Goal: Information Seeking & Learning: Learn about a topic

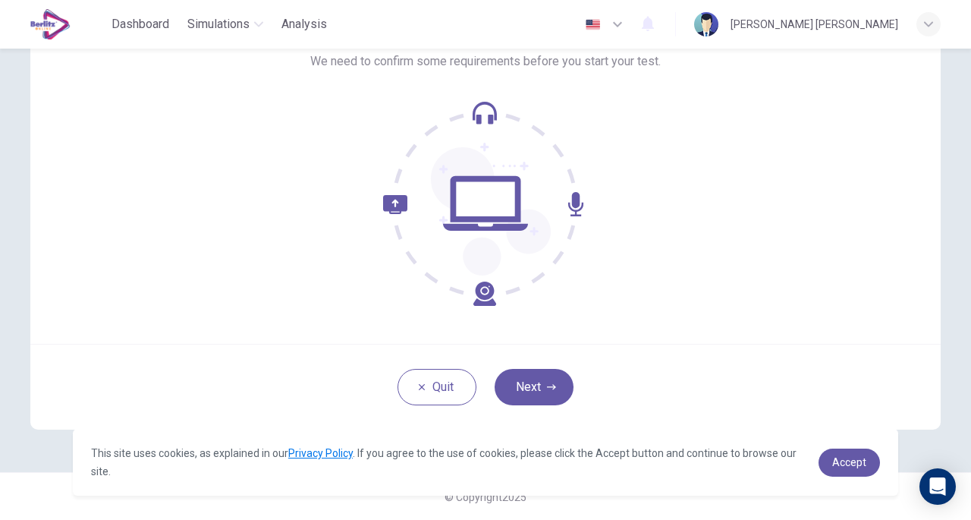
scroll to position [99, 0]
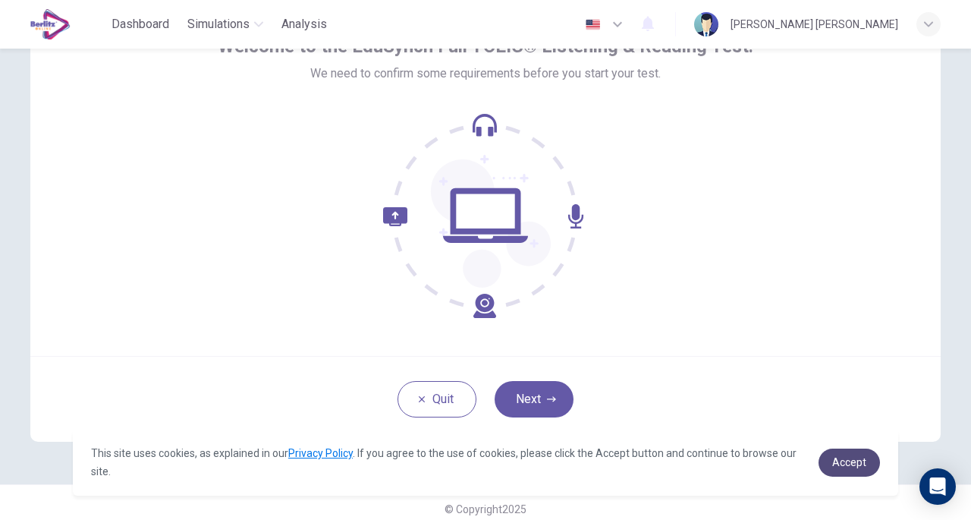
click at [858, 464] on span "Accept" at bounding box center [850, 462] width 34 height 12
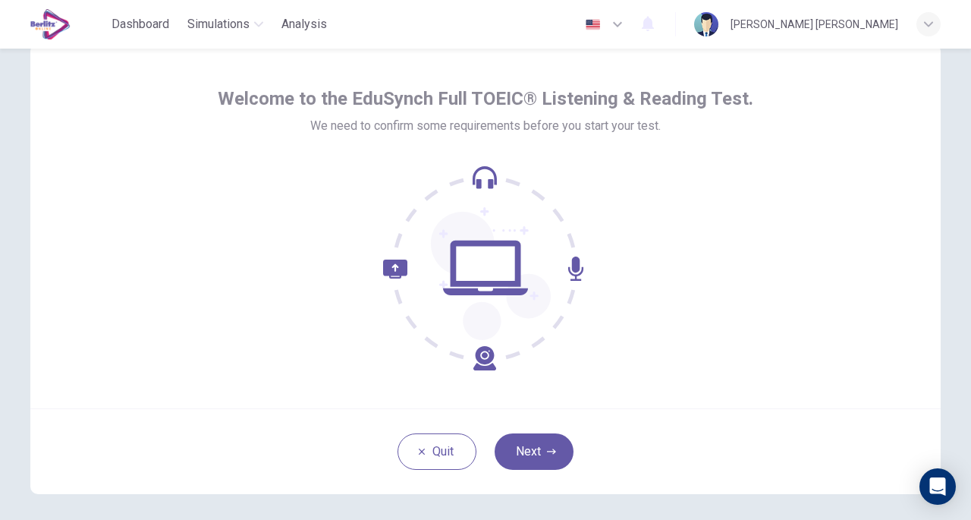
scroll to position [49, 0]
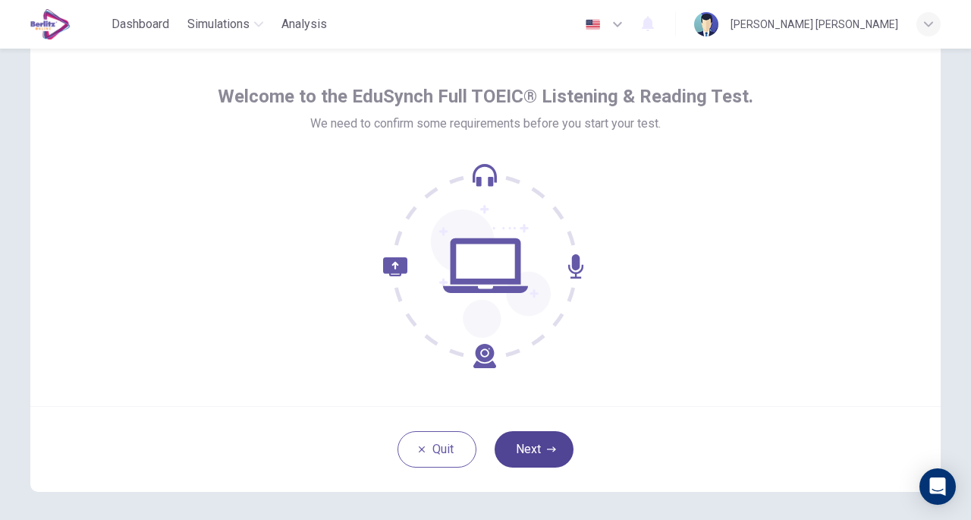
click at [546, 453] on button "Next" at bounding box center [534, 449] width 79 height 36
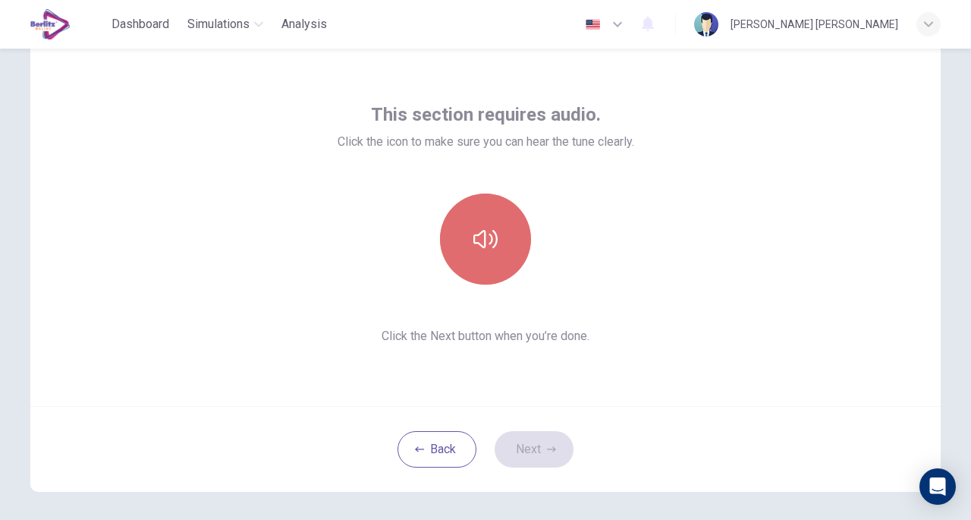
click at [487, 244] on icon "button" at bounding box center [486, 239] width 24 height 24
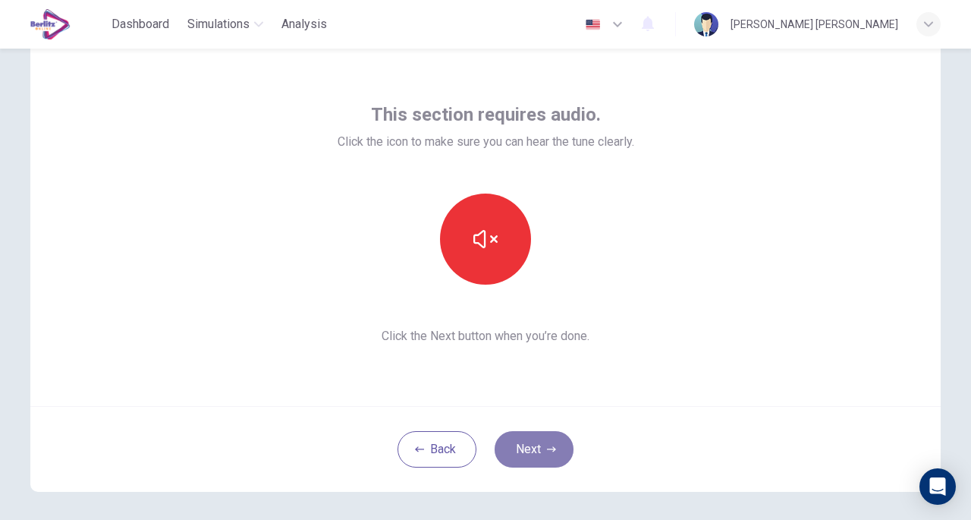
click at [533, 443] on button "Next" at bounding box center [534, 449] width 79 height 36
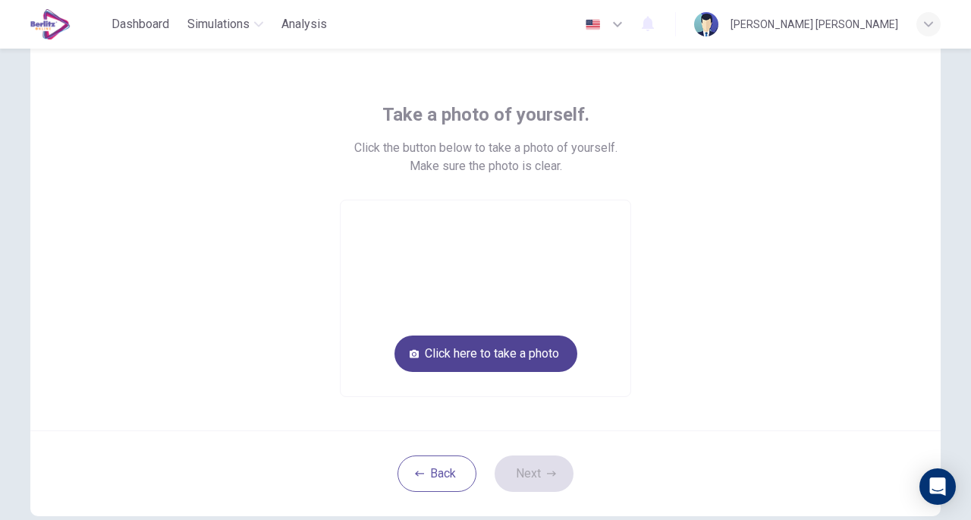
click at [518, 357] on button "Click here to take a photo" at bounding box center [486, 353] width 183 height 36
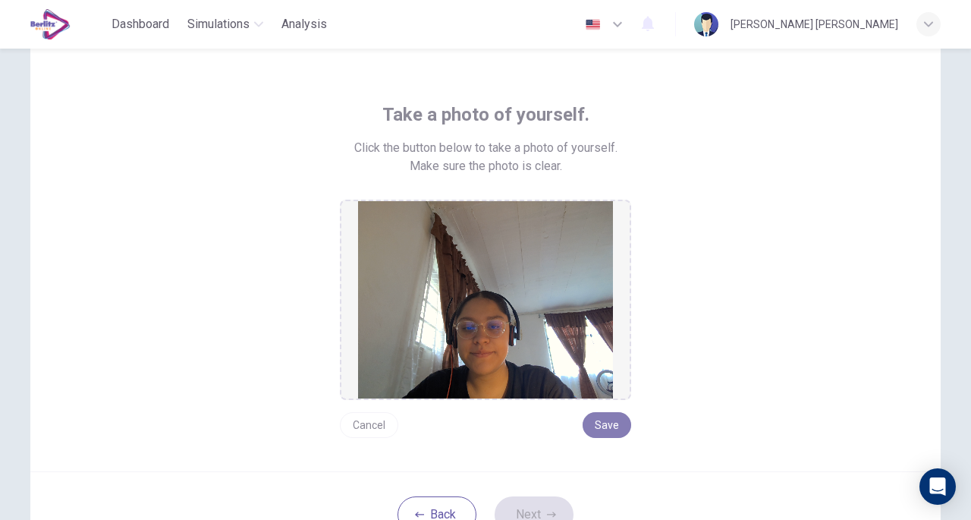
click at [595, 420] on button "Save" at bounding box center [607, 425] width 49 height 26
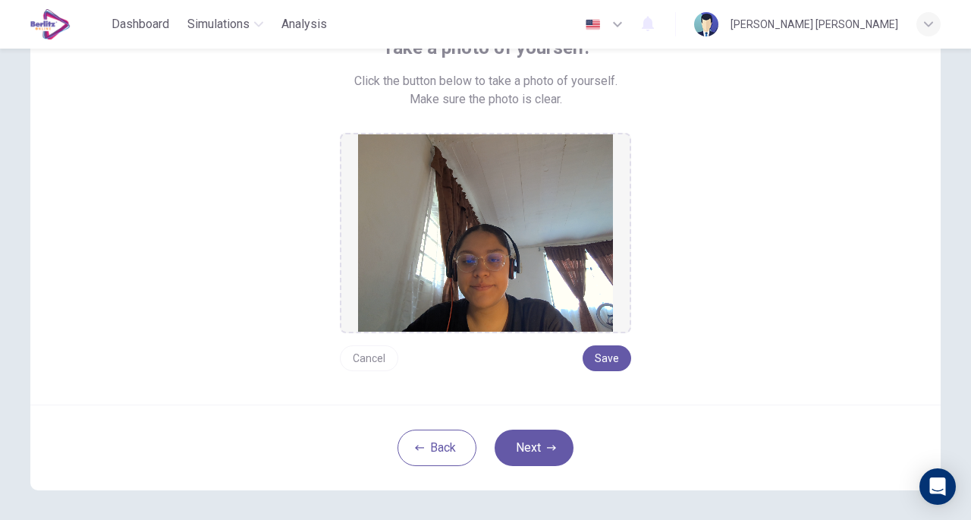
scroll to position [121, 0]
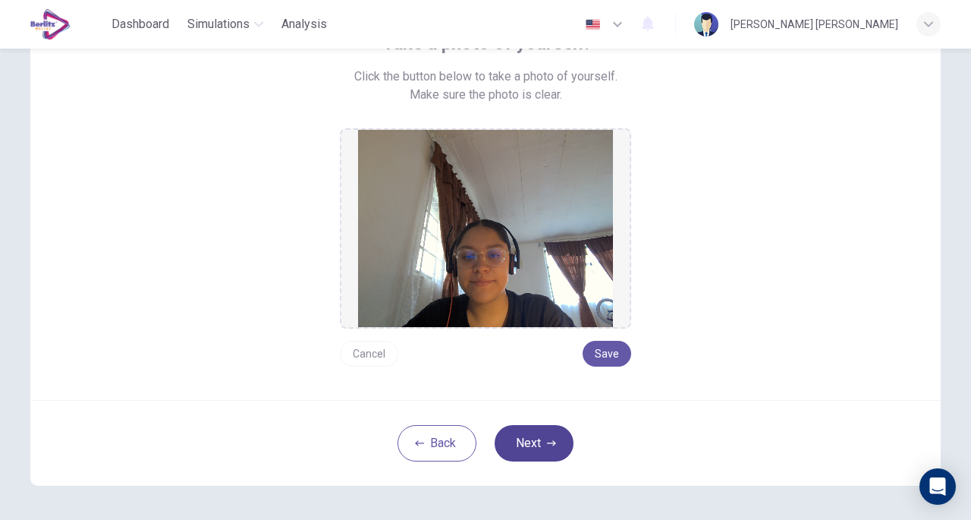
click at [553, 433] on button "Next" at bounding box center [534, 443] width 79 height 36
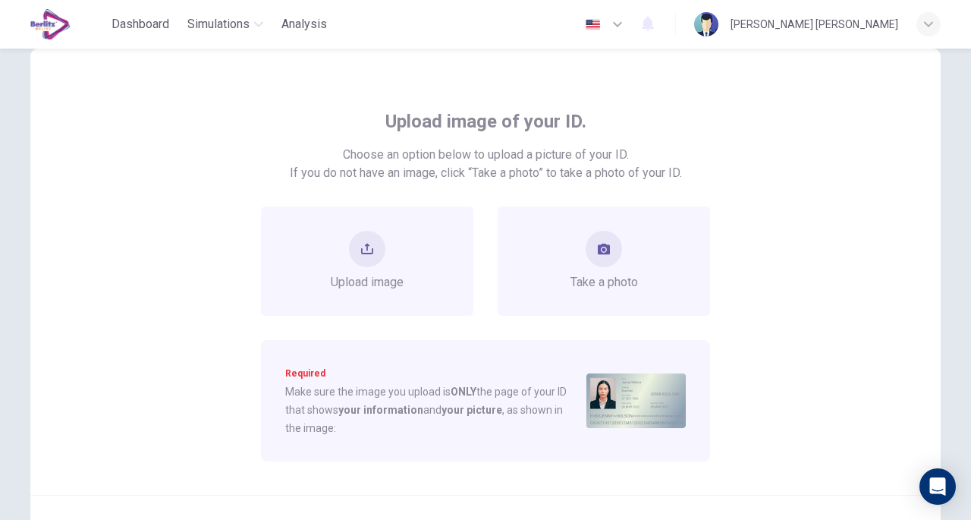
scroll to position [0, 0]
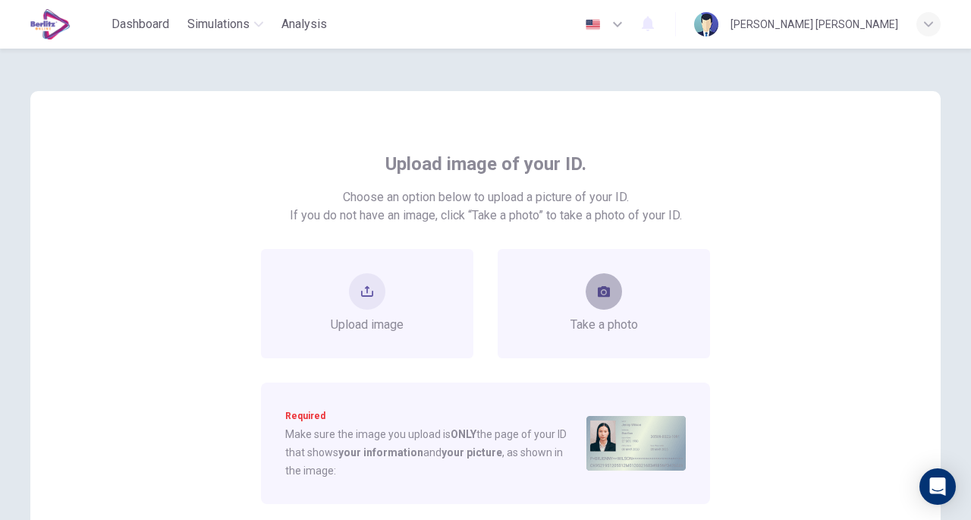
click at [594, 282] on button "take photo" at bounding box center [604, 291] width 36 height 36
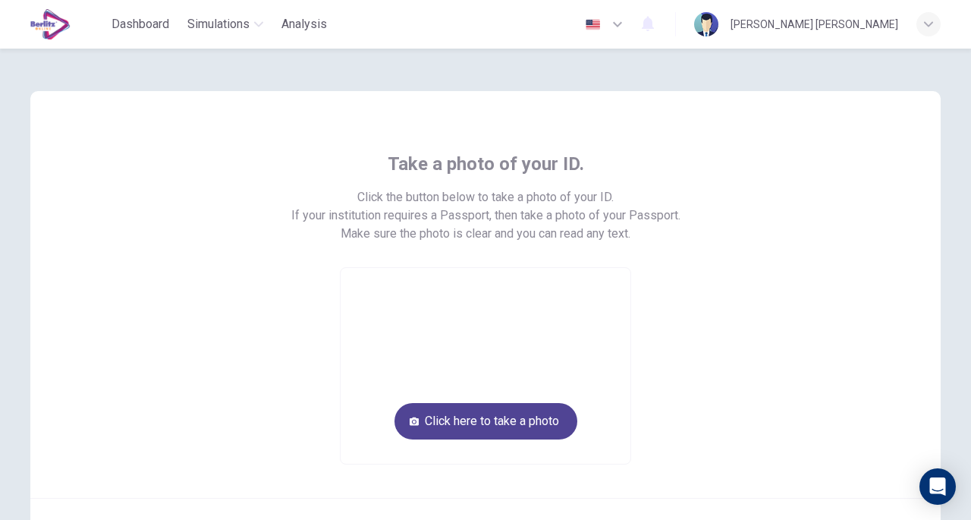
click at [503, 414] on button "Click here to take a photo" at bounding box center [486, 421] width 183 height 36
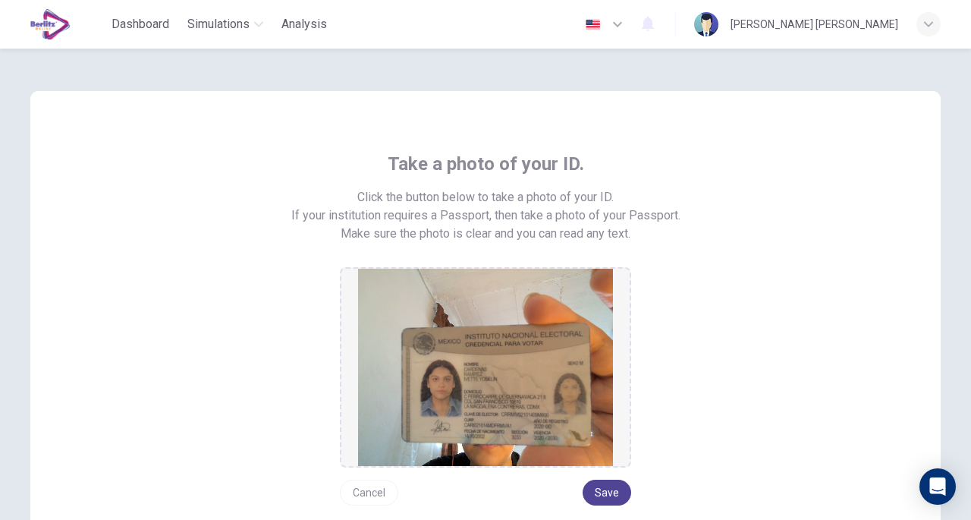
click at [603, 496] on button "Save" at bounding box center [607, 493] width 49 height 26
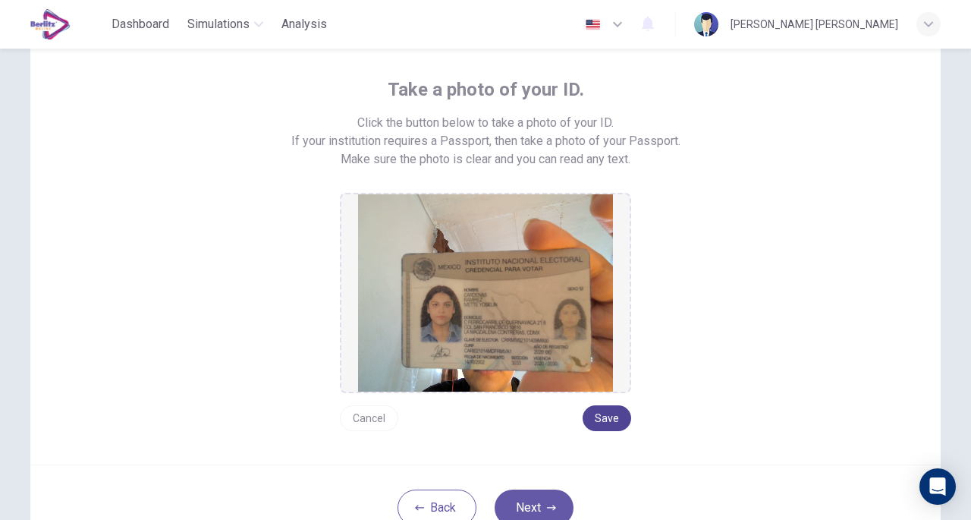
scroll to position [87, 0]
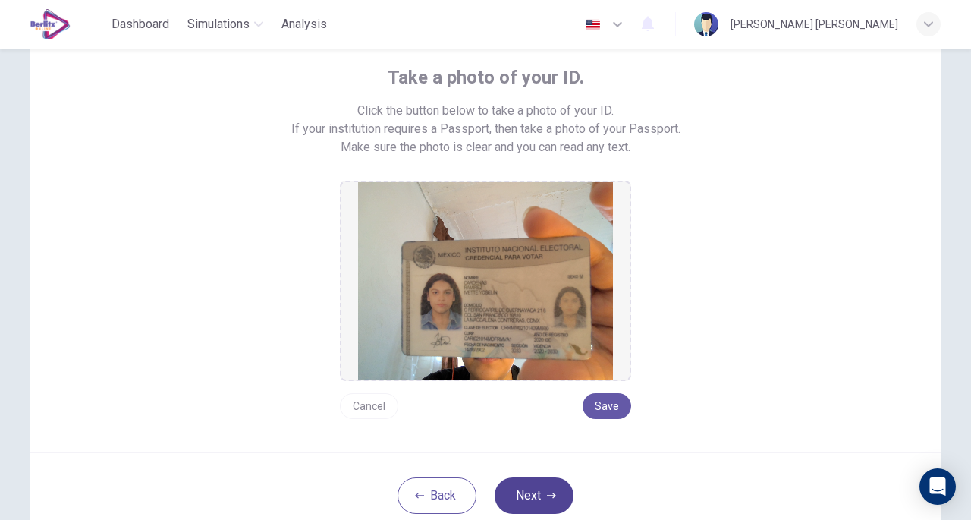
click at [559, 495] on button "Next" at bounding box center [534, 495] width 79 height 36
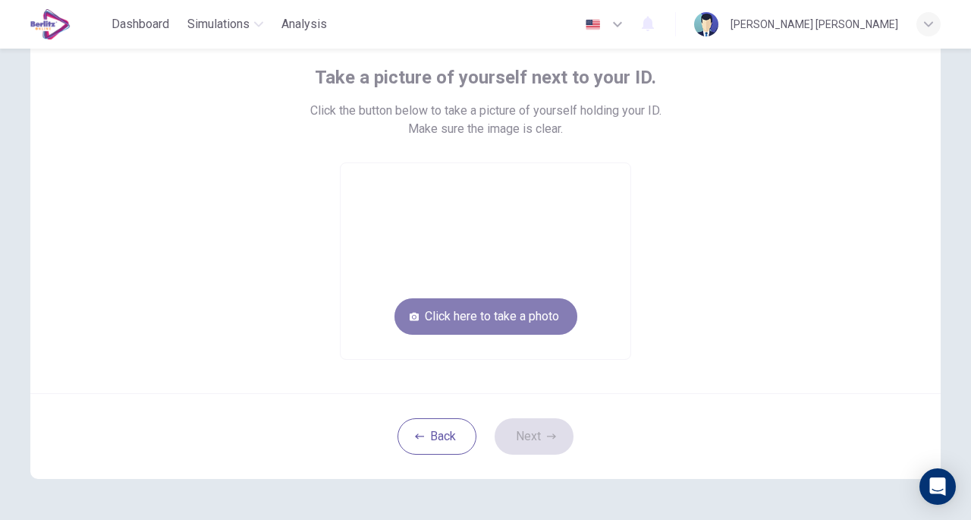
click at [505, 321] on button "Click here to take a photo" at bounding box center [486, 316] width 183 height 36
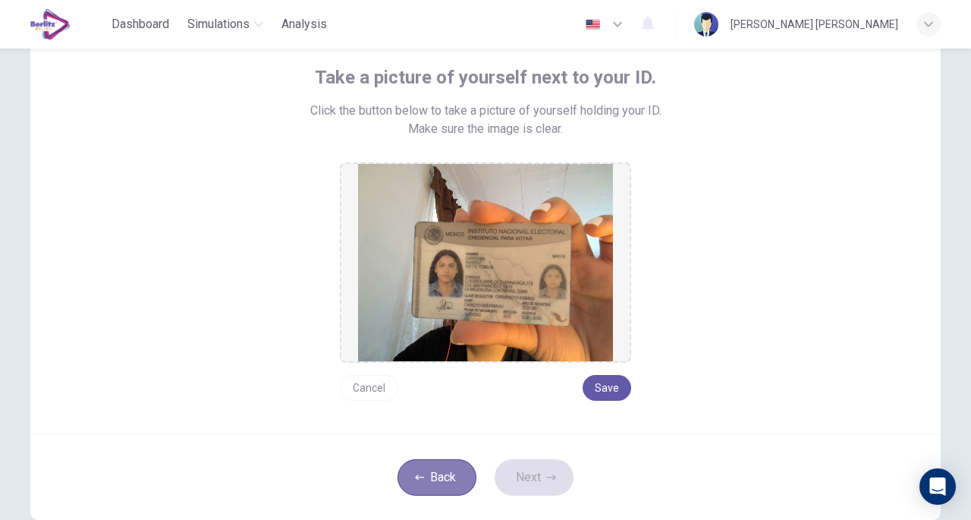
click at [436, 467] on button "Back" at bounding box center [437, 477] width 79 height 36
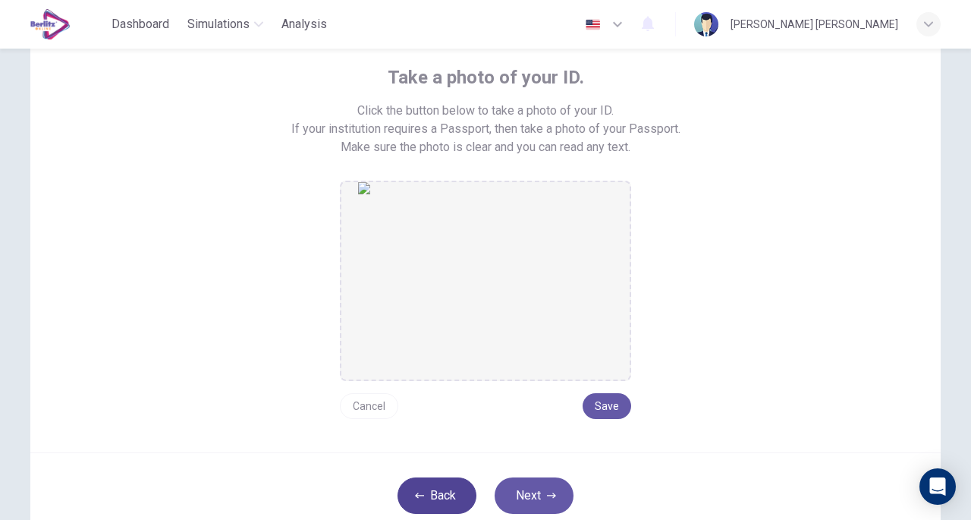
click at [428, 493] on button "Back" at bounding box center [437, 495] width 79 height 36
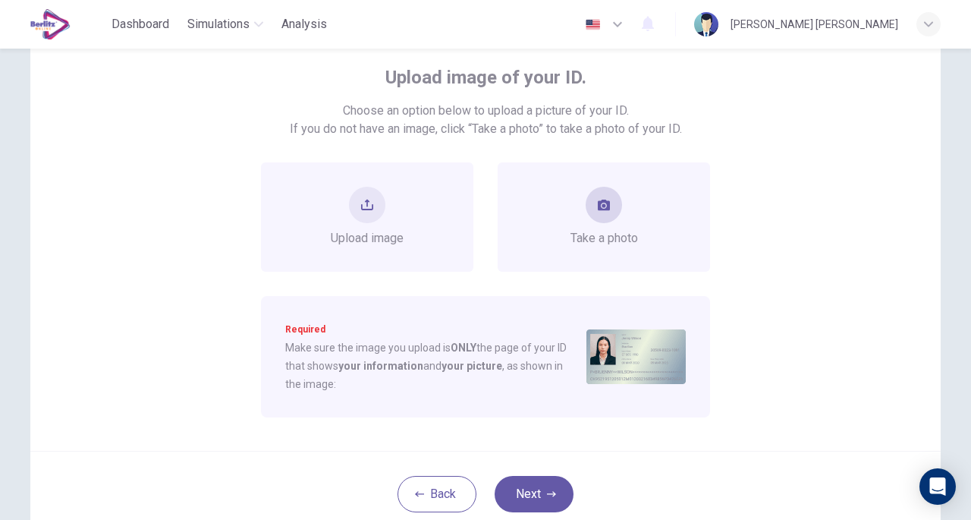
click at [598, 203] on icon "take photo" at bounding box center [604, 205] width 12 height 11
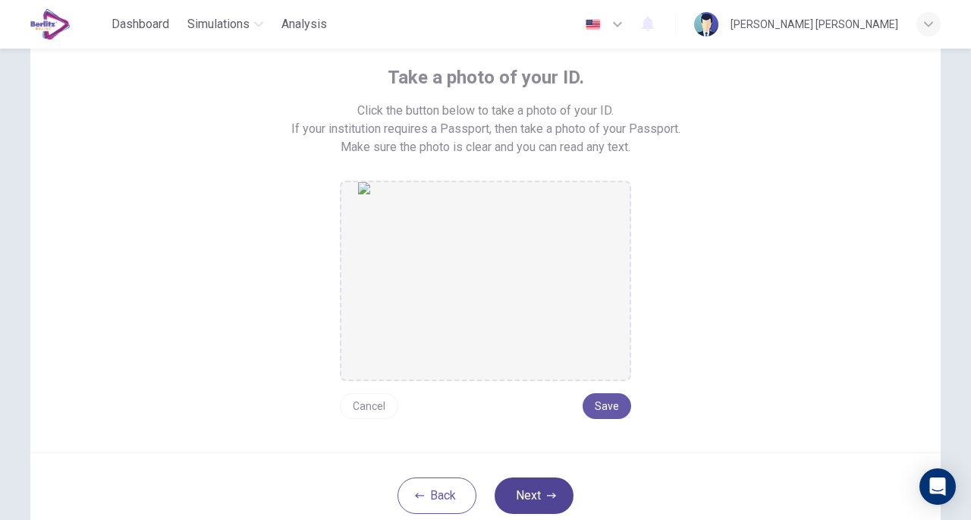
click at [525, 487] on button "Next" at bounding box center [534, 495] width 79 height 36
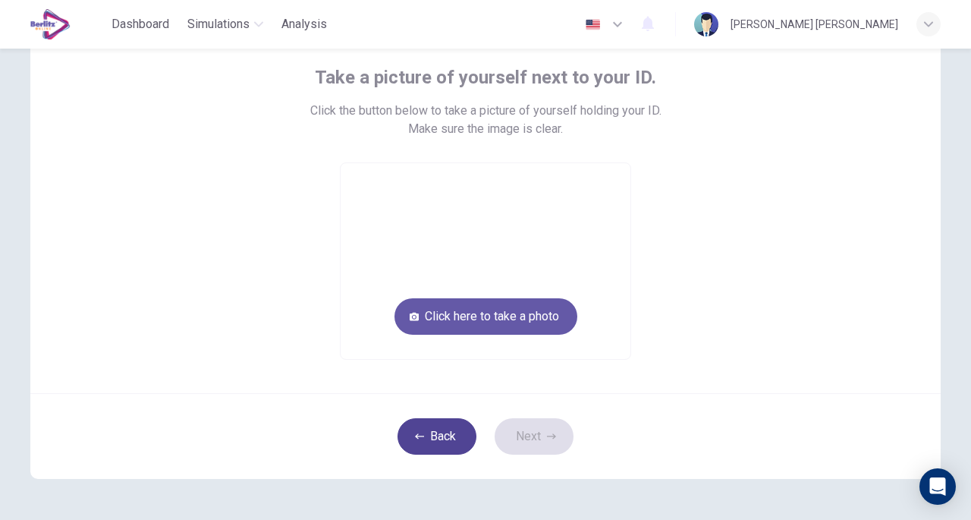
click at [433, 443] on button "Back" at bounding box center [437, 436] width 79 height 36
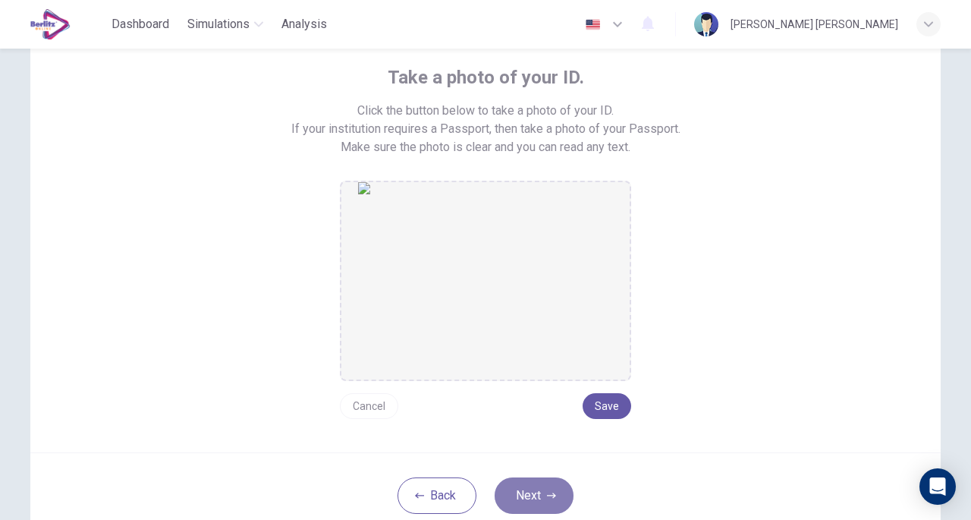
click at [518, 490] on button "Next" at bounding box center [534, 495] width 79 height 36
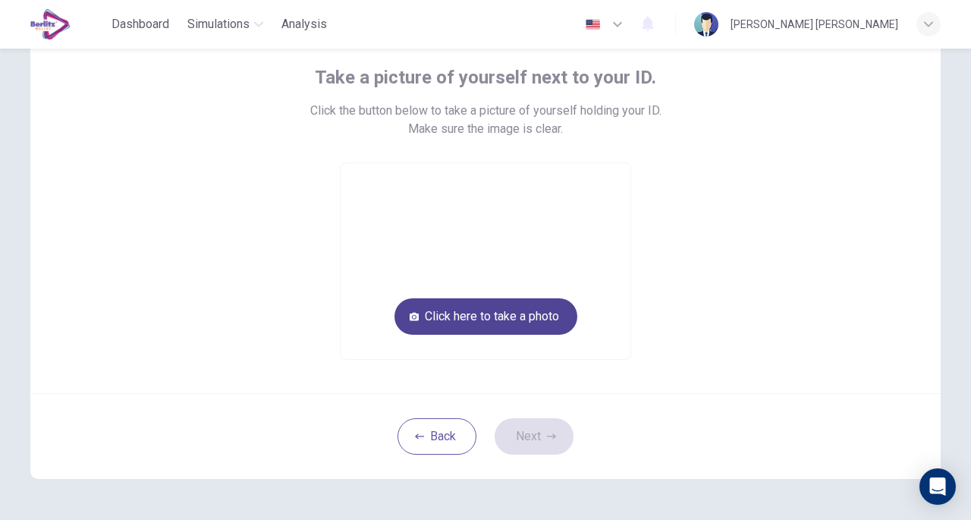
click at [511, 327] on button "Click here to take a photo" at bounding box center [486, 316] width 183 height 36
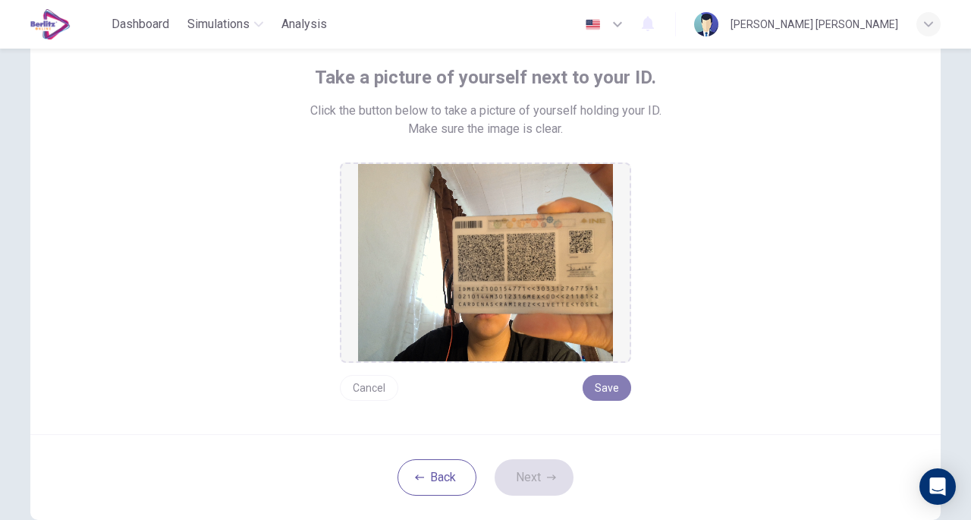
click at [597, 391] on button "Save" at bounding box center [607, 388] width 49 height 26
click at [527, 478] on button "Next" at bounding box center [534, 477] width 79 height 36
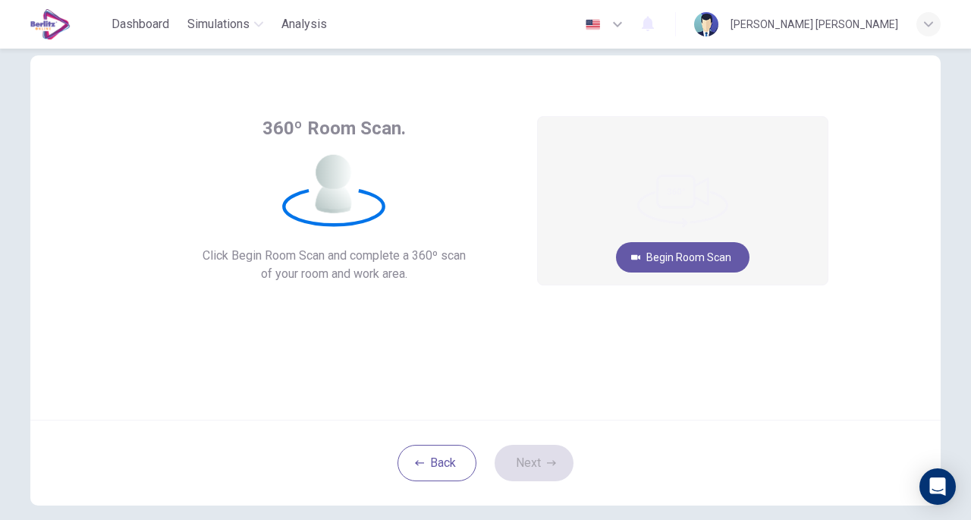
scroll to position [34, 0]
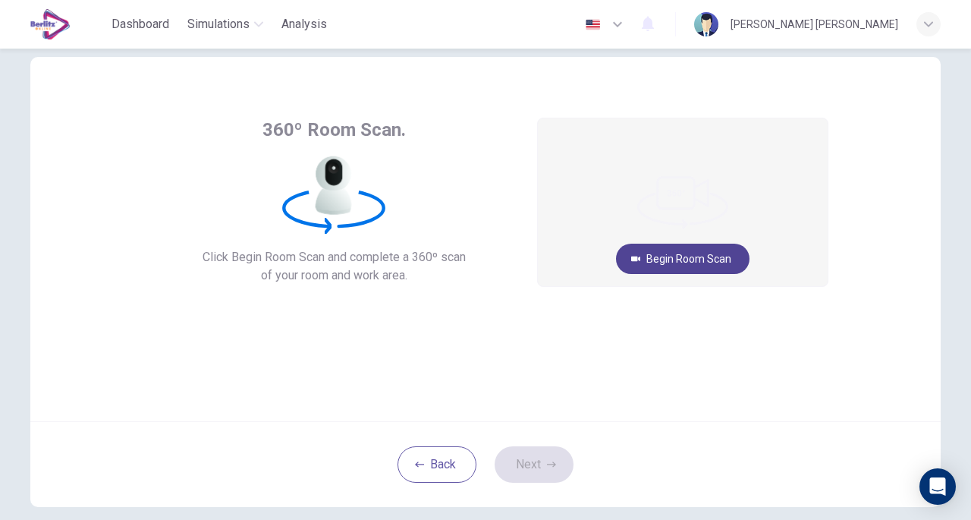
click at [674, 264] on button "Begin Room Scan" at bounding box center [683, 259] width 134 height 30
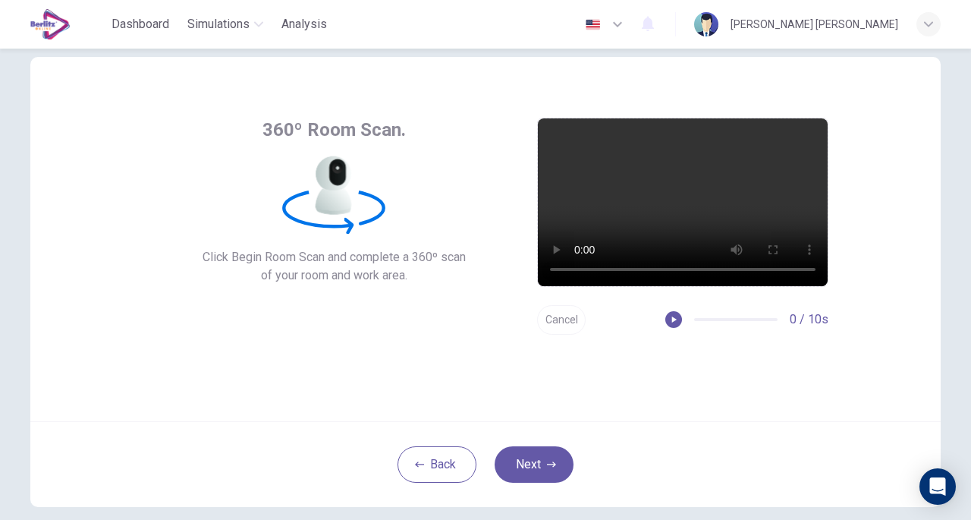
click at [565, 322] on button "Cancel" at bounding box center [561, 320] width 49 height 30
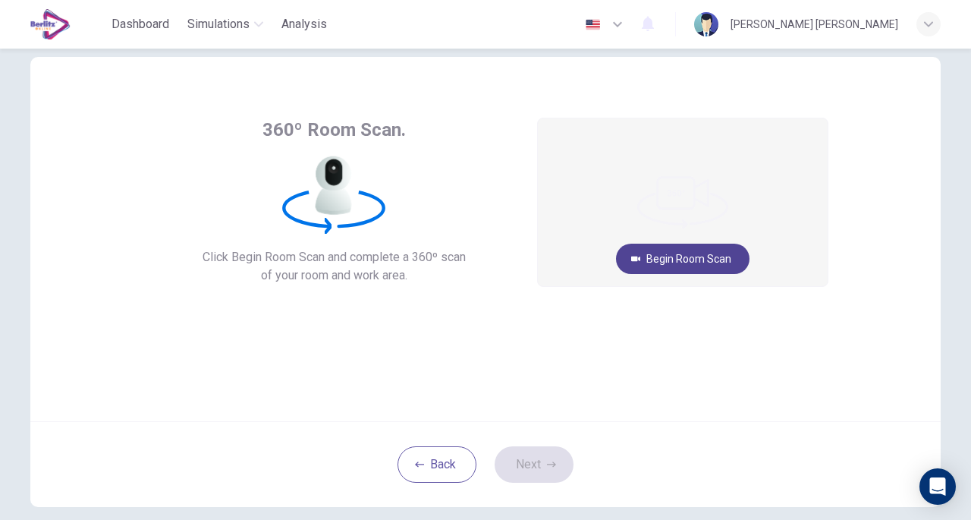
click at [660, 259] on button "Begin Room Scan" at bounding box center [683, 259] width 134 height 30
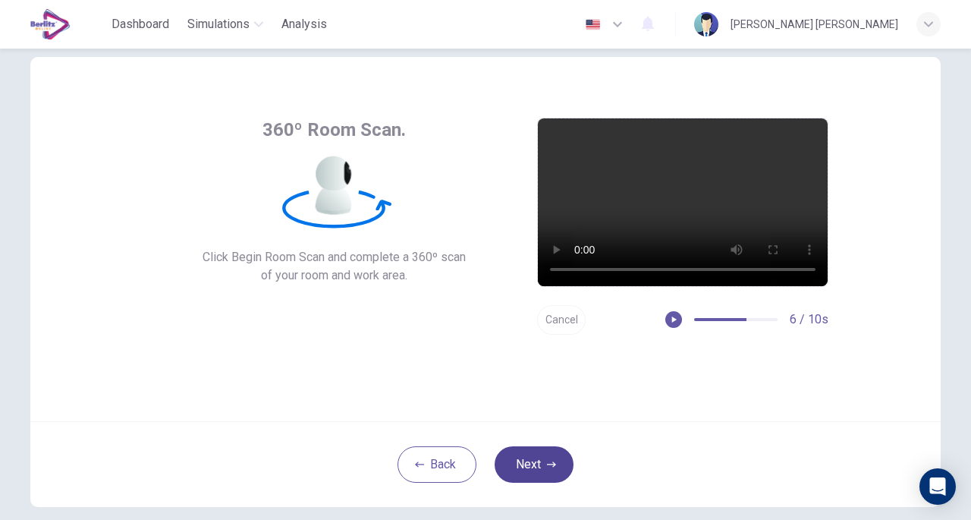
click at [548, 470] on button "Next" at bounding box center [534, 464] width 79 height 36
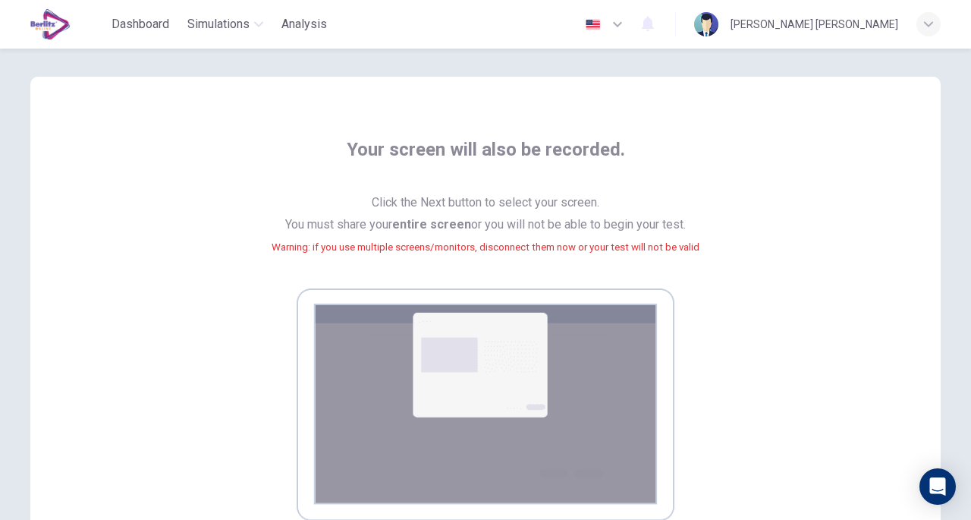
scroll to position [268, 0]
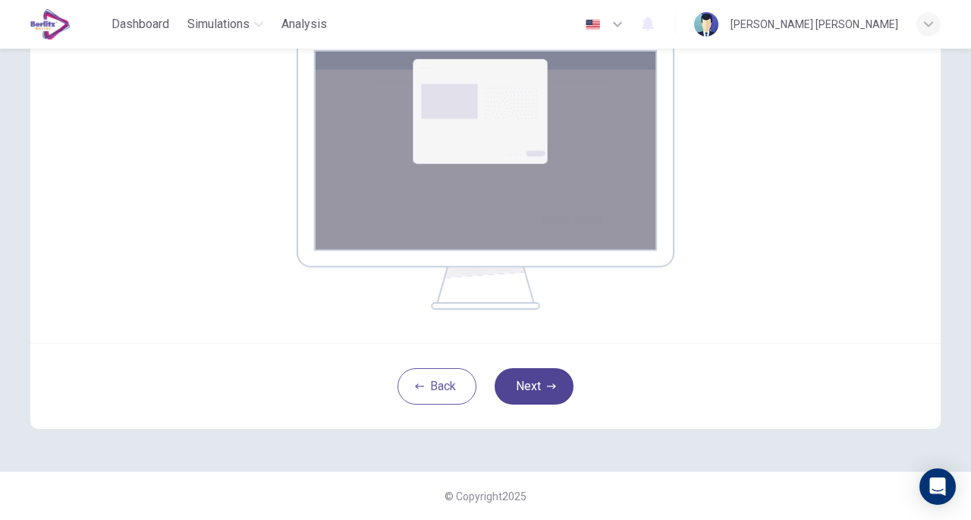
click at [520, 387] on button "Next" at bounding box center [534, 386] width 79 height 36
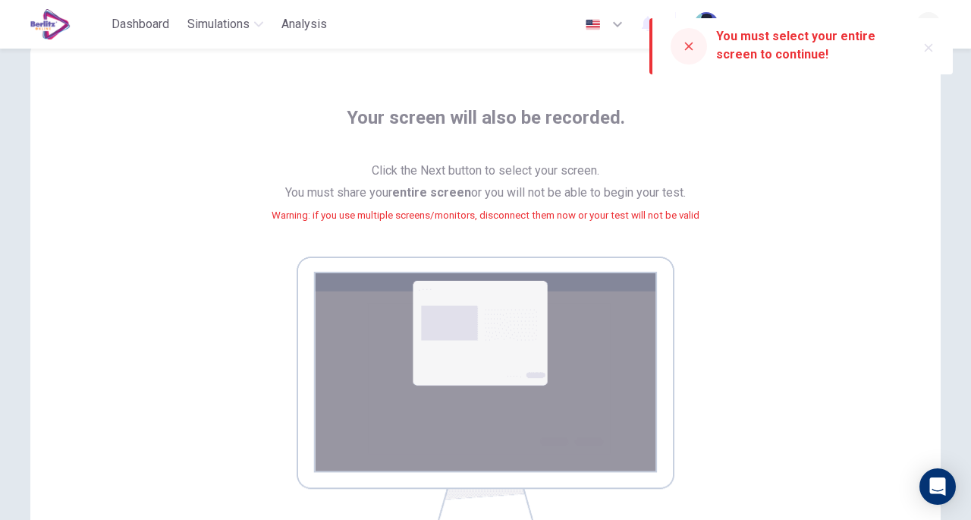
scroll to position [30, 0]
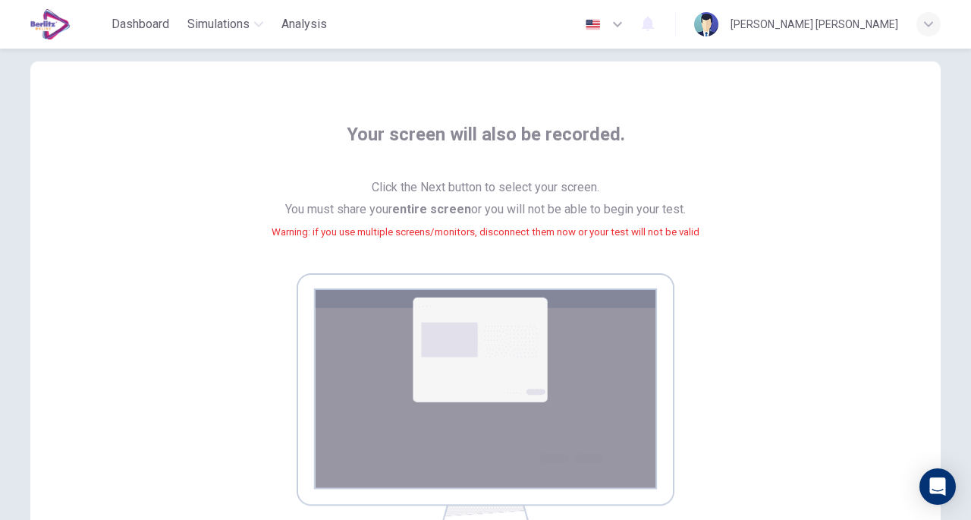
click at [537, 364] on img at bounding box center [486, 410] width 378 height 275
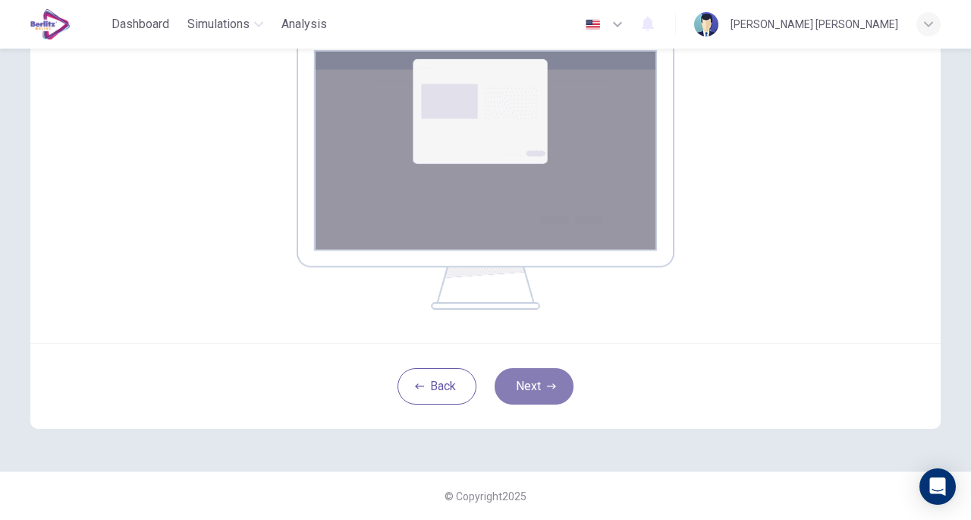
click at [519, 391] on button "Next" at bounding box center [534, 386] width 79 height 36
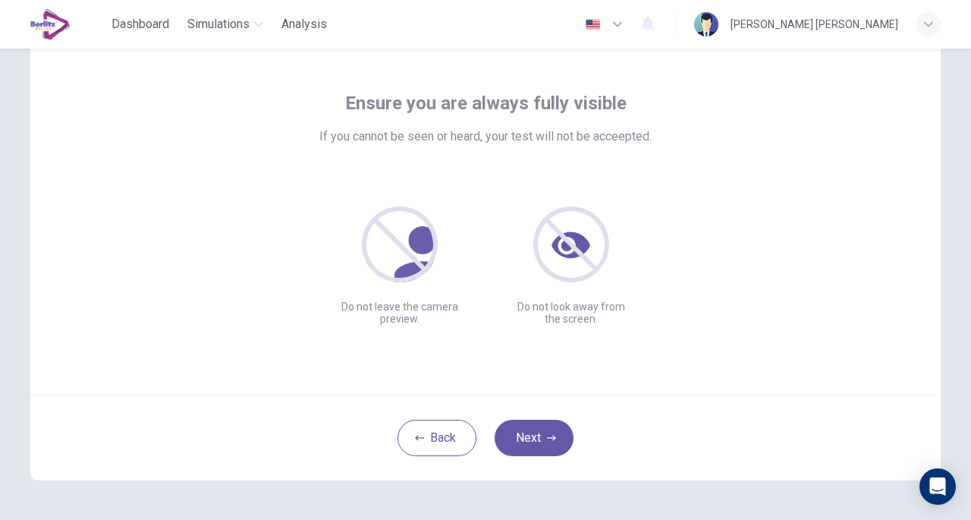
scroll to position [56, 0]
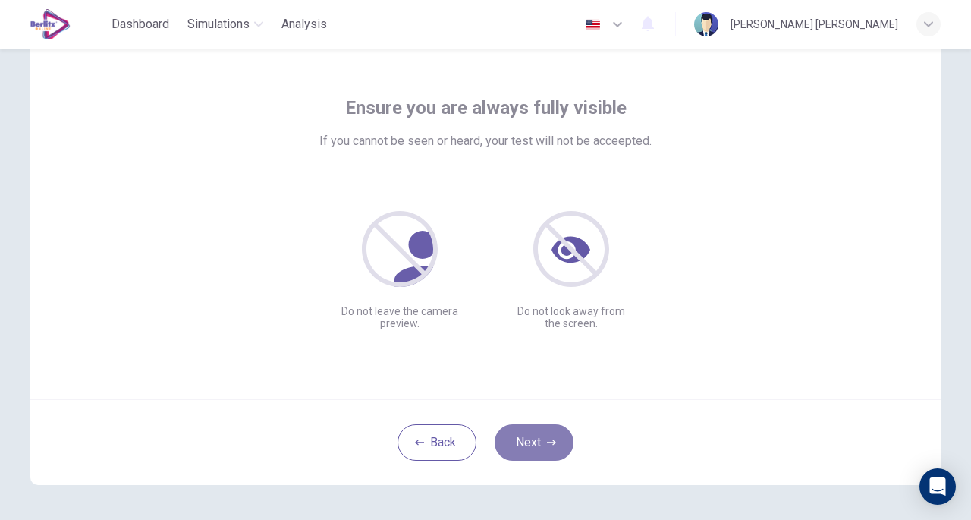
click at [547, 443] on icon "button" at bounding box center [551, 442] width 9 height 9
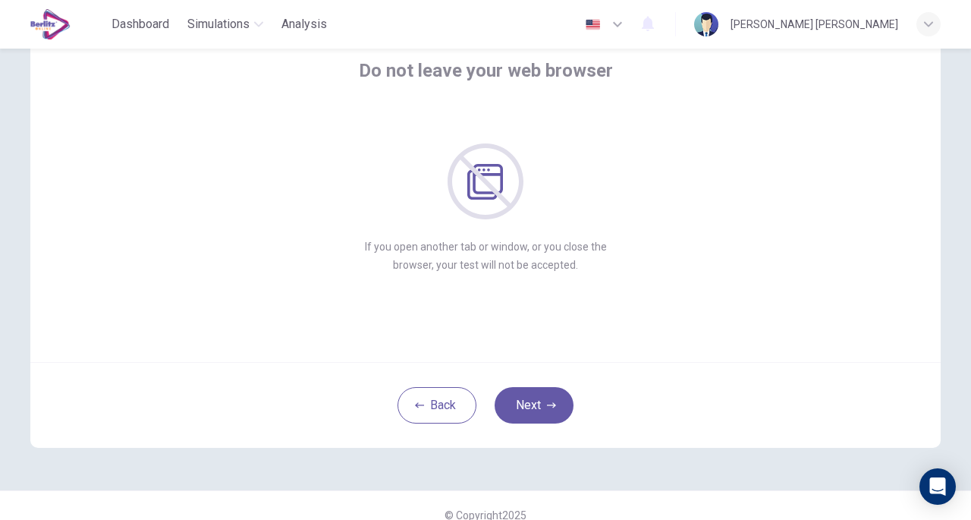
scroll to position [94, 0]
click at [512, 403] on button "Next" at bounding box center [534, 404] width 79 height 36
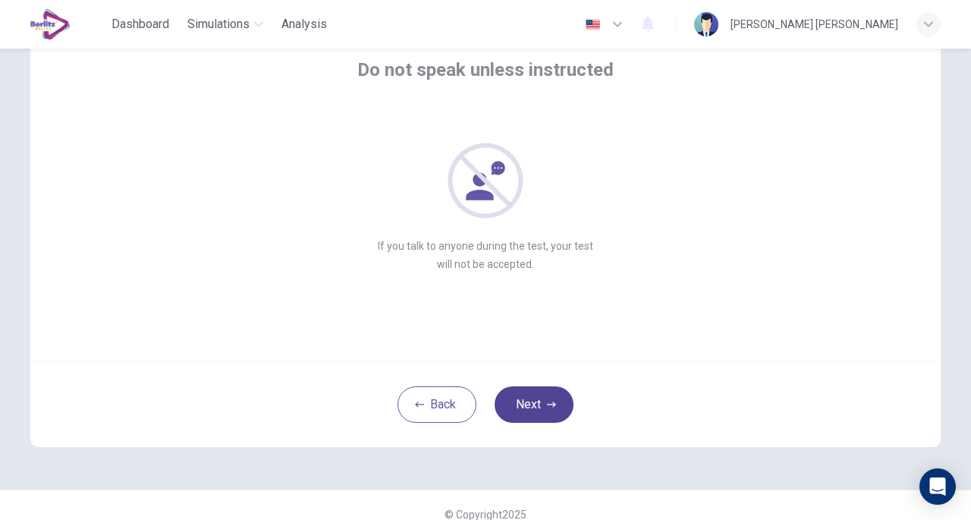
click at [512, 403] on button "Next" at bounding box center [534, 404] width 79 height 36
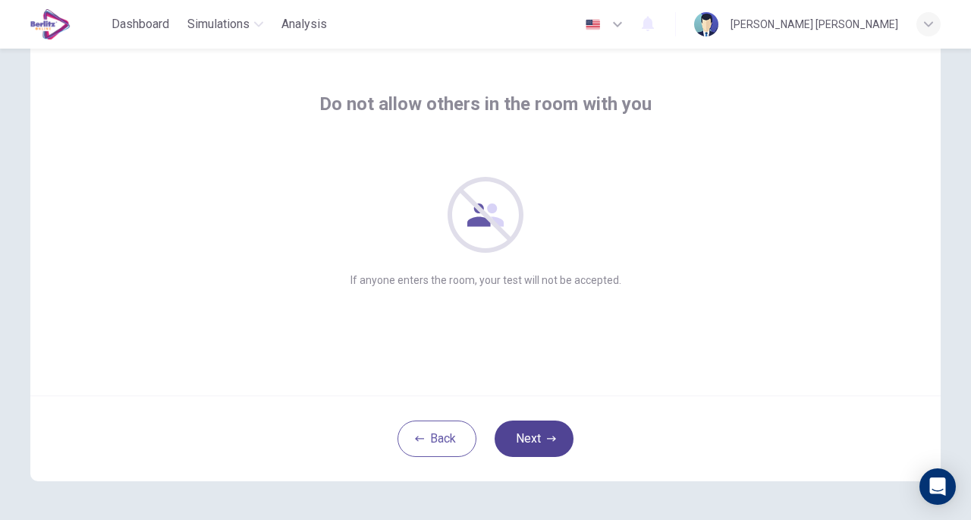
scroll to position [55, 0]
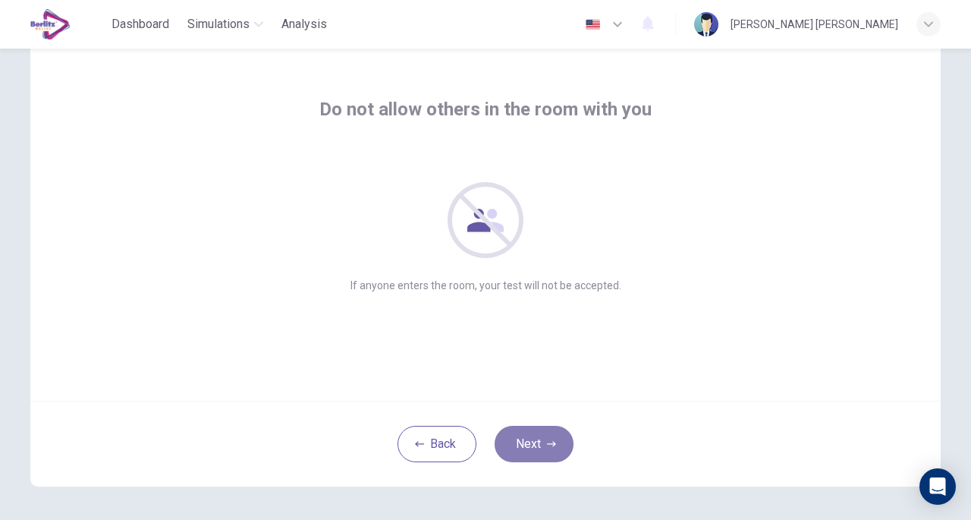
click at [514, 432] on button "Next" at bounding box center [534, 444] width 79 height 36
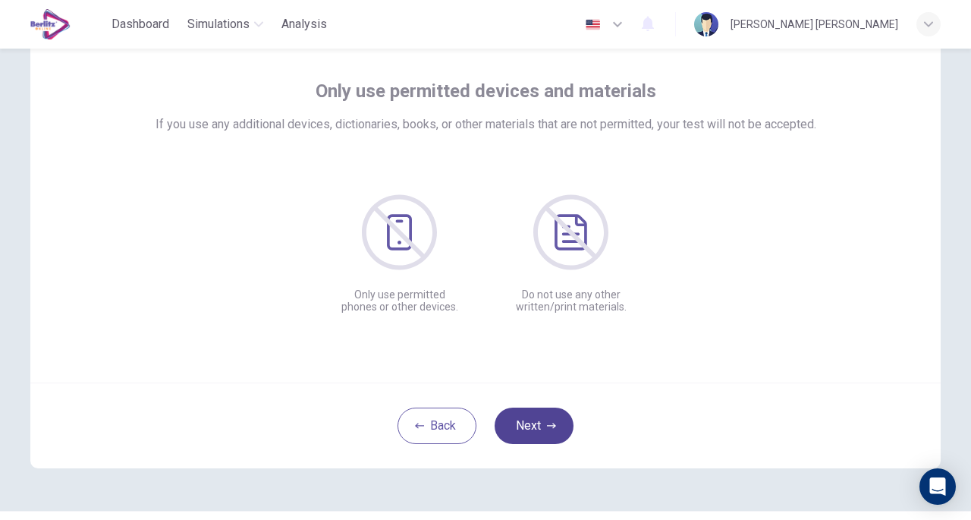
scroll to position [75, 0]
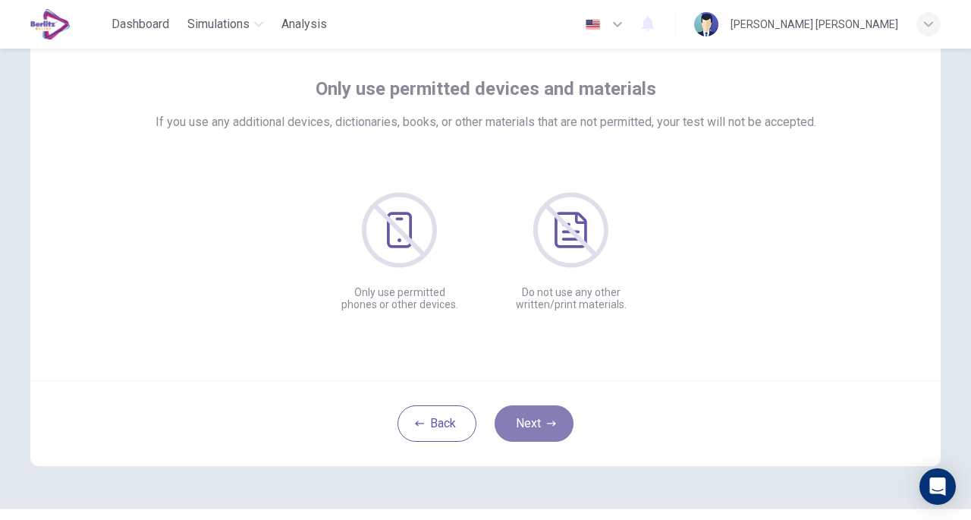
click at [515, 428] on button "Next" at bounding box center [534, 423] width 79 height 36
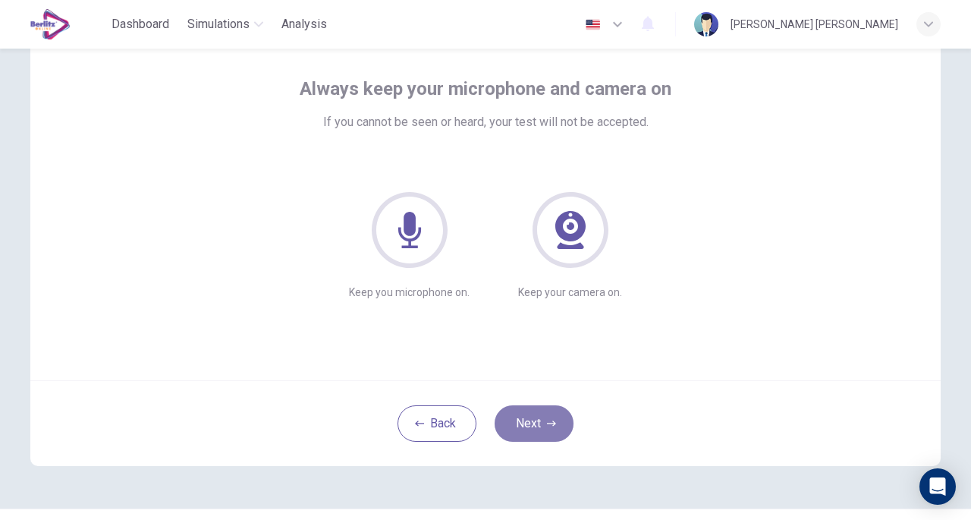
click at [515, 428] on button "Next" at bounding box center [534, 423] width 79 height 36
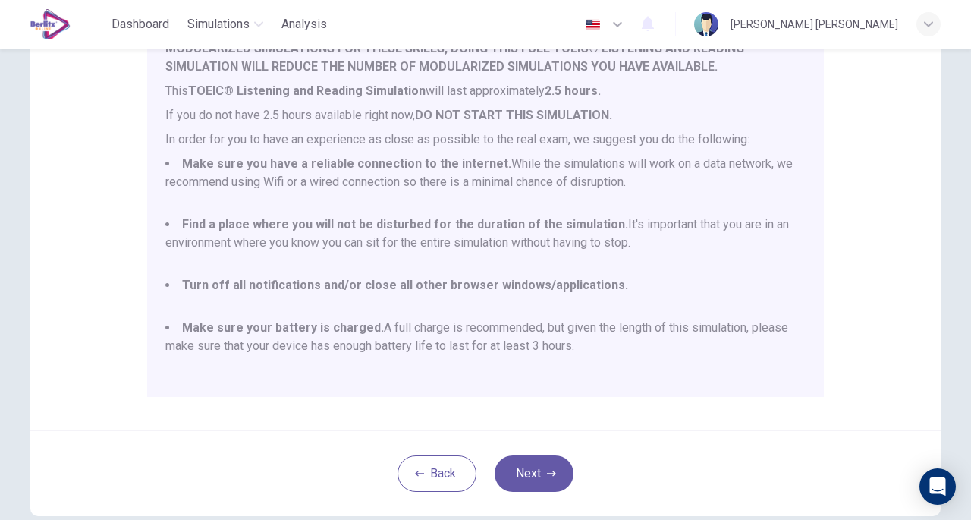
scroll to position [323, 0]
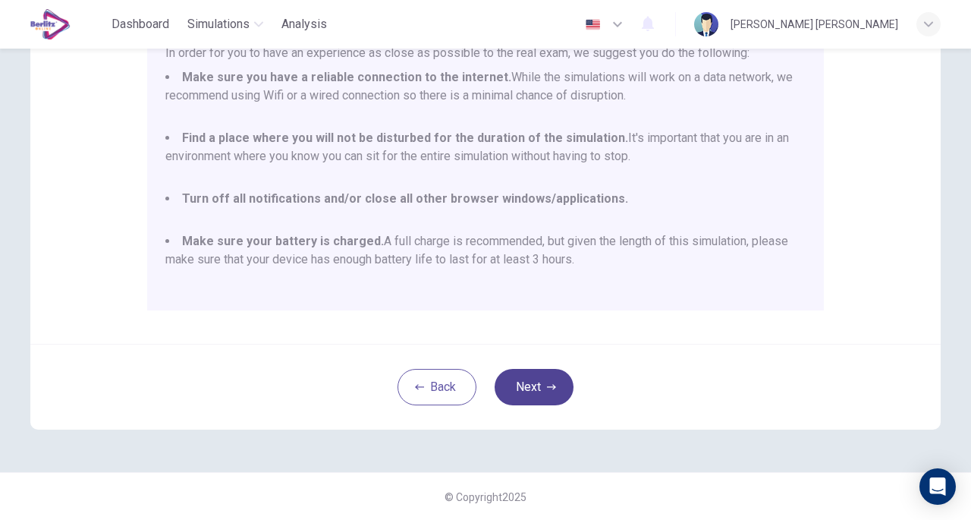
click at [527, 387] on button "Next" at bounding box center [534, 387] width 79 height 36
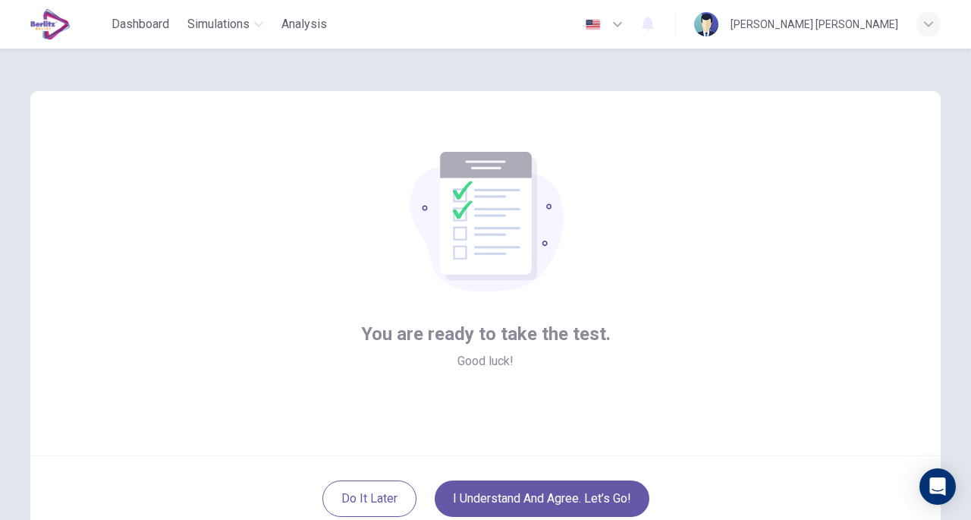
scroll to position [112, 0]
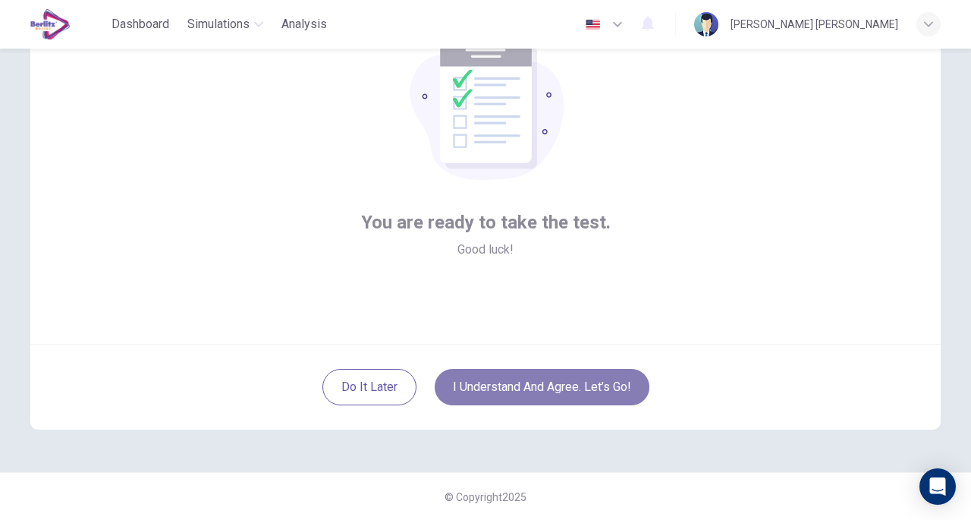
click at [483, 384] on button "I understand and agree. Let’s go!" at bounding box center [542, 387] width 215 height 36
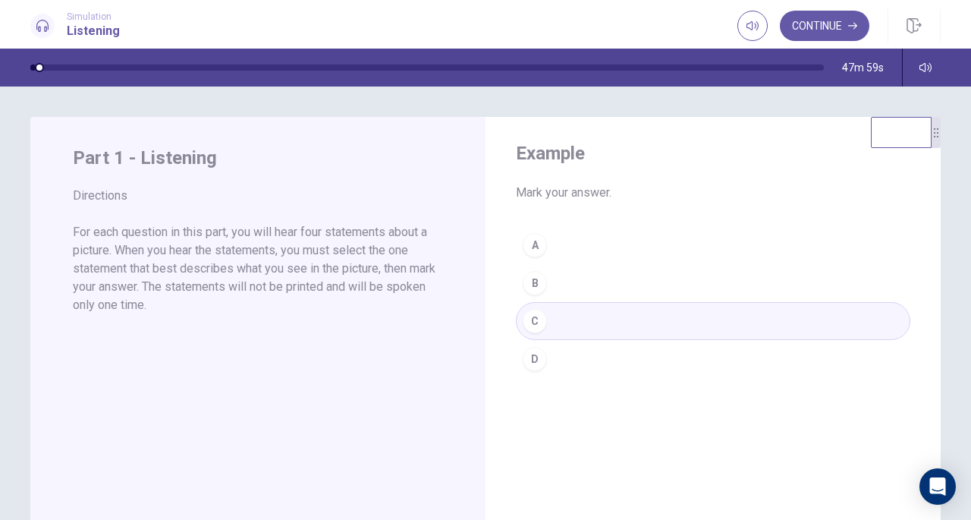
click at [530, 316] on div "A B C D" at bounding box center [713, 302] width 395 height 152
click at [811, 35] on button "Continue" at bounding box center [825, 26] width 90 height 30
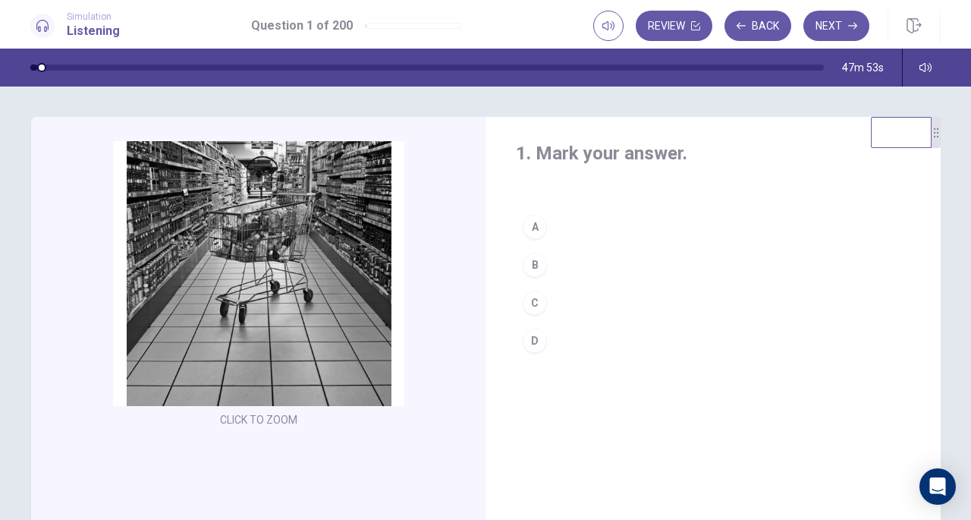
scroll to position [1, 0]
click at [530, 267] on div "B" at bounding box center [535, 264] width 24 height 24
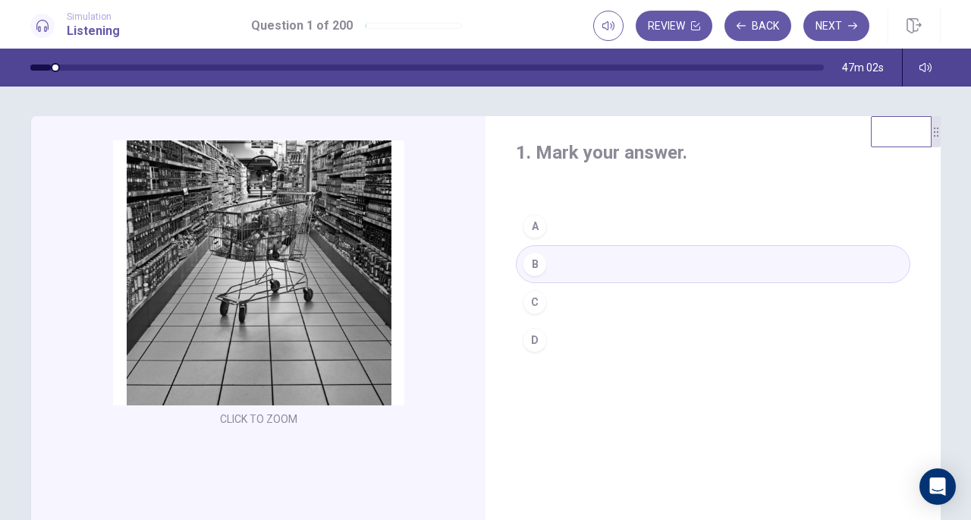
click at [545, 228] on button "A" at bounding box center [713, 226] width 395 height 38
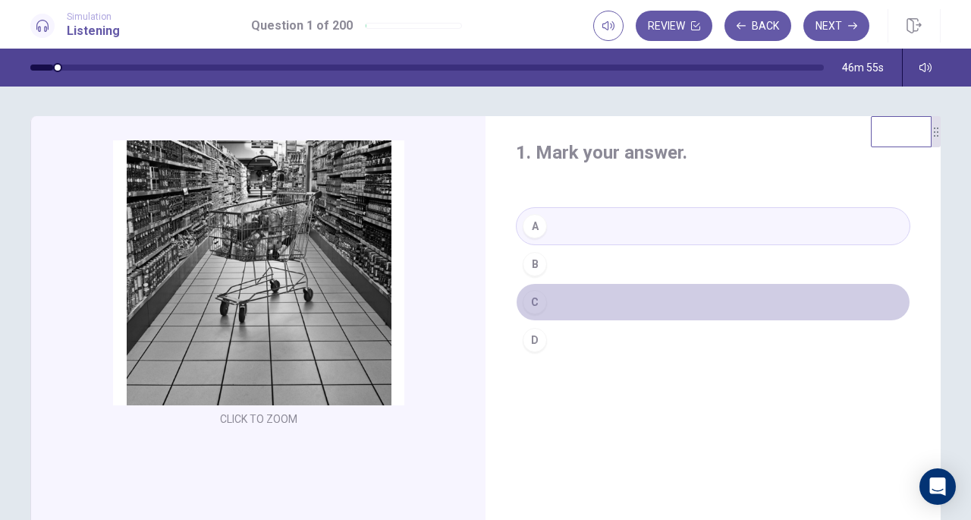
click at [534, 298] on div "C" at bounding box center [535, 302] width 24 height 24
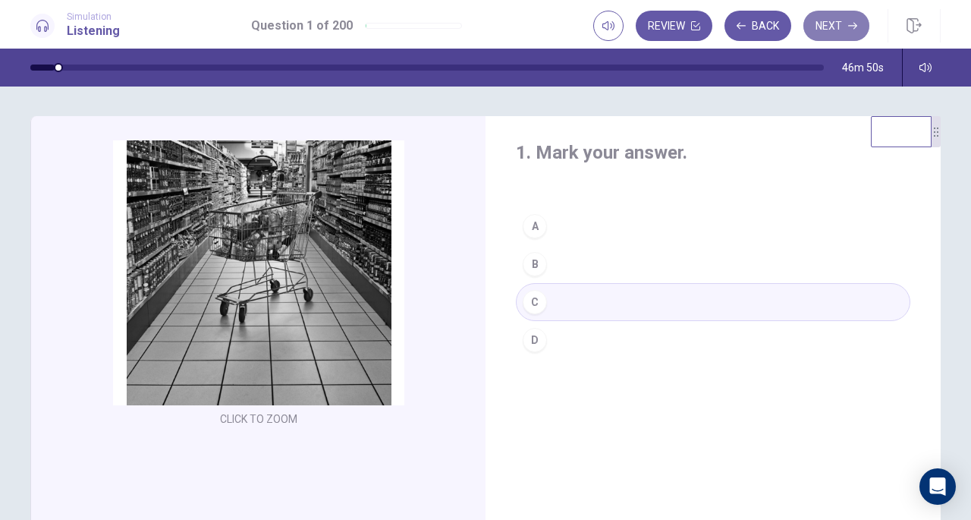
click at [824, 20] on button "Next" at bounding box center [837, 26] width 66 height 30
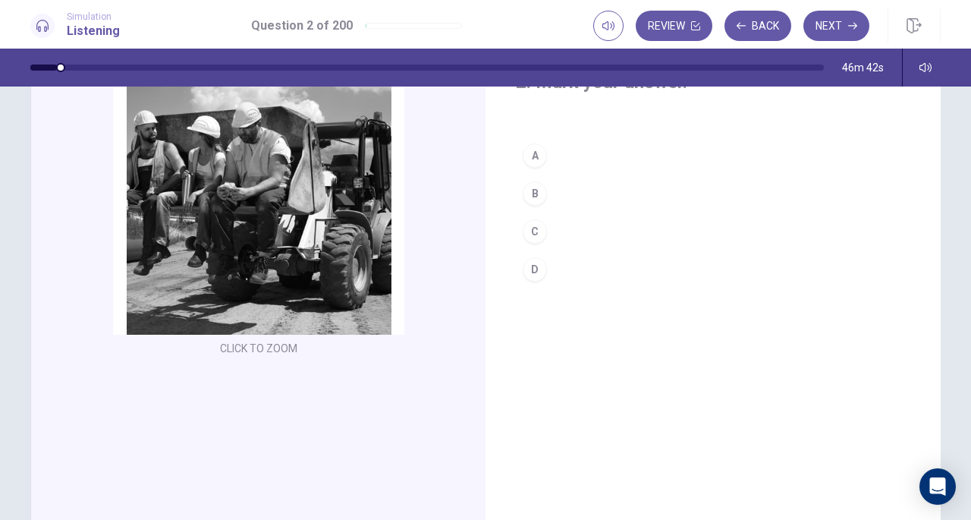
scroll to position [0, 0]
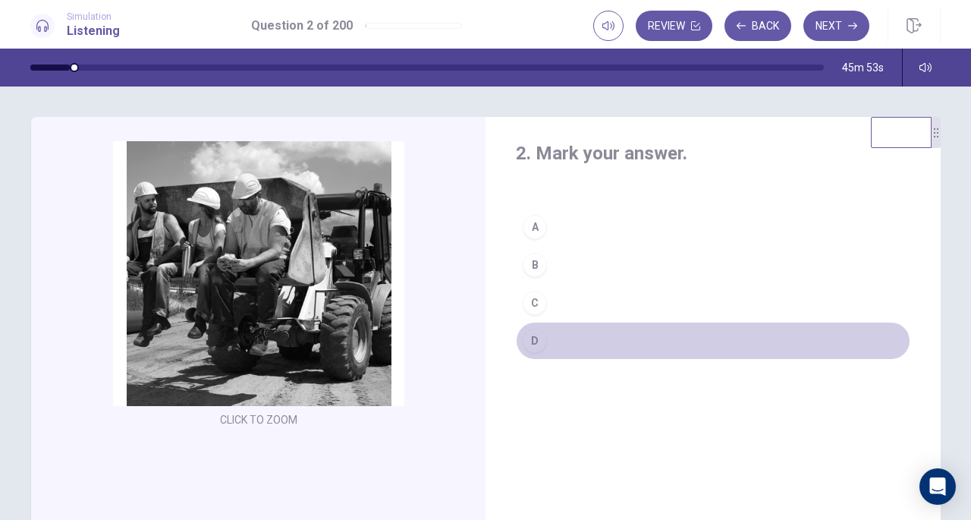
click at [525, 339] on div "D" at bounding box center [535, 341] width 24 height 24
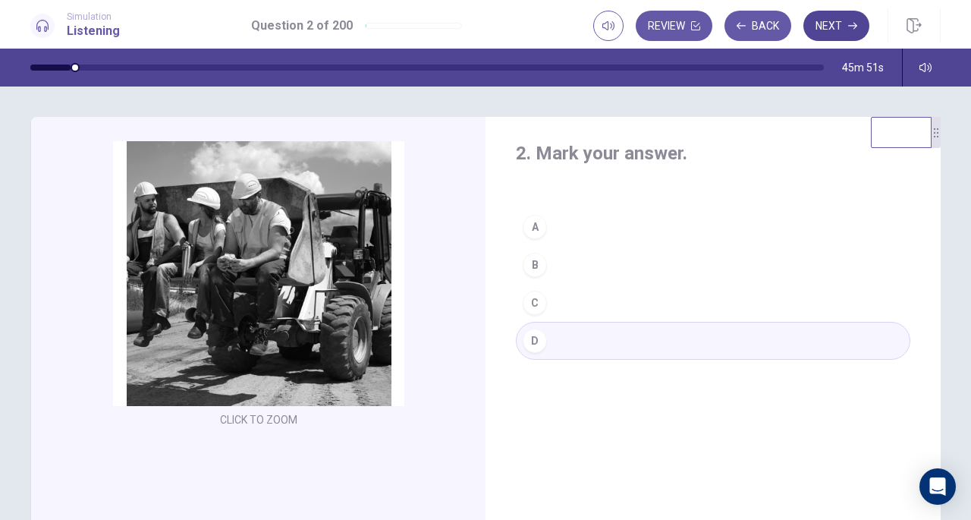
click at [850, 21] on icon "button" at bounding box center [853, 25] width 9 height 9
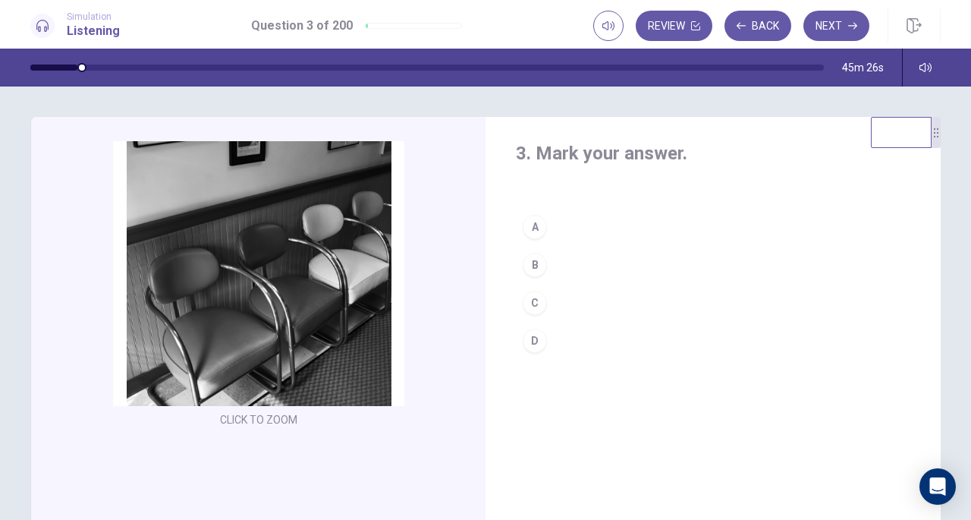
click at [533, 344] on div "D" at bounding box center [535, 341] width 24 height 24
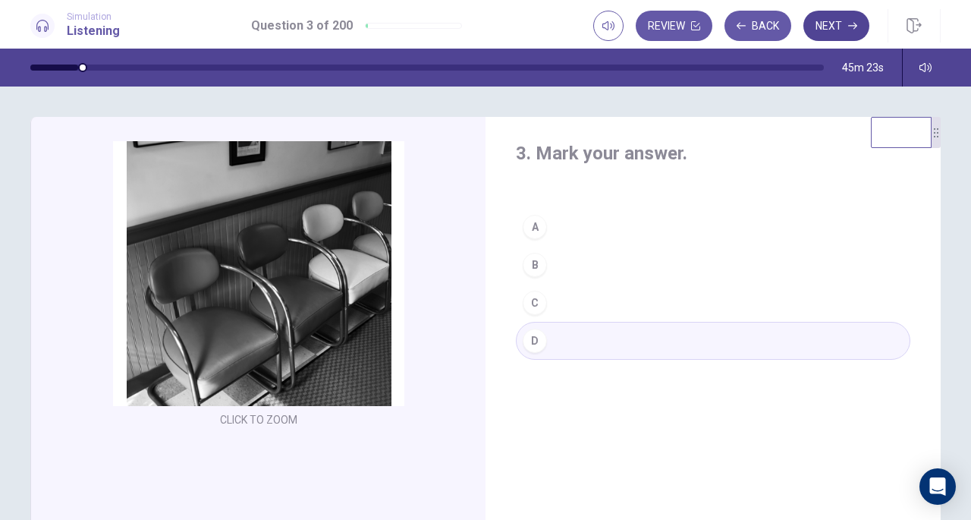
click at [826, 28] on button "Next" at bounding box center [837, 26] width 66 height 30
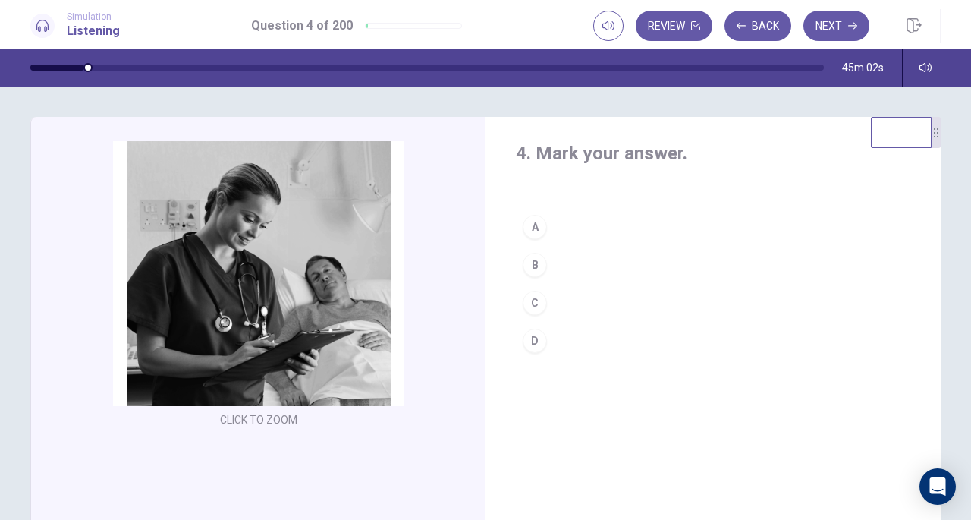
click at [524, 309] on div "C" at bounding box center [535, 303] width 24 height 24
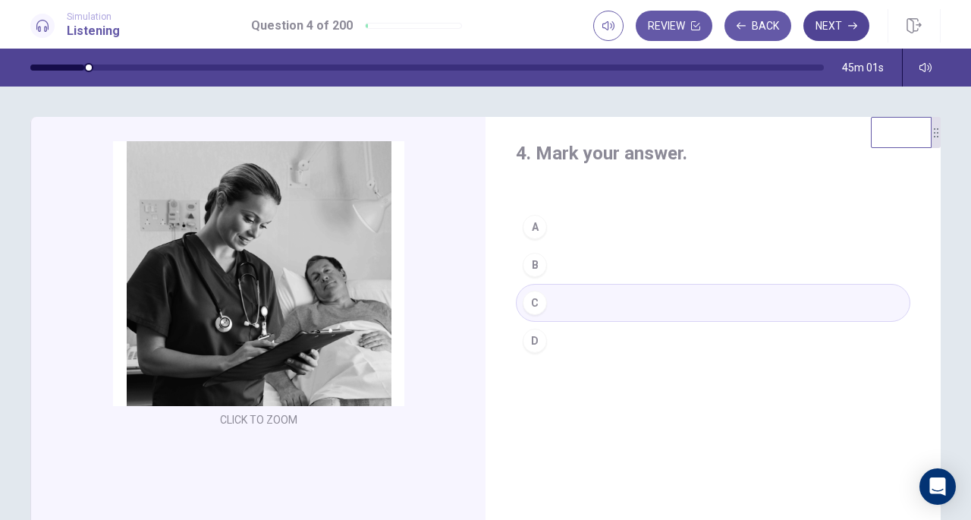
click at [827, 25] on button "Next" at bounding box center [837, 26] width 66 height 30
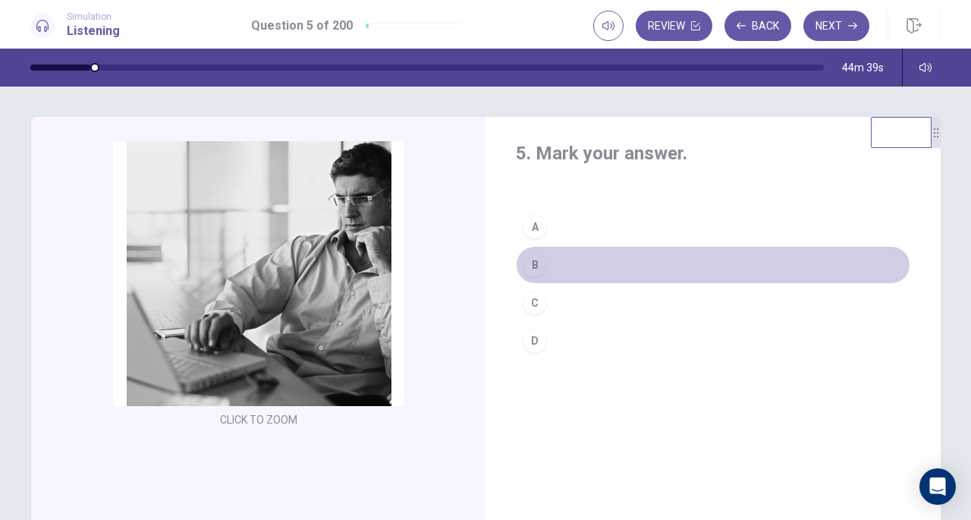
click at [524, 268] on div "B" at bounding box center [535, 265] width 24 height 24
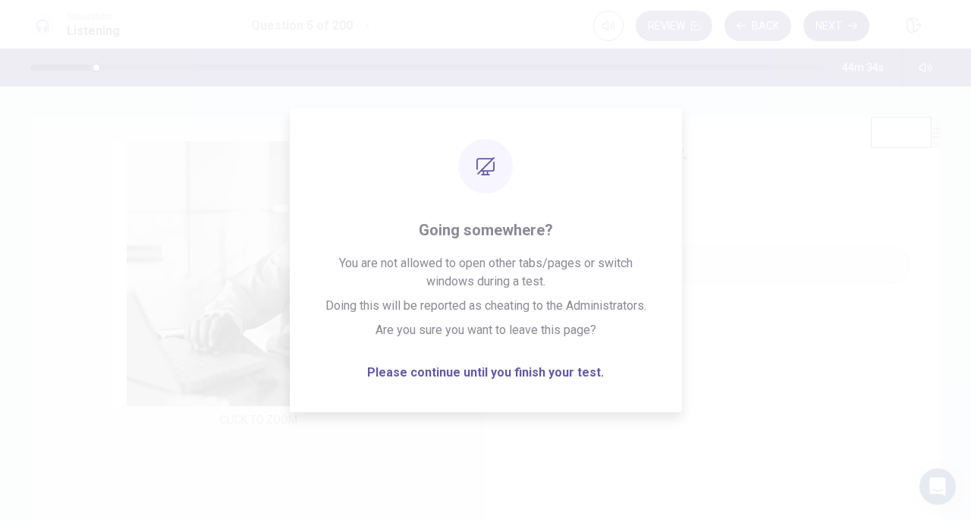
click at [836, 17] on button "Next" at bounding box center [837, 26] width 66 height 30
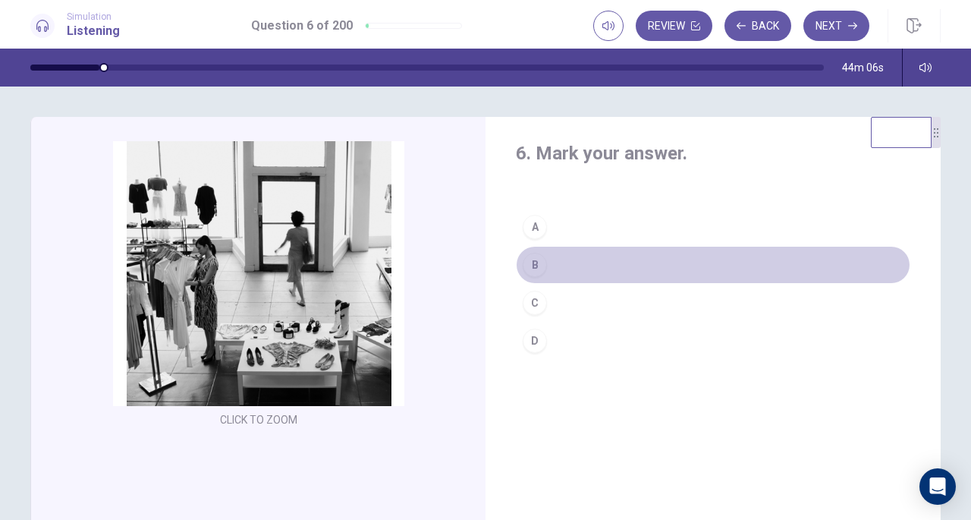
click at [524, 271] on div "B" at bounding box center [535, 265] width 24 height 24
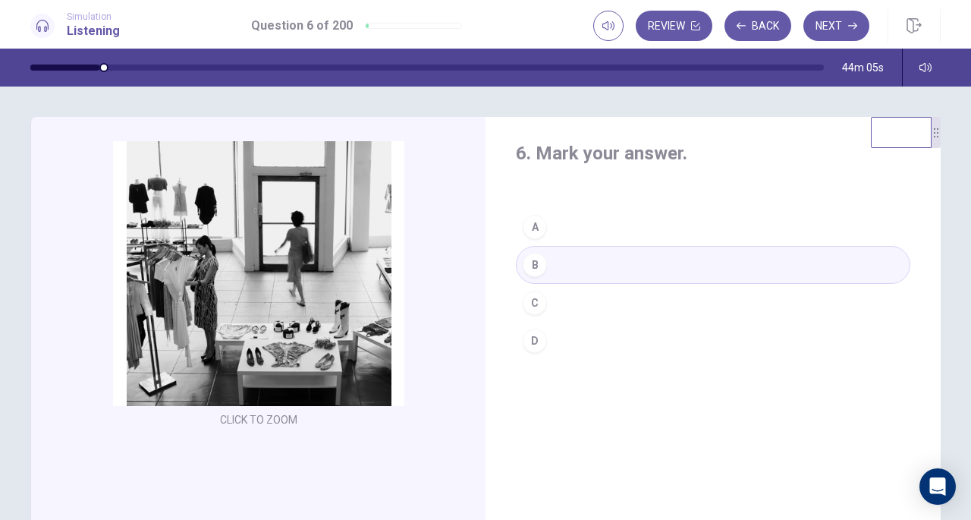
click at [533, 287] on button "C" at bounding box center [713, 303] width 395 height 38
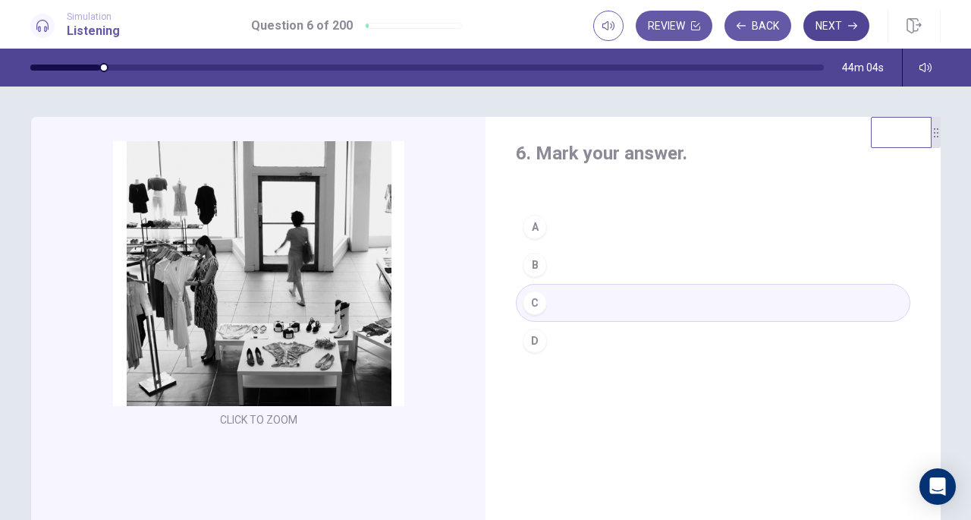
click at [828, 18] on button "Next" at bounding box center [837, 26] width 66 height 30
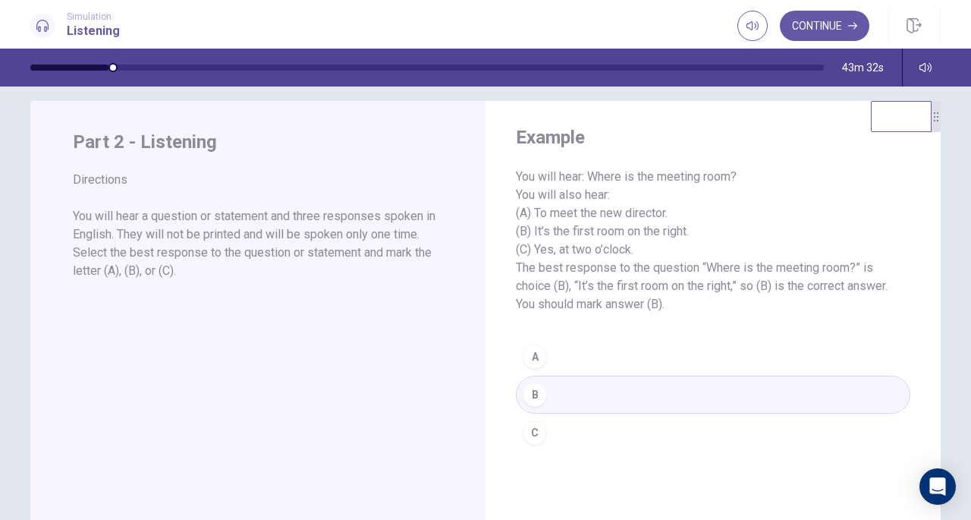
scroll to position [15, 0]
click at [805, 25] on button "Continue" at bounding box center [825, 26] width 90 height 30
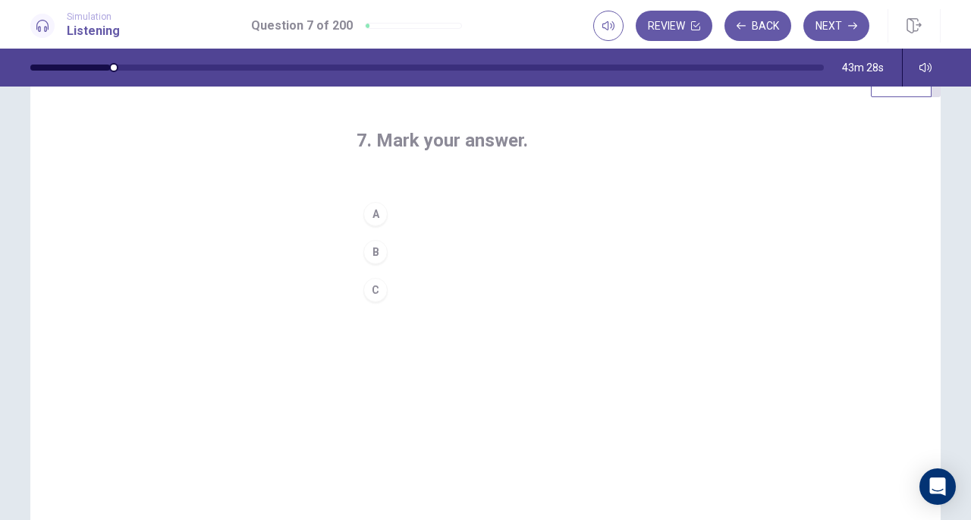
scroll to position [0, 0]
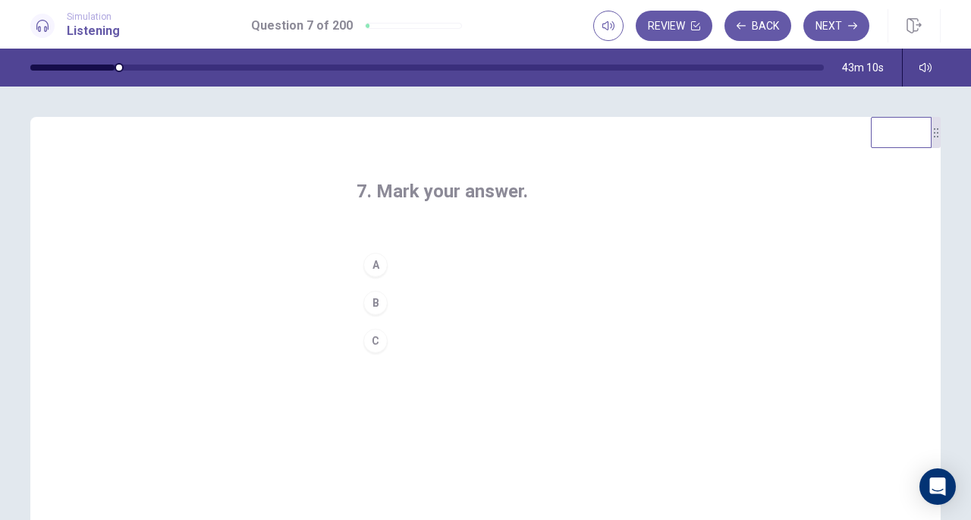
click at [366, 300] on div "B" at bounding box center [376, 303] width 24 height 24
click at [376, 249] on button "A" at bounding box center [486, 265] width 258 height 38
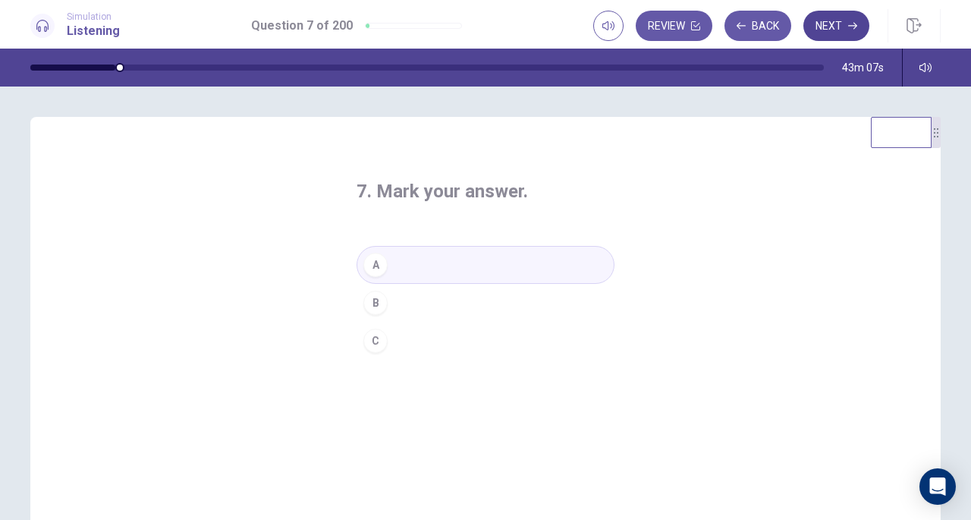
click at [827, 12] on button "Next" at bounding box center [837, 26] width 66 height 30
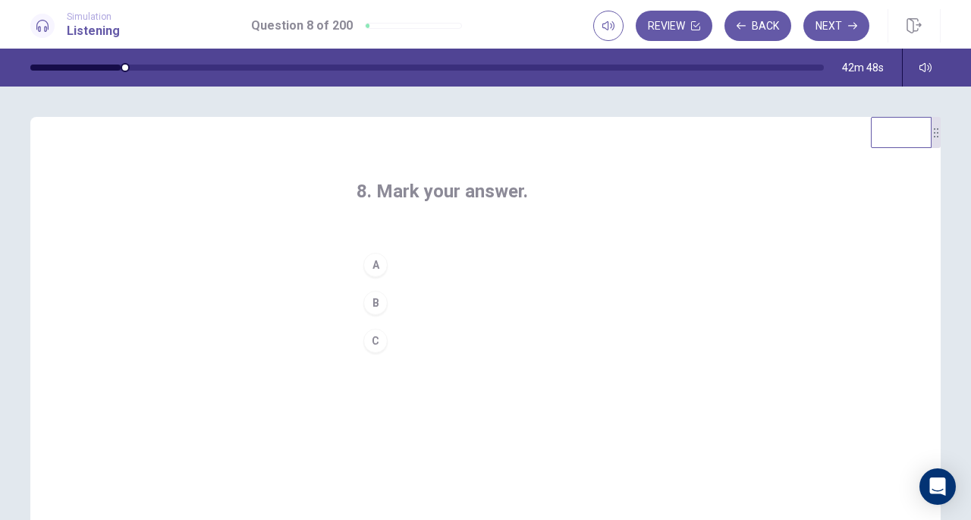
click at [373, 269] on div "A" at bounding box center [376, 265] width 24 height 24
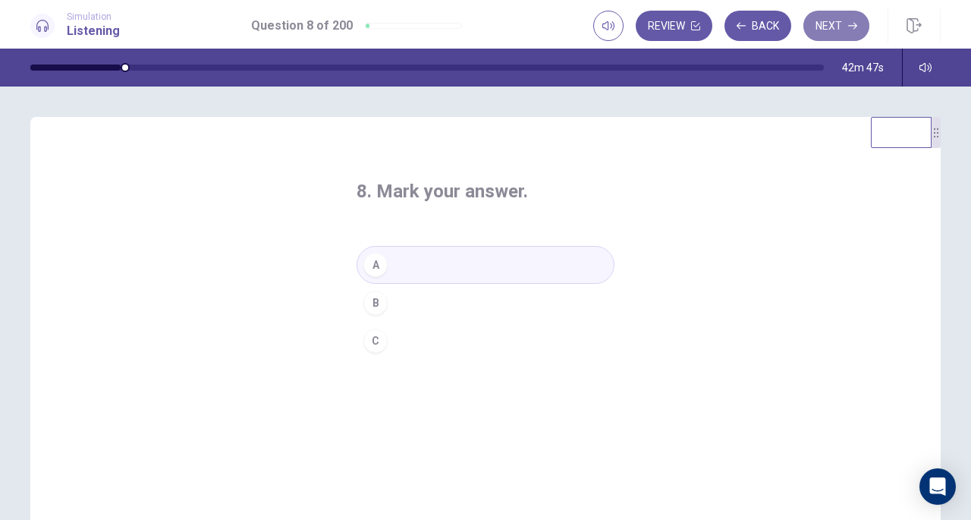
click at [818, 22] on button "Next" at bounding box center [837, 26] width 66 height 30
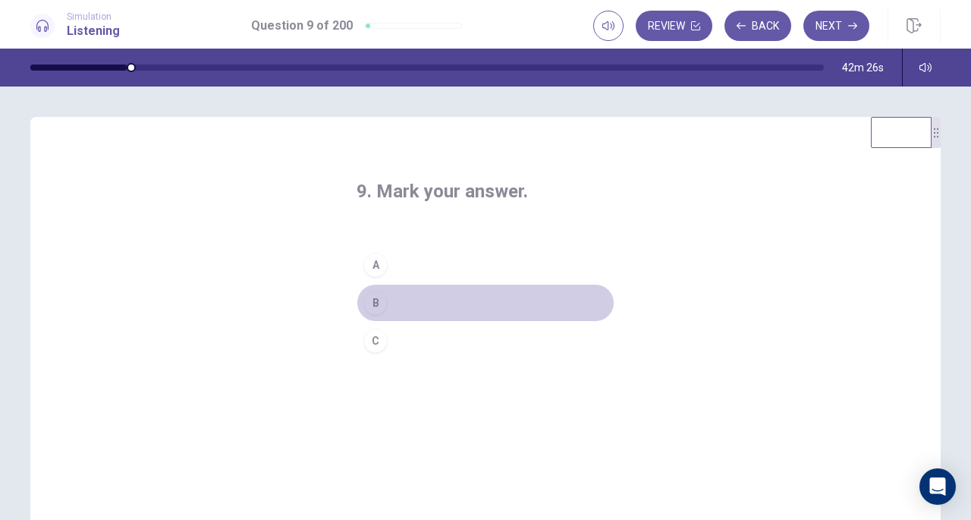
click at [371, 304] on div "B" at bounding box center [376, 303] width 24 height 24
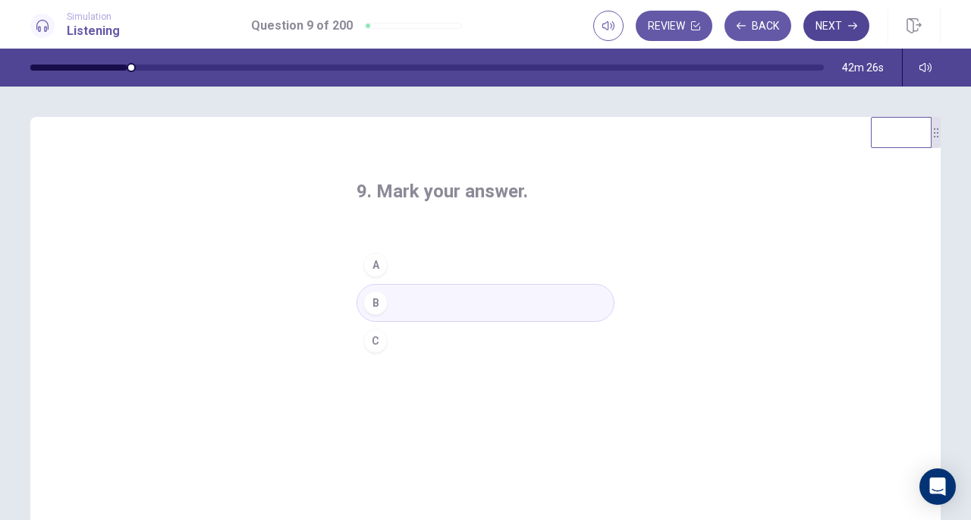
click at [830, 30] on button "Next" at bounding box center [837, 26] width 66 height 30
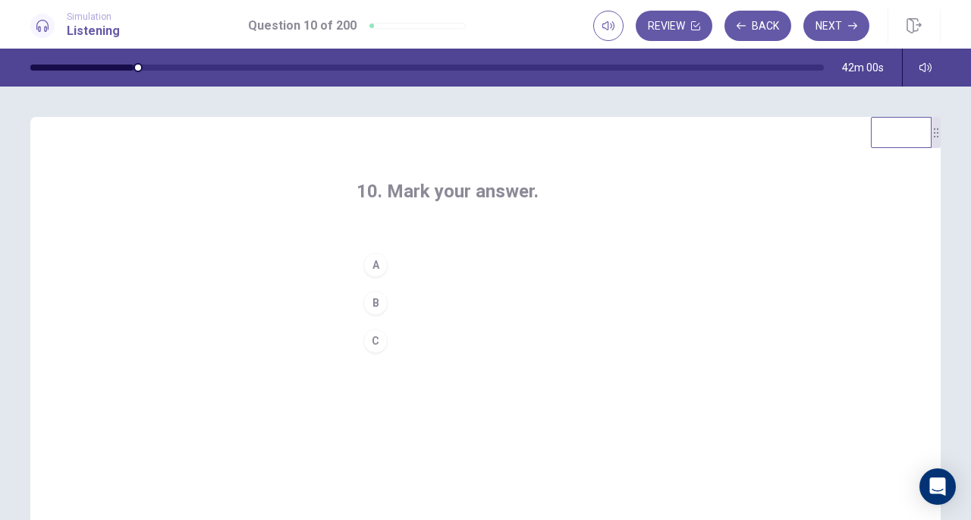
click at [386, 304] on button "B" at bounding box center [486, 303] width 258 height 38
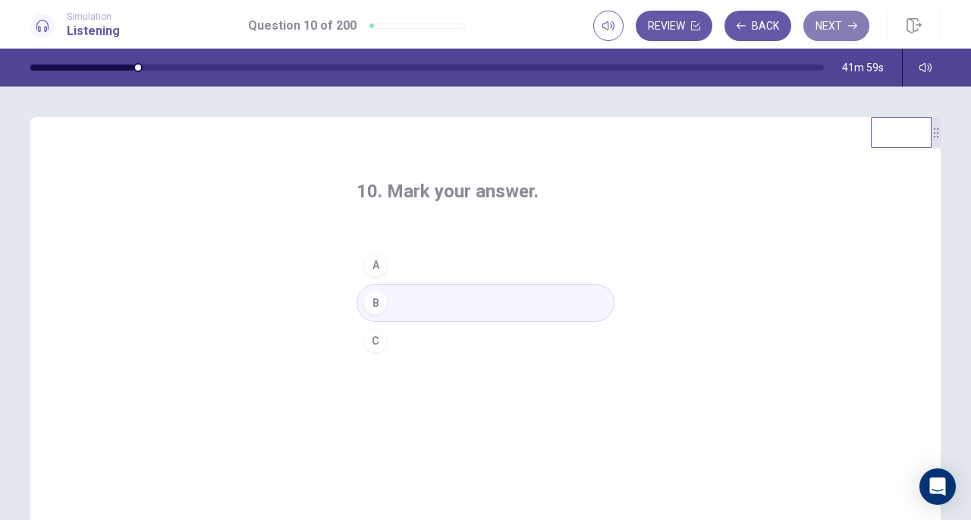
click at [834, 21] on button "Next" at bounding box center [837, 26] width 66 height 30
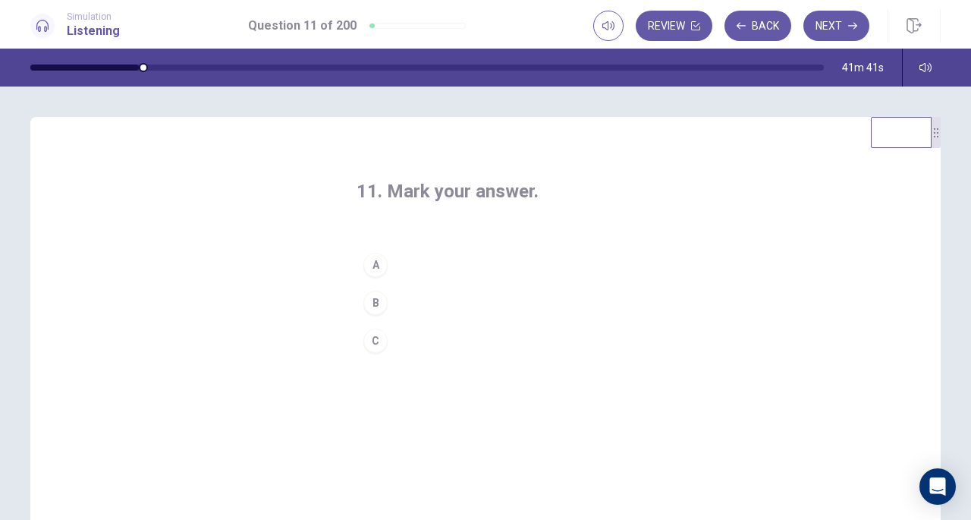
click at [378, 268] on div "A" at bounding box center [376, 265] width 24 height 24
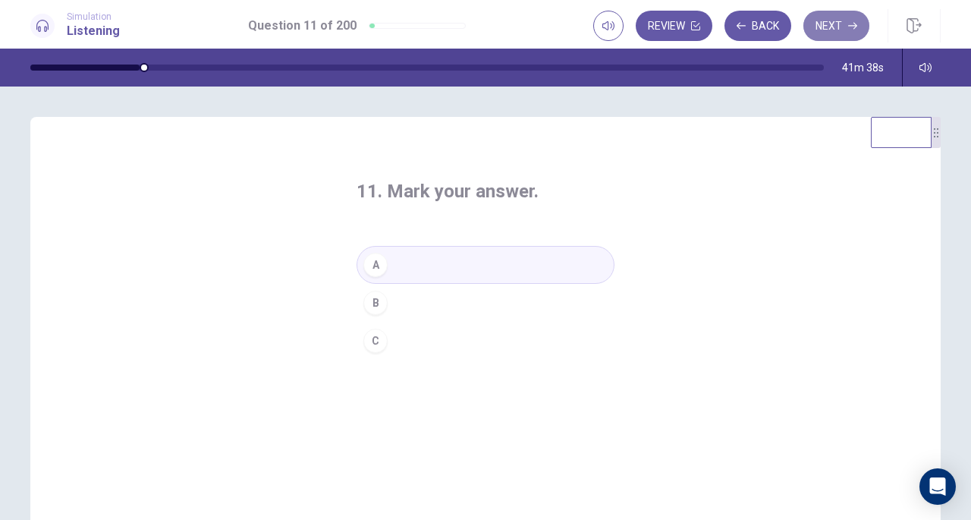
click at [817, 30] on button "Next" at bounding box center [837, 26] width 66 height 30
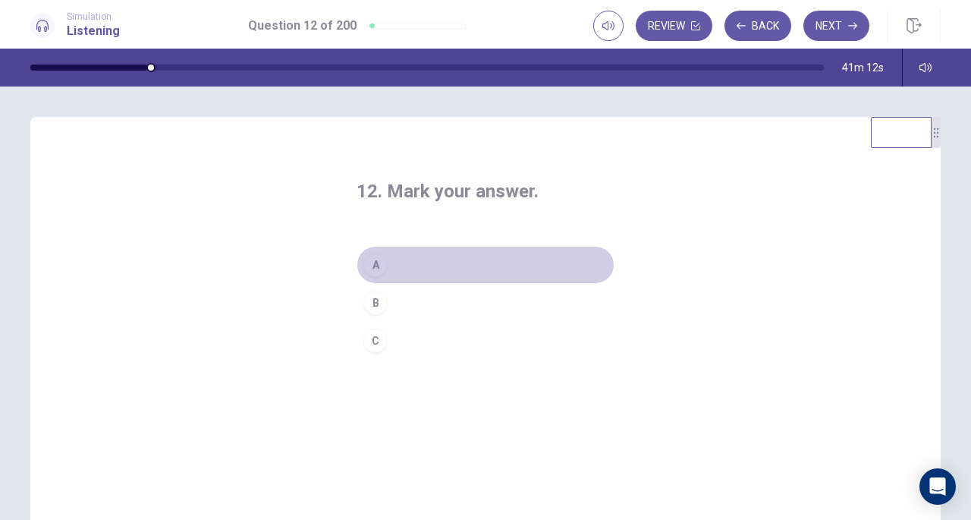
click at [396, 271] on button "A" at bounding box center [486, 265] width 258 height 38
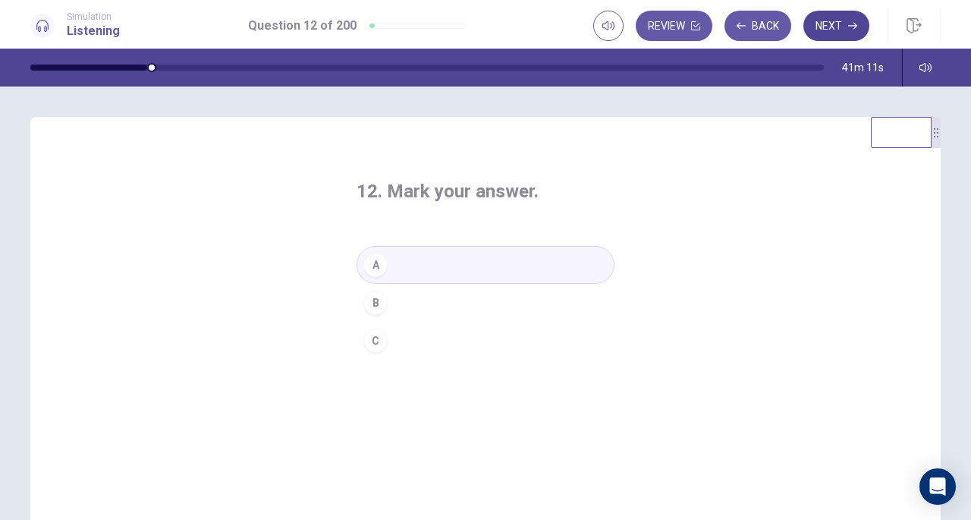
click at [842, 33] on button "Next" at bounding box center [837, 26] width 66 height 30
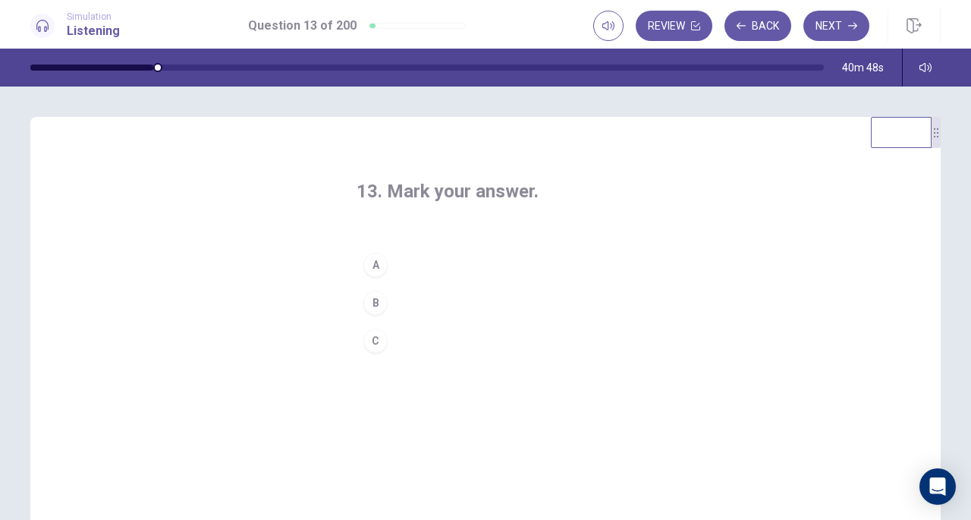
click at [373, 329] on div "C" at bounding box center [376, 341] width 24 height 24
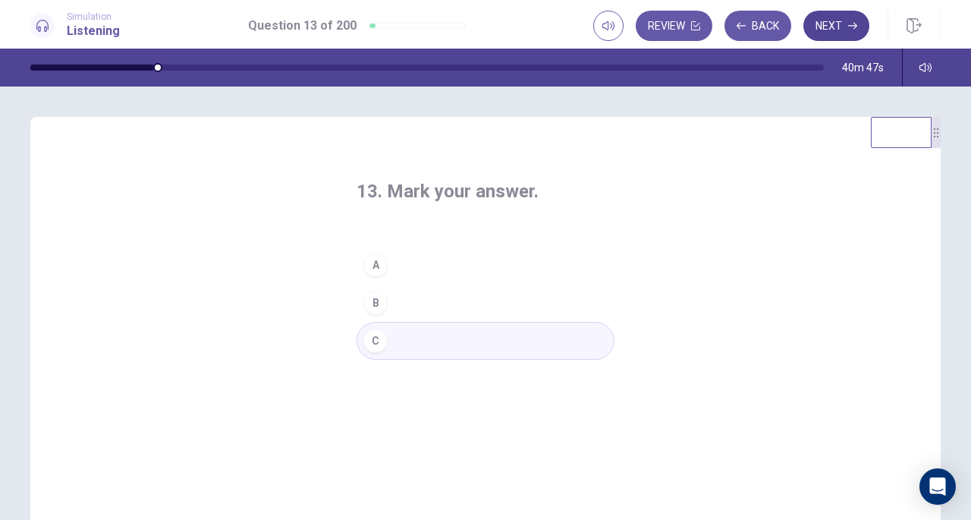
click at [842, 24] on button "Next" at bounding box center [837, 26] width 66 height 30
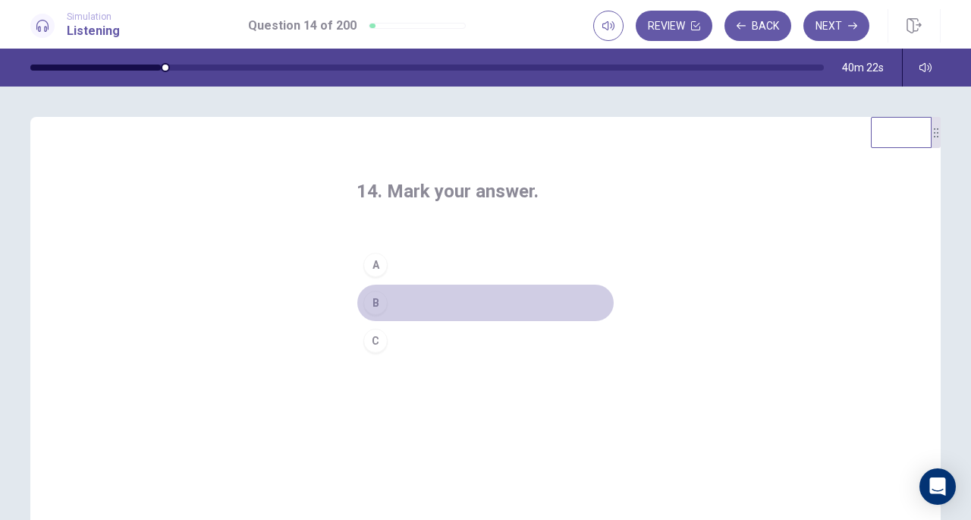
click at [370, 313] on div "B" at bounding box center [376, 303] width 24 height 24
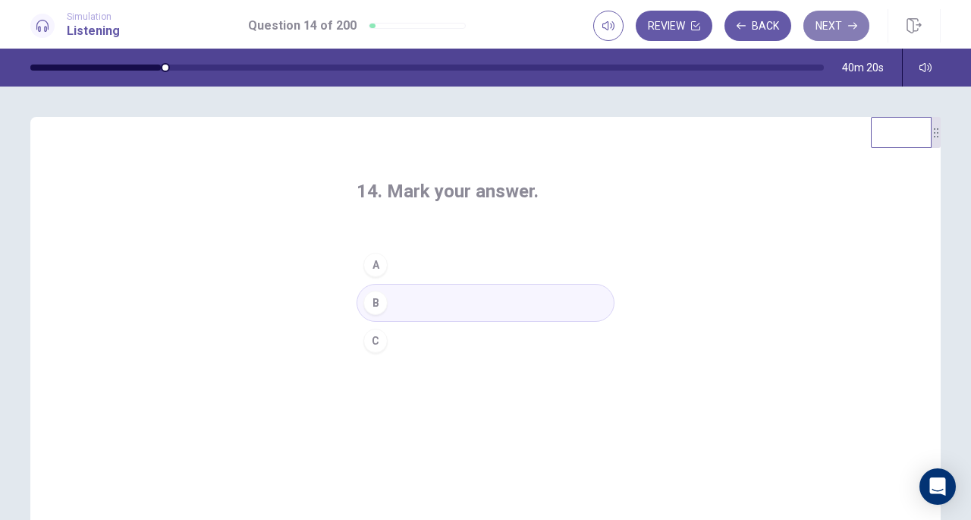
click at [823, 27] on button "Next" at bounding box center [837, 26] width 66 height 30
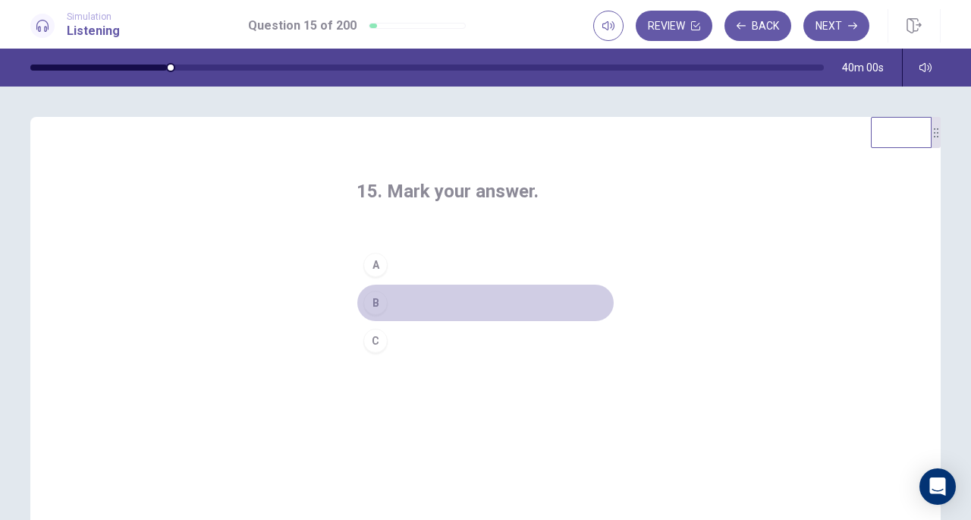
click at [379, 301] on div "B" at bounding box center [376, 303] width 24 height 24
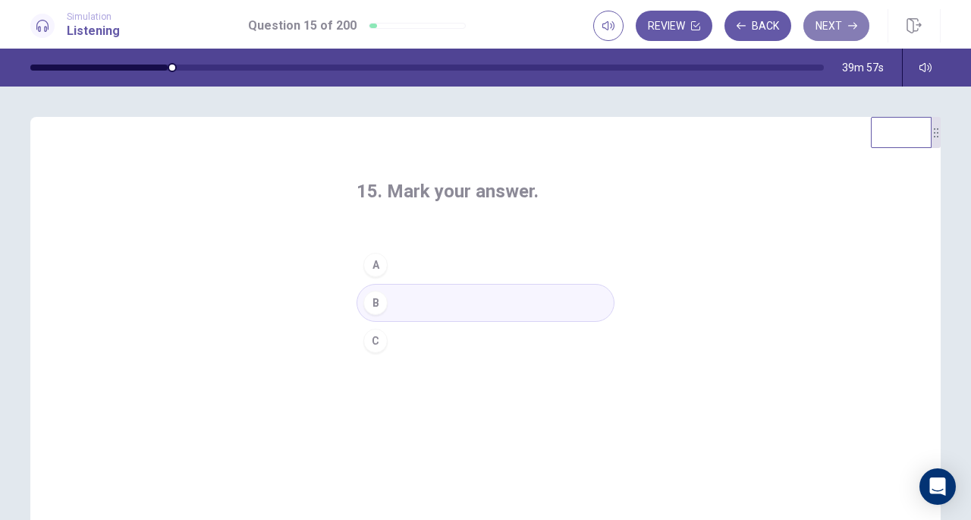
click at [832, 28] on button "Next" at bounding box center [837, 26] width 66 height 30
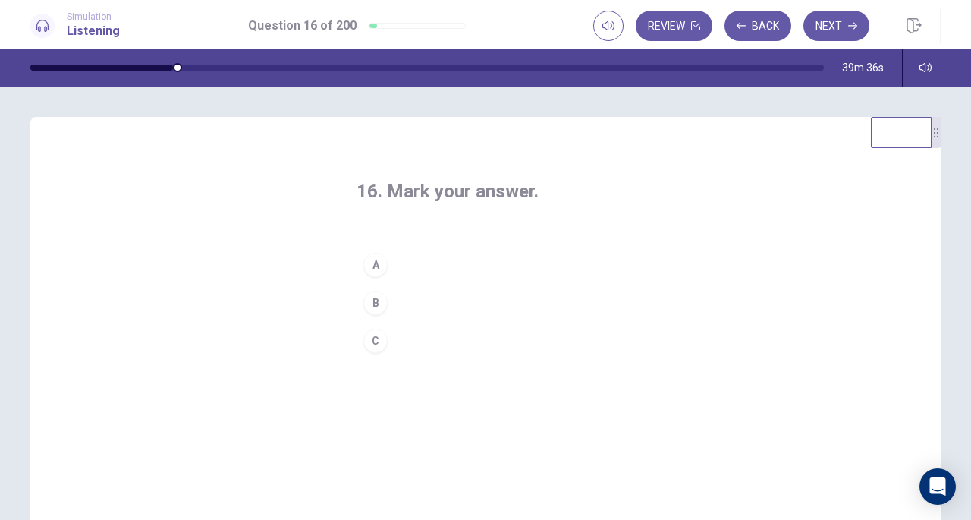
click at [373, 339] on div "C" at bounding box center [376, 341] width 24 height 24
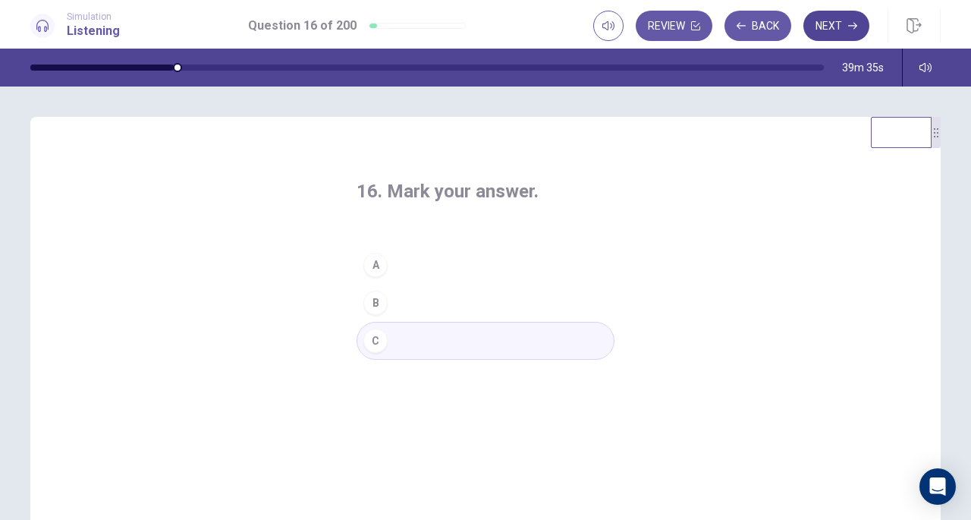
click at [829, 20] on button "Next" at bounding box center [837, 26] width 66 height 30
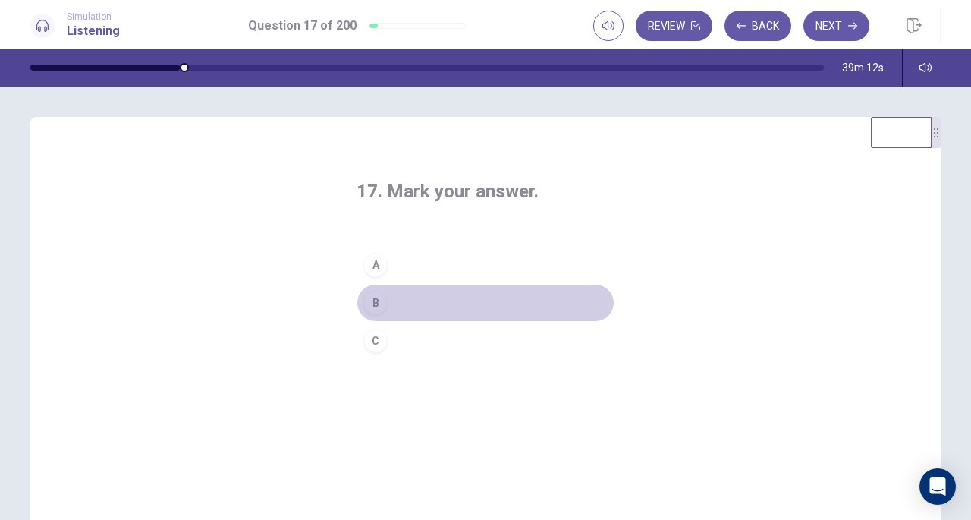
click at [386, 311] on button "B" at bounding box center [486, 303] width 258 height 38
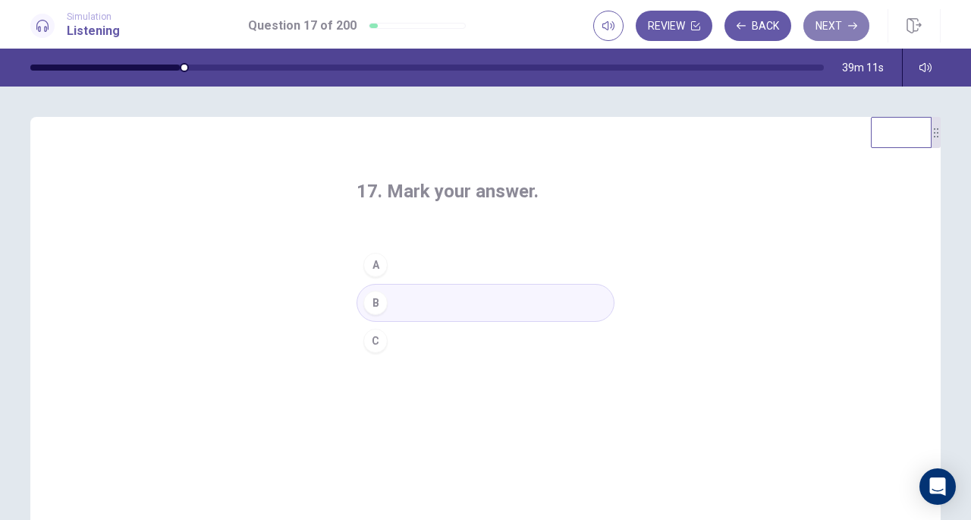
click at [820, 20] on button "Next" at bounding box center [837, 26] width 66 height 30
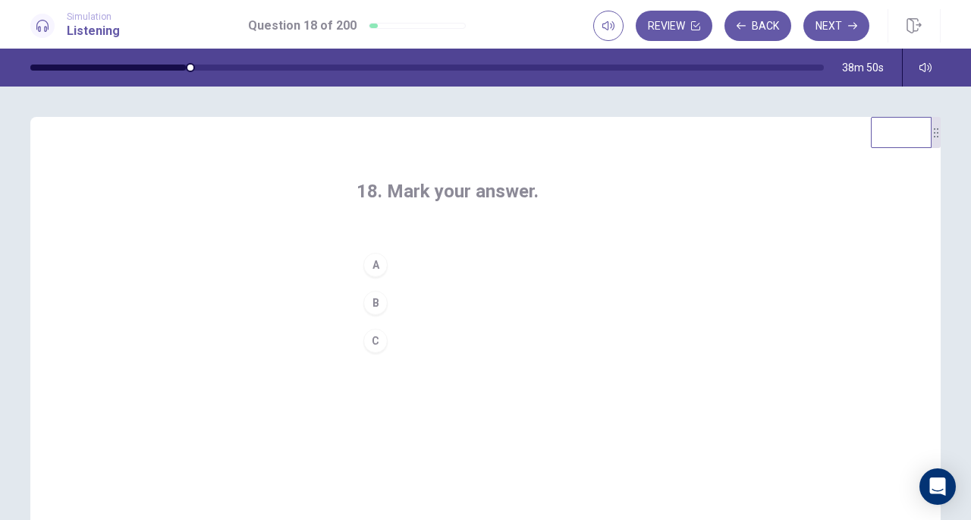
click at [395, 342] on button "C" at bounding box center [486, 341] width 258 height 38
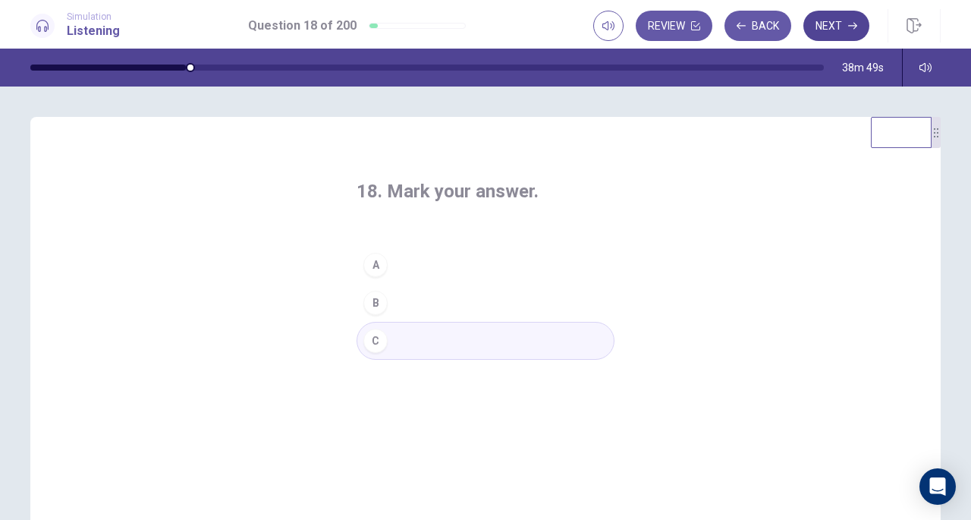
click at [850, 27] on icon "button" at bounding box center [853, 25] width 9 height 9
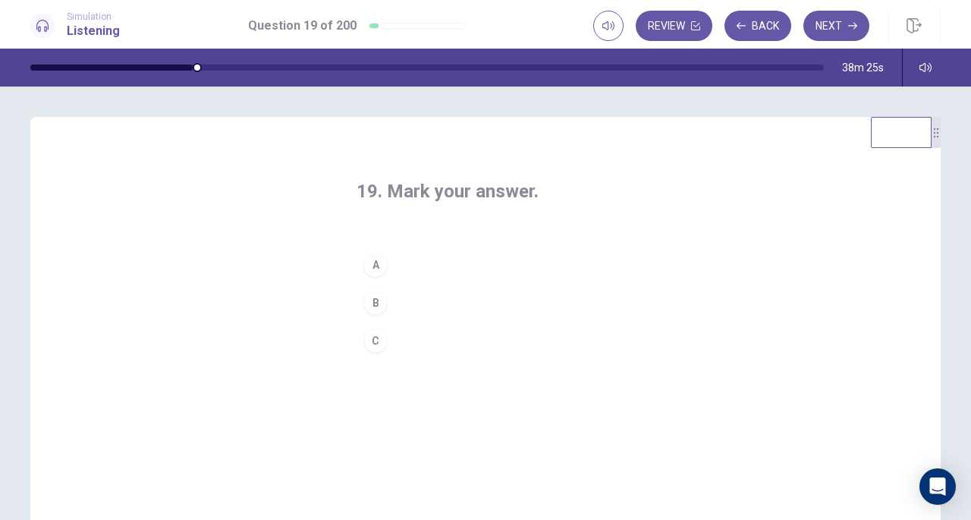
click at [387, 348] on button "C" at bounding box center [486, 341] width 258 height 38
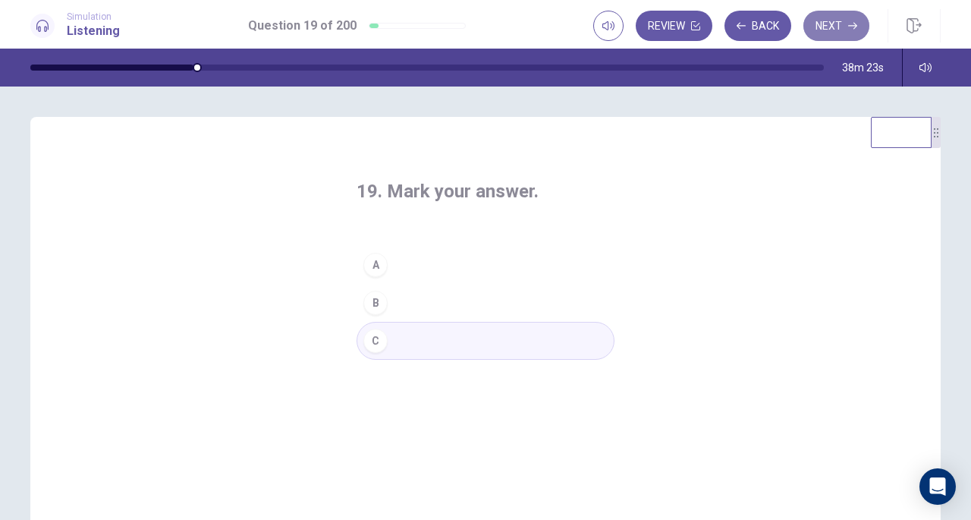
click at [823, 35] on button "Next" at bounding box center [837, 26] width 66 height 30
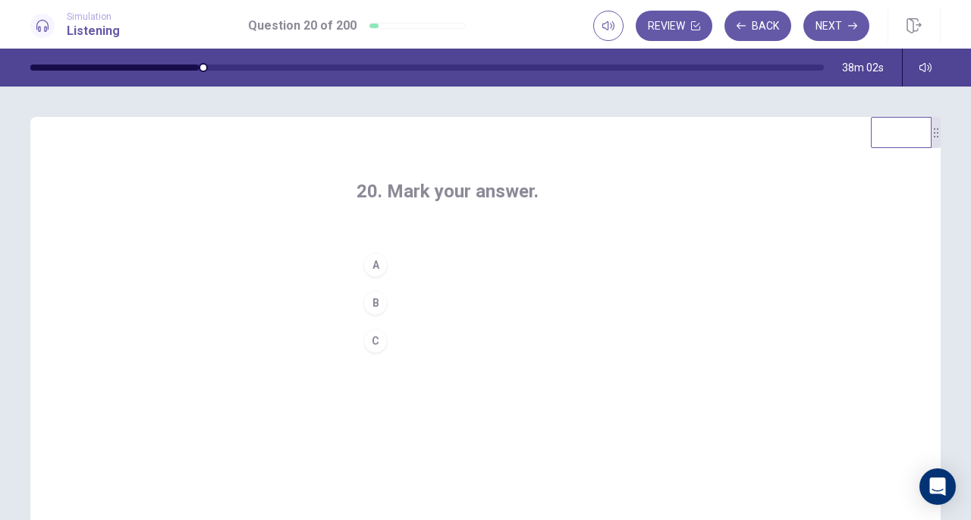
click at [373, 268] on div "A" at bounding box center [376, 265] width 24 height 24
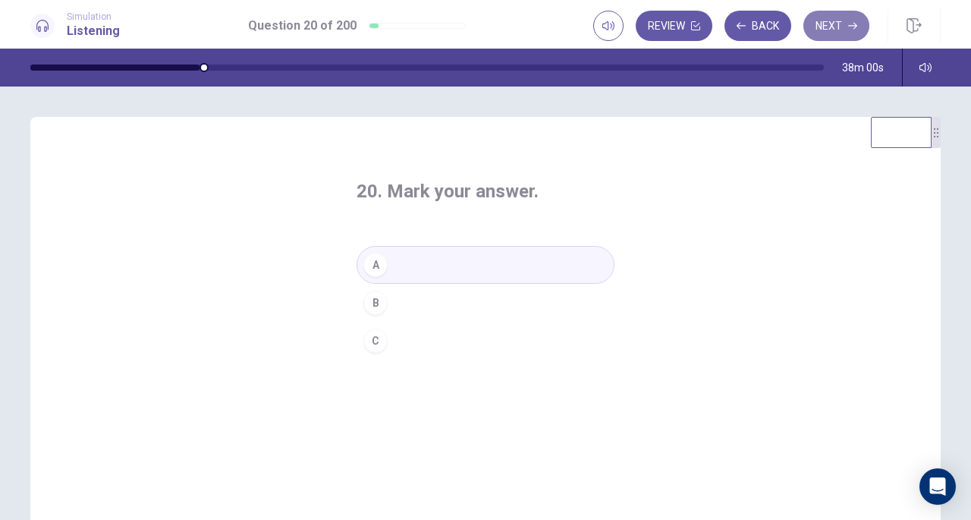
click at [805, 24] on button "Next" at bounding box center [837, 26] width 66 height 30
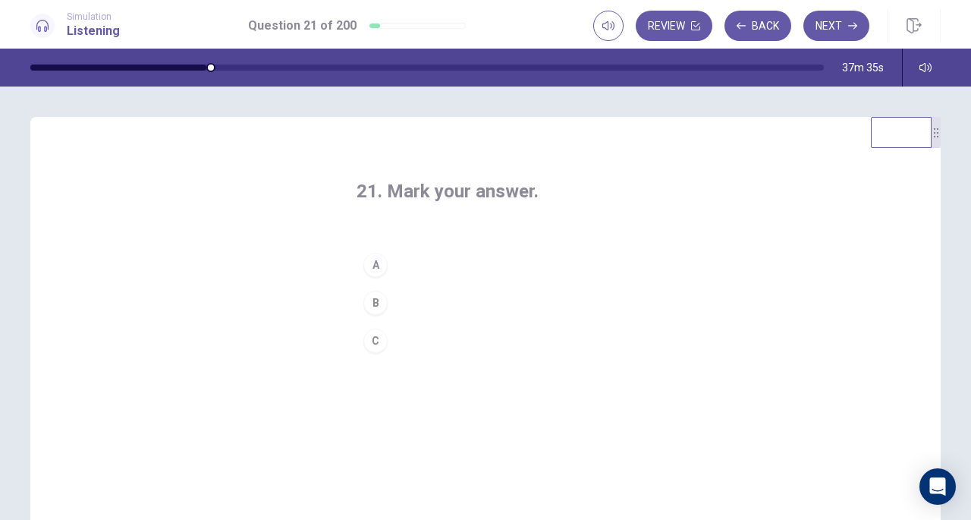
click at [375, 338] on div "C" at bounding box center [376, 341] width 24 height 24
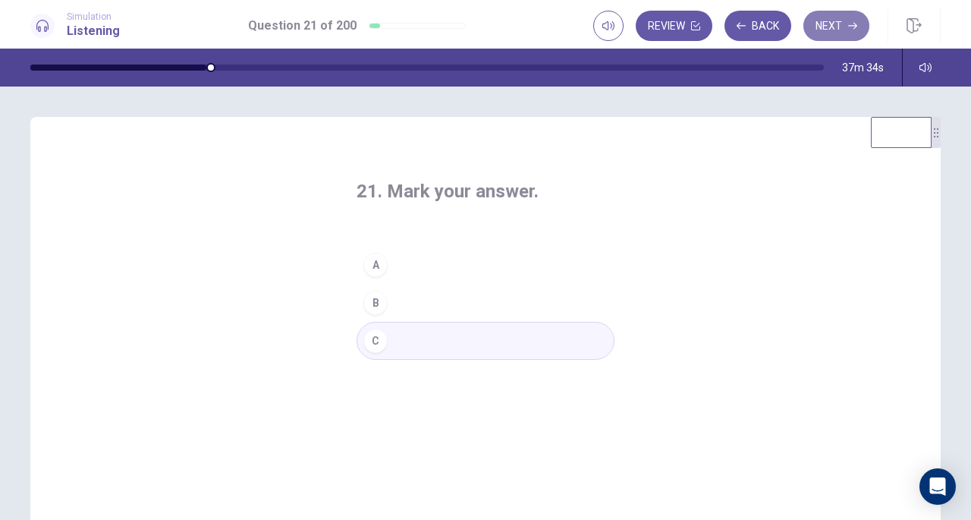
click at [833, 24] on button "Next" at bounding box center [837, 26] width 66 height 30
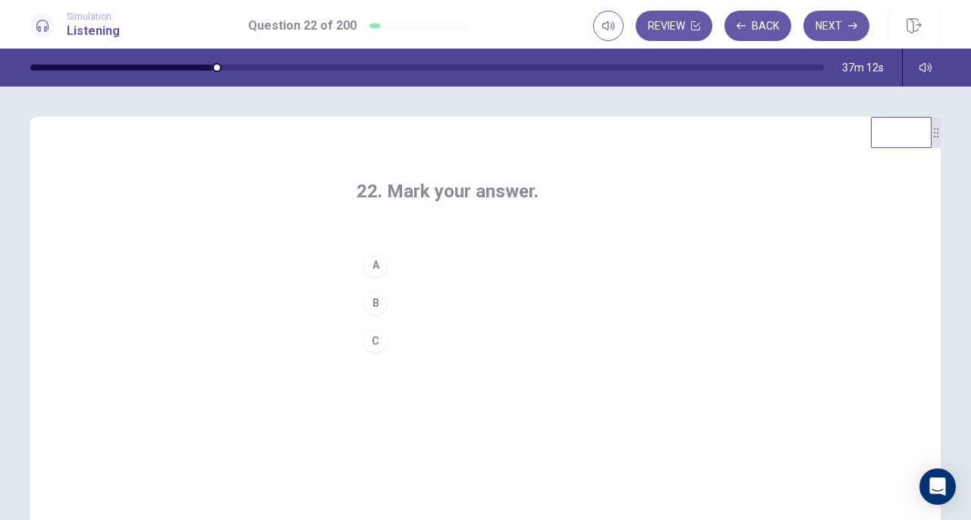
click at [370, 306] on div "B" at bounding box center [376, 303] width 24 height 24
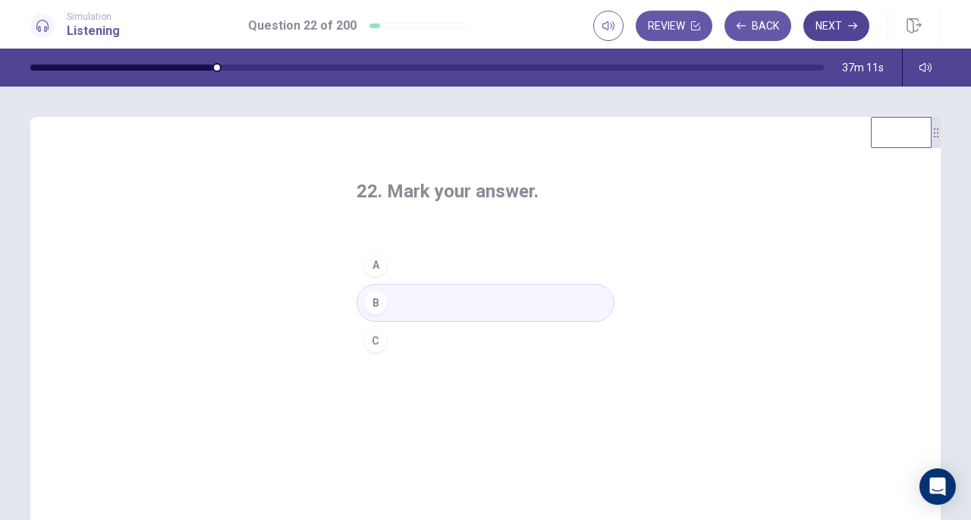
click at [826, 19] on button "Next" at bounding box center [837, 26] width 66 height 30
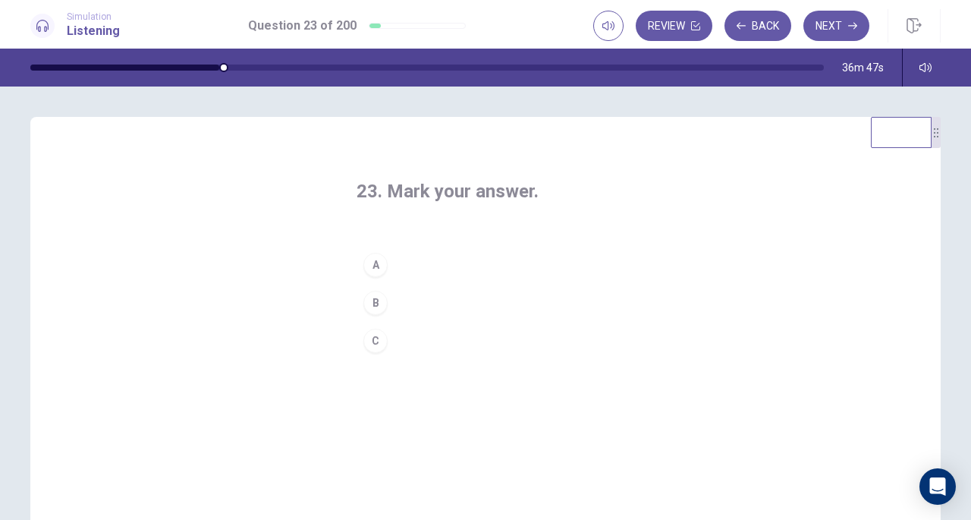
click at [369, 307] on div "B" at bounding box center [376, 303] width 24 height 24
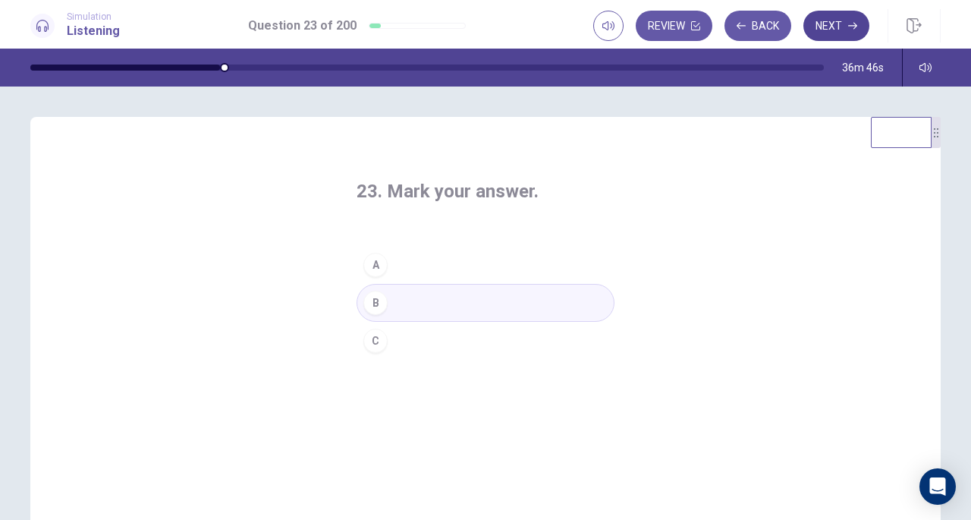
click at [842, 38] on button "Next" at bounding box center [837, 26] width 66 height 30
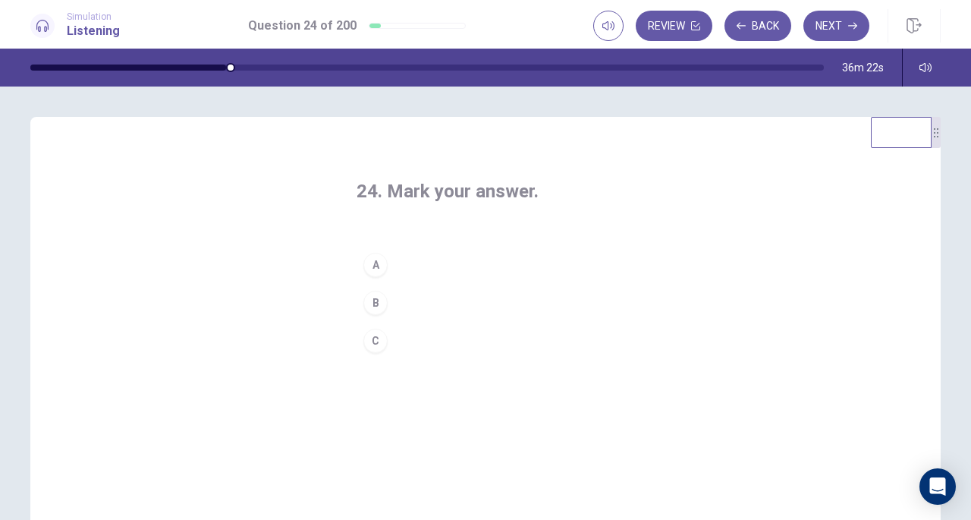
click at [372, 334] on div "C" at bounding box center [376, 341] width 24 height 24
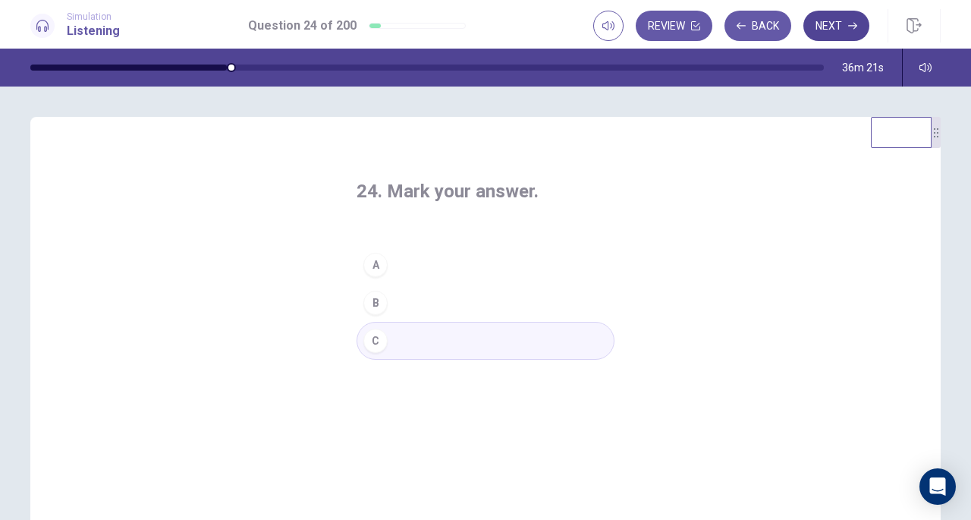
click at [833, 33] on button "Next" at bounding box center [837, 26] width 66 height 30
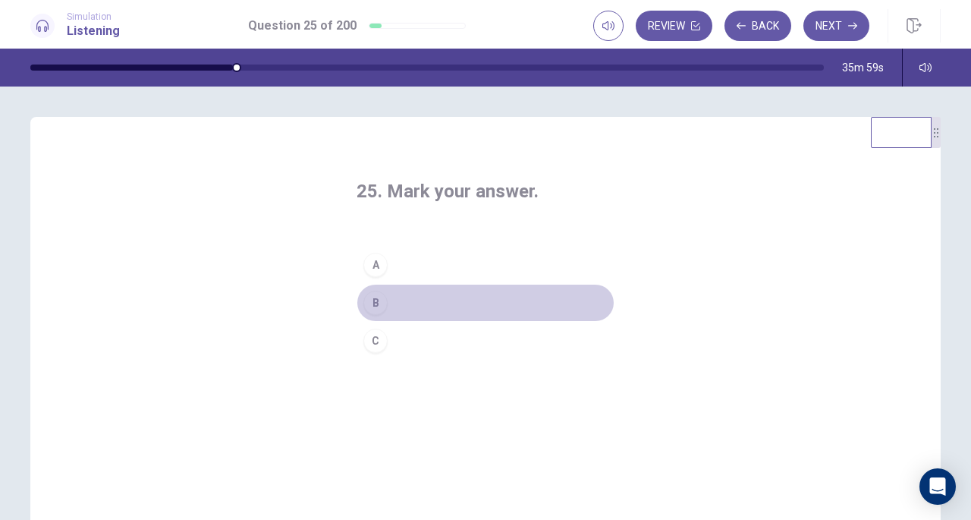
click at [365, 294] on div "B" at bounding box center [376, 303] width 24 height 24
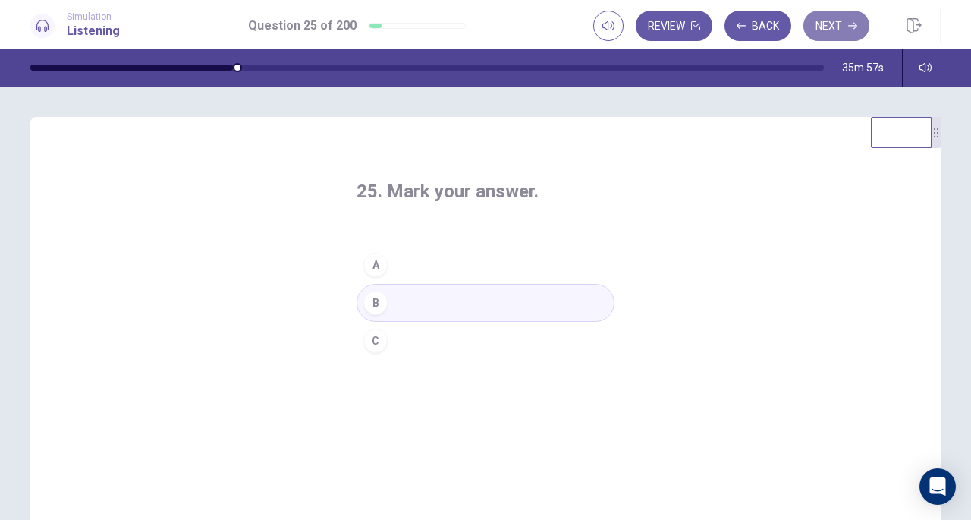
click at [832, 27] on button "Next" at bounding box center [837, 26] width 66 height 30
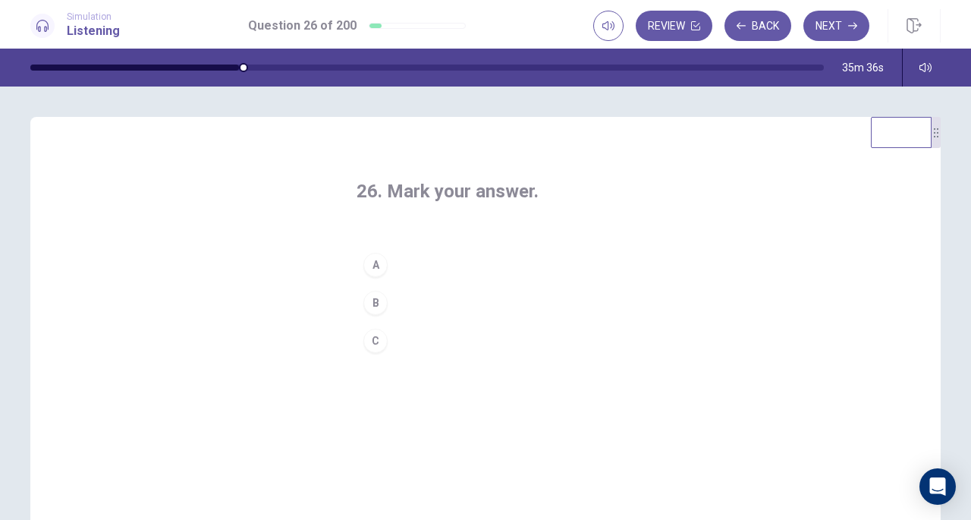
click at [378, 347] on div "C" at bounding box center [376, 341] width 24 height 24
click at [383, 269] on button "A" at bounding box center [486, 265] width 258 height 38
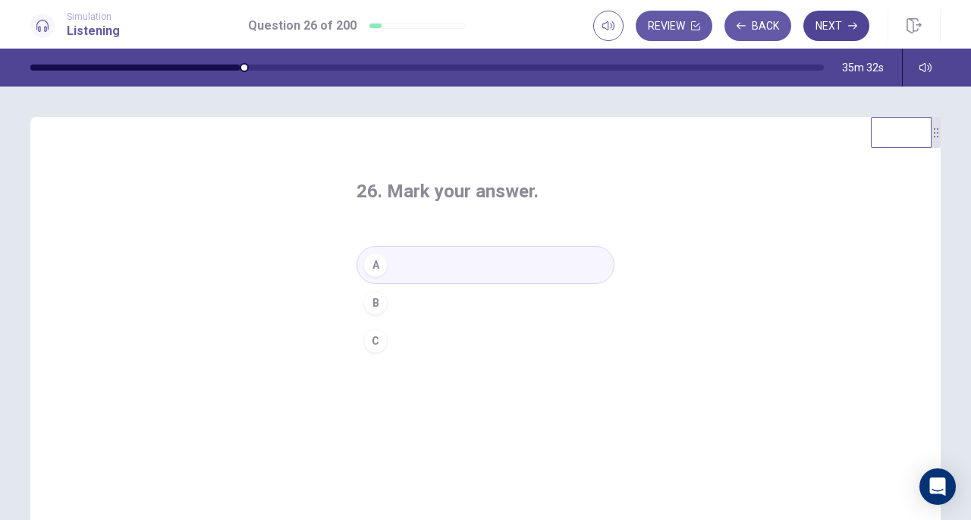
click at [827, 30] on button "Next" at bounding box center [837, 26] width 66 height 30
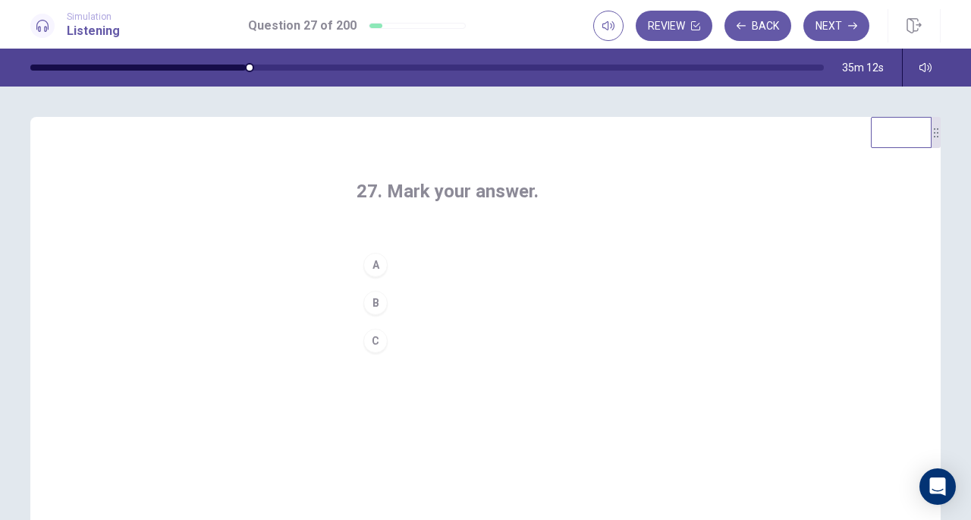
click at [387, 302] on button "B" at bounding box center [486, 303] width 258 height 38
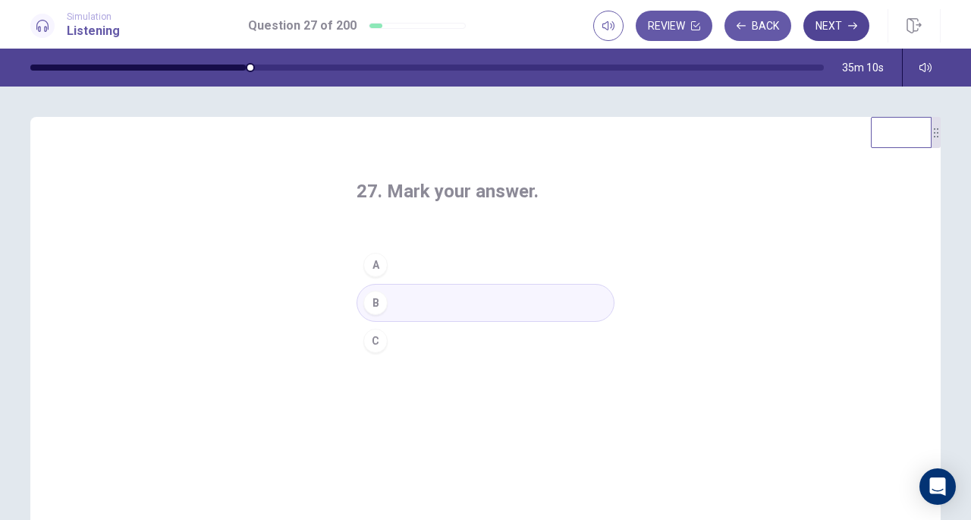
click at [824, 24] on button "Next" at bounding box center [837, 26] width 66 height 30
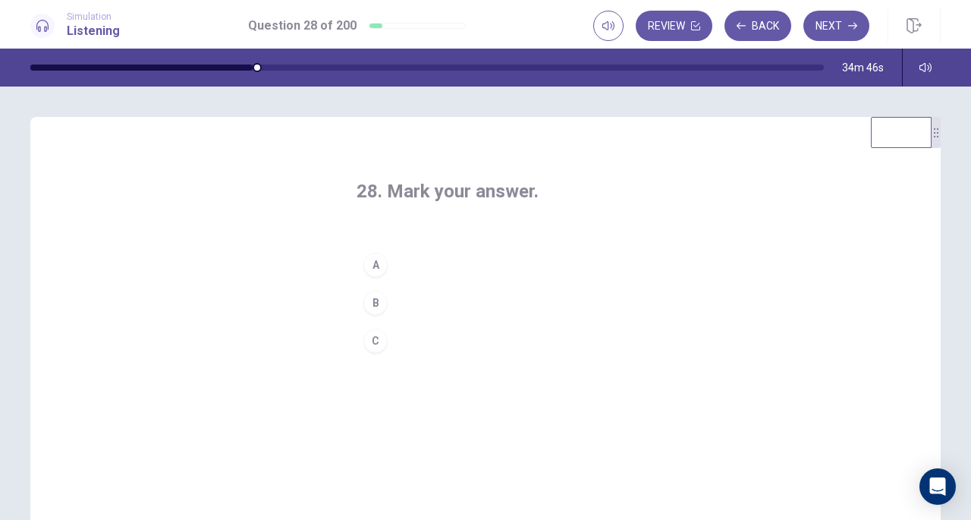
click at [379, 272] on div "A" at bounding box center [376, 265] width 24 height 24
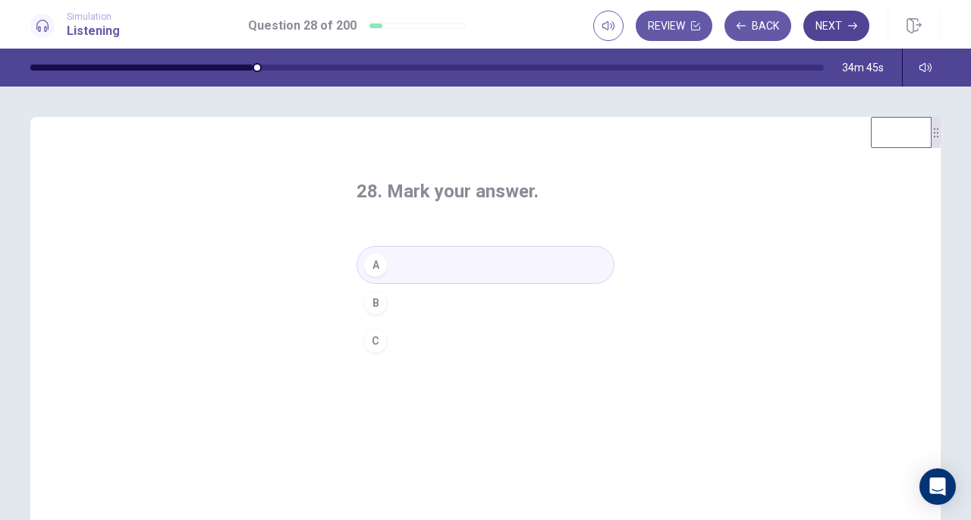
click at [846, 20] on button "Next" at bounding box center [837, 26] width 66 height 30
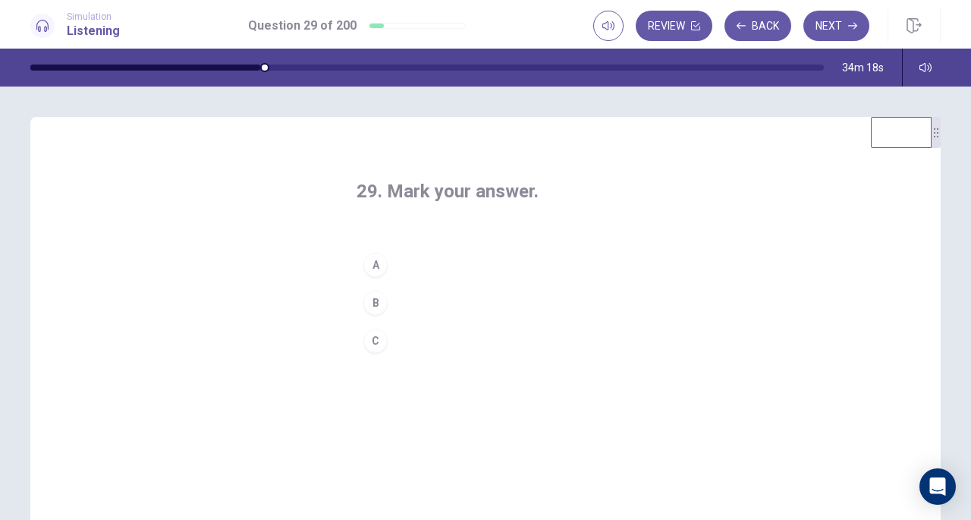
click at [369, 302] on div "B" at bounding box center [376, 303] width 24 height 24
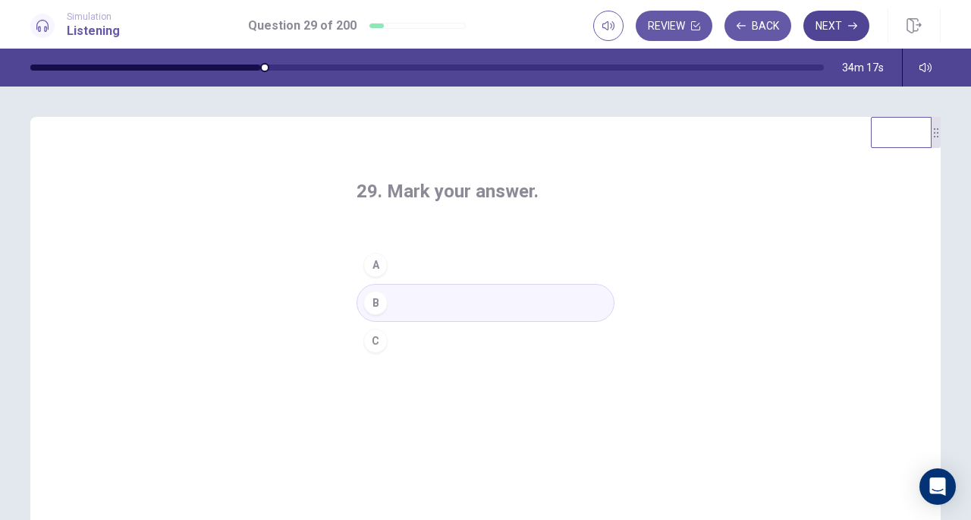
click at [833, 36] on button "Next" at bounding box center [837, 26] width 66 height 30
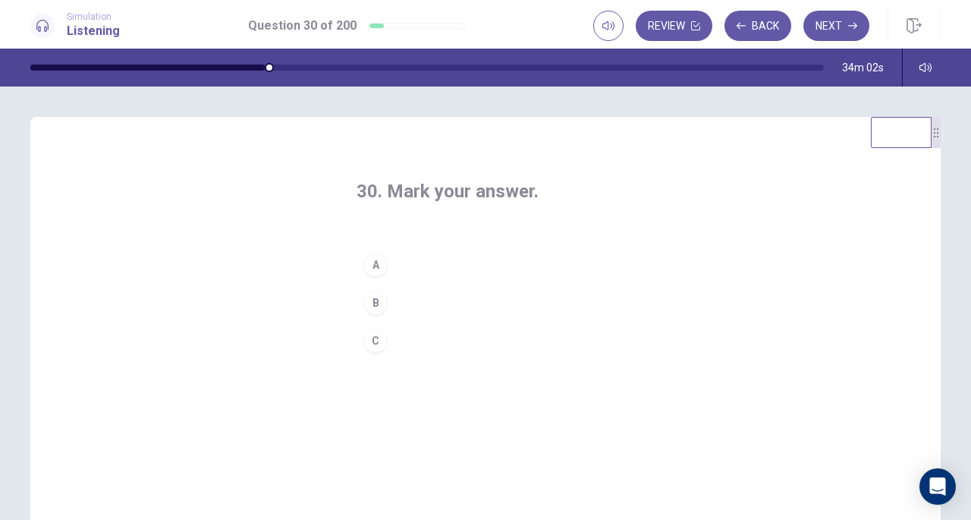
click at [387, 271] on button "A" at bounding box center [486, 265] width 258 height 38
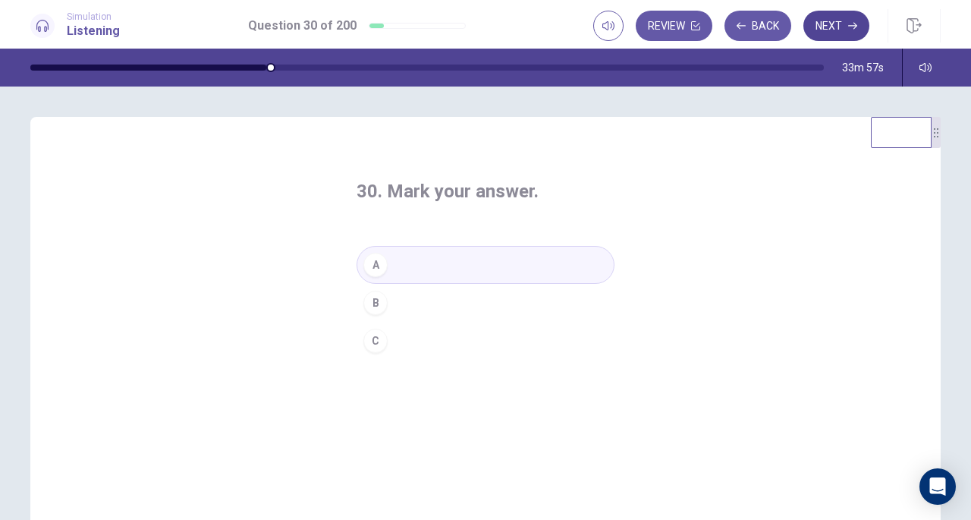
click at [838, 20] on button "Next" at bounding box center [837, 26] width 66 height 30
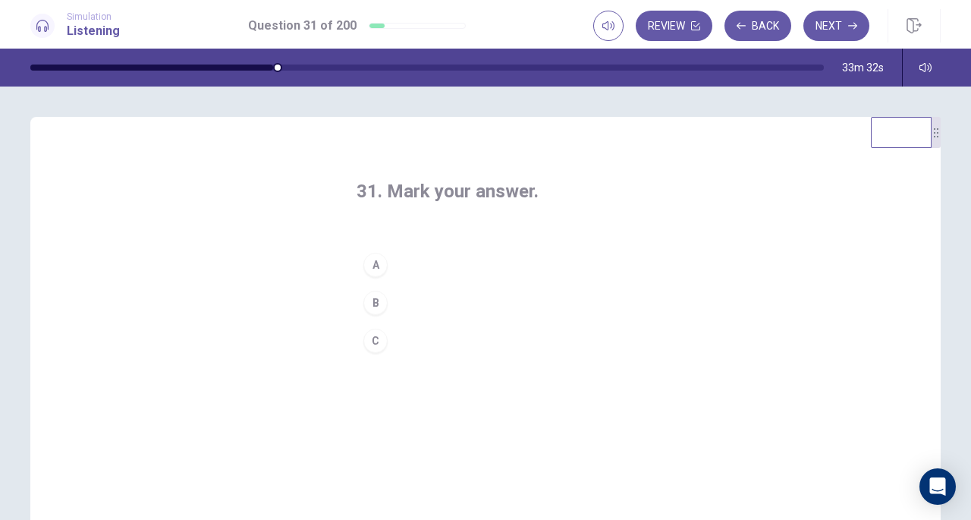
click at [374, 335] on div "C" at bounding box center [376, 341] width 24 height 24
click at [839, 42] on div "Review Back Next" at bounding box center [768, 25] width 348 height 33
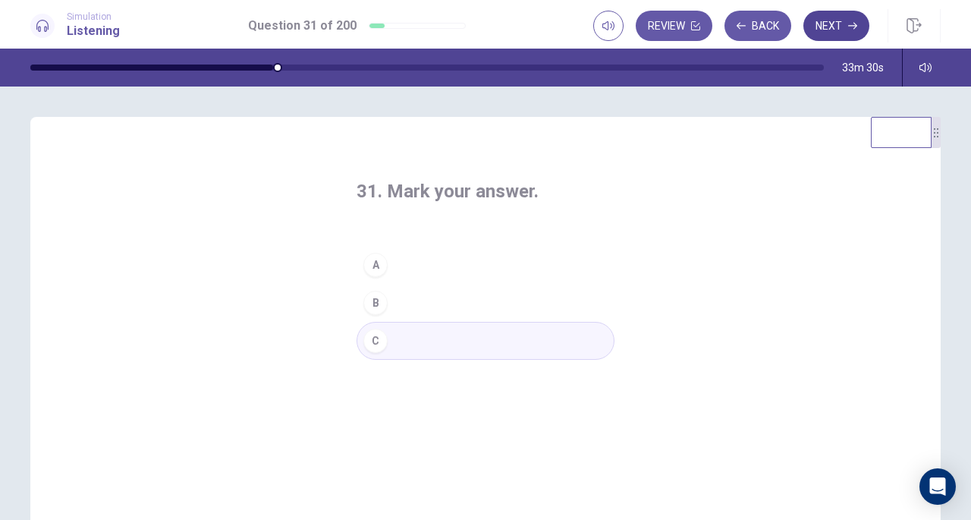
click at [838, 38] on button "Next" at bounding box center [837, 26] width 66 height 30
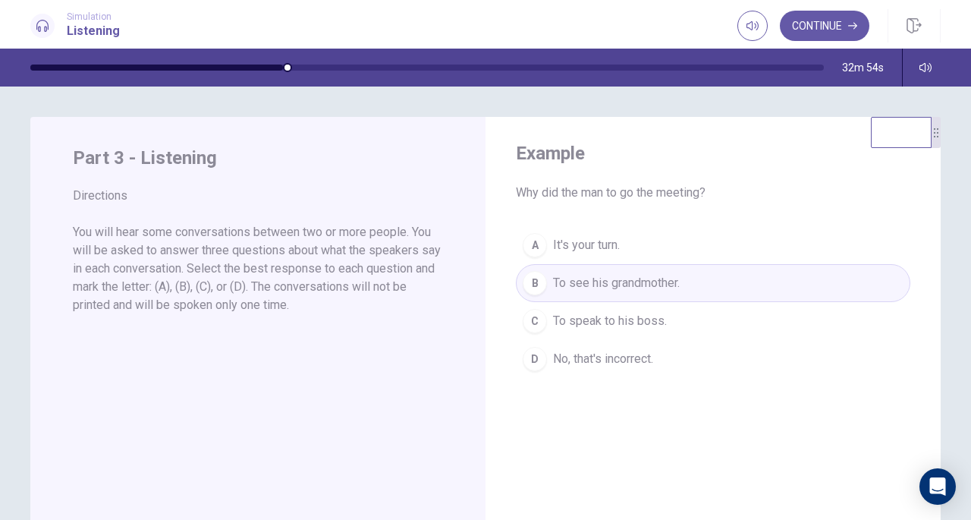
click at [833, 43] on div "Simulation Listening Continue" at bounding box center [485, 24] width 971 height 49
click at [829, 26] on button "Continue" at bounding box center [825, 26] width 90 height 30
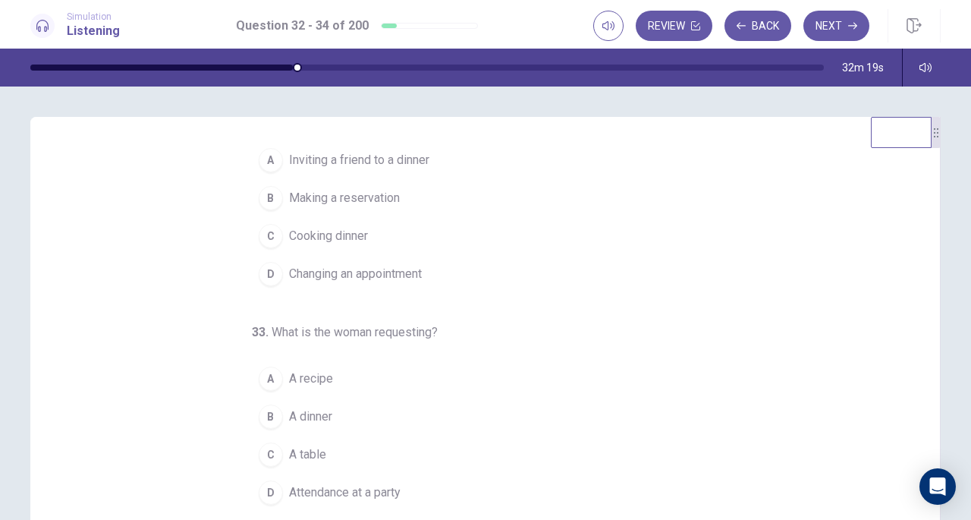
scroll to position [41, 0]
click at [266, 273] on div "D" at bounding box center [271, 275] width 24 height 24
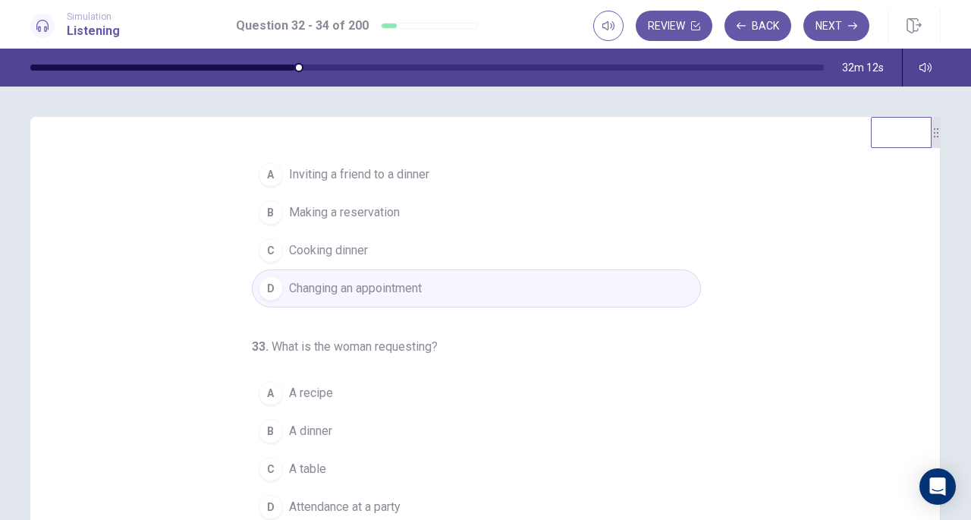
scroll to position [31, 0]
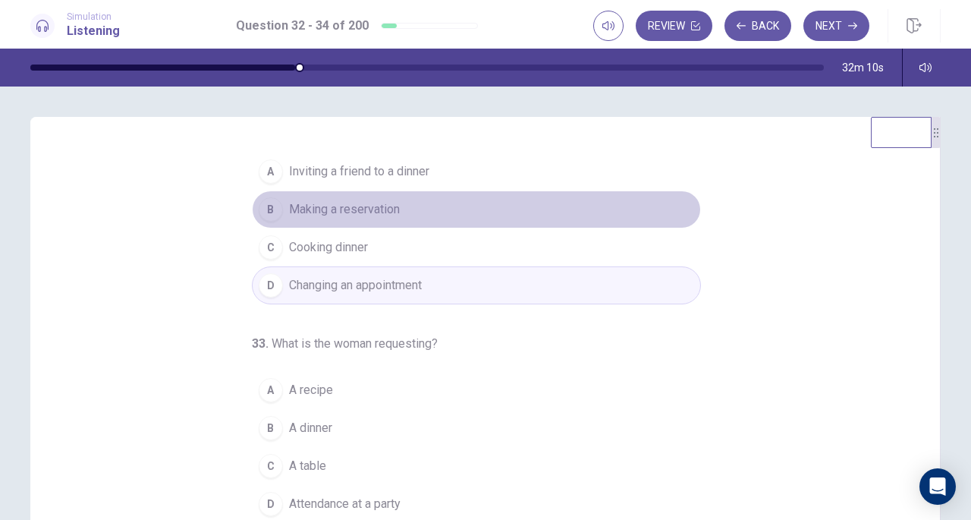
click at [310, 206] on span "Making a reservation" at bounding box center [344, 209] width 111 height 18
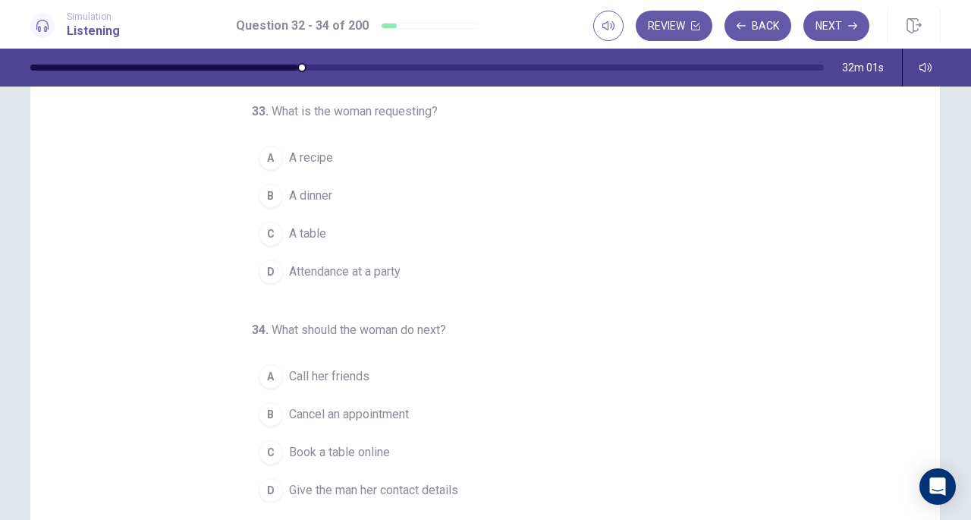
scroll to position [112, 0]
click at [272, 194] on div "B" at bounding box center [271, 195] width 24 height 24
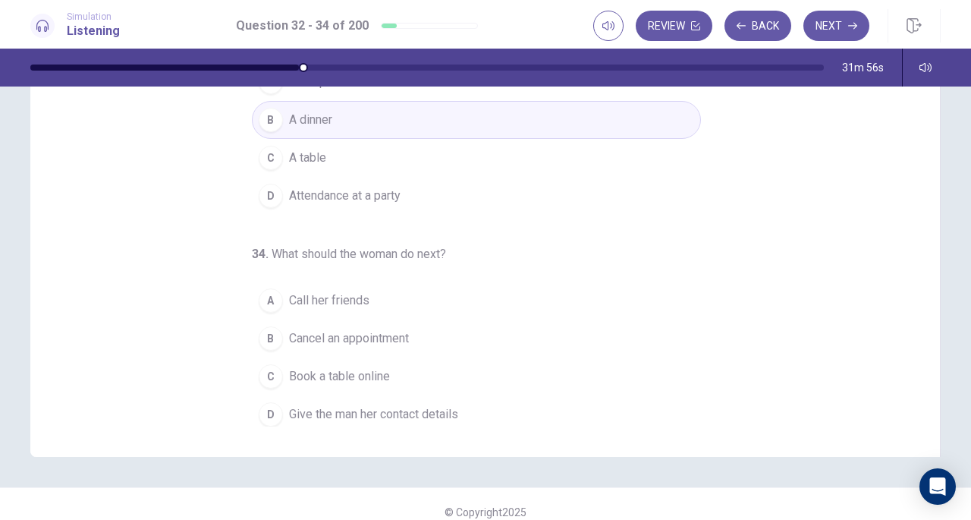
scroll to position [203, 0]
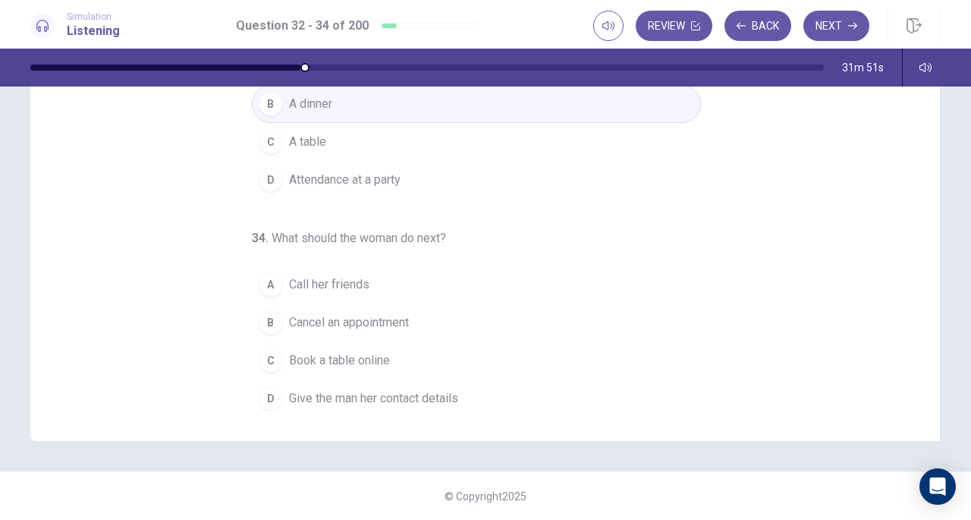
click at [337, 351] on span "Book a table online" at bounding box center [339, 360] width 101 height 18
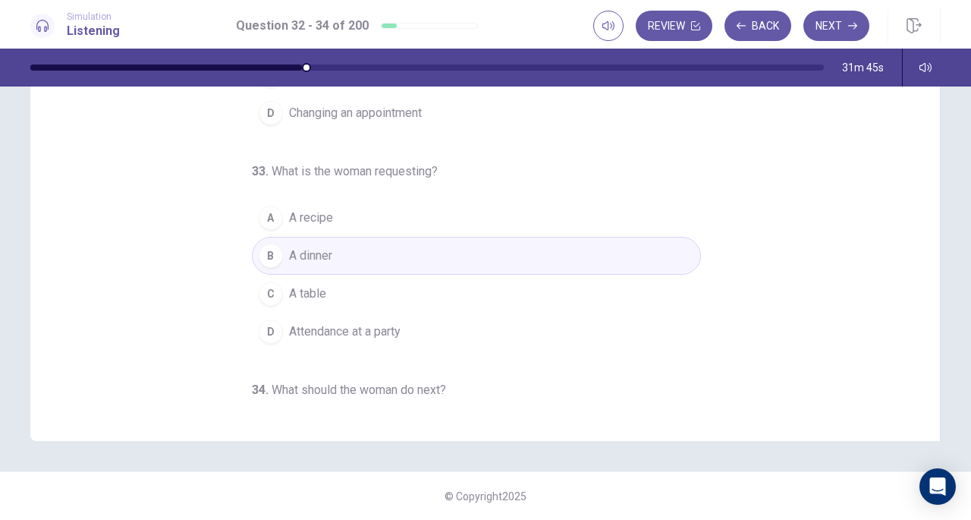
scroll to position [0, 0]
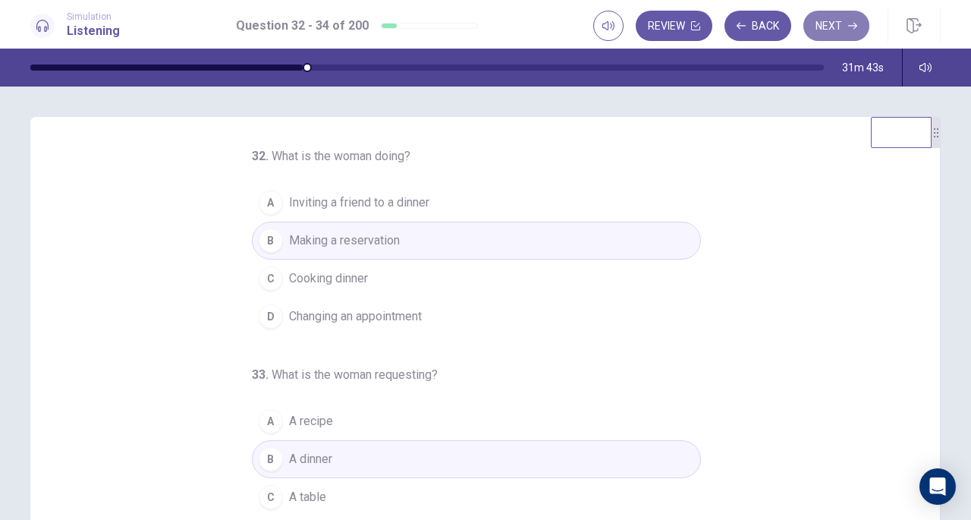
click at [820, 27] on button "Next" at bounding box center [837, 26] width 66 height 30
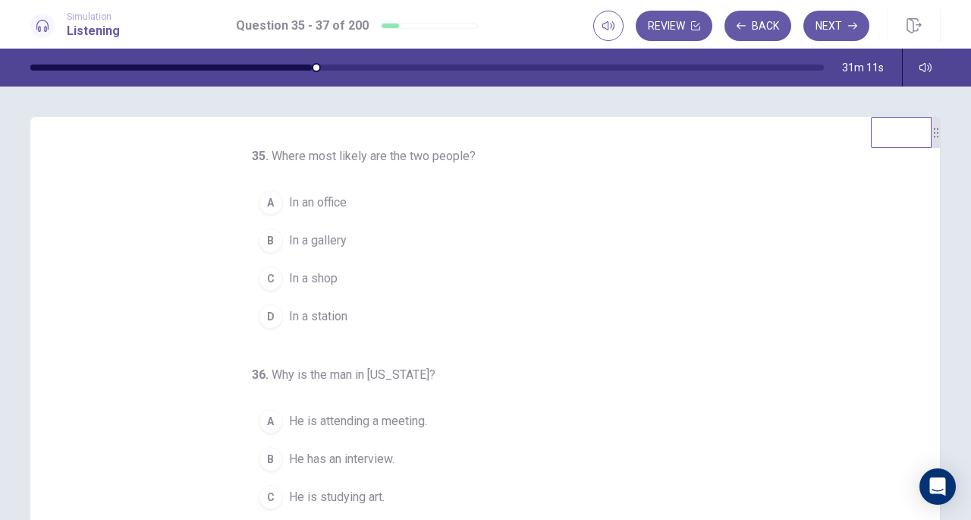
click at [270, 316] on div "D" at bounding box center [271, 316] width 24 height 24
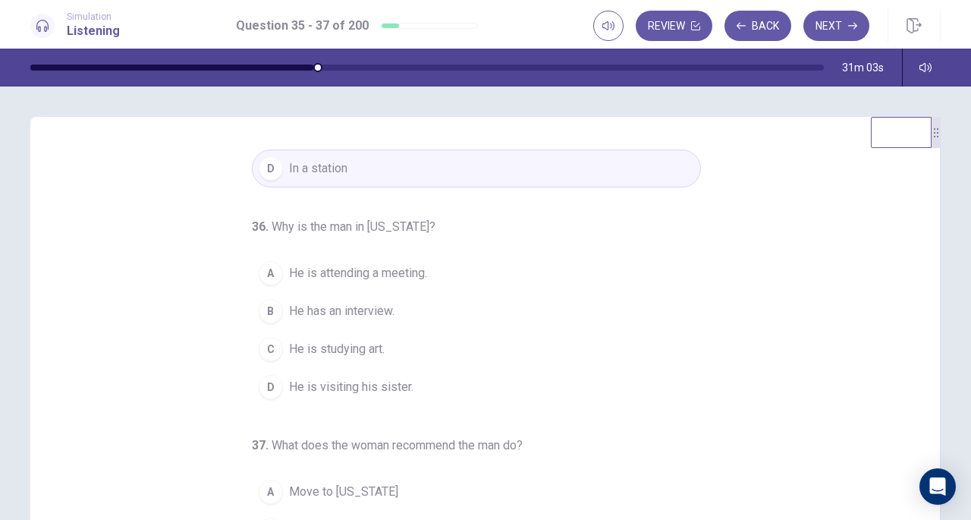
scroll to position [152, 0]
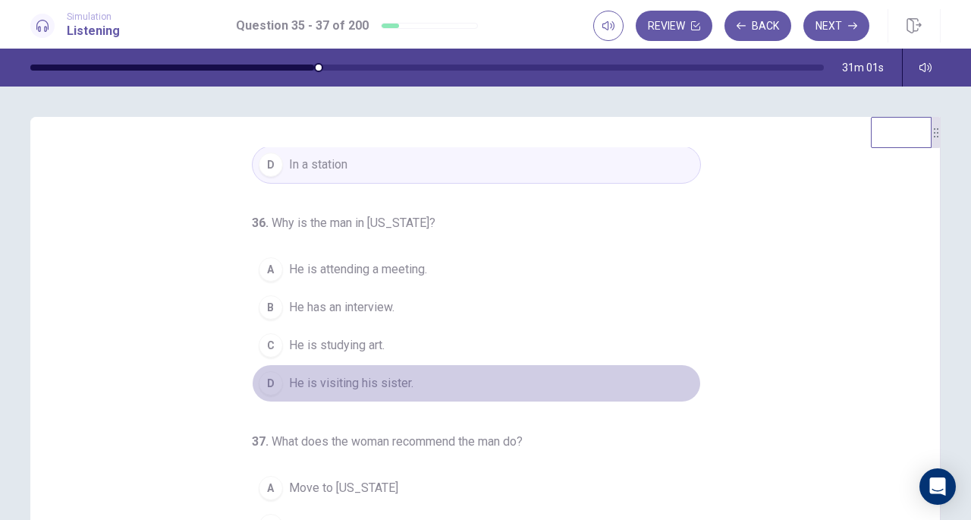
click at [400, 379] on span "He is visiting his sister." at bounding box center [351, 383] width 124 height 18
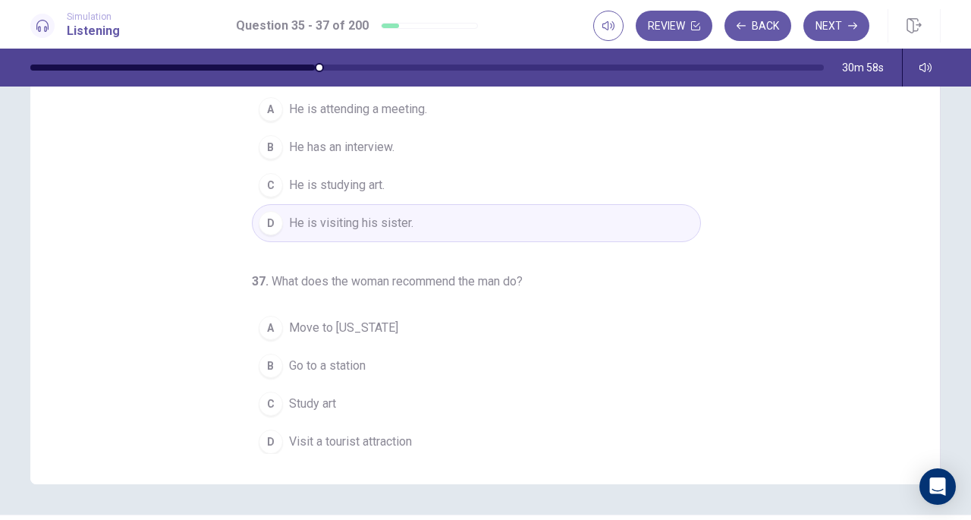
scroll to position [184, 0]
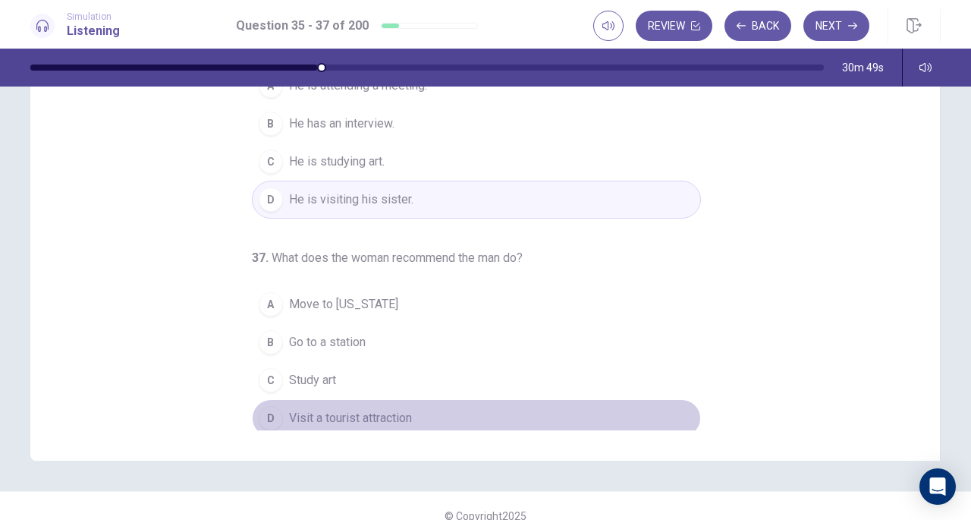
click at [366, 409] on span "Visit a tourist attraction" at bounding box center [350, 418] width 123 height 18
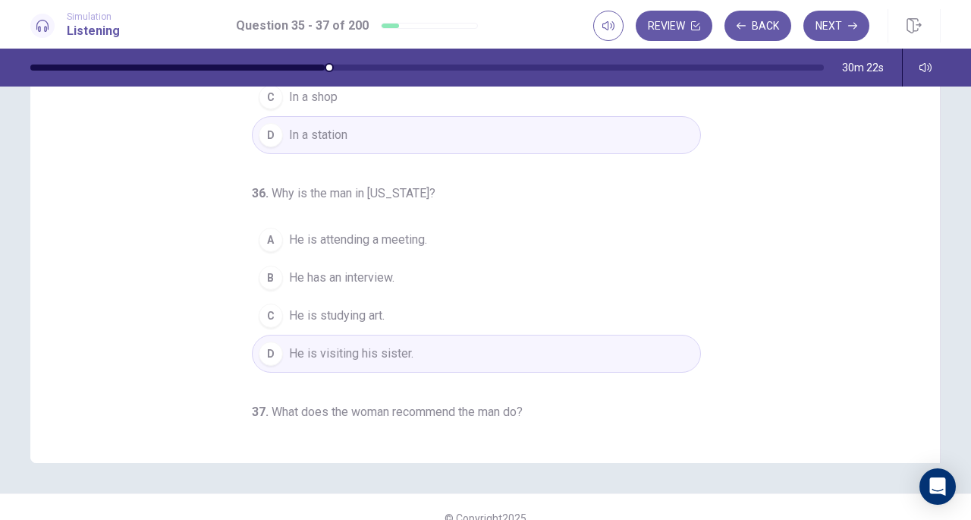
scroll to position [0, 0]
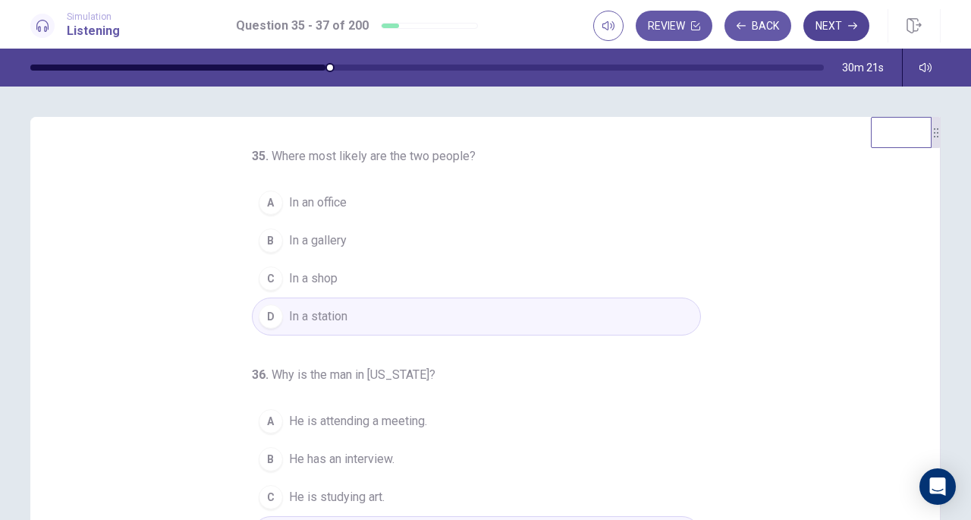
click at [828, 21] on button "Next" at bounding box center [837, 26] width 66 height 30
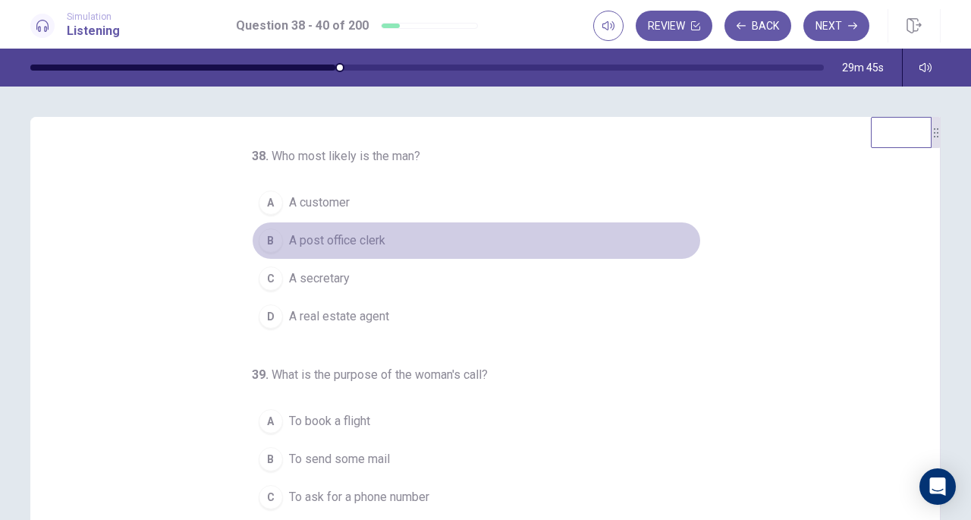
click at [317, 240] on span "A post office clerk" at bounding box center [337, 240] width 96 height 18
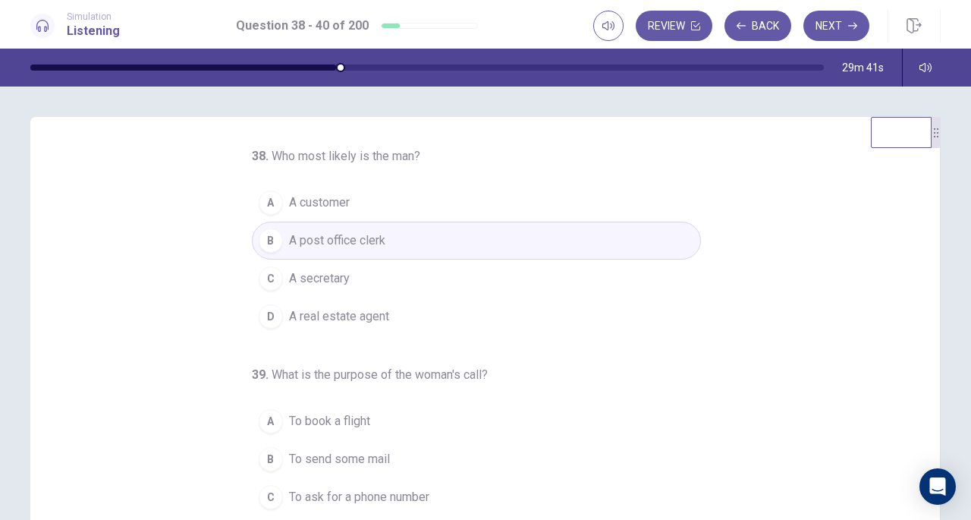
click at [307, 200] on span "A customer" at bounding box center [319, 203] width 61 height 18
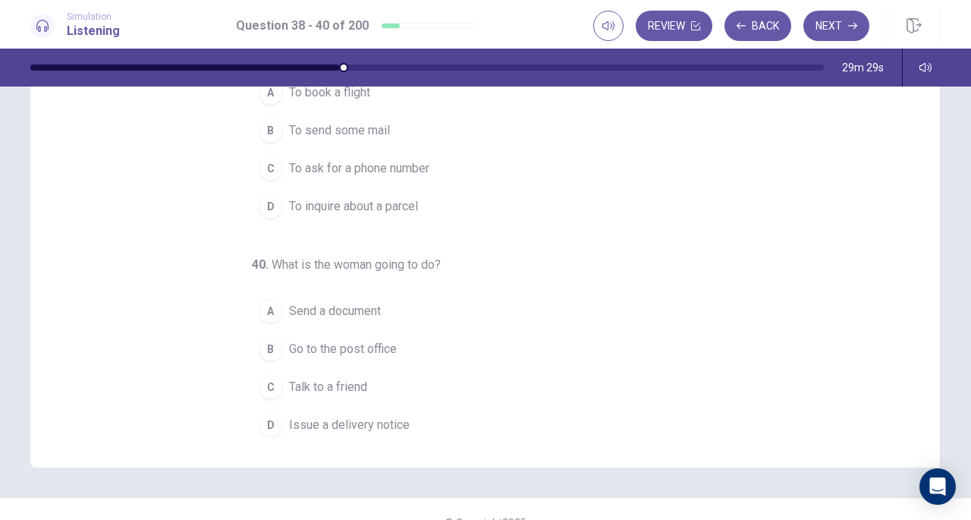
scroll to position [182, 0]
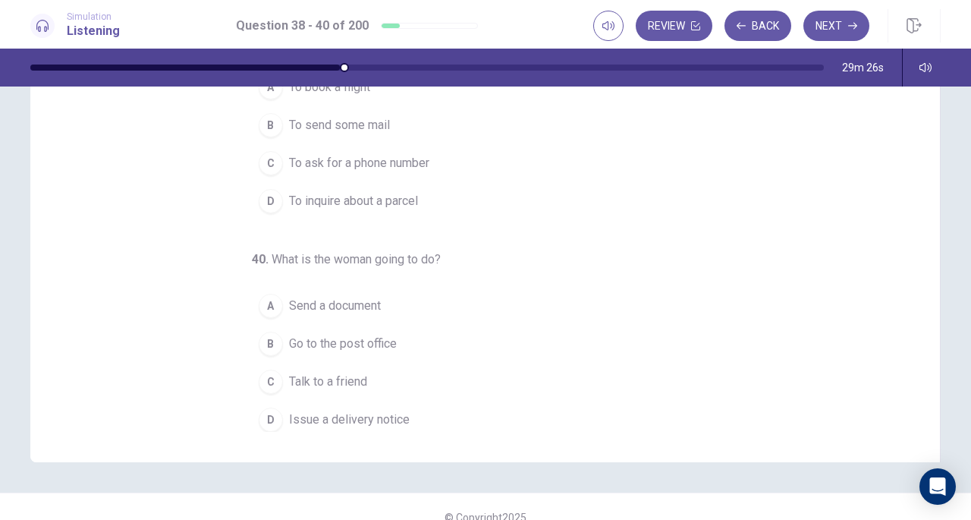
click at [313, 379] on span "Talk to a friend" at bounding box center [328, 382] width 78 height 18
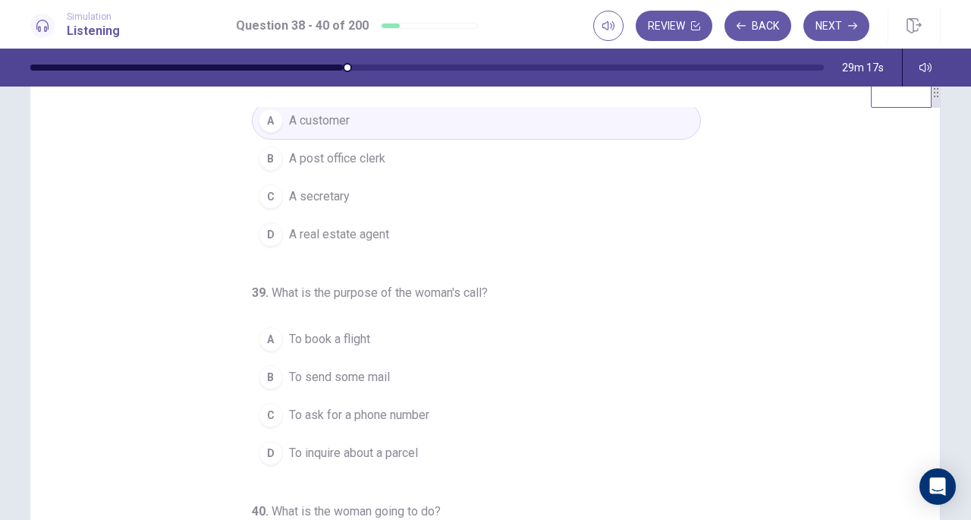
scroll to position [44, 0]
click at [334, 366] on span "To send some mail" at bounding box center [339, 375] width 101 height 18
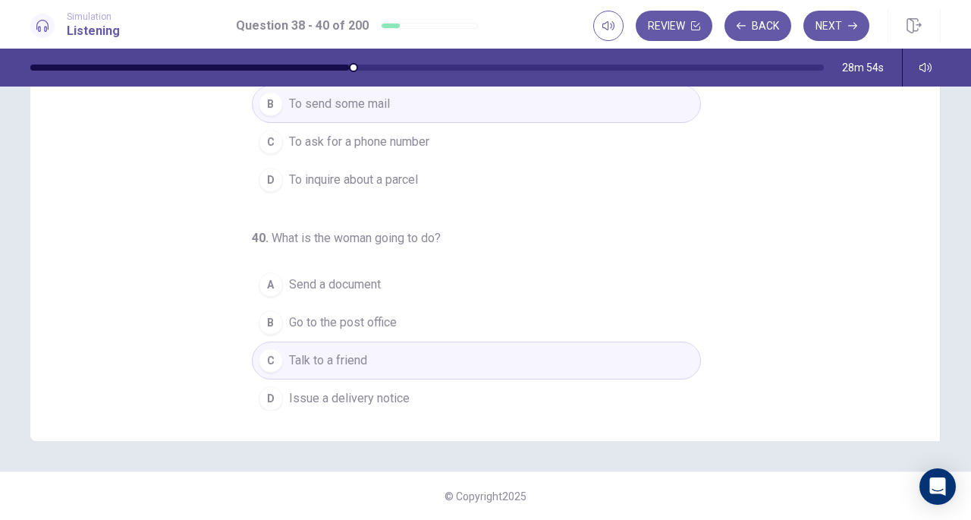
scroll to position [0, 0]
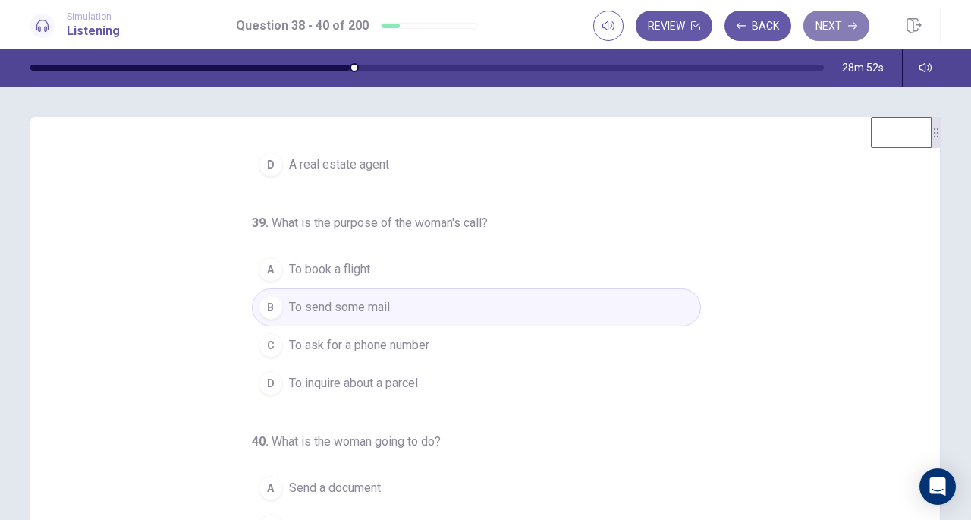
click at [824, 28] on button "Next" at bounding box center [837, 26] width 66 height 30
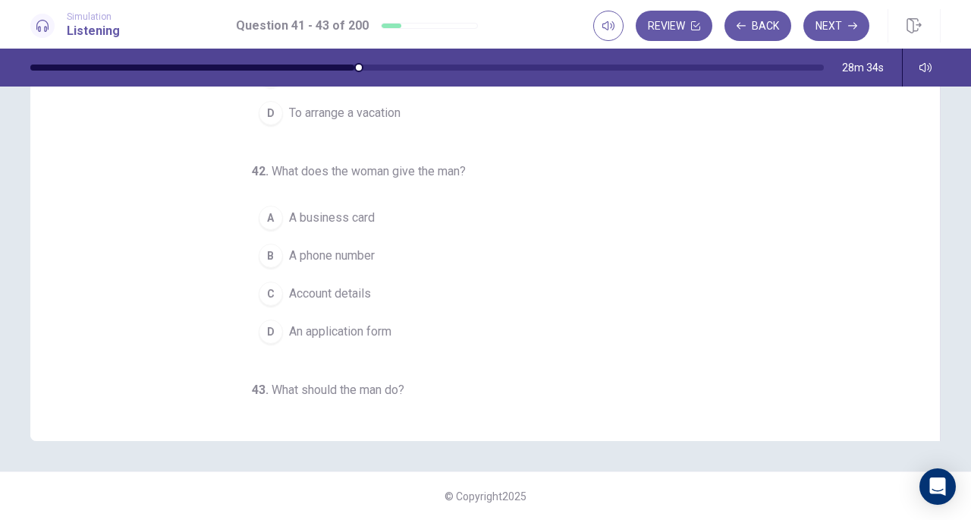
scroll to position [11, 0]
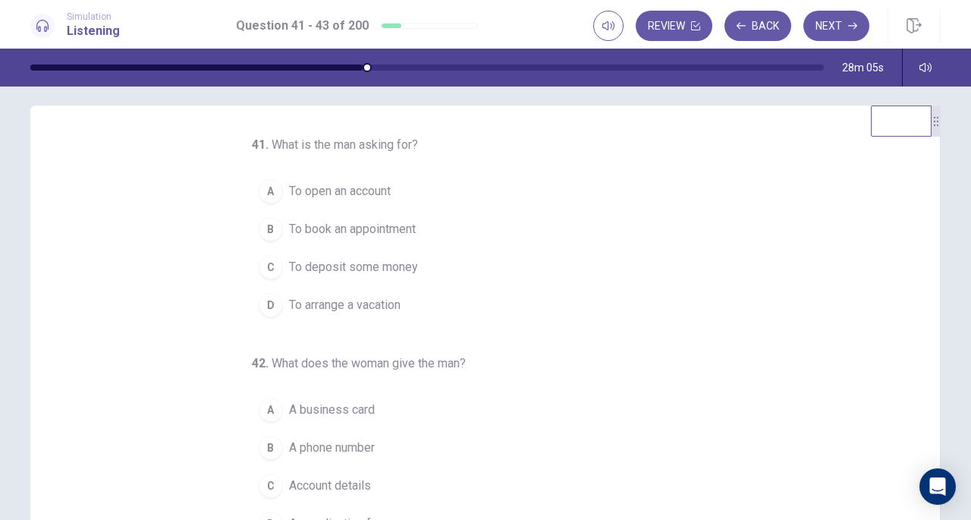
click at [371, 201] on button "A To open an account" at bounding box center [476, 191] width 449 height 38
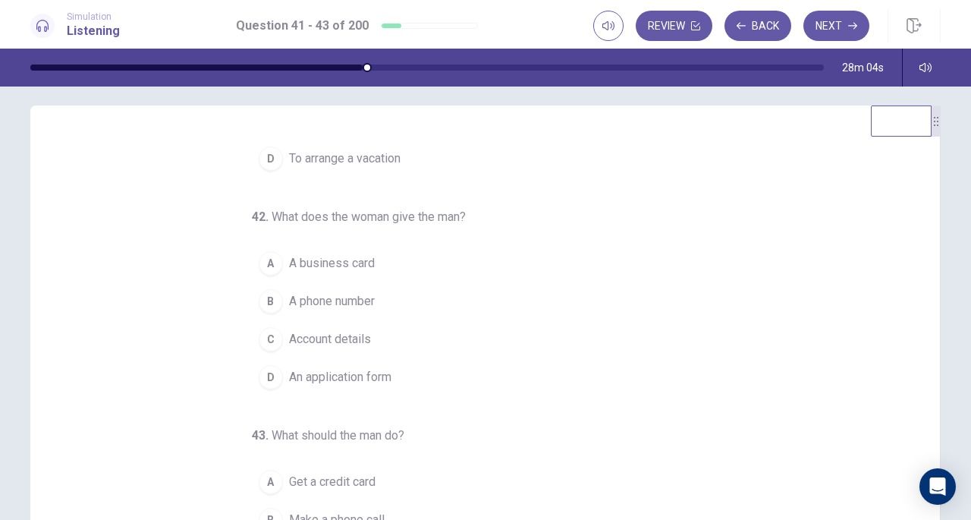
scroll to position [147, 0]
click at [326, 269] on button "A A business card" at bounding box center [476, 263] width 449 height 38
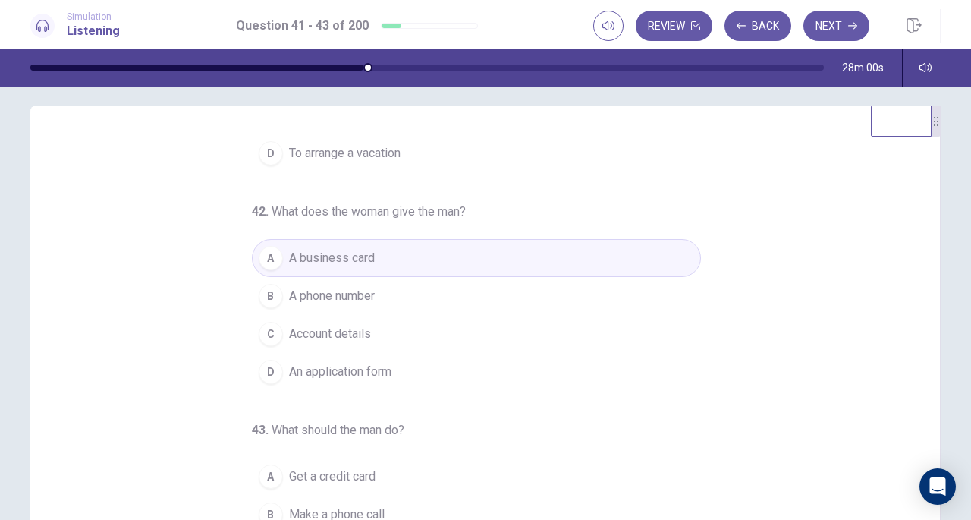
scroll to position [203, 0]
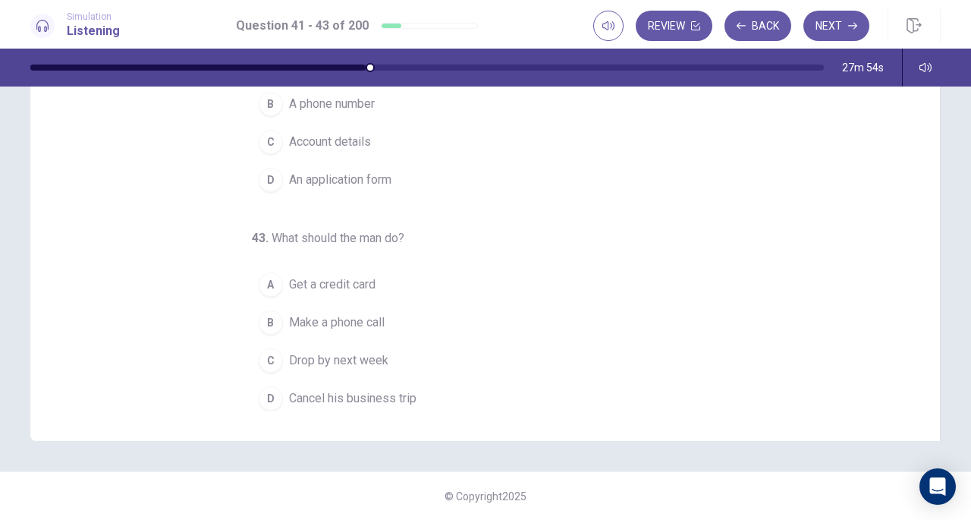
click at [342, 286] on span "Get a credit card" at bounding box center [332, 285] width 87 height 18
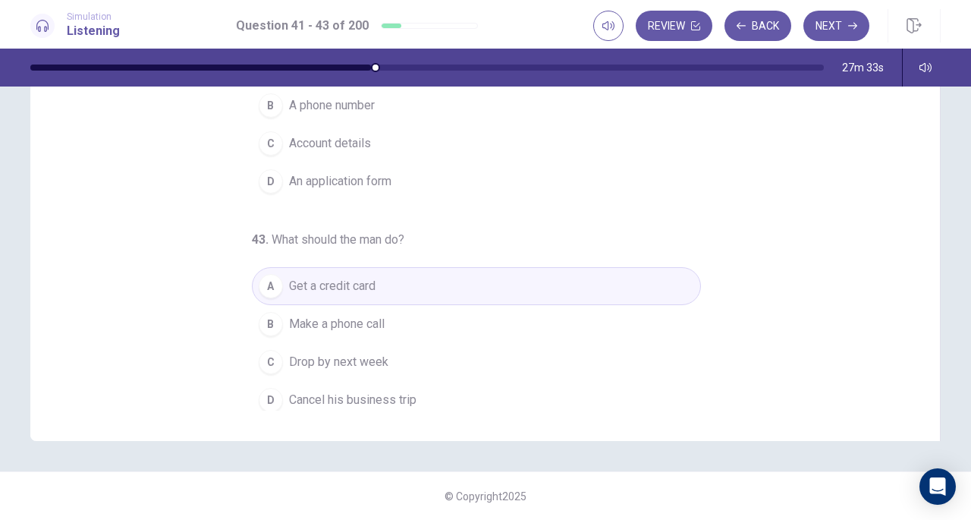
scroll to position [152, 0]
click at [847, 28] on button "Next" at bounding box center [837, 26] width 66 height 30
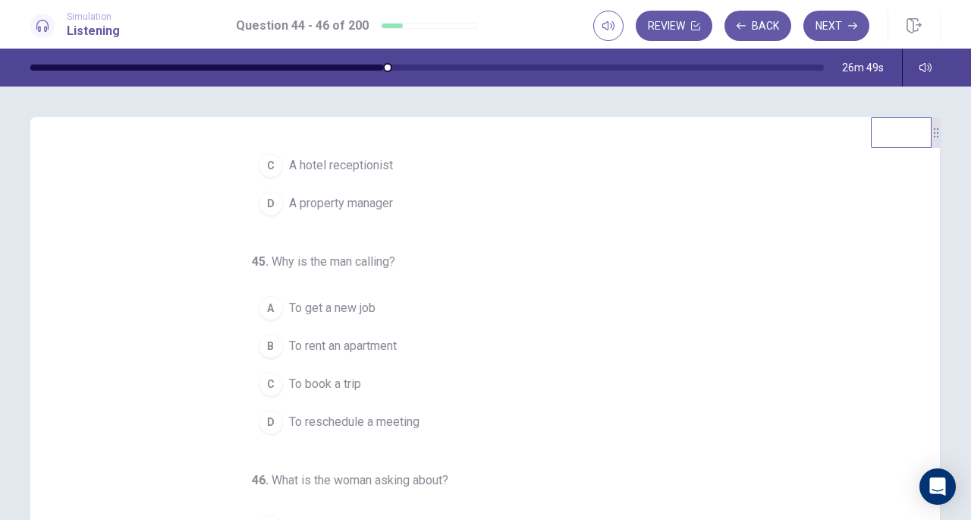
scroll to position [0, 0]
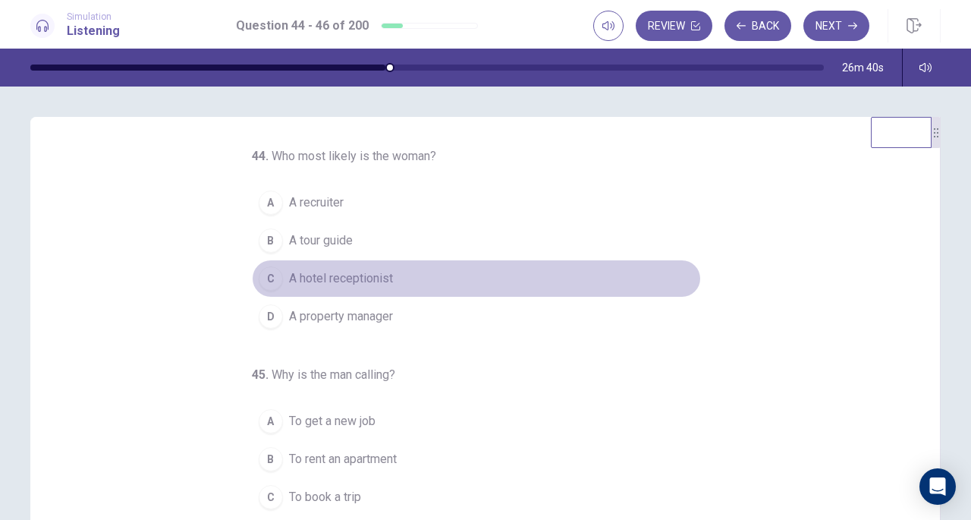
click at [323, 279] on span "A hotel receptionist" at bounding box center [341, 278] width 104 height 18
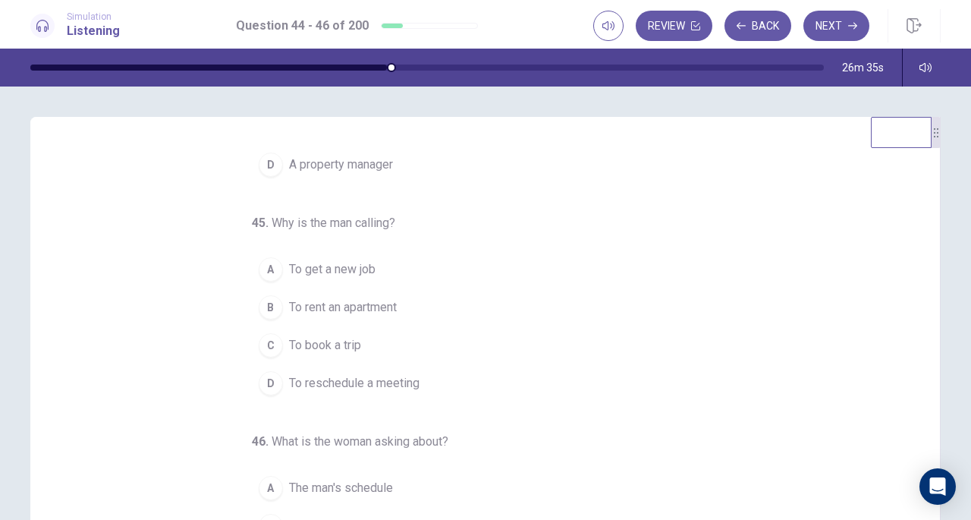
scroll to position [203, 0]
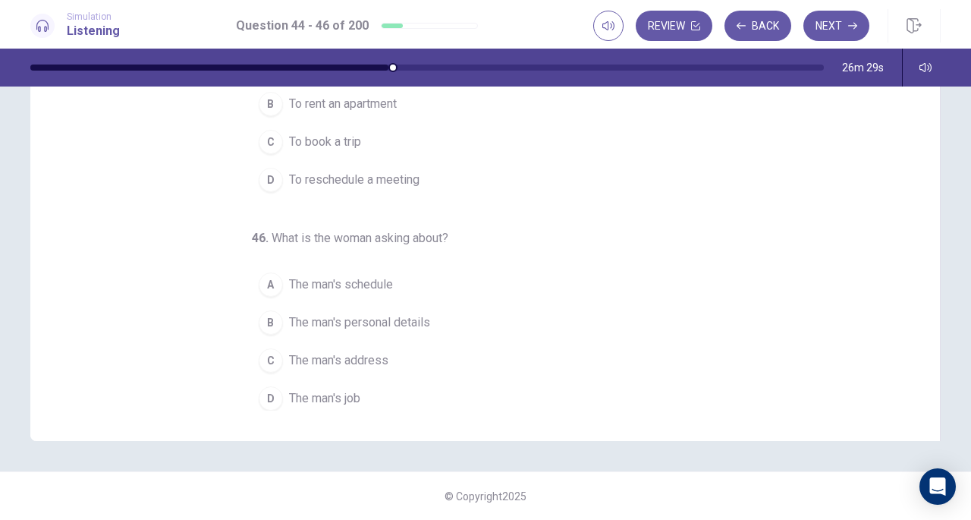
click at [334, 389] on span "The man's job" at bounding box center [324, 398] width 71 height 18
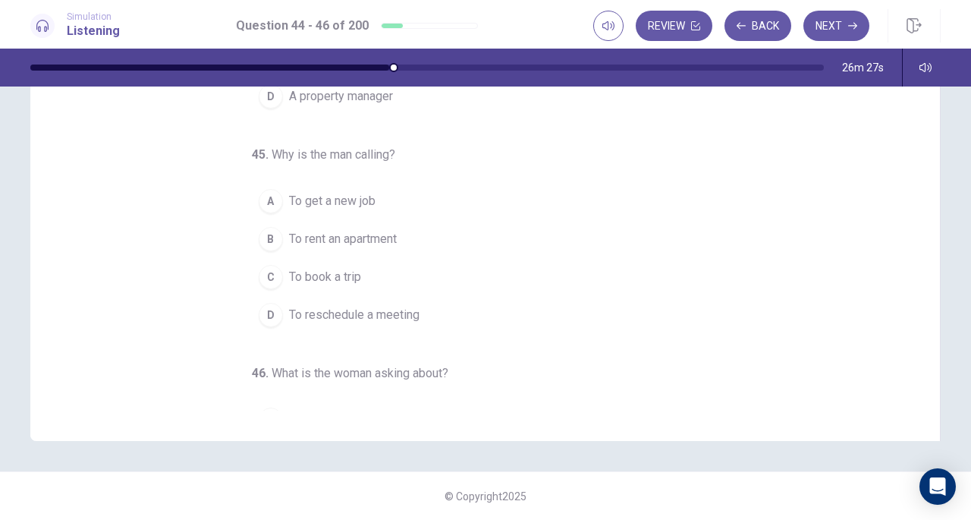
scroll to position [0, 0]
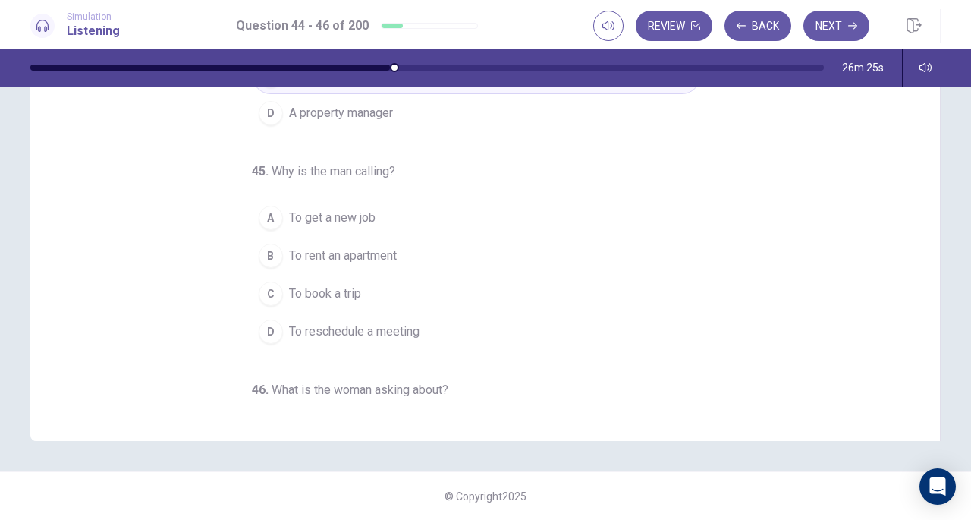
click at [368, 219] on span "To get a new job" at bounding box center [332, 218] width 87 height 18
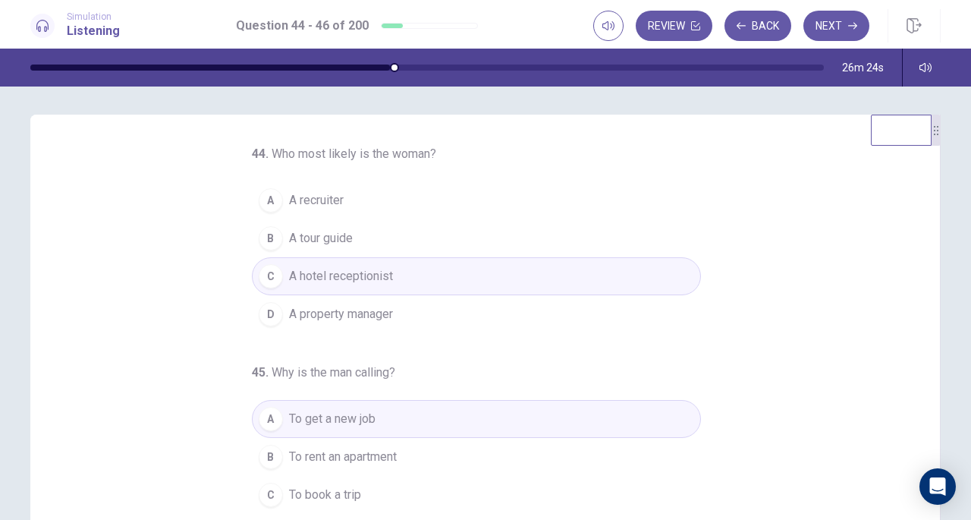
scroll to position [1, 0]
click at [330, 200] on span "A recruiter" at bounding box center [316, 202] width 55 height 18
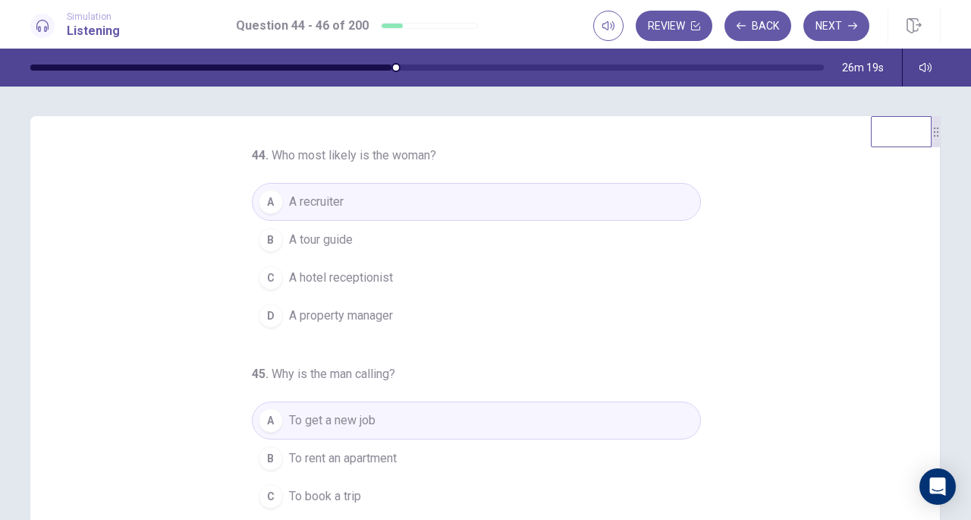
scroll to position [89, 0]
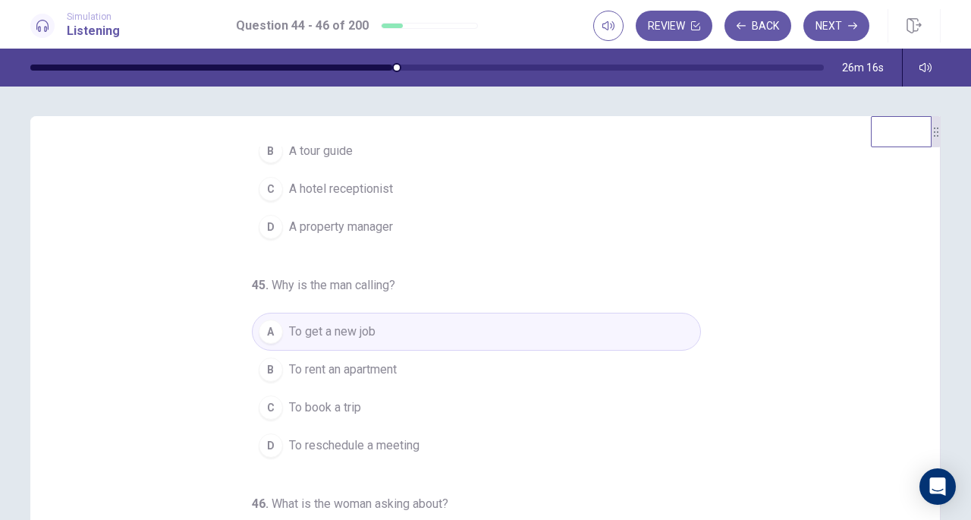
click at [369, 379] on button "B To rent an apartment" at bounding box center [476, 370] width 449 height 38
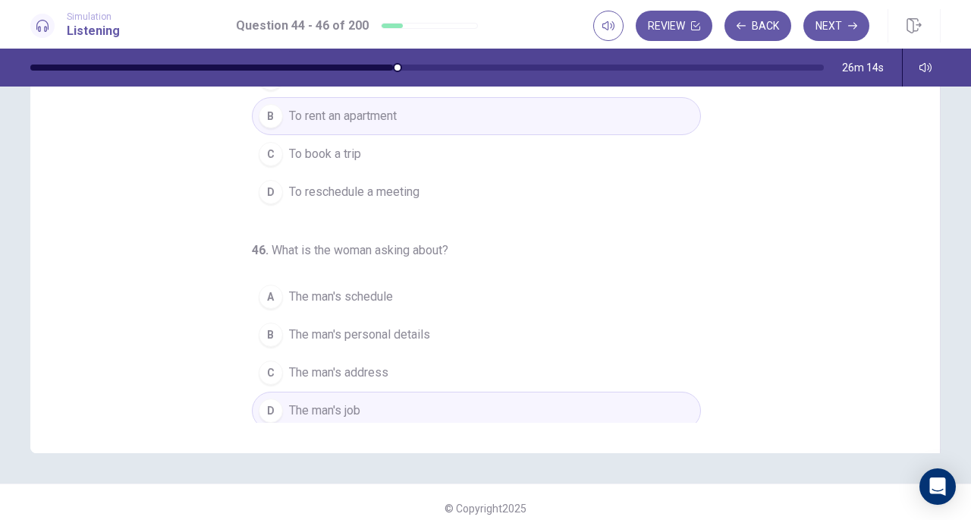
scroll to position [203, 0]
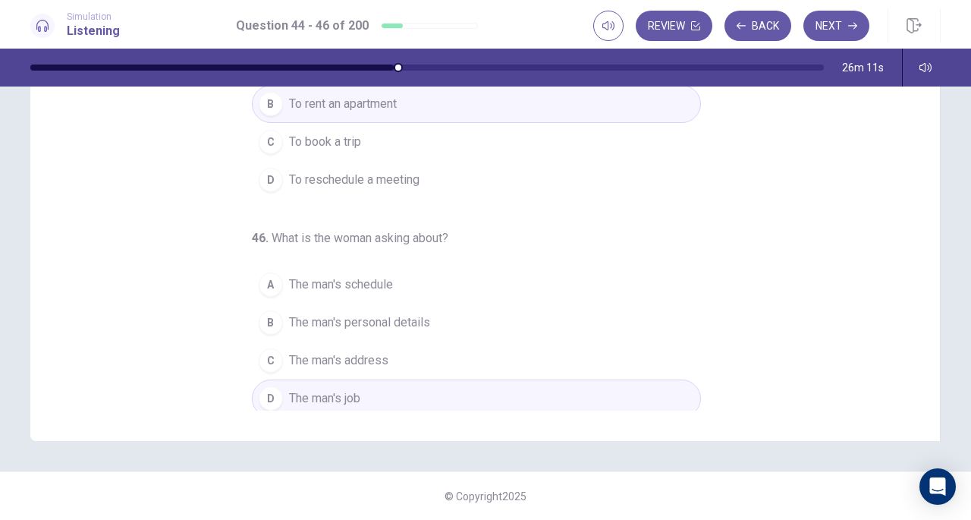
click at [357, 351] on span "The man's address" at bounding box center [338, 360] width 99 height 18
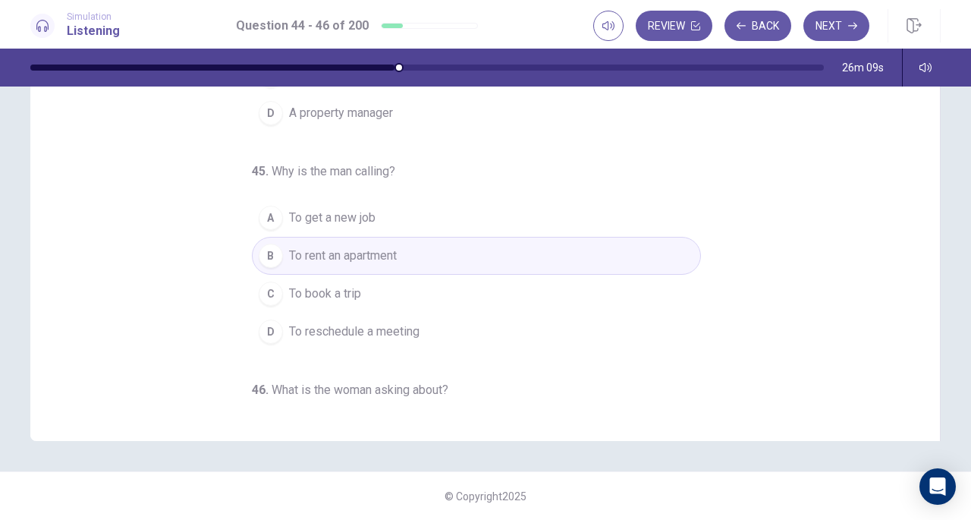
scroll to position [0, 0]
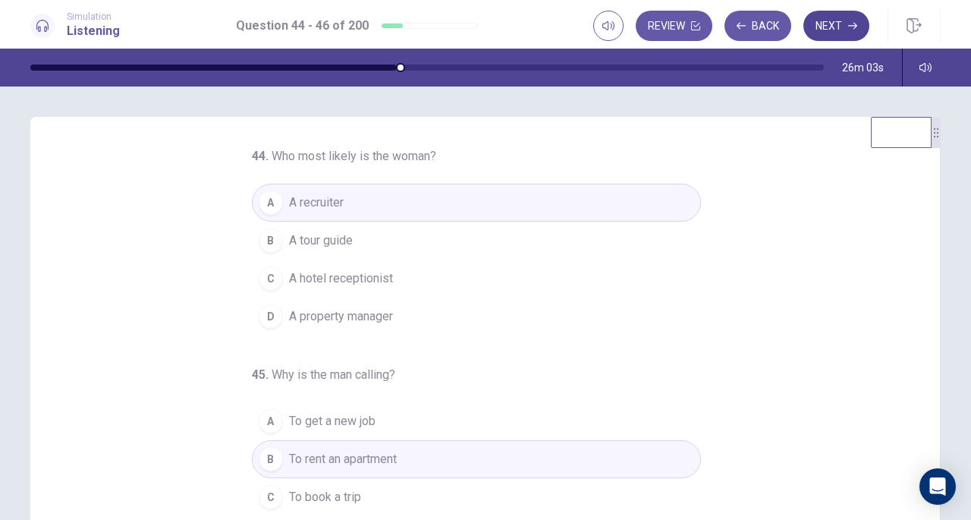
click at [847, 27] on button "Next" at bounding box center [837, 26] width 66 height 30
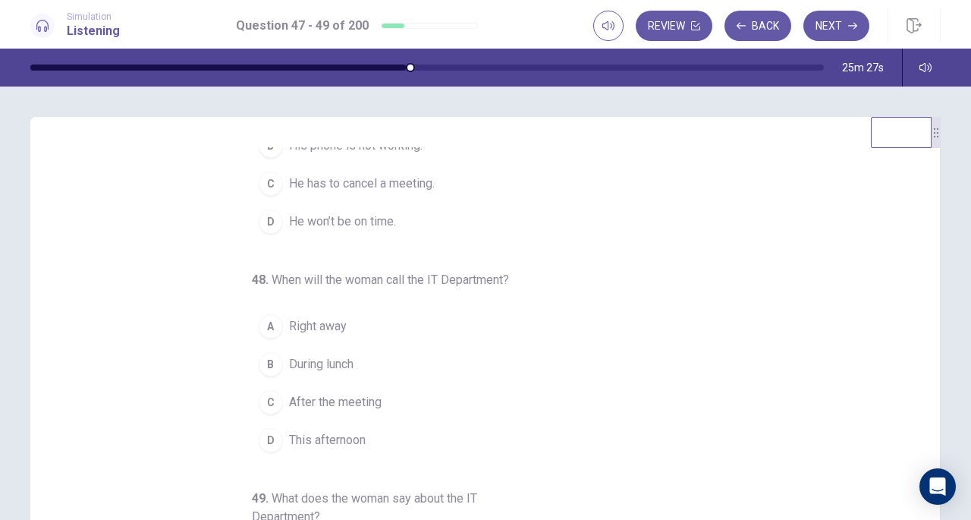
scroll to position [96, 0]
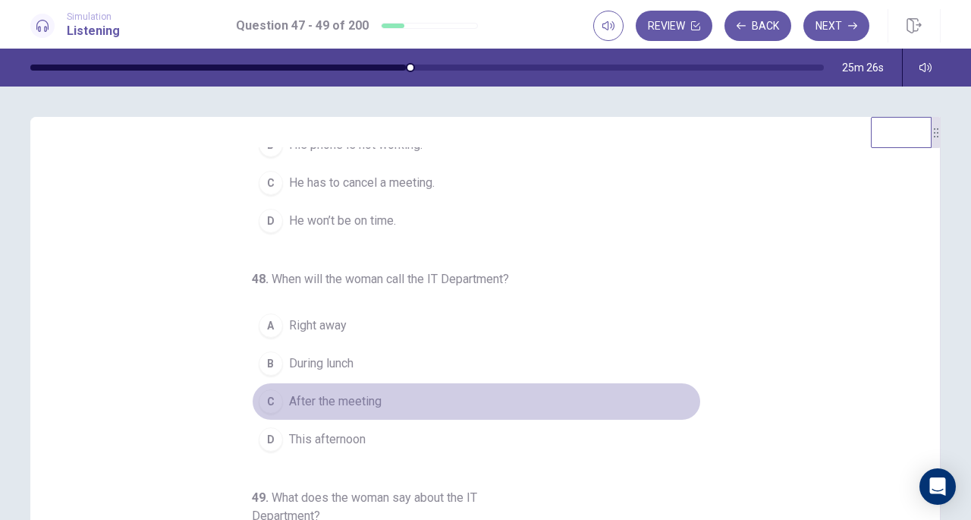
click at [343, 395] on span "After the meeting" at bounding box center [335, 401] width 93 height 18
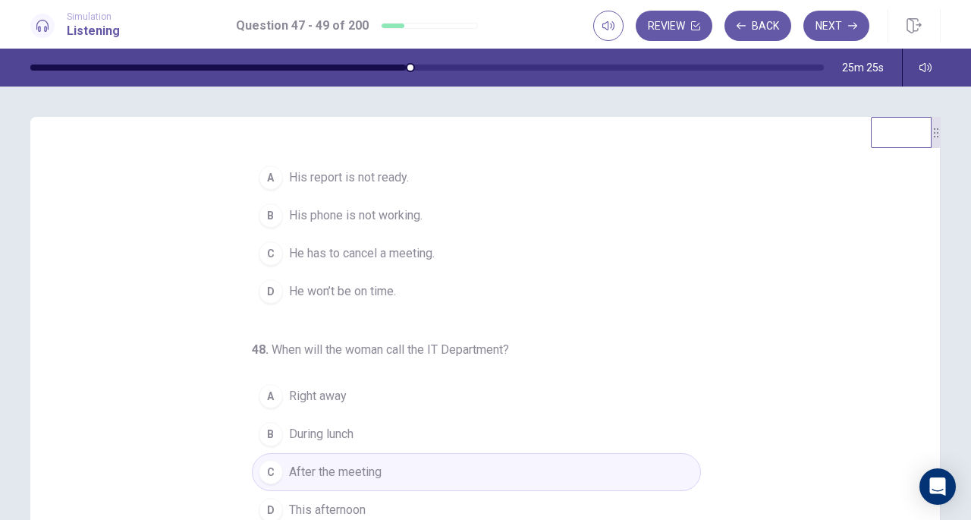
scroll to position [11, 0]
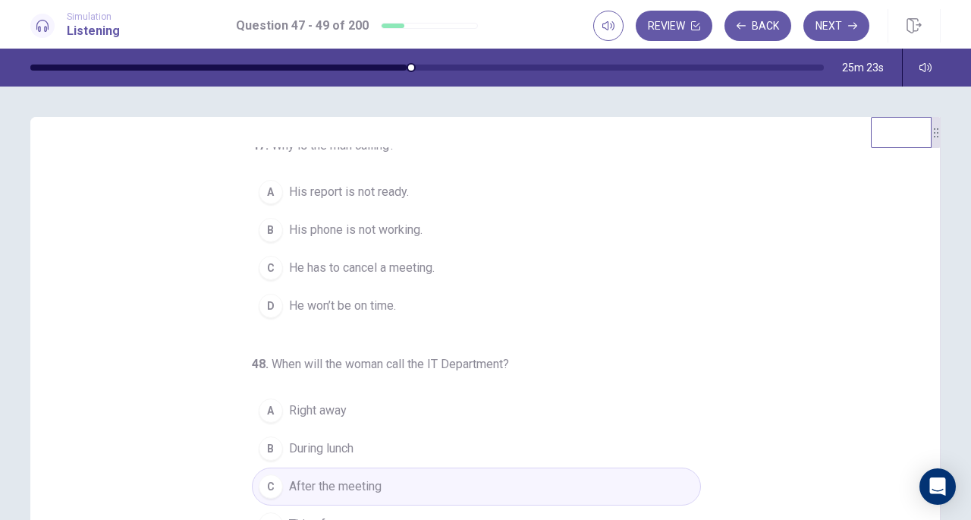
click at [383, 257] on button "C He has to cancel a meeting." at bounding box center [476, 268] width 449 height 38
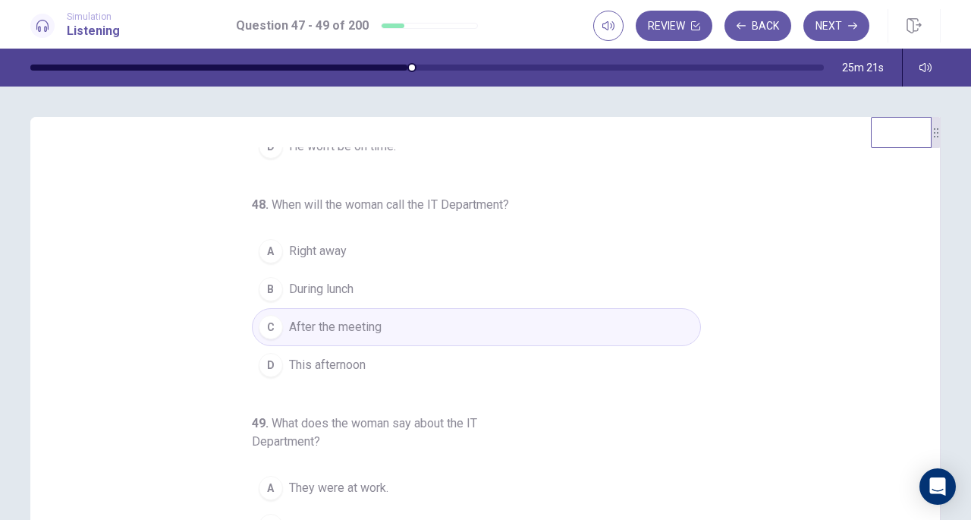
scroll to position [203, 0]
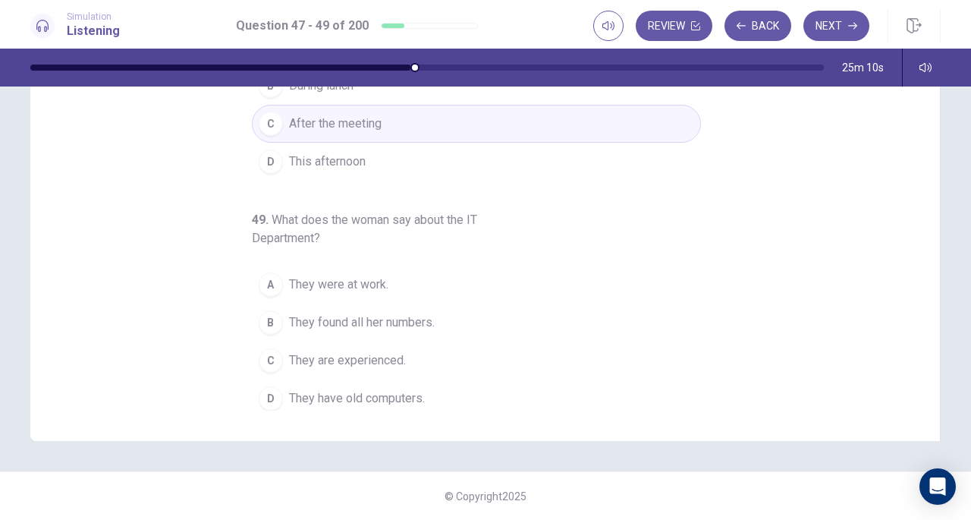
click at [378, 327] on button "B They found all her numbers." at bounding box center [476, 323] width 449 height 38
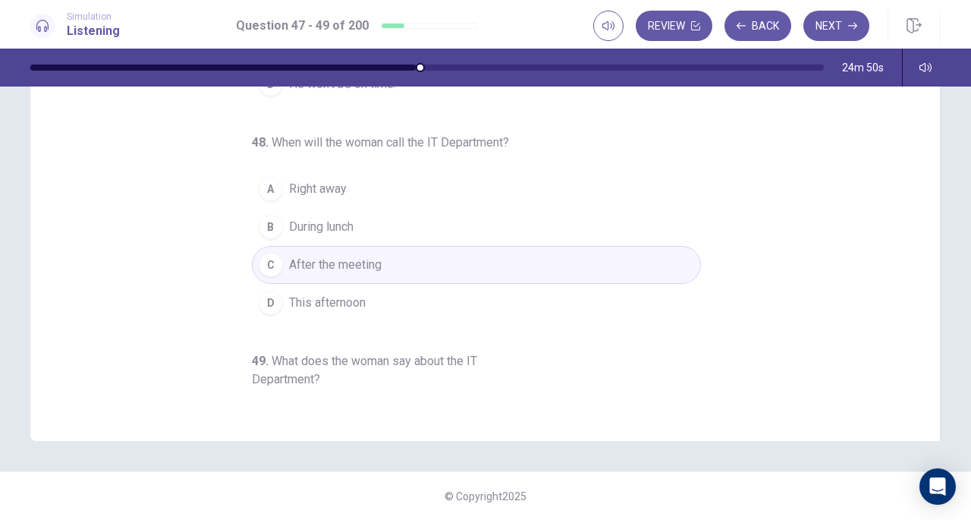
scroll to position [0, 0]
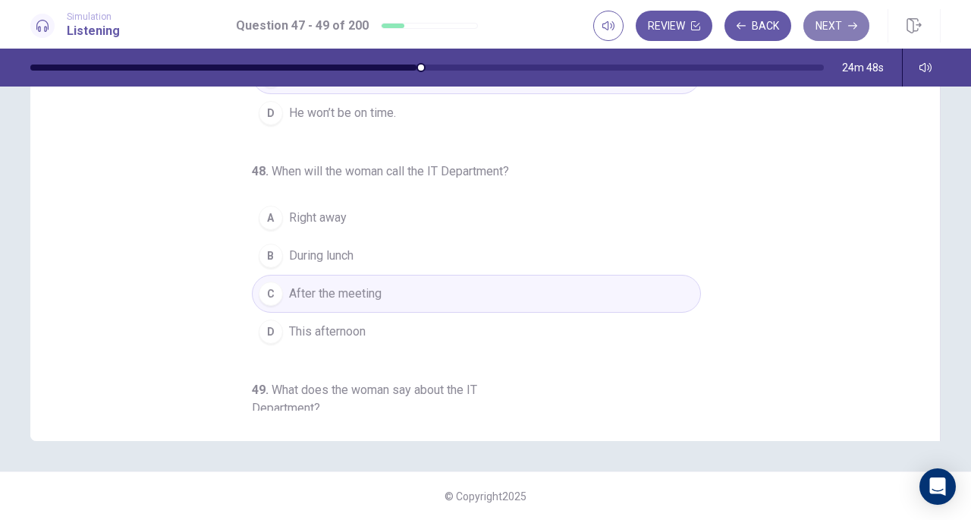
click at [826, 29] on button "Next" at bounding box center [837, 26] width 66 height 30
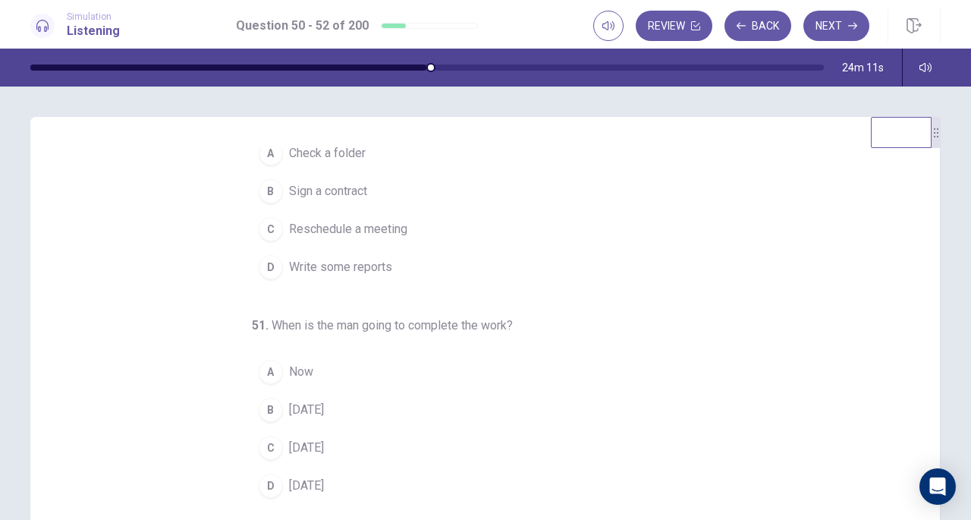
scroll to position [50, 0]
click at [295, 182] on span "Sign a contract" at bounding box center [328, 190] width 78 height 18
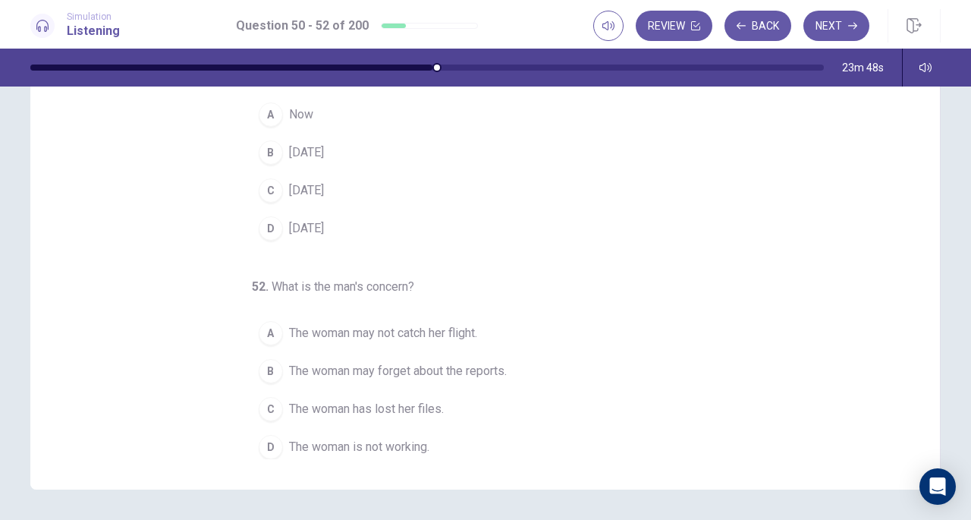
scroll to position [157, 0]
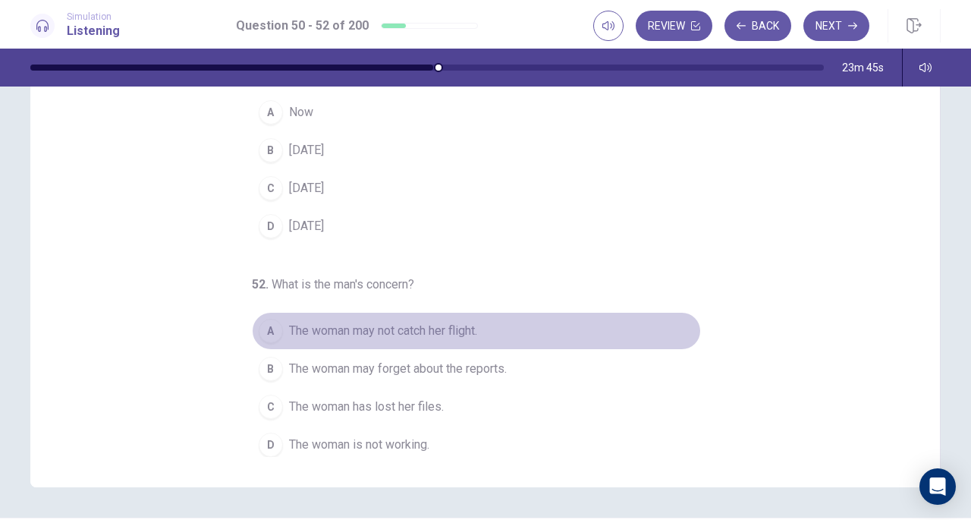
click at [435, 323] on span "The woman may not catch her flight." at bounding box center [383, 331] width 188 height 18
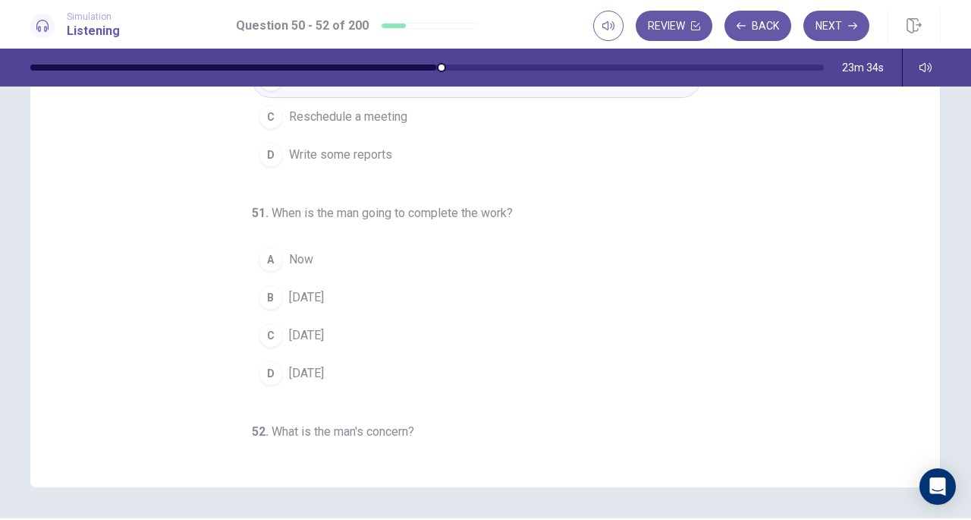
scroll to position [0, 0]
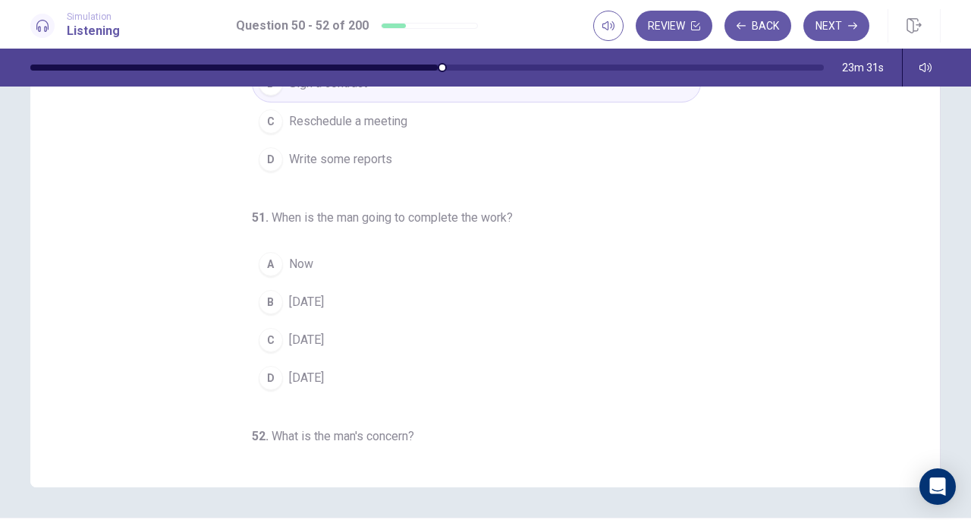
click at [312, 331] on span "[DATE]" at bounding box center [306, 340] width 35 height 18
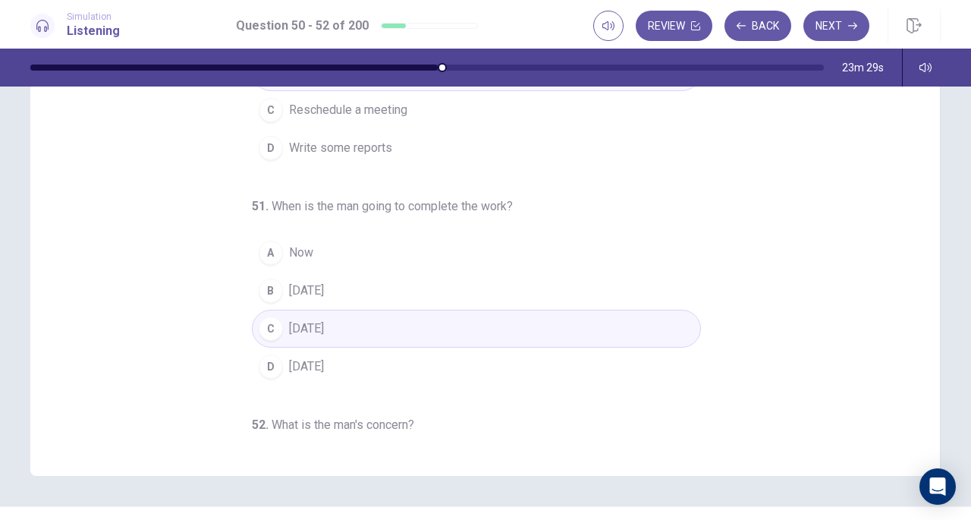
scroll to position [169, 0]
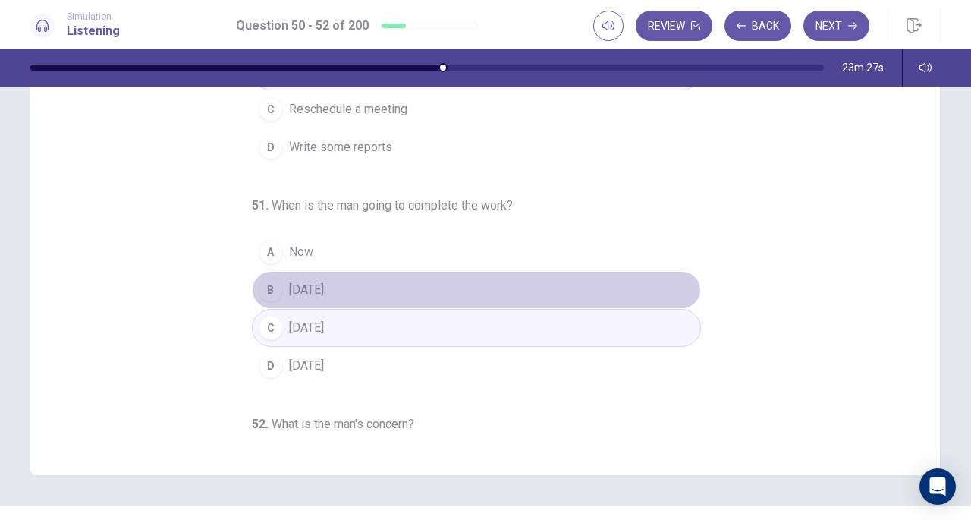
click at [307, 289] on span "[DATE]" at bounding box center [306, 290] width 35 height 18
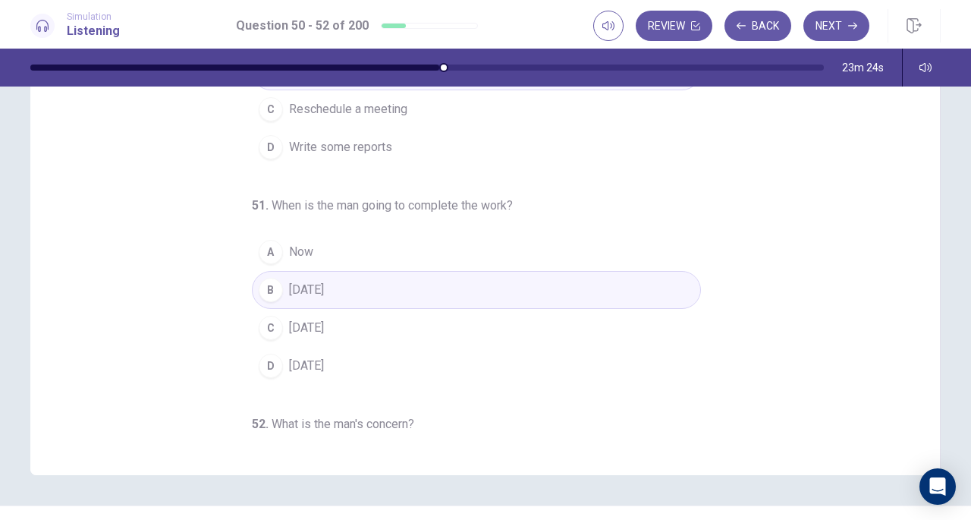
scroll to position [142, 0]
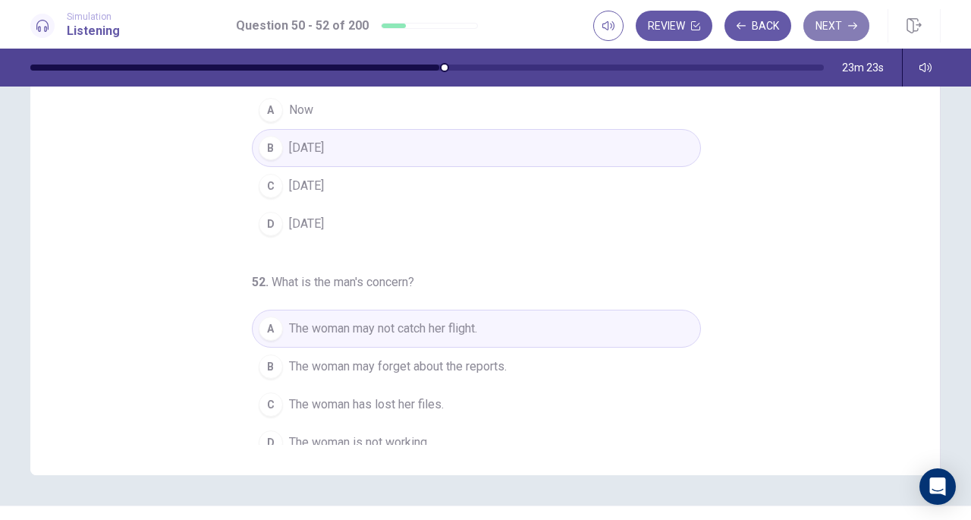
click at [849, 30] on icon "button" at bounding box center [853, 25] width 9 height 9
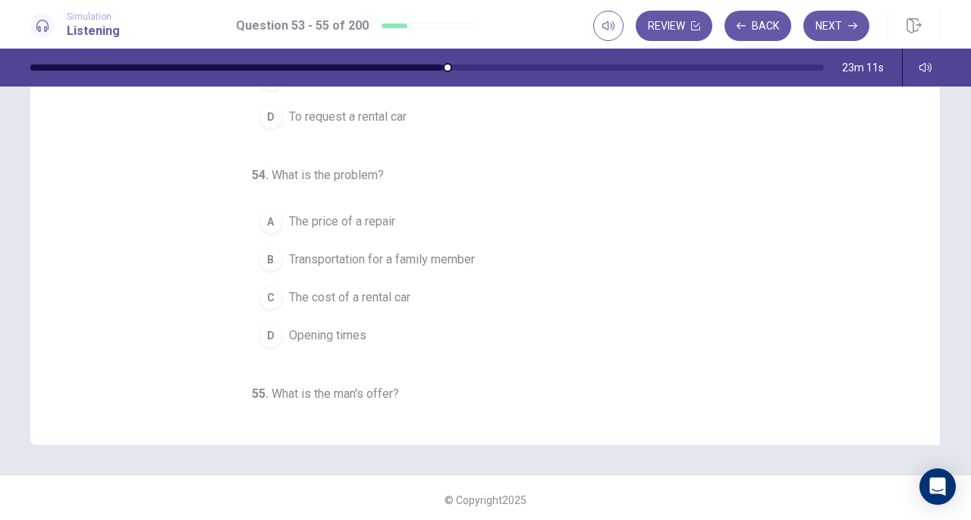
scroll to position [0, 0]
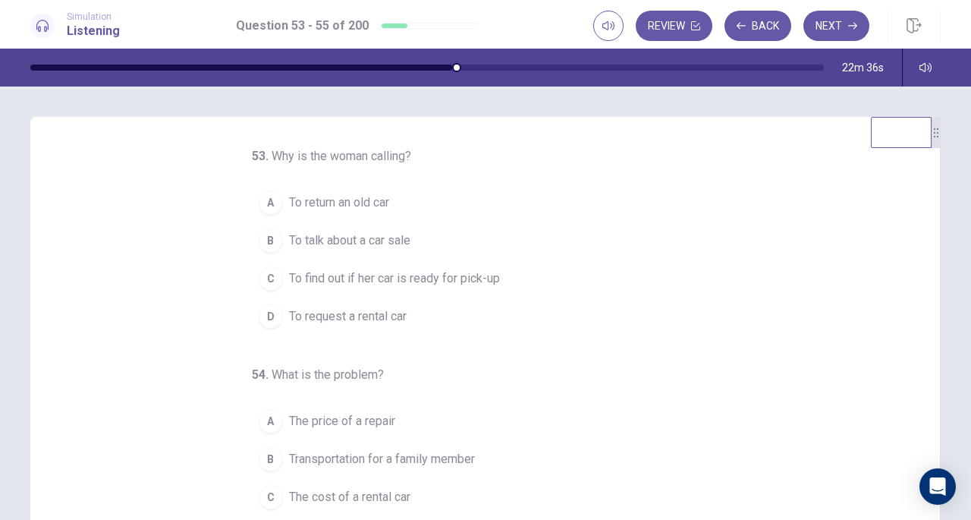
click at [433, 282] on span "To find out if her car is ready for pick-up" at bounding box center [394, 278] width 211 height 18
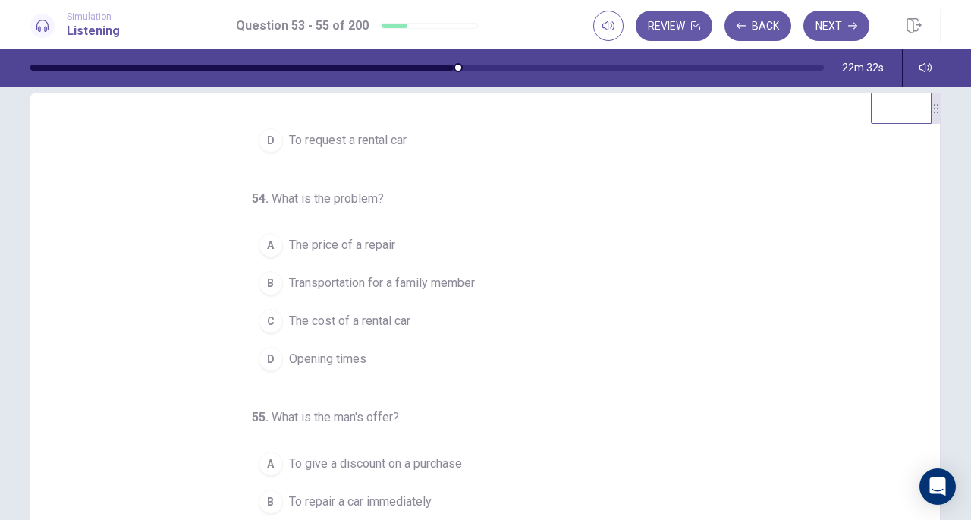
scroll to position [26, 0]
click at [374, 313] on span "The cost of a rental car" at bounding box center [349, 319] width 121 height 18
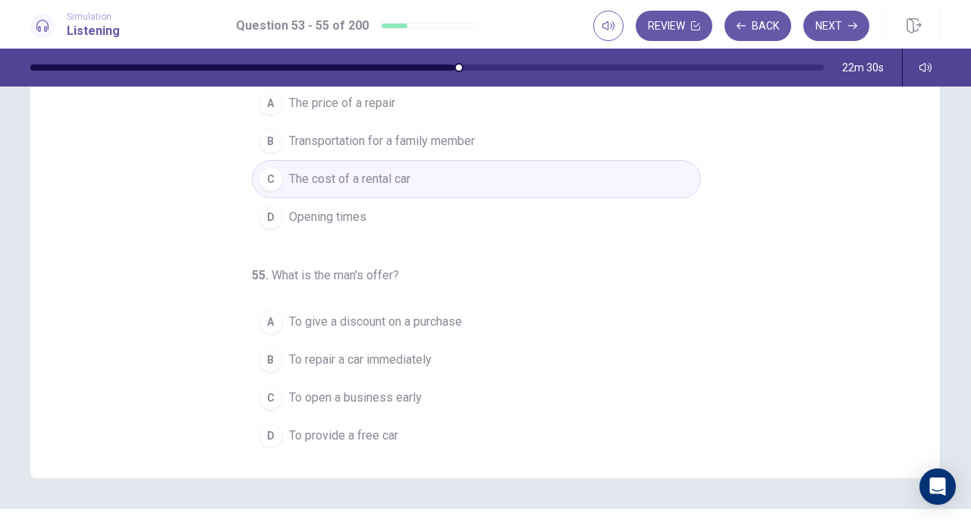
scroll to position [167, 0]
click at [376, 417] on button "D To provide a free car" at bounding box center [476, 435] width 449 height 38
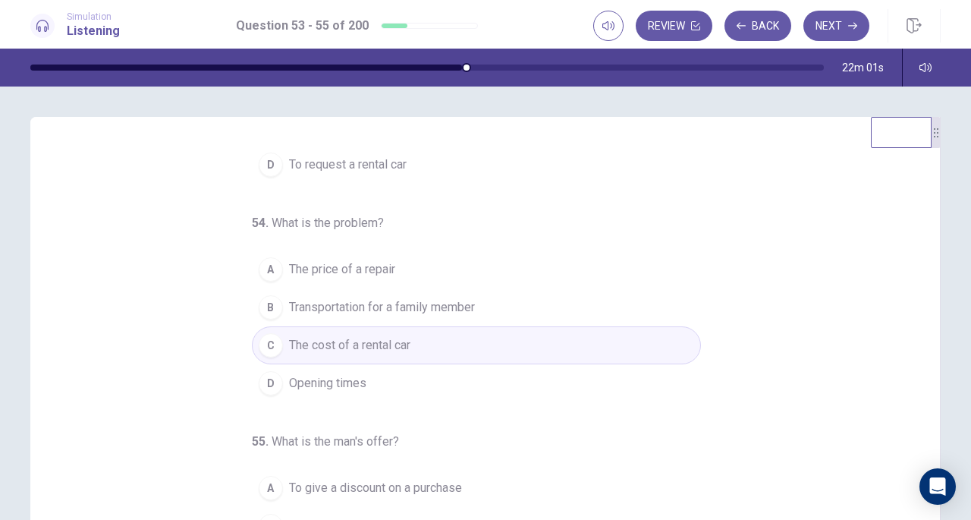
scroll to position [203, 0]
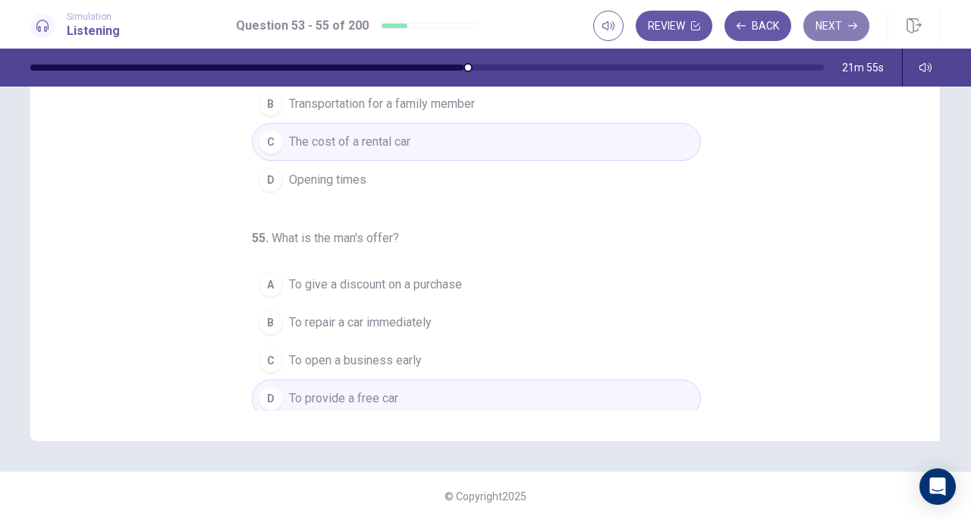
click at [823, 34] on button "Next" at bounding box center [837, 26] width 66 height 30
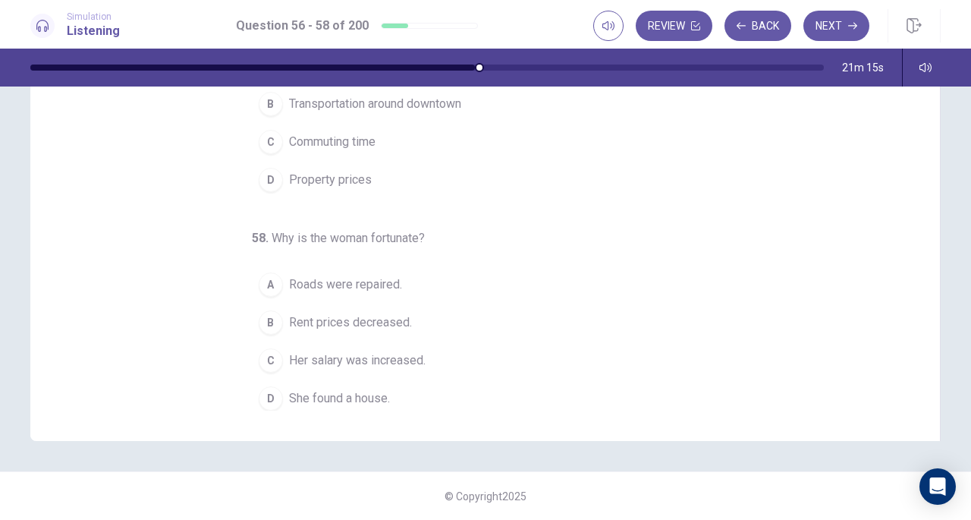
click at [375, 322] on span "Rent prices decreased." at bounding box center [350, 322] width 123 height 18
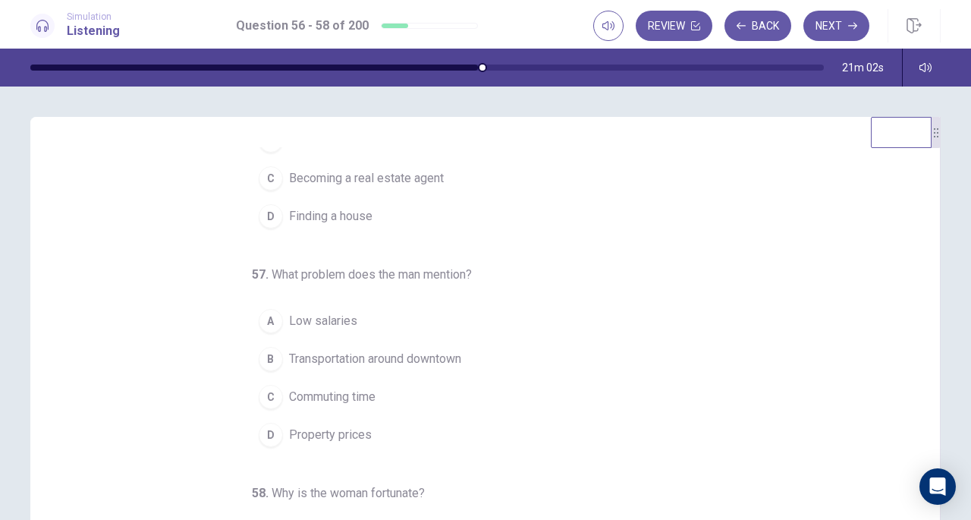
scroll to position [0, 0]
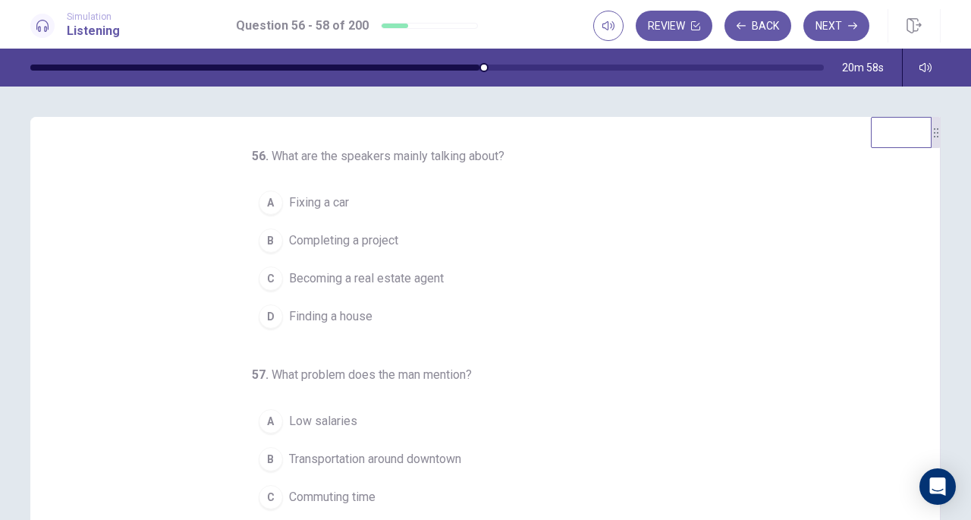
click at [311, 202] on span "Fixing a car" at bounding box center [319, 203] width 60 height 18
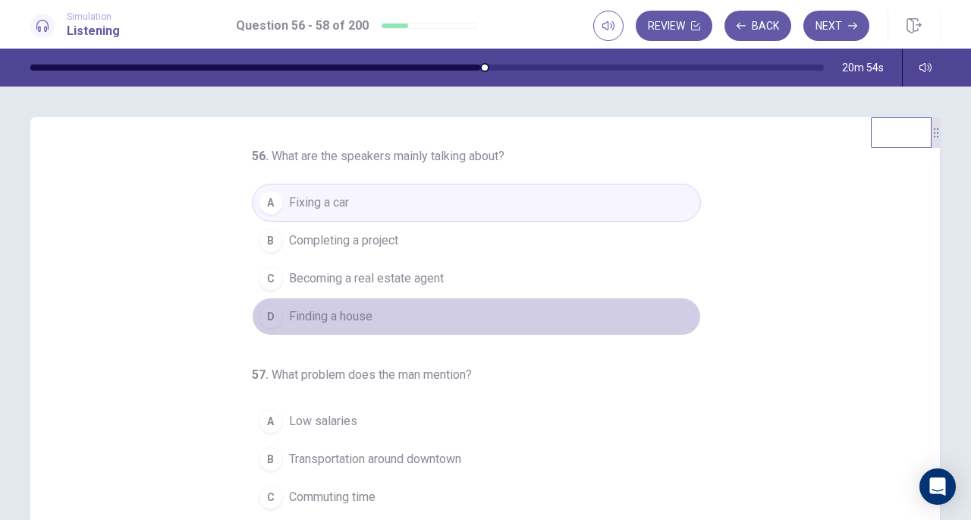
click at [345, 321] on span "Finding a house" at bounding box center [330, 316] width 83 height 18
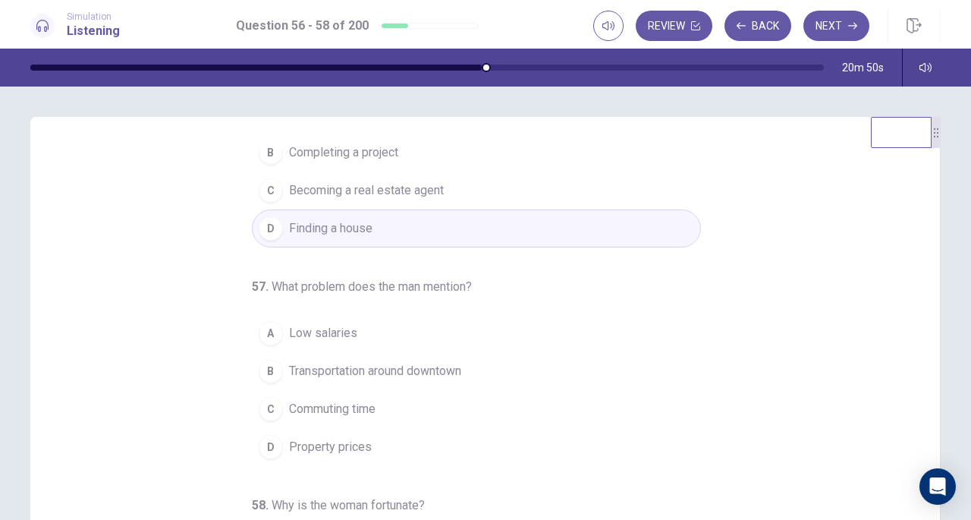
scroll to position [152, 0]
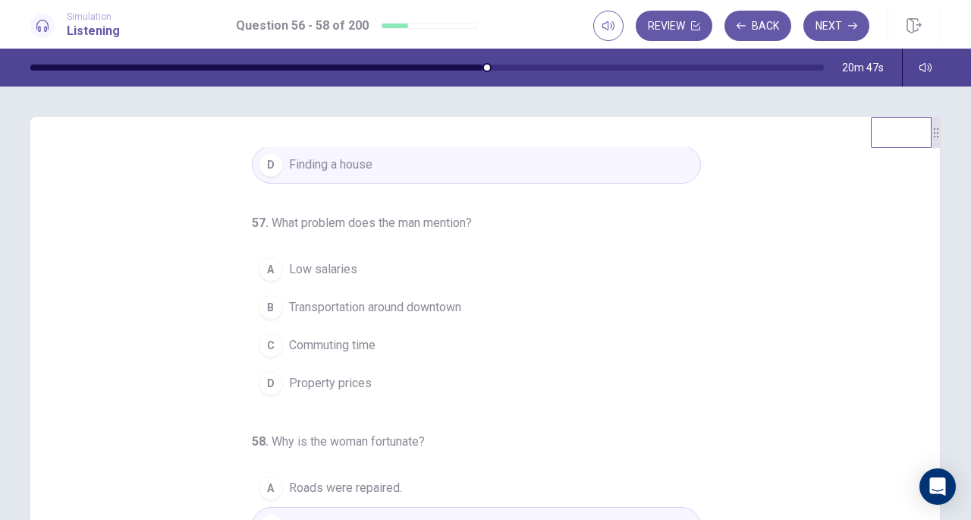
click at [360, 384] on span "Property prices" at bounding box center [330, 383] width 83 height 18
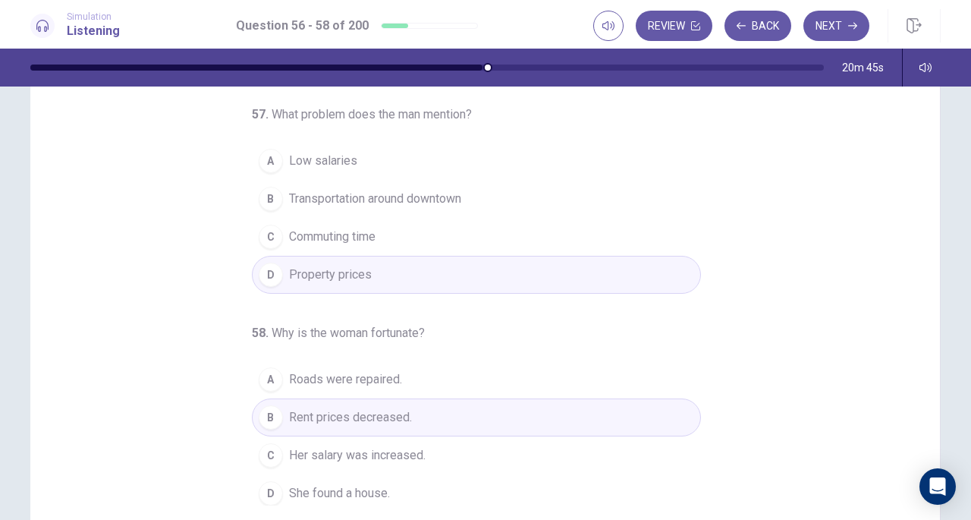
scroll to position [203, 0]
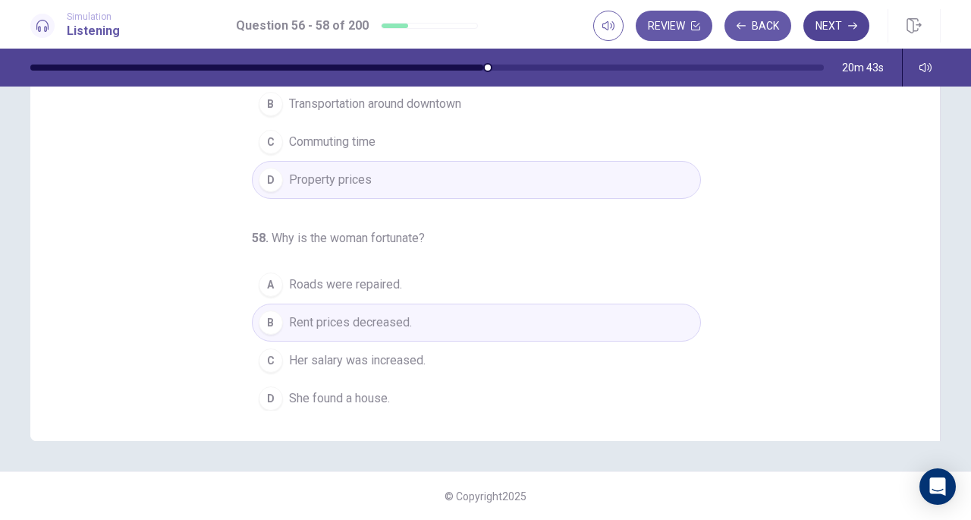
click at [825, 20] on button "Next" at bounding box center [837, 26] width 66 height 30
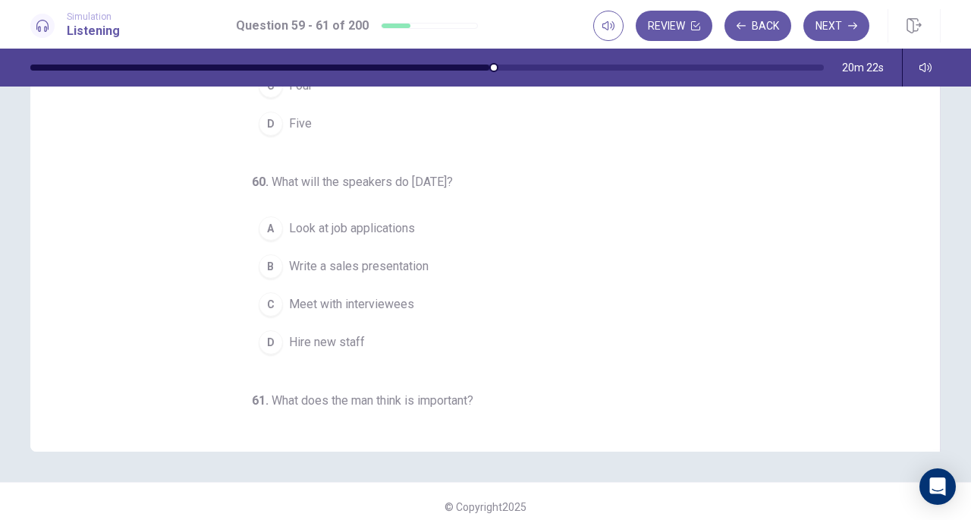
scroll to position [0, 0]
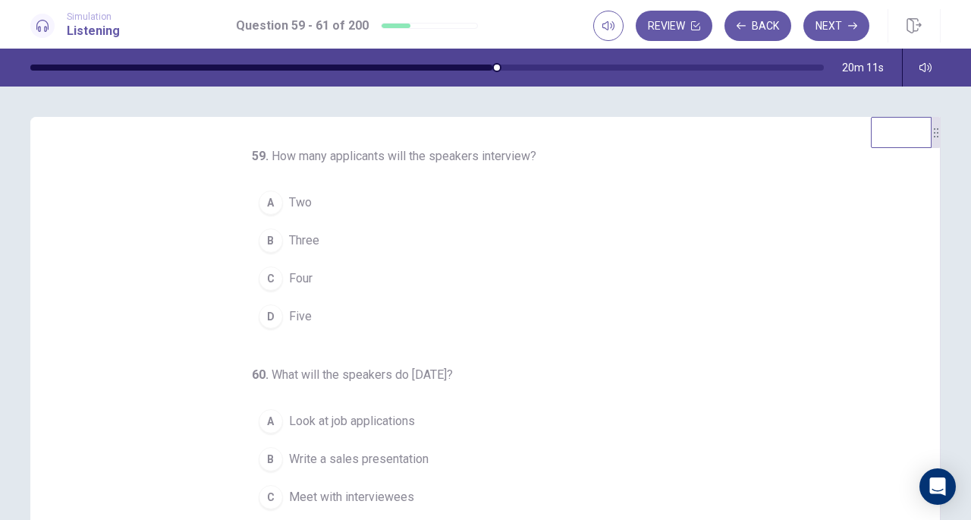
click at [264, 204] on div "A" at bounding box center [271, 203] width 24 height 24
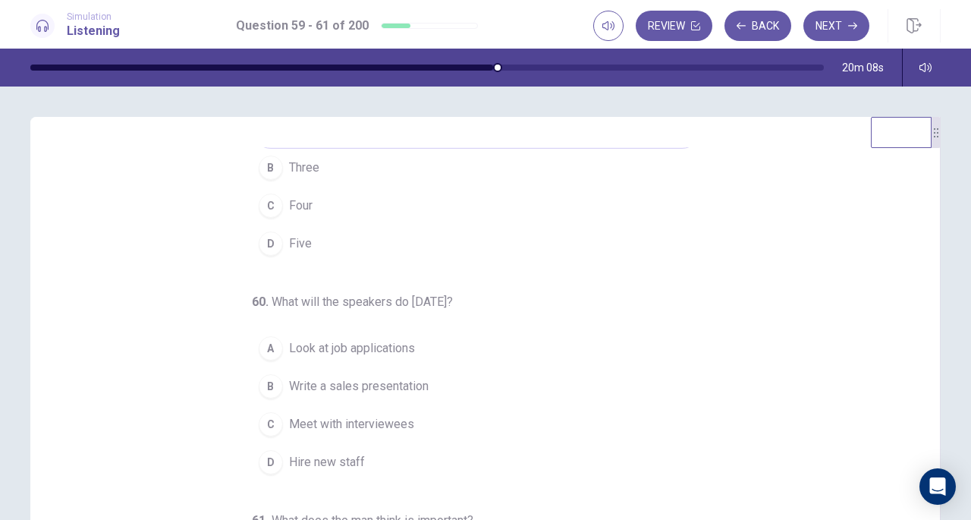
scroll to position [74, 0]
click at [272, 230] on button "D Five" at bounding box center [476, 242] width 449 height 38
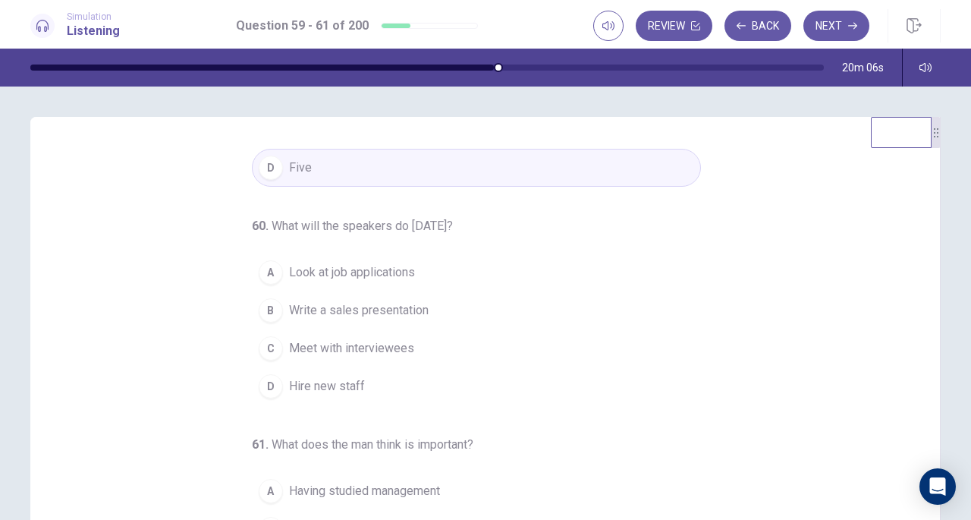
scroll to position [152, 0]
click at [268, 262] on div "A" at bounding box center [271, 269] width 24 height 24
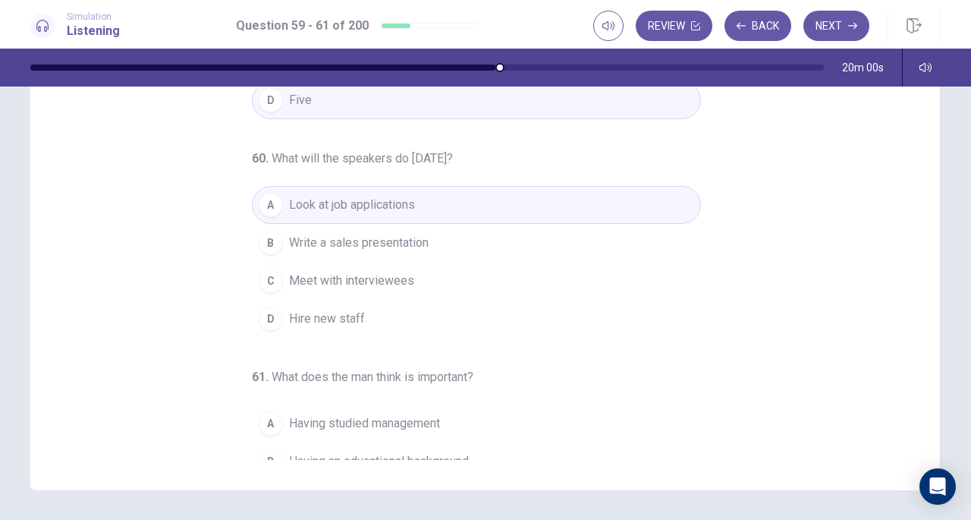
scroll to position [61, 0]
click at [266, 280] on div "C" at bounding box center [271, 282] width 24 height 24
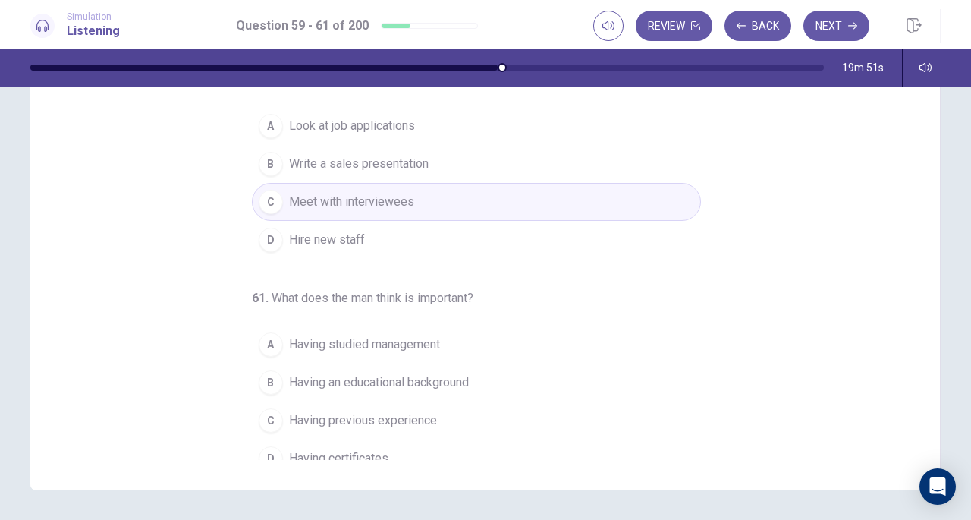
scroll to position [152, 0]
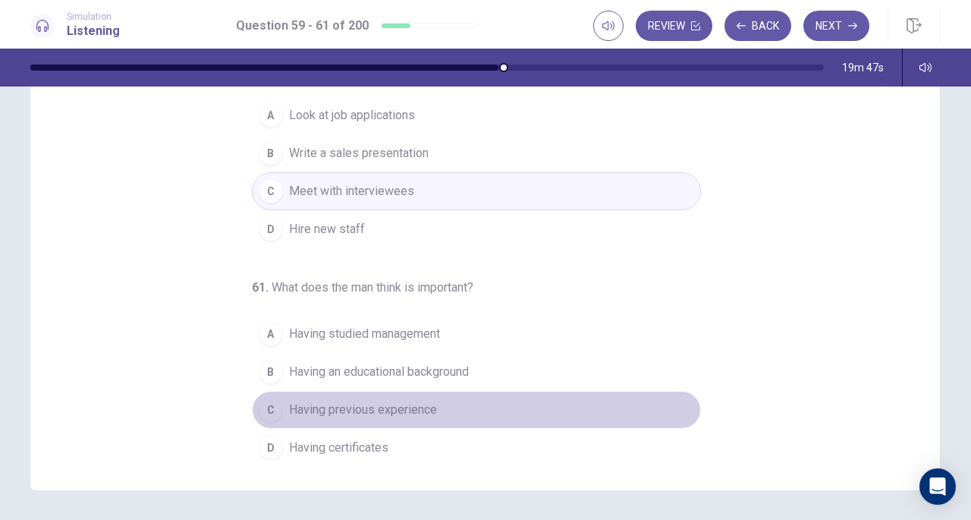
click at [263, 403] on div "C" at bounding box center [271, 410] width 24 height 24
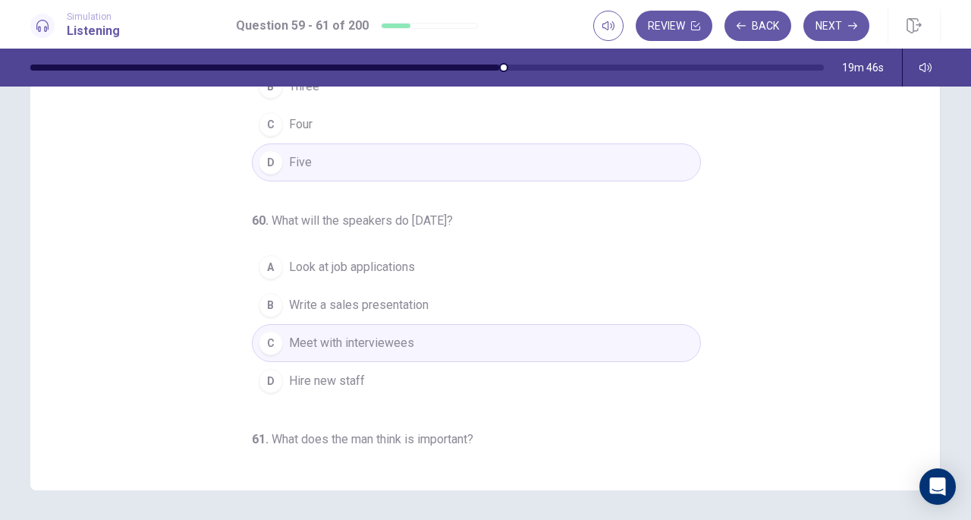
scroll to position [0, 0]
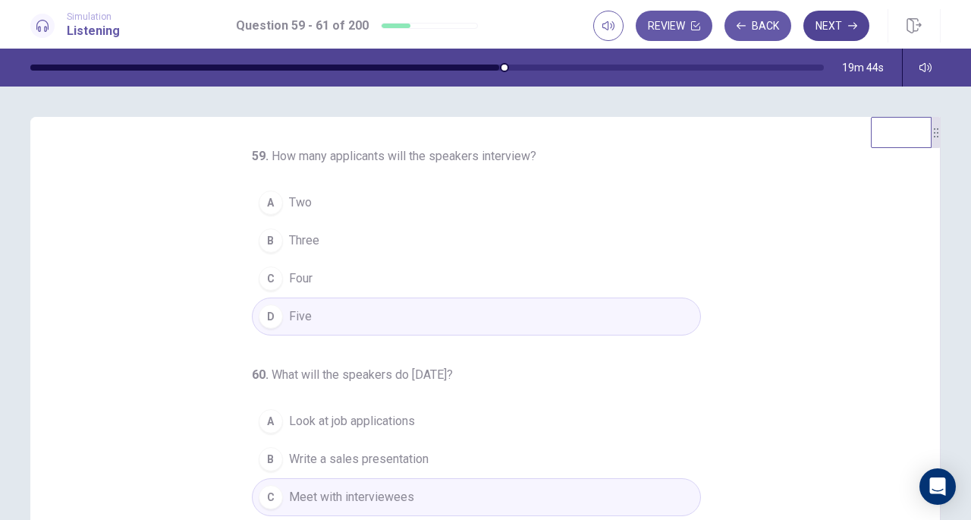
click at [823, 30] on button "Next" at bounding box center [837, 26] width 66 height 30
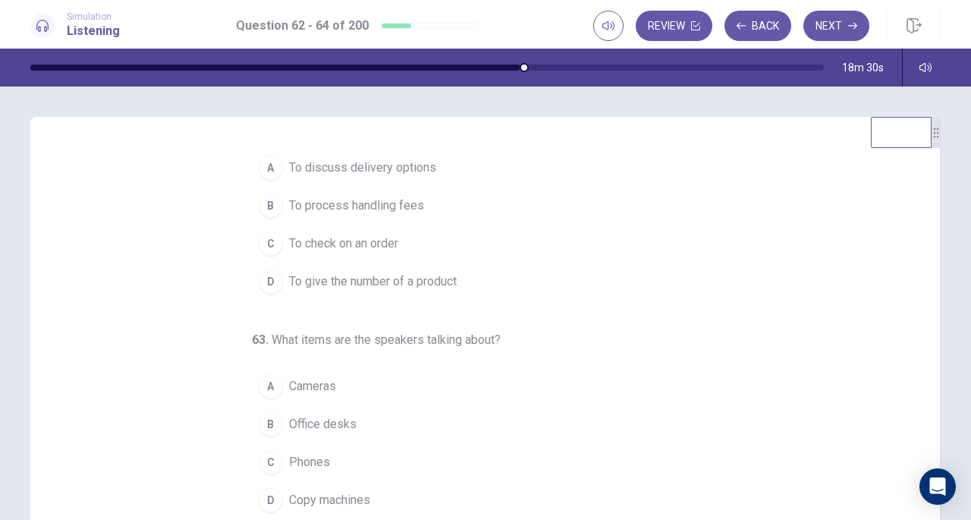
scroll to position [36, 0]
click at [395, 345] on div "63 . What items are the speakers talking about? A Cameras B Office desks C Phon…" at bounding box center [476, 423] width 449 height 188
click at [397, 279] on span "To give the number of a product" at bounding box center [373, 280] width 168 height 18
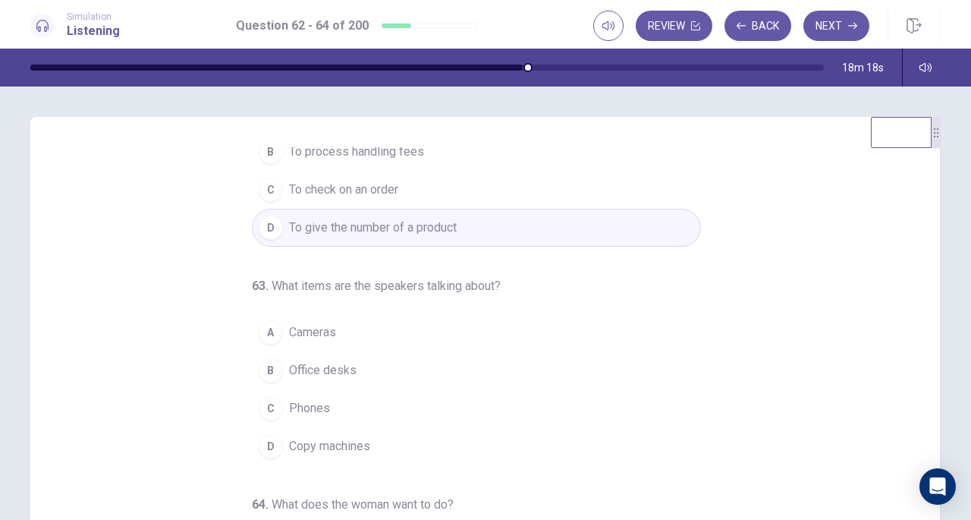
scroll to position [91, 0]
click at [310, 441] on span "Copy machines" at bounding box center [329, 444] width 81 height 18
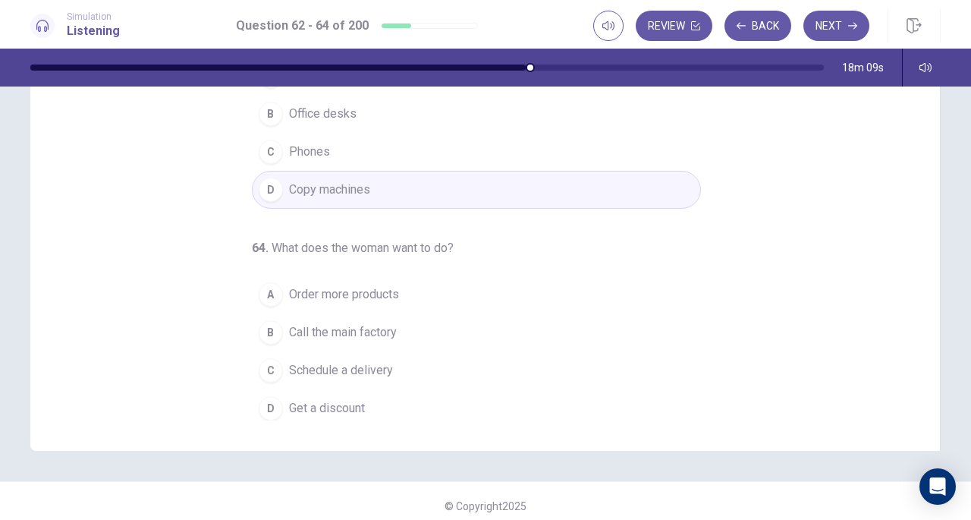
scroll to position [197, 0]
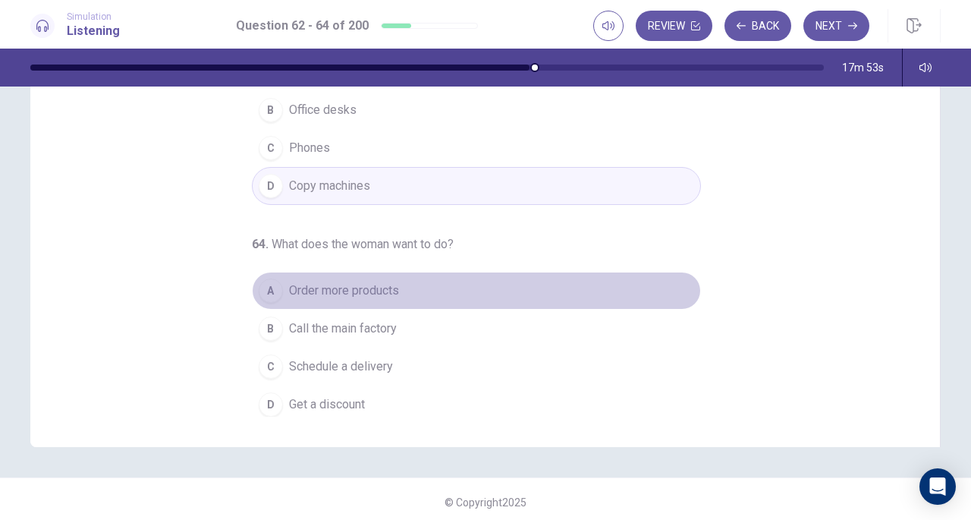
click at [304, 282] on span "Order more products" at bounding box center [344, 291] width 110 height 18
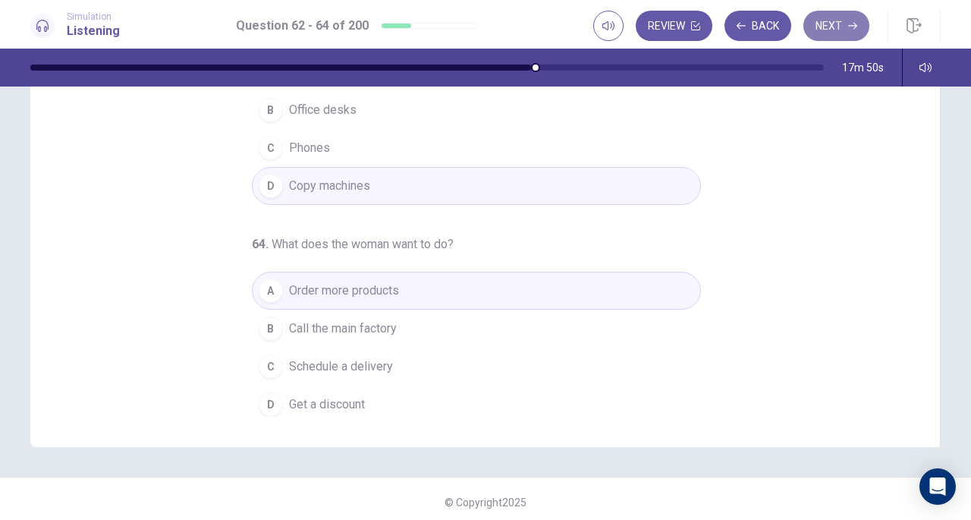
click at [842, 28] on button "Next" at bounding box center [837, 26] width 66 height 30
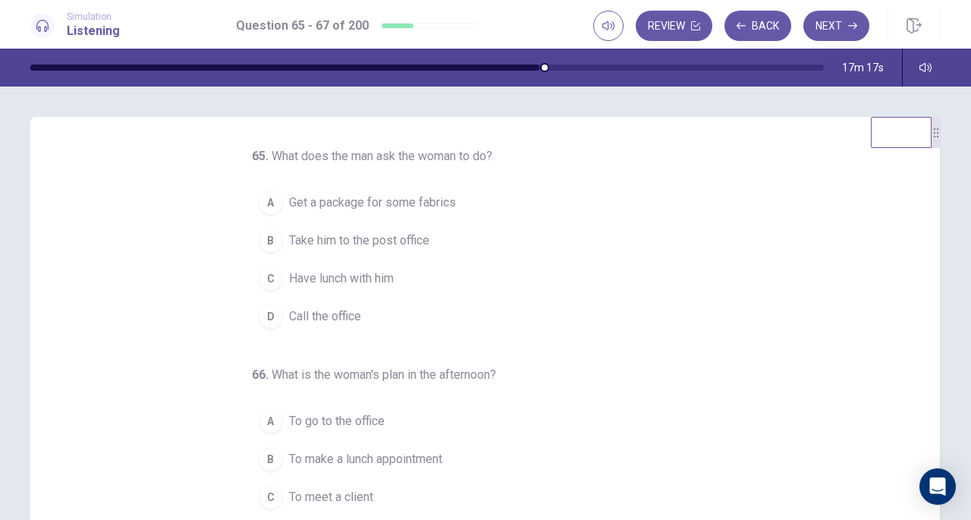
scroll to position [96, 0]
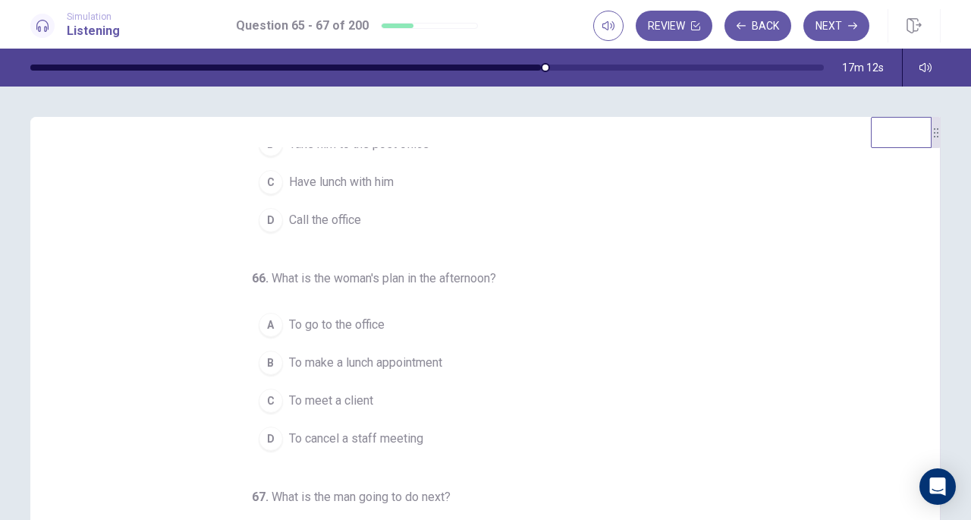
click at [411, 370] on button "B To make a lunch appointment" at bounding box center [476, 363] width 449 height 38
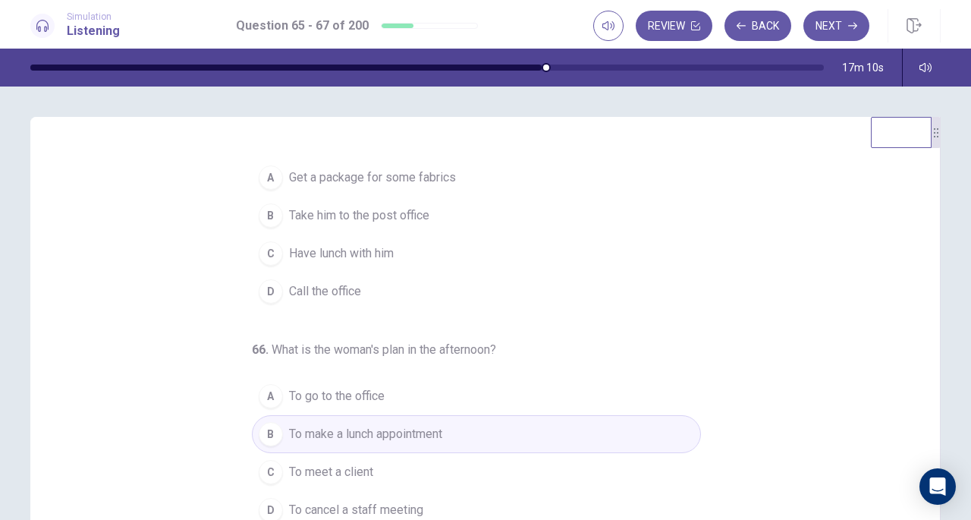
scroll to position [0, 0]
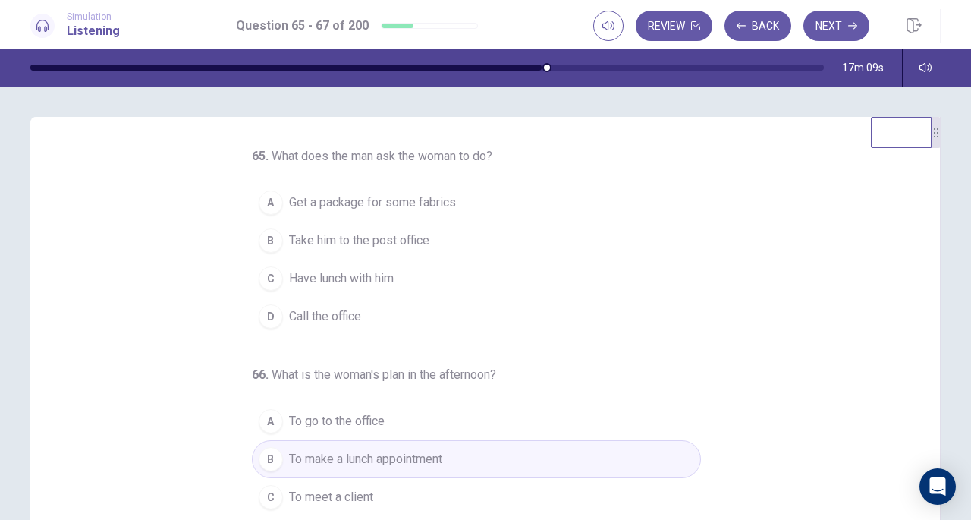
click at [375, 282] on span "Have lunch with him" at bounding box center [341, 278] width 105 height 18
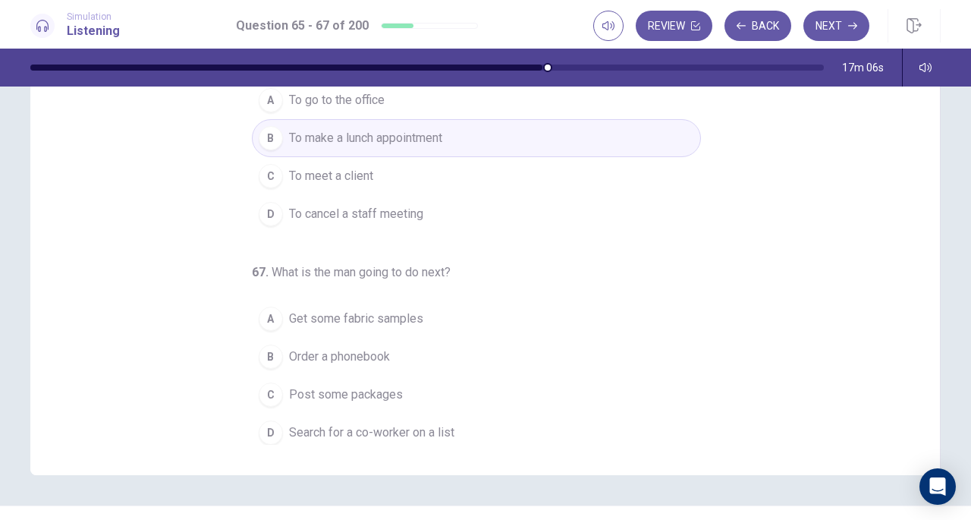
scroll to position [203, 0]
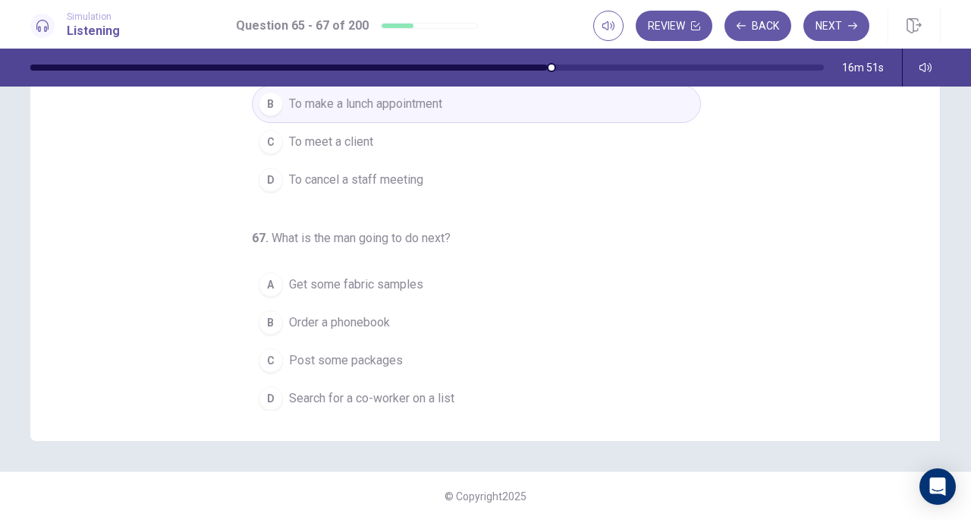
click at [348, 357] on span "Post some packages" at bounding box center [346, 360] width 114 height 18
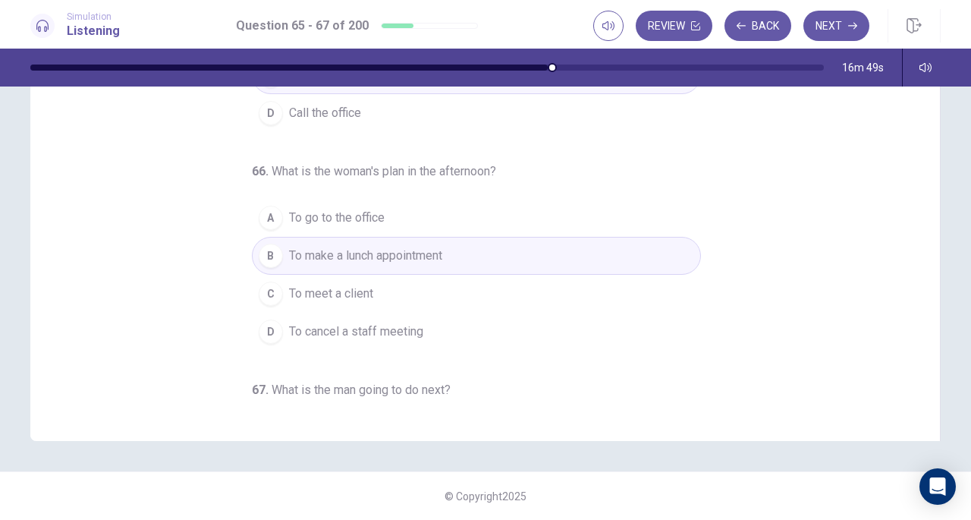
scroll to position [0, 0]
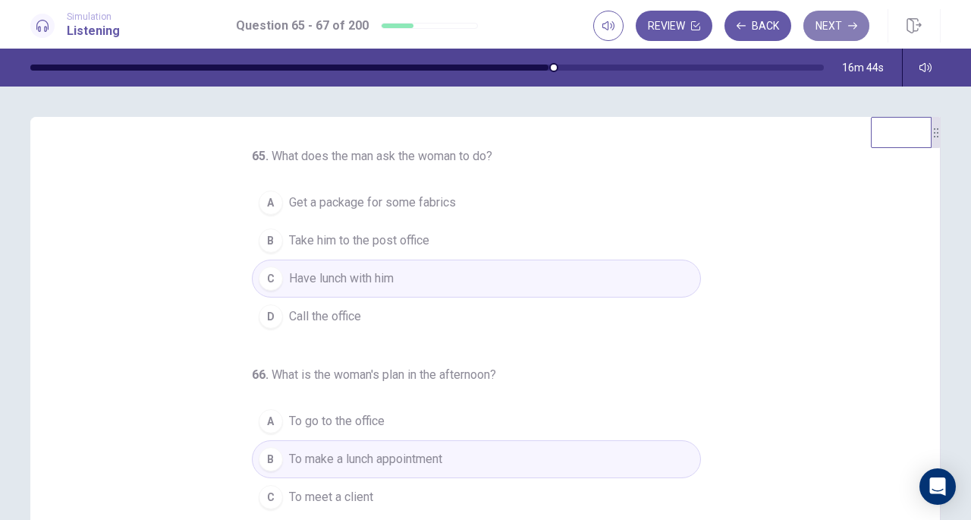
click at [820, 27] on button "Next" at bounding box center [837, 26] width 66 height 30
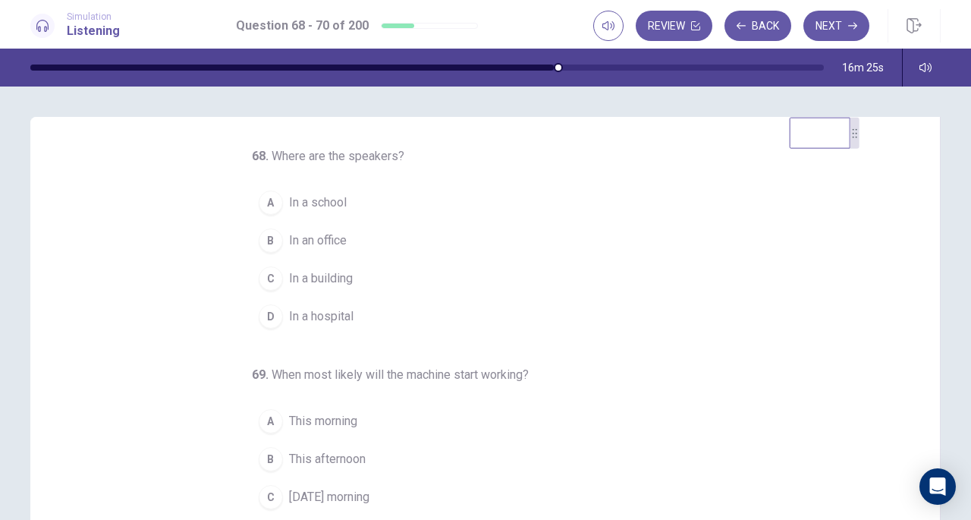
drag, startPoint x: 899, startPoint y: 153, endPoint x: 818, endPoint y: 153, distance: 81.2
click at [818, 149] on video at bounding box center [820, 133] width 61 height 31
drag, startPoint x: 874, startPoint y: 141, endPoint x: 930, endPoint y: 154, distance: 57.6
click at [930, 154] on div "68 . Where are the speakers? A In a school B In an office C In a building D In …" at bounding box center [485, 380] width 911 height 527
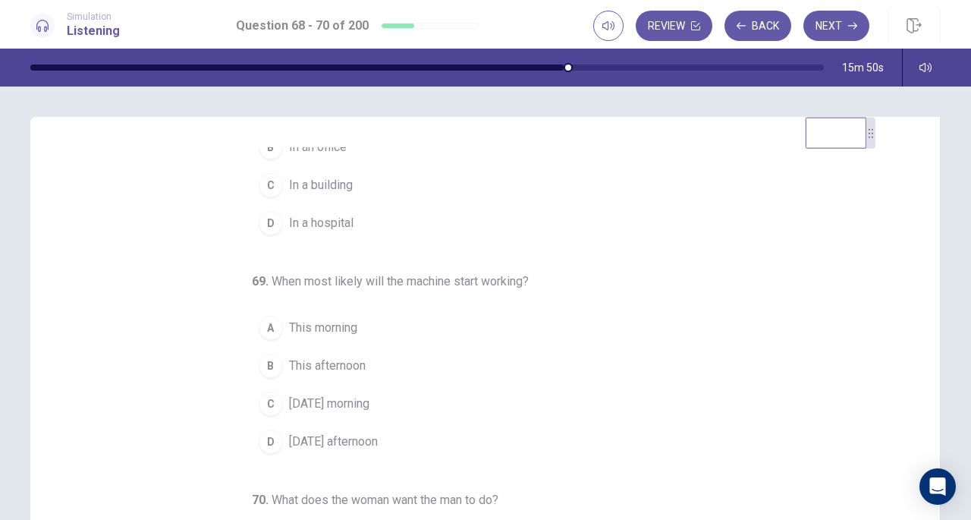
scroll to position [116, 0]
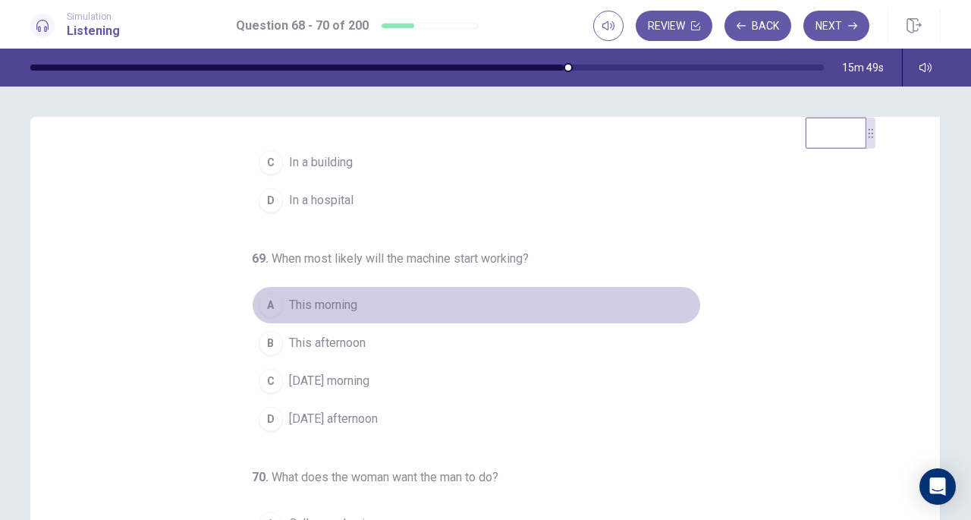
click at [311, 305] on span "This morning" at bounding box center [323, 305] width 68 height 18
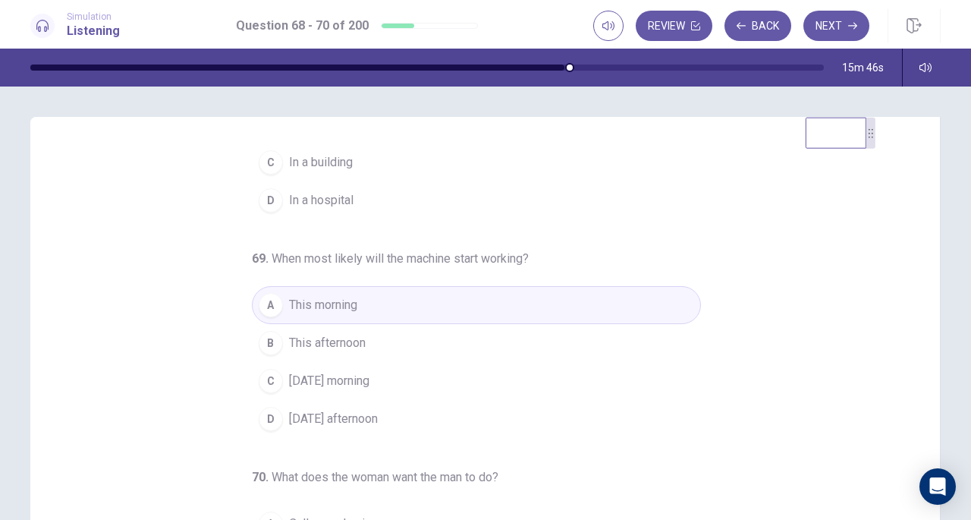
click at [340, 372] on span "[DATE] morning" at bounding box center [329, 381] width 80 height 18
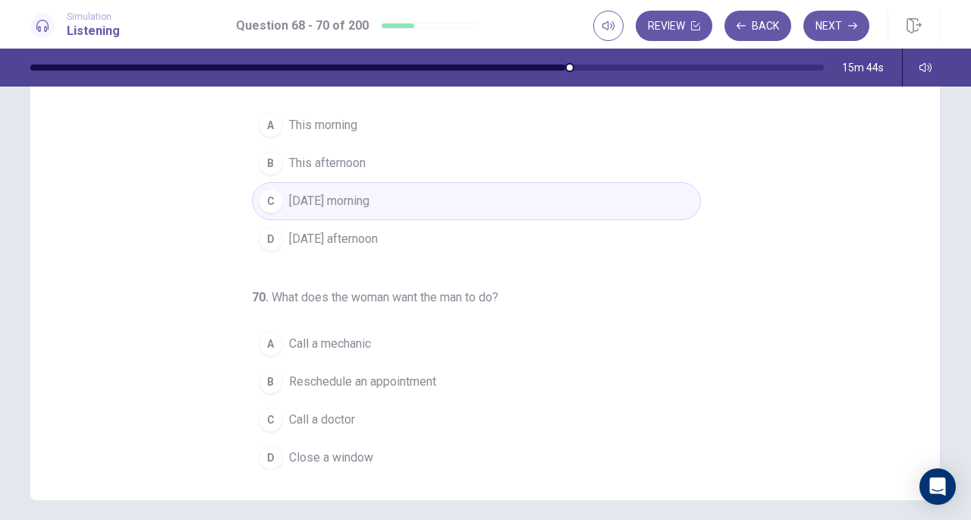
scroll to position [203, 0]
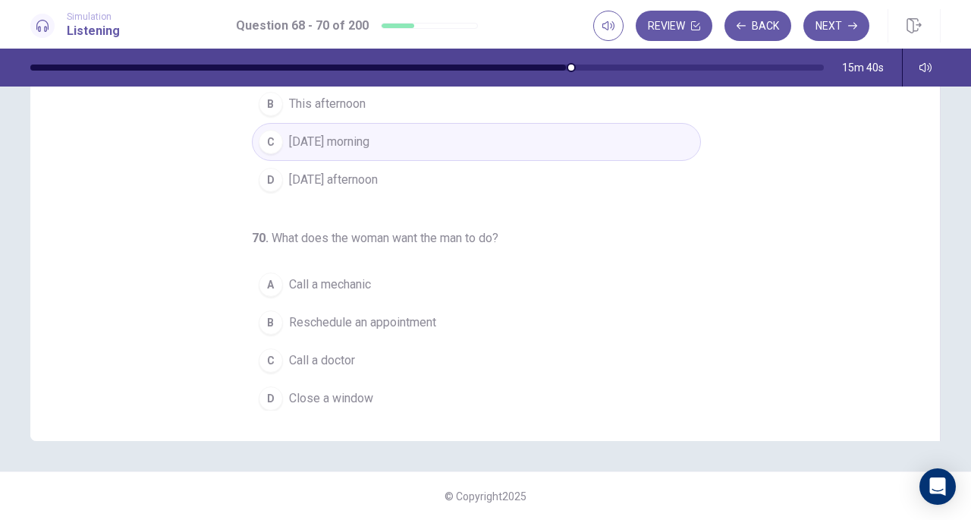
click at [335, 389] on span "Close a window" at bounding box center [331, 398] width 84 height 18
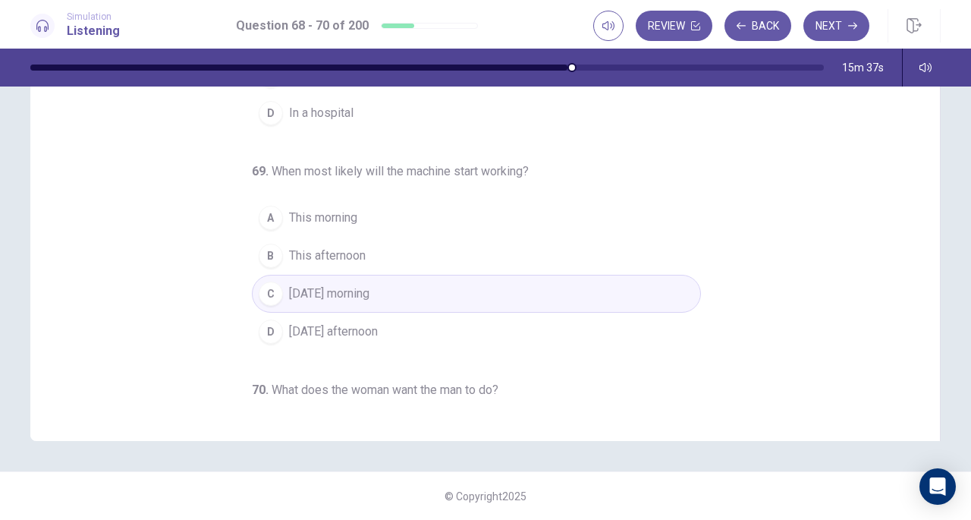
scroll to position [0, 0]
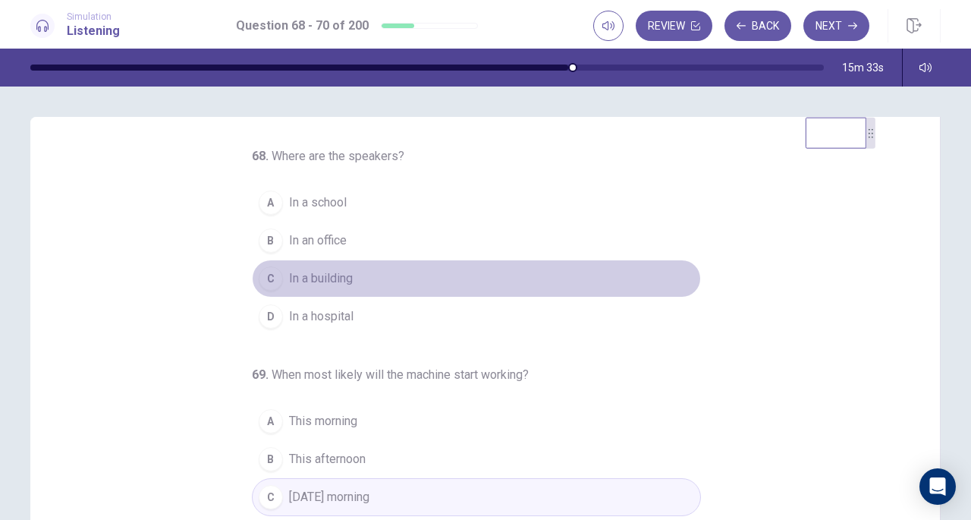
click at [316, 272] on span "In a building" at bounding box center [321, 278] width 64 height 18
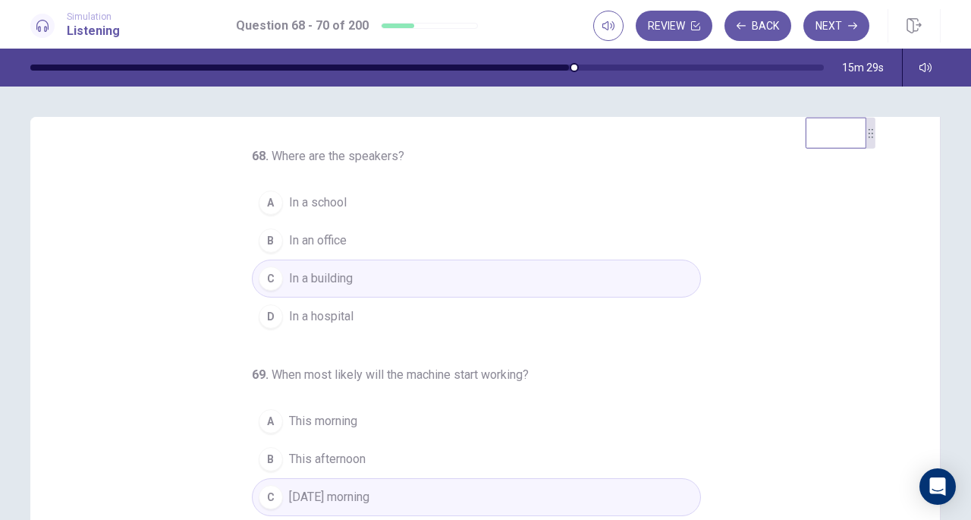
click at [305, 238] on span "In an office" at bounding box center [318, 240] width 58 height 18
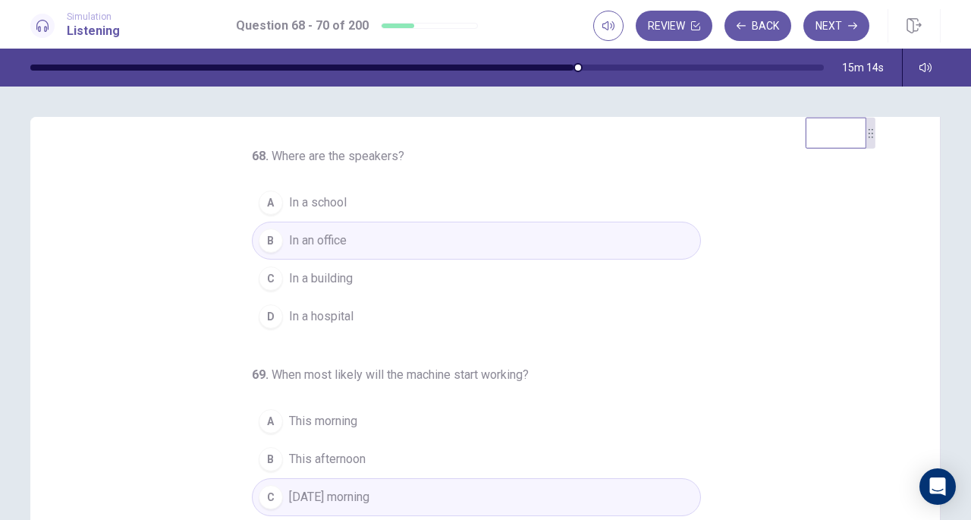
click at [347, 196] on button "A In a school" at bounding box center [476, 203] width 449 height 38
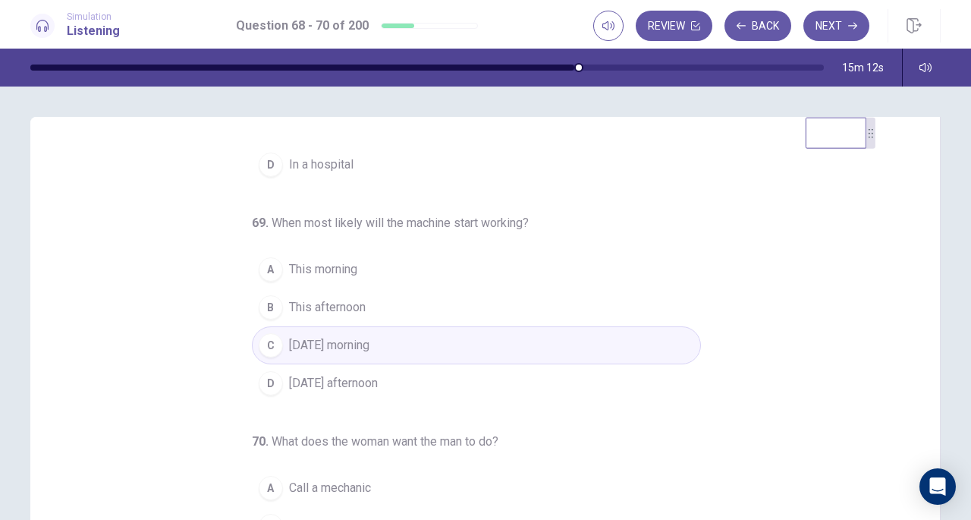
scroll to position [203, 0]
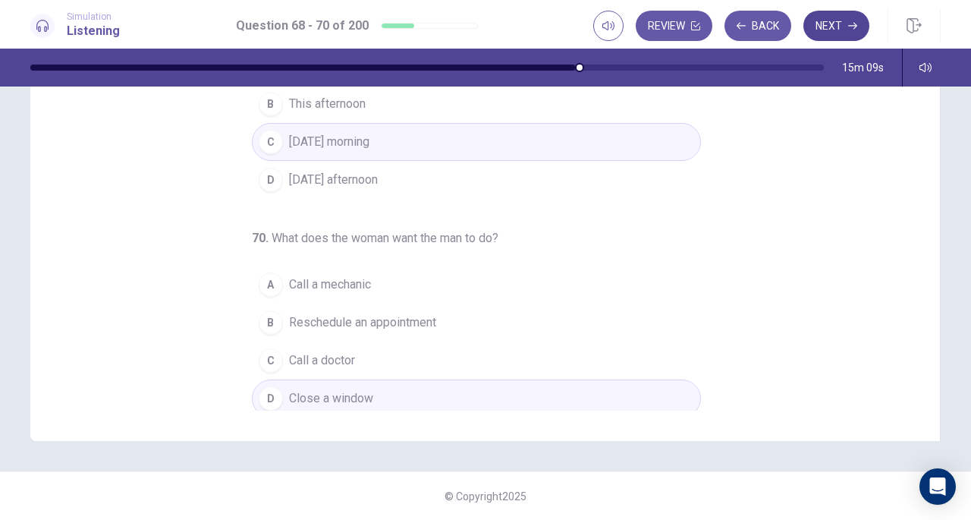
click at [836, 27] on button "Next" at bounding box center [837, 26] width 66 height 30
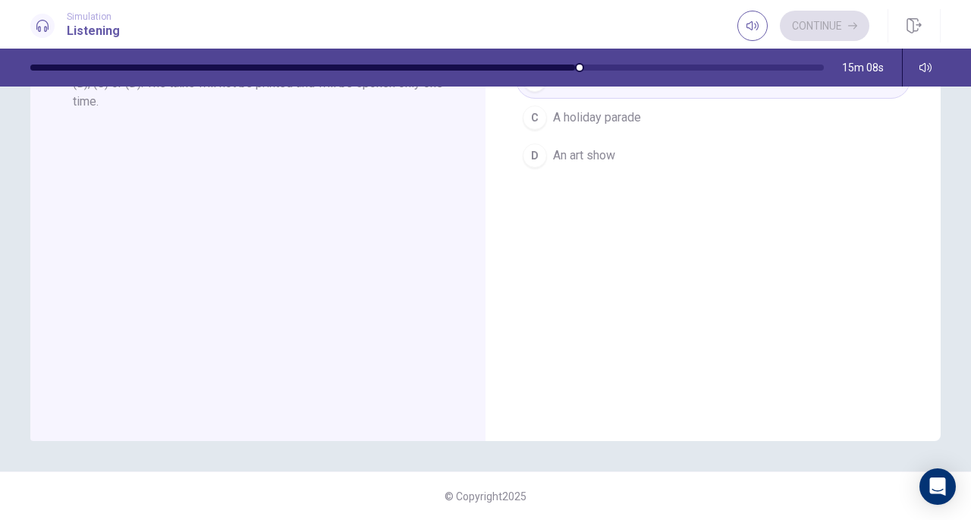
scroll to position [0, 0]
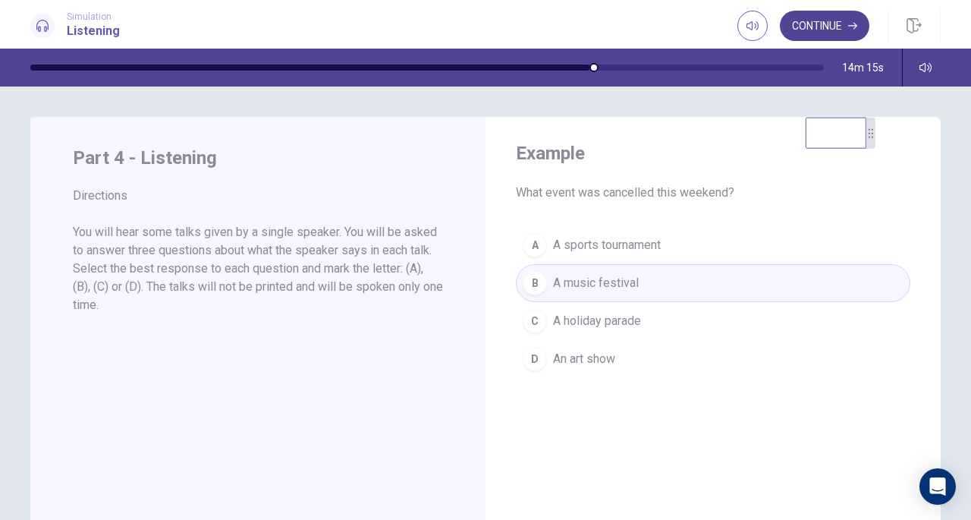
click at [807, 23] on button "Continue" at bounding box center [825, 26] width 90 height 30
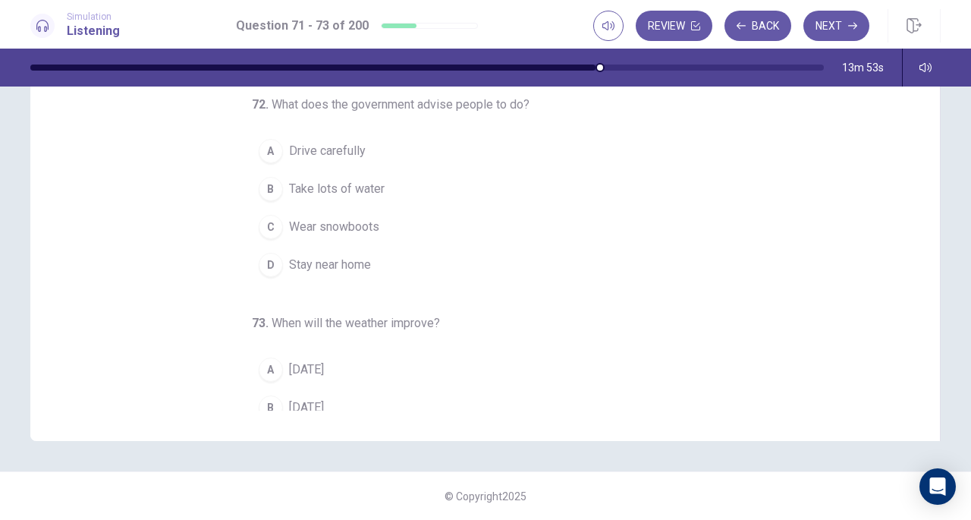
scroll to position [85, 0]
click at [372, 187] on span "Take lots of water" at bounding box center [337, 189] width 96 height 18
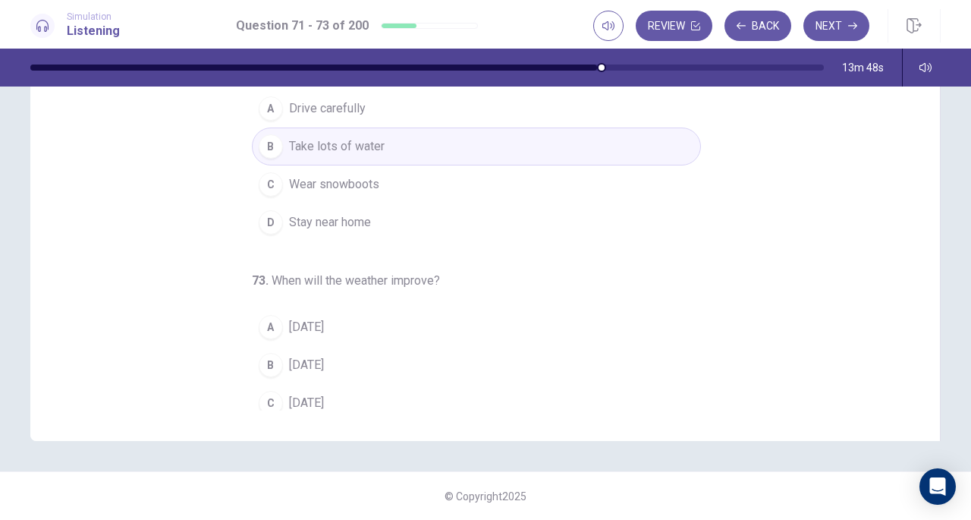
scroll to position [170, 0]
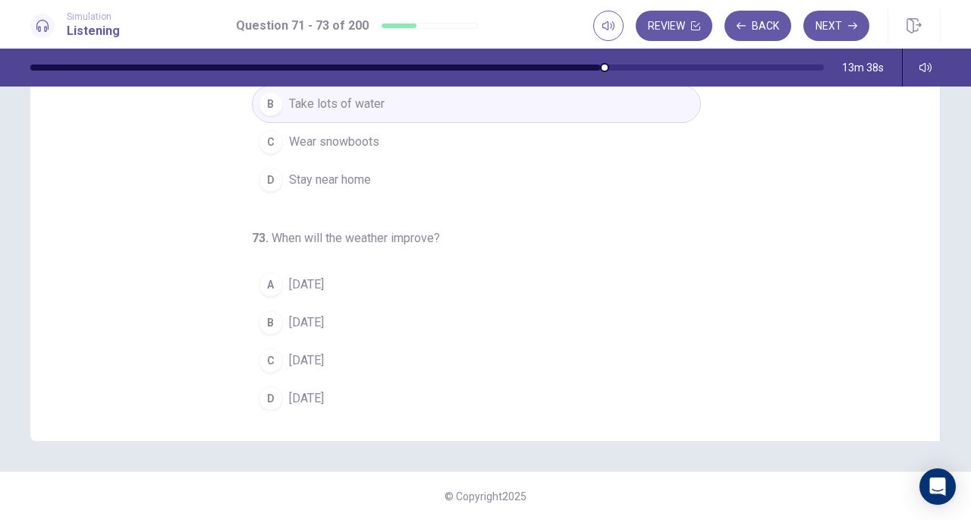
click at [324, 356] on span "[DATE]" at bounding box center [306, 360] width 35 height 18
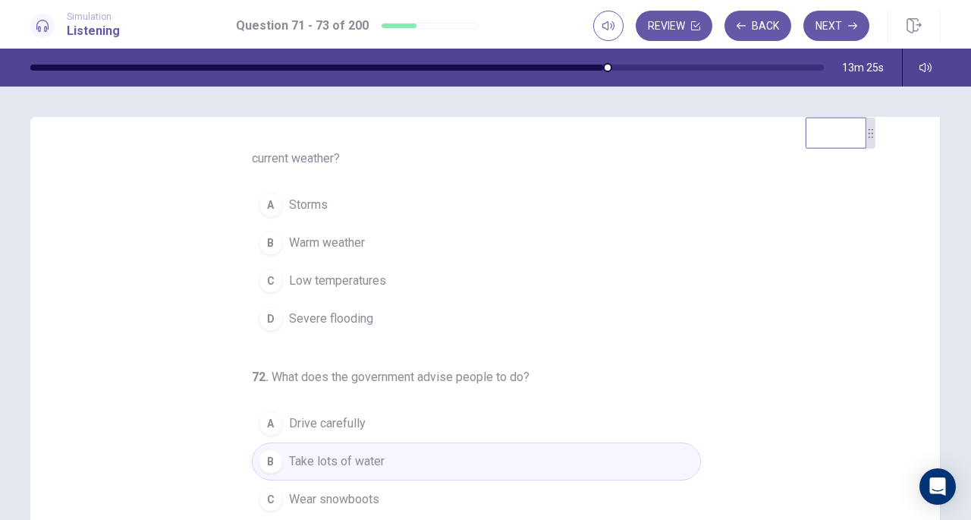
scroll to position [15, 0]
click at [348, 319] on span "Severe flooding" at bounding box center [331, 319] width 84 height 18
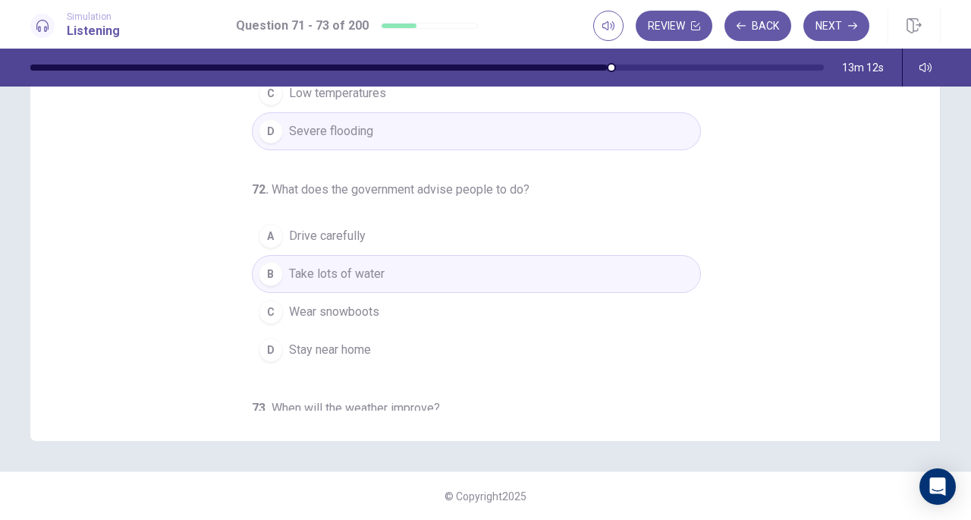
scroll to position [0, 0]
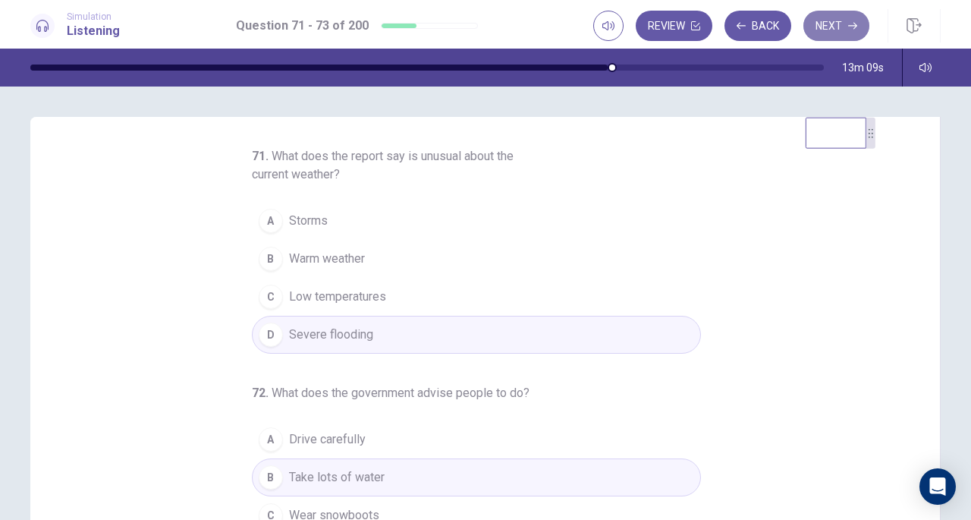
click at [814, 31] on button "Next" at bounding box center [837, 26] width 66 height 30
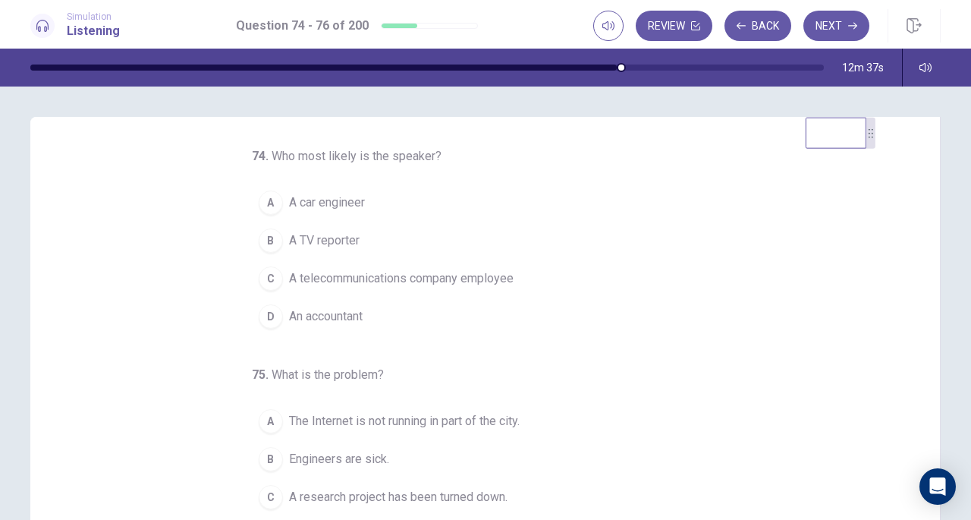
click at [318, 247] on span "A TV reporter" at bounding box center [324, 240] width 71 height 18
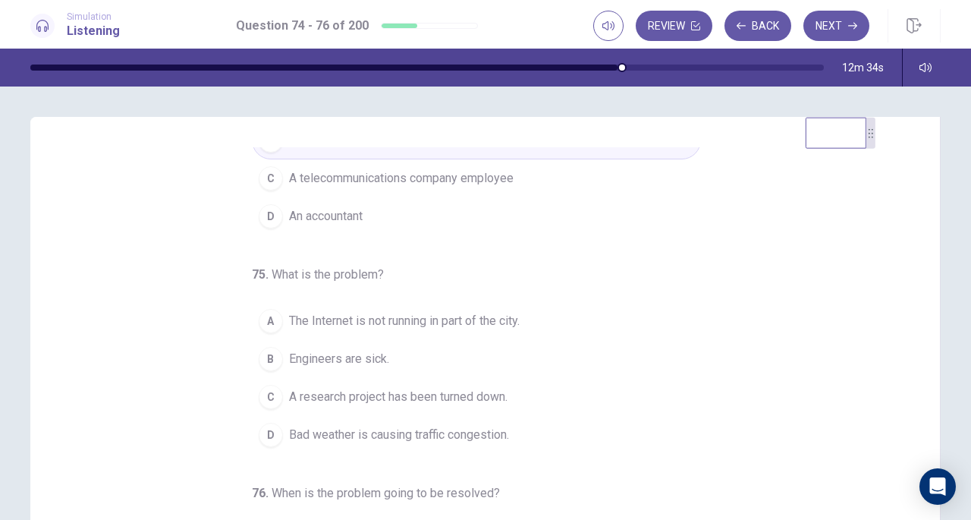
scroll to position [101, 0]
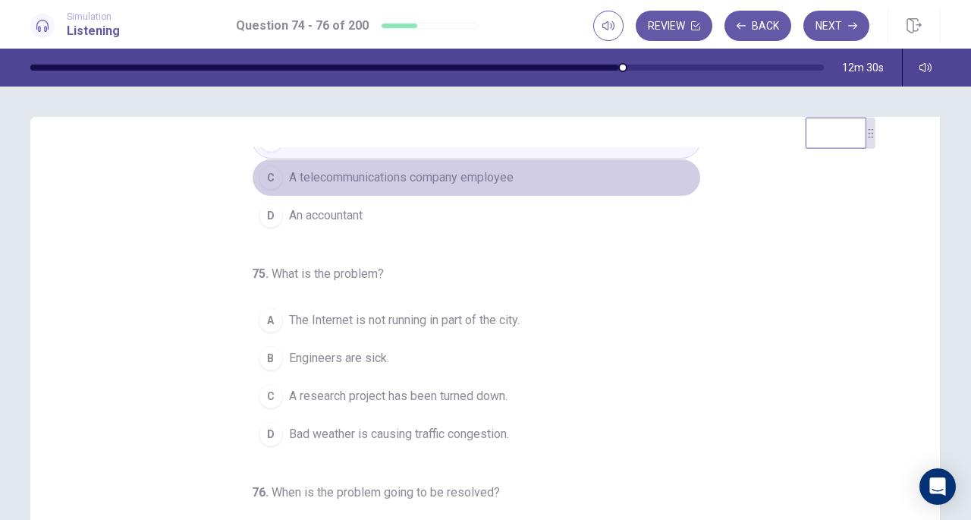
click at [444, 175] on span "A telecommunications company employee" at bounding box center [401, 177] width 225 height 18
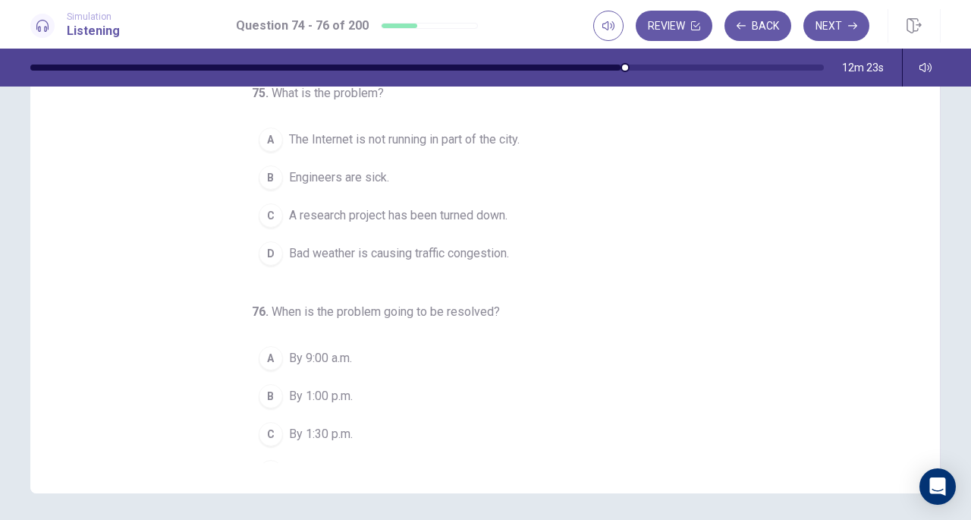
scroll to position [152, 0]
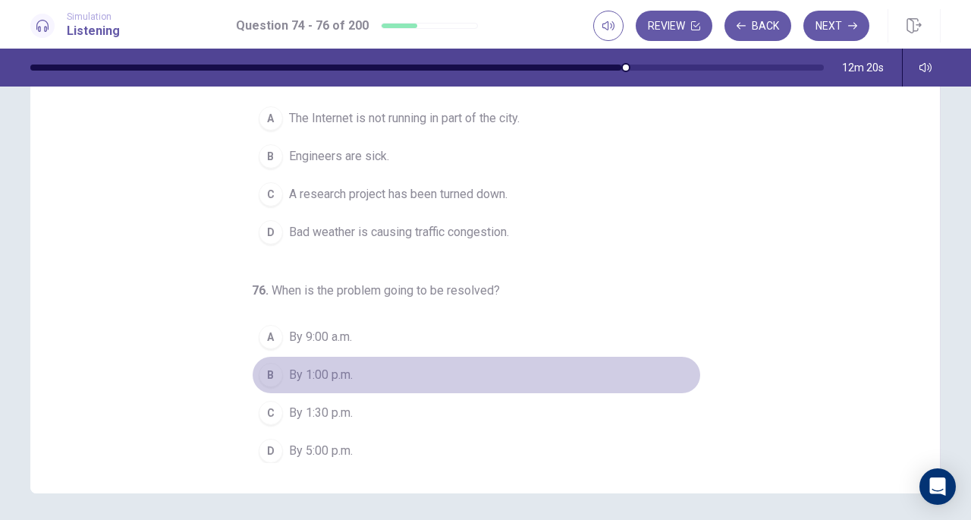
click at [339, 384] on button "B By 1:00 p.m." at bounding box center [476, 375] width 449 height 38
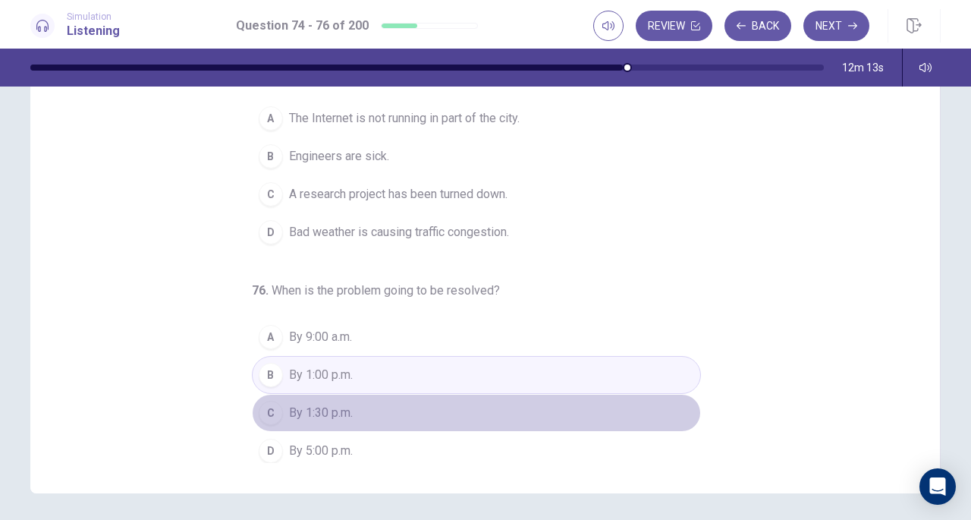
click at [329, 416] on button "C By 1:30 p.m." at bounding box center [476, 413] width 449 height 38
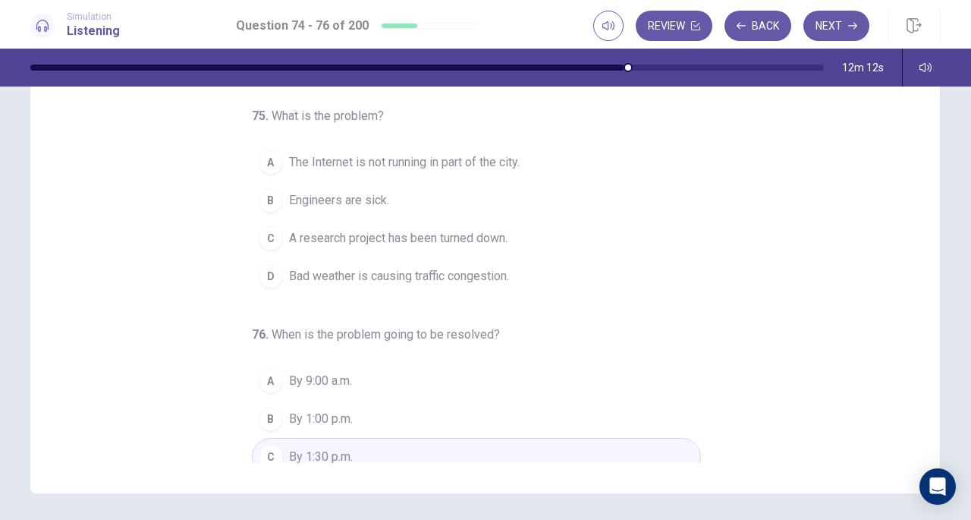
scroll to position [128, 0]
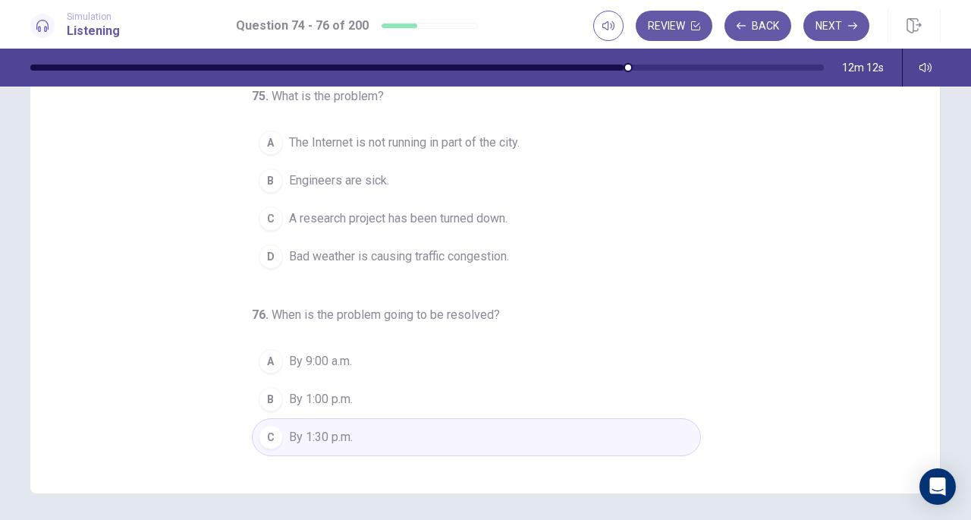
click at [319, 390] on span "By 1:00 p.m." at bounding box center [321, 399] width 64 height 18
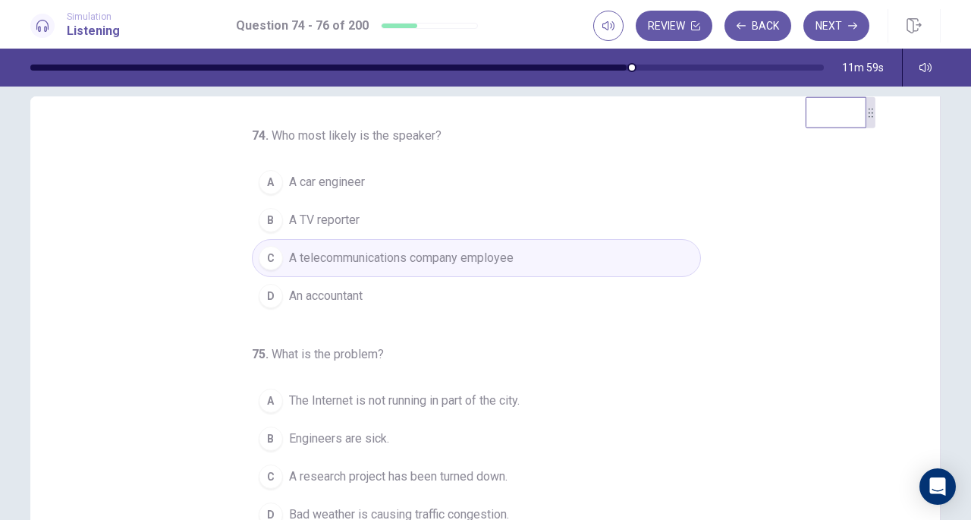
scroll to position [20, 0]
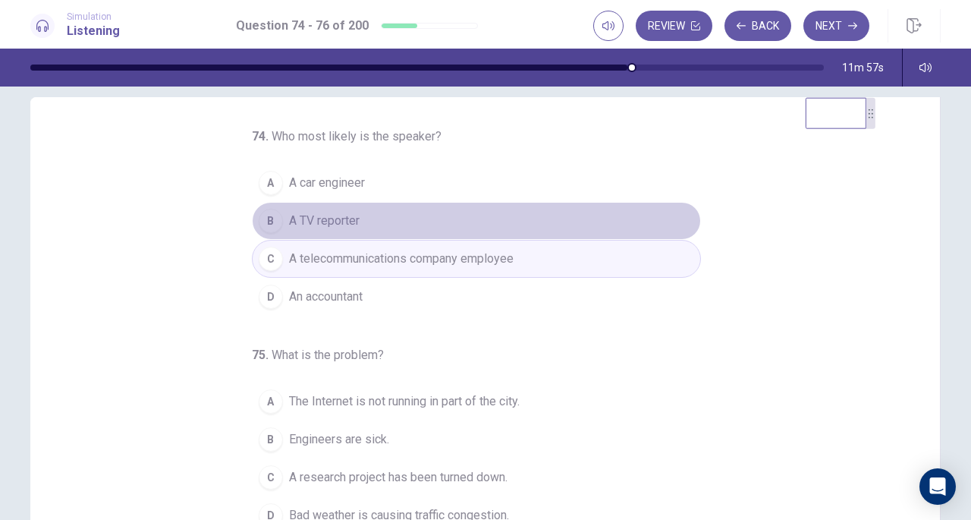
click at [311, 213] on span "A TV reporter" at bounding box center [324, 221] width 71 height 18
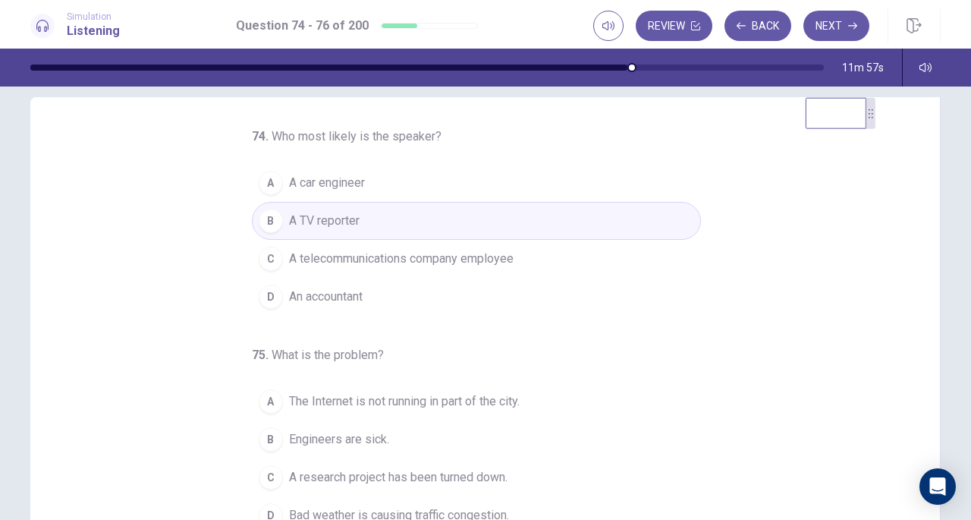
scroll to position [152, 0]
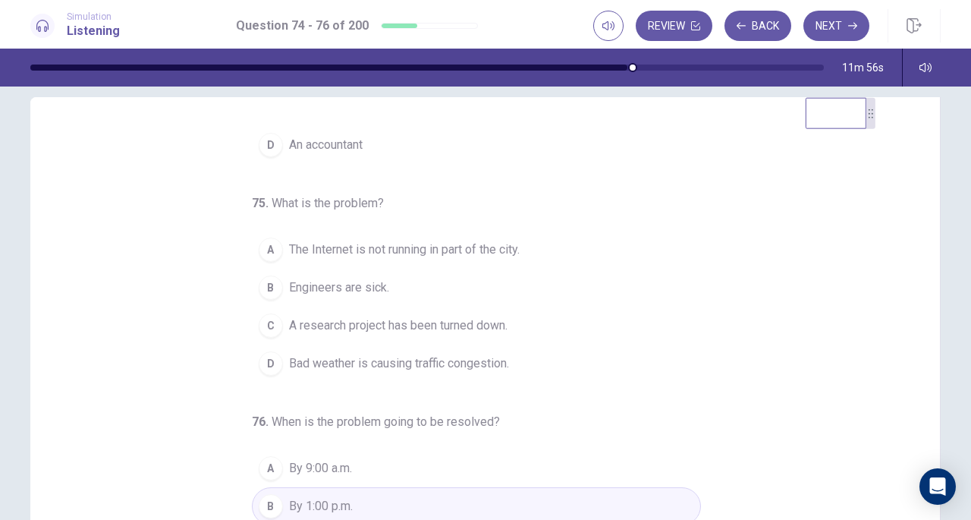
click at [395, 363] on span "Bad weather is causing traffic congestion." at bounding box center [399, 363] width 220 height 18
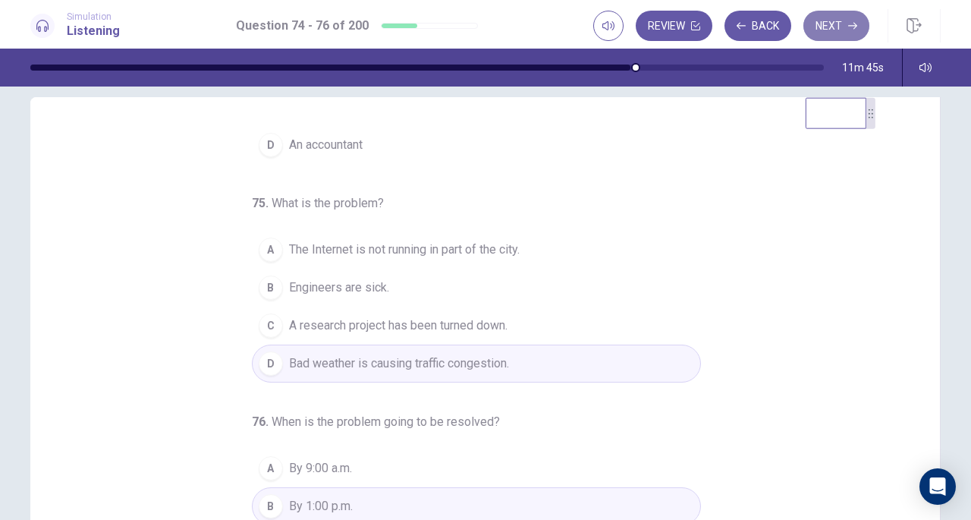
click at [821, 29] on button "Next" at bounding box center [837, 26] width 66 height 30
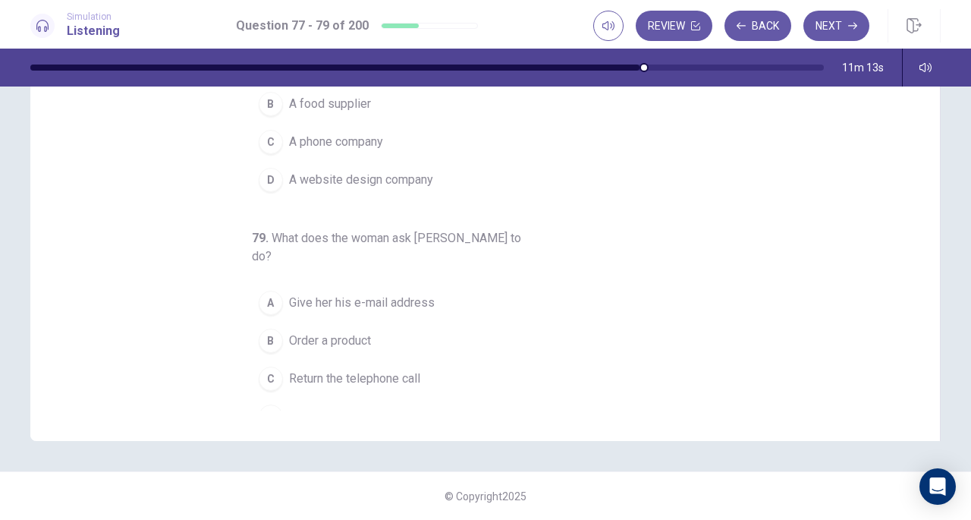
scroll to position [161, 0]
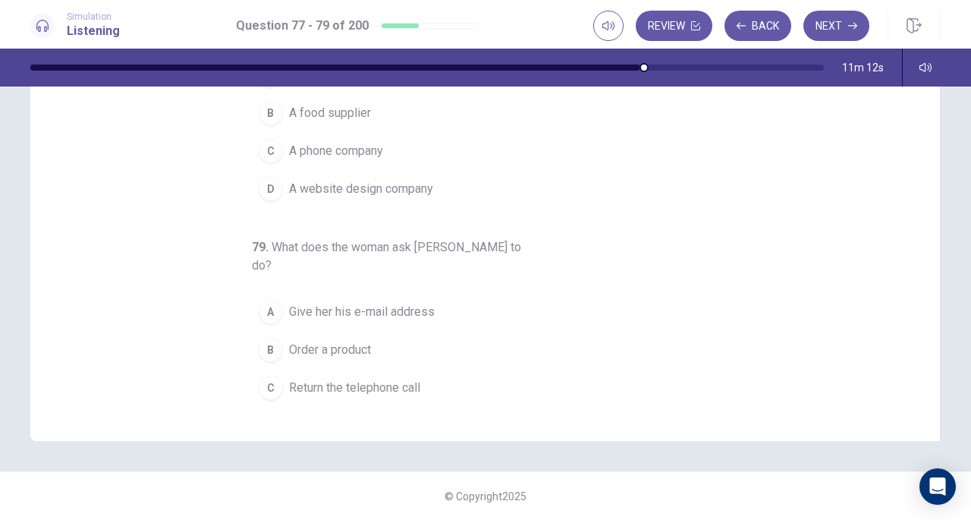
click at [372, 417] on span "Place an online order" at bounding box center [345, 426] width 112 height 18
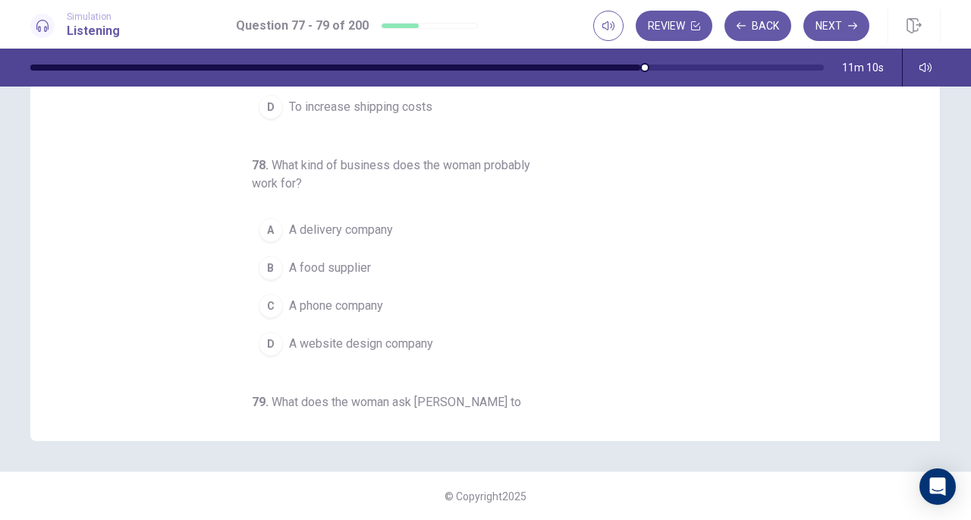
scroll to position [6, 0]
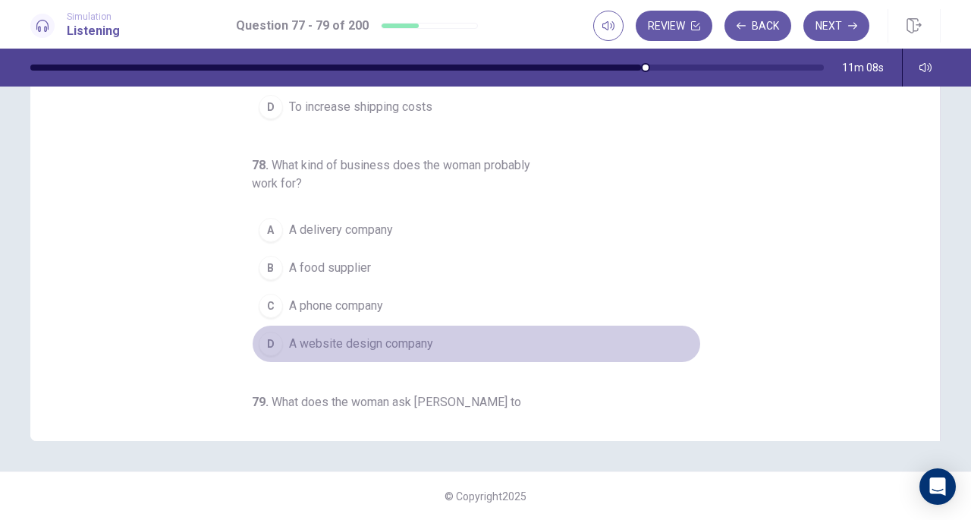
click at [370, 339] on span "A website design company" at bounding box center [361, 344] width 144 height 18
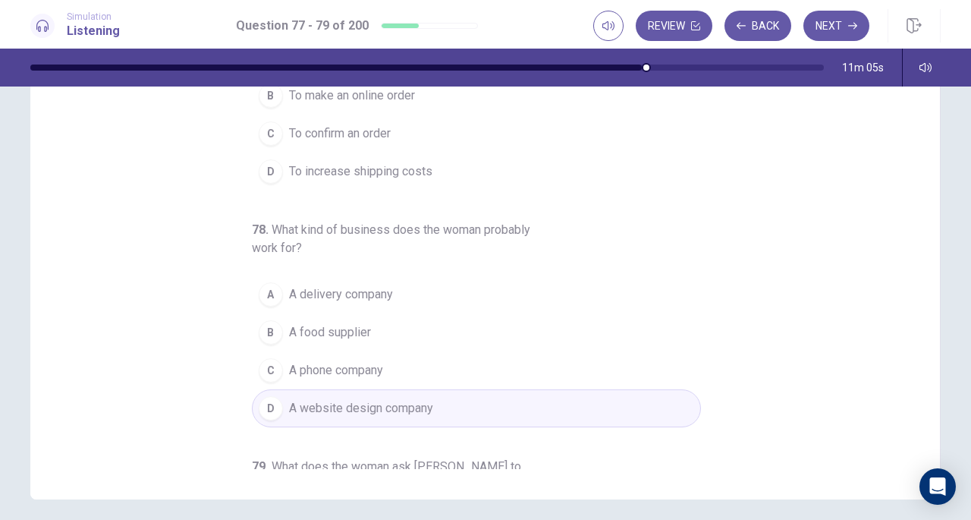
scroll to position [0, 0]
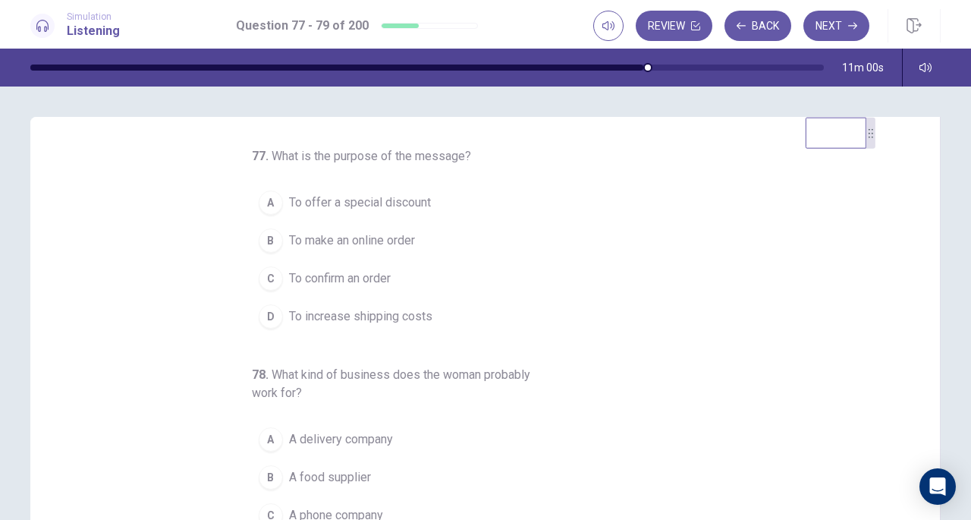
click at [376, 273] on span "To confirm an order" at bounding box center [340, 278] width 102 height 18
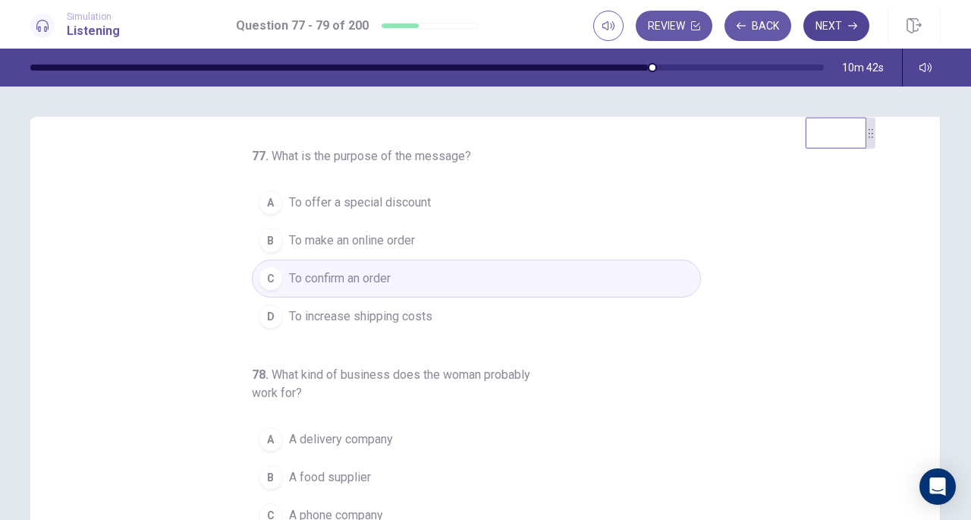
click at [842, 20] on button "Next" at bounding box center [837, 26] width 66 height 30
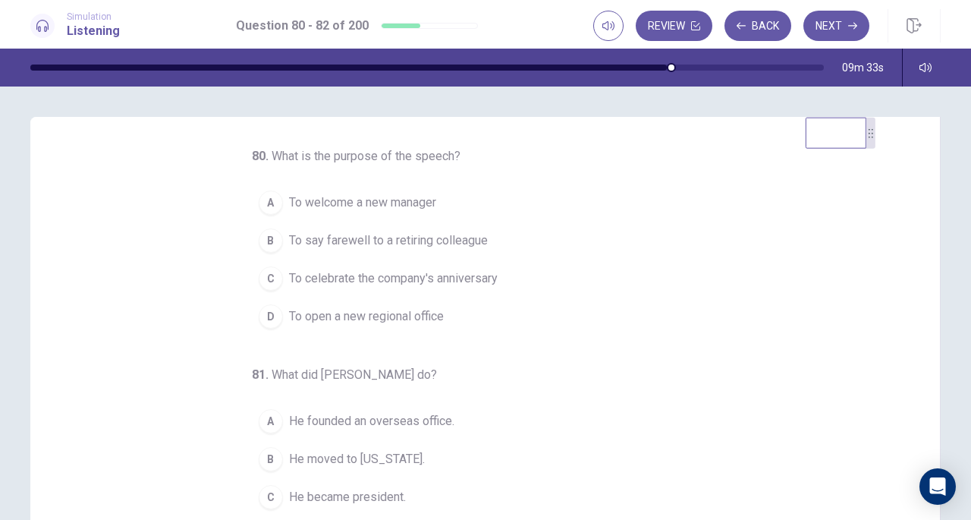
click at [403, 319] on span "To open a new regional office" at bounding box center [366, 316] width 155 height 18
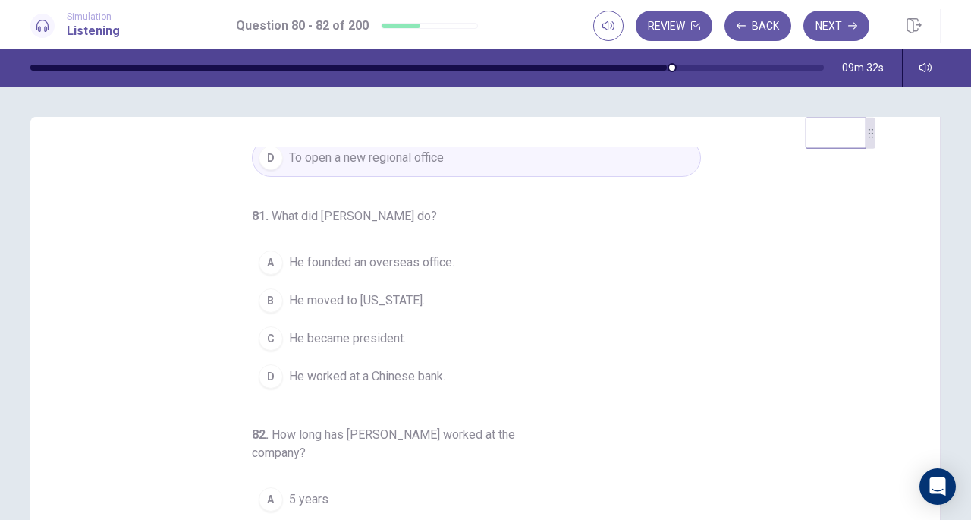
scroll to position [170, 0]
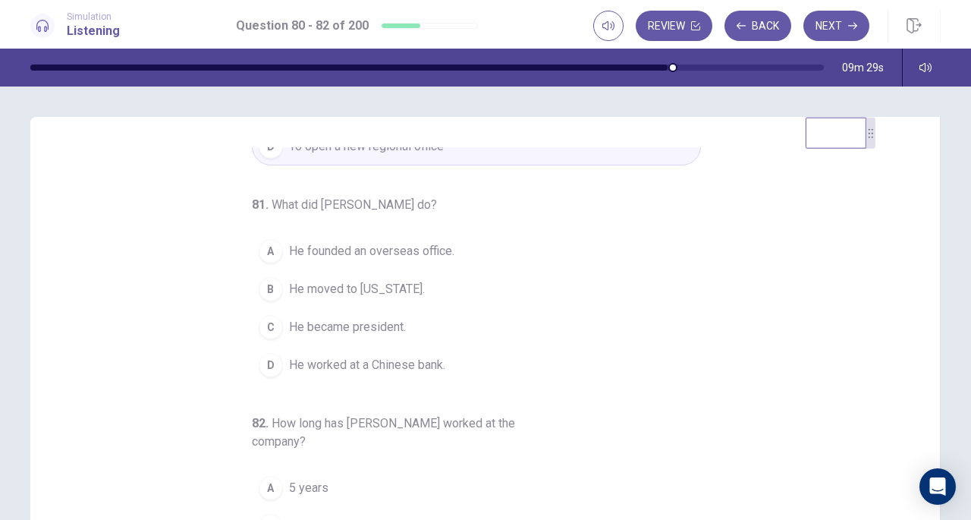
click at [424, 360] on span "He worked at a Chinese bank." at bounding box center [367, 365] width 156 height 18
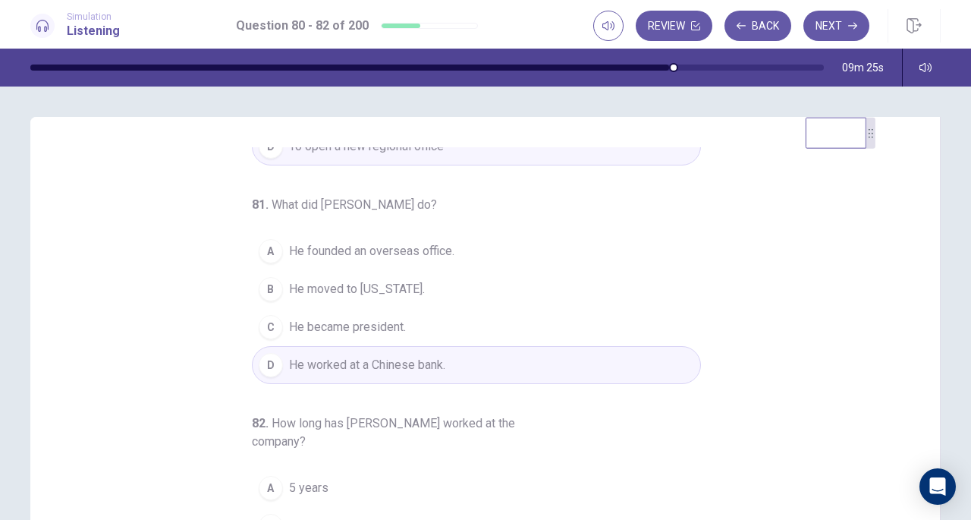
click at [361, 247] on span "He founded an overseas office." at bounding box center [371, 251] width 165 height 18
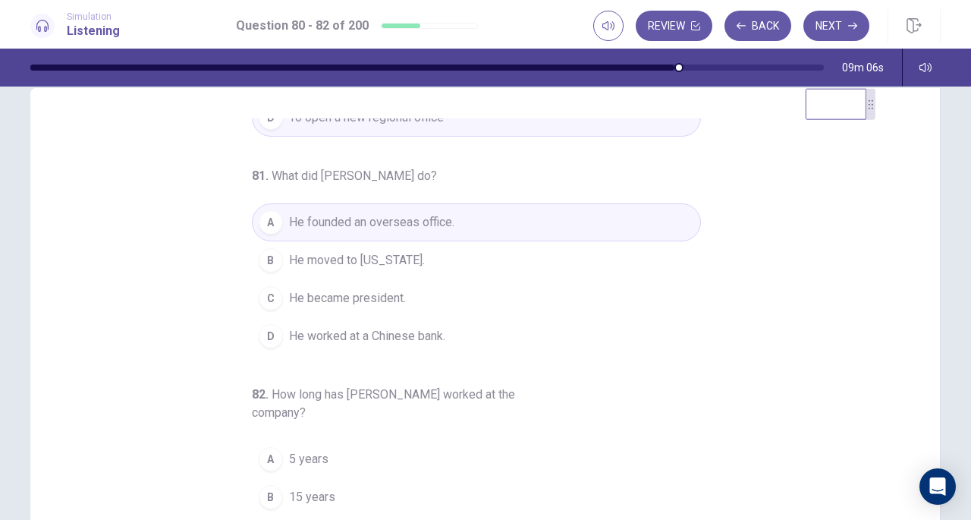
scroll to position [203, 0]
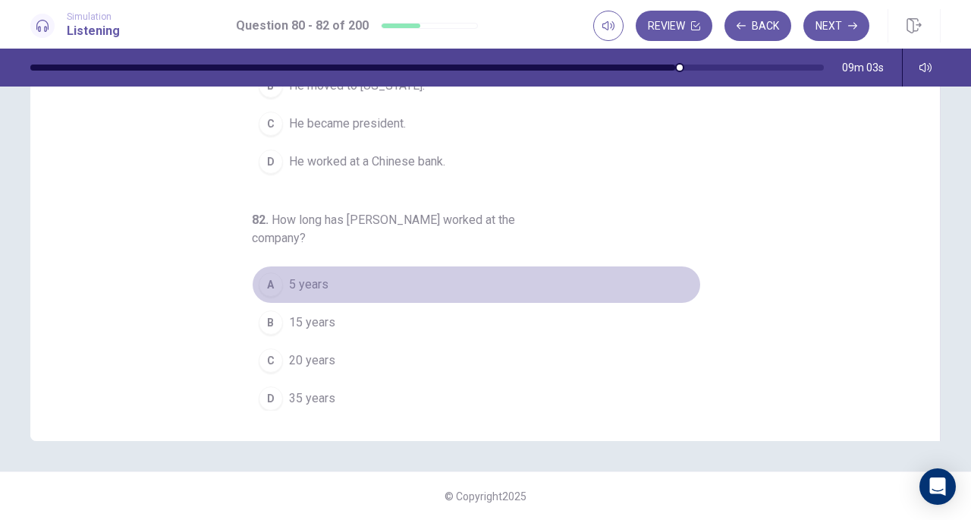
click at [278, 289] on button "A 5 years" at bounding box center [476, 285] width 449 height 38
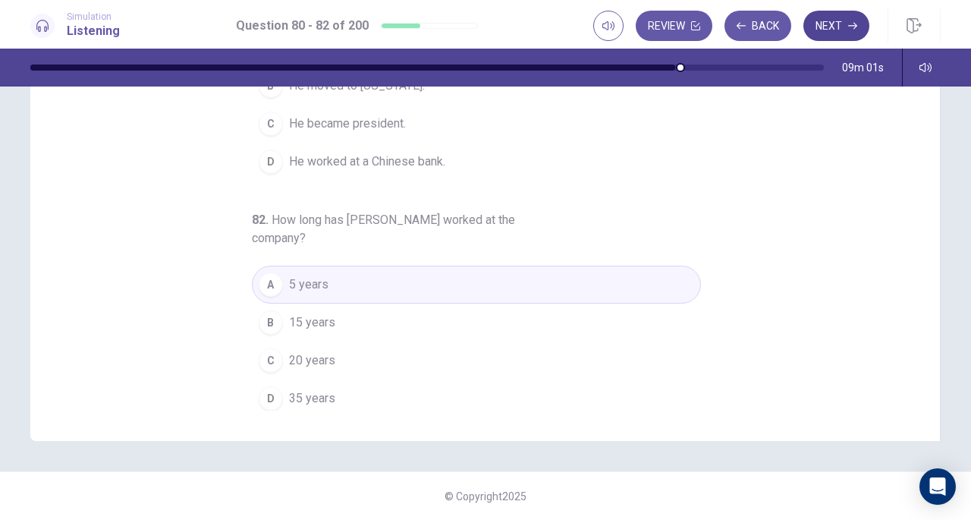
click at [832, 30] on button "Next" at bounding box center [837, 26] width 66 height 30
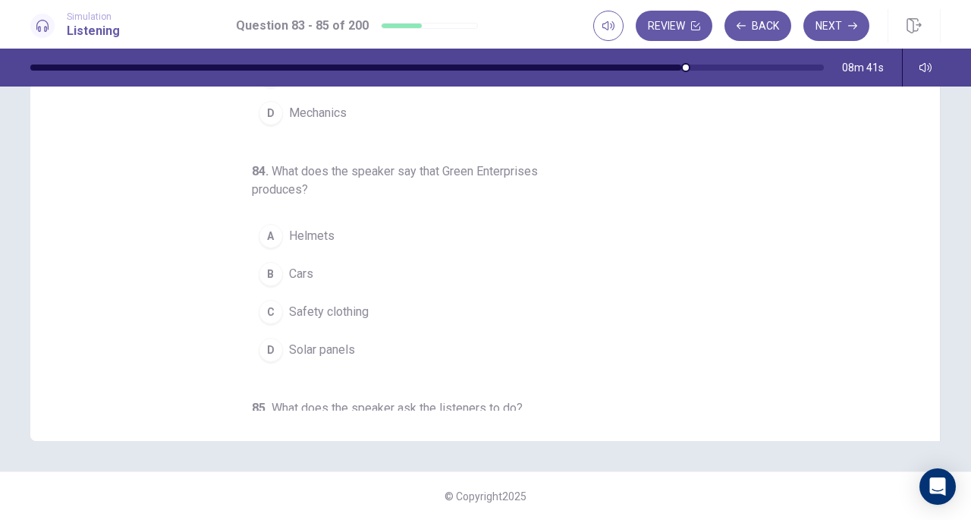
scroll to position [0, 0]
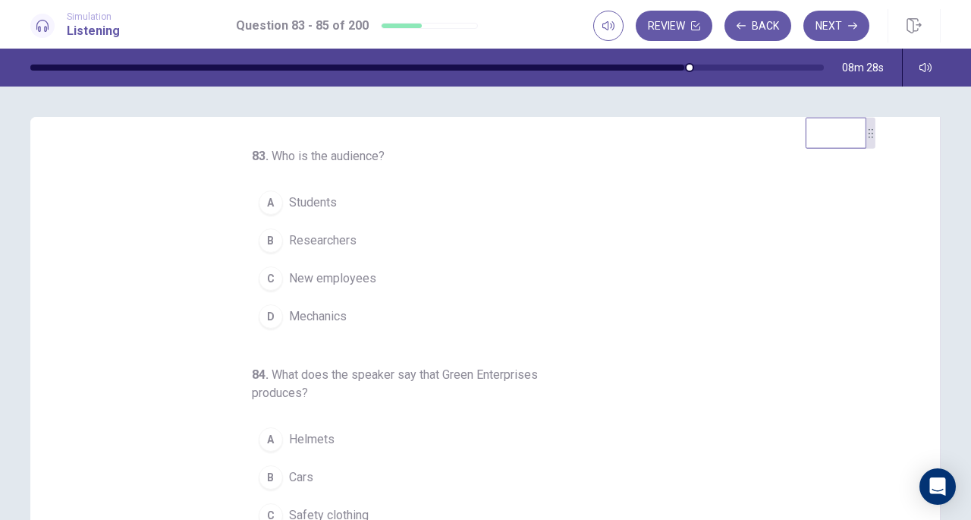
click at [298, 272] on span "New employees" at bounding box center [332, 278] width 87 height 18
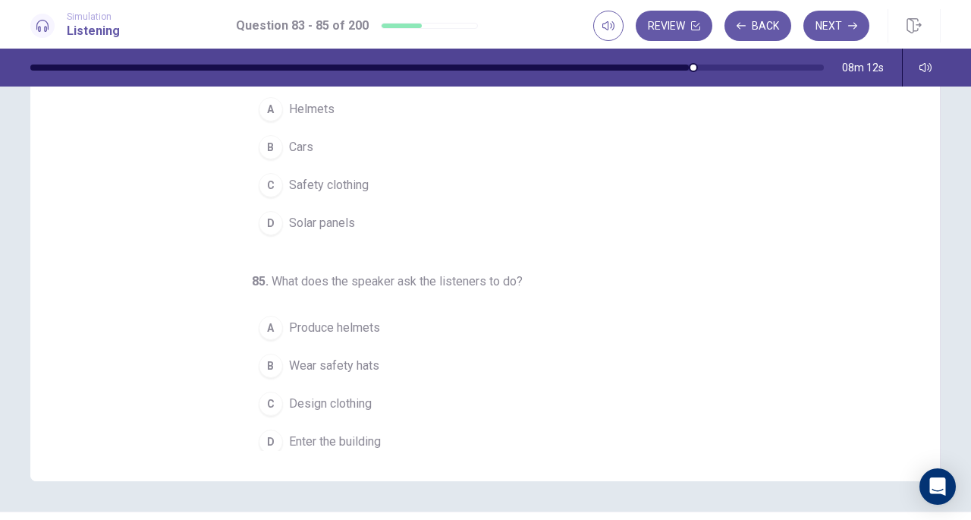
scroll to position [165, 0]
click at [362, 434] on span "Enter the building" at bounding box center [335, 443] width 92 height 18
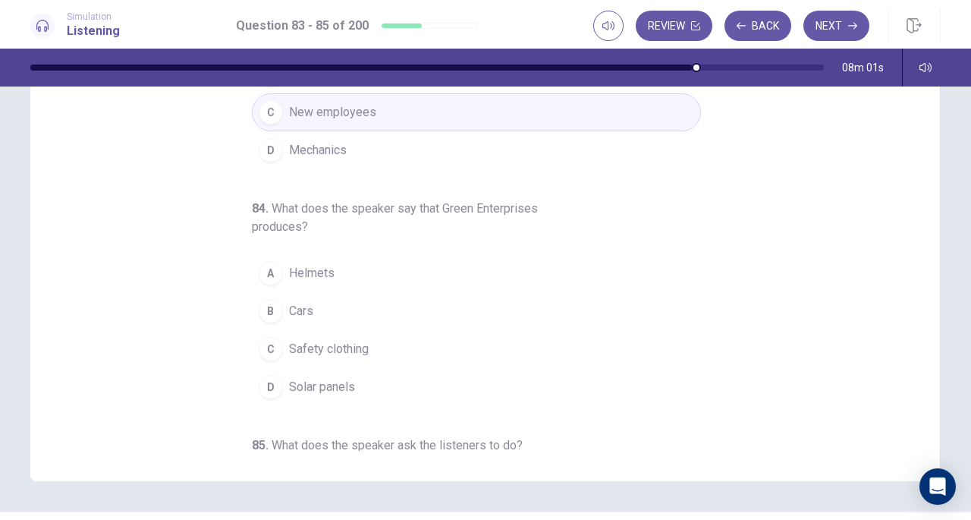
scroll to position [0, 0]
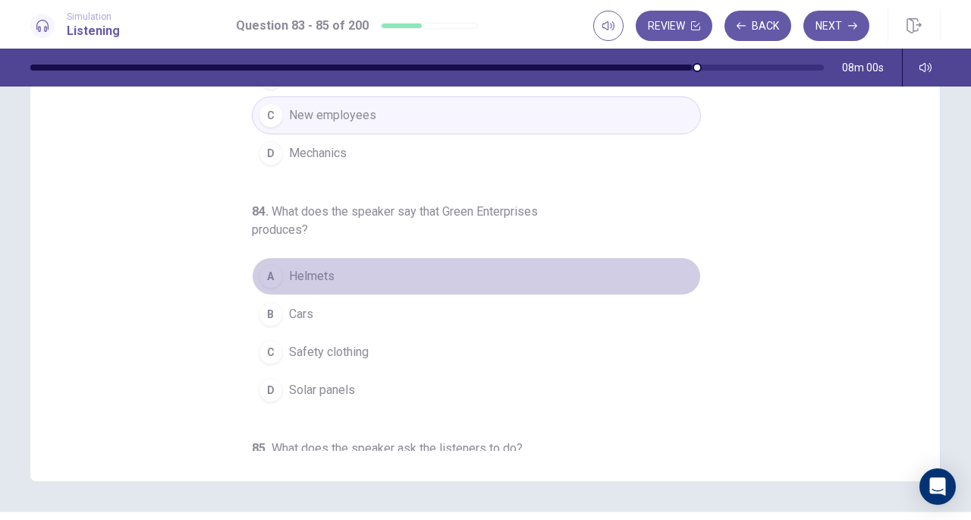
click at [320, 277] on span "Helmets" at bounding box center [312, 276] width 46 height 18
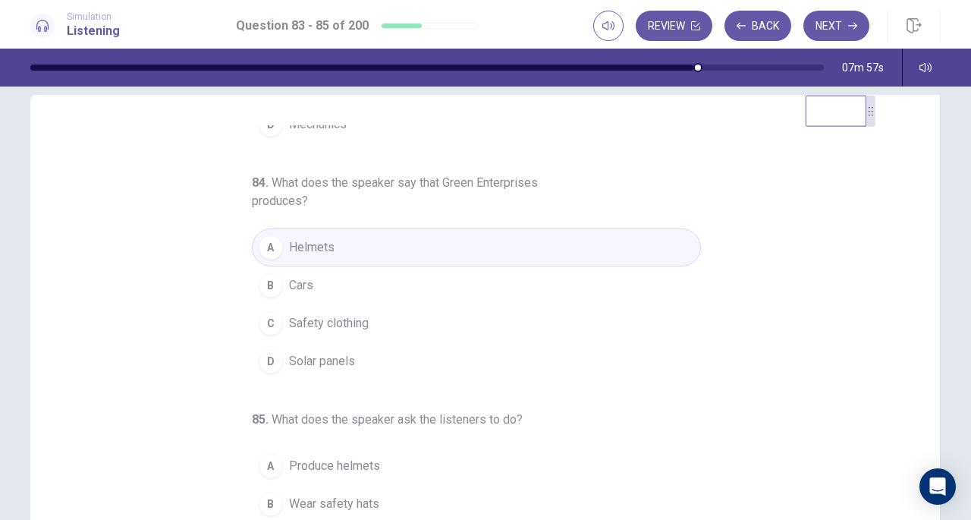
scroll to position [203, 0]
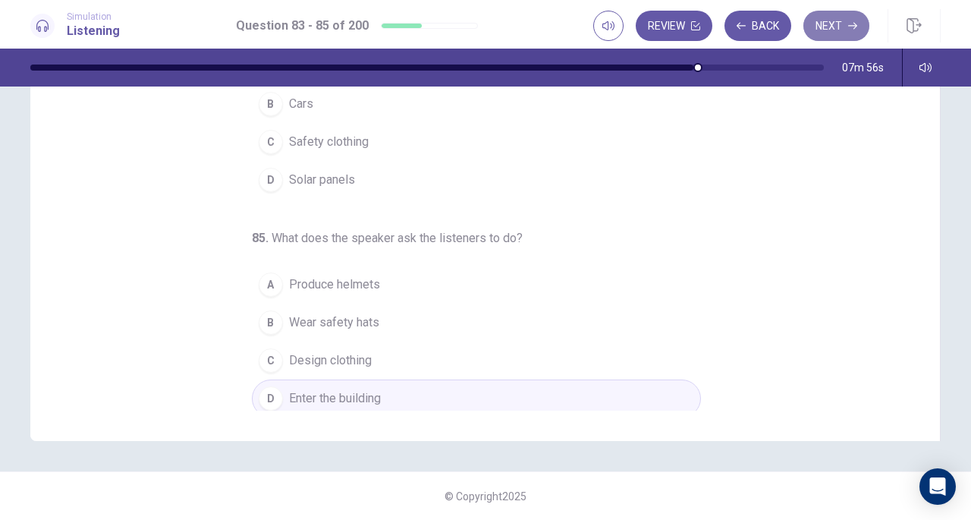
click at [825, 25] on button "Next" at bounding box center [837, 26] width 66 height 30
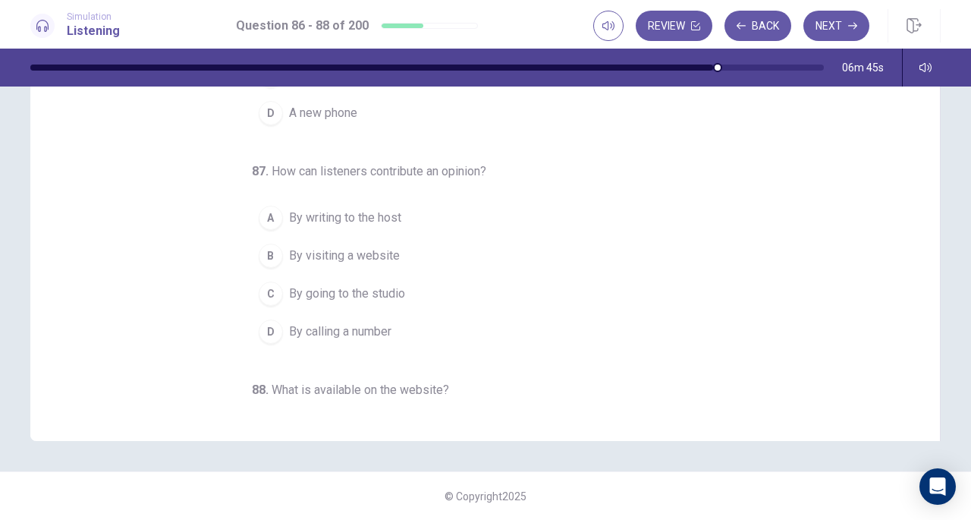
scroll to position [0, 0]
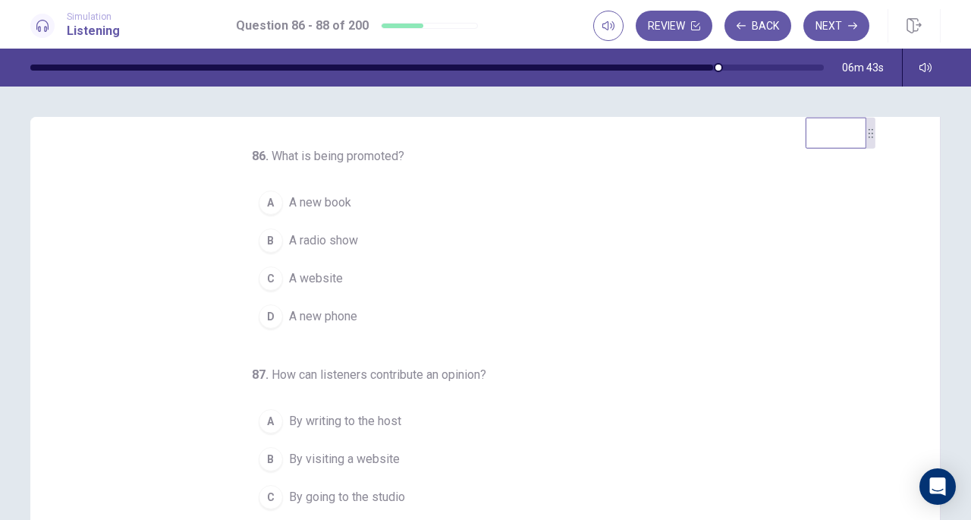
click at [339, 239] on span "A radio show" at bounding box center [323, 240] width 69 height 18
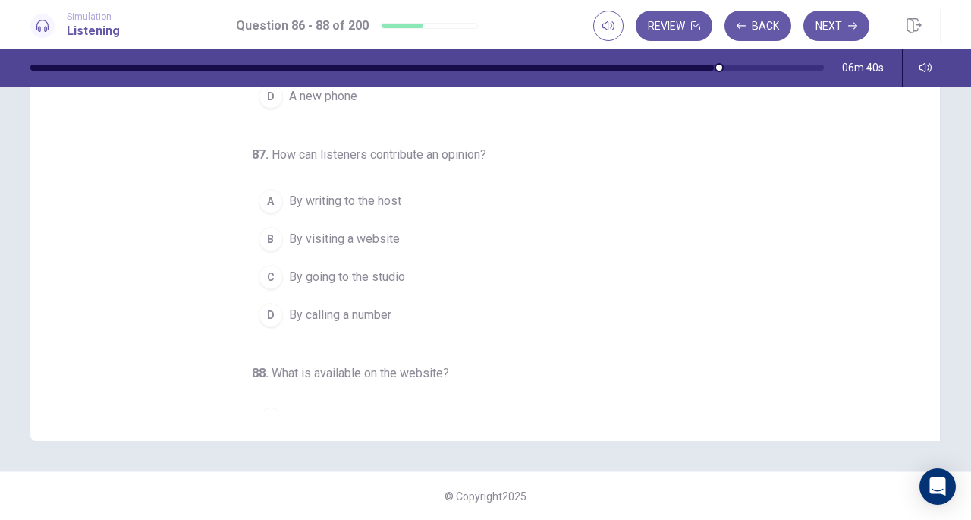
scroll to position [17, 0]
click at [339, 300] on button "D By calling a number" at bounding box center [476, 315] width 449 height 38
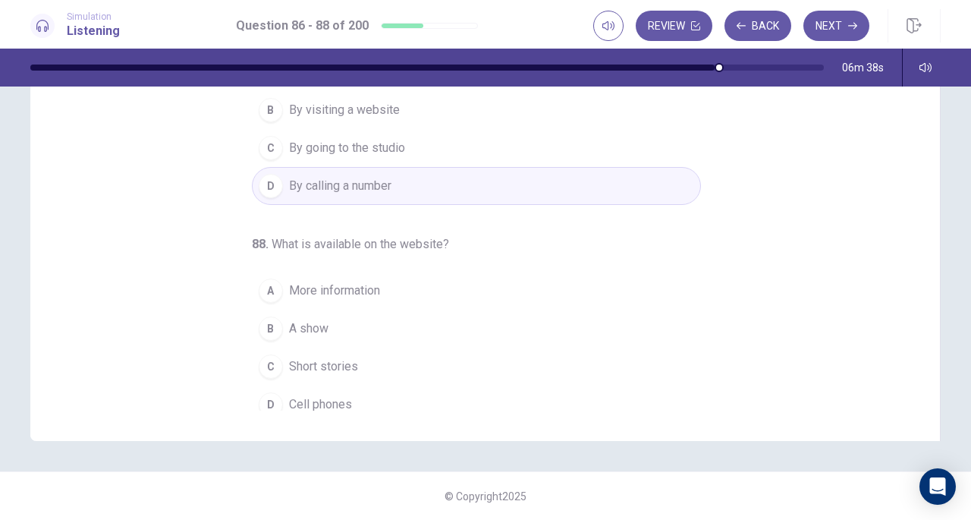
scroll to position [152, 0]
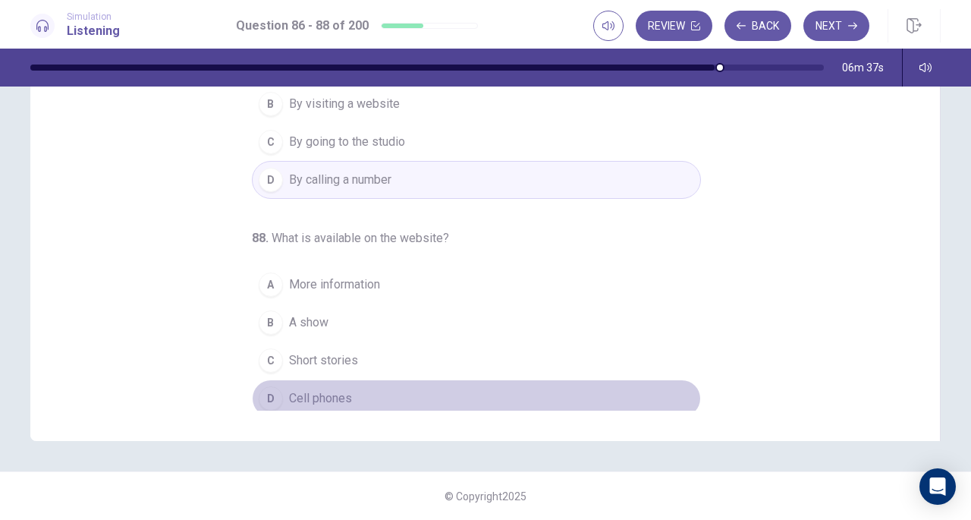
click at [317, 394] on span "Cell phones" at bounding box center [320, 398] width 63 height 18
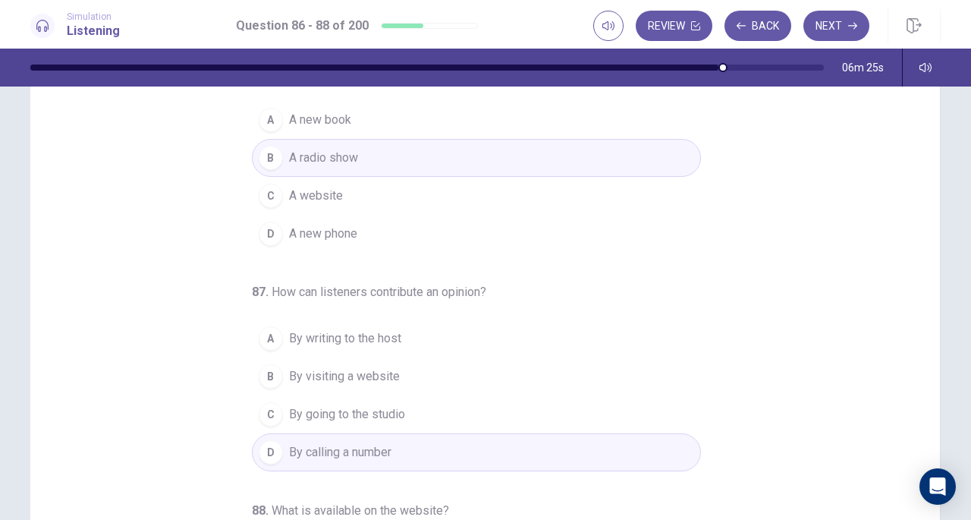
scroll to position [82, 0]
click at [351, 377] on span "By visiting a website" at bounding box center [344, 377] width 111 height 18
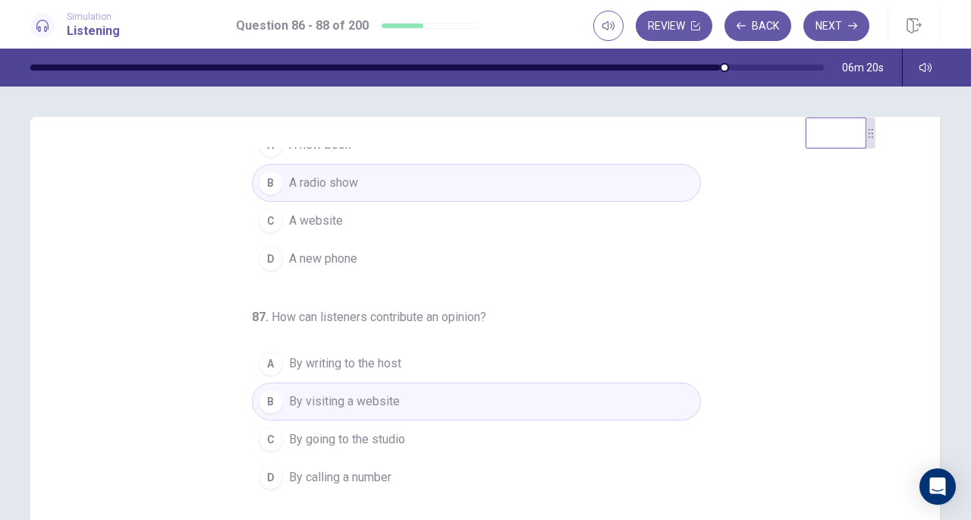
scroll to position [91, 0]
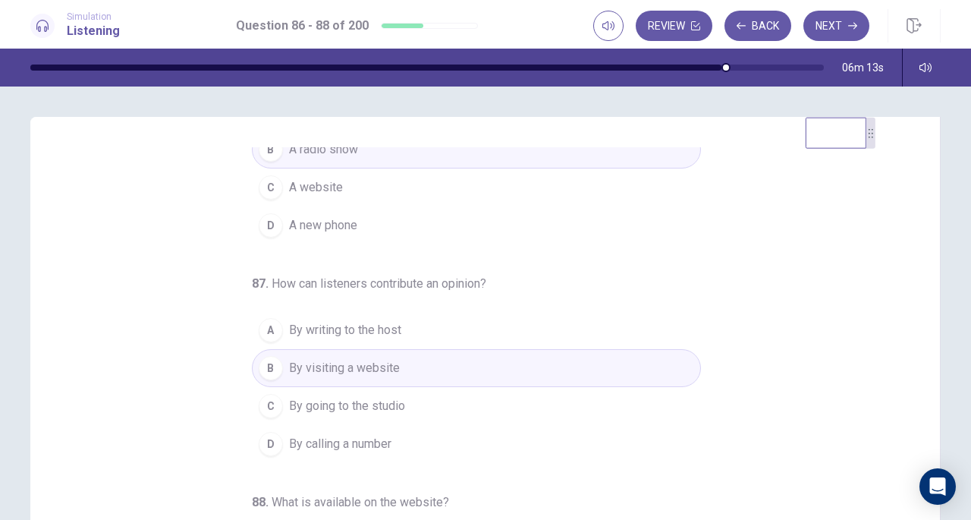
click at [316, 435] on span "By calling a number" at bounding box center [340, 444] width 102 height 18
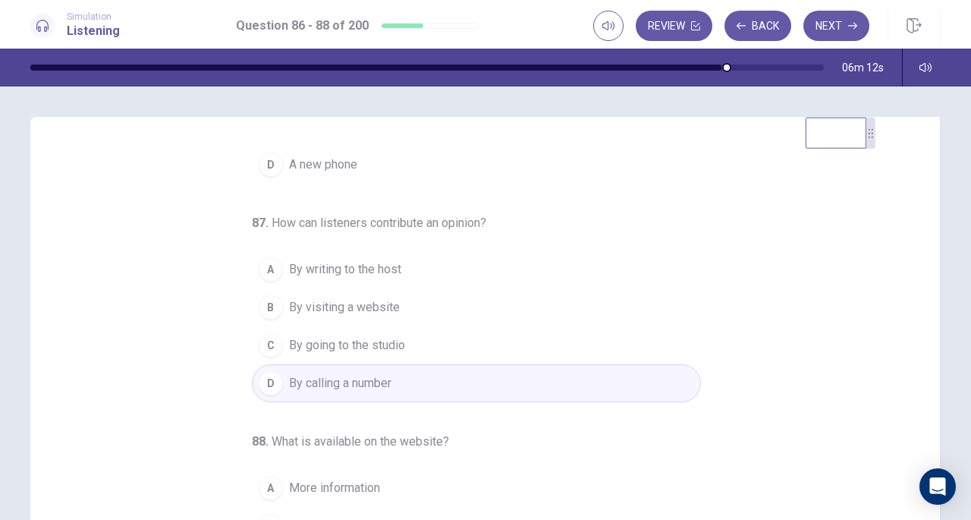
scroll to position [203, 0]
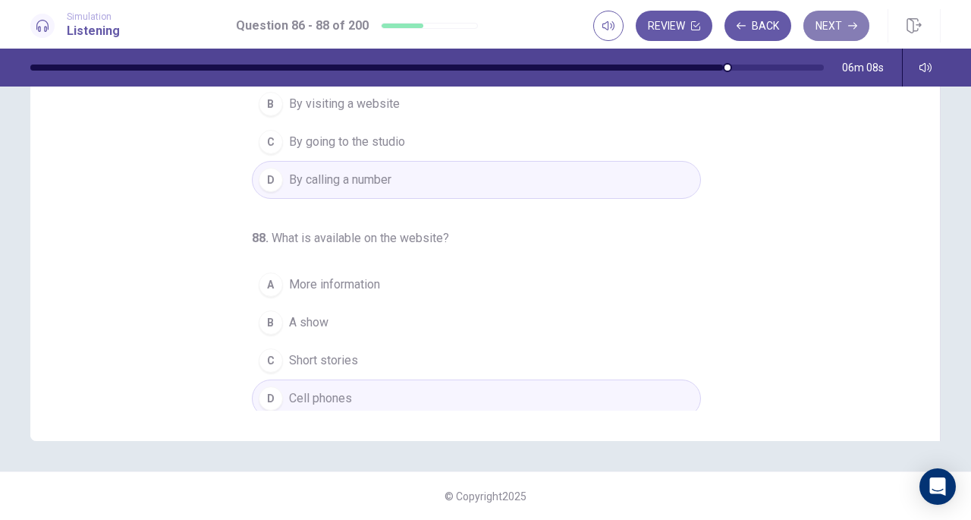
click at [849, 28] on icon "button" at bounding box center [853, 25] width 9 height 9
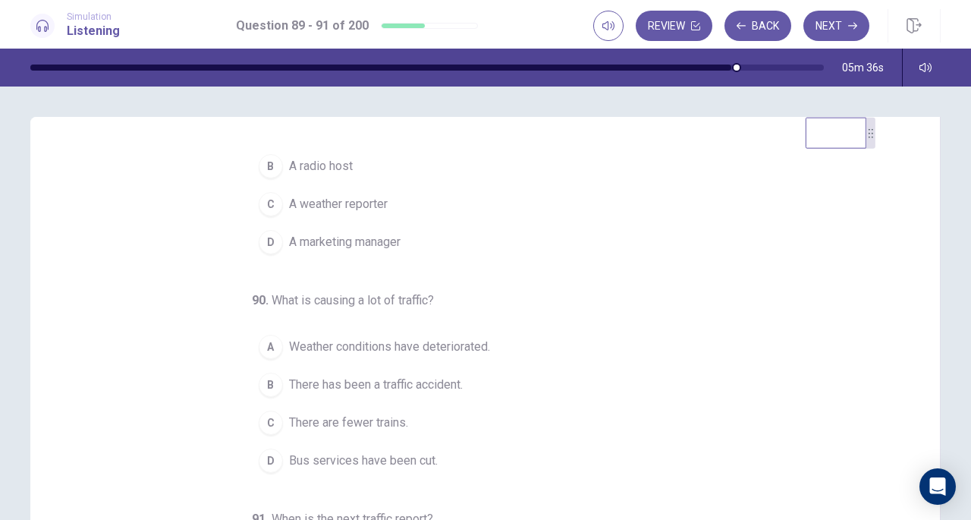
scroll to position [75, 0]
click at [367, 385] on span "There has been a traffic accident." at bounding box center [376, 384] width 174 height 18
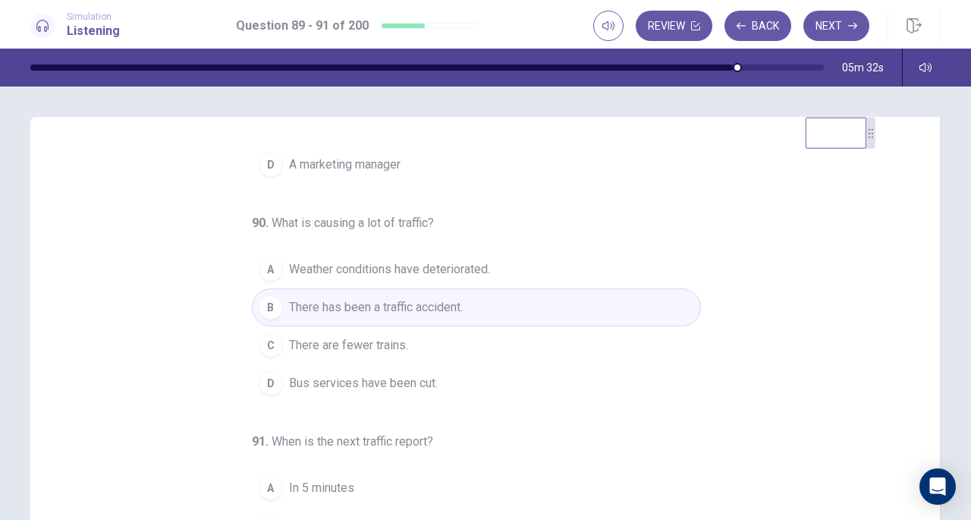
scroll to position [203, 0]
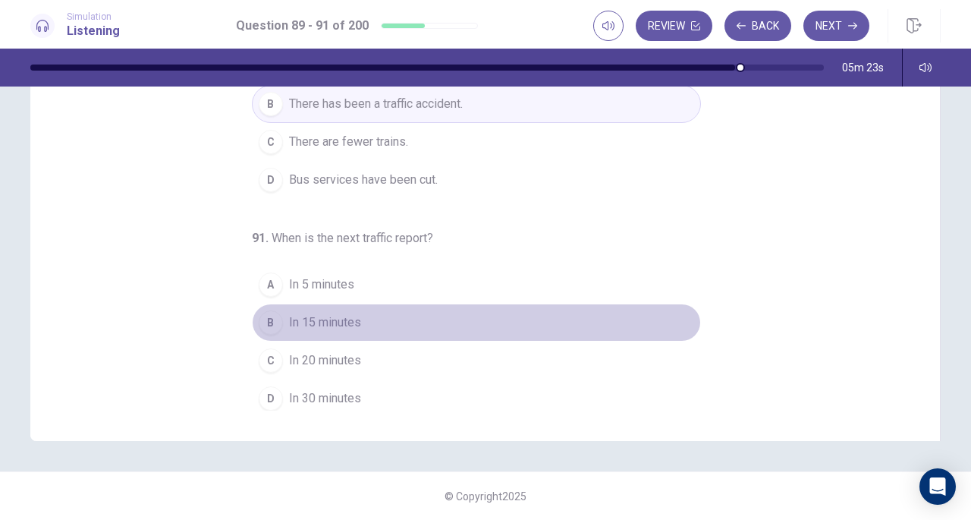
click at [308, 313] on span "In 15 minutes" at bounding box center [325, 322] width 72 height 18
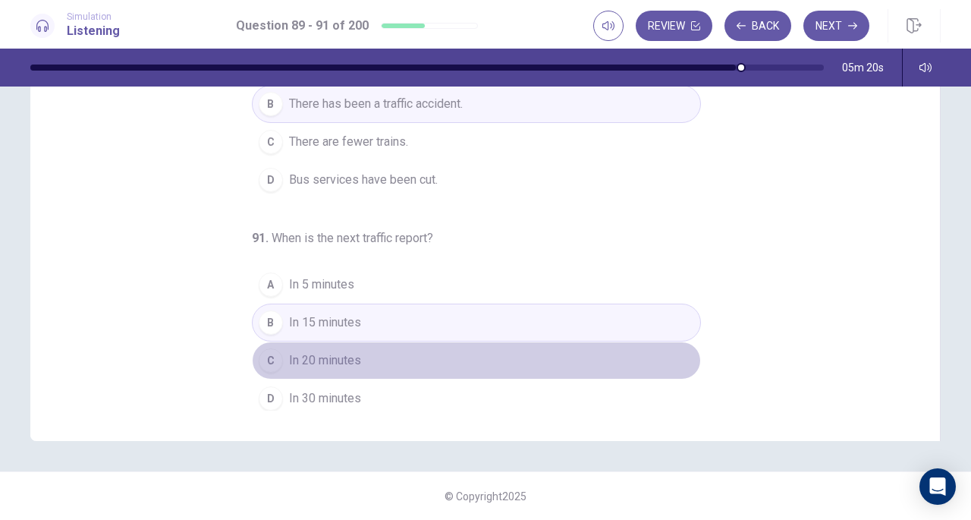
click at [342, 351] on span "In 20 minutes" at bounding box center [325, 360] width 72 height 18
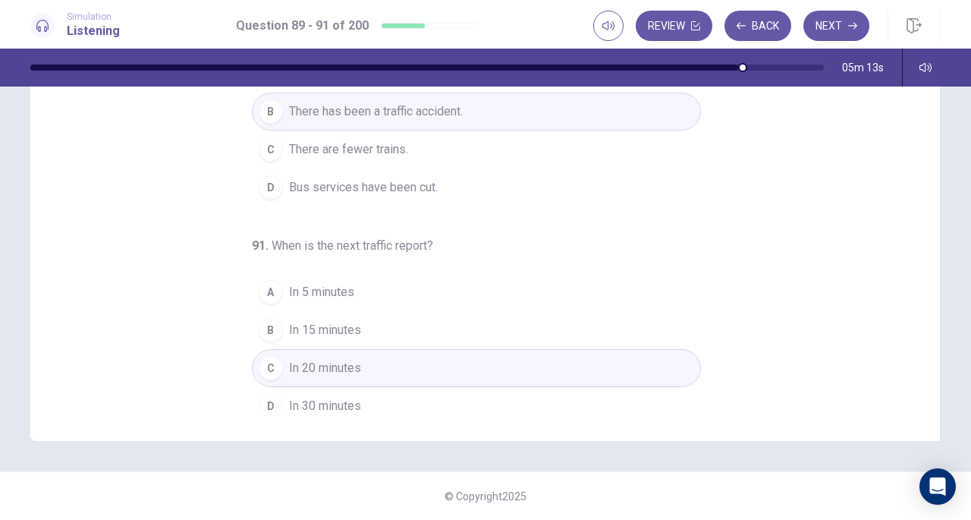
scroll to position [144, 0]
click at [317, 321] on span "In 15 minutes" at bounding box center [325, 330] width 72 height 18
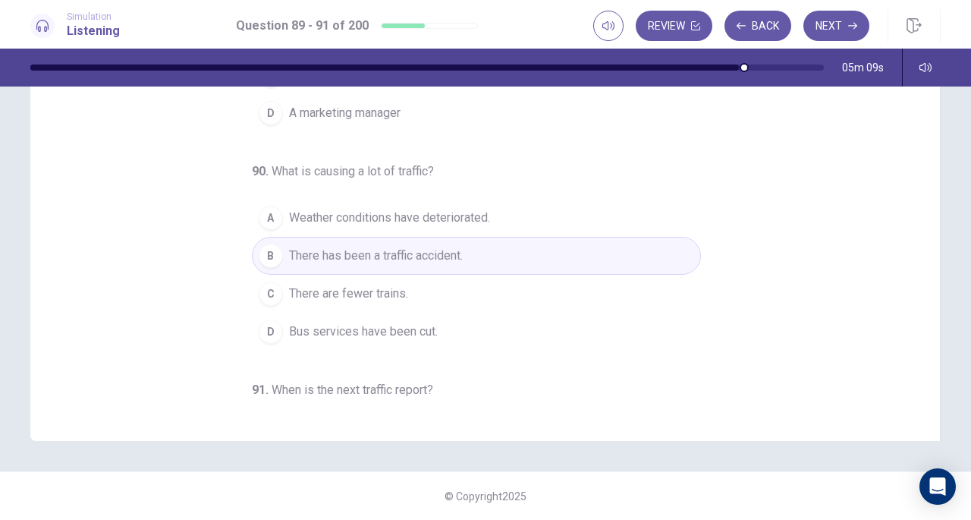
scroll to position [0, 0]
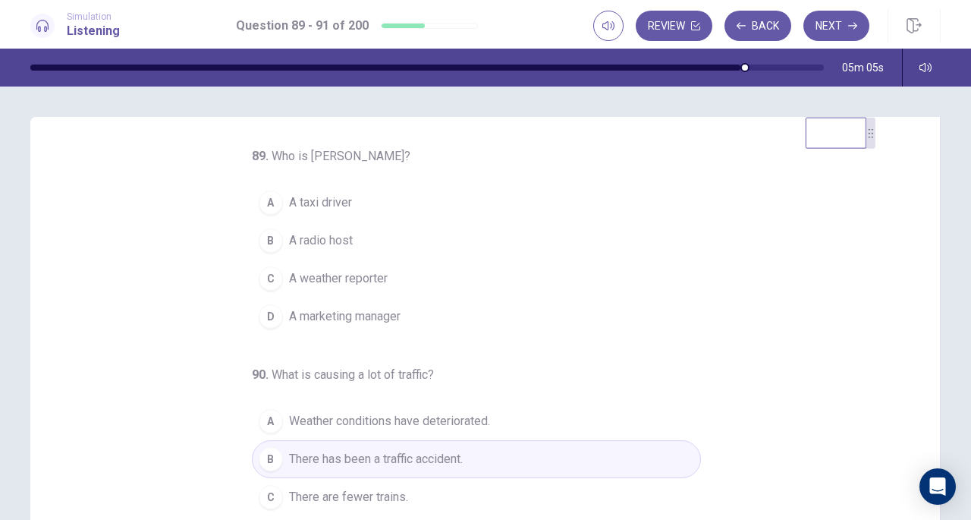
click at [360, 288] on button "C A weather reporter" at bounding box center [476, 279] width 449 height 38
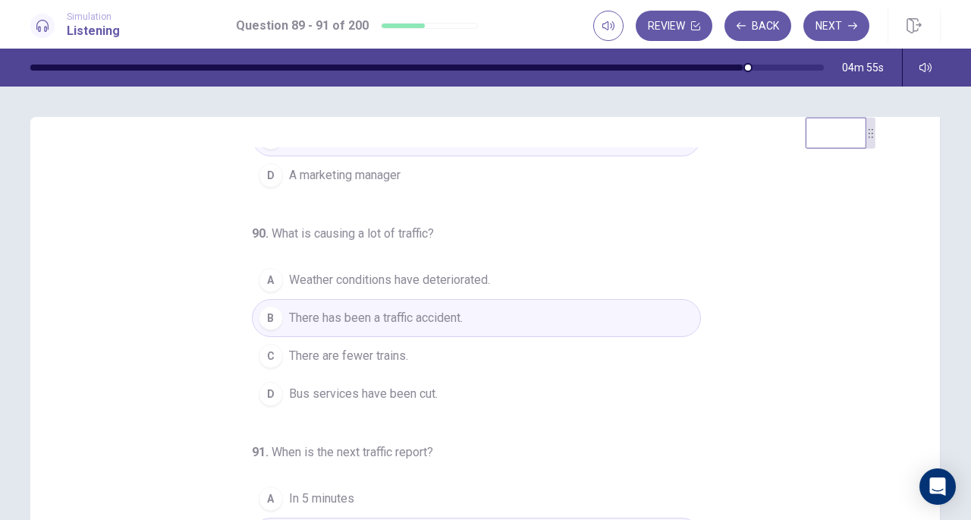
scroll to position [152, 0]
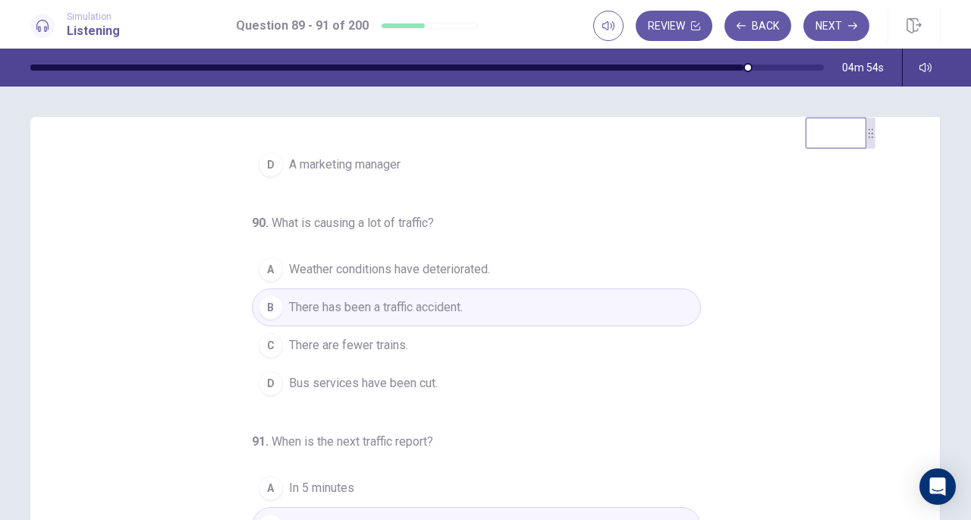
click at [332, 254] on button "A Weather conditions have deteriorated." at bounding box center [476, 269] width 449 height 38
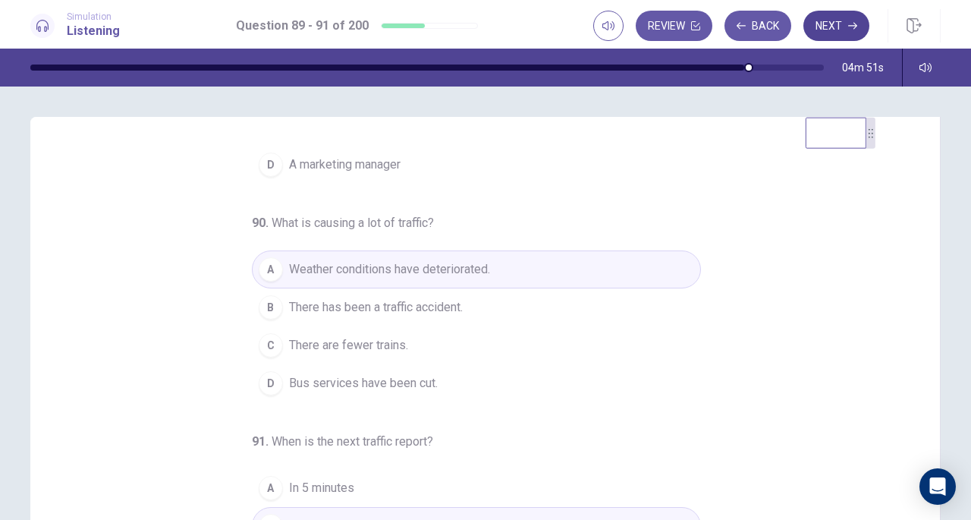
click at [839, 30] on button "Next" at bounding box center [837, 26] width 66 height 30
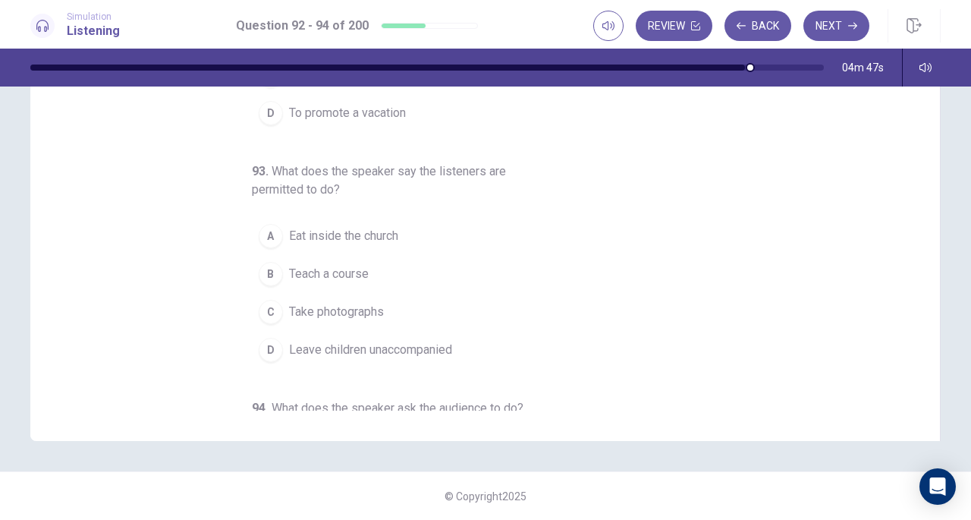
scroll to position [0, 0]
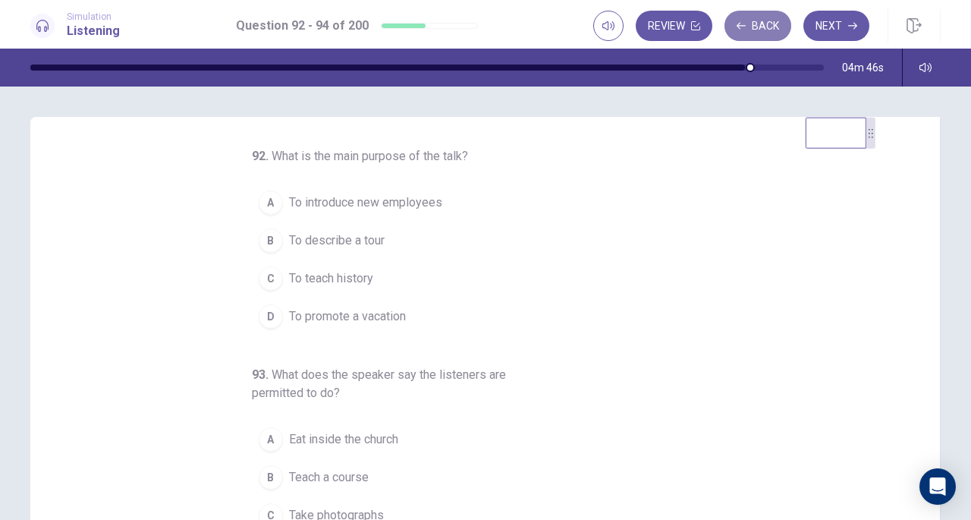
click at [764, 27] on button "Back" at bounding box center [758, 26] width 67 height 30
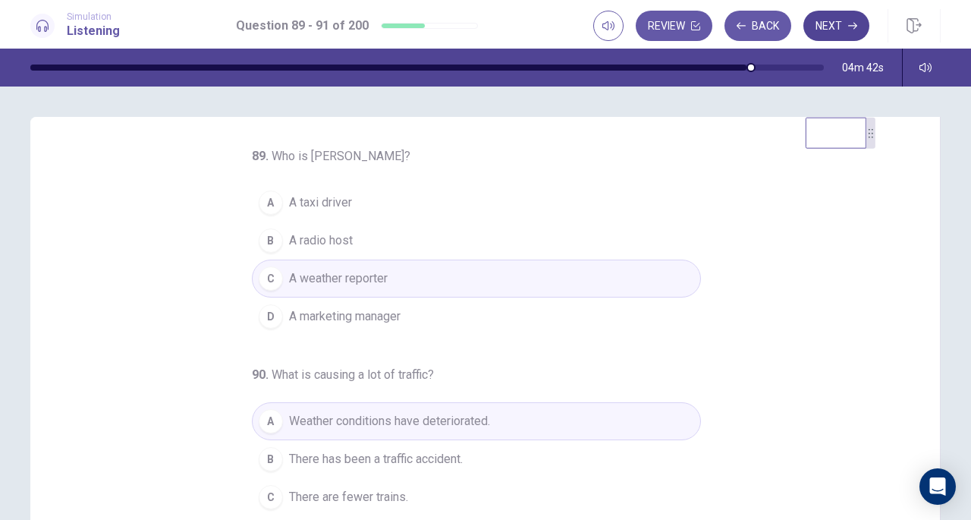
click at [850, 32] on button "Next" at bounding box center [837, 26] width 66 height 30
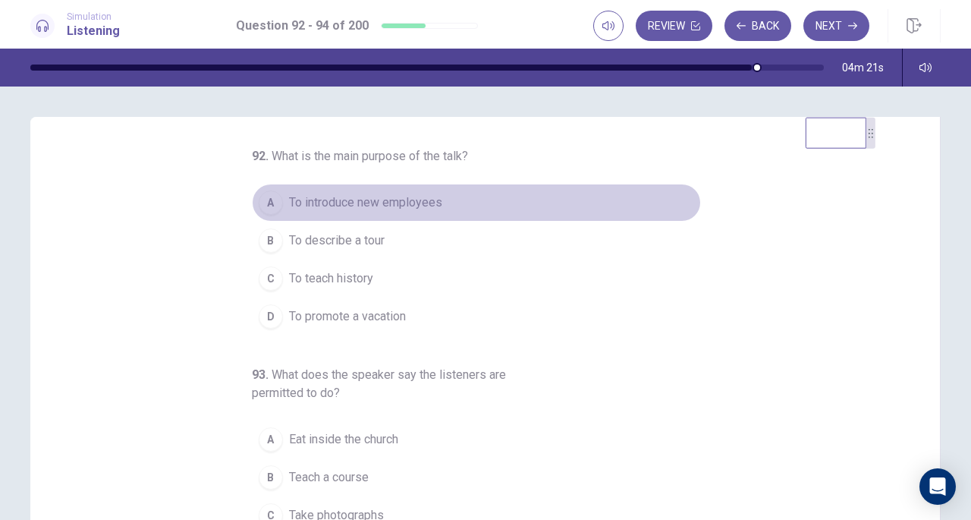
click at [345, 198] on span "To introduce new employees" at bounding box center [365, 203] width 153 height 18
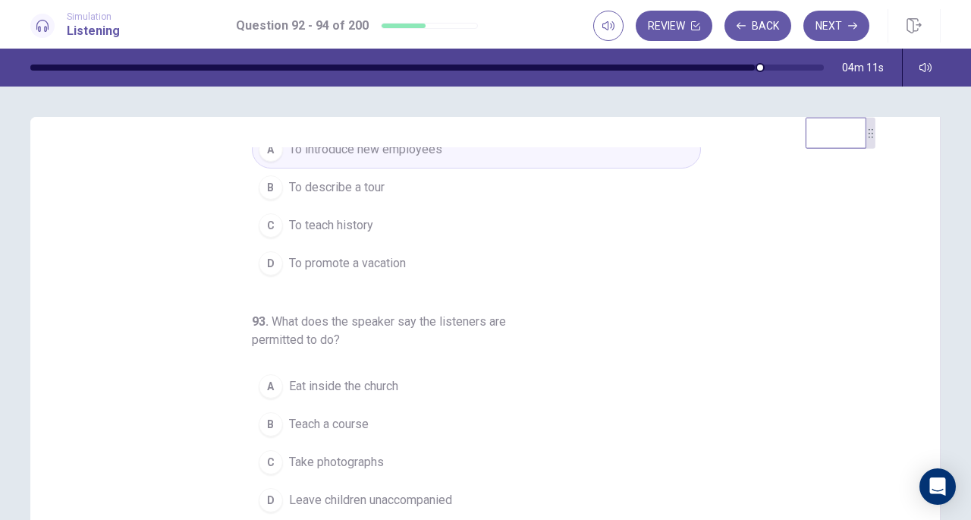
scroll to position [54, 0]
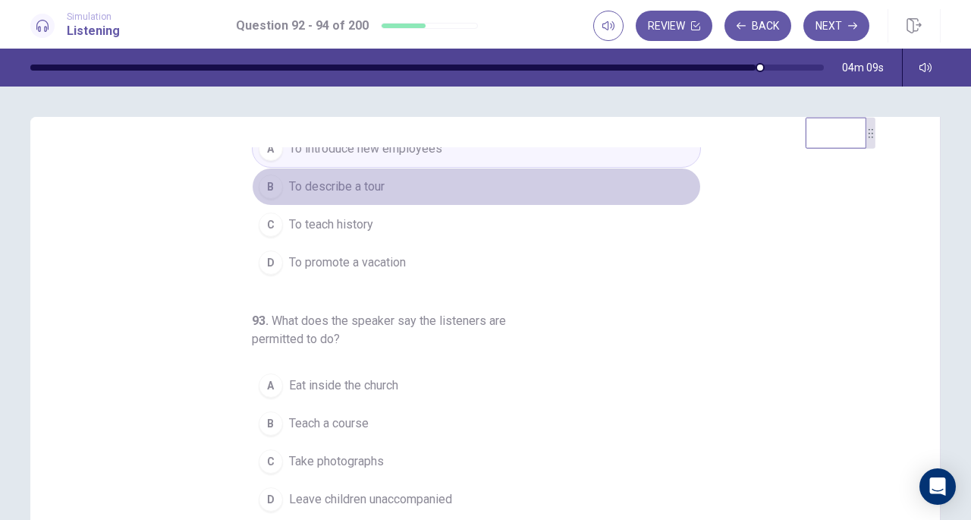
click at [340, 187] on span "To describe a tour" at bounding box center [337, 187] width 96 height 18
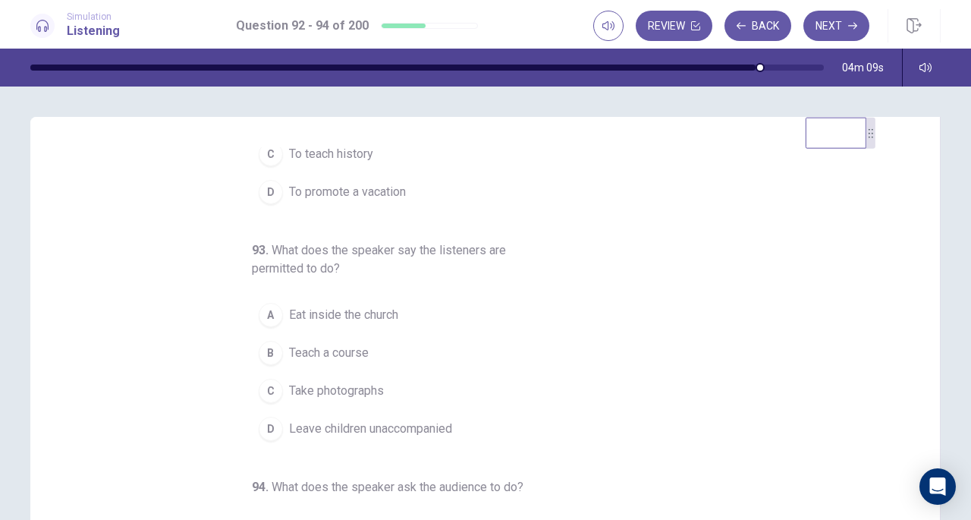
scroll to position [170, 0]
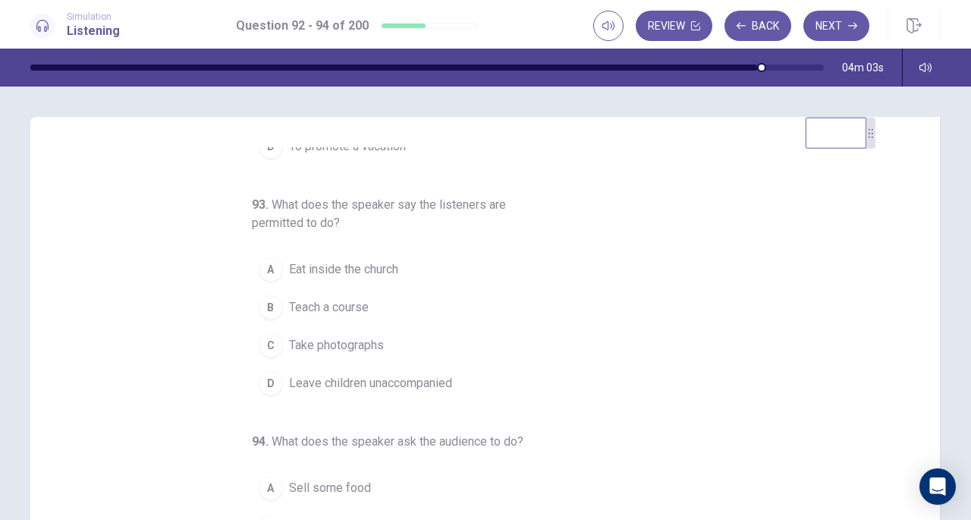
click at [368, 337] on span "Take photographs" at bounding box center [336, 345] width 95 height 18
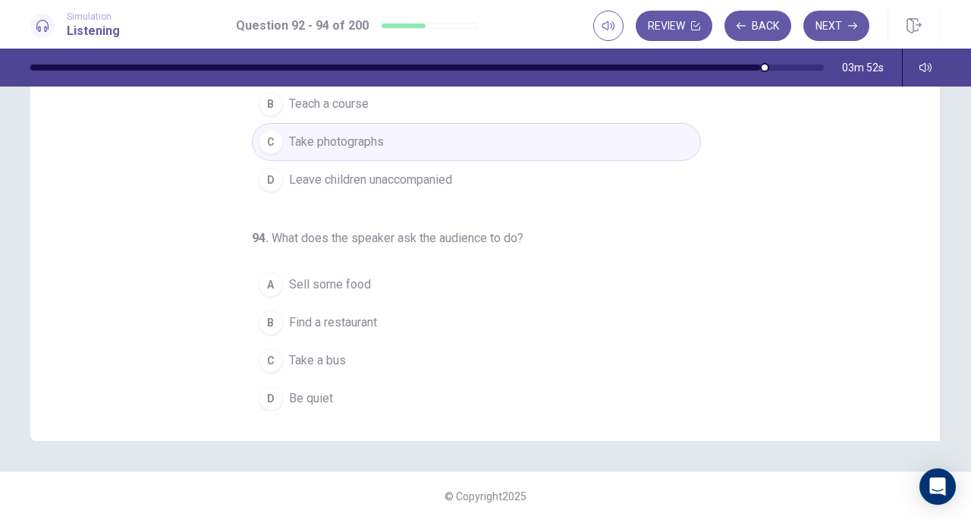
click at [331, 279] on span "Sell some food" at bounding box center [330, 285] width 82 height 18
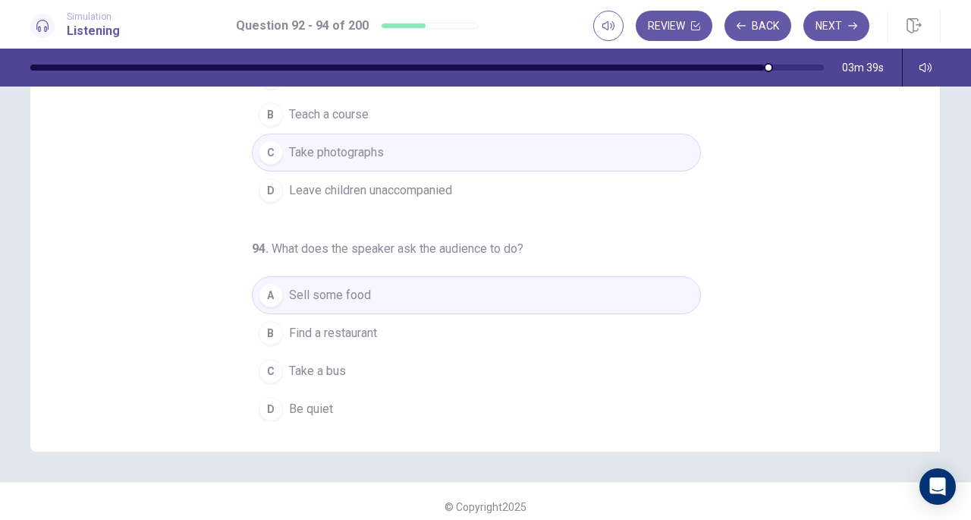
scroll to position [195, 0]
click at [370, 330] on span "Find a restaurant" at bounding box center [333, 331] width 88 height 18
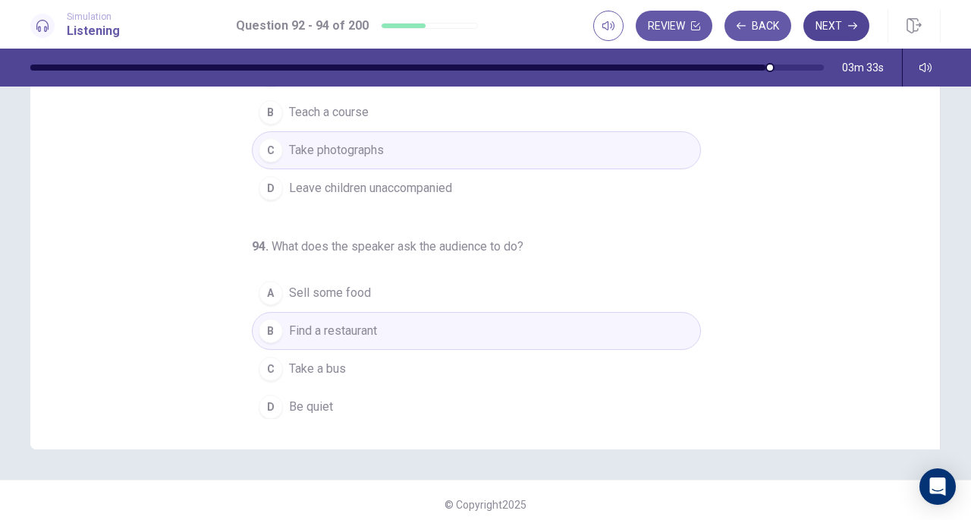
click at [832, 24] on button "Next" at bounding box center [837, 26] width 66 height 30
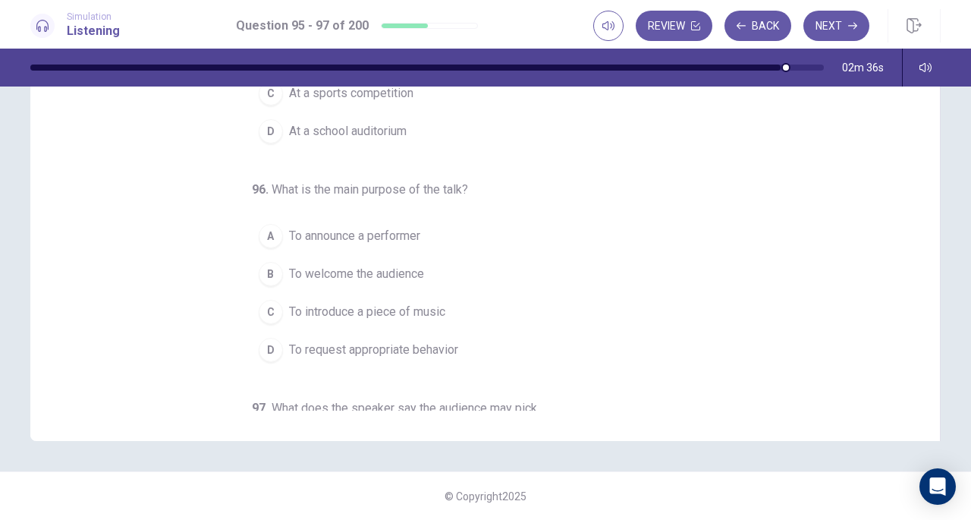
scroll to position [0, 0]
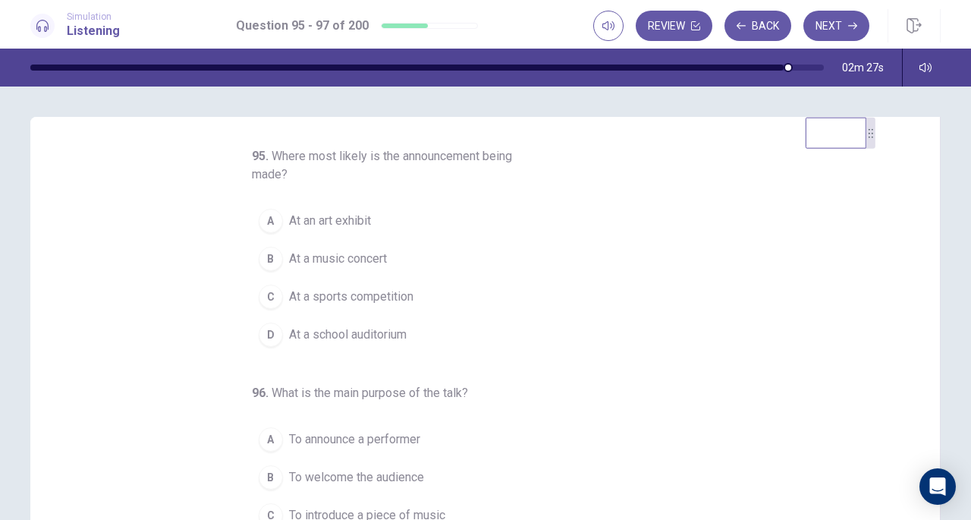
click at [339, 221] on span "At an art exhibit" at bounding box center [330, 221] width 82 height 18
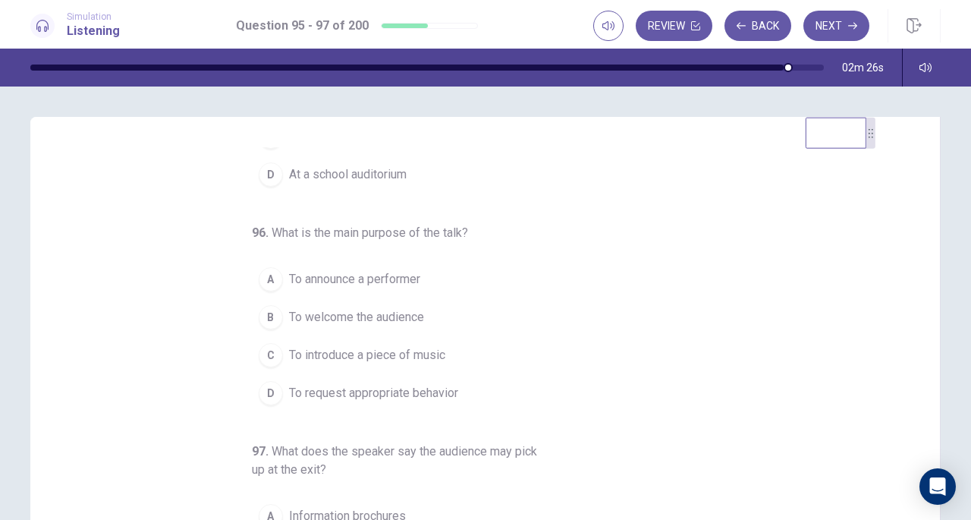
scroll to position [188, 0]
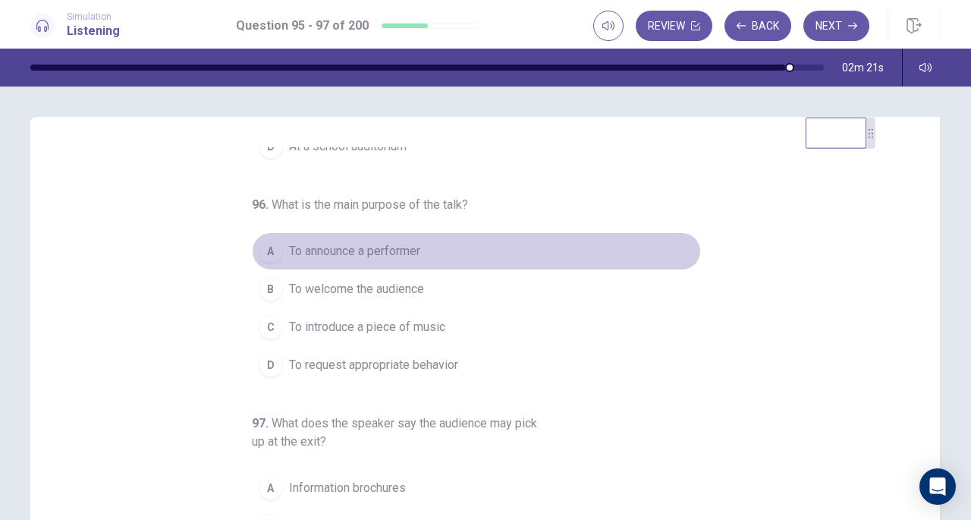
click at [392, 254] on span "To announce a performer" at bounding box center [354, 251] width 131 height 18
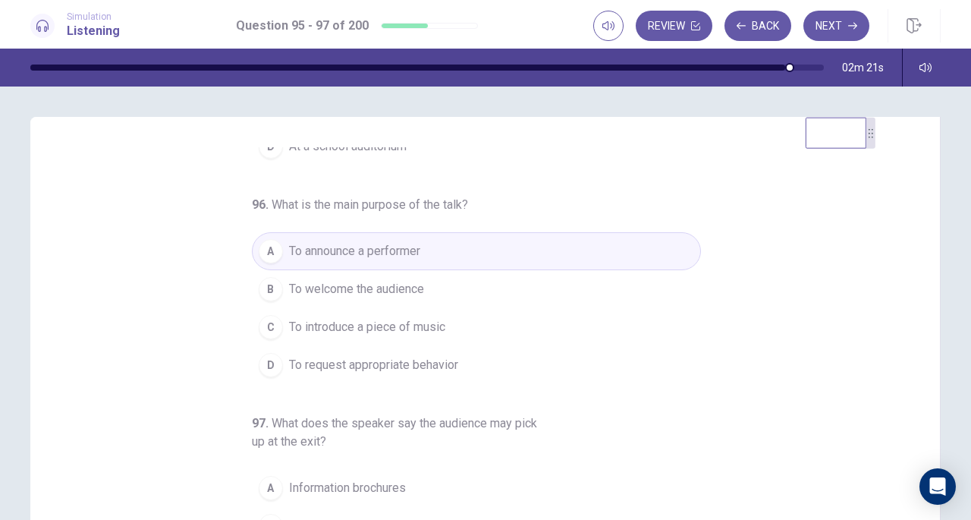
scroll to position [203, 0]
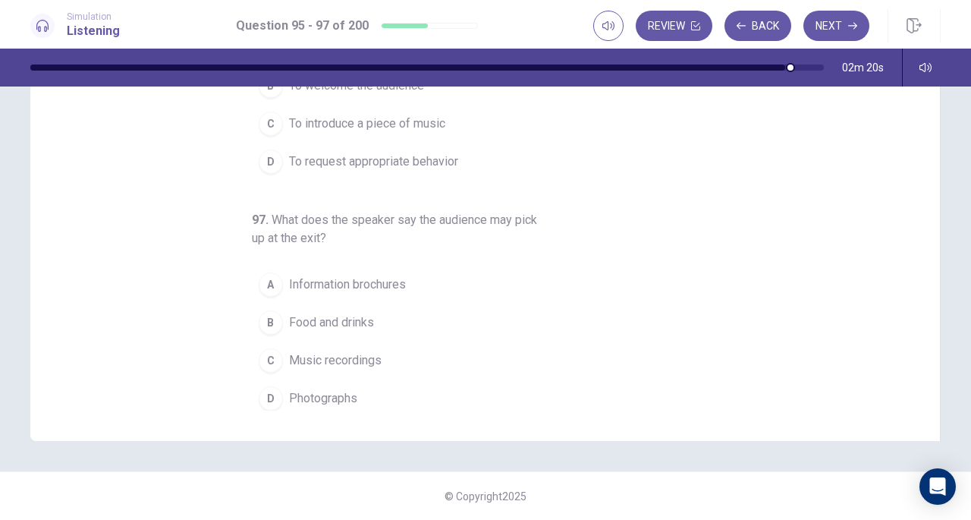
click at [378, 282] on span "Information brochures" at bounding box center [347, 285] width 117 height 18
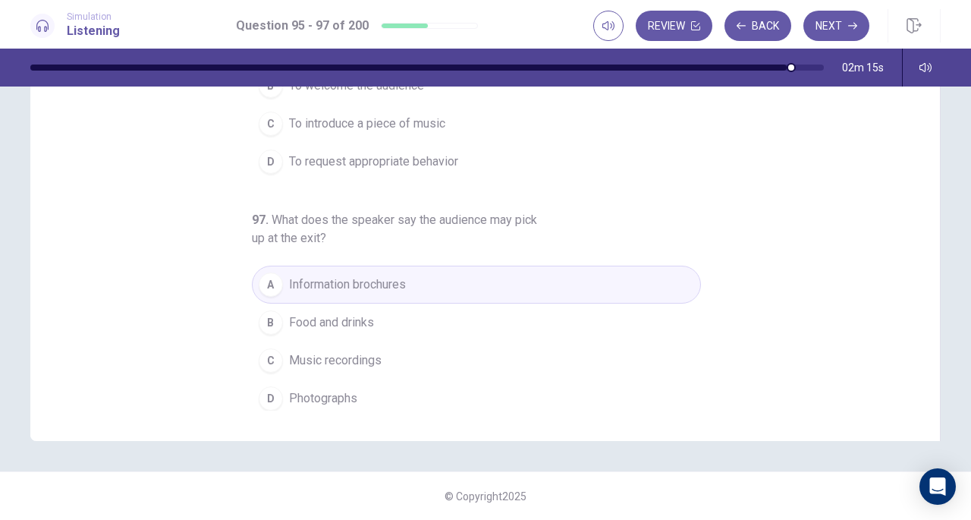
click at [339, 391] on span "Photographs" at bounding box center [323, 398] width 68 height 18
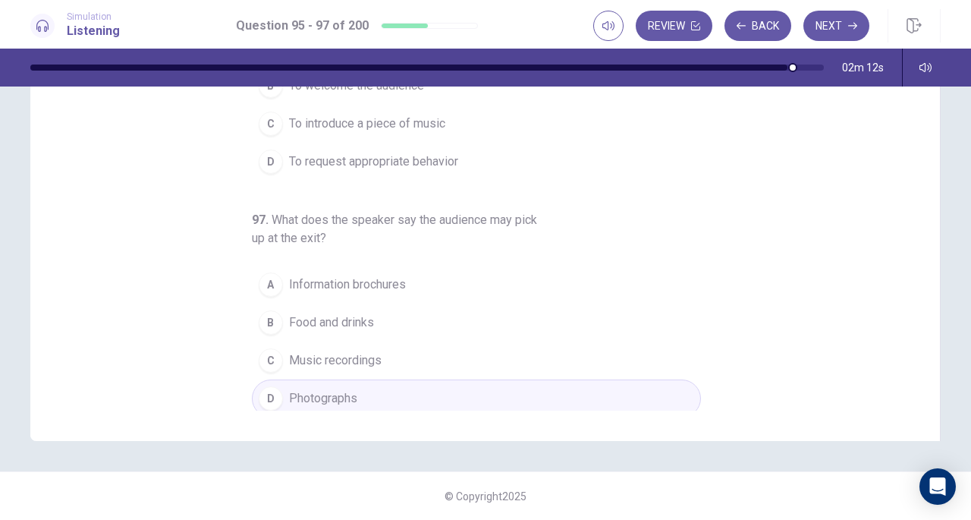
click at [381, 286] on span "Information brochures" at bounding box center [347, 285] width 117 height 18
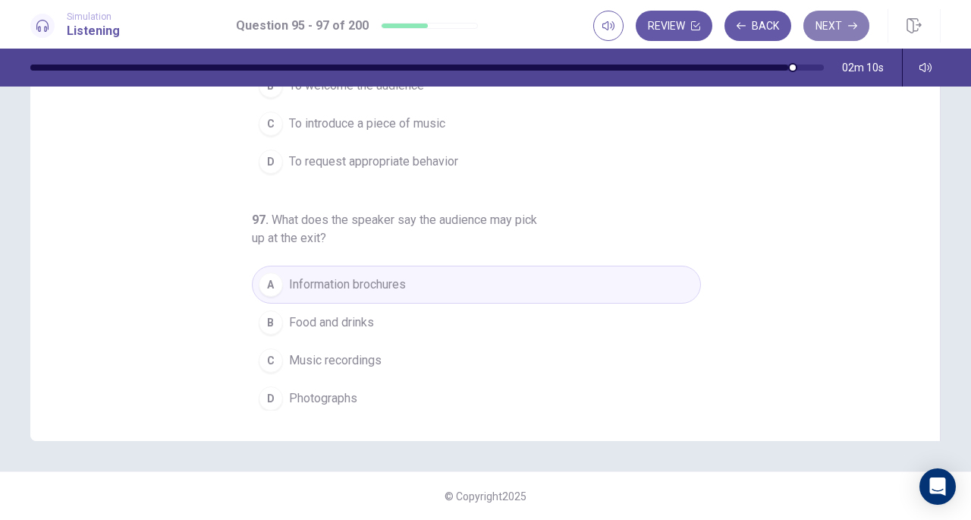
click at [845, 32] on button "Next" at bounding box center [837, 26] width 66 height 30
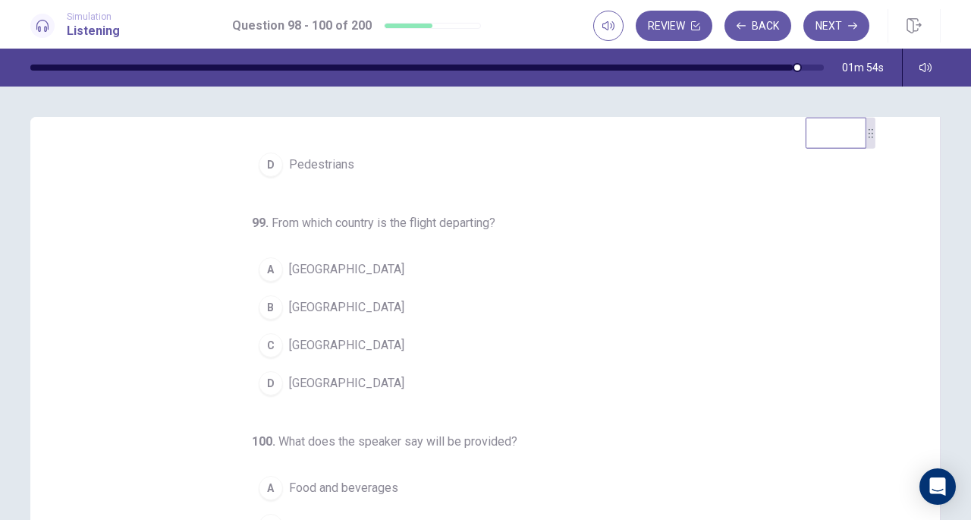
scroll to position [0, 0]
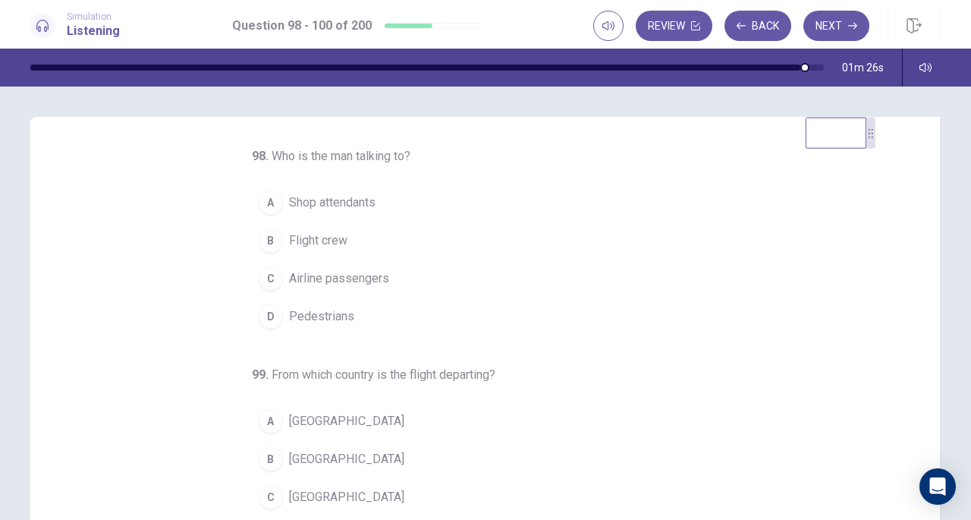
click at [360, 269] on span "Airline passengers" at bounding box center [339, 278] width 100 height 18
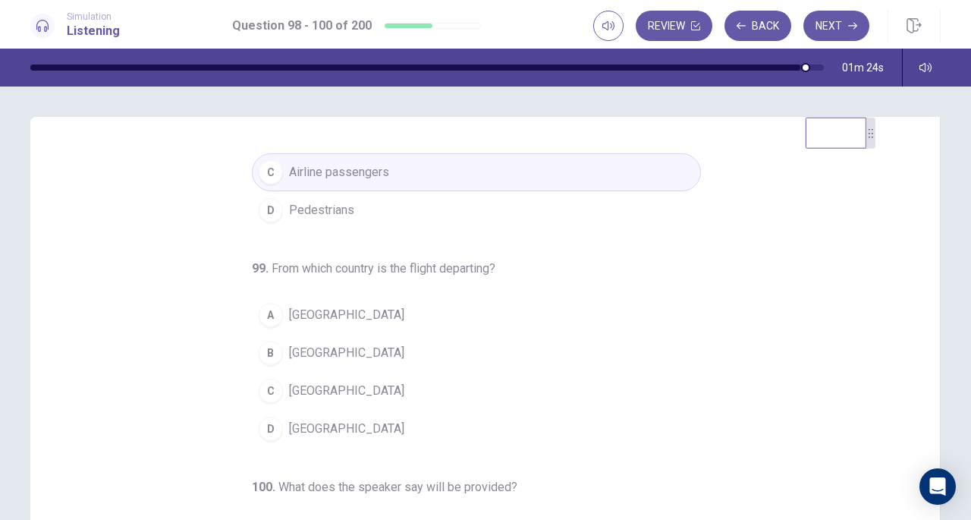
scroll to position [111, 0]
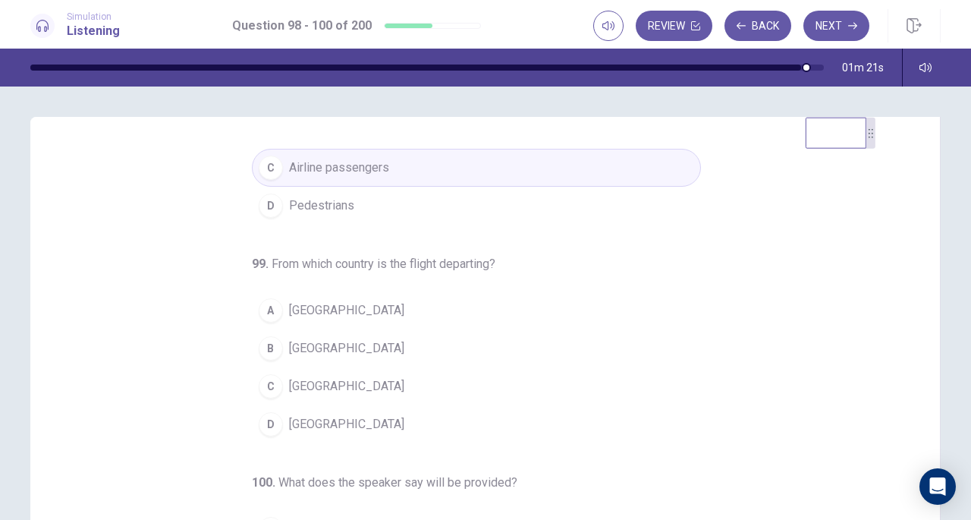
click at [310, 351] on span "[GEOGRAPHIC_DATA]" at bounding box center [346, 348] width 115 height 18
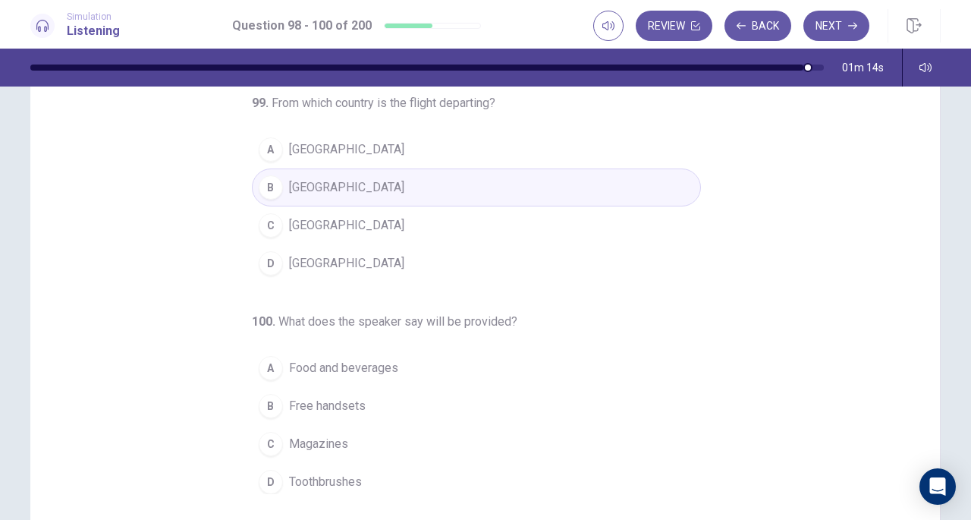
scroll to position [203, 0]
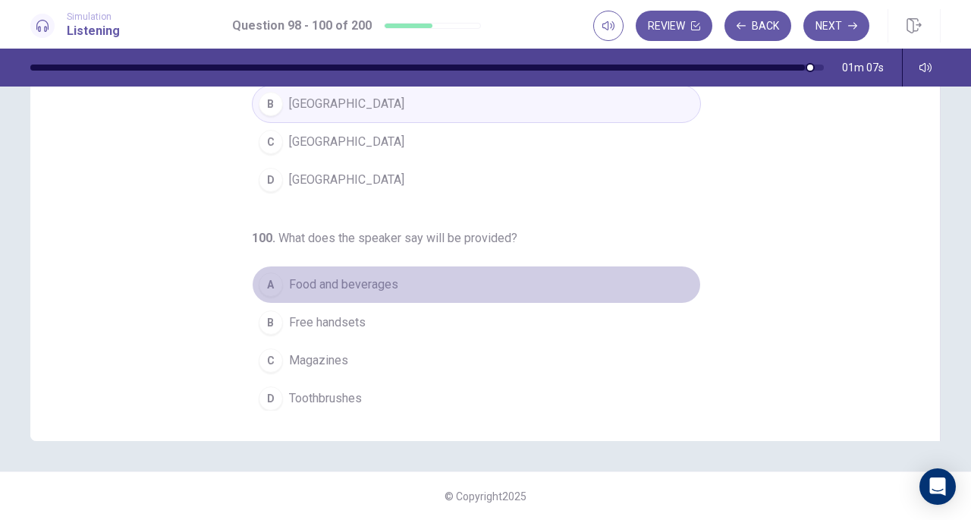
click at [380, 279] on span "Food and beverages" at bounding box center [343, 285] width 109 height 18
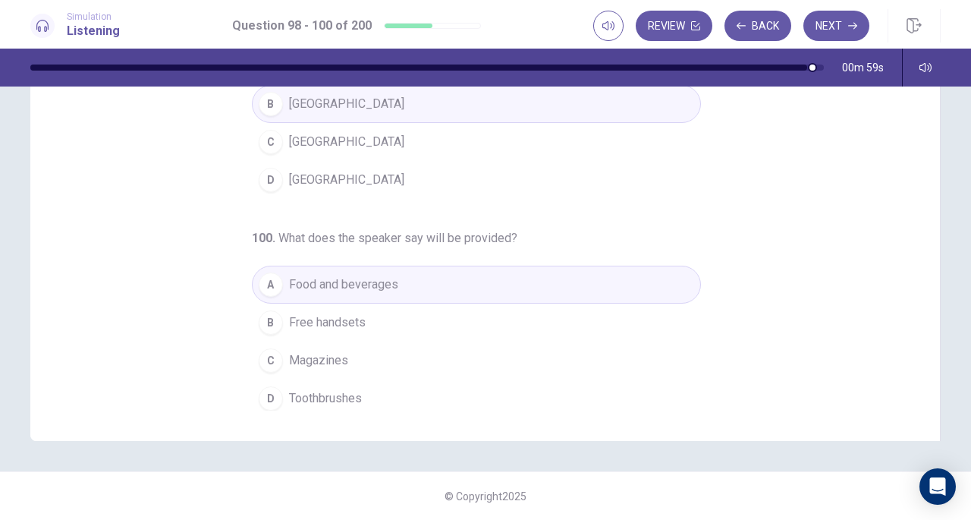
scroll to position [0, 0]
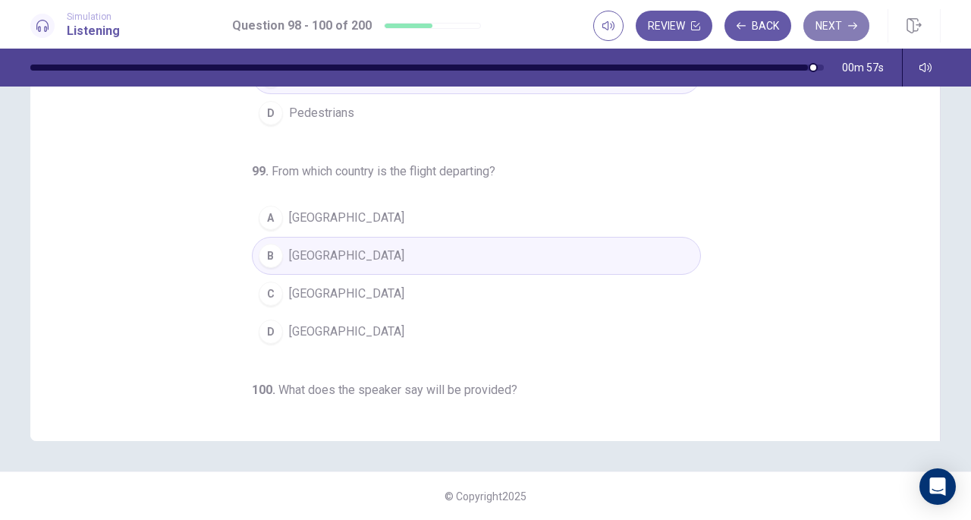
click at [851, 28] on icon "button" at bounding box center [853, 25] width 9 height 9
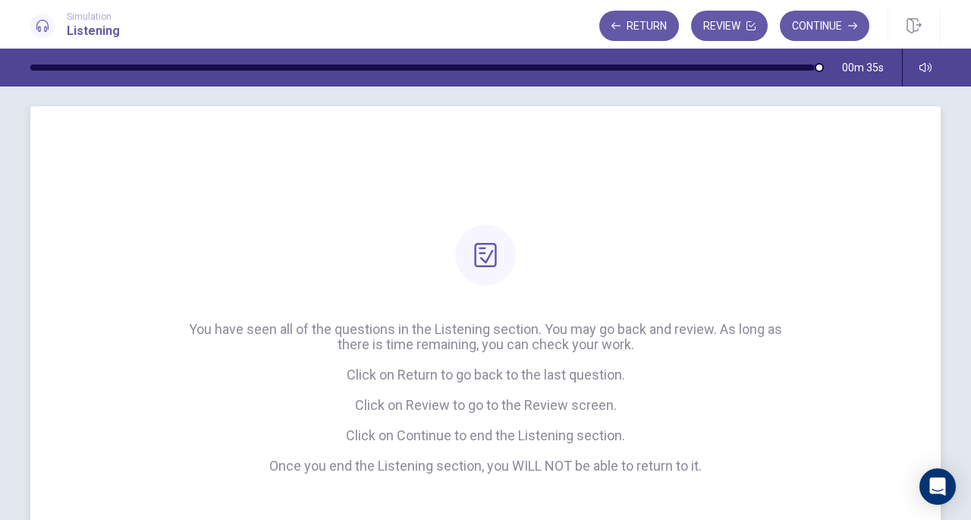
scroll to position [161, 0]
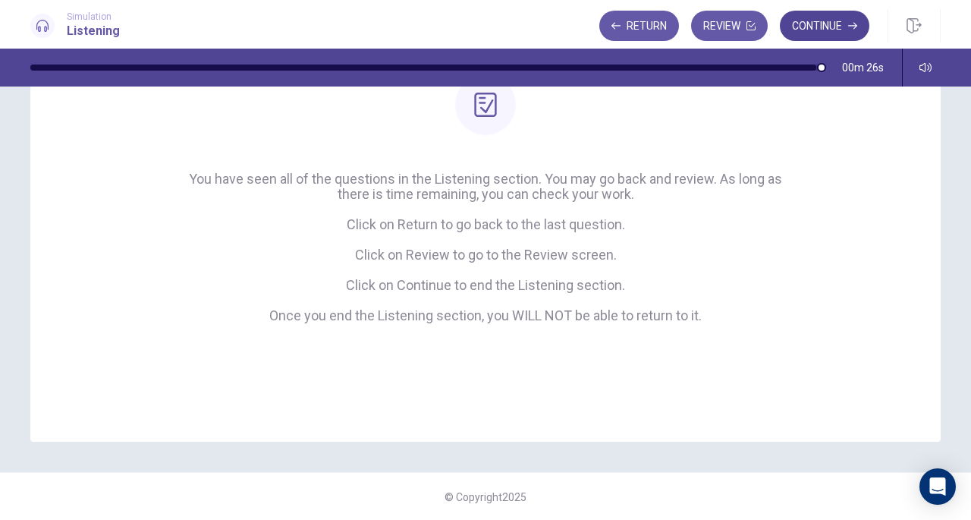
click at [818, 28] on button "Continue" at bounding box center [825, 26] width 90 height 30
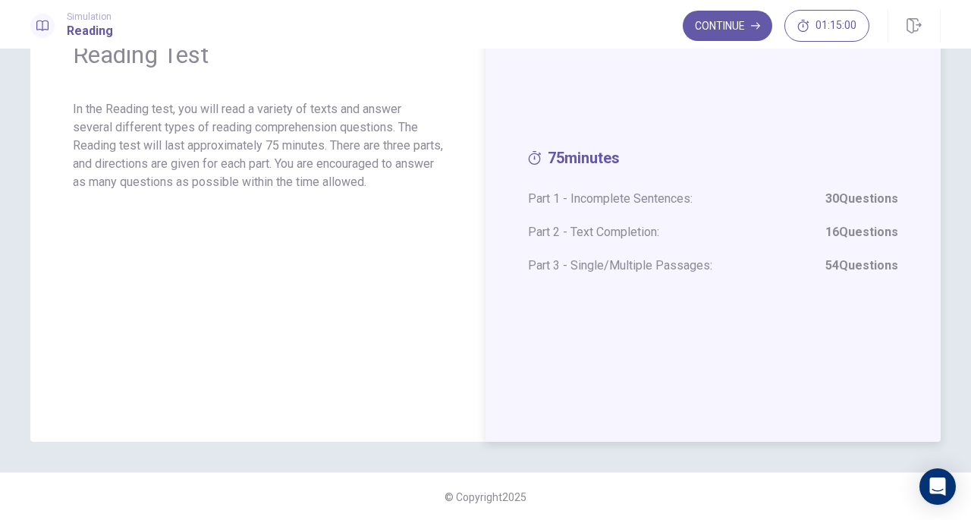
scroll to position [0, 0]
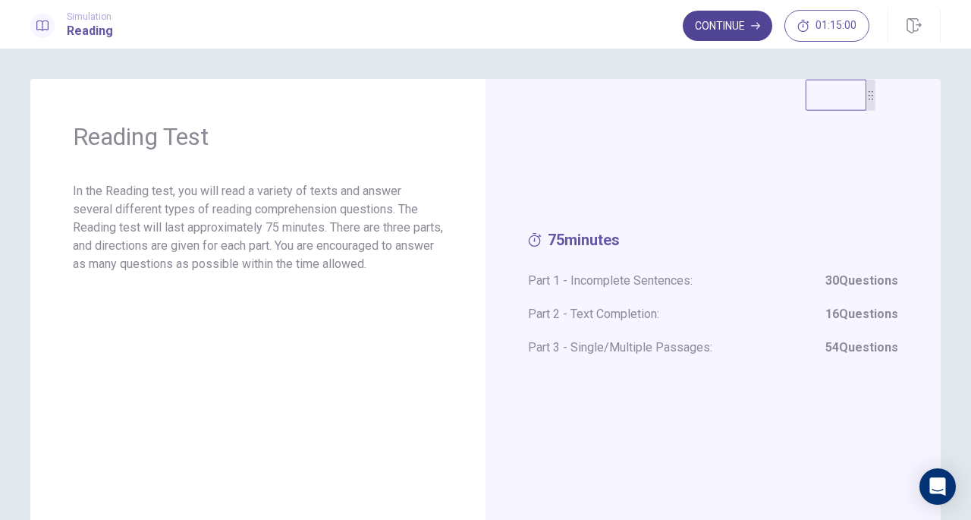
click at [742, 18] on button "Continue" at bounding box center [728, 26] width 90 height 30
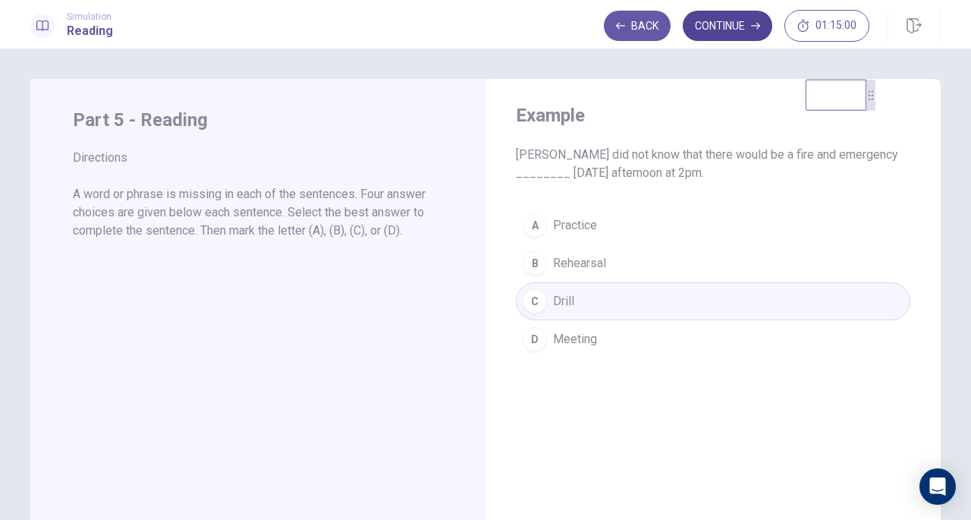
click at [741, 29] on button "Continue" at bounding box center [728, 26] width 90 height 30
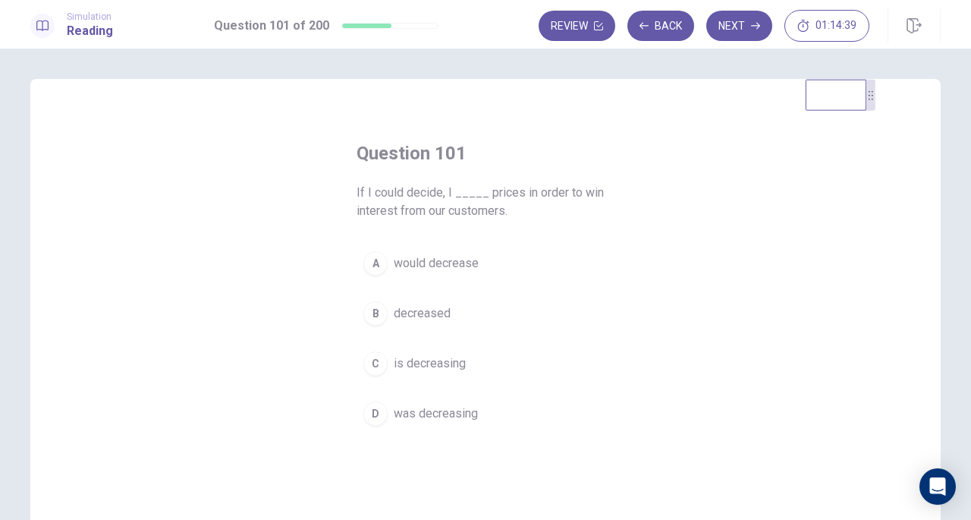
click at [358, 517] on div "Question 101 If I could decide, I _____ prices in order to win interest from ou…" at bounding box center [485, 362] width 319 height 490
click at [345, 515] on div "Question 101 If I could decide, I _____ prices in order to win interest from ou…" at bounding box center [485, 362] width 319 height 490
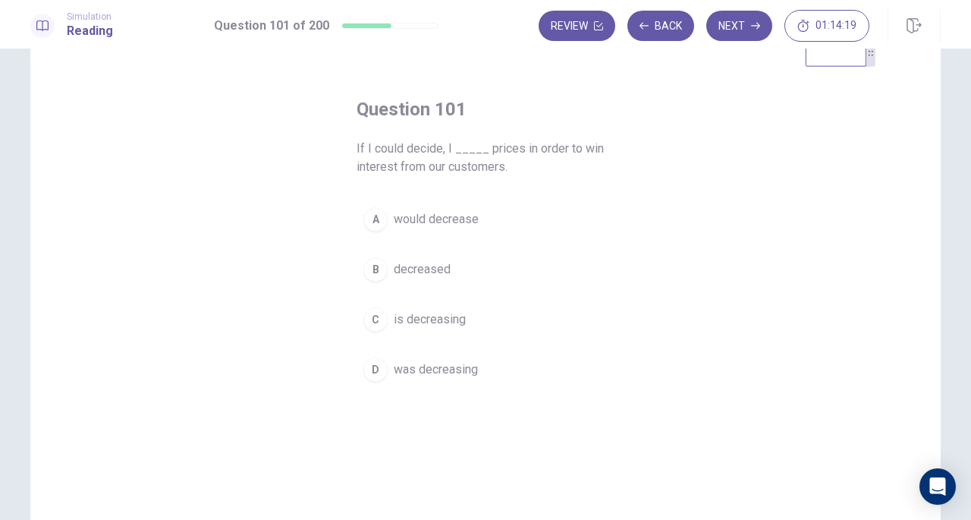
scroll to position [46, 0]
click at [475, 234] on button "A would decrease" at bounding box center [486, 217] width 258 height 38
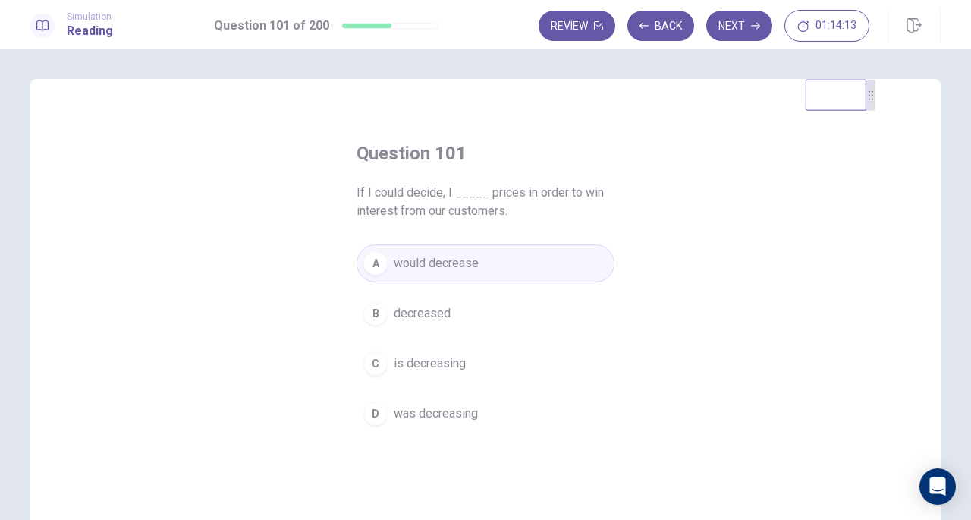
scroll to position [0, 0]
click at [764, 27] on button "Next" at bounding box center [740, 26] width 66 height 30
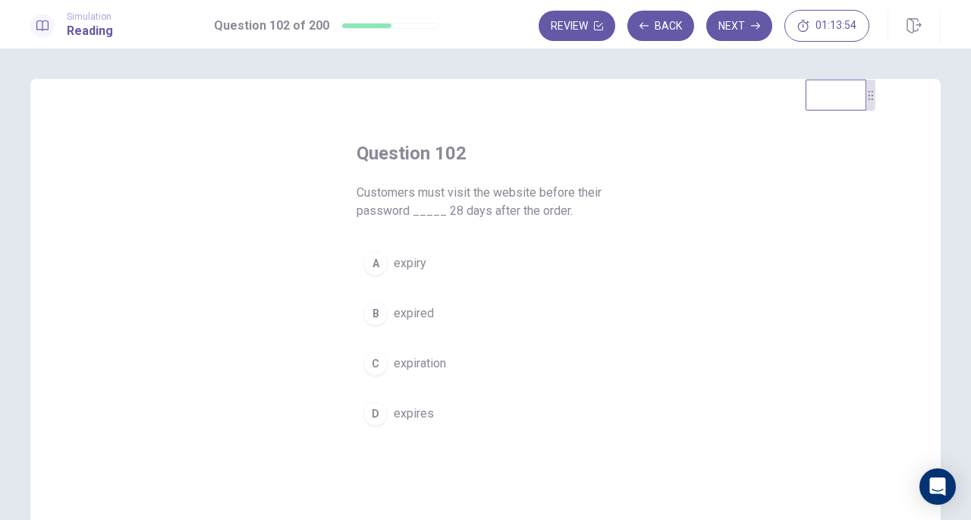
click at [408, 411] on span "expires" at bounding box center [414, 414] width 40 height 18
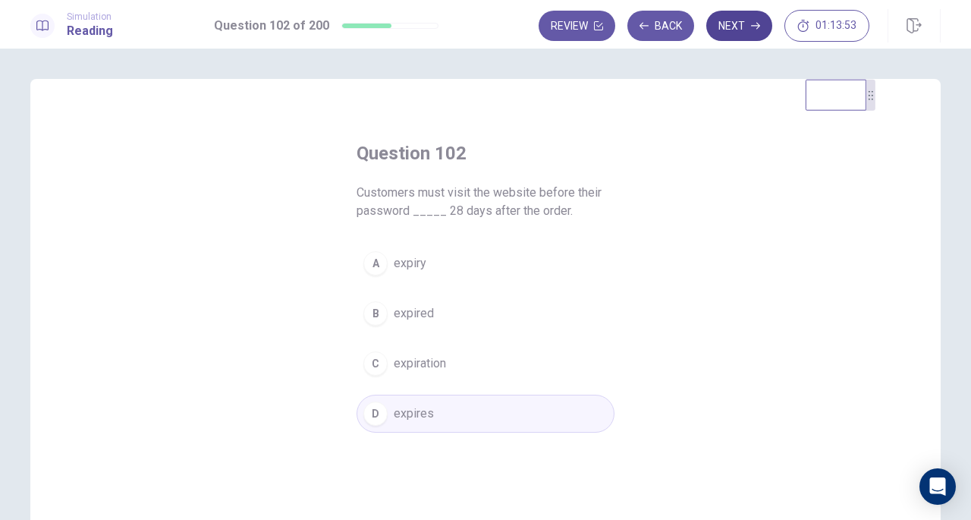
click at [748, 29] on button "Next" at bounding box center [740, 26] width 66 height 30
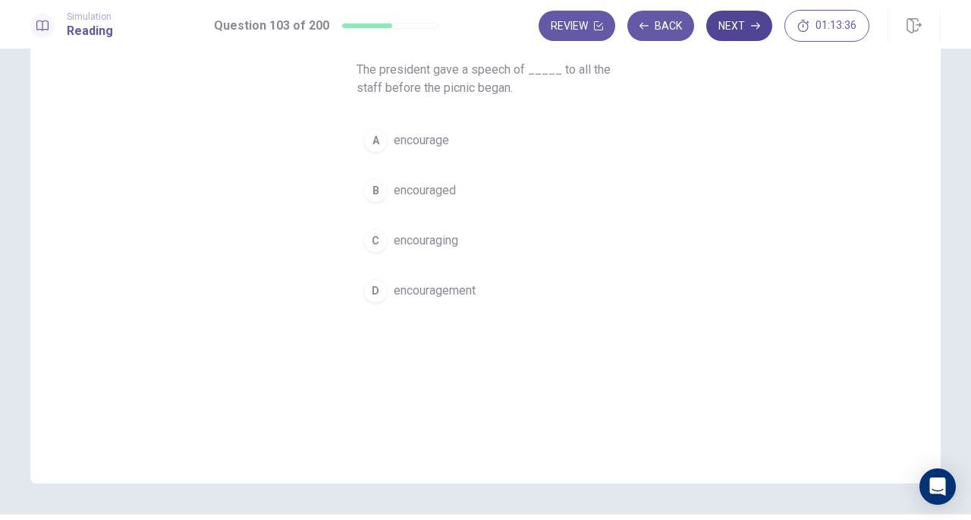
scroll to position [124, 0]
click at [468, 293] on span "encouragement" at bounding box center [435, 289] width 82 height 18
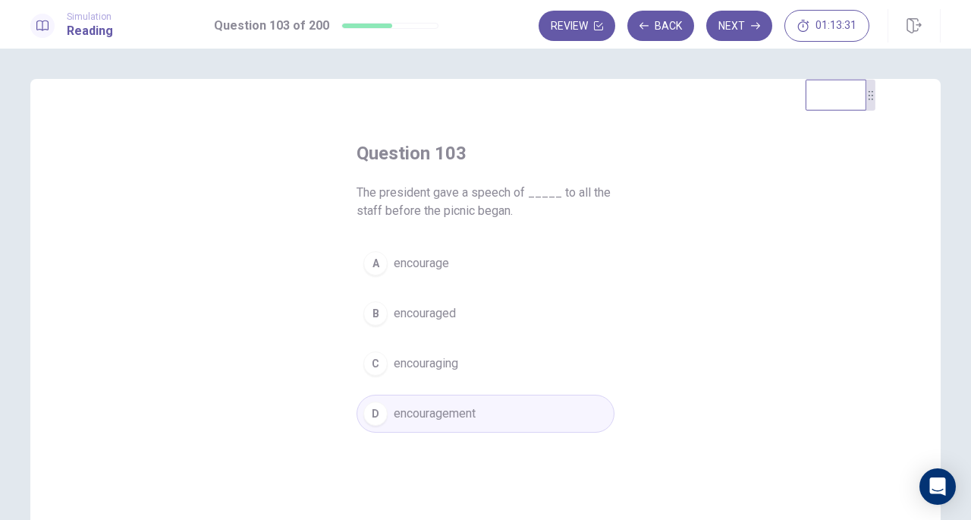
scroll to position [0, 0]
click at [757, 26] on icon "button" at bounding box center [755, 26] width 9 height 7
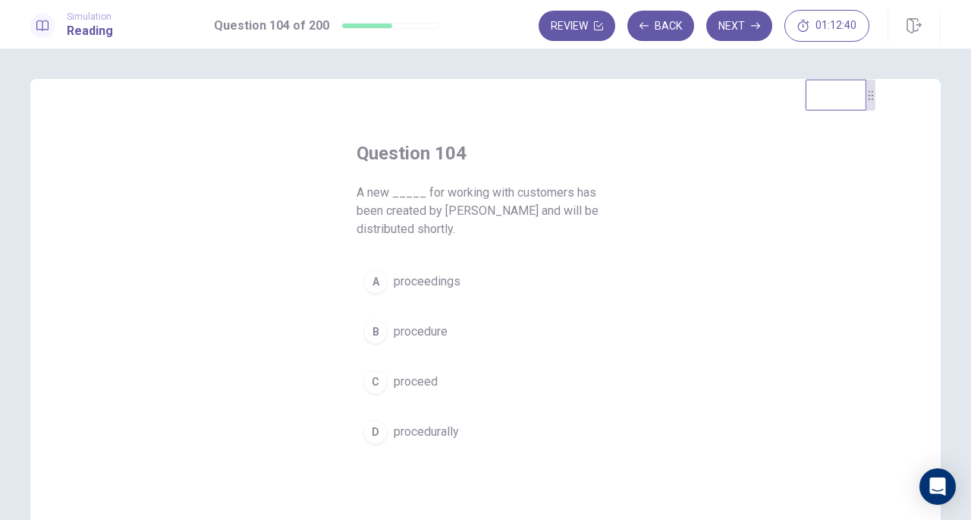
click at [376, 344] on button "B procedure" at bounding box center [486, 332] width 258 height 38
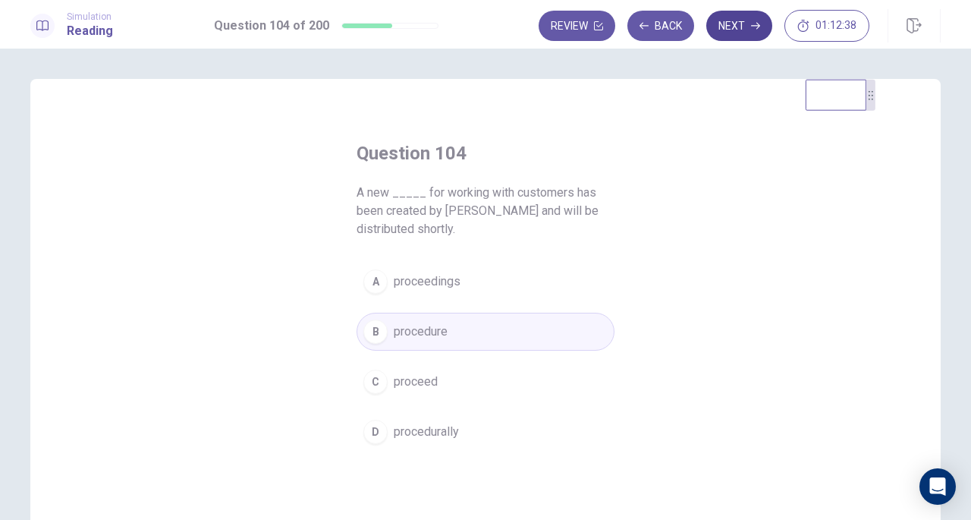
click at [747, 27] on button "Next" at bounding box center [740, 26] width 66 height 30
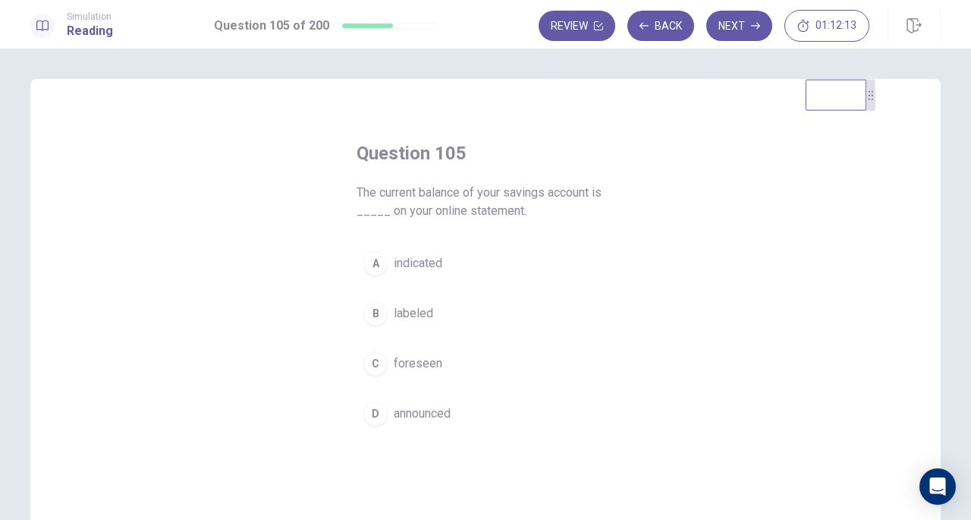
click at [389, 274] on button "A indicated" at bounding box center [486, 263] width 258 height 38
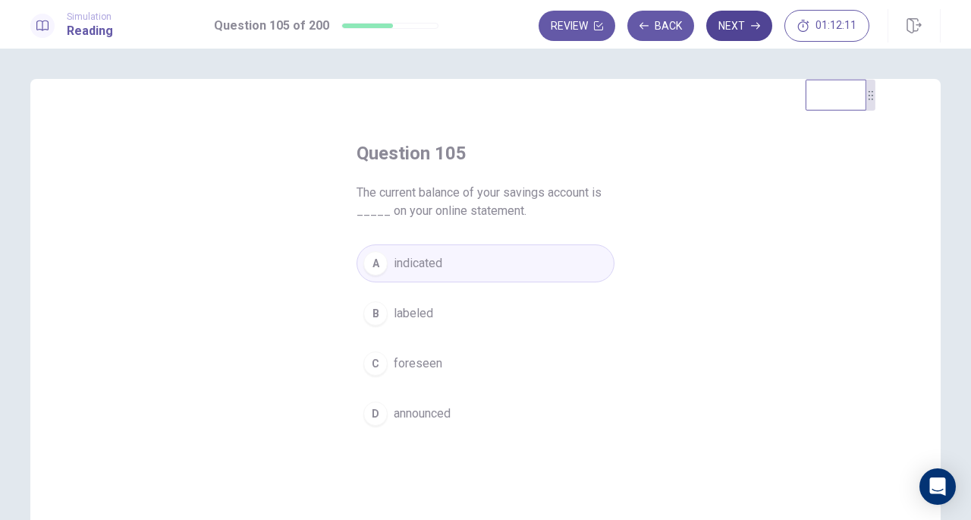
click at [752, 24] on icon "button" at bounding box center [755, 25] width 9 height 9
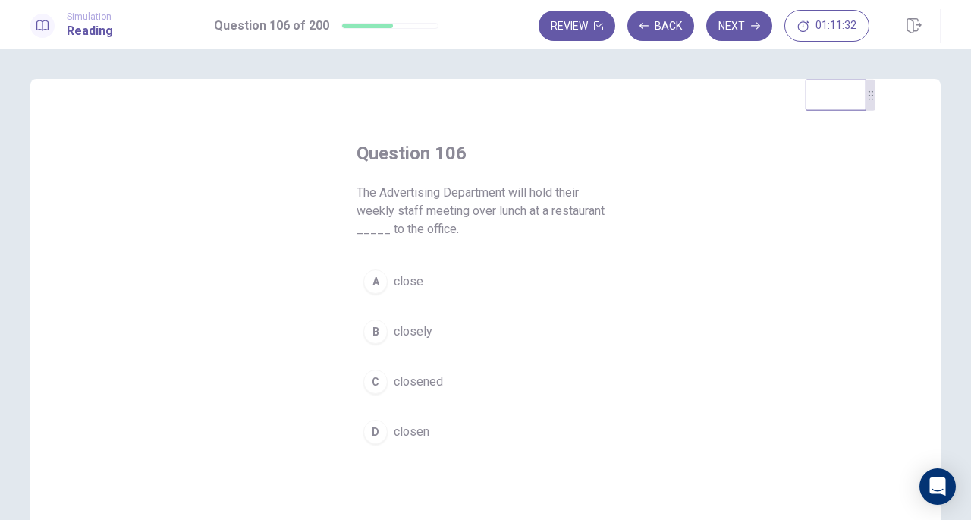
click at [403, 287] on span "close" at bounding box center [409, 281] width 30 height 18
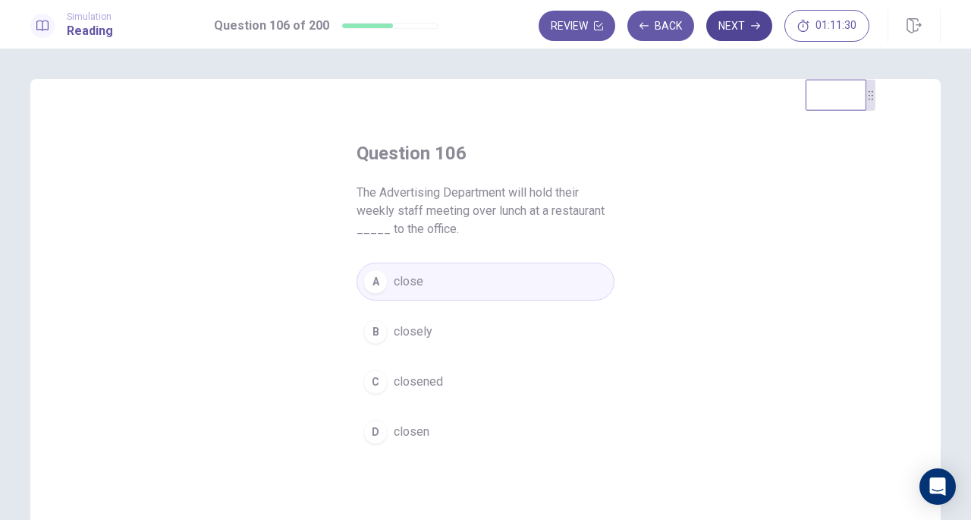
click at [737, 23] on button "Next" at bounding box center [740, 26] width 66 height 30
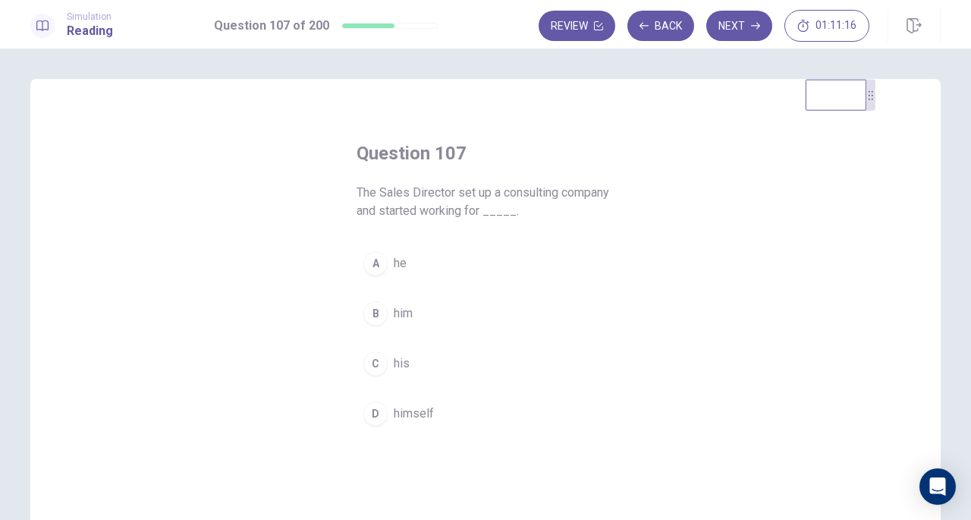
click at [440, 318] on button "B him" at bounding box center [486, 313] width 258 height 38
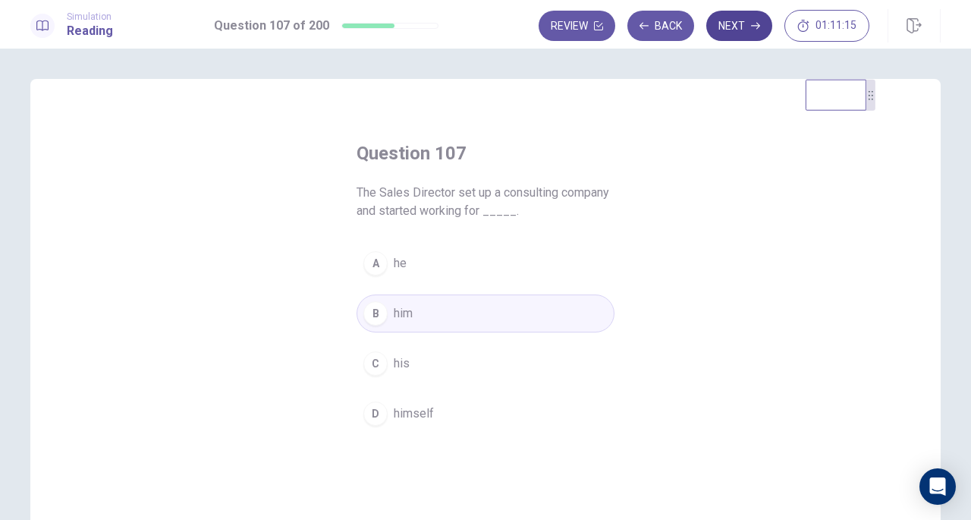
click at [740, 24] on button "Next" at bounding box center [740, 26] width 66 height 30
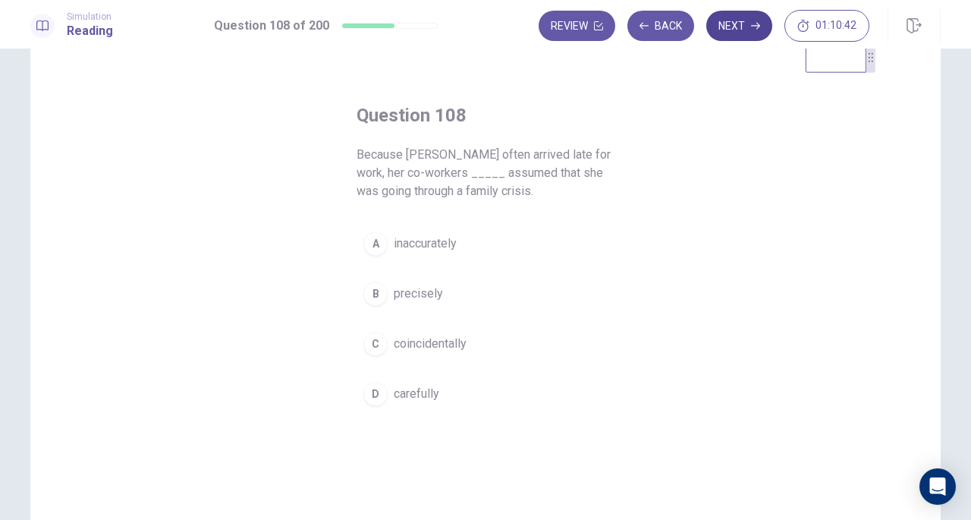
scroll to position [36, 0]
click at [427, 245] on span "inaccurately" at bounding box center [425, 245] width 63 height 18
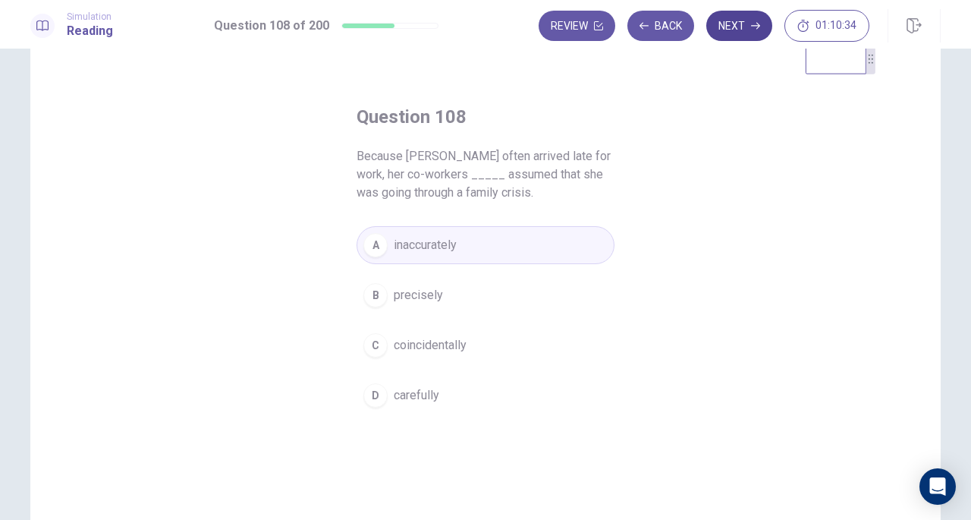
click at [745, 28] on button "Next" at bounding box center [740, 26] width 66 height 30
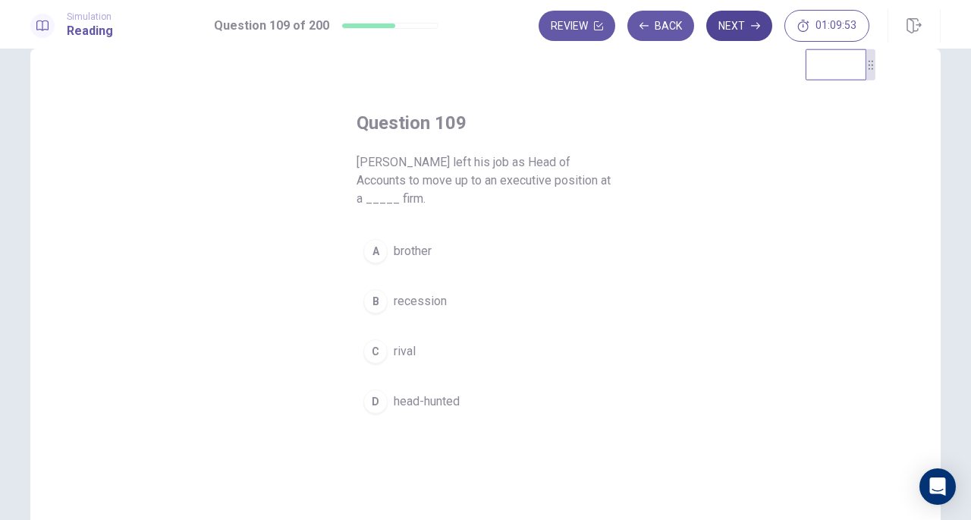
scroll to position [33, 0]
click at [376, 351] on div "C" at bounding box center [376, 349] width 24 height 24
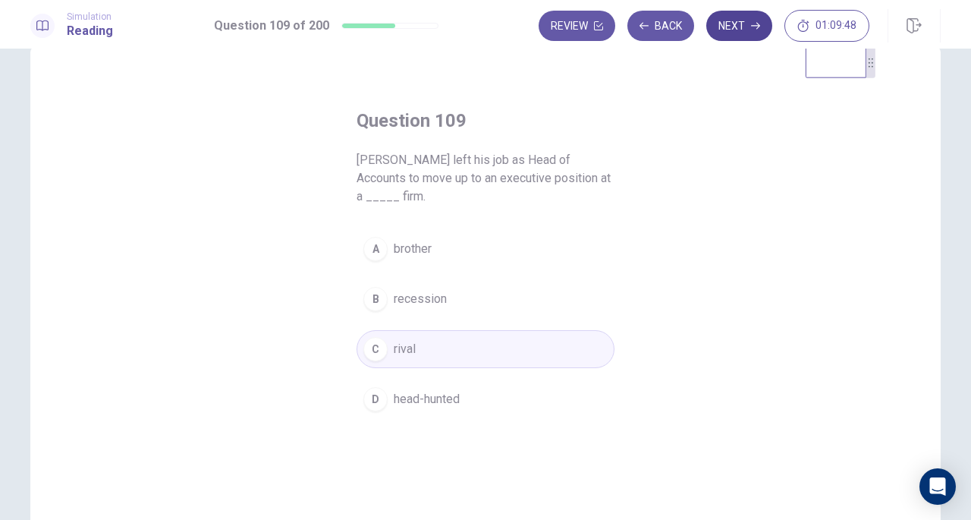
click at [751, 32] on button "Next" at bounding box center [740, 26] width 66 height 30
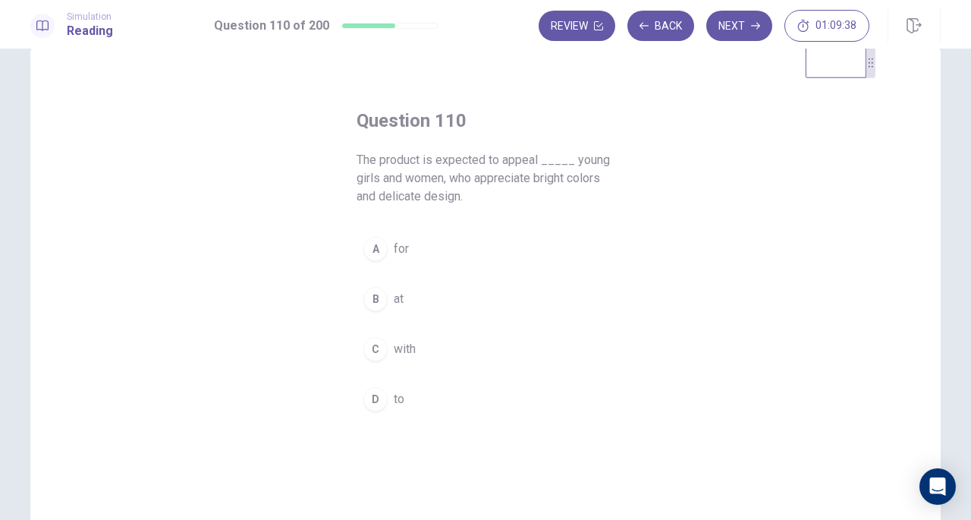
click at [376, 399] on div "D" at bounding box center [376, 399] width 24 height 24
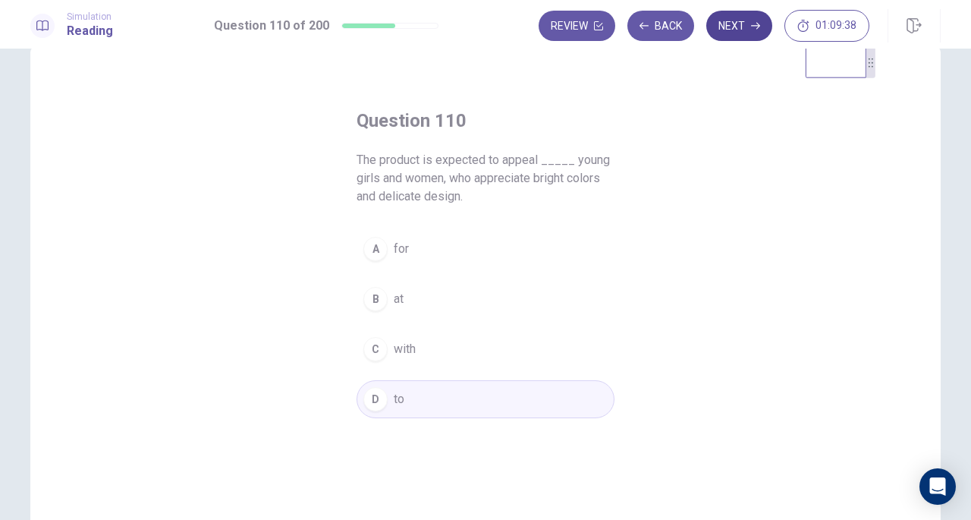
click at [732, 37] on button "Next" at bounding box center [740, 26] width 66 height 30
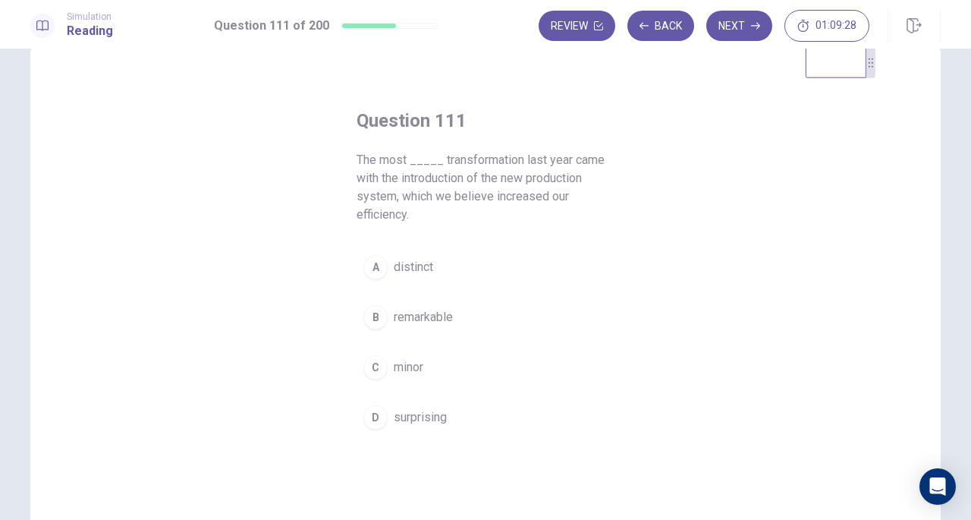
click at [6, 431] on div "Question 111 The most _____ transformation last year came with the introduction…" at bounding box center [485, 309] width 959 height 527
click at [294, 513] on div "Question 111 The most _____ transformation last year came with the introduction…" at bounding box center [485, 309] width 911 height 527
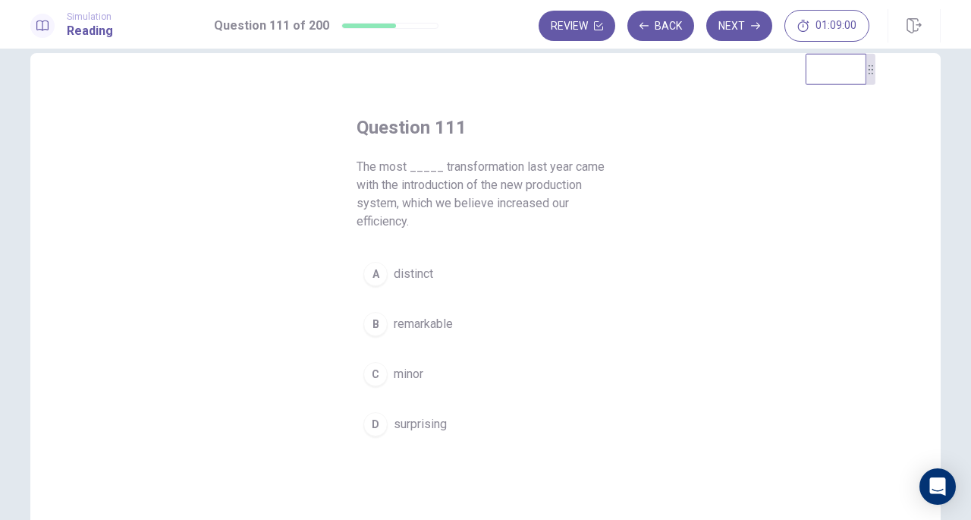
scroll to position [26, 0]
click at [446, 329] on span "remarkable" at bounding box center [423, 324] width 59 height 18
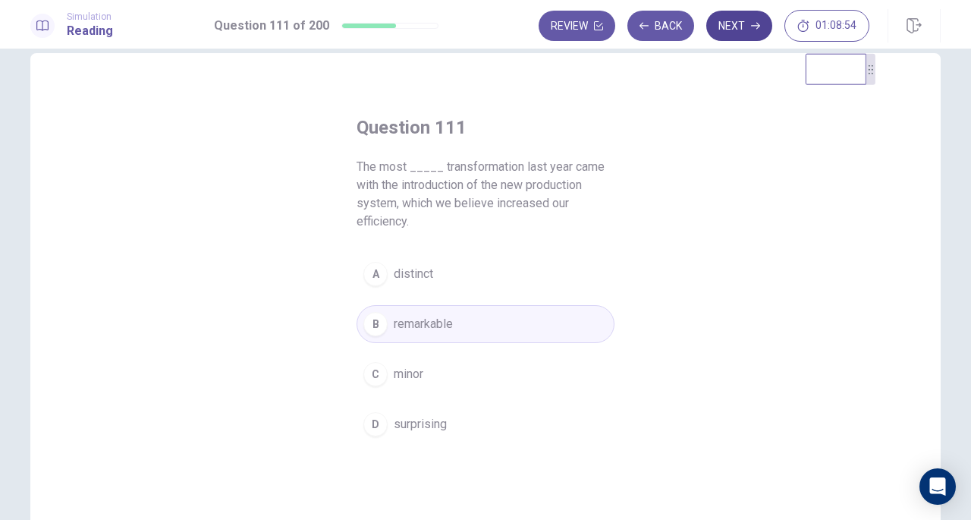
click at [747, 30] on button "Next" at bounding box center [740, 26] width 66 height 30
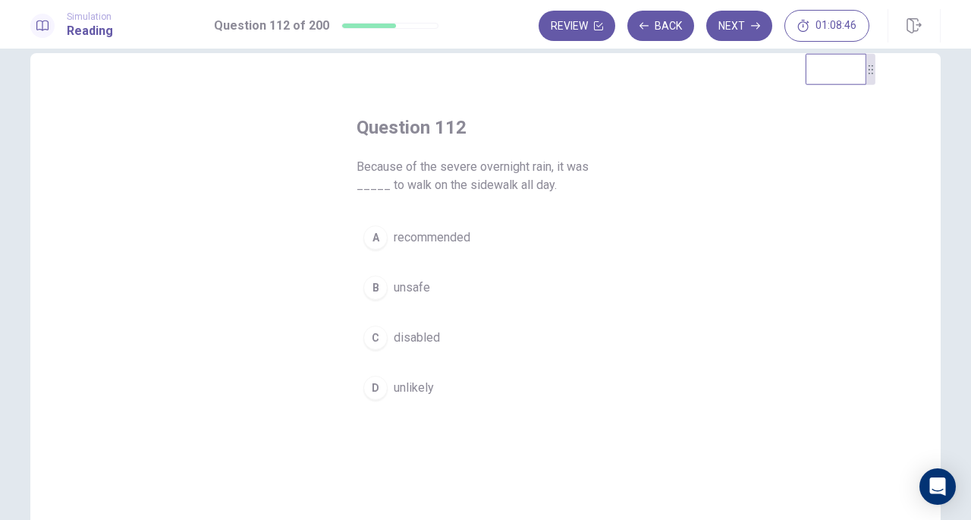
click at [410, 286] on span "unsafe" at bounding box center [412, 288] width 36 height 18
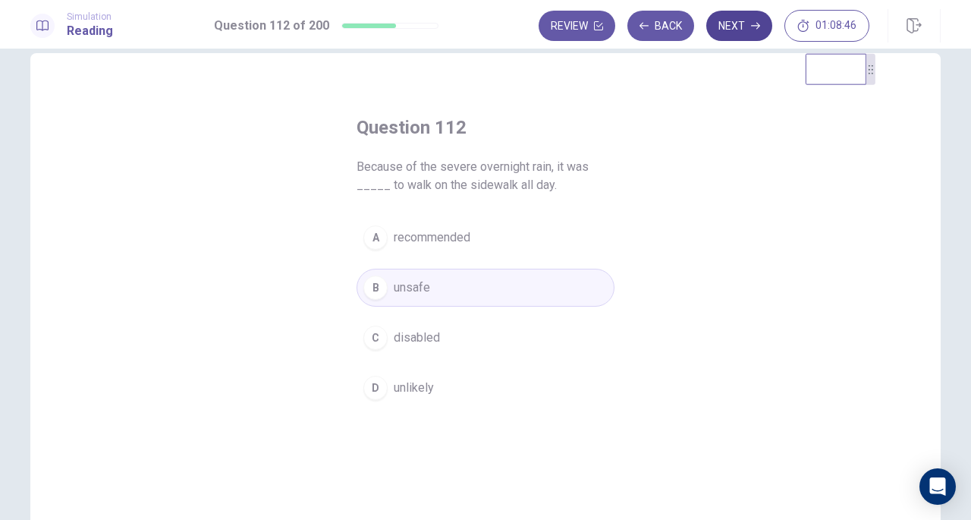
click at [741, 36] on button "Next" at bounding box center [740, 26] width 66 height 30
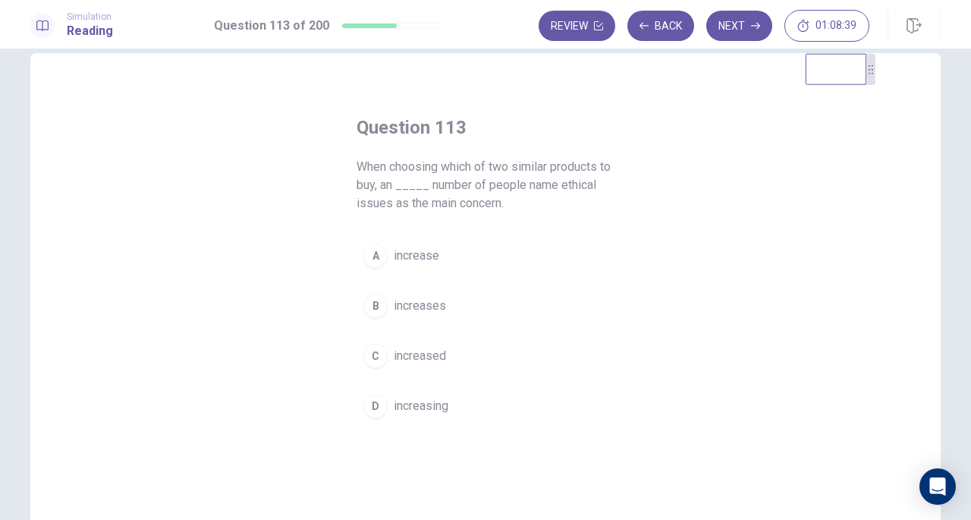
click at [435, 348] on span "increased" at bounding box center [420, 356] width 52 height 18
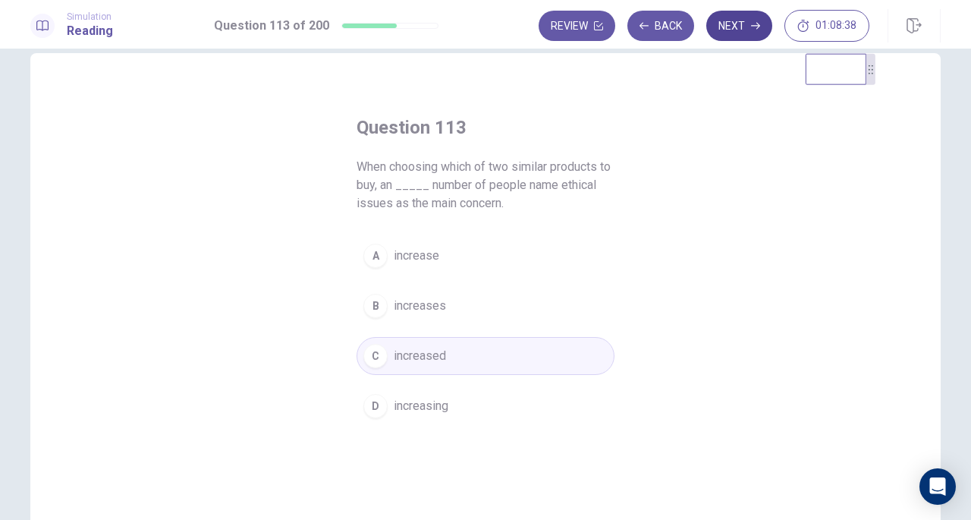
click at [748, 20] on button "Next" at bounding box center [740, 26] width 66 height 30
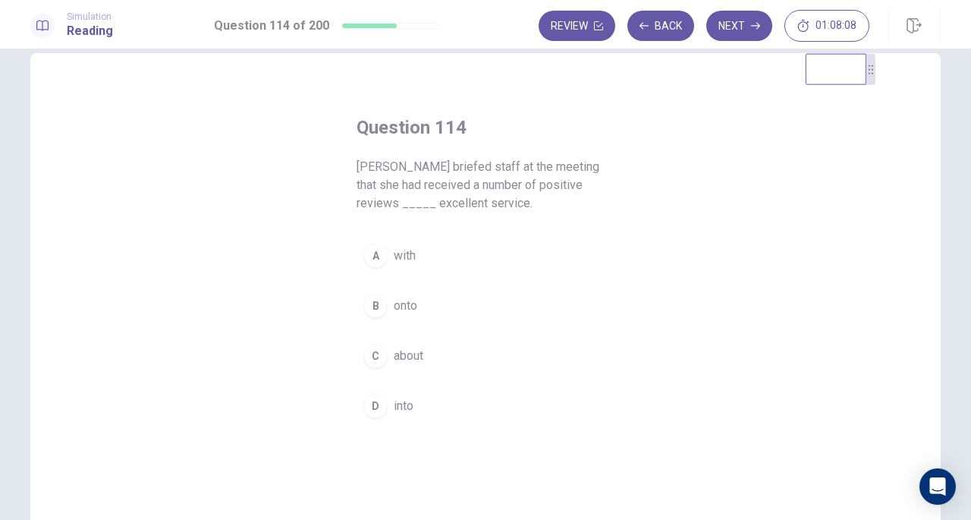
click at [404, 370] on button "C about" at bounding box center [486, 356] width 258 height 38
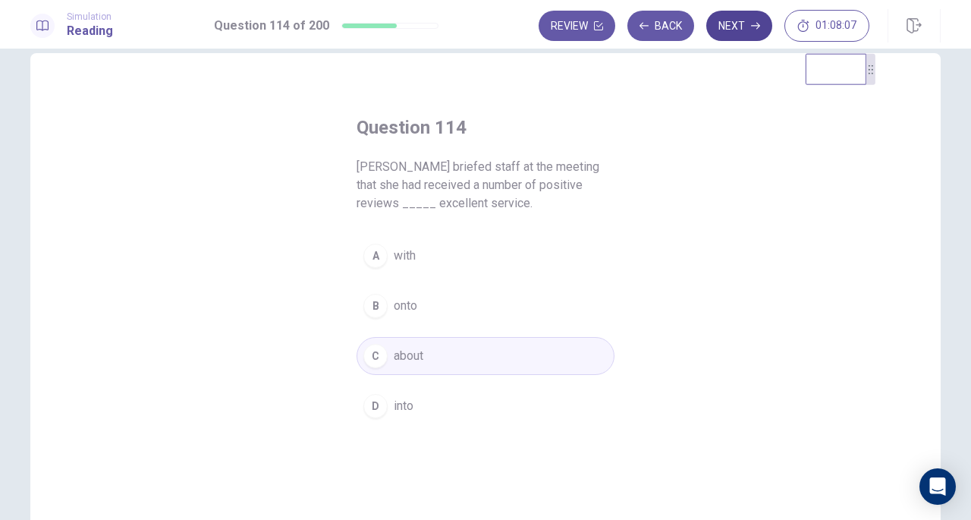
click at [751, 27] on button "Next" at bounding box center [740, 26] width 66 height 30
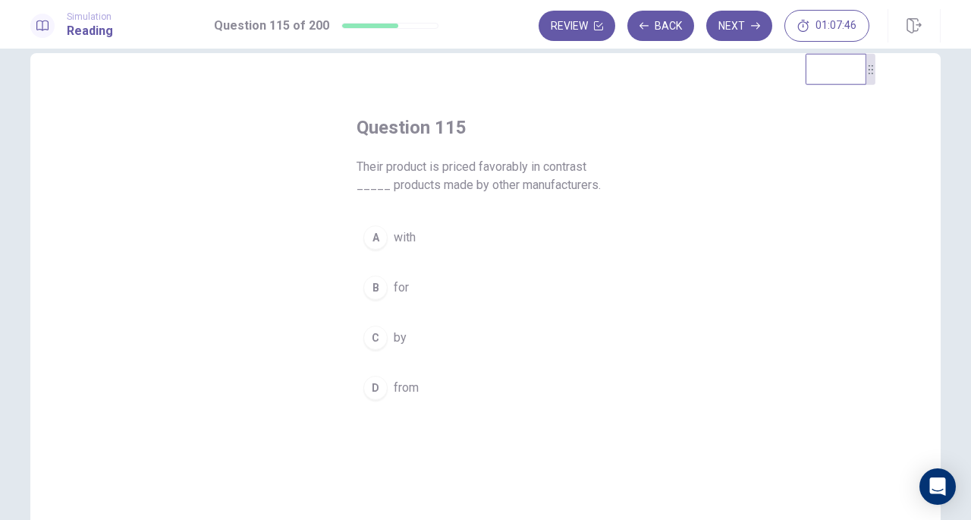
click at [21, 212] on div "Question 115 Their product is priced favorably in contrast _____ products made …" at bounding box center [485, 316] width 959 height 527
click at [20, 211] on div "Question 115 Their product is priced favorably in contrast _____ products made …" at bounding box center [485, 316] width 959 height 527
click at [396, 244] on span "with" at bounding box center [405, 237] width 22 height 18
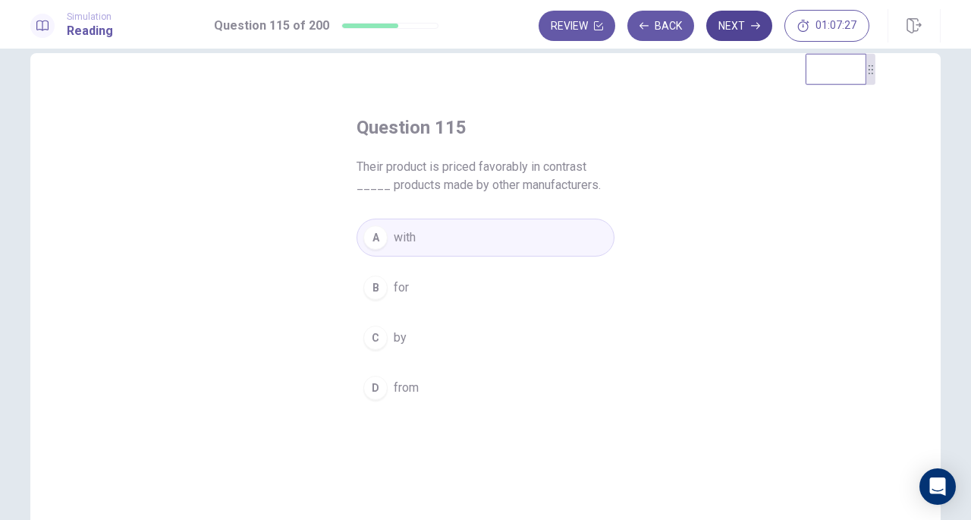
click at [739, 27] on button "Next" at bounding box center [740, 26] width 66 height 30
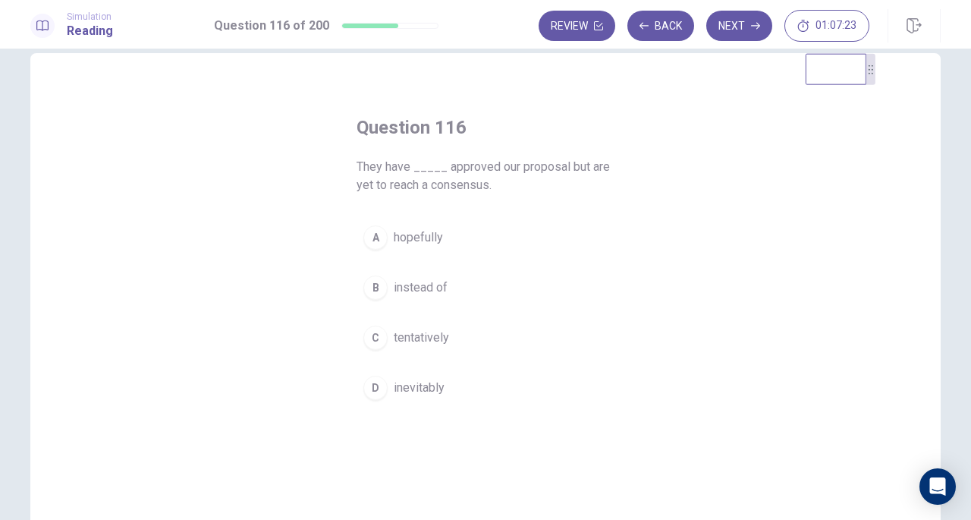
click at [442, 294] on span "instead of" at bounding box center [421, 288] width 54 height 18
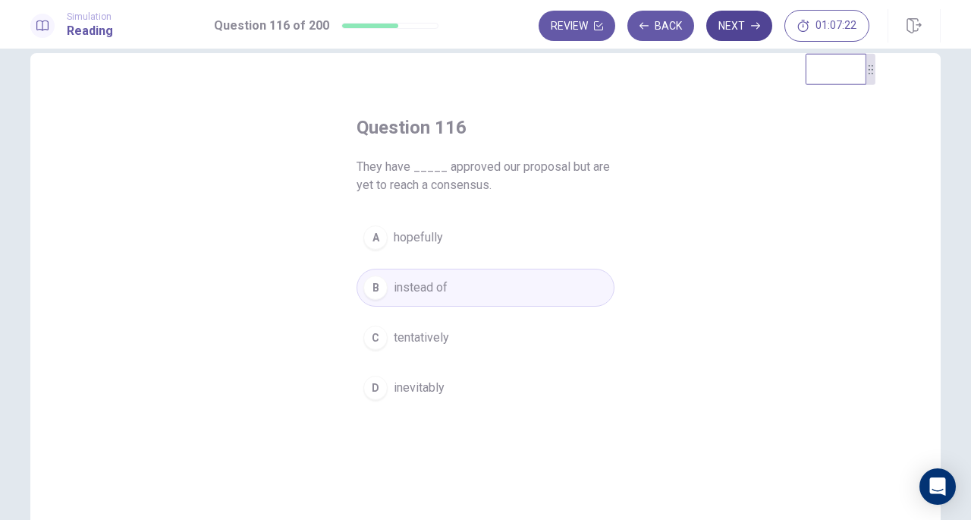
click at [747, 36] on button "Next" at bounding box center [740, 26] width 66 height 30
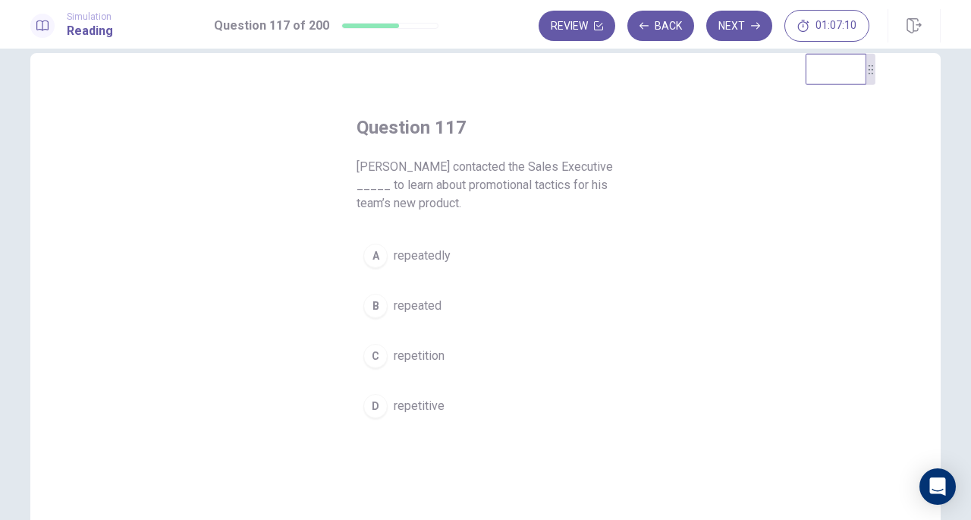
click at [415, 420] on button "D repetitive" at bounding box center [486, 406] width 258 height 38
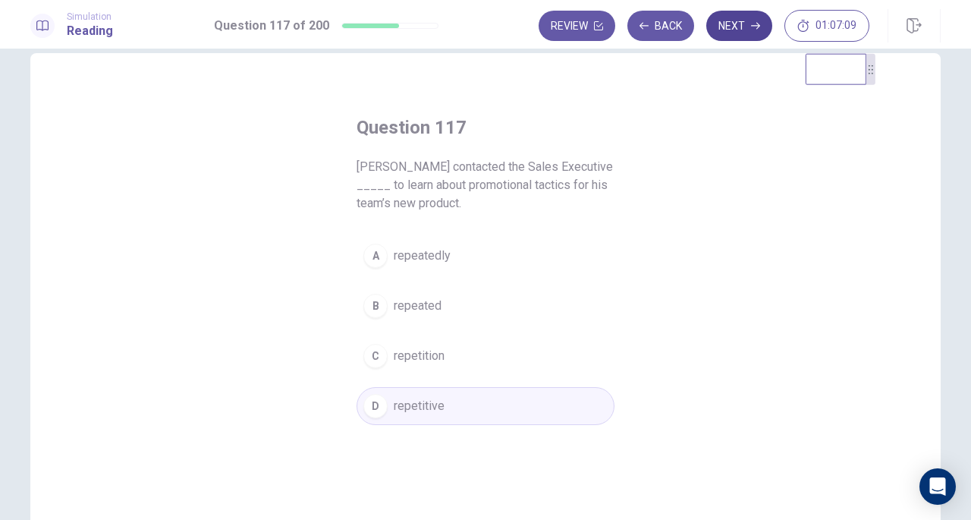
click at [738, 22] on button "Next" at bounding box center [740, 26] width 66 height 30
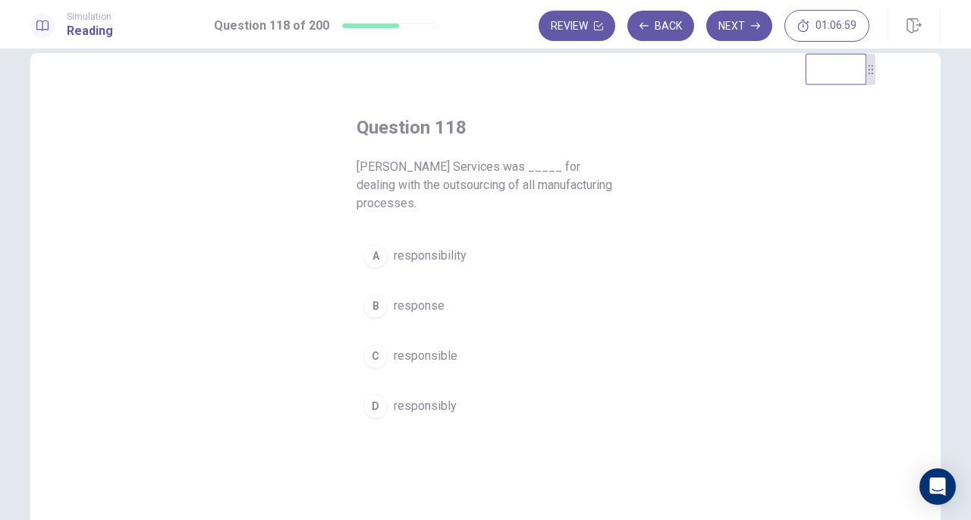
click at [442, 357] on span "responsible" at bounding box center [426, 356] width 64 height 18
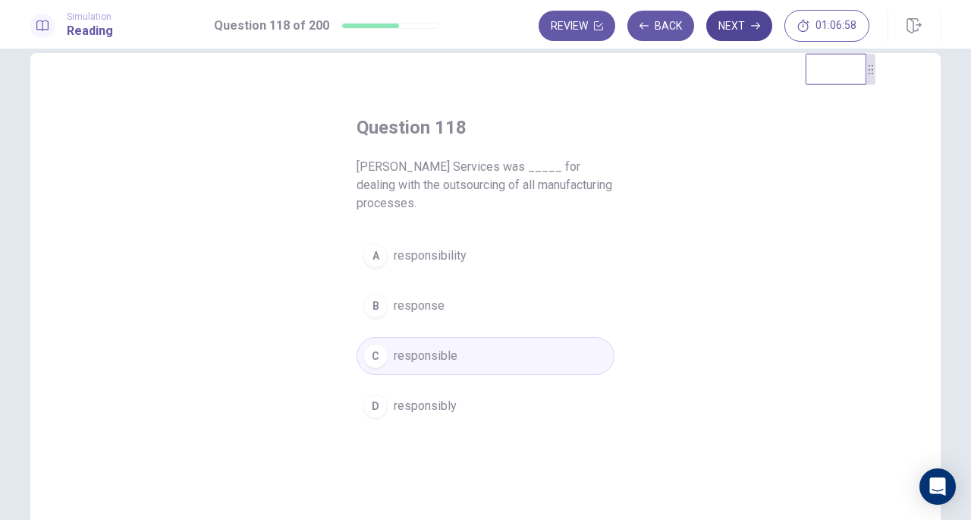
click at [753, 33] on button "Next" at bounding box center [740, 26] width 66 height 30
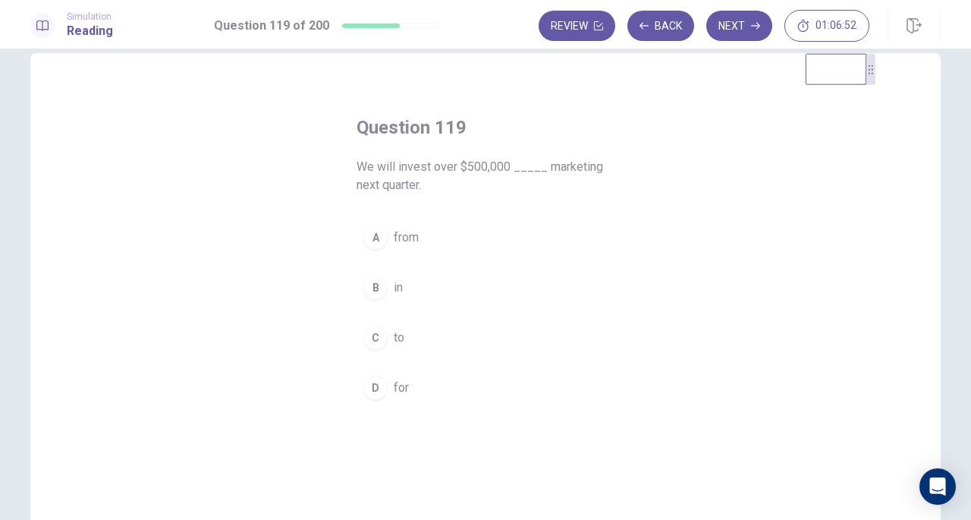
click at [433, 303] on button "B in" at bounding box center [486, 288] width 258 height 38
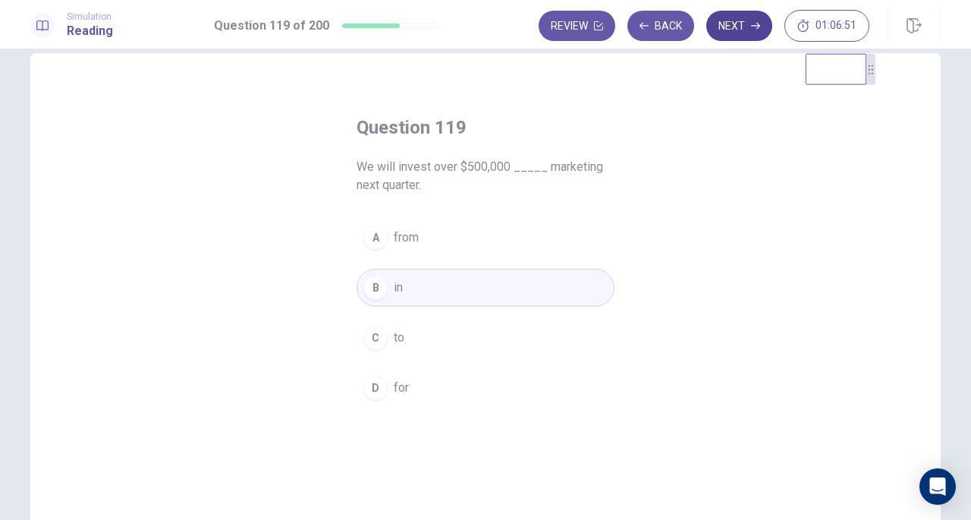
click at [745, 30] on button "Next" at bounding box center [740, 26] width 66 height 30
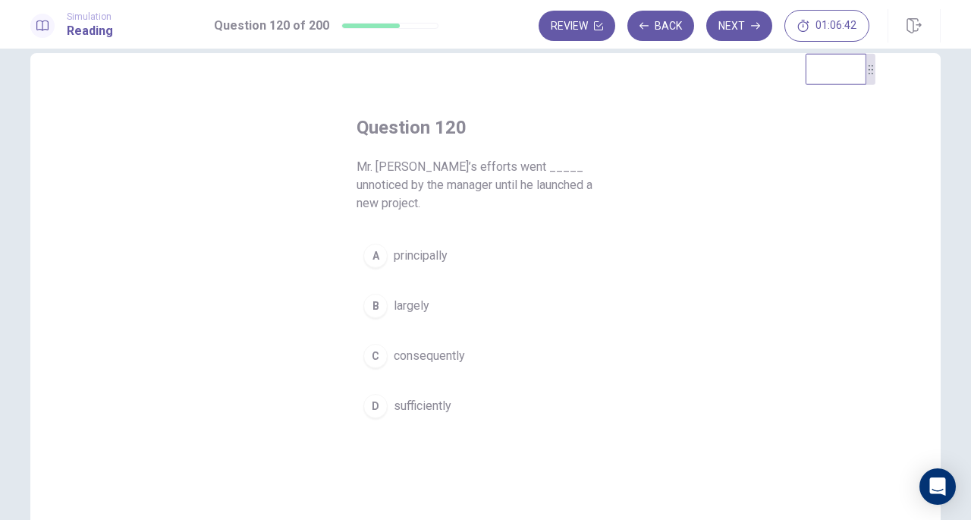
click at [17, 417] on div "Question 120 Mr. [PERSON_NAME]’s efforts went _____ unnoticed by the manager un…" at bounding box center [485, 316] width 959 height 527
click at [30, 433] on div "Question 120 Mr. [PERSON_NAME]’s efforts went _____ unnoticed by the manager un…" at bounding box center [485, 316] width 911 height 527
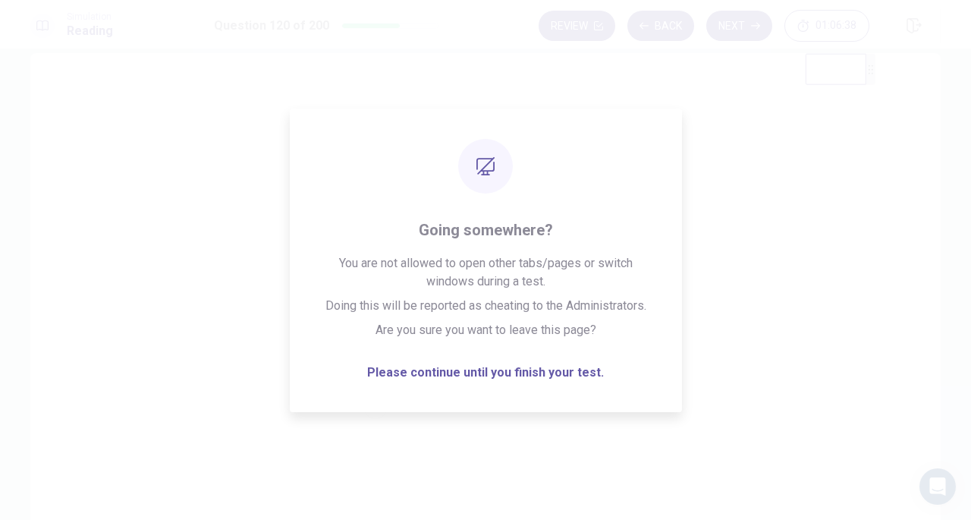
click at [893, 339] on div "Question 120 Mr. [PERSON_NAME]’s efforts went _____ unnoticed by the manager un…" at bounding box center [485, 316] width 911 height 527
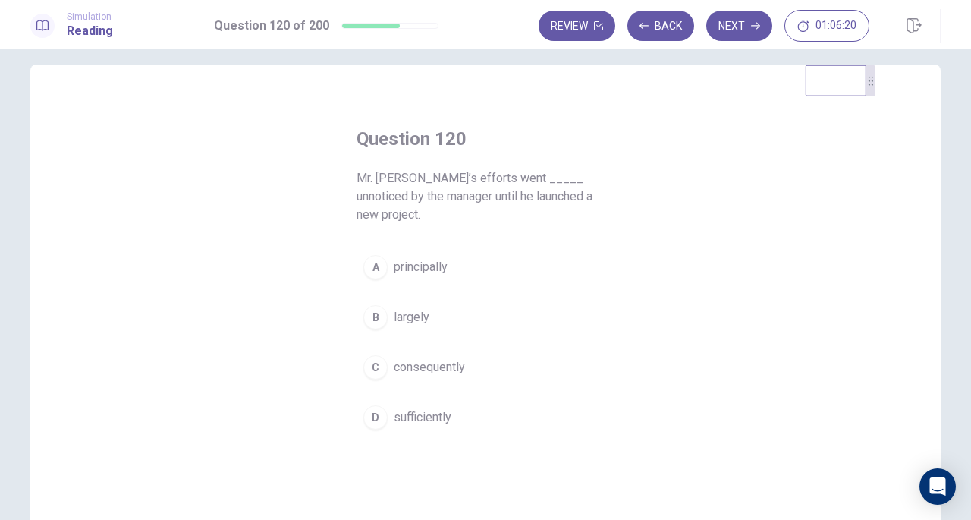
scroll to position [14, 0]
click at [414, 309] on span "largely" at bounding box center [412, 318] width 36 height 18
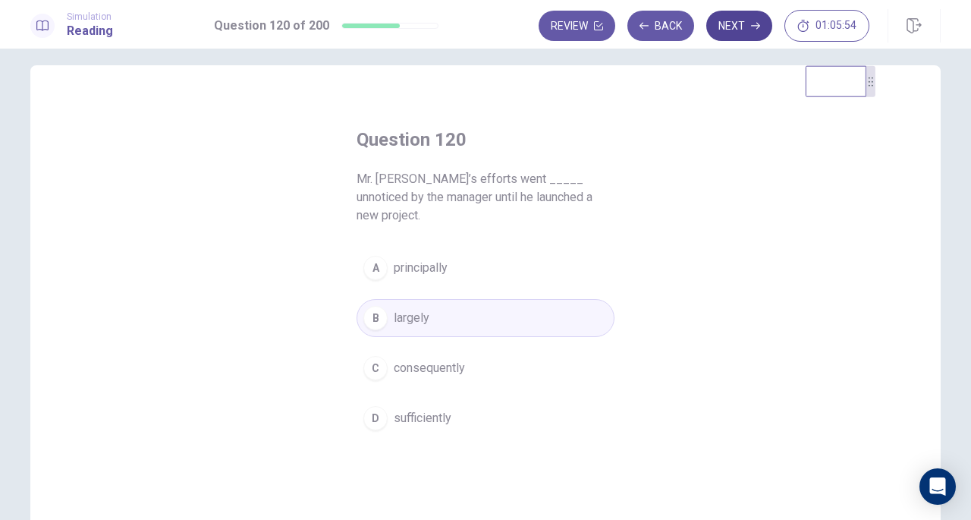
click at [738, 26] on button "Next" at bounding box center [740, 26] width 66 height 30
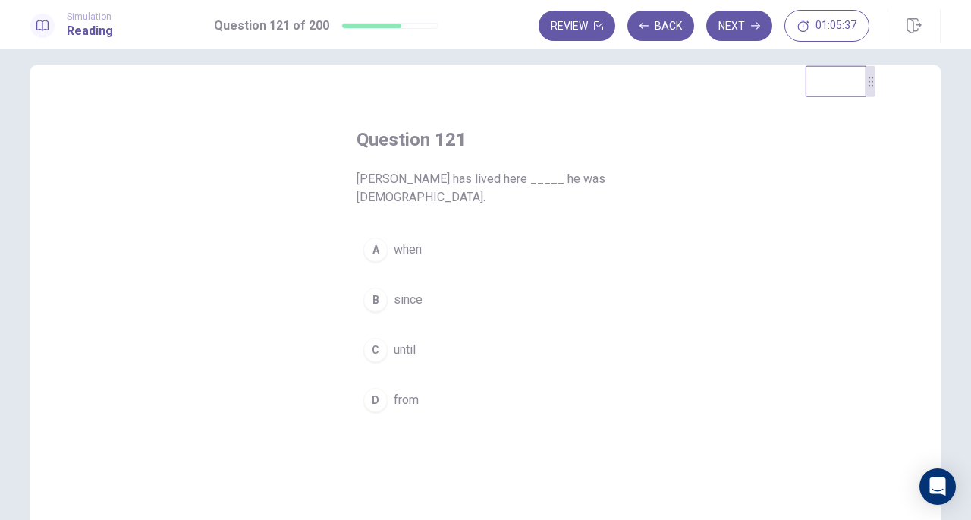
click at [414, 397] on span "from" at bounding box center [406, 400] width 25 height 18
click at [536, 257] on button "A when" at bounding box center [486, 250] width 258 height 38
click at [487, 361] on button "C until" at bounding box center [486, 350] width 258 height 38
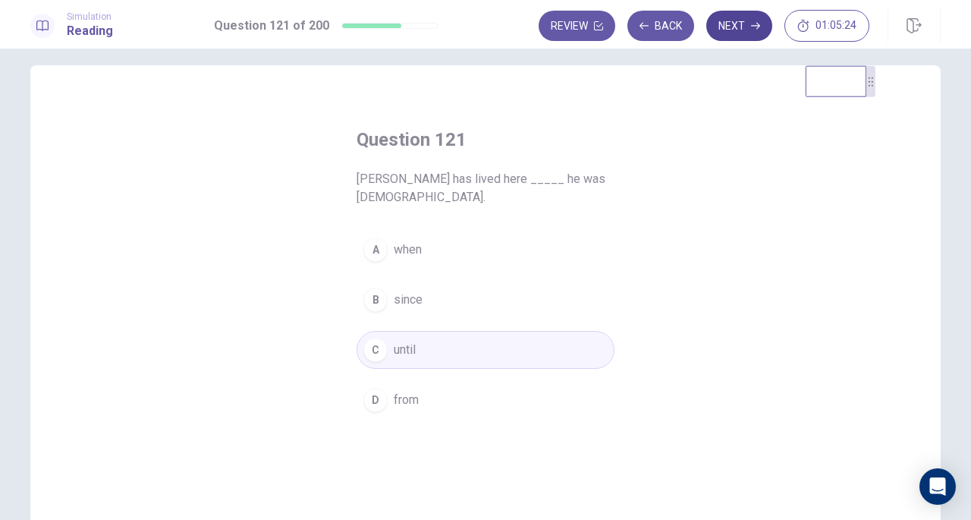
click at [751, 24] on button "Next" at bounding box center [740, 26] width 66 height 30
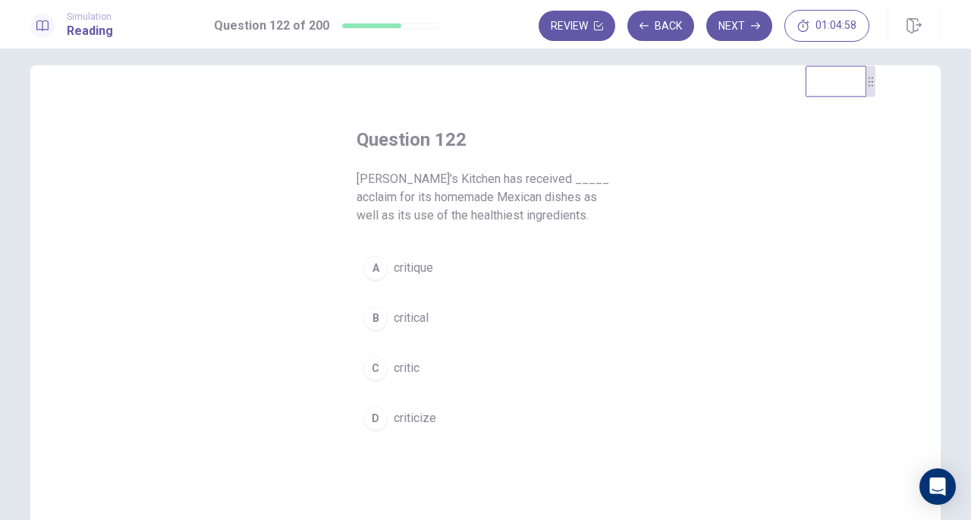
click at [569, 317] on button "B critical" at bounding box center [486, 318] width 258 height 38
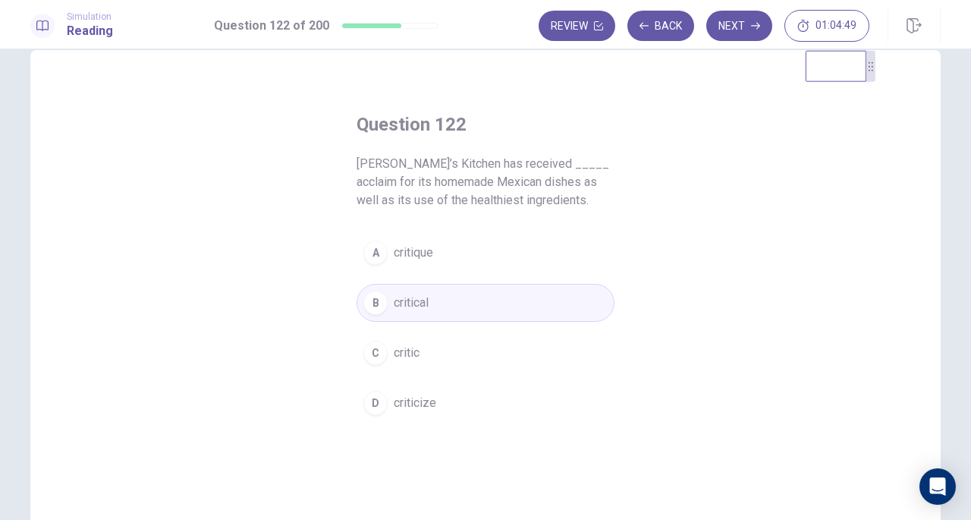
scroll to position [35, 0]
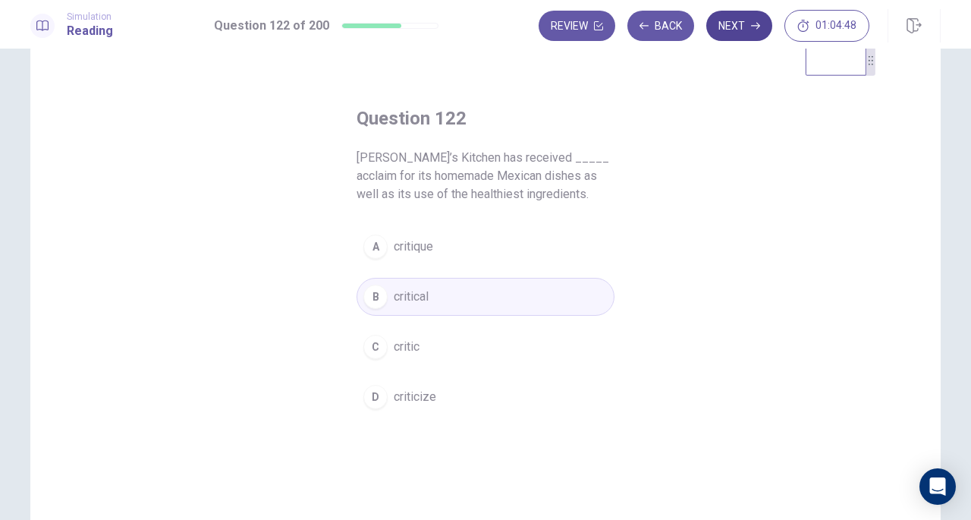
click at [751, 17] on button "Next" at bounding box center [740, 26] width 66 height 30
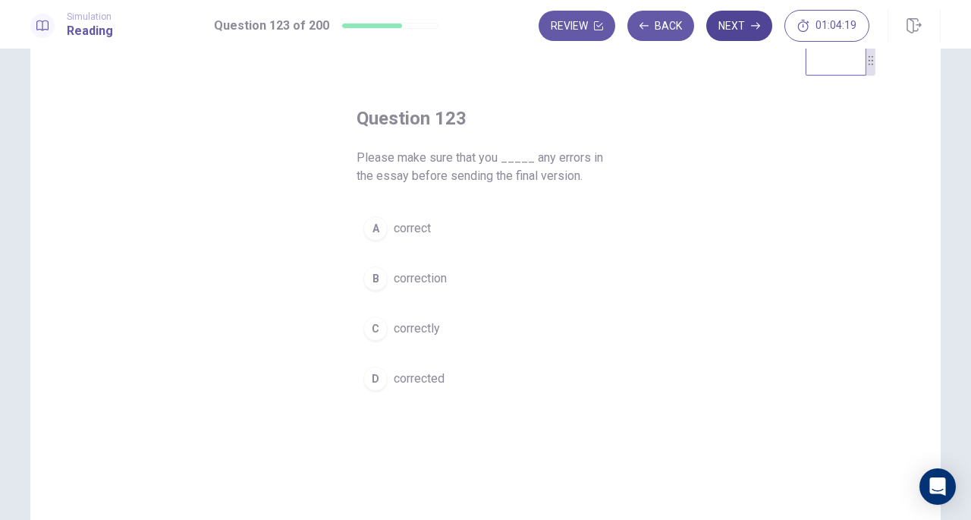
scroll to position [32, 0]
click at [430, 241] on button "A correct" at bounding box center [486, 232] width 258 height 38
click at [739, 27] on button "Next" at bounding box center [740, 26] width 66 height 30
click at [411, 337] on span "strong" at bounding box center [411, 332] width 34 height 18
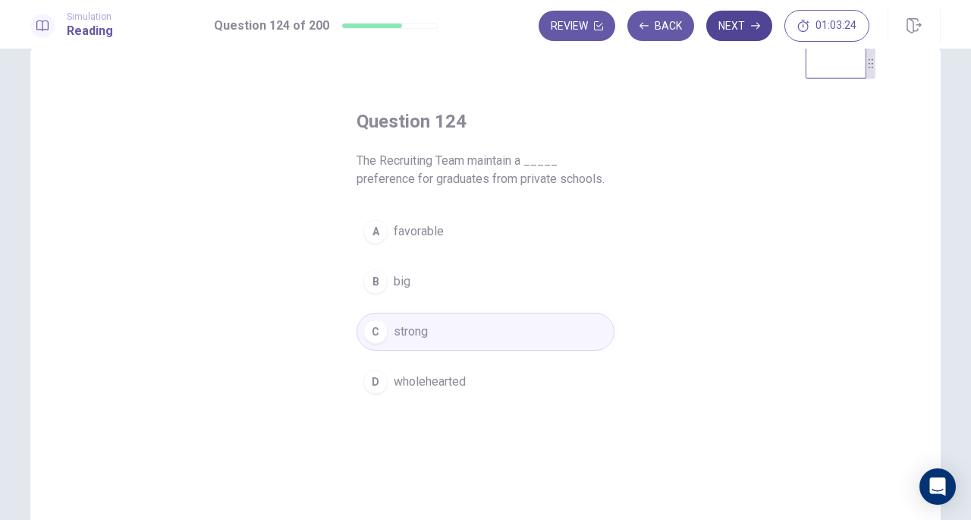
click at [759, 27] on icon "button" at bounding box center [755, 25] width 9 height 9
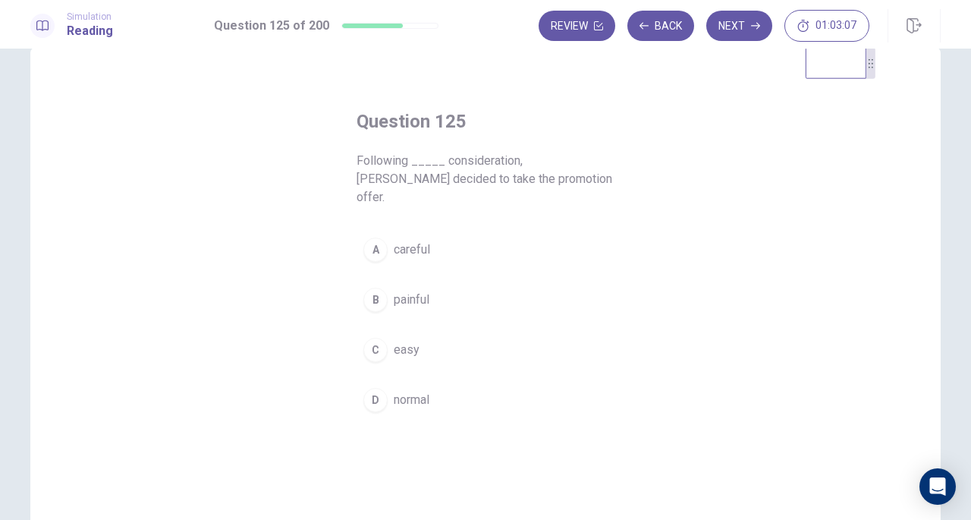
click at [1, 323] on div "Question 125 Following _____ consideration, [PERSON_NAME] decided to take the p…" at bounding box center [485, 284] width 971 height 471
click at [23, 348] on div "Question 125 Following _____ consideration, [PERSON_NAME] decided to take the p…" at bounding box center [485, 310] width 959 height 527
click at [404, 241] on span "careful" at bounding box center [412, 250] width 36 height 18
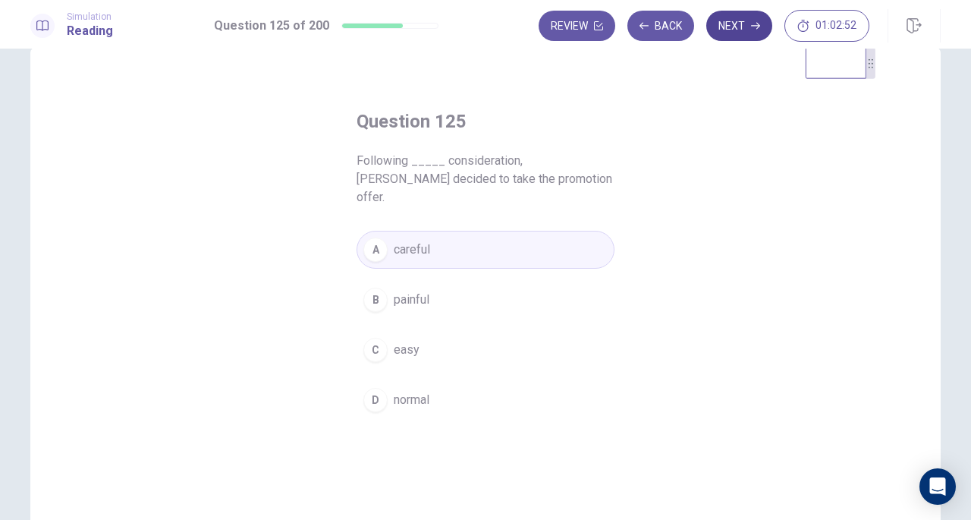
click at [736, 20] on button "Next" at bounding box center [740, 26] width 66 height 30
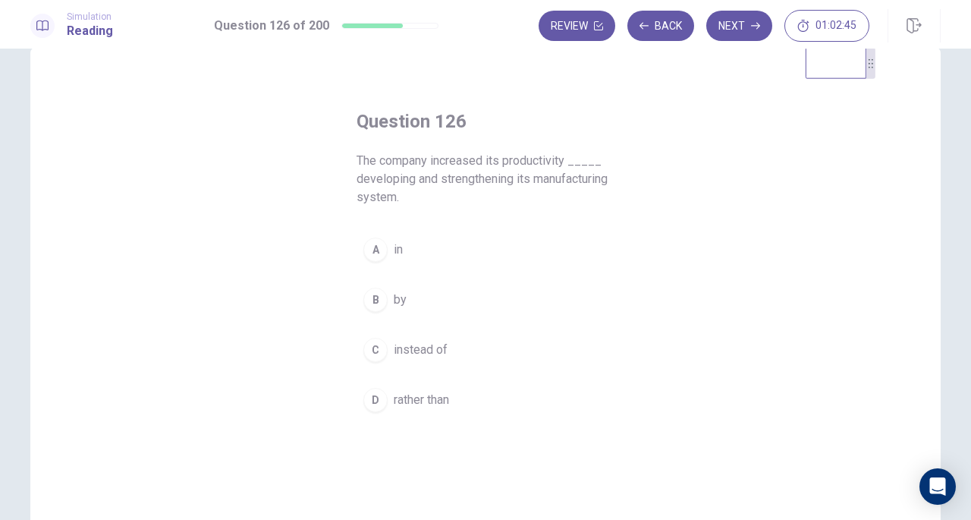
click at [414, 310] on button "B by" at bounding box center [486, 300] width 258 height 38
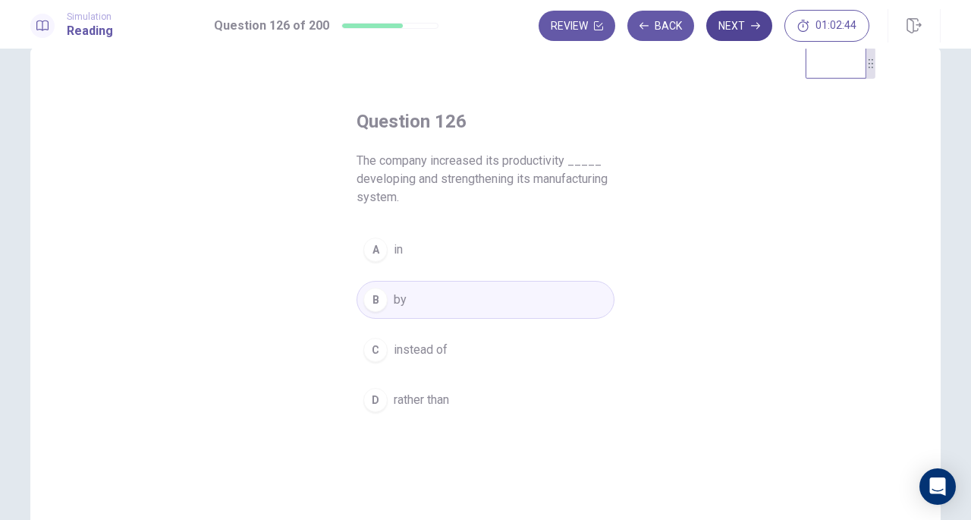
click at [739, 21] on button "Next" at bounding box center [740, 26] width 66 height 30
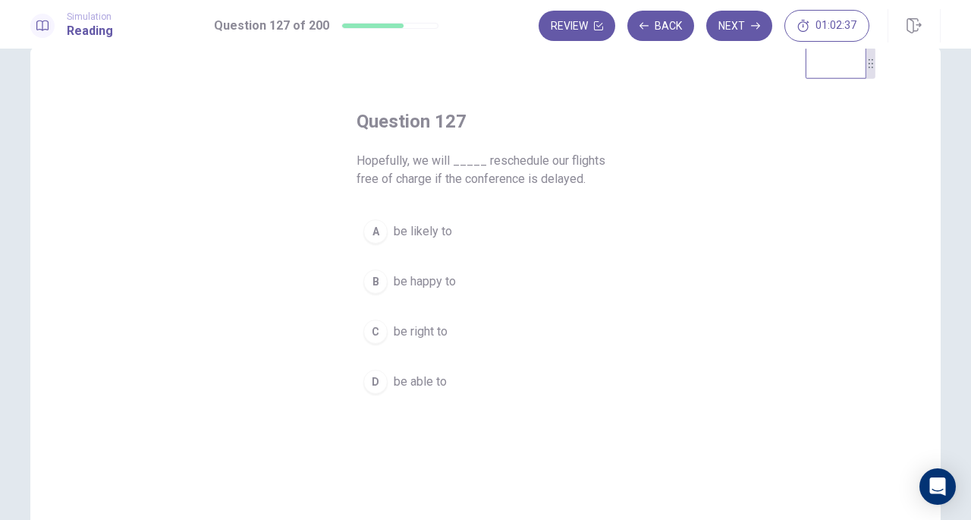
click at [403, 278] on span "be happy to" at bounding box center [425, 281] width 62 height 18
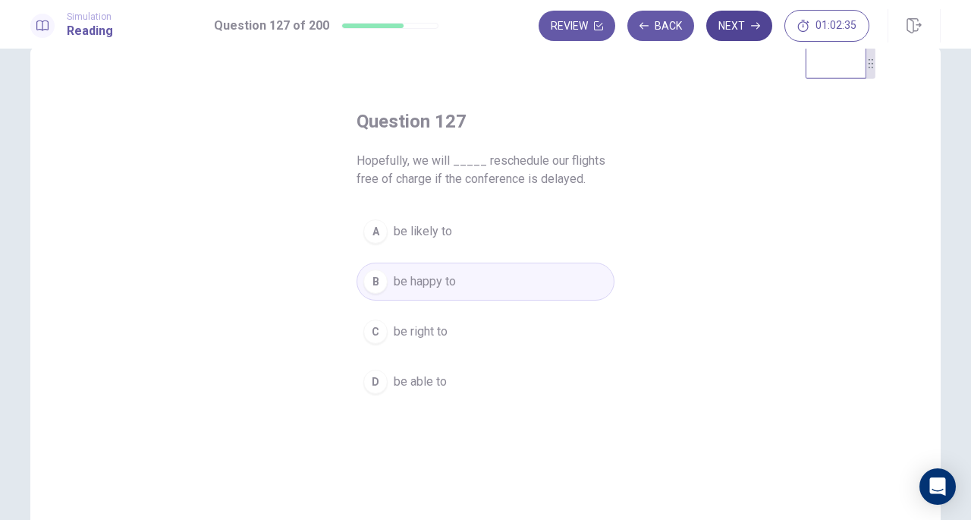
click at [736, 27] on button "Next" at bounding box center [740, 26] width 66 height 30
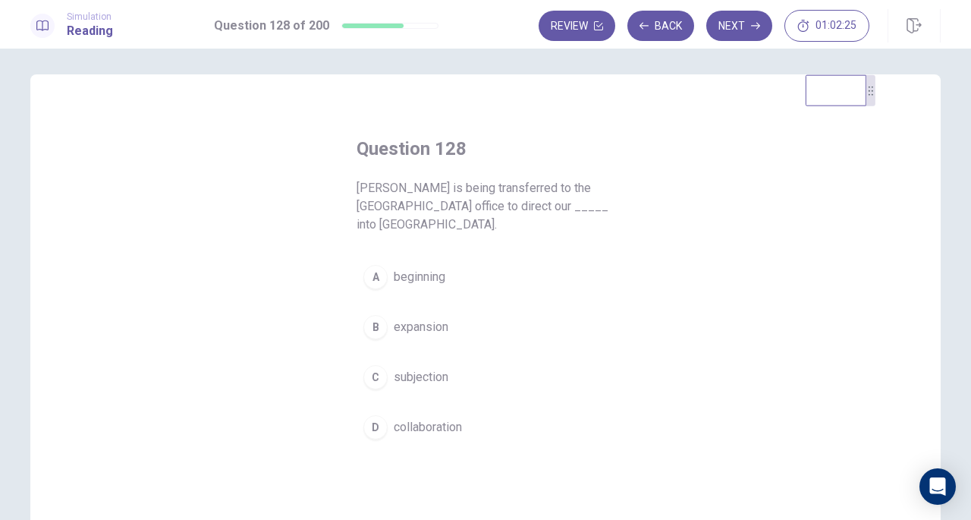
scroll to position [9, 0]
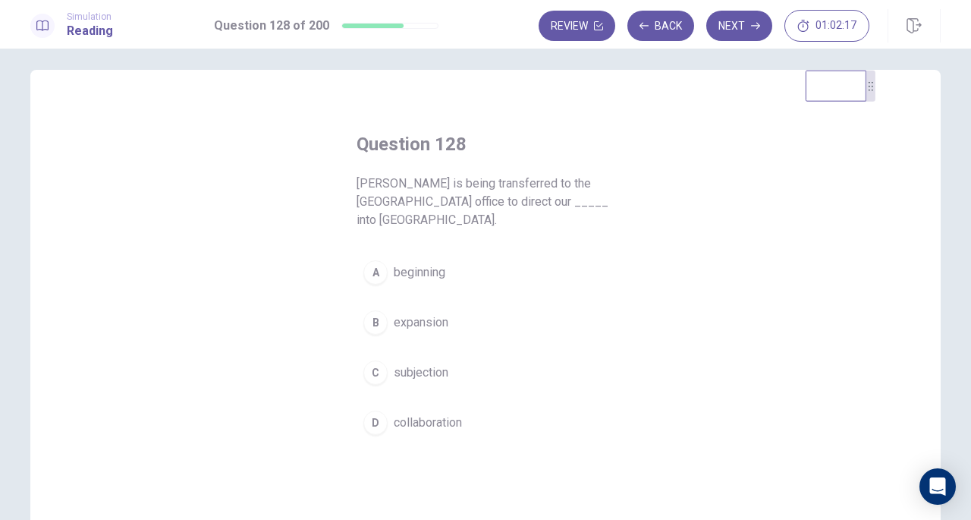
click at [456, 304] on button "B expansion" at bounding box center [486, 323] width 258 height 38
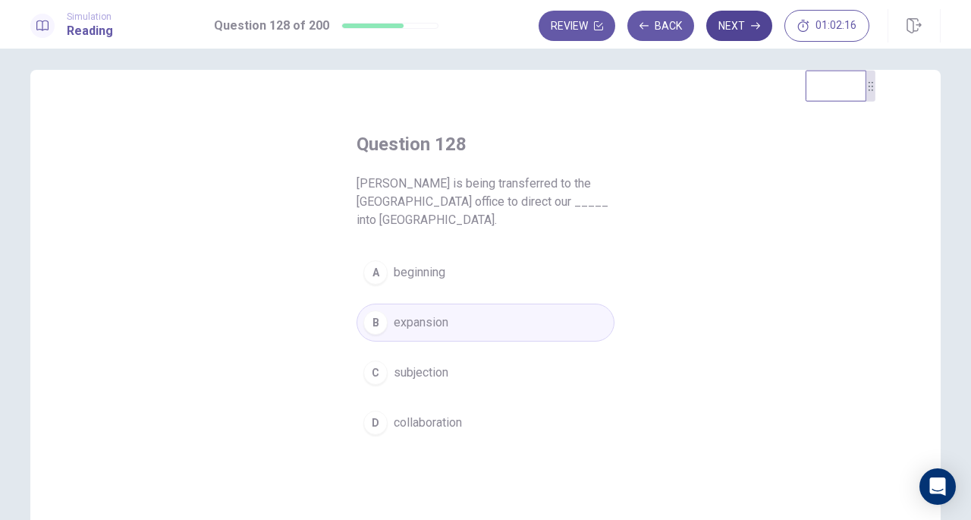
click at [738, 30] on button "Next" at bounding box center [740, 26] width 66 height 30
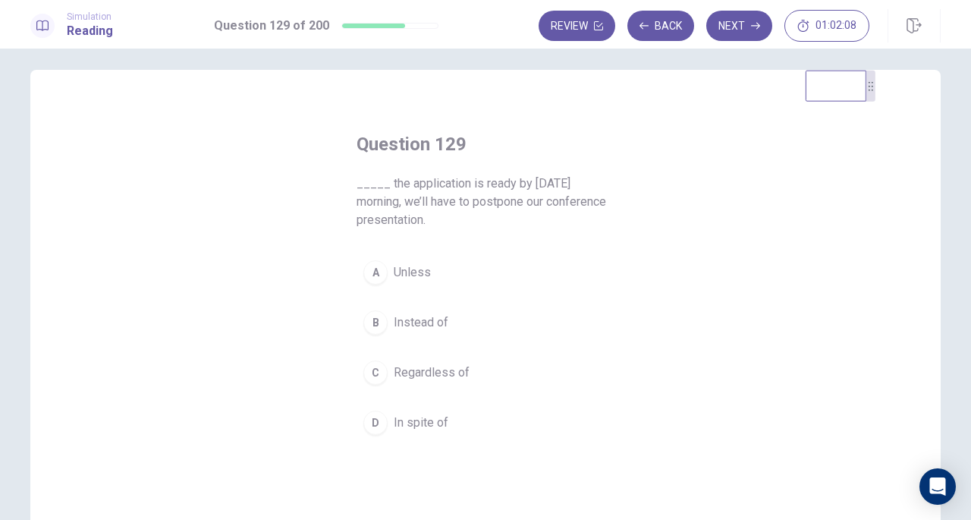
click at [417, 271] on span "Unless" at bounding box center [412, 272] width 37 height 18
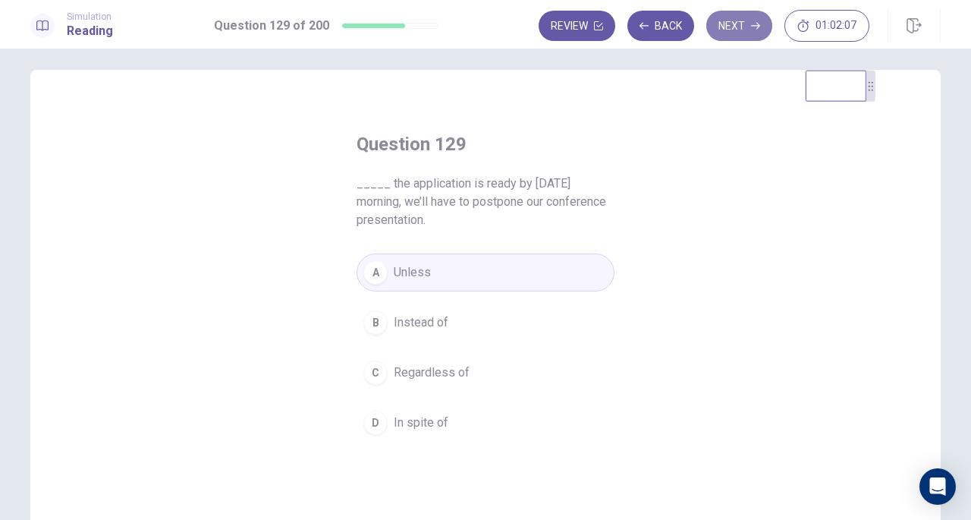
click at [754, 21] on icon "button" at bounding box center [755, 25] width 9 height 9
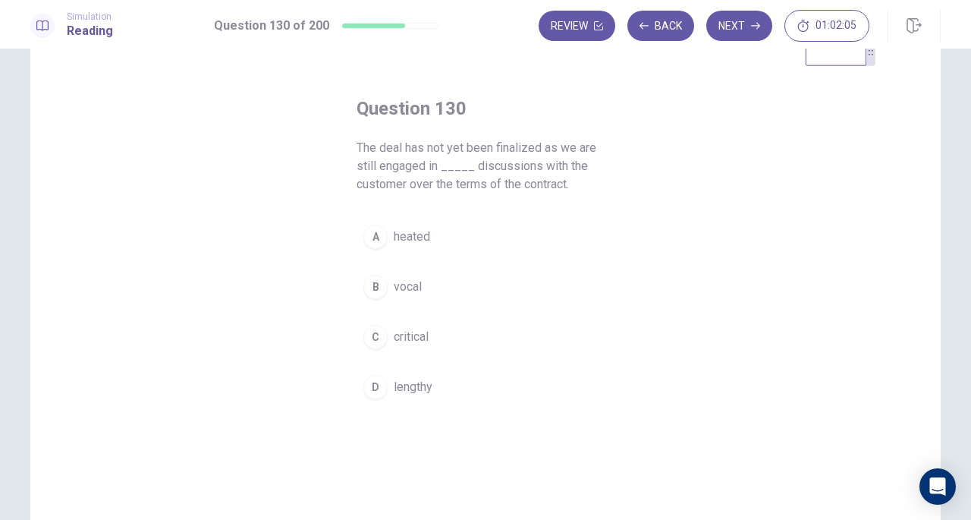
scroll to position [40, 0]
click at [427, 337] on button "C critical" at bounding box center [486, 342] width 258 height 38
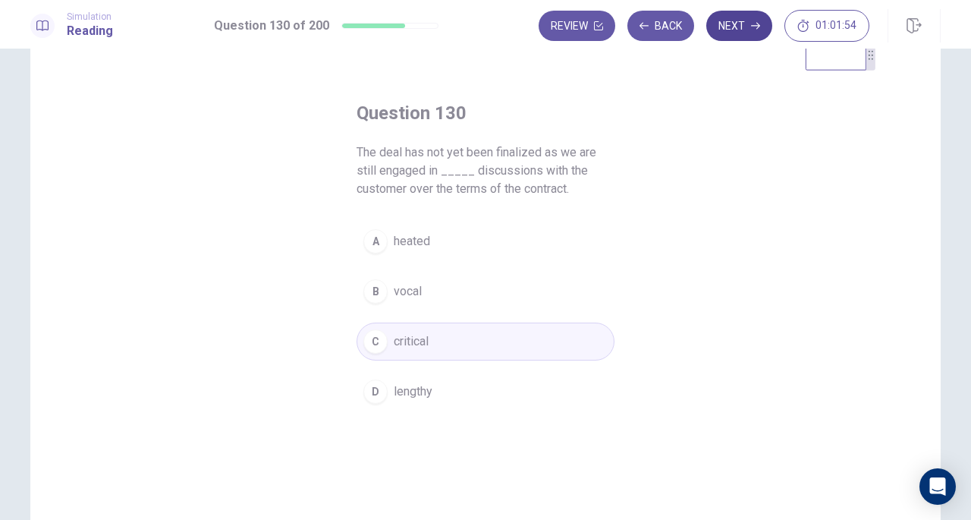
click at [725, 30] on button "Next" at bounding box center [740, 26] width 66 height 30
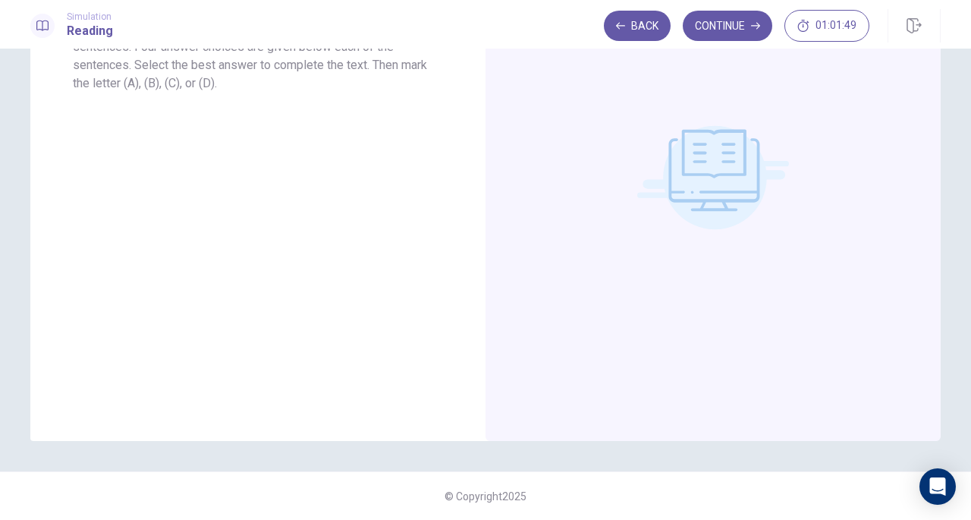
scroll to position [0, 0]
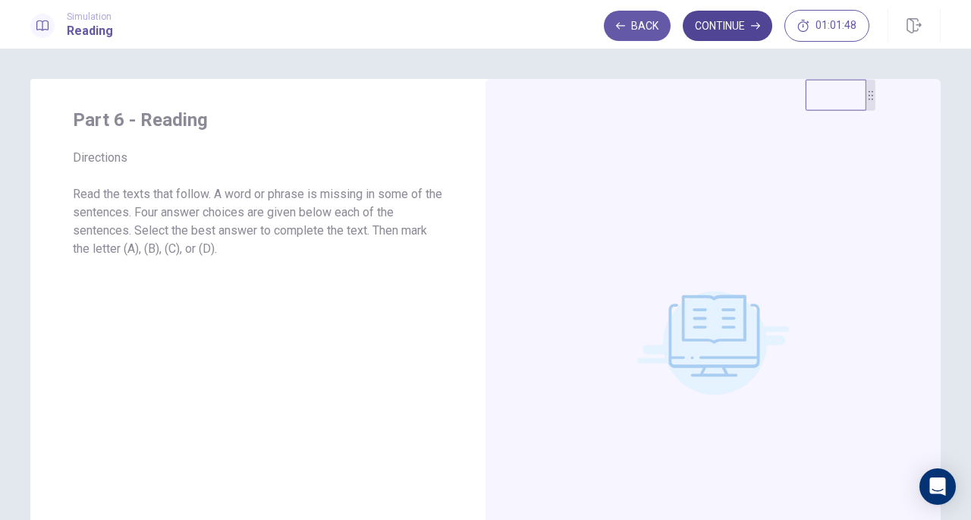
click at [709, 34] on button "Continue" at bounding box center [728, 26] width 90 height 30
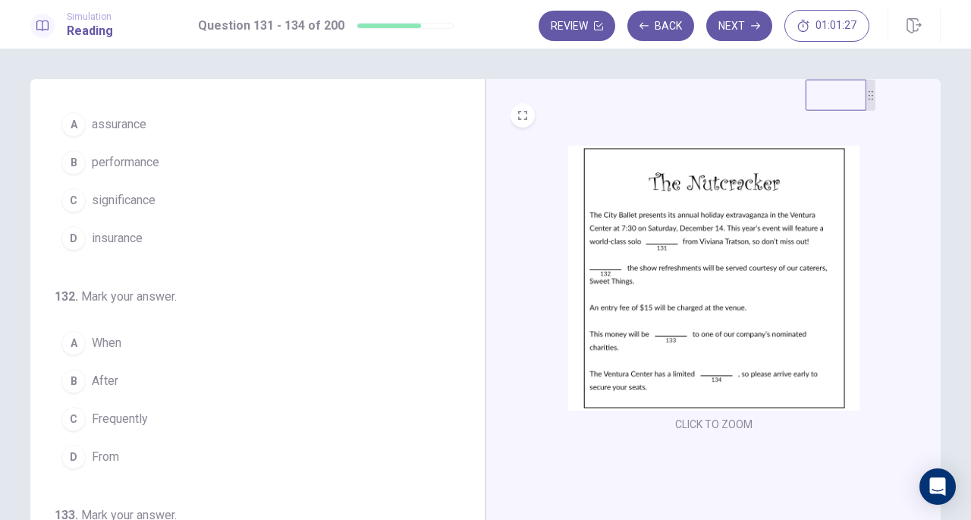
scroll to position [43, 0]
click at [67, 378] on div "B" at bounding box center [73, 379] width 24 height 24
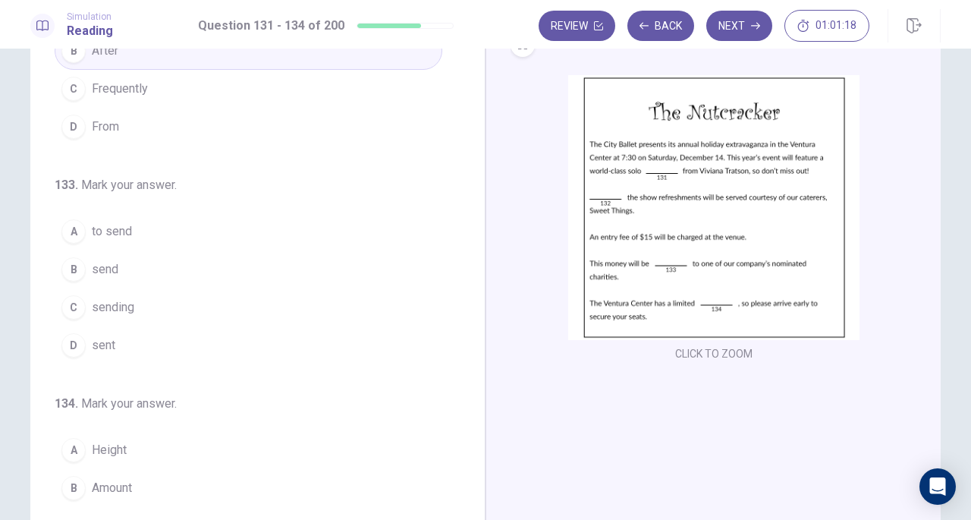
scroll to position [70, 0]
click at [109, 270] on span "send" at bounding box center [105, 270] width 27 height 18
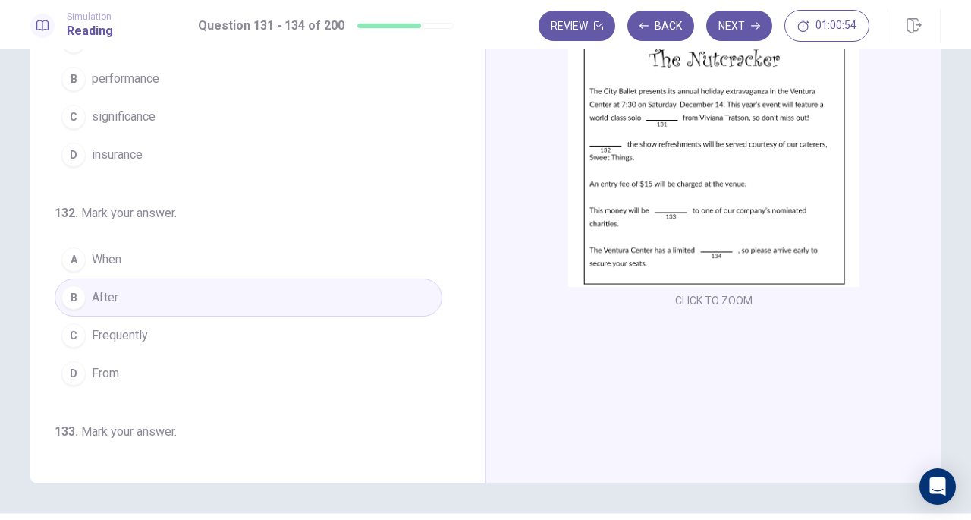
scroll to position [0, 0]
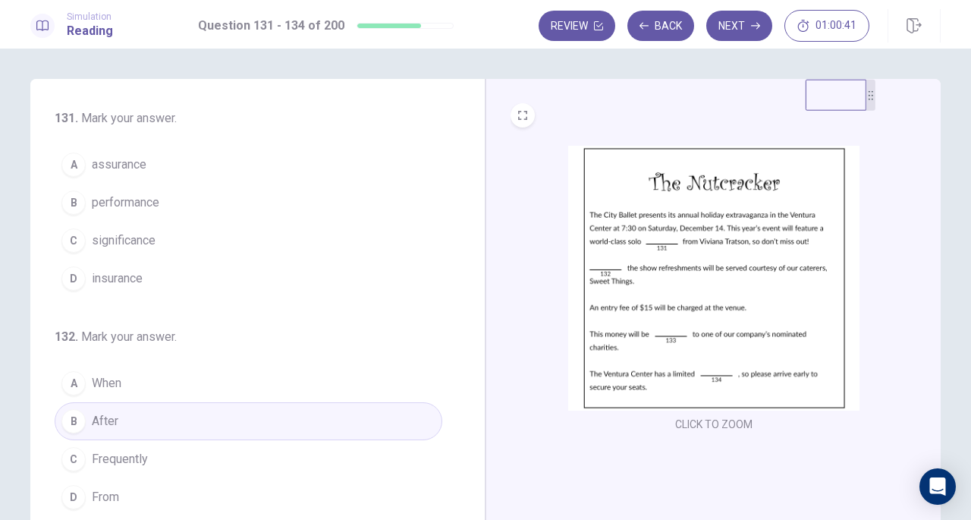
click at [129, 166] on span "assurance" at bounding box center [119, 165] width 55 height 18
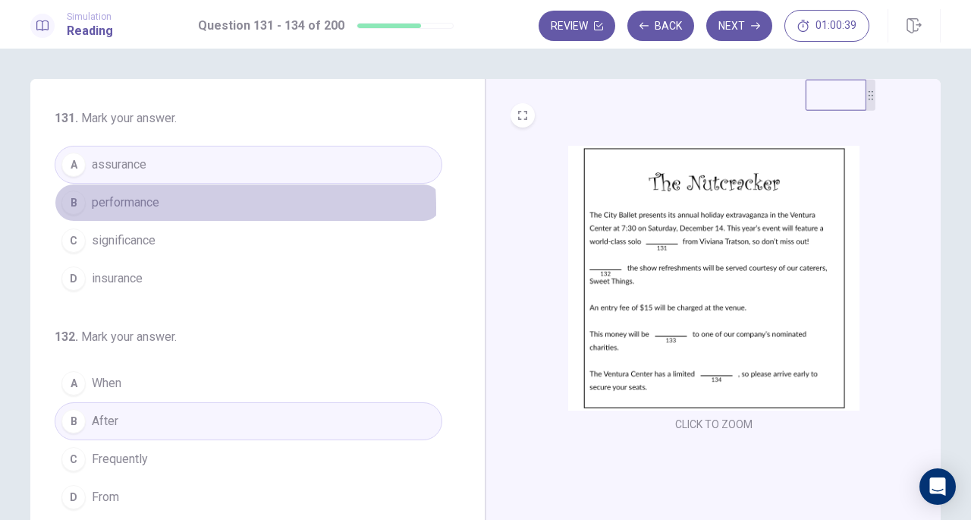
click at [132, 207] on span "performance" at bounding box center [126, 203] width 68 height 18
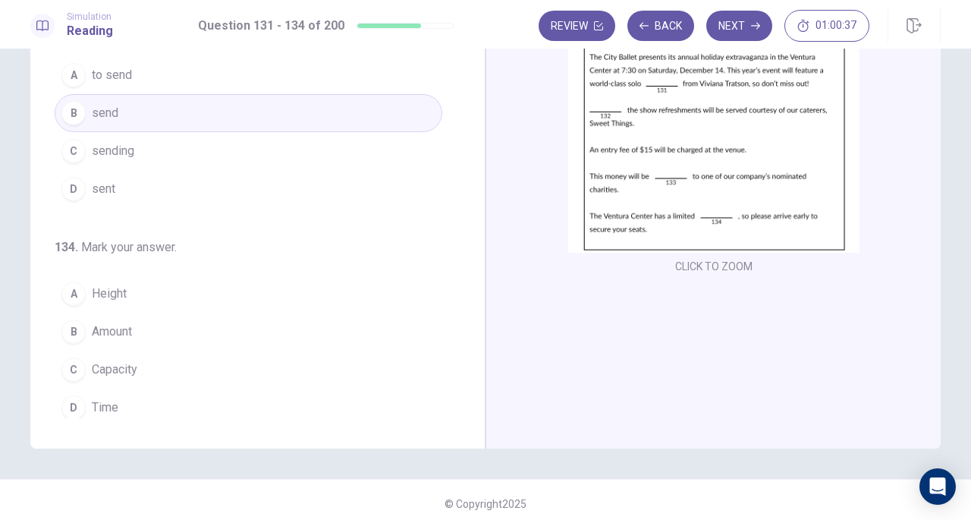
scroll to position [165, 0]
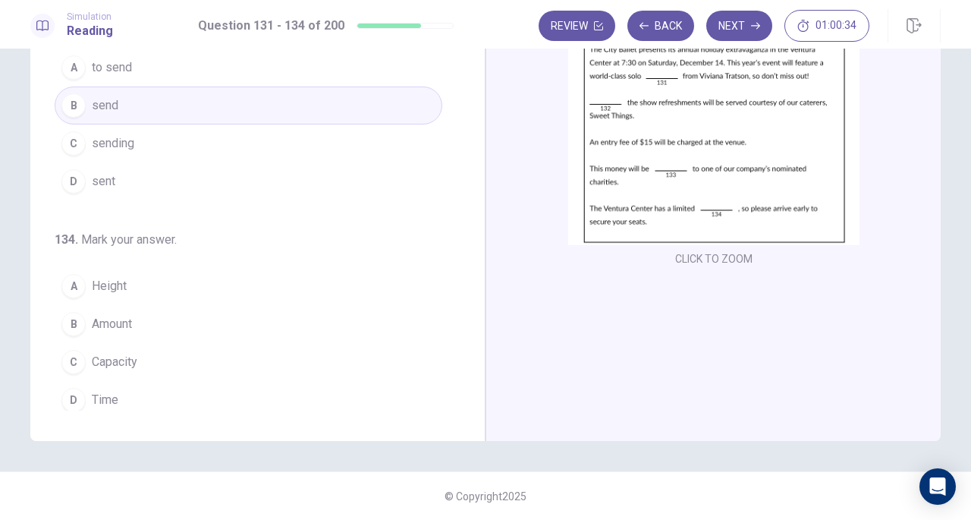
click at [119, 355] on span "Capacity" at bounding box center [115, 362] width 46 height 18
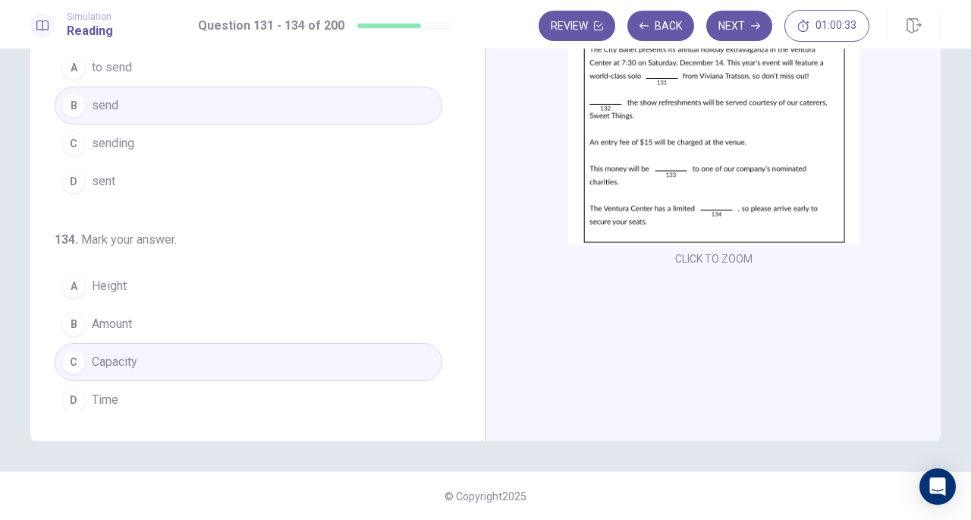
scroll to position [0, 0]
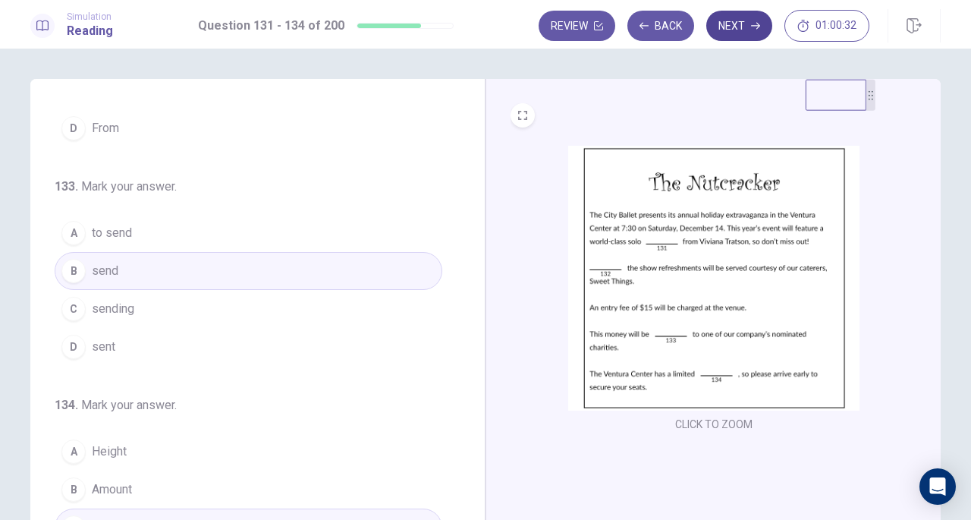
click at [736, 31] on button "Next" at bounding box center [740, 26] width 66 height 30
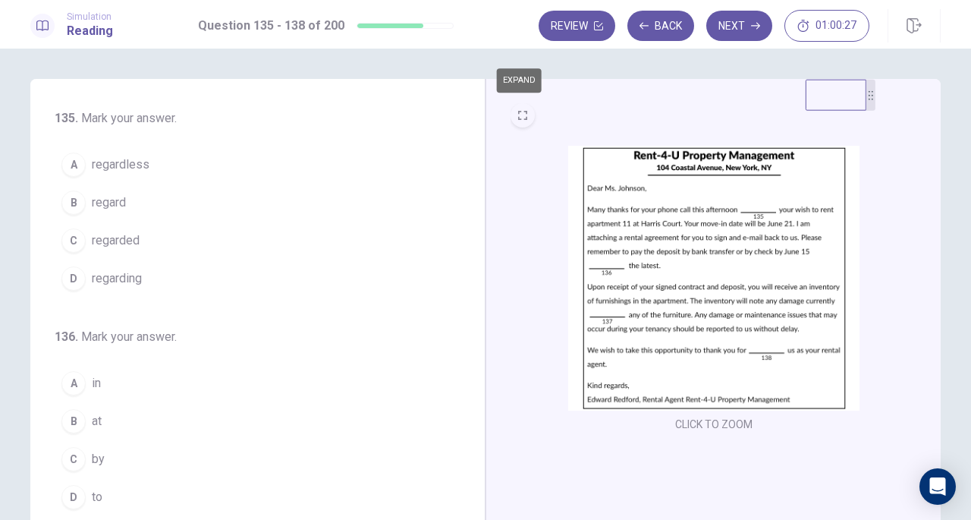
click at [518, 118] on icon "EXPAND" at bounding box center [522, 115] width 9 height 9
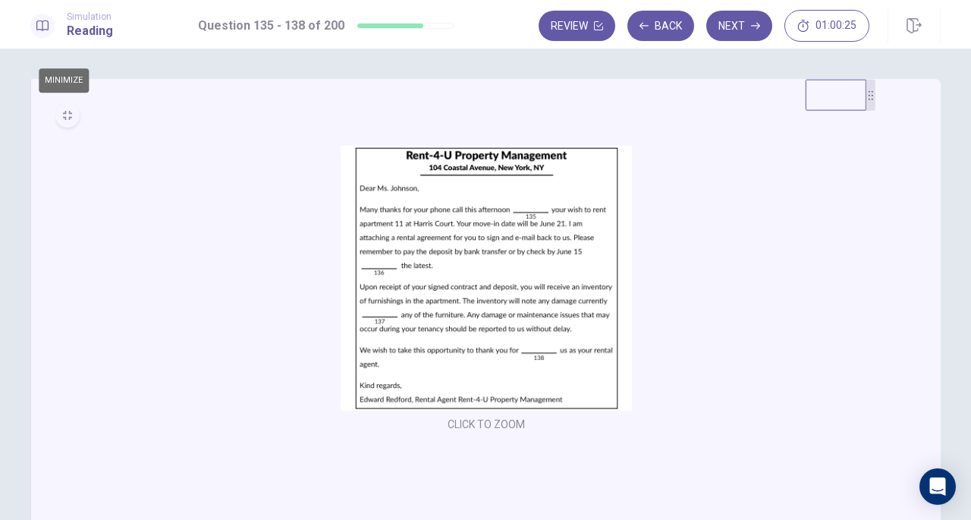
click at [65, 120] on button "MINIMIZE" at bounding box center [67, 115] width 24 height 24
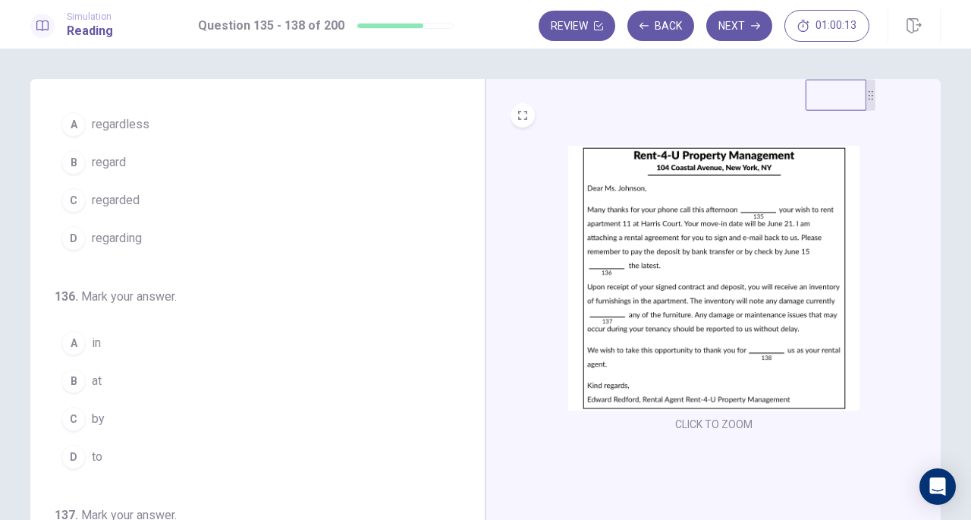
scroll to position [42, 0]
click at [87, 376] on button "B at" at bounding box center [249, 380] width 388 height 38
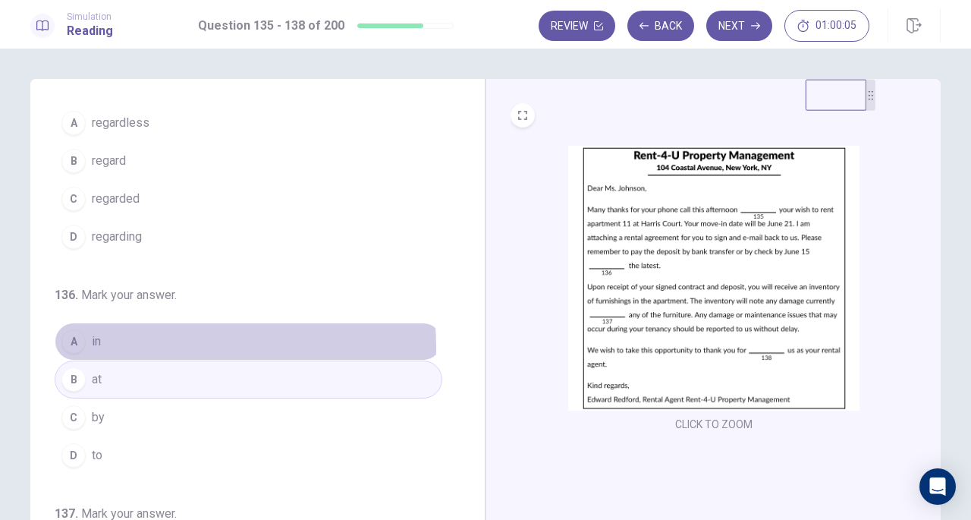
click at [101, 346] on button "A in" at bounding box center [249, 342] width 388 height 38
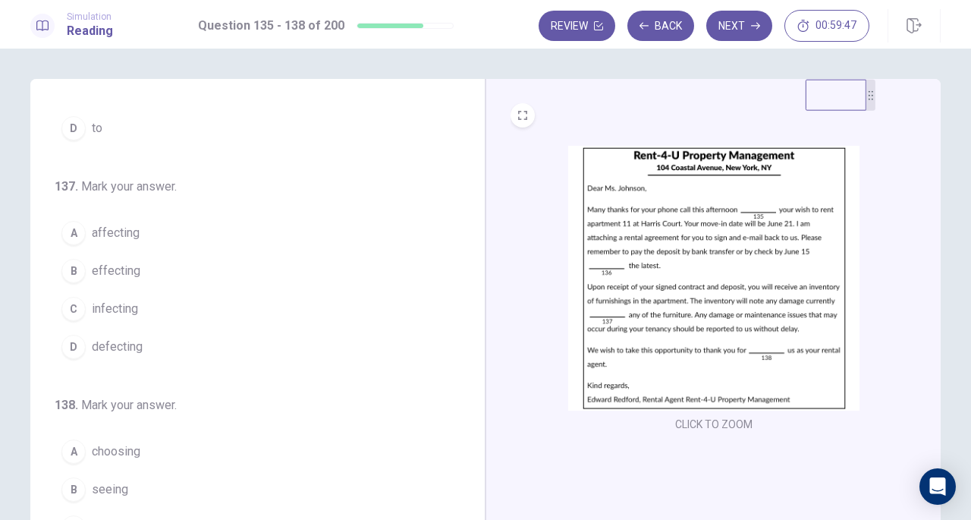
scroll to position [165, 0]
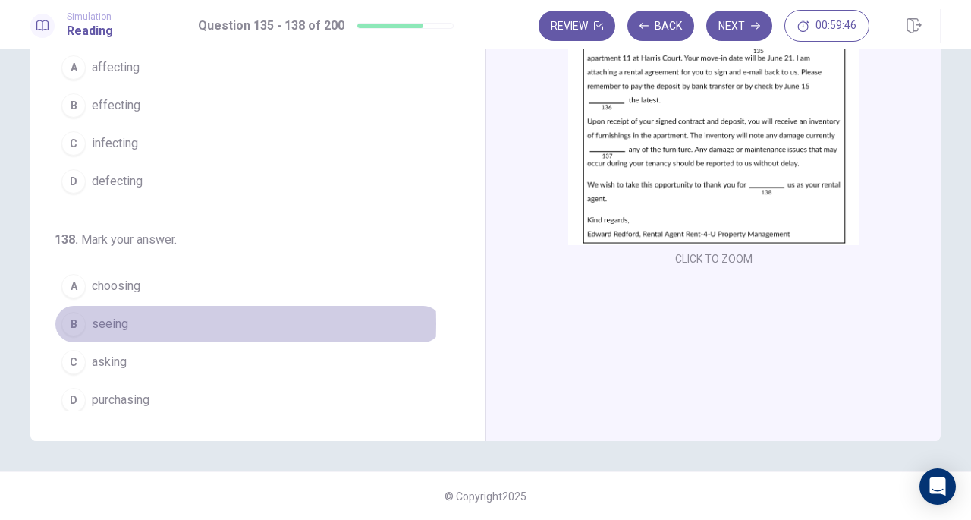
click at [107, 316] on span "seeing" at bounding box center [110, 324] width 36 height 18
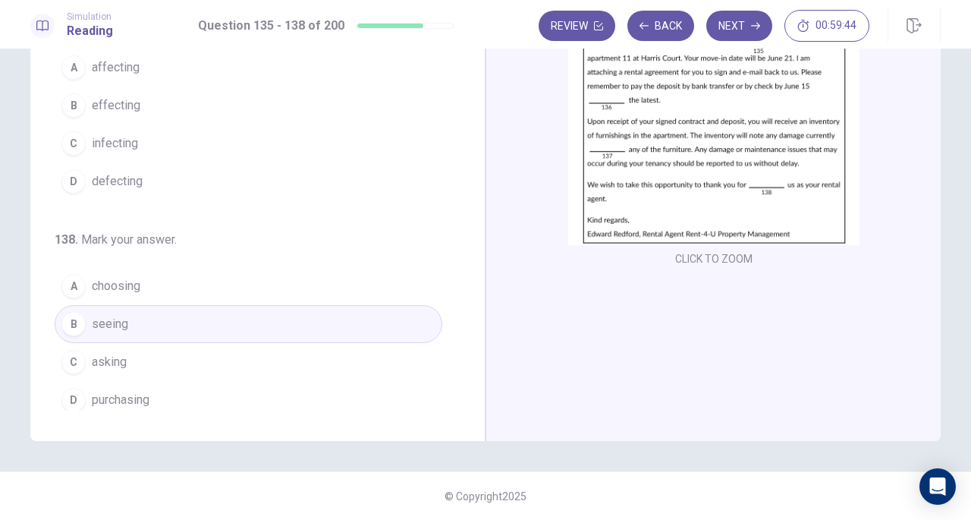
scroll to position [184, 0]
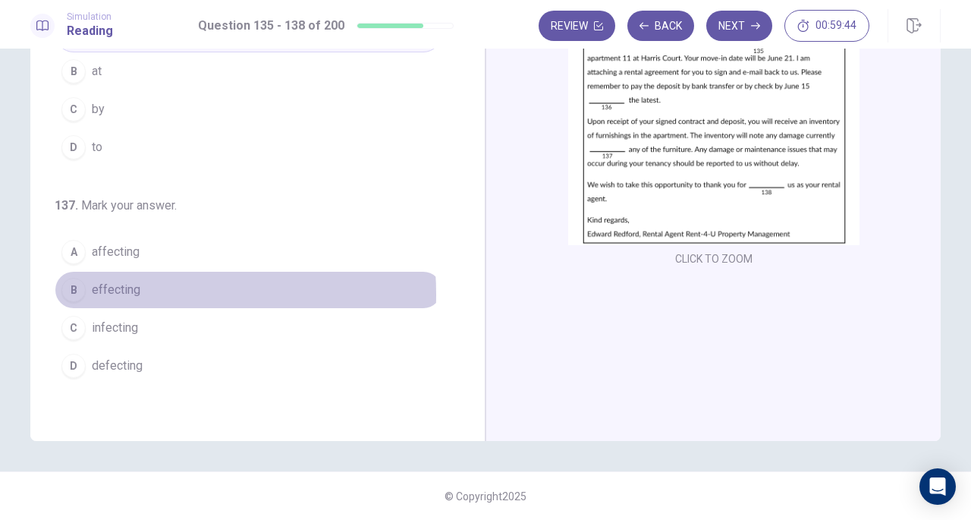
click at [109, 289] on span "effecting" at bounding box center [116, 290] width 49 height 18
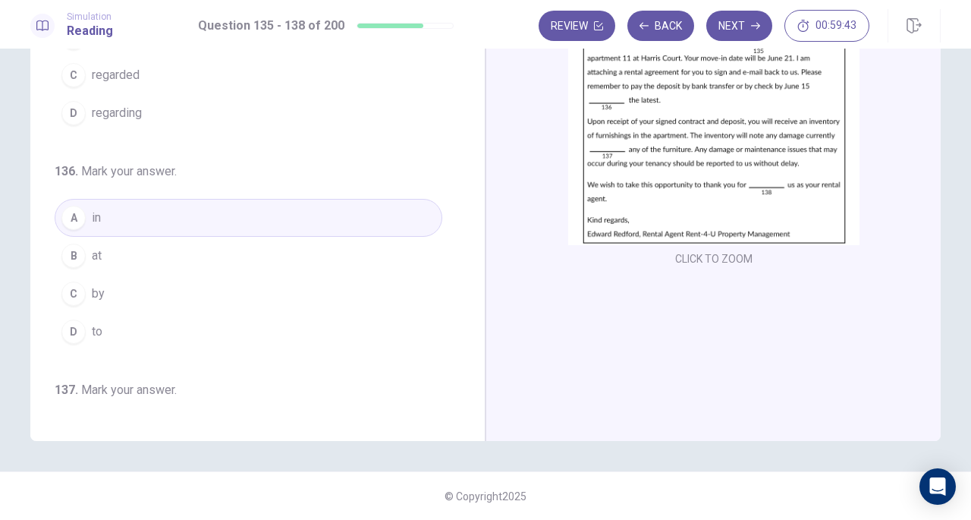
scroll to position [0, 0]
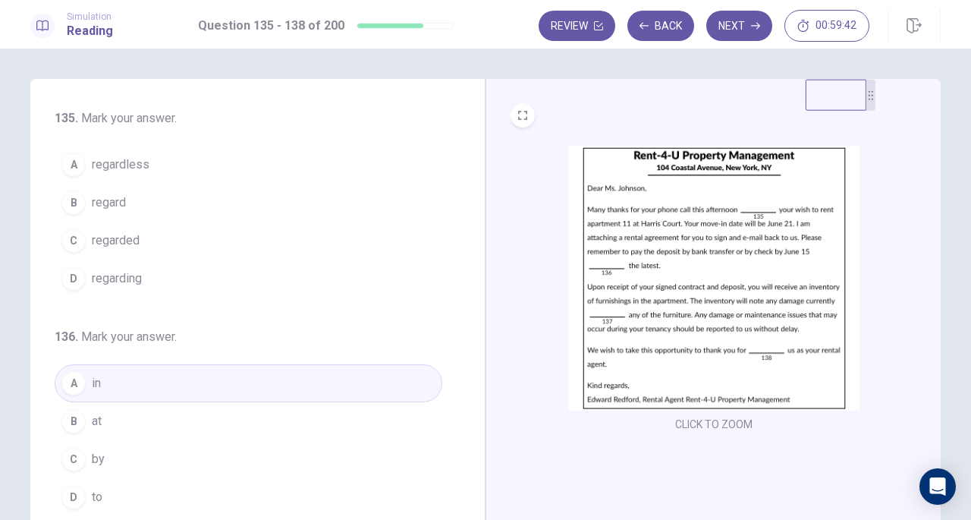
click at [137, 180] on button "A regardless" at bounding box center [249, 165] width 388 height 38
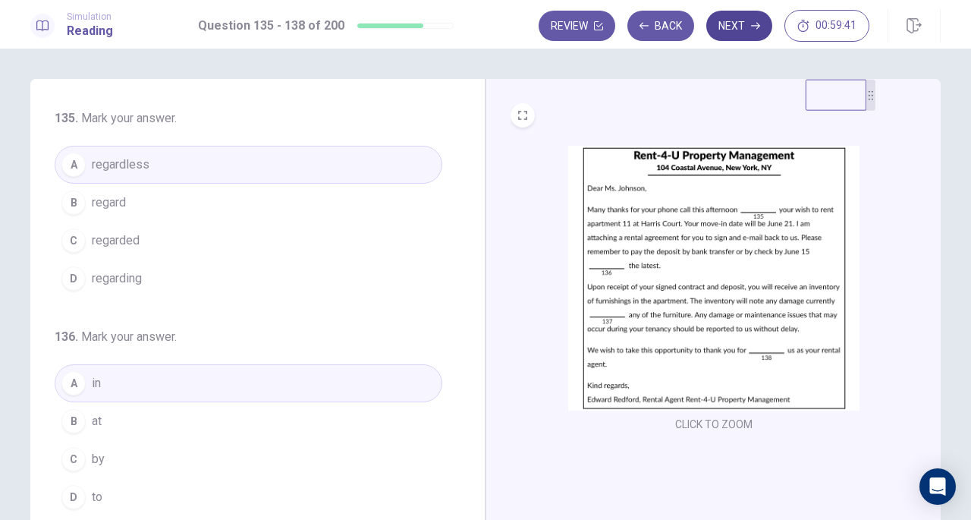
click at [732, 34] on button "Next" at bounding box center [740, 26] width 66 height 30
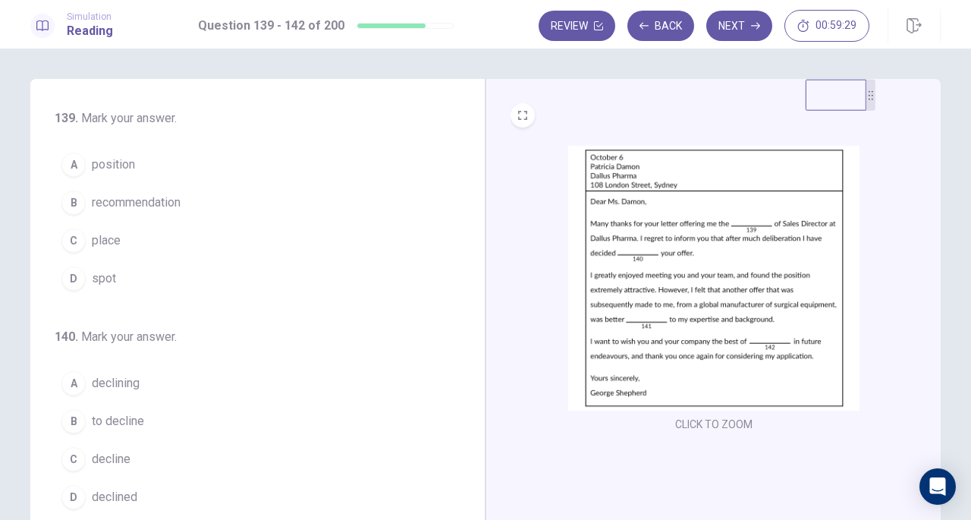
click at [266, 311] on div "139 . Mark your answer. A position B recommendation C place D spot 140 . Mark y…" at bounding box center [249, 372] width 388 height 527
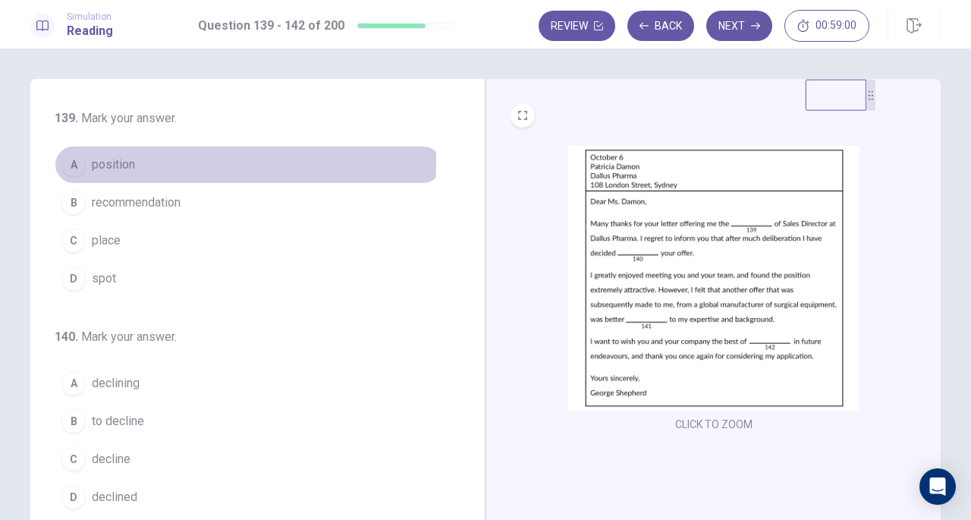
click at [107, 162] on span "position" at bounding box center [113, 165] width 43 height 18
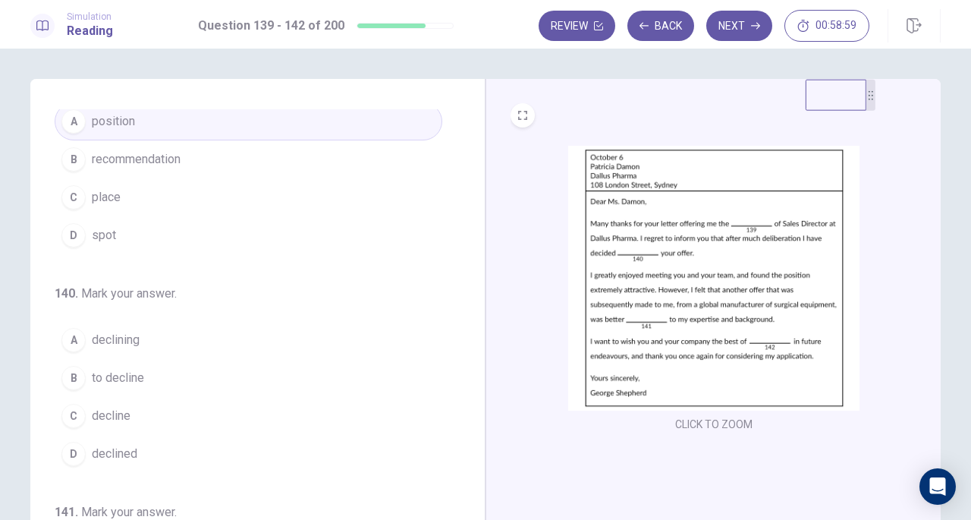
scroll to position [58, 0]
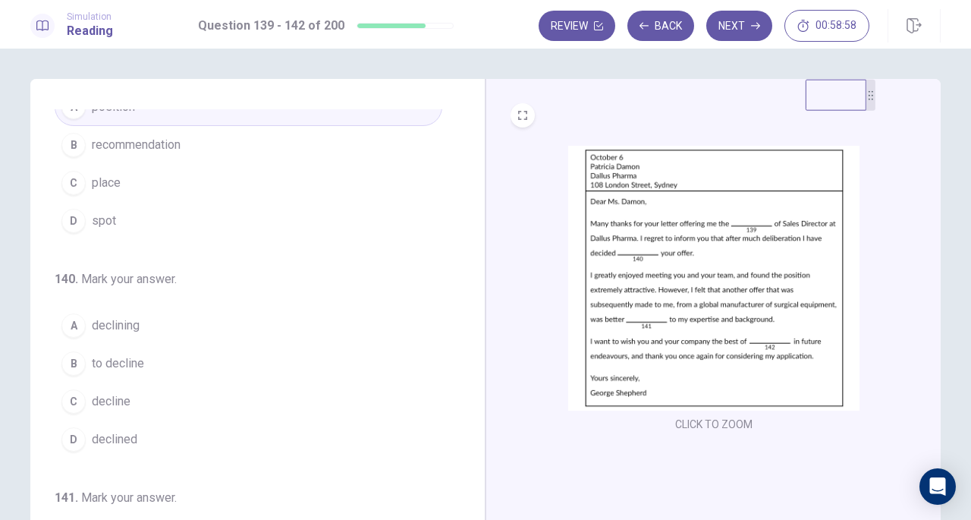
click at [107, 354] on span "to decline" at bounding box center [118, 363] width 52 height 18
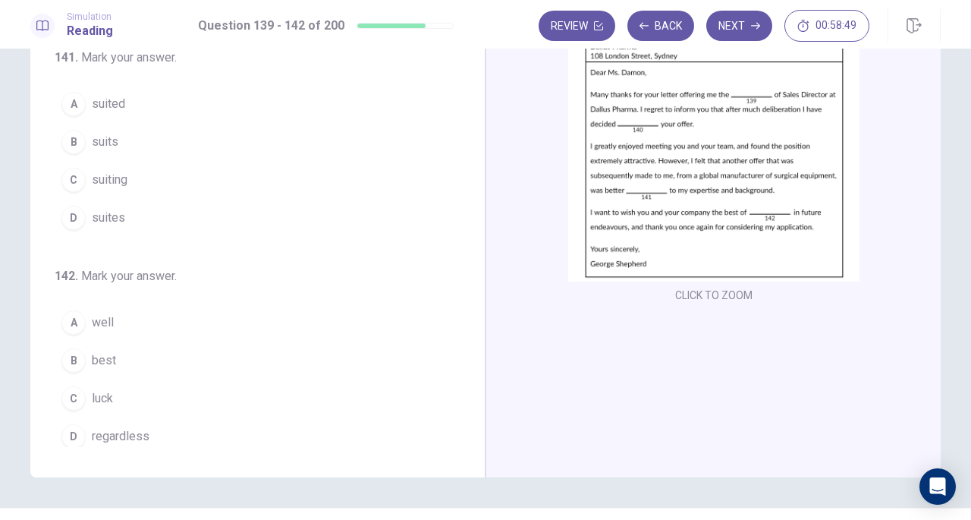
scroll to position [132, 0]
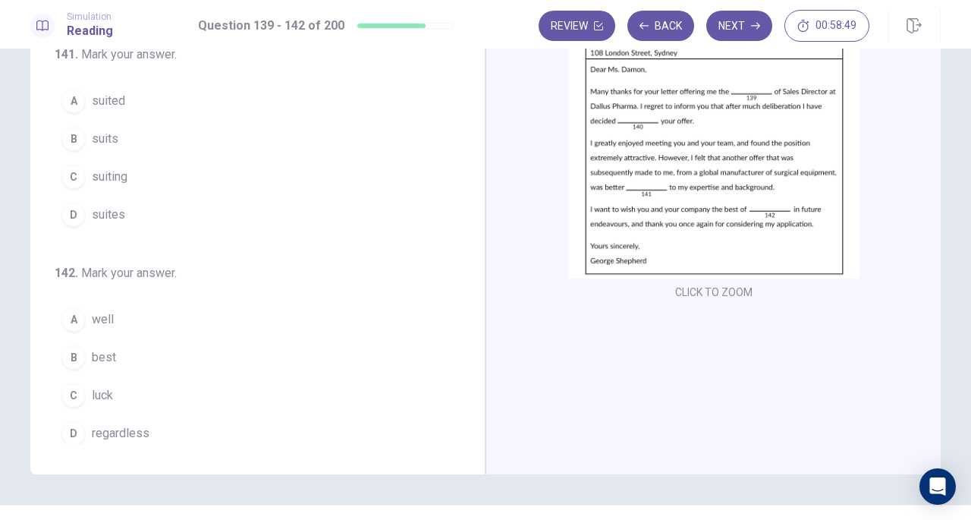
click at [92, 389] on span "luck" at bounding box center [102, 395] width 21 height 18
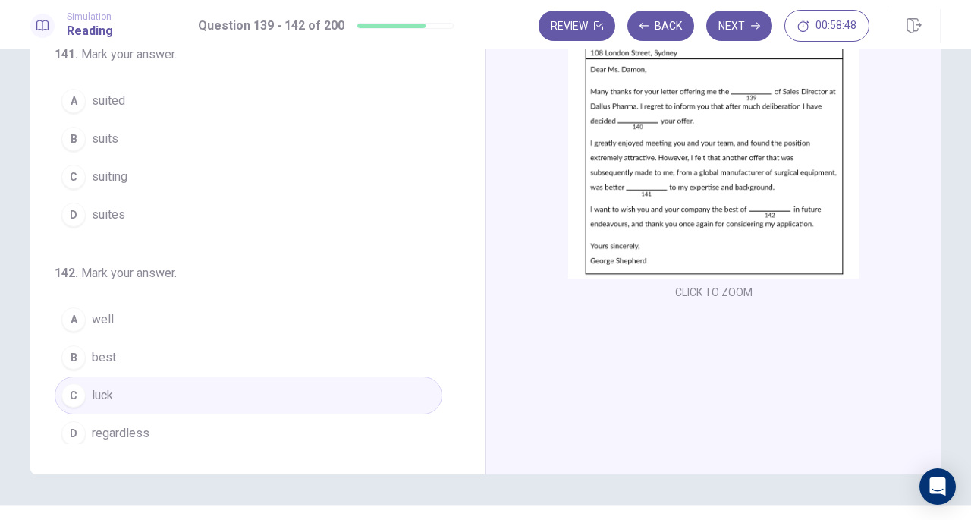
scroll to position [296, 0]
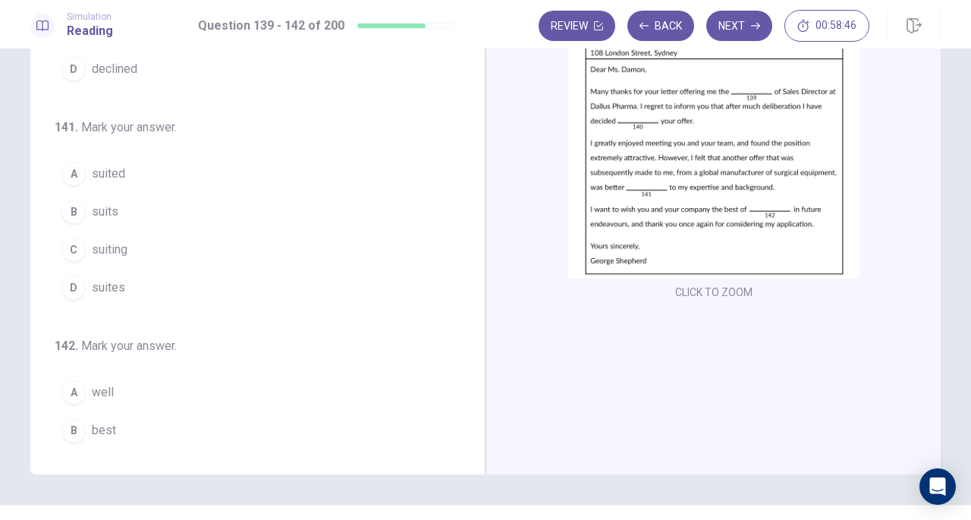
click at [110, 172] on span "suited" at bounding box center [108, 174] width 33 height 18
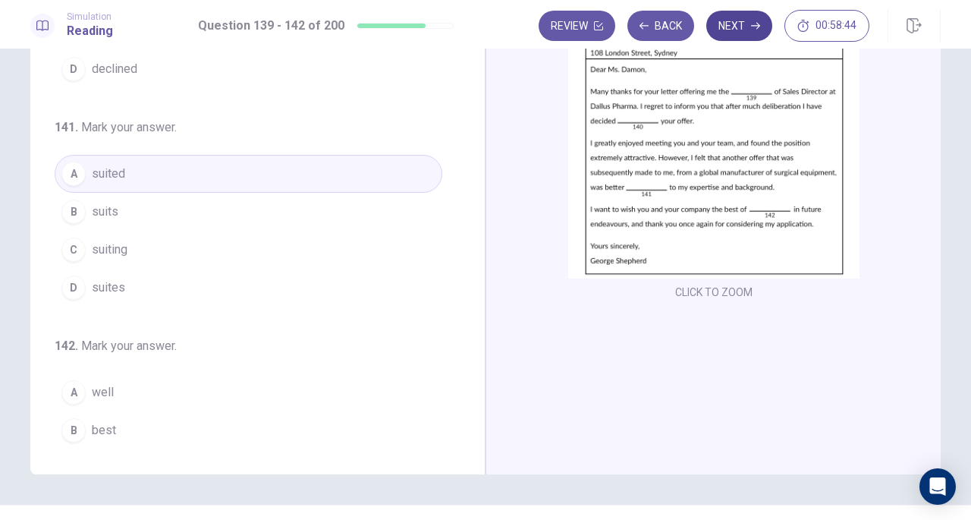
click at [757, 27] on icon "button" at bounding box center [755, 25] width 9 height 9
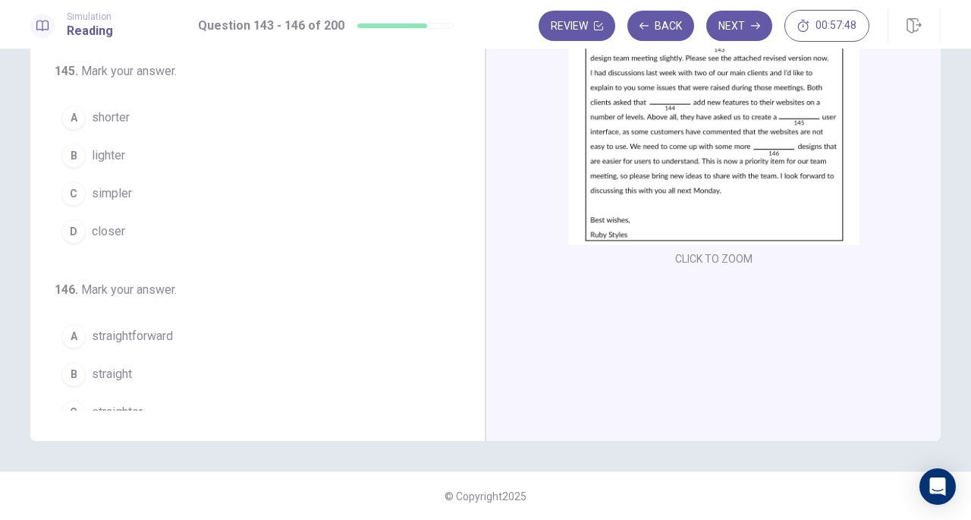
scroll to position [369, 0]
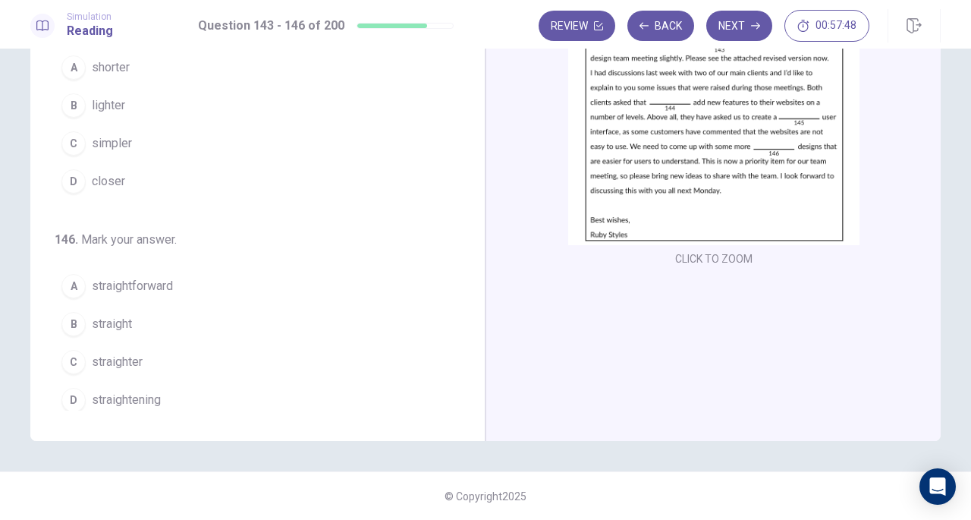
click at [115, 381] on button "D straightening" at bounding box center [249, 400] width 388 height 38
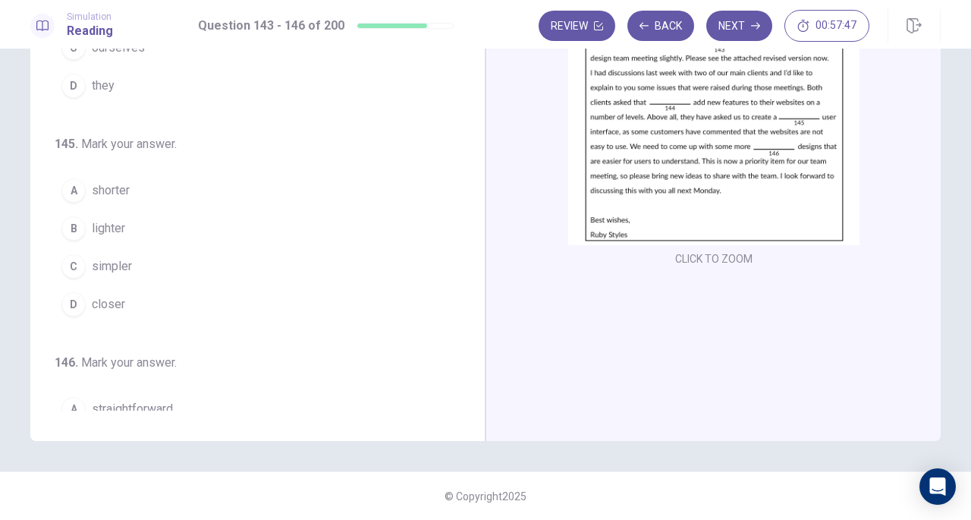
click at [93, 285] on button "D closer" at bounding box center [249, 304] width 388 height 38
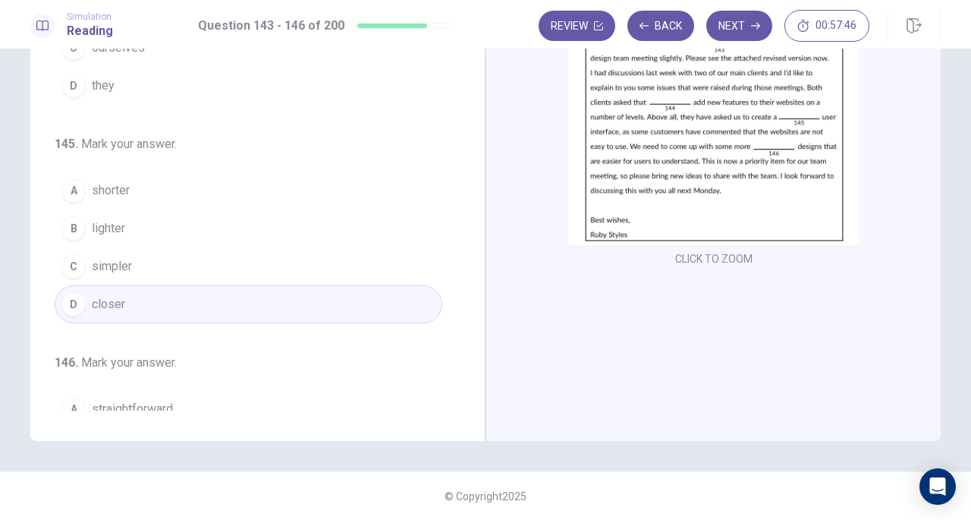
scroll to position [77, 0]
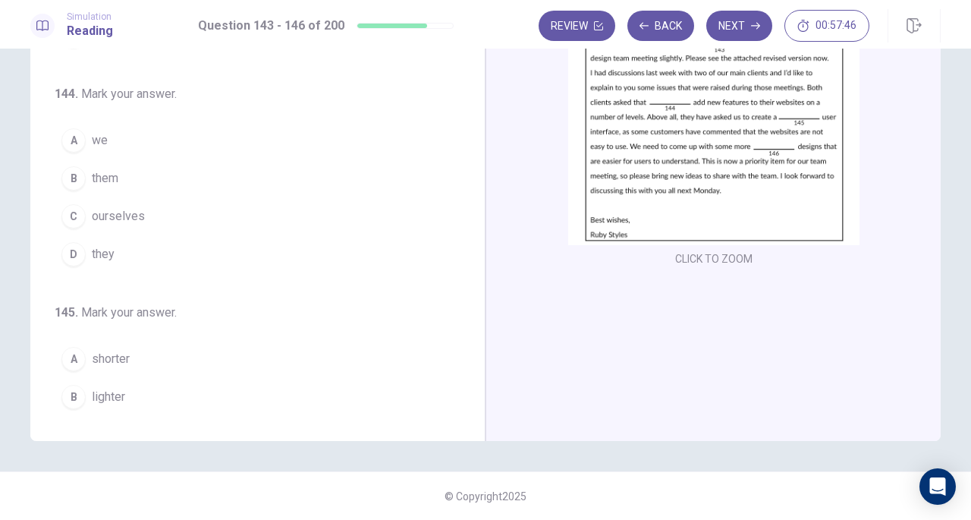
click at [112, 197] on button "C ourselves" at bounding box center [249, 216] width 388 height 38
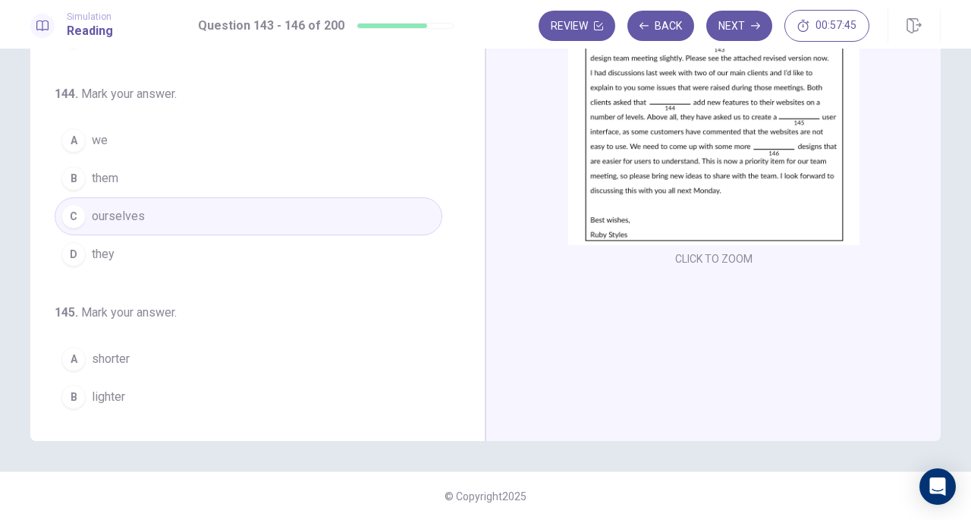
scroll to position [0, 0]
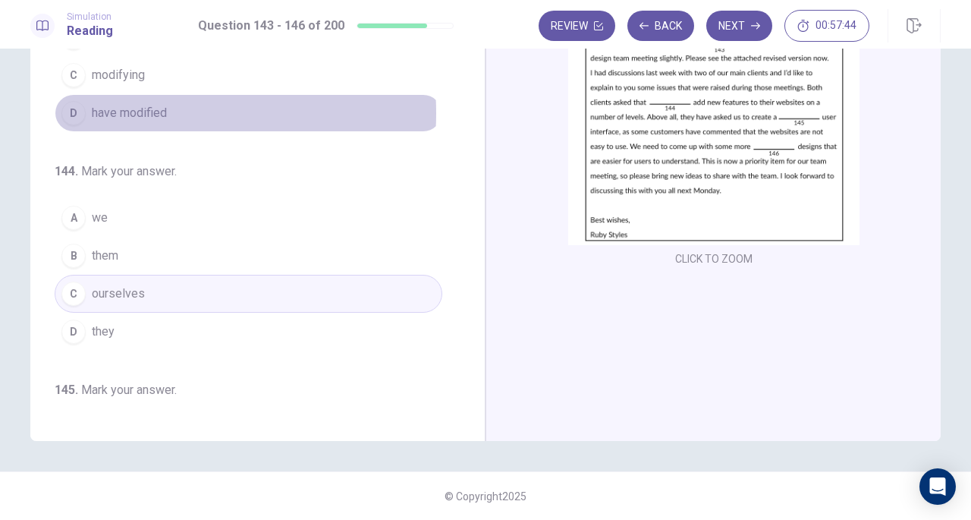
click at [126, 112] on span "have modified" at bounding box center [129, 113] width 75 height 18
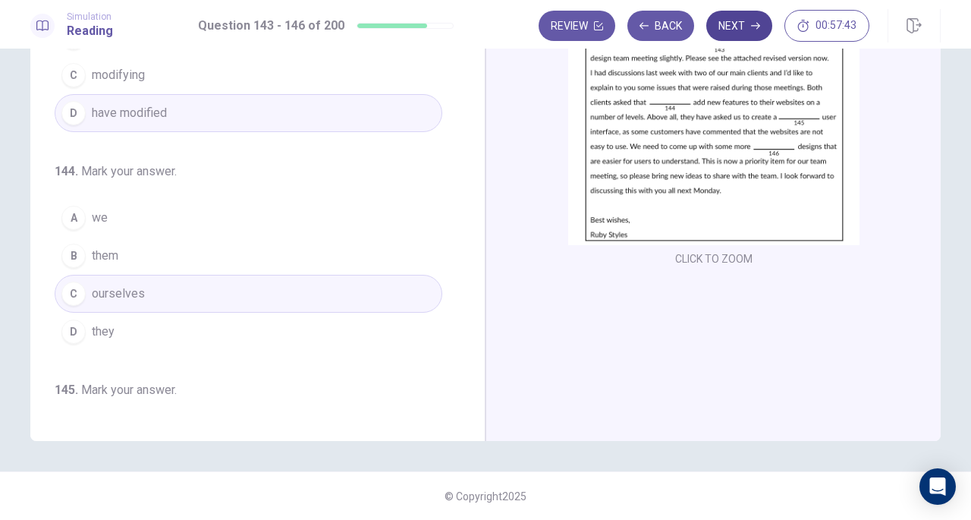
click at [724, 17] on button "Next" at bounding box center [740, 26] width 66 height 30
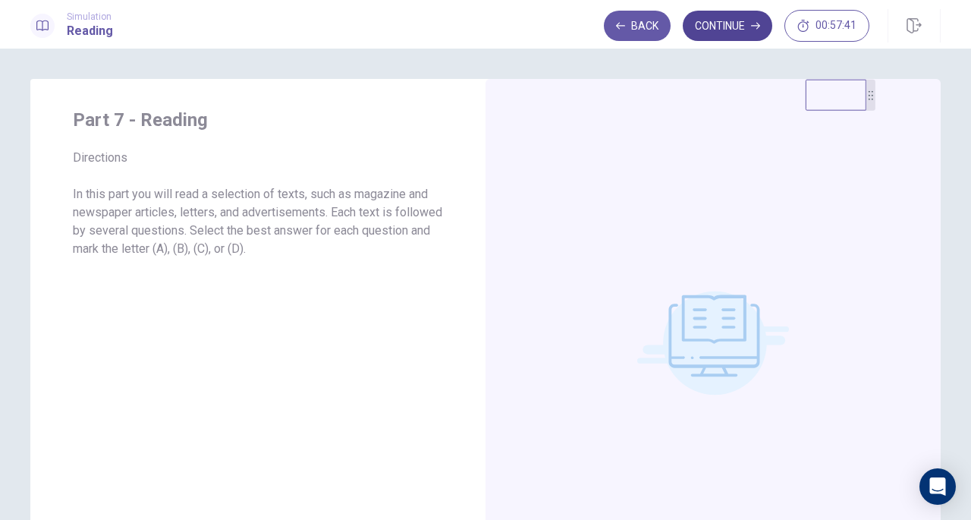
click at [735, 13] on button "Continue" at bounding box center [728, 26] width 90 height 30
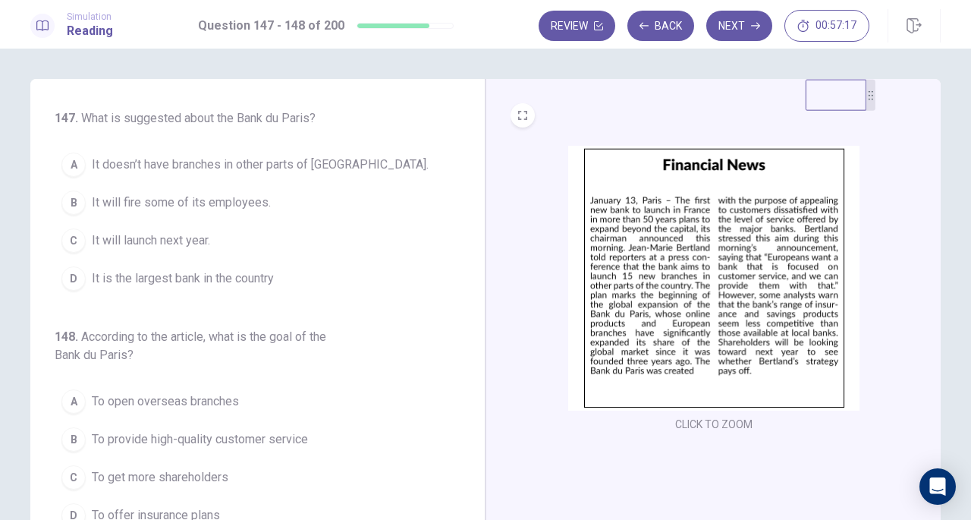
click at [169, 206] on span "It will fire some of its employees." at bounding box center [181, 203] width 179 height 18
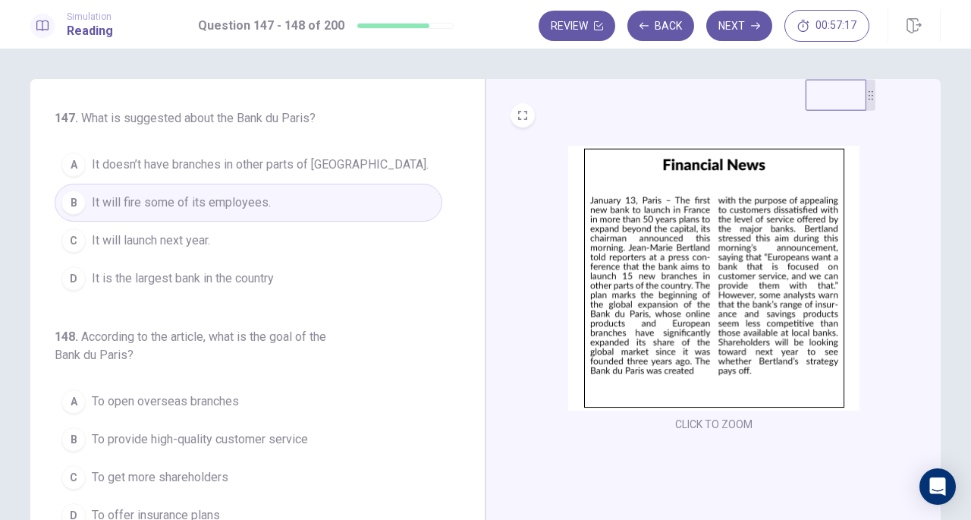
scroll to position [165, 0]
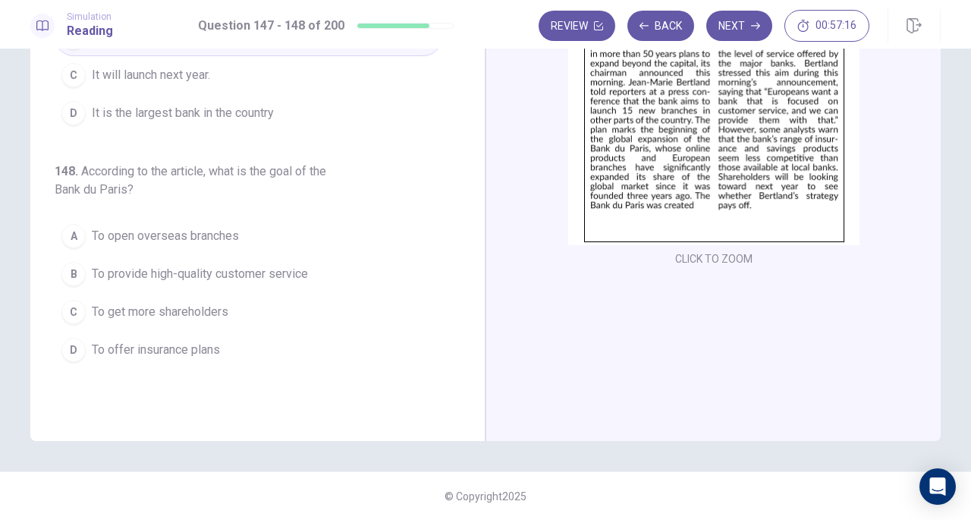
click at [150, 282] on button "B To provide high-quality customer service" at bounding box center [249, 274] width 388 height 38
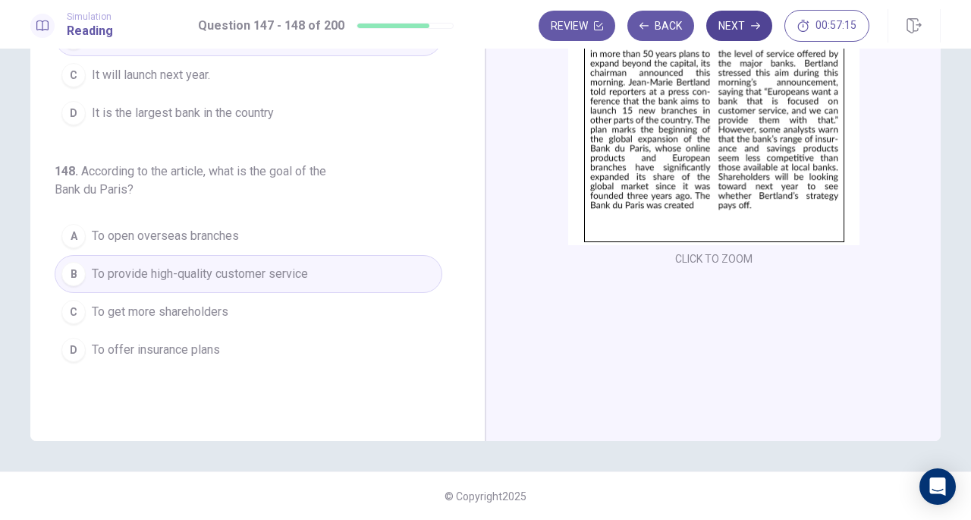
click at [751, 26] on button "Next" at bounding box center [740, 26] width 66 height 30
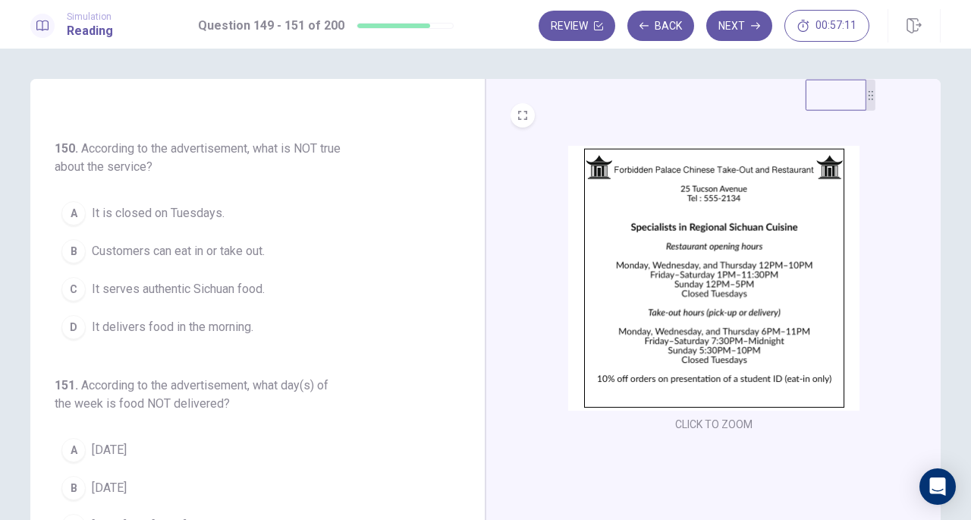
scroll to position [0, 0]
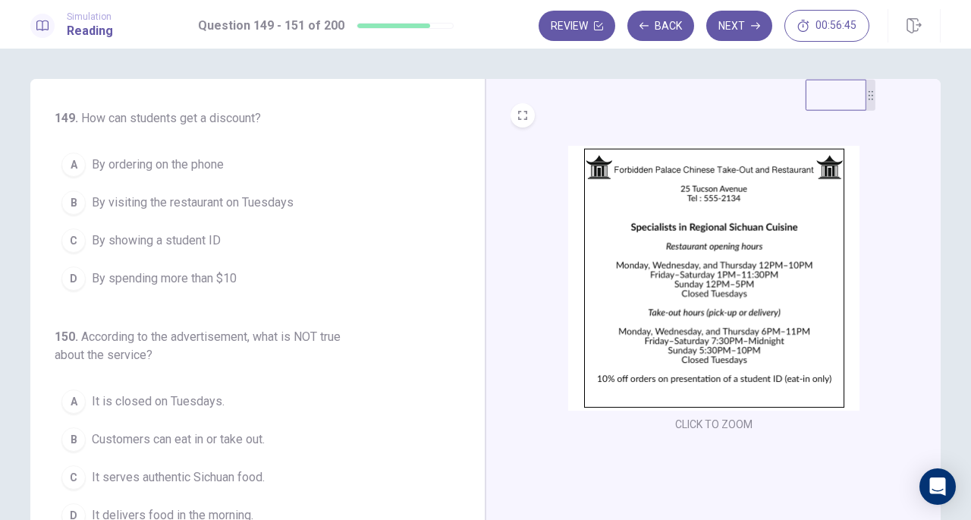
click at [203, 244] on span "By showing a student ID" at bounding box center [156, 240] width 129 height 18
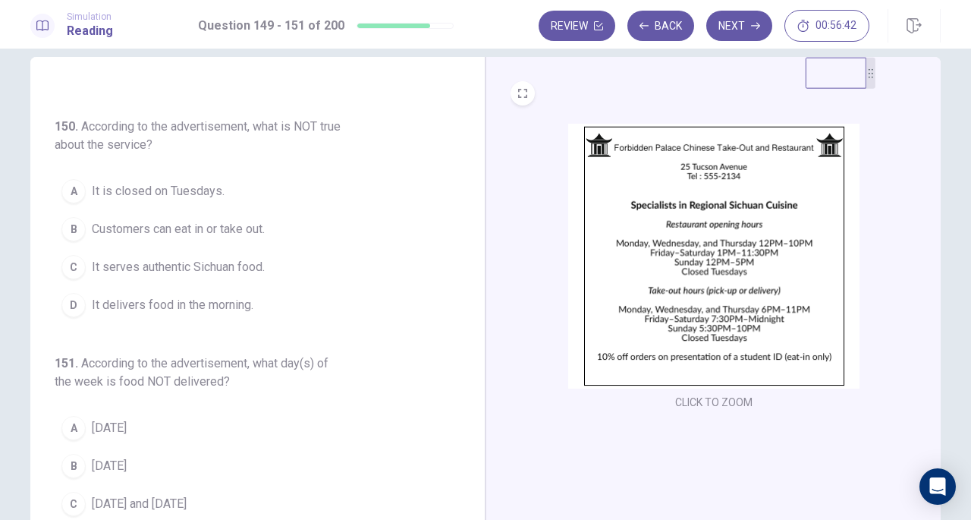
scroll to position [23, 0]
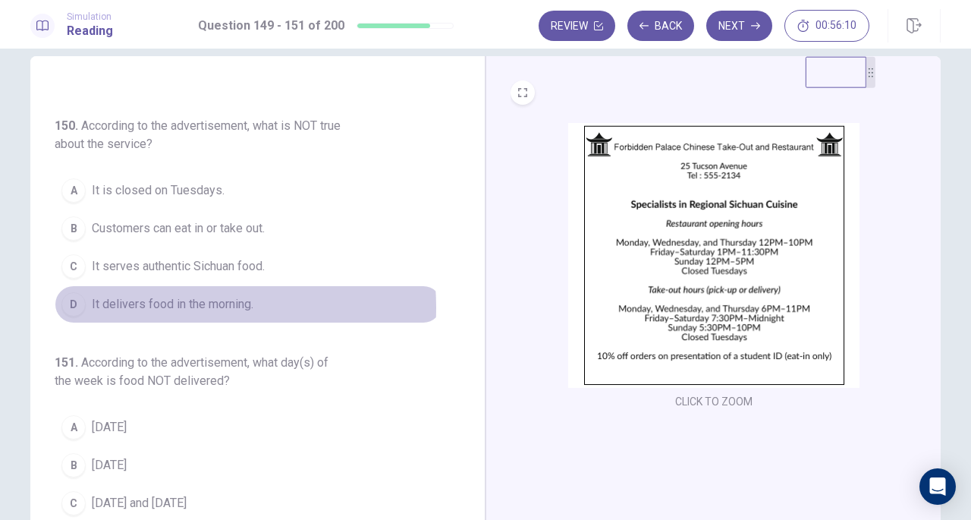
click at [168, 303] on span "It delivers food in the morning." at bounding box center [173, 304] width 162 height 18
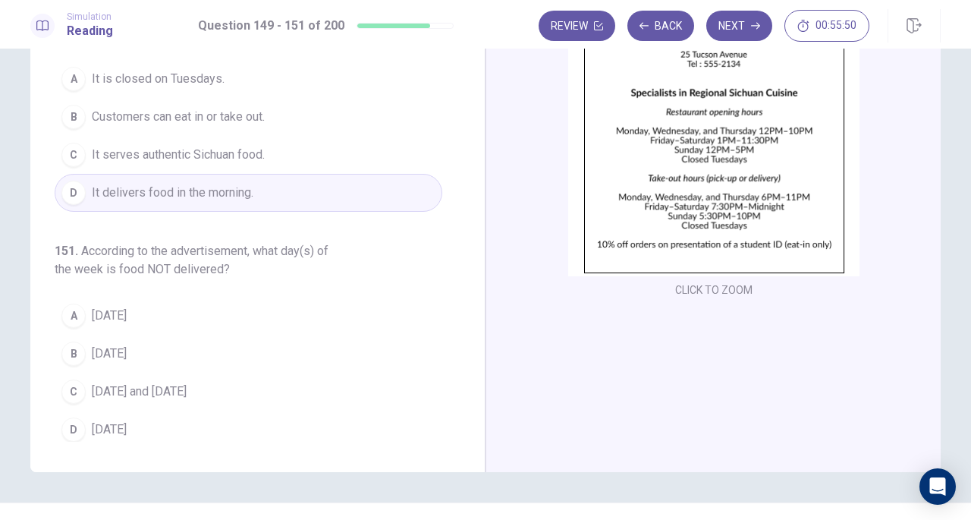
scroll to position [165, 0]
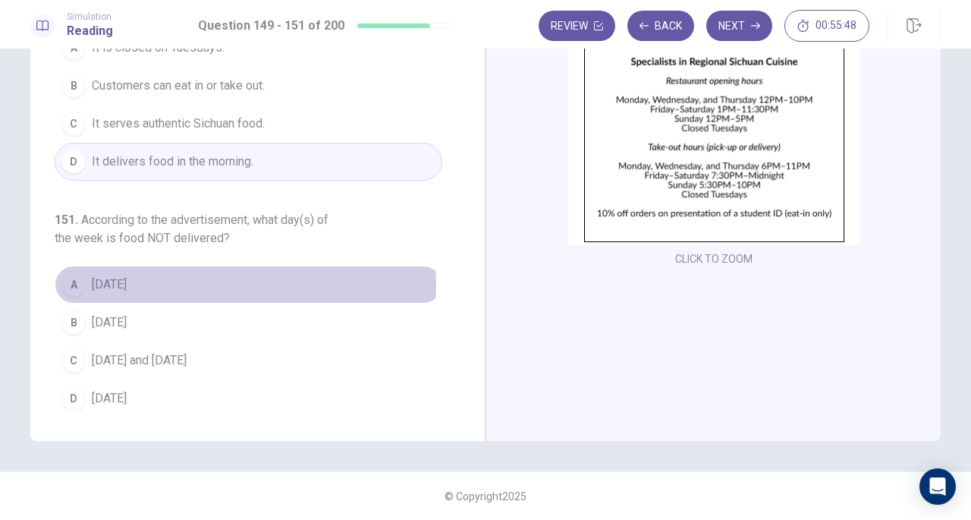
click at [182, 280] on button "A [DATE]" at bounding box center [249, 285] width 388 height 38
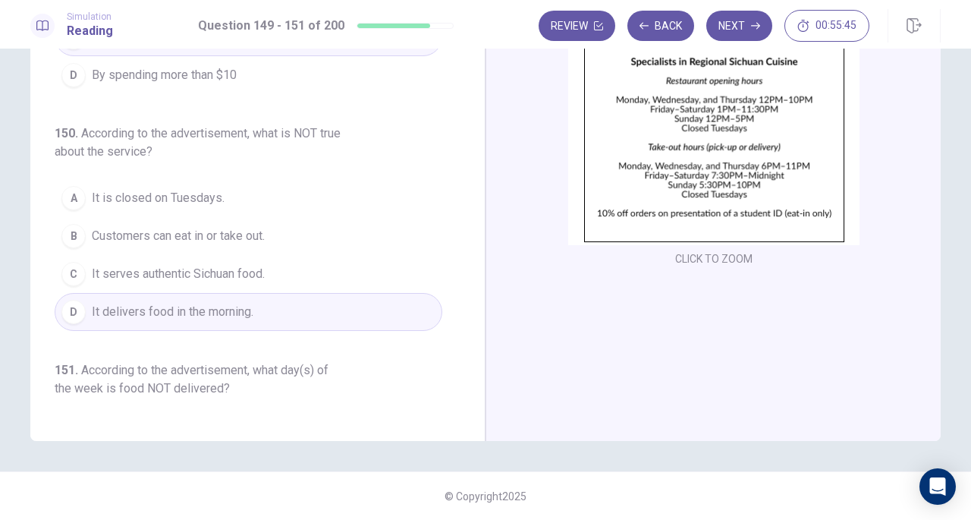
scroll to position [36, 0]
click at [754, 39] on button "Next" at bounding box center [740, 26] width 66 height 30
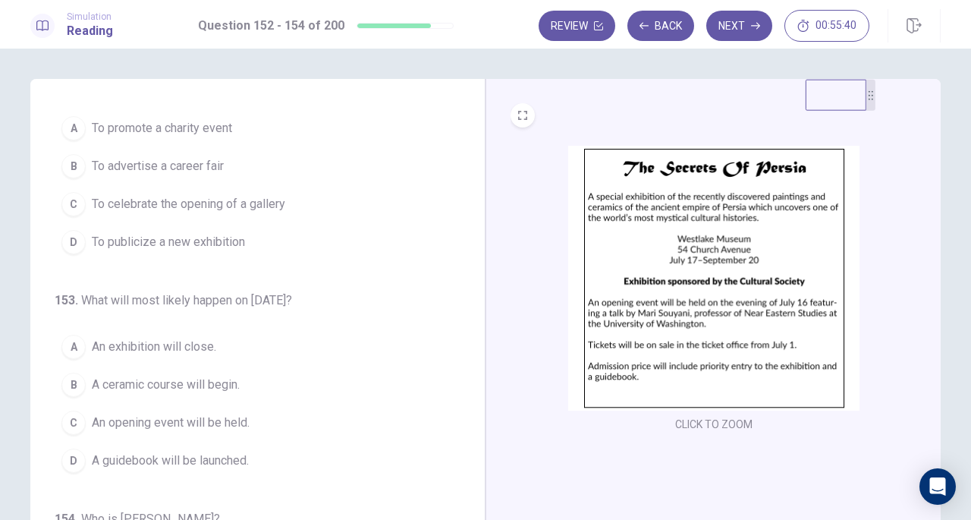
scroll to position [0, 0]
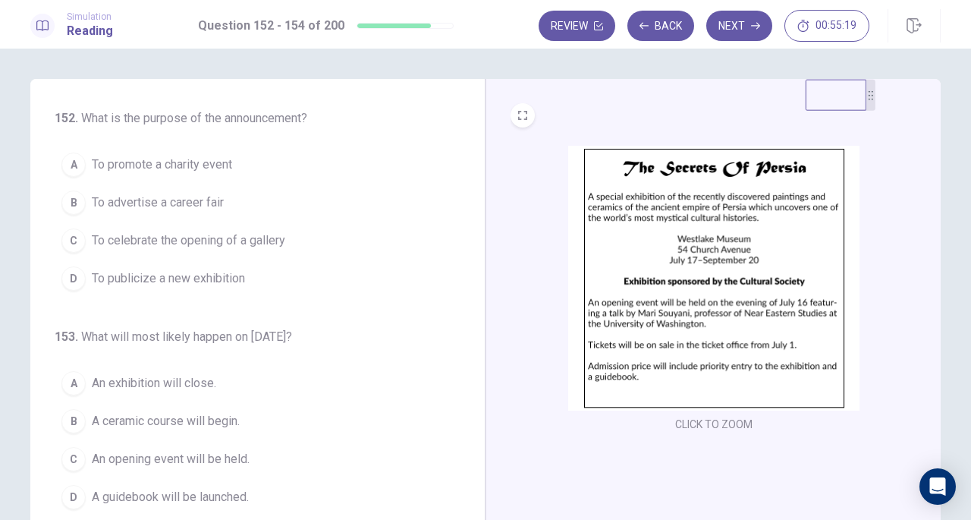
click at [217, 265] on button "D To publicize a new exhibition" at bounding box center [249, 279] width 388 height 38
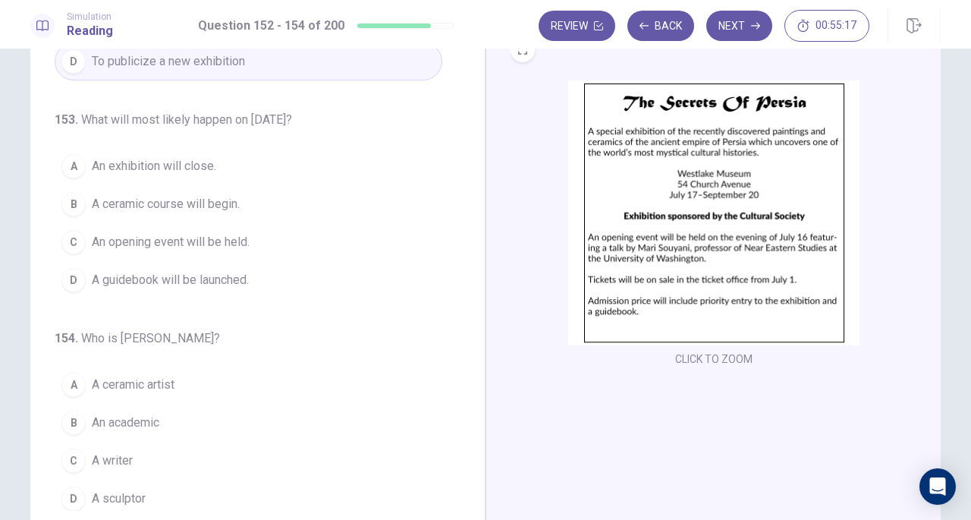
scroll to position [67, 0]
click at [200, 156] on span "An exhibition will close." at bounding box center [154, 165] width 124 height 18
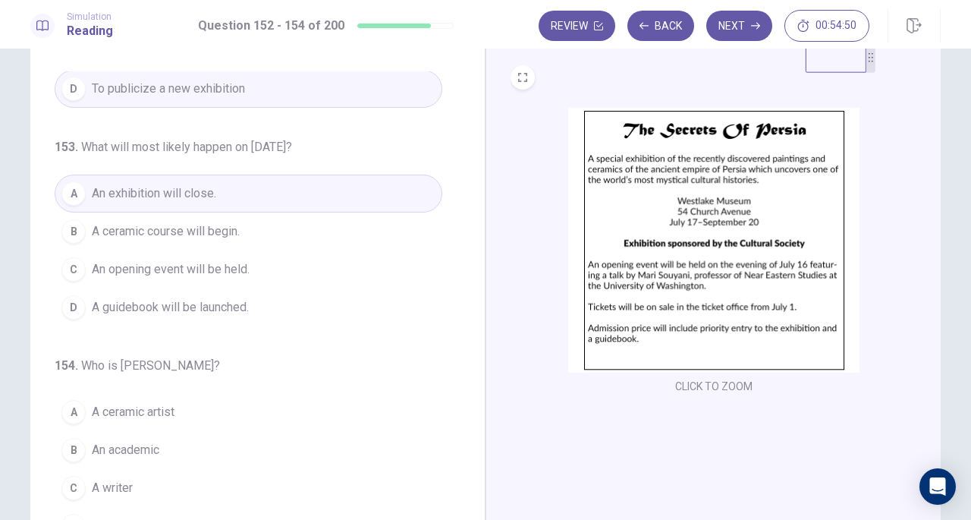
scroll to position [121, 0]
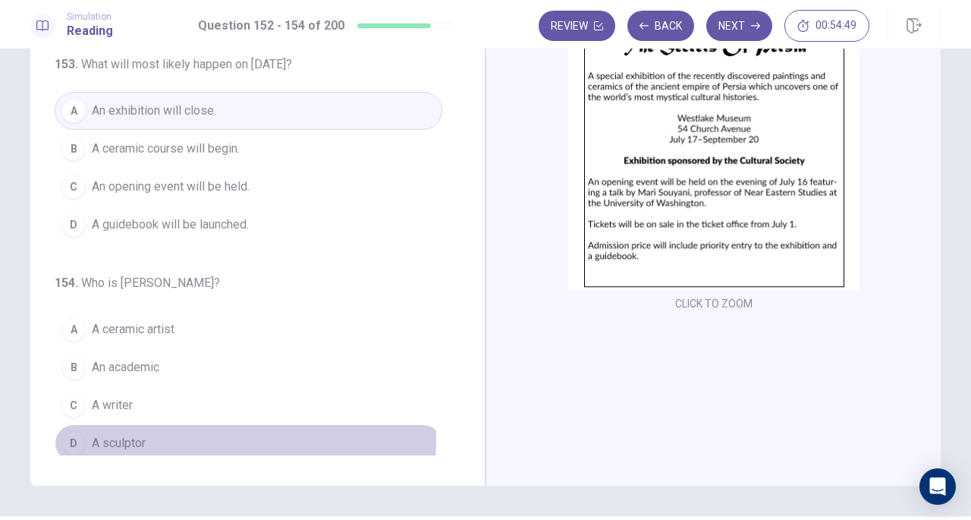
click at [134, 434] on span "A sculptor" at bounding box center [119, 443] width 54 height 18
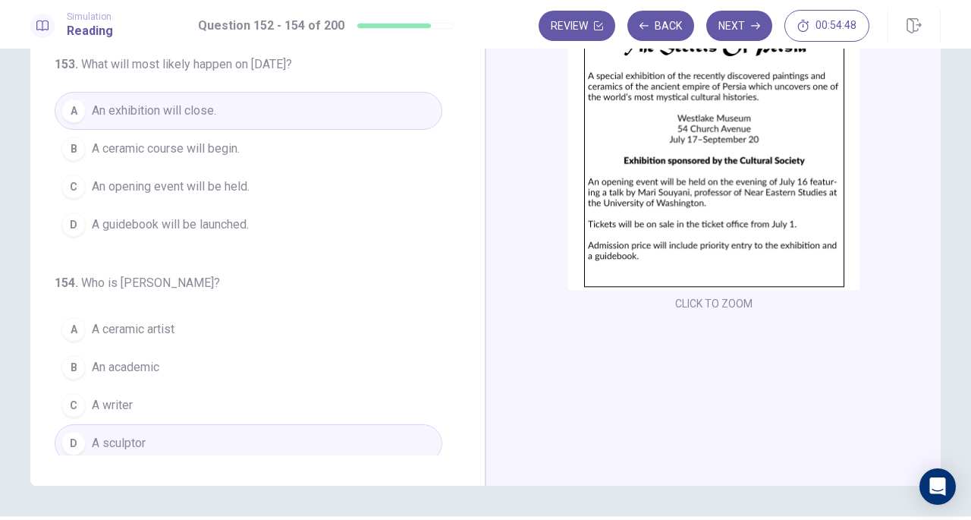
scroll to position [0, 0]
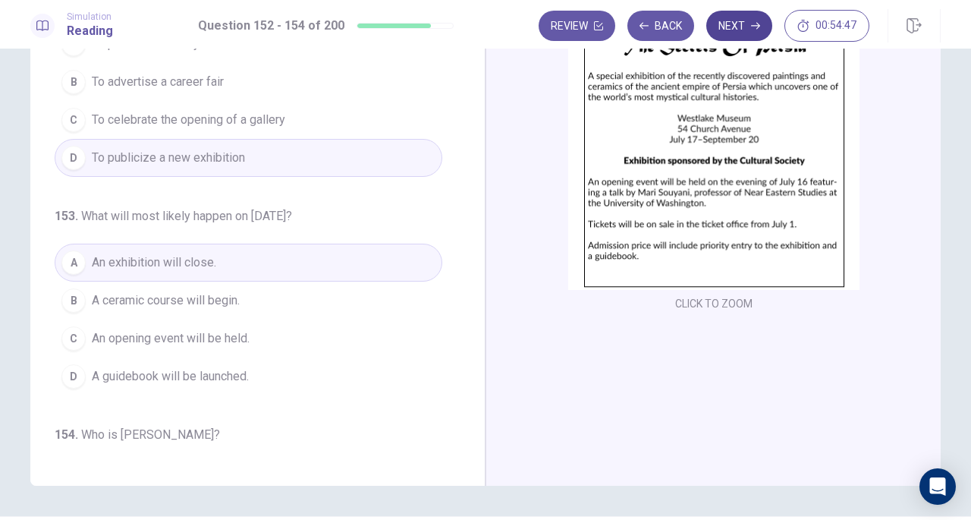
click at [736, 32] on button "Next" at bounding box center [740, 26] width 66 height 30
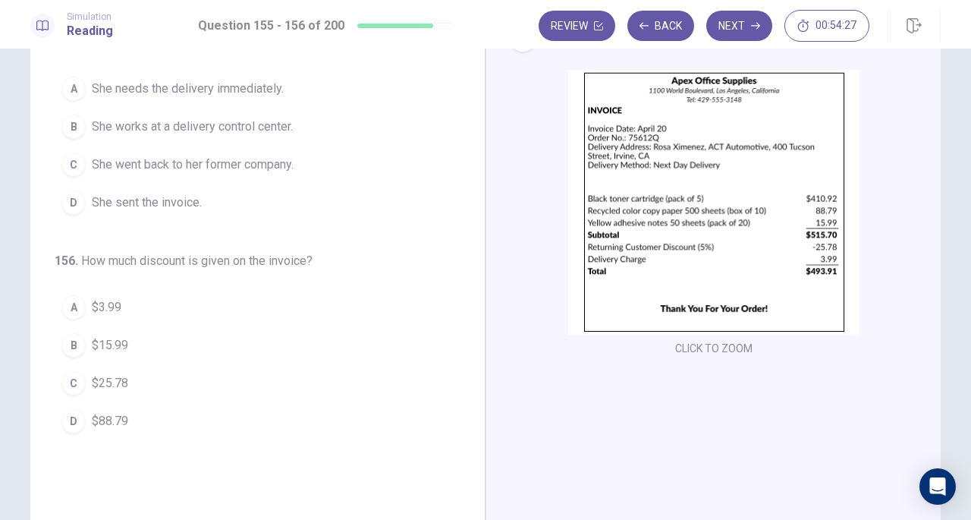
scroll to position [165, 0]
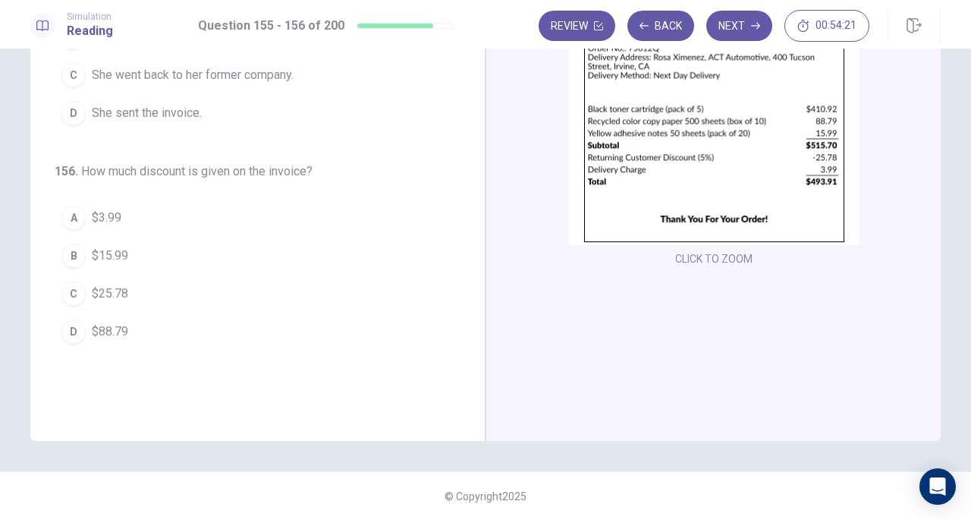
click at [115, 285] on span "$25.78" at bounding box center [110, 294] width 36 height 18
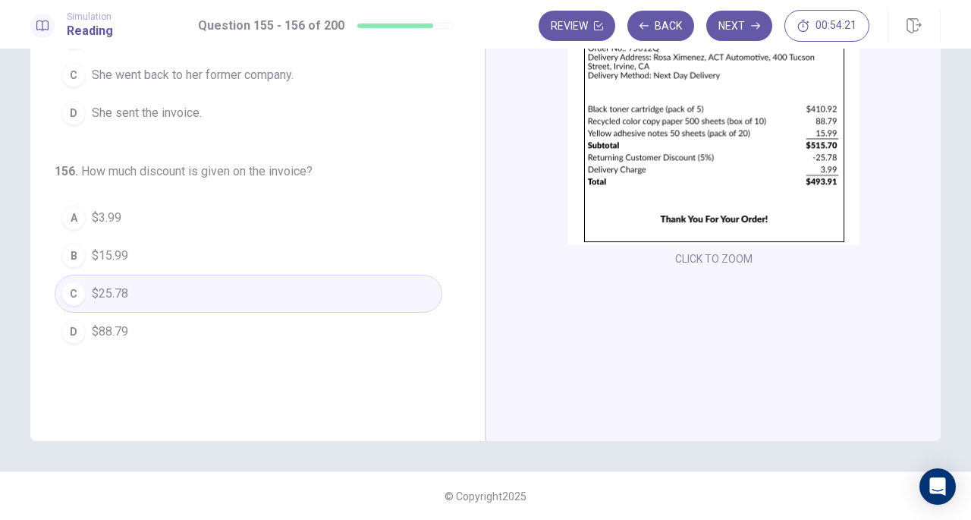
scroll to position [0, 0]
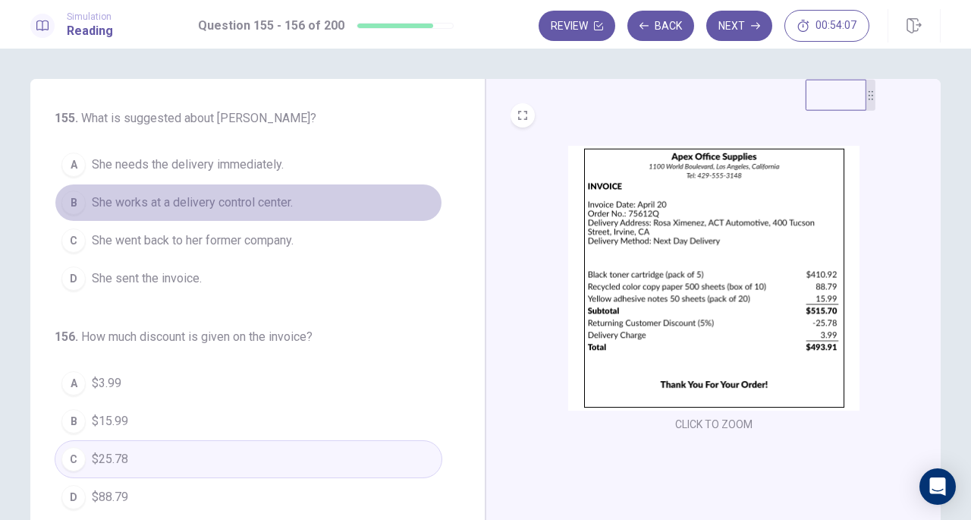
click at [248, 206] on span "She works at a delivery control center." at bounding box center [192, 203] width 201 height 18
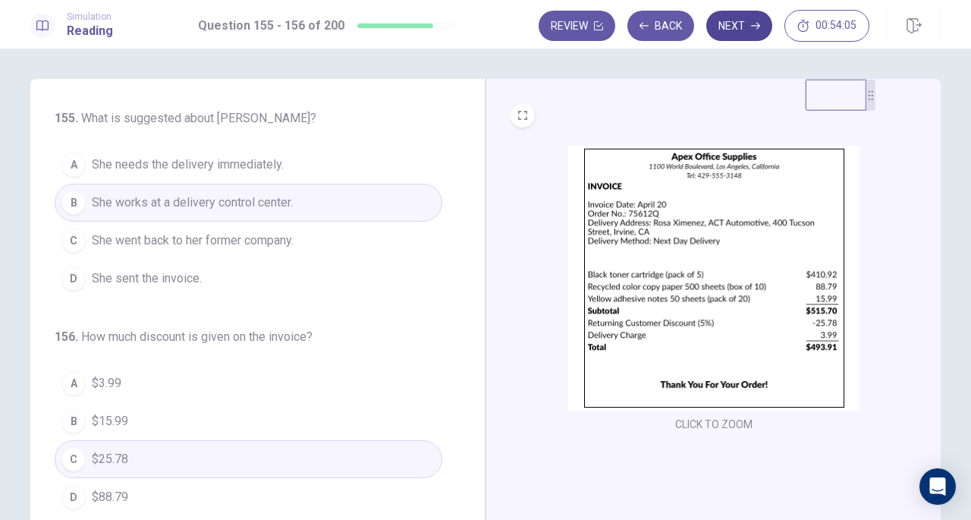
click at [730, 36] on button "Next" at bounding box center [740, 26] width 66 height 30
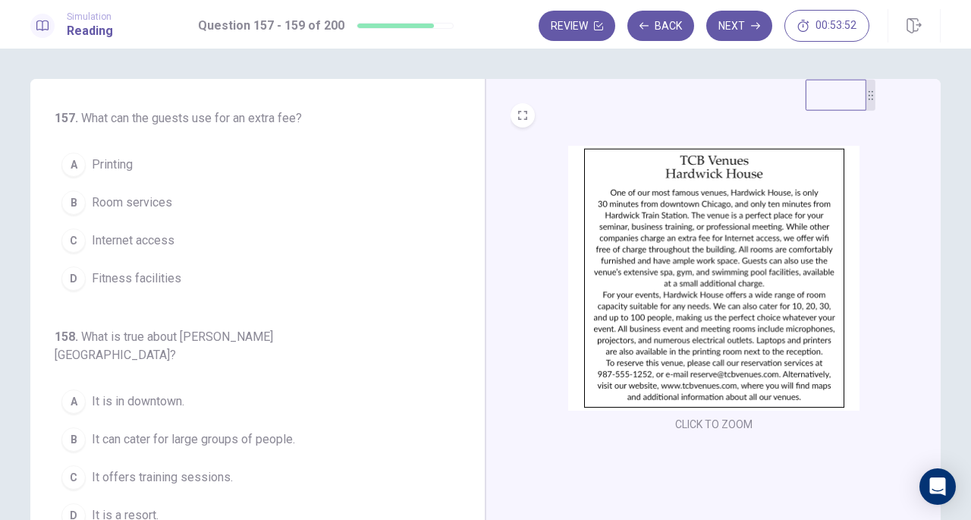
click at [153, 236] on span "Internet access" at bounding box center [133, 240] width 83 height 18
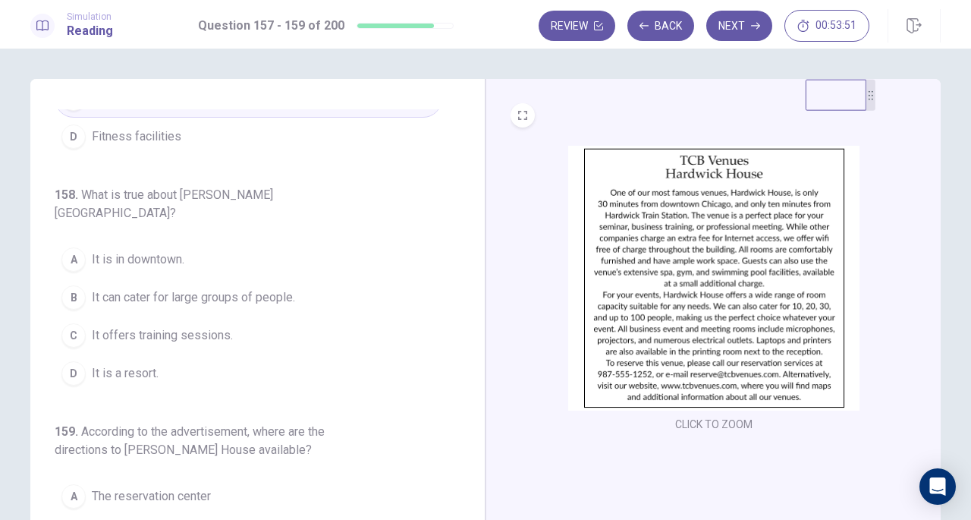
click at [144, 288] on span "It can cater for large groups of people." at bounding box center [193, 297] width 203 height 18
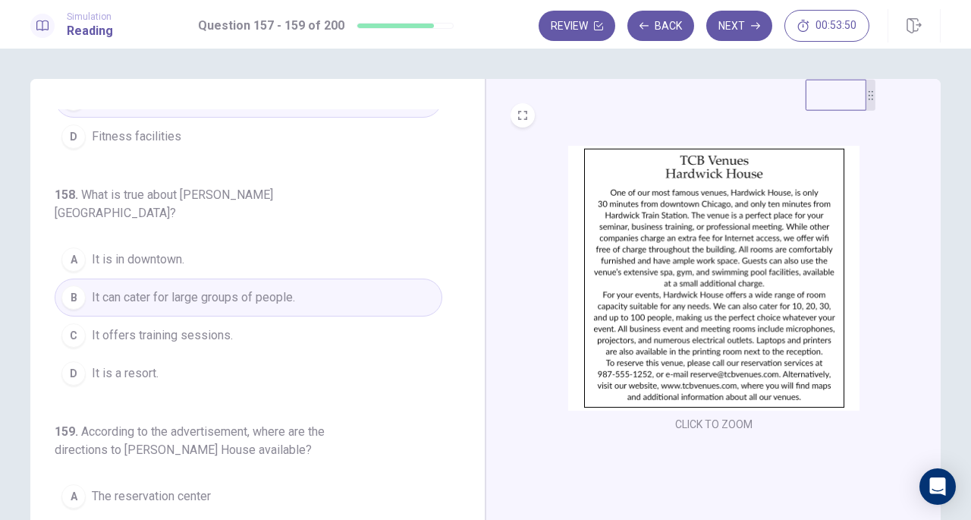
scroll to position [170, 0]
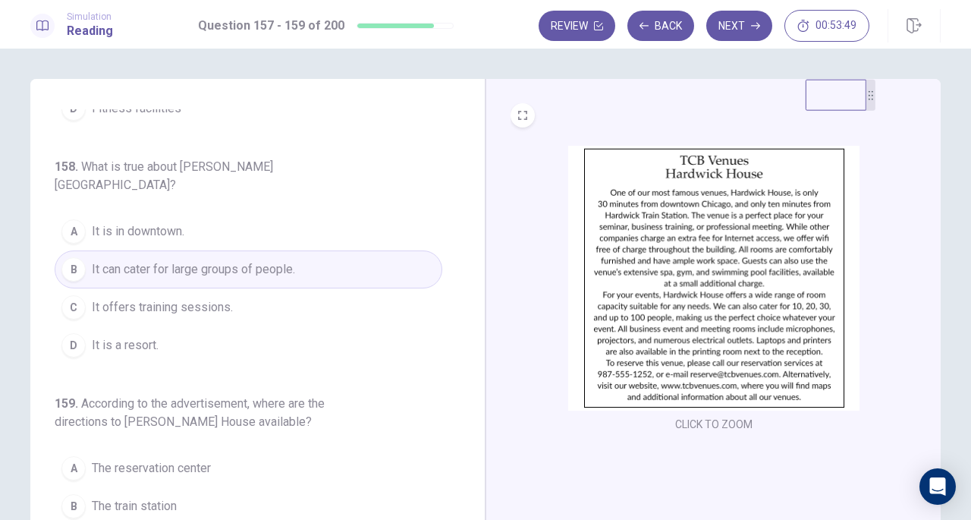
click at [134, 487] on button "B The train station" at bounding box center [249, 506] width 388 height 38
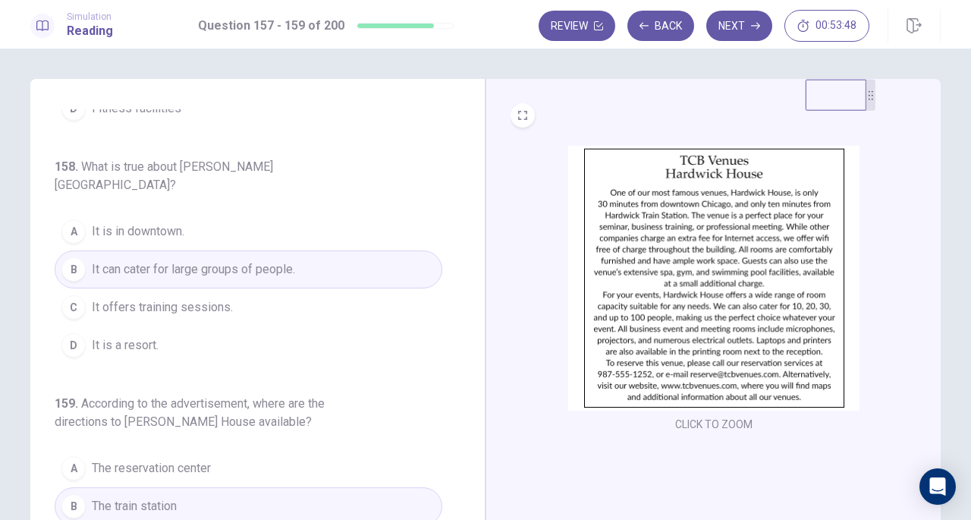
scroll to position [152, 0]
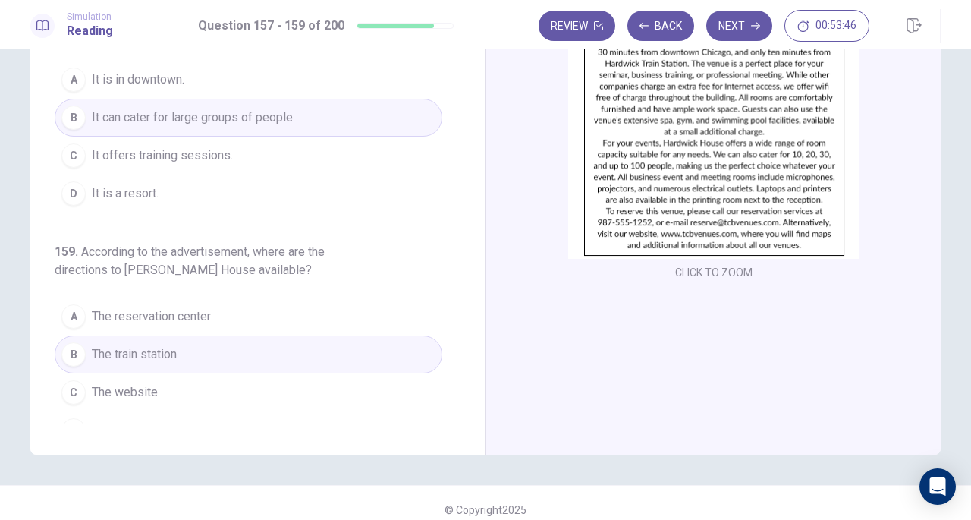
click at [200, 307] on span "The reservation center" at bounding box center [151, 316] width 119 height 18
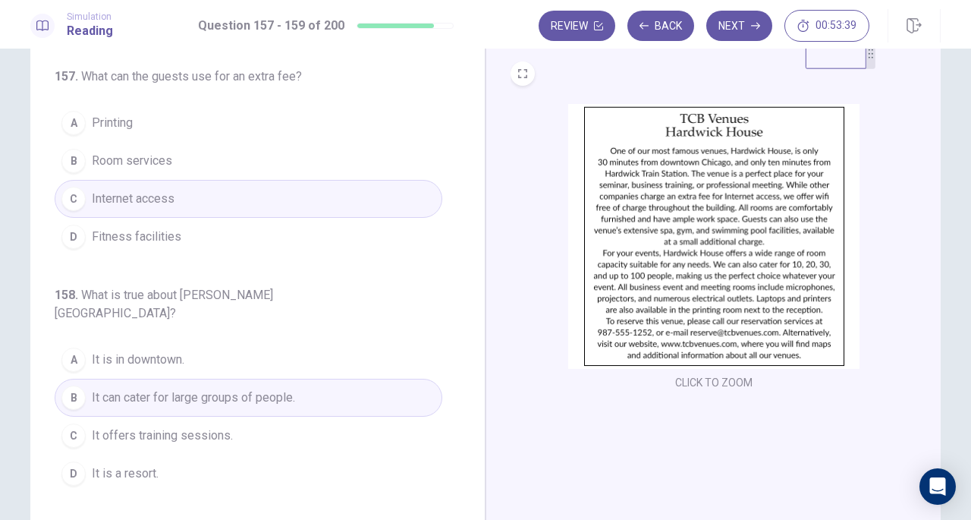
scroll to position [20, 0]
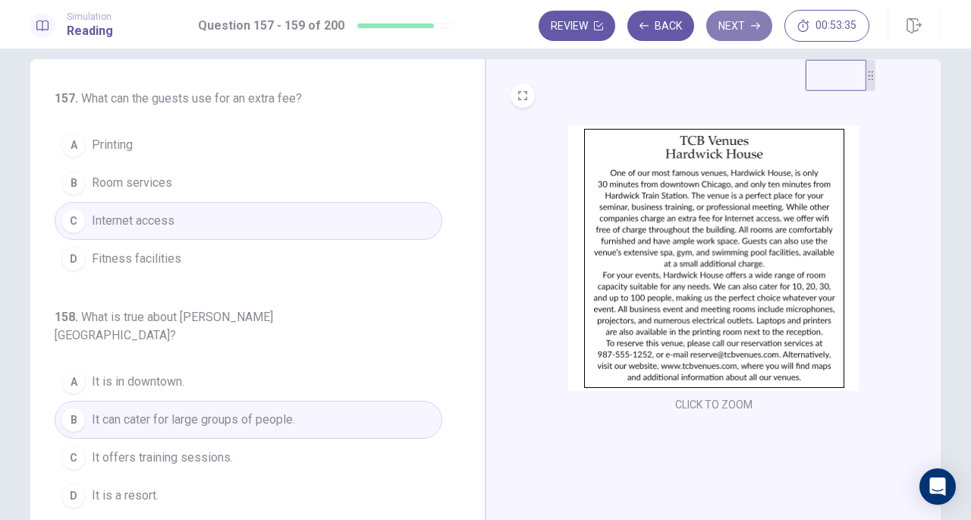
click at [724, 20] on button "Next" at bounding box center [740, 26] width 66 height 30
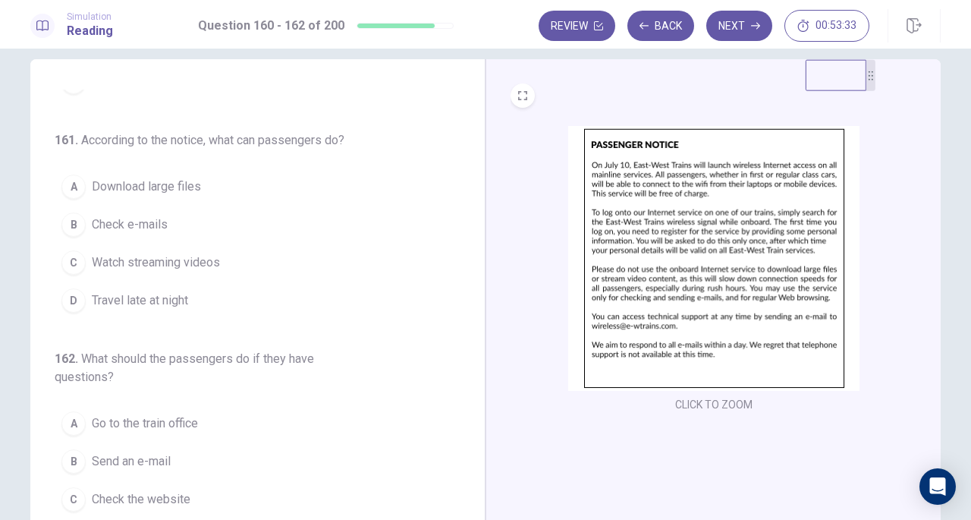
scroll to position [0, 0]
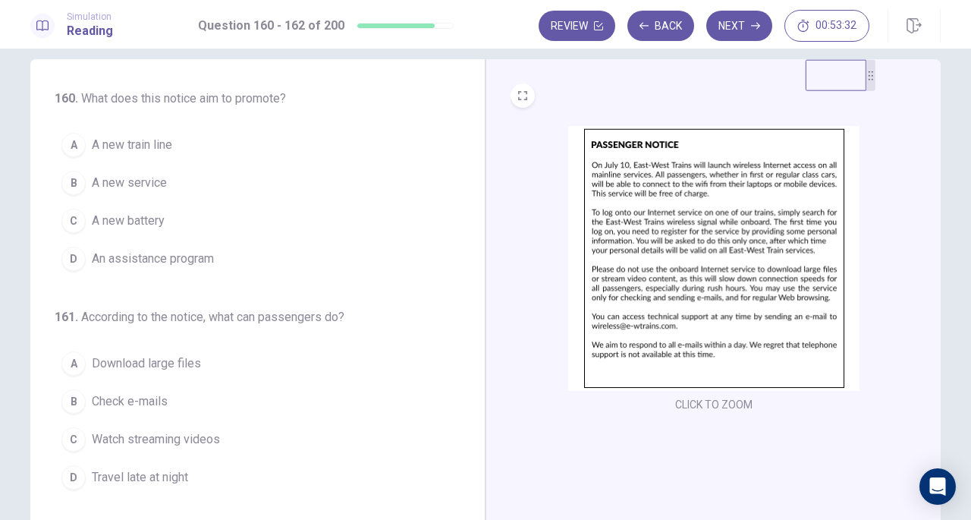
click at [229, 215] on button "C A new battery" at bounding box center [249, 221] width 388 height 38
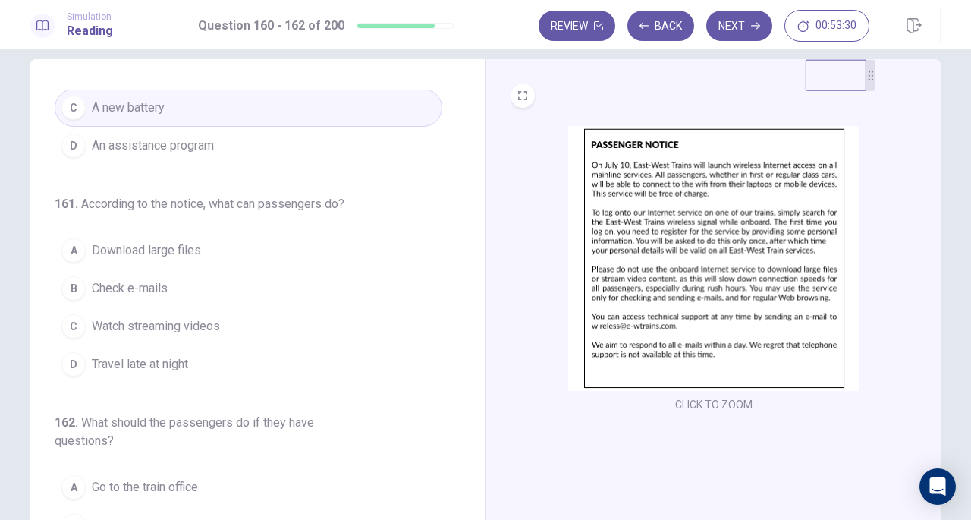
click at [184, 260] on span "Download large files" at bounding box center [146, 250] width 109 height 18
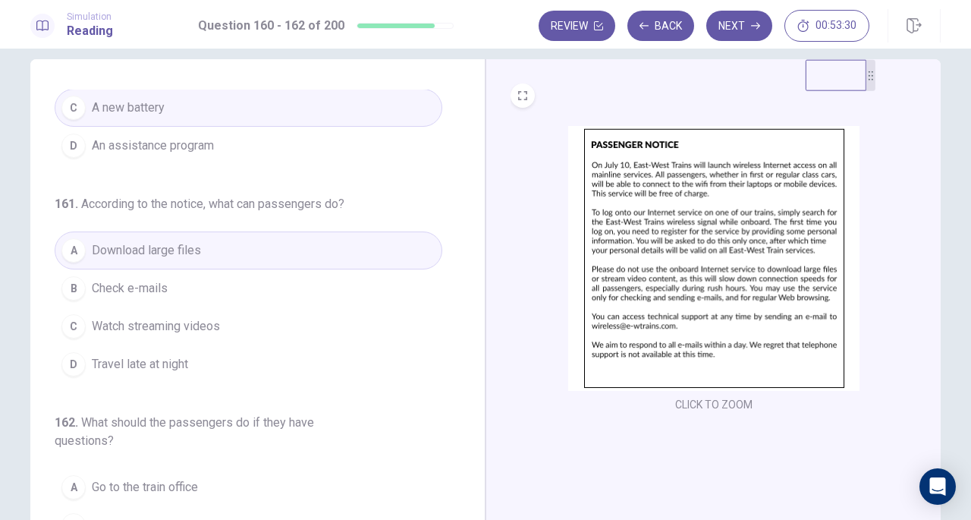
scroll to position [188, 0]
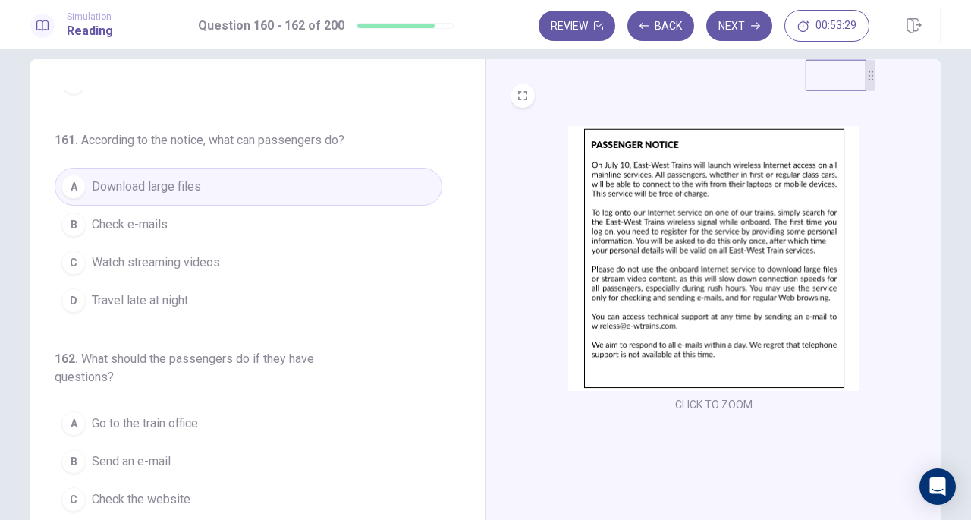
click at [159, 415] on button "A Go to the train office" at bounding box center [249, 424] width 388 height 38
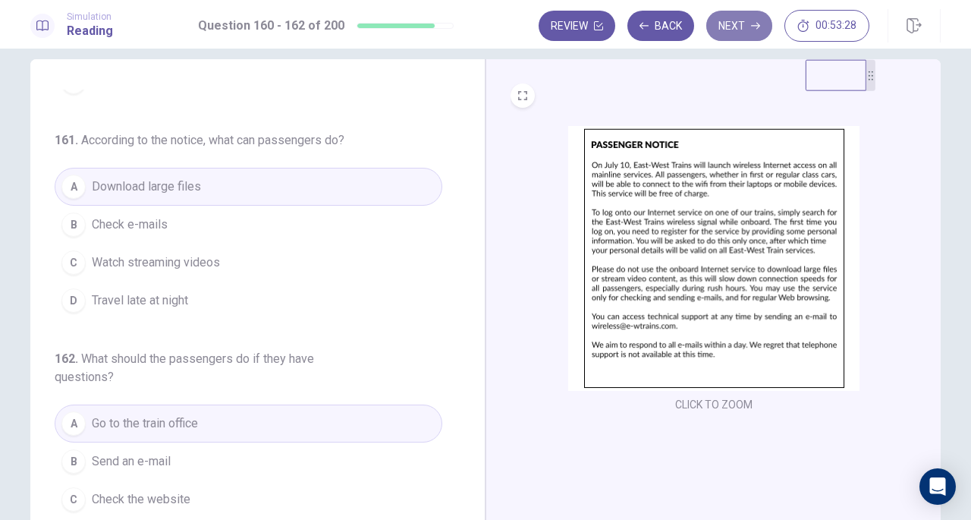
click at [733, 30] on button "Next" at bounding box center [740, 26] width 66 height 30
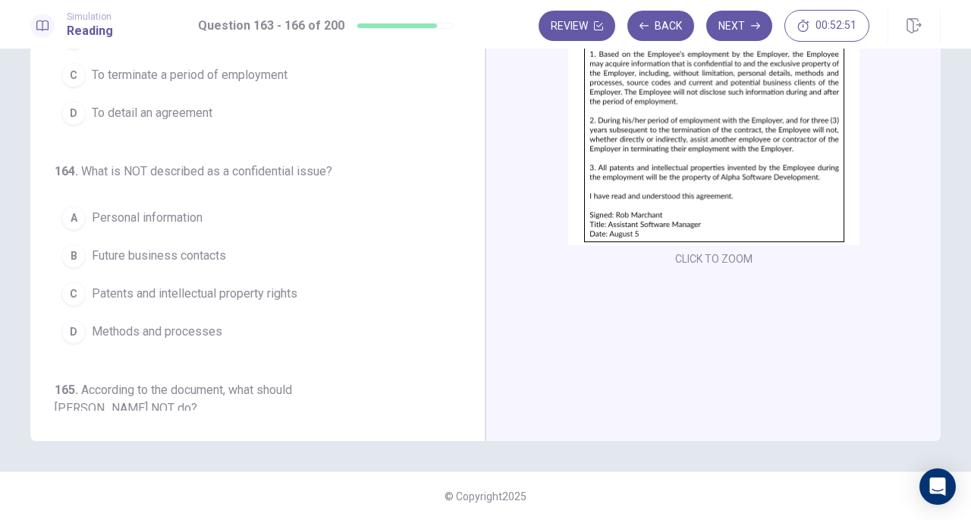
scroll to position [0, 0]
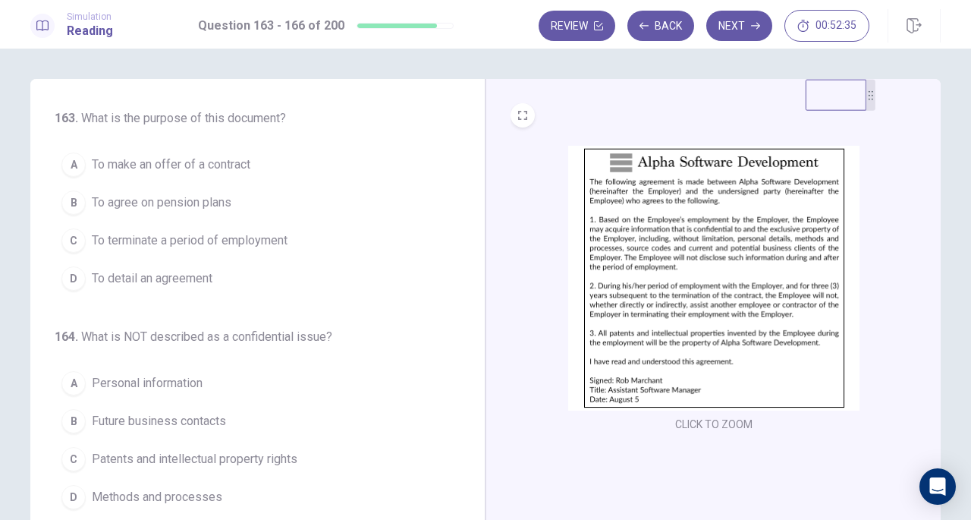
click at [82, 230] on button "C To terminate a period of employment" at bounding box center [249, 241] width 388 height 38
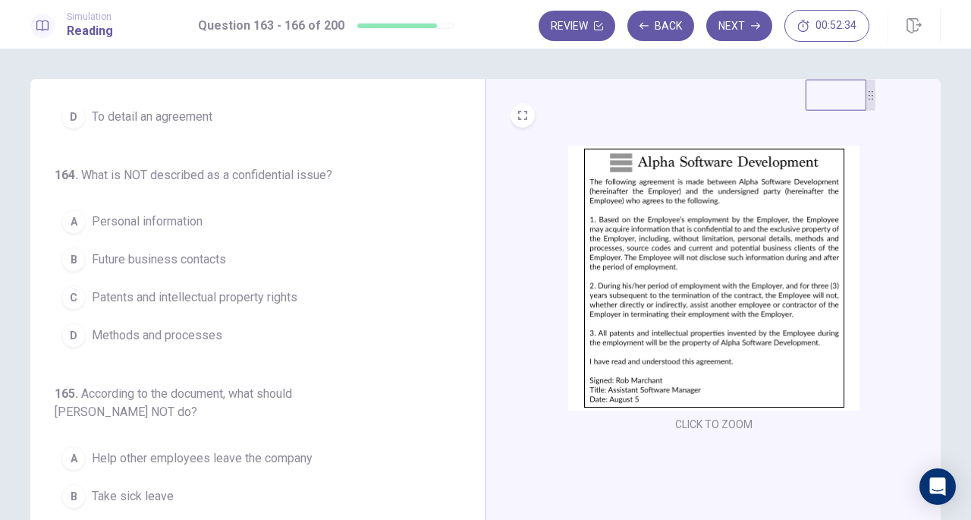
click at [88, 246] on button "B Future business contacts" at bounding box center [249, 260] width 388 height 38
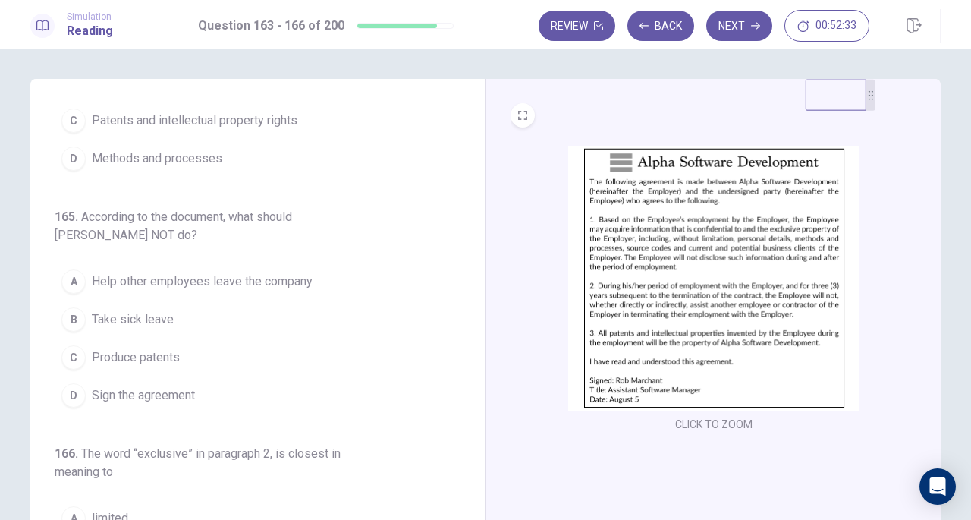
click at [187, 388] on span "Sign the agreement" at bounding box center [143, 395] width 103 height 18
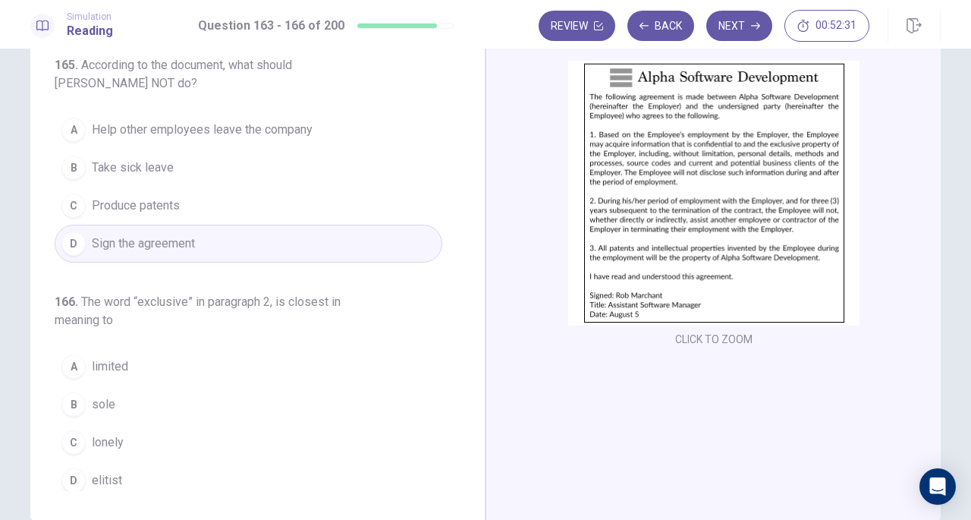
scroll to position [165, 0]
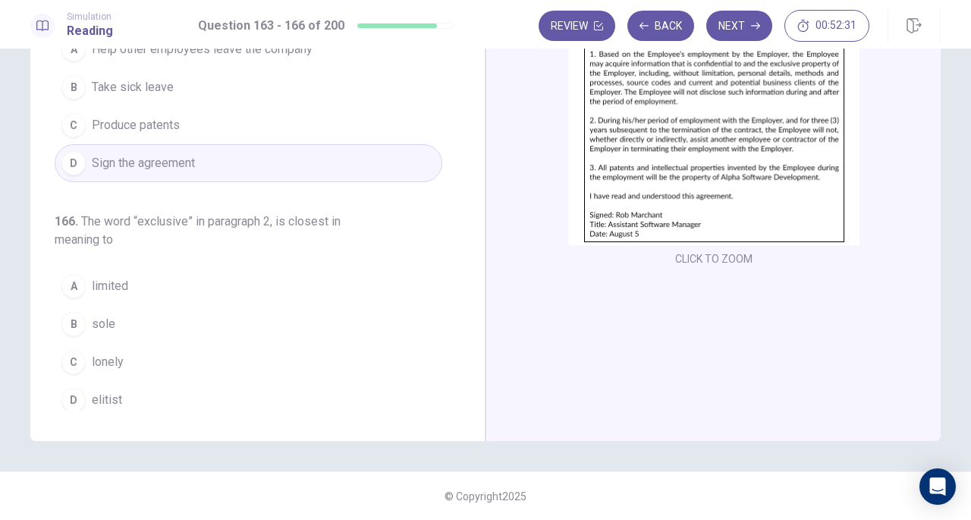
click at [115, 360] on span "lonely" at bounding box center [108, 362] width 32 height 18
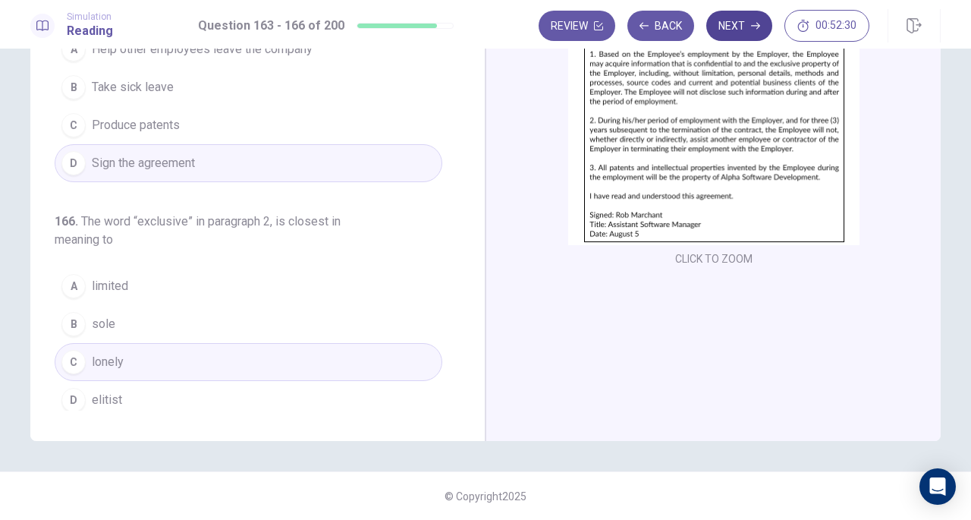
click at [745, 25] on button "Next" at bounding box center [740, 26] width 66 height 30
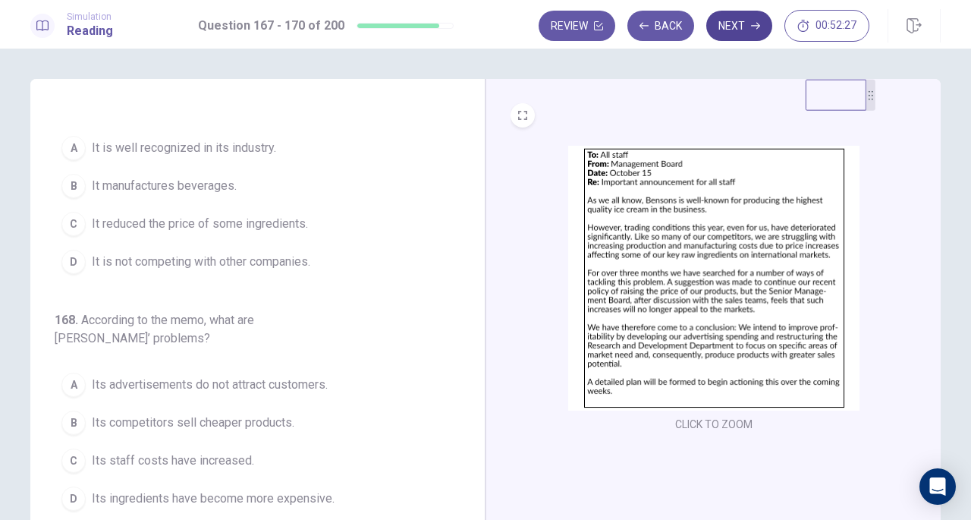
scroll to position [0, 0]
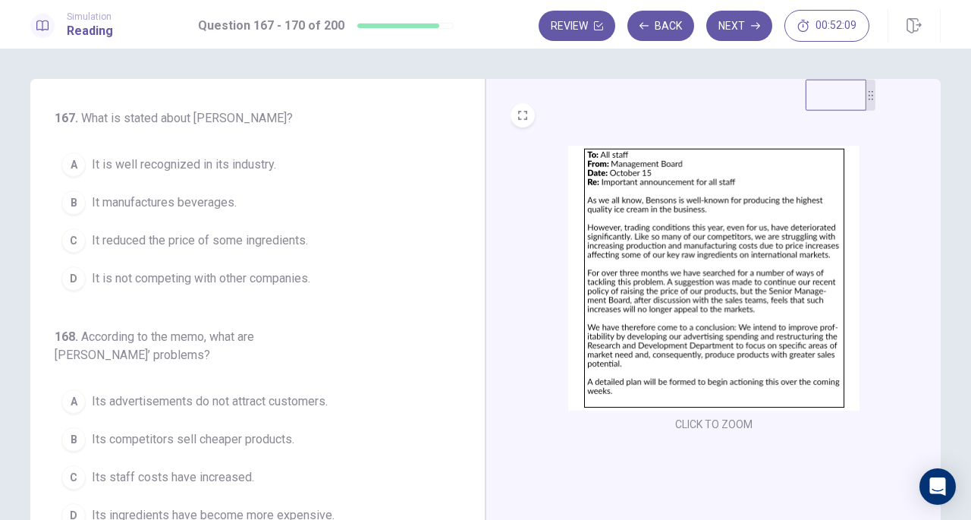
click at [78, 273] on div "D" at bounding box center [73, 278] width 24 height 24
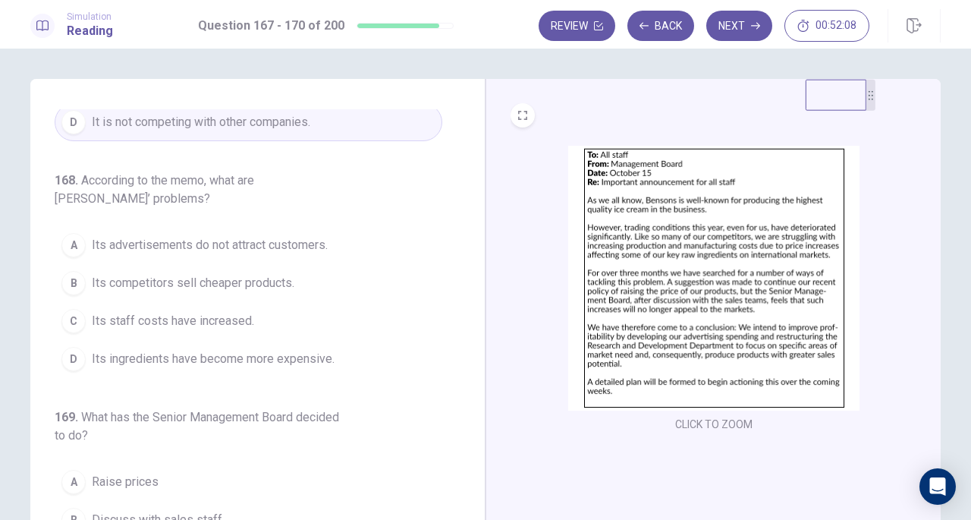
click at [156, 320] on span "Its staff costs have increased." at bounding box center [173, 321] width 162 height 18
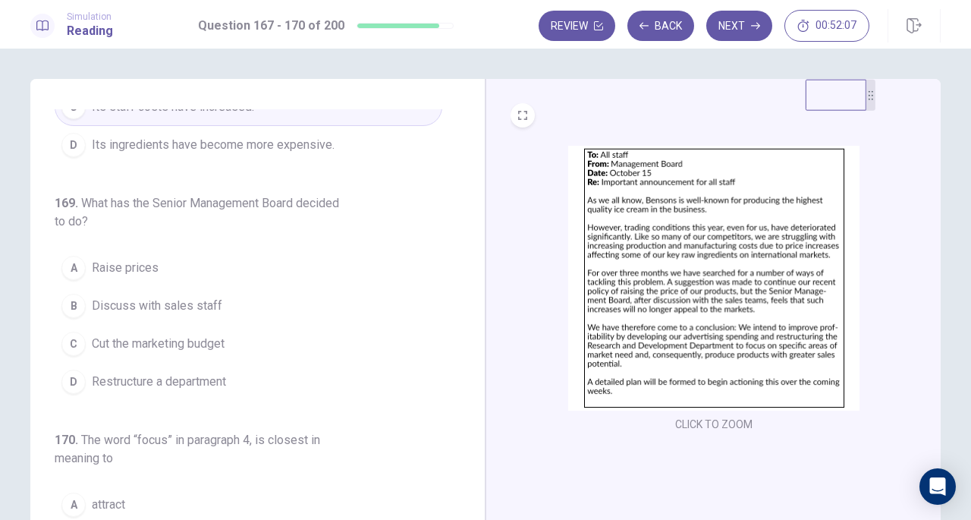
click at [179, 373] on span "Restructure a department" at bounding box center [159, 382] width 134 height 18
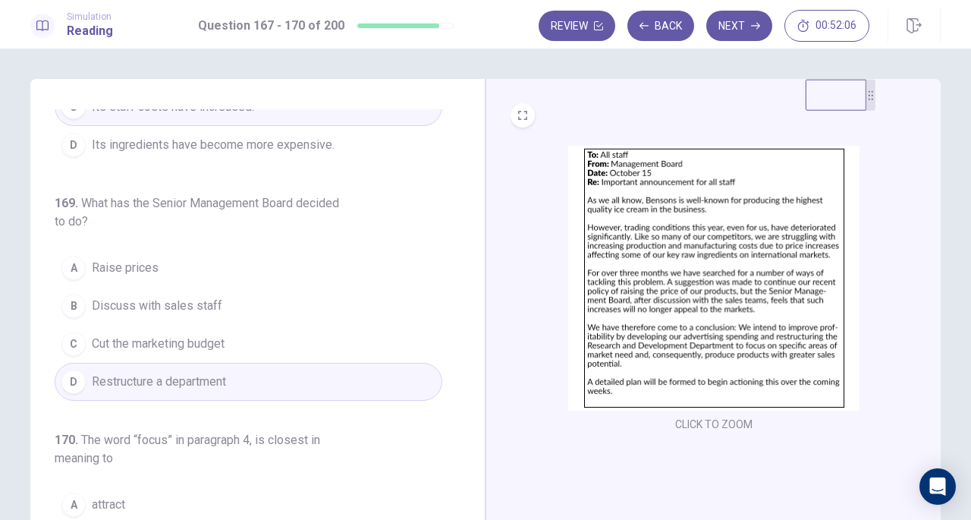
scroll to position [424, 0]
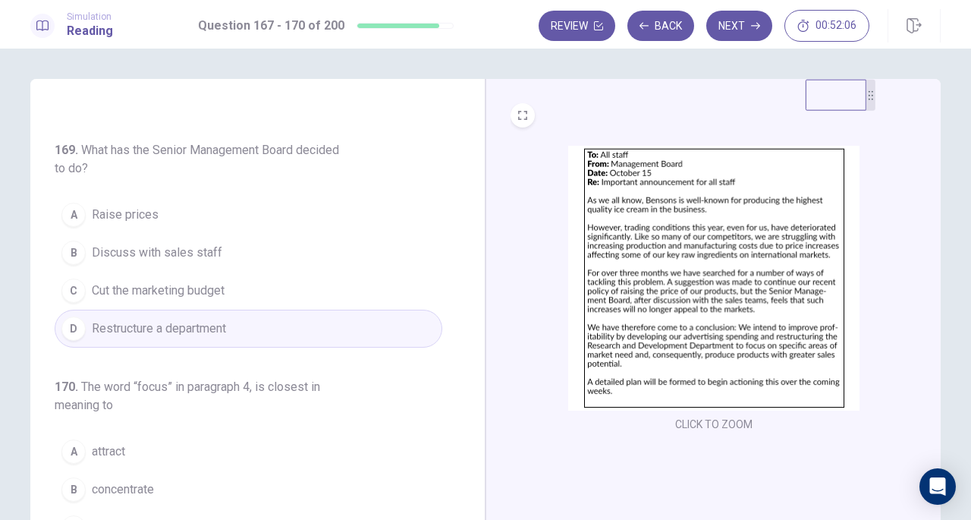
click at [182, 461] on button "A attract" at bounding box center [249, 452] width 388 height 38
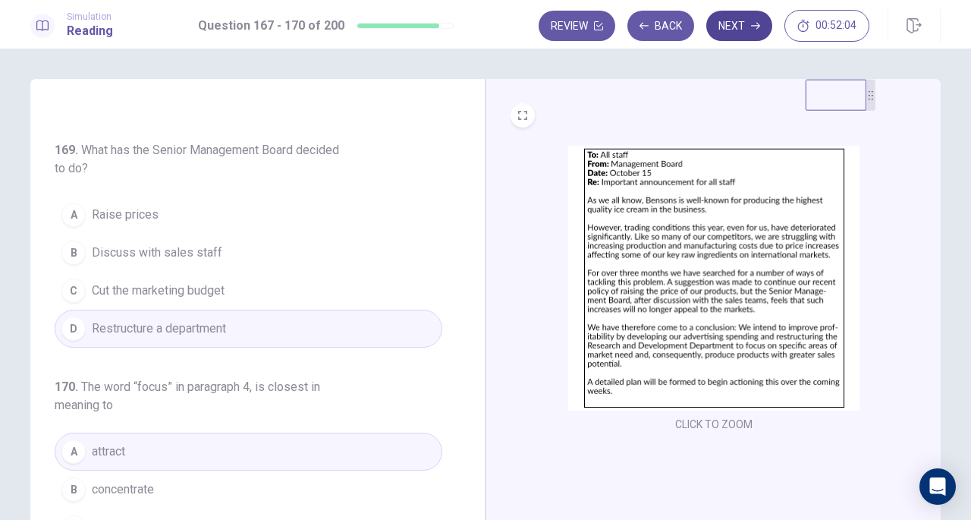
click at [754, 27] on icon "button" at bounding box center [755, 25] width 9 height 9
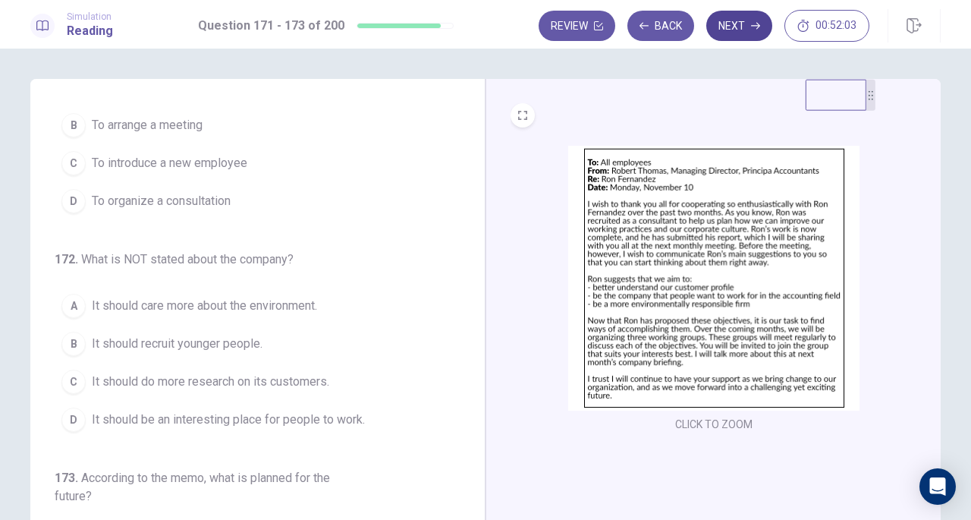
scroll to position [0, 0]
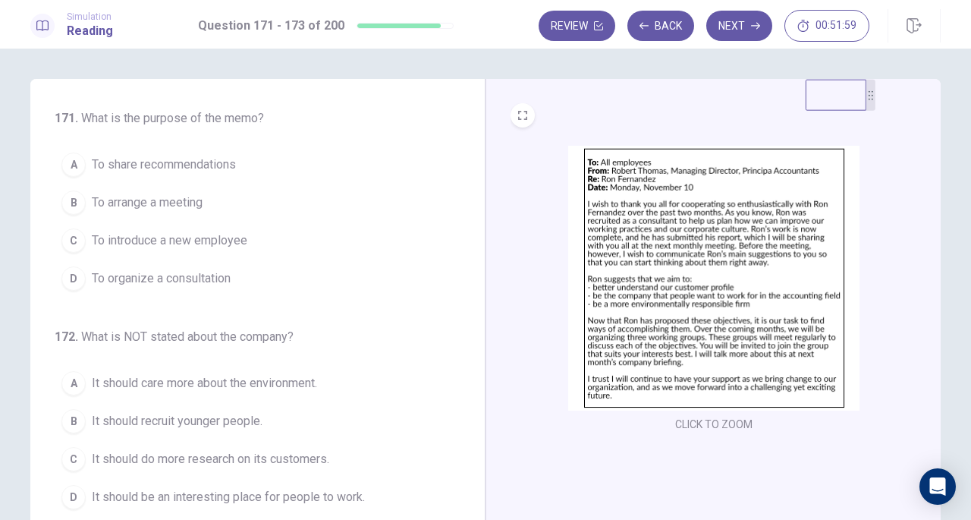
click at [100, 248] on button "C To introduce a new employee" at bounding box center [249, 241] width 388 height 38
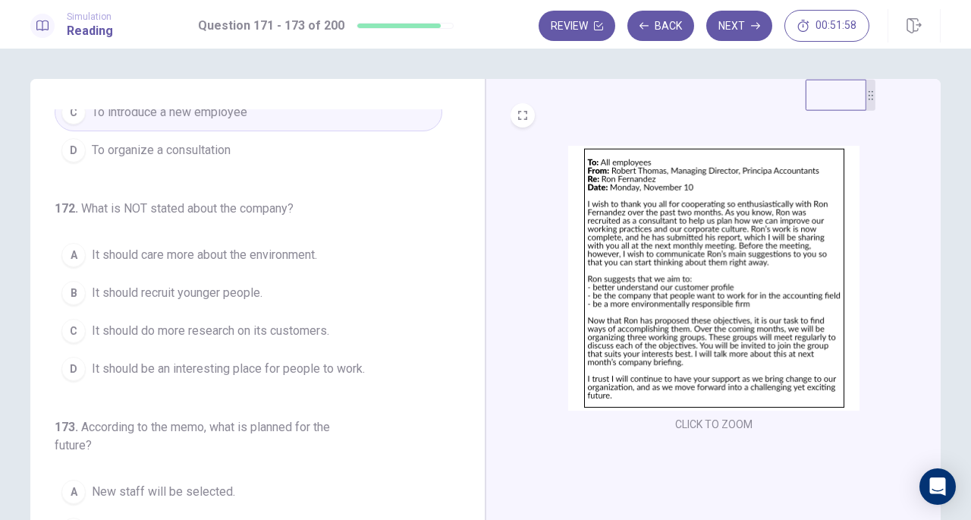
scroll to position [146, 0]
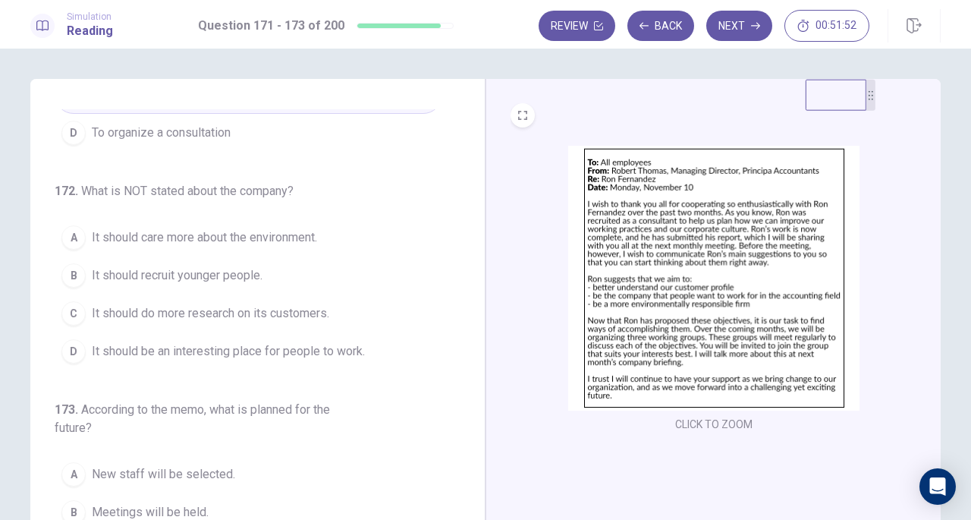
click at [153, 358] on button "D It should be an interesting place for people to work." at bounding box center [249, 351] width 388 height 38
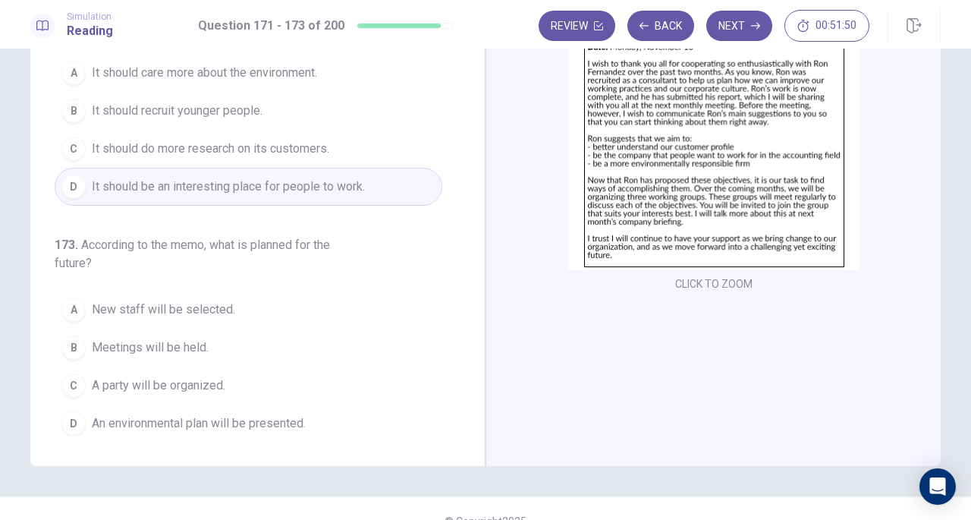
scroll to position [165, 0]
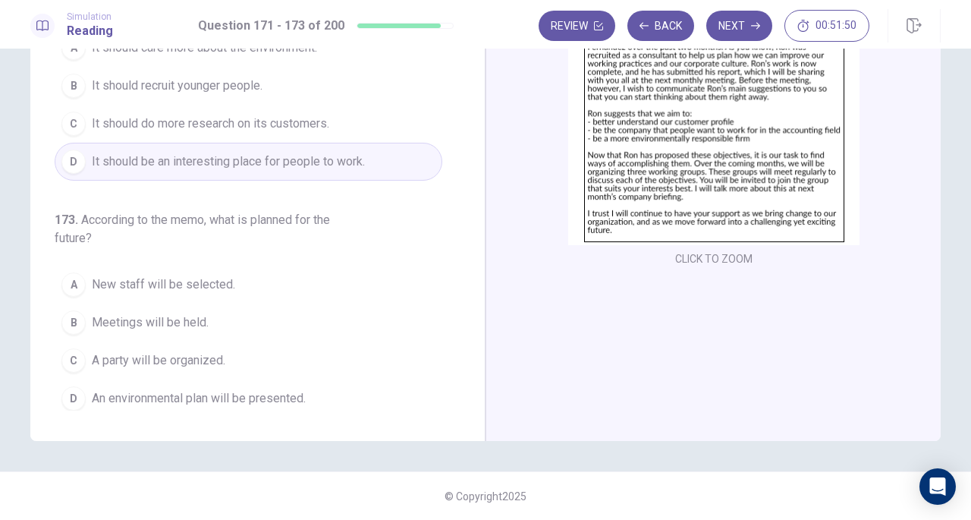
click at [132, 364] on button "C A party will be organized." at bounding box center [249, 361] width 388 height 38
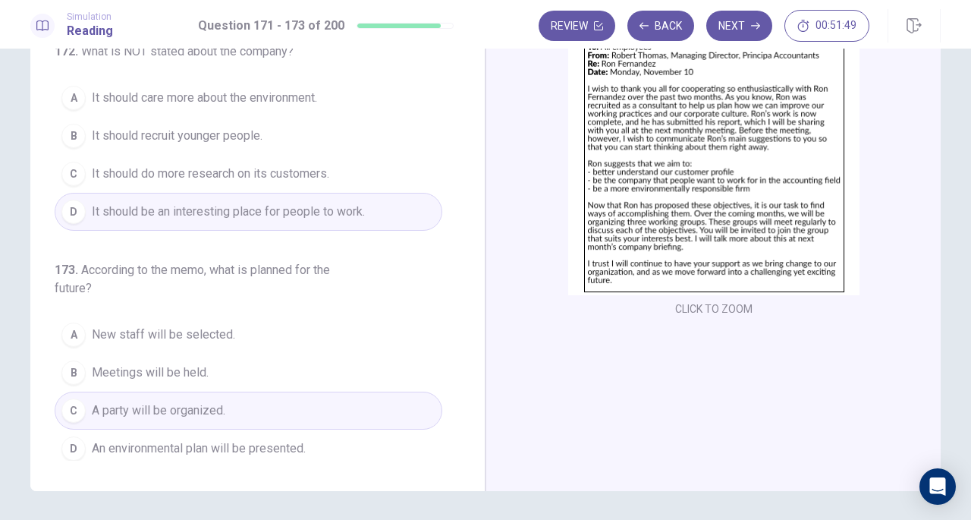
scroll to position [115, 0]
click at [748, 38] on button "Next" at bounding box center [740, 26] width 66 height 30
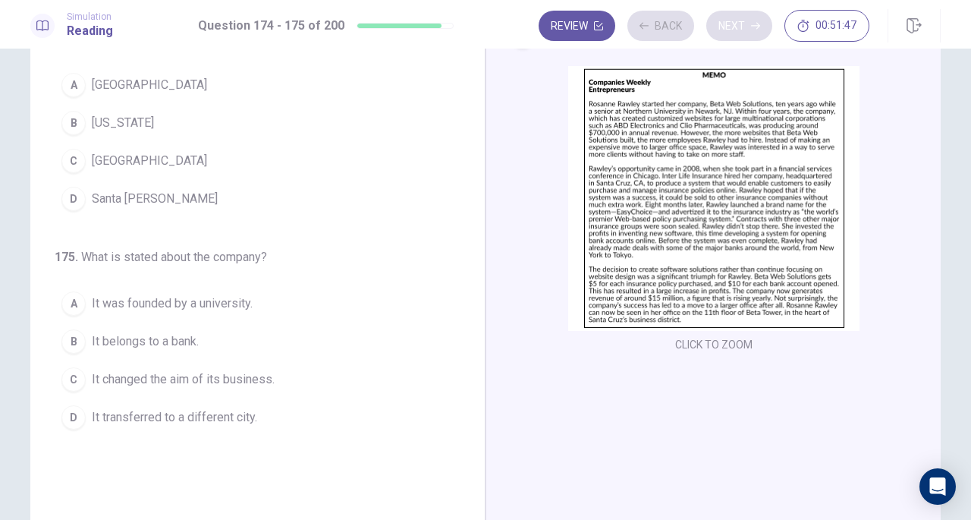
scroll to position [0, 0]
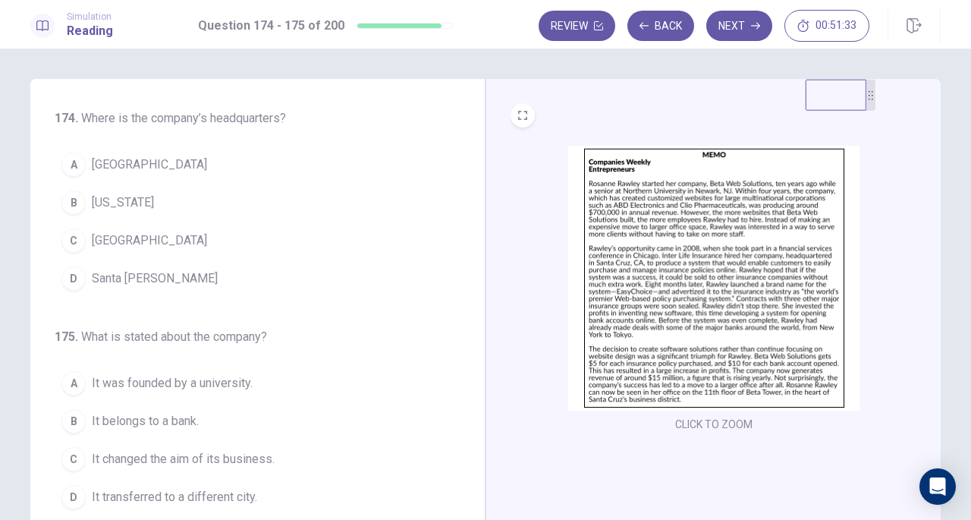
click at [126, 206] on span "[US_STATE]" at bounding box center [123, 203] width 62 height 18
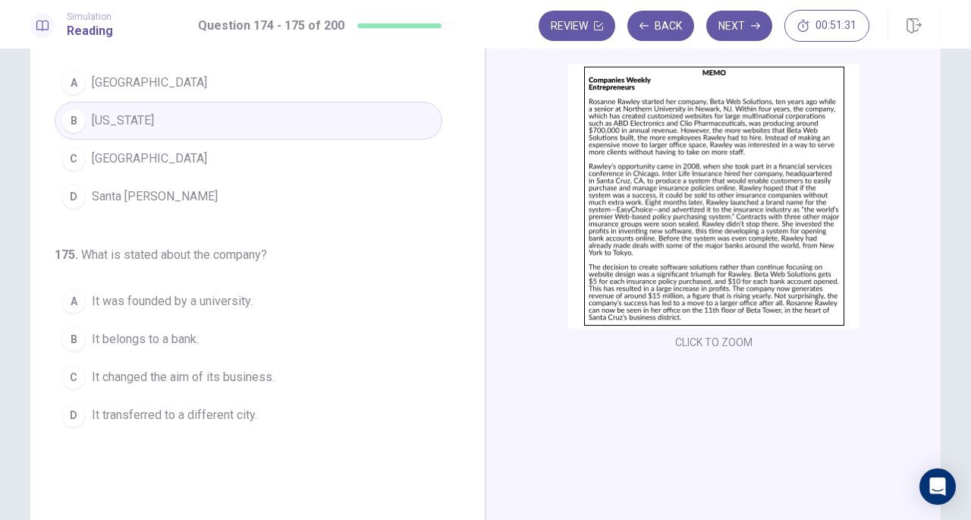
scroll to position [120, 0]
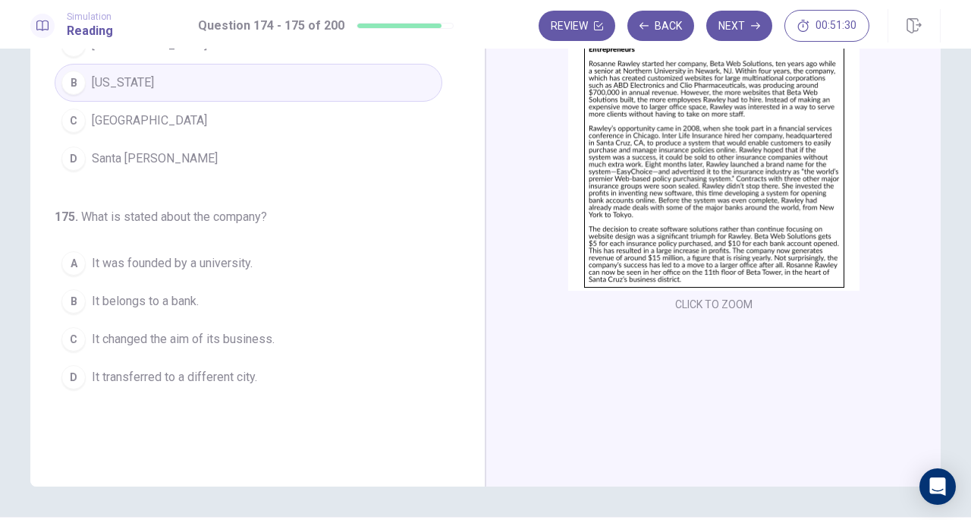
click at [319, 288] on button "B It belongs to a bank." at bounding box center [249, 301] width 388 height 38
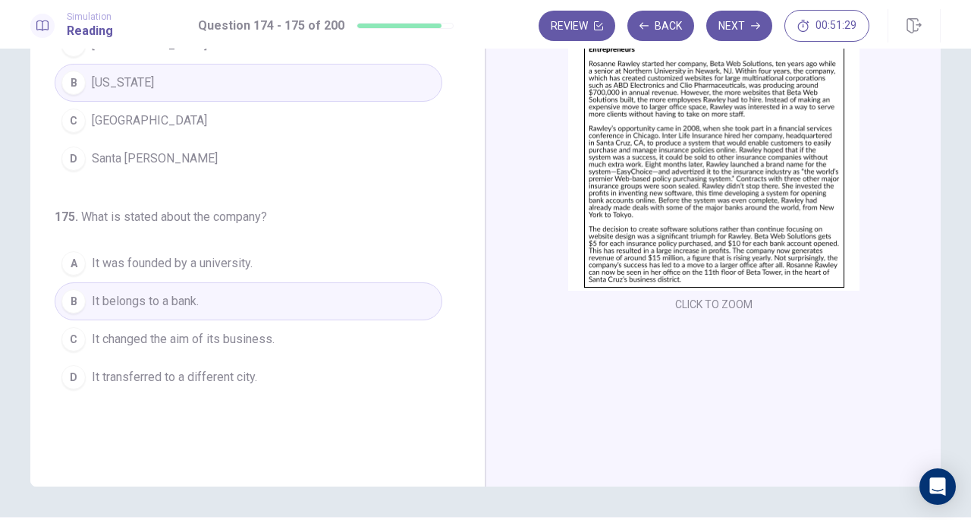
scroll to position [0, 0]
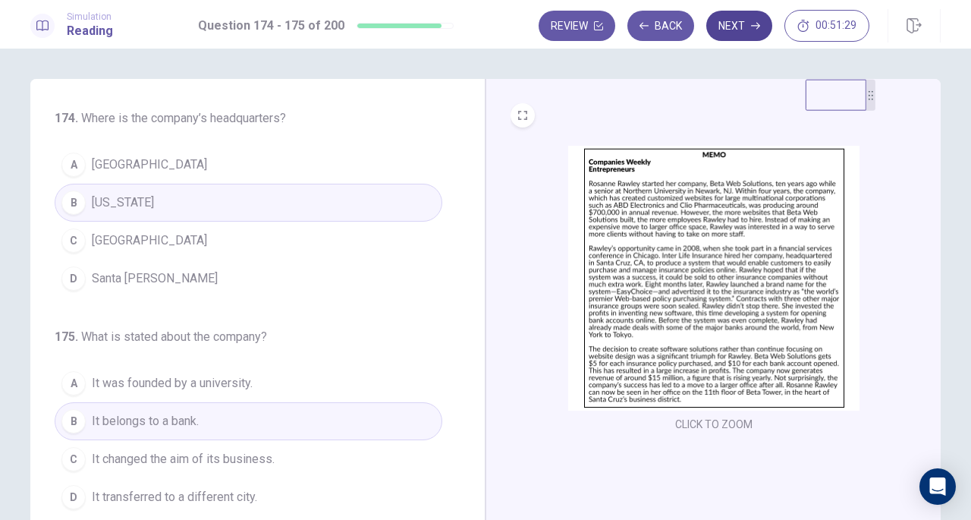
click at [744, 30] on button "Next" at bounding box center [740, 26] width 66 height 30
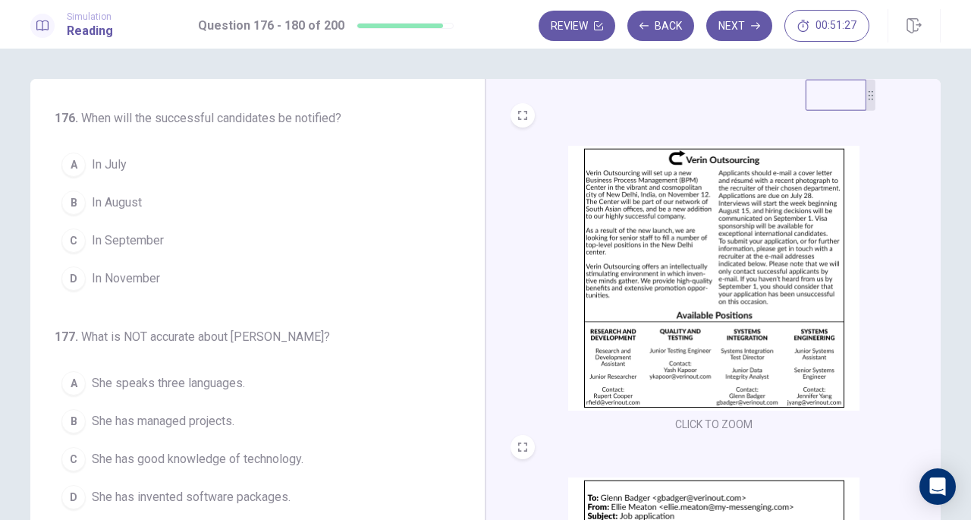
click at [236, 408] on button "B She has managed projects." at bounding box center [249, 421] width 388 height 38
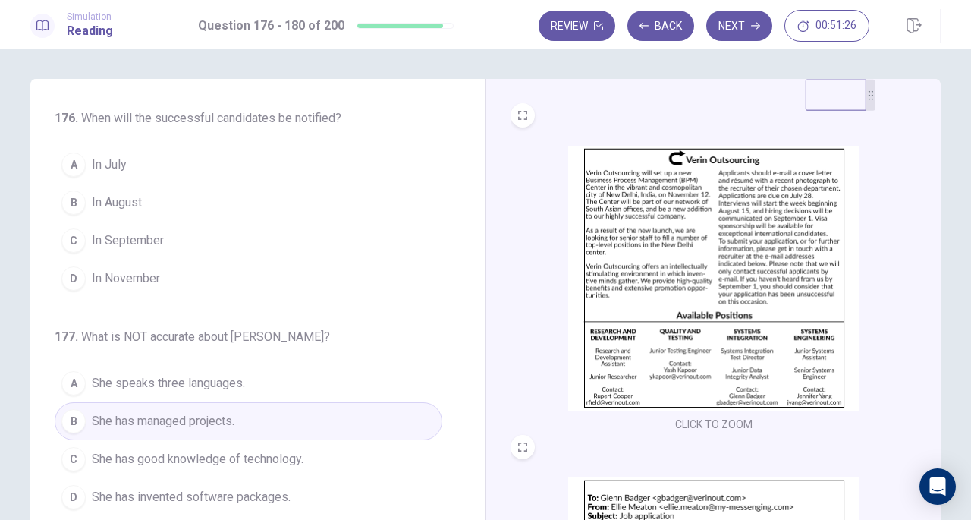
click at [153, 276] on span "In November" at bounding box center [126, 278] width 68 height 18
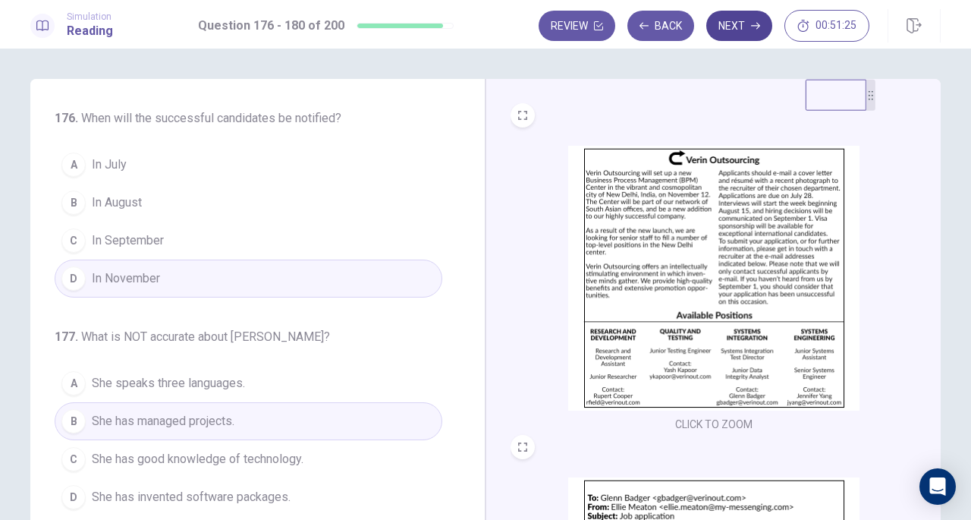
click at [752, 27] on icon "button" at bounding box center [755, 25] width 9 height 9
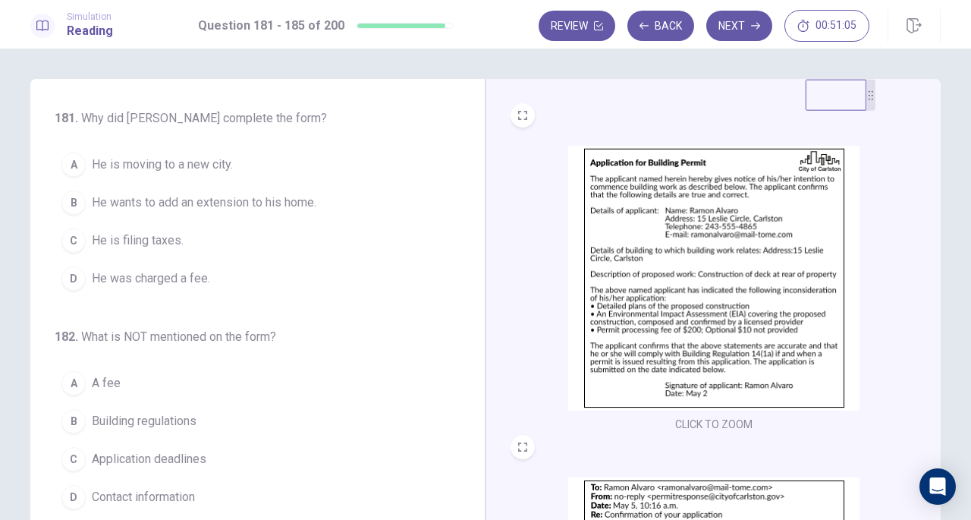
click at [131, 222] on button "C He is filing taxes." at bounding box center [249, 241] width 388 height 38
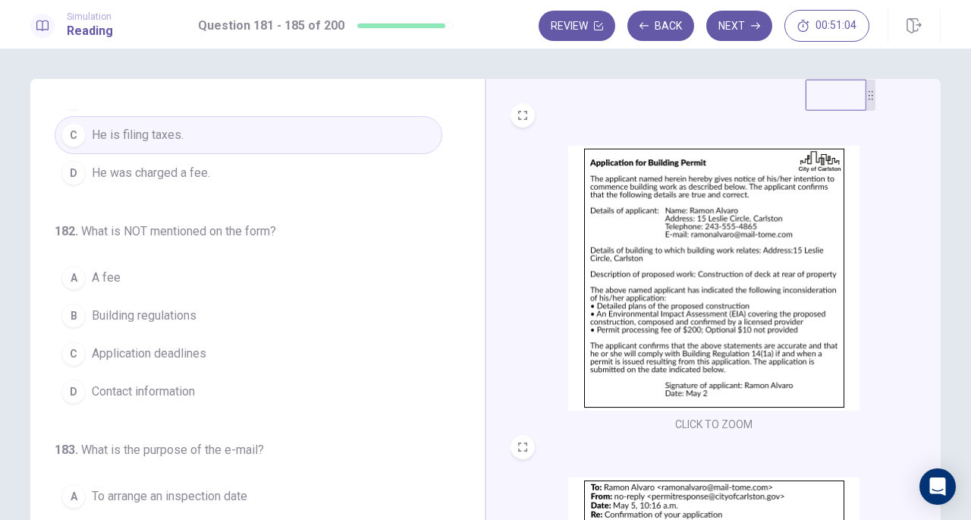
scroll to position [109, 0]
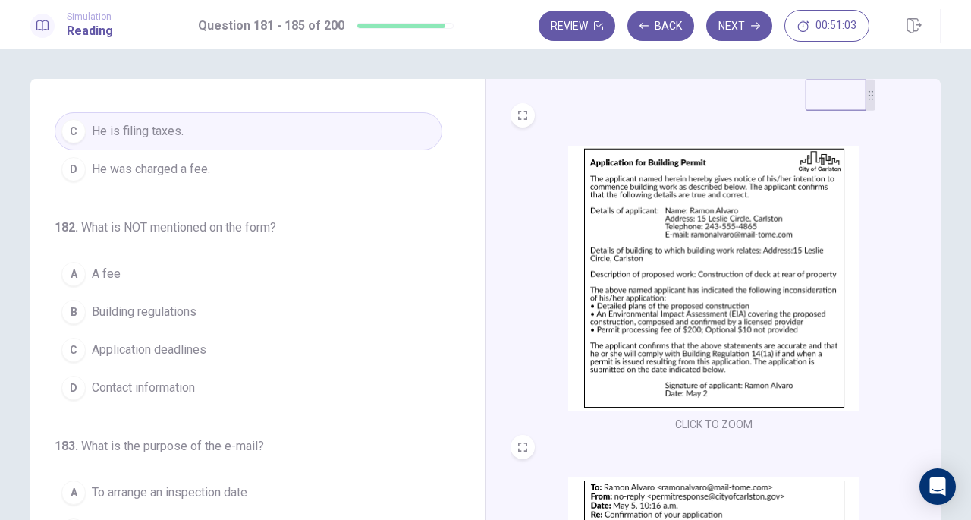
click at [147, 277] on button "A A fee" at bounding box center [249, 274] width 388 height 38
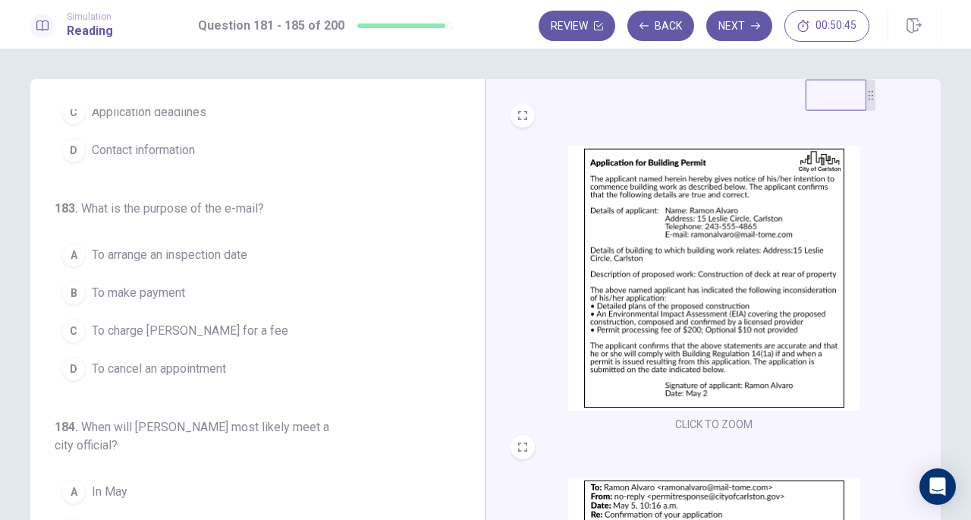
scroll to position [344, 0]
click at [112, 375] on button "D To cancel an appointment" at bounding box center [249, 372] width 388 height 38
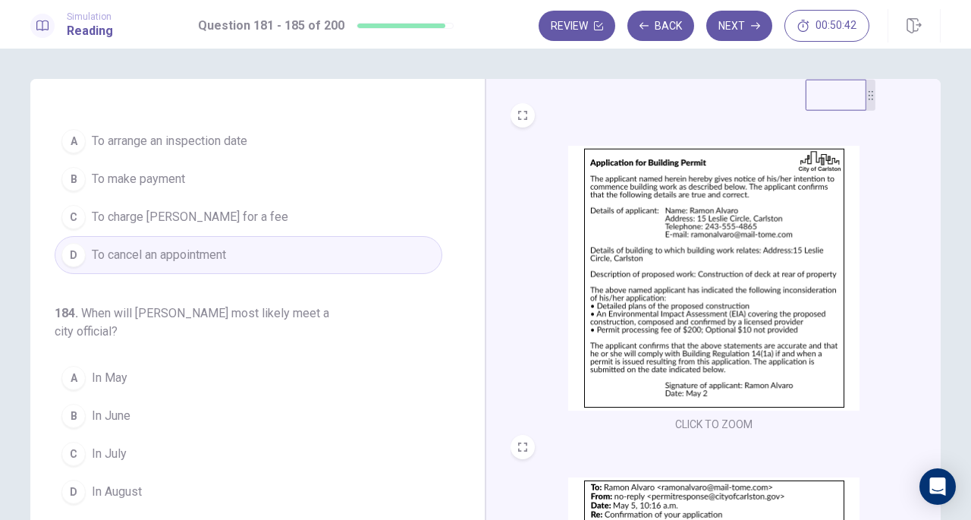
scroll to position [622, 0]
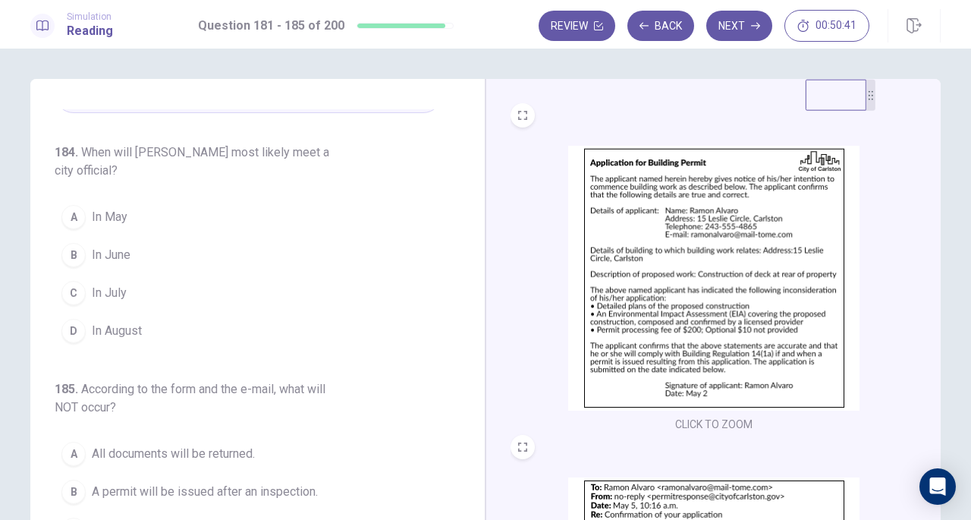
click at [105, 411] on div "185 . According to the form and the e-mail, what will NOT occur? A All document…" at bounding box center [249, 483] width 388 height 206
click at [96, 323] on span "In August" at bounding box center [117, 331] width 50 height 18
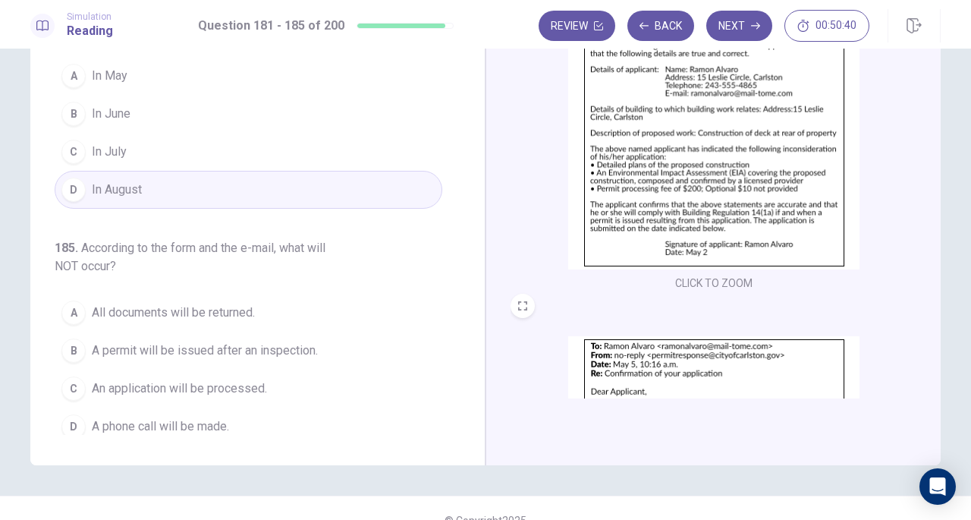
scroll to position [143, 0]
click at [122, 390] on button "C An application will be processed." at bounding box center [249, 387] width 388 height 38
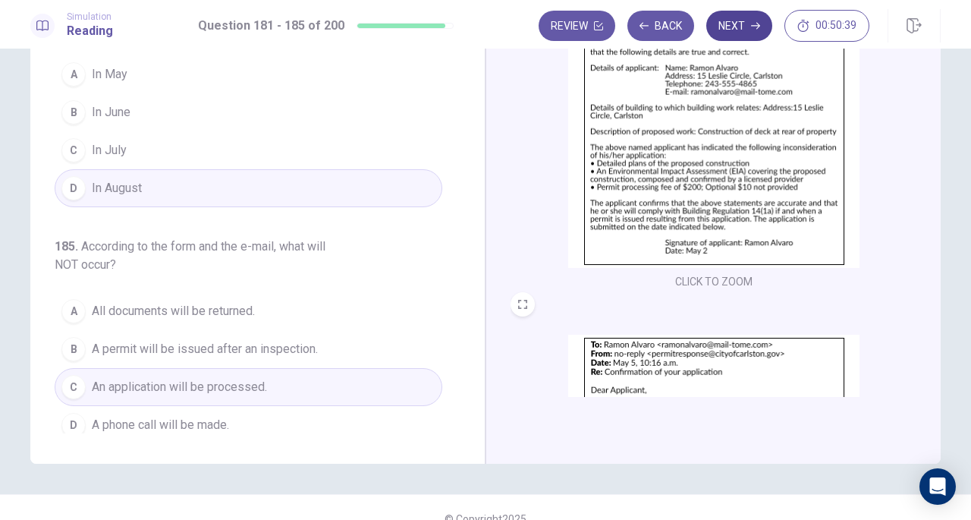
click at [757, 38] on button "Next" at bounding box center [740, 26] width 66 height 30
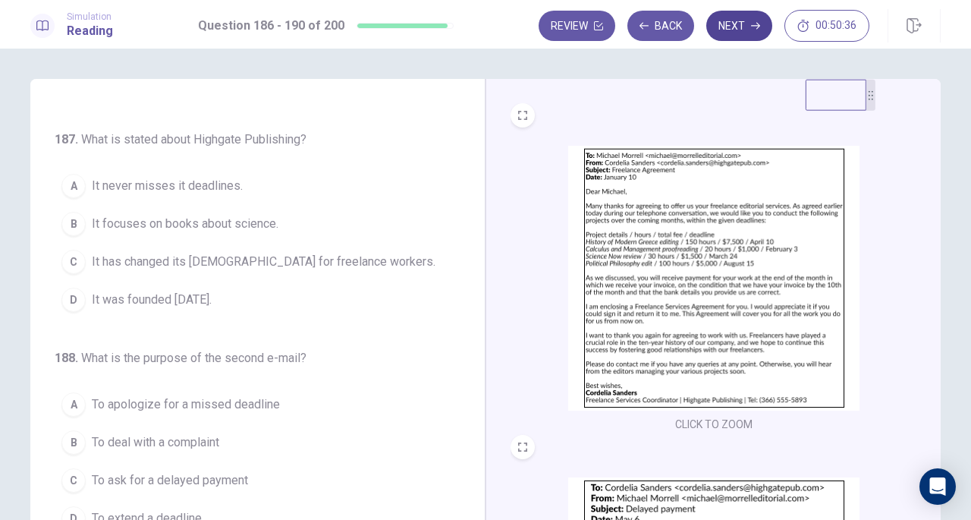
scroll to position [216, 0]
click at [74, 214] on div "B" at bounding box center [73, 224] width 24 height 24
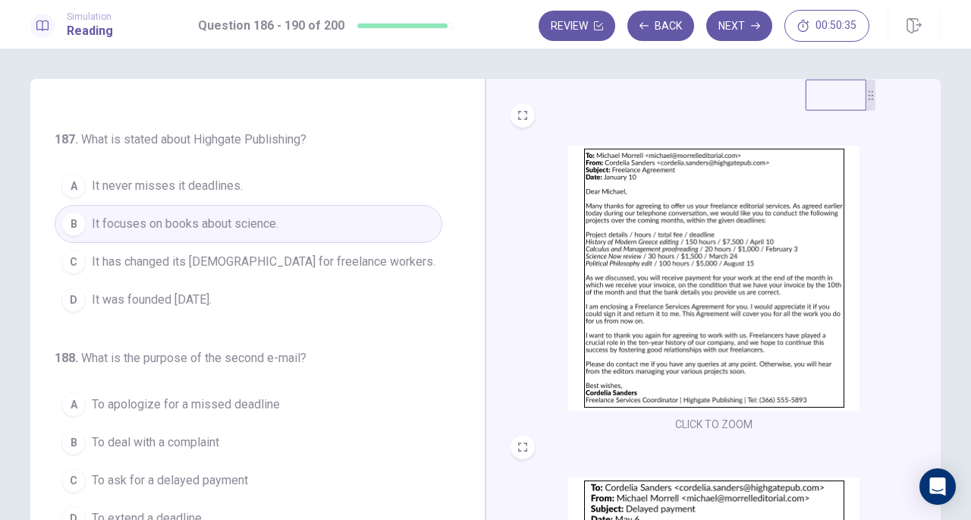
click at [105, 424] on button "B To deal with a complaint" at bounding box center [249, 443] width 388 height 38
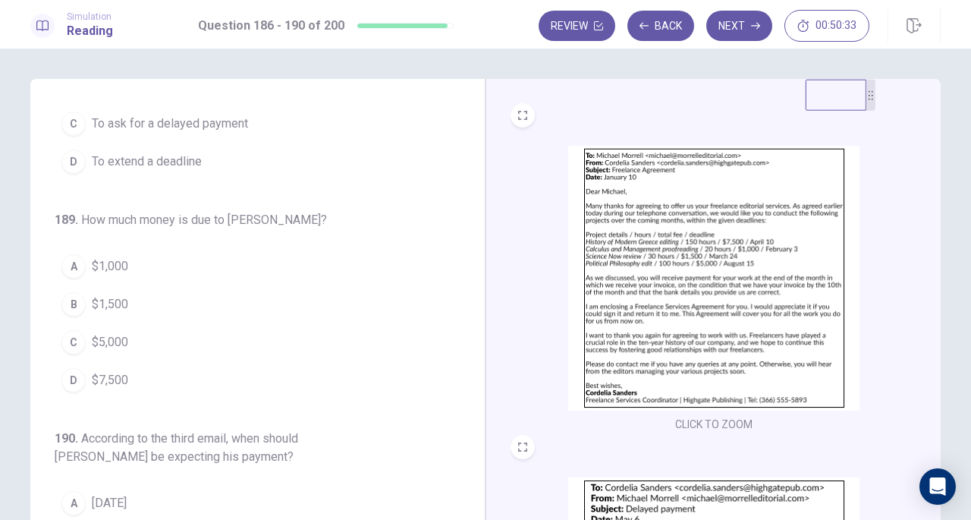
click at [84, 328] on button "C $5,000" at bounding box center [249, 342] width 388 height 38
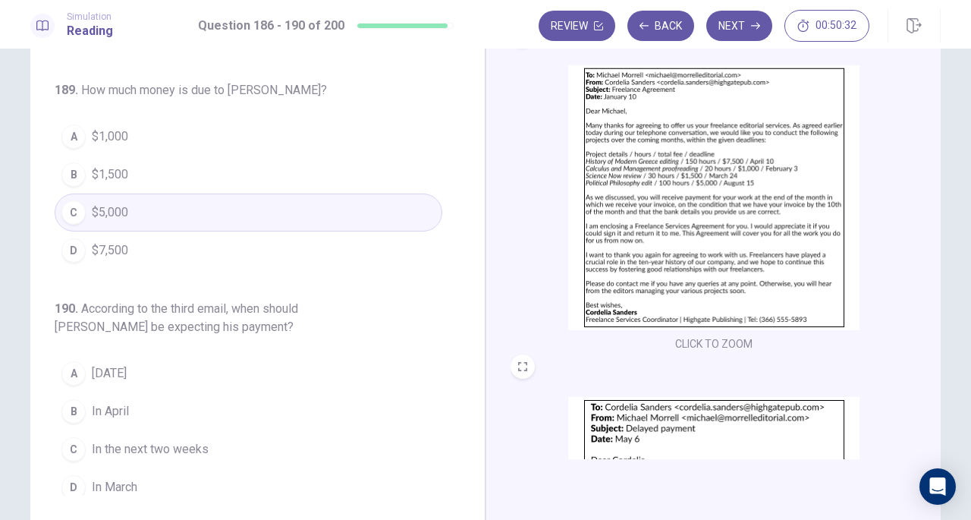
scroll to position [87, 0]
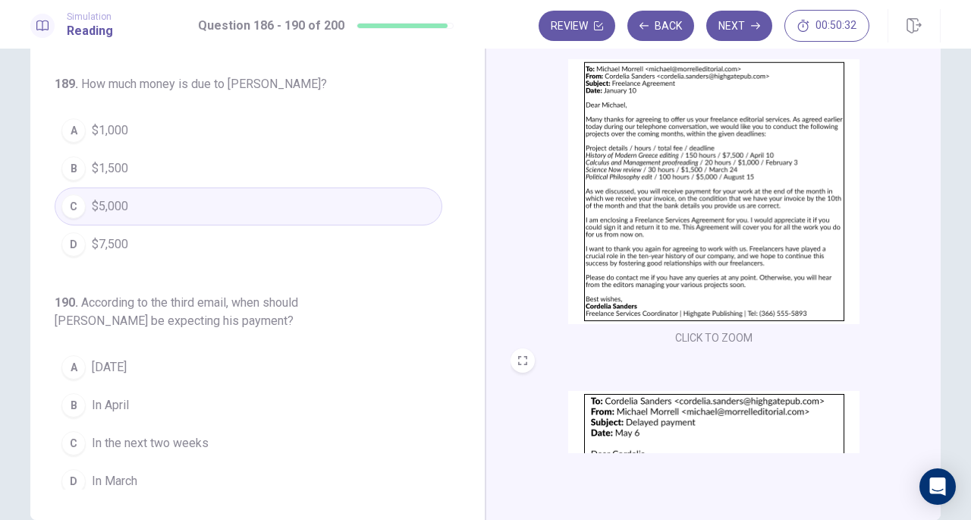
click at [99, 434] on span "In the next two weeks" at bounding box center [150, 443] width 117 height 18
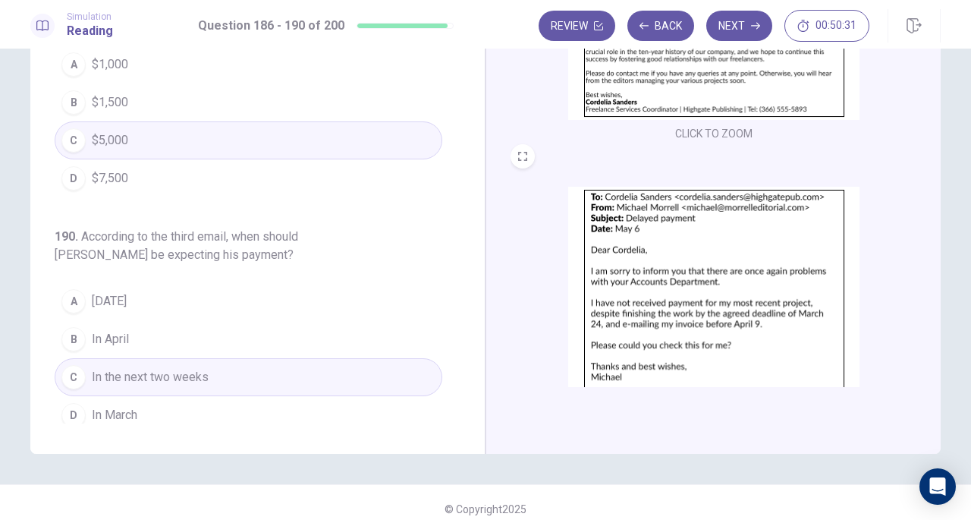
scroll to position [165, 0]
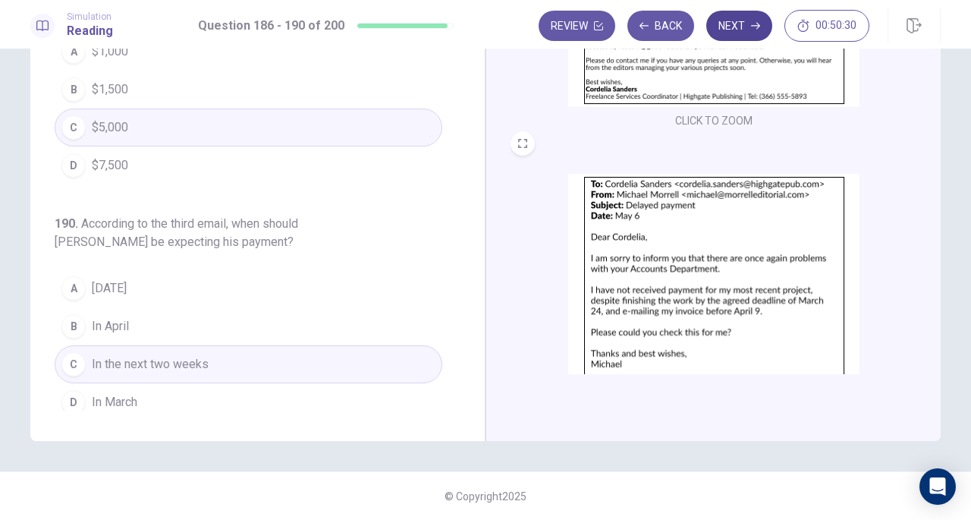
click at [764, 21] on button "Next" at bounding box center [740, 26] width 66 height 30
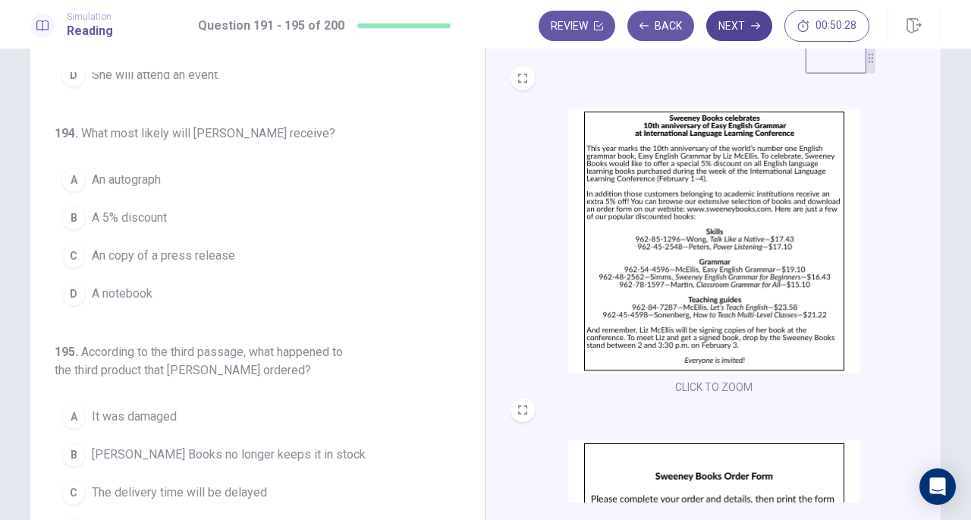
scroll to position [0, 0]
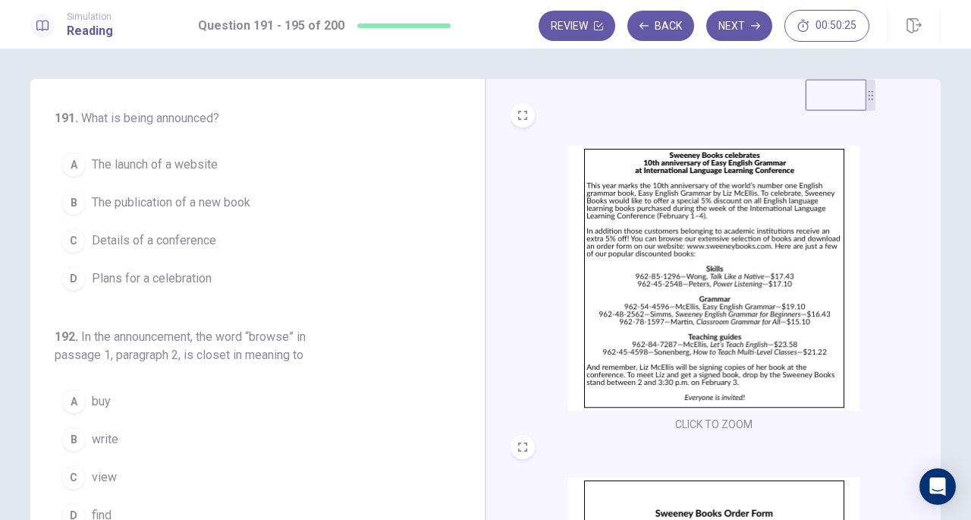
click at [81, 269] on button "D Plans for a celebration" at bounding box center [249, 279] width 388 height 38
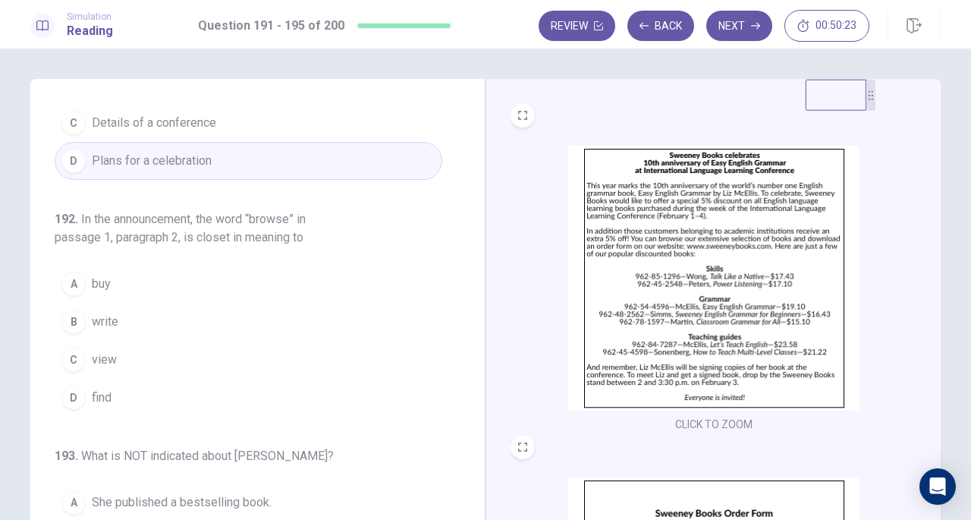
click at [84, 323] on button "B write" at bounding box center [249, 322] width 388 height 38
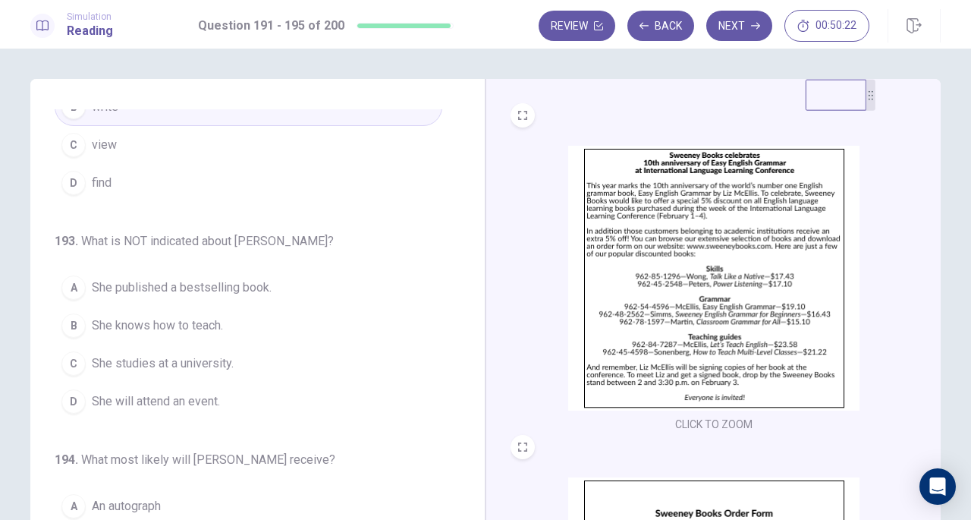
click at [86, 369] on button "C She studies at a university." at bounding box center [249, 364] width 388 height 38
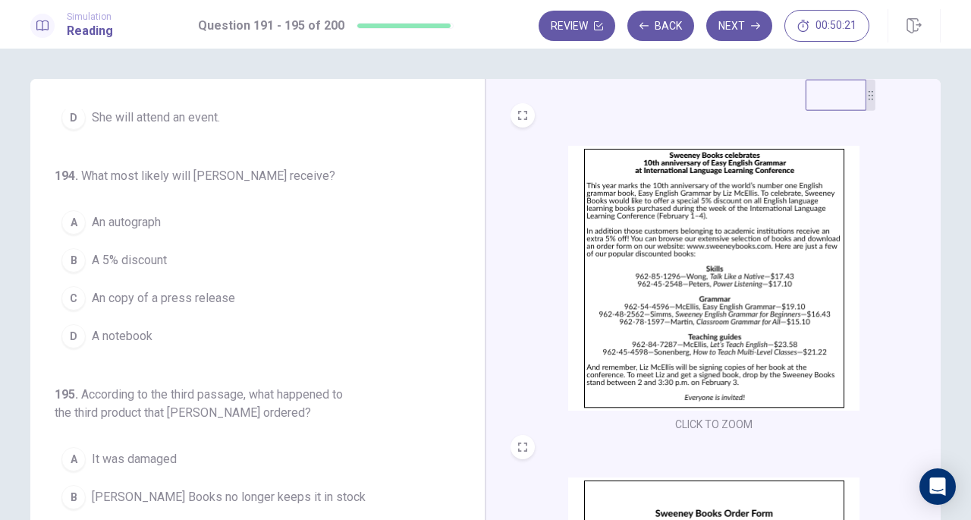
click at [78, 339] on button "D A notebook" at bounding box center [249, 336] width 388 height 38
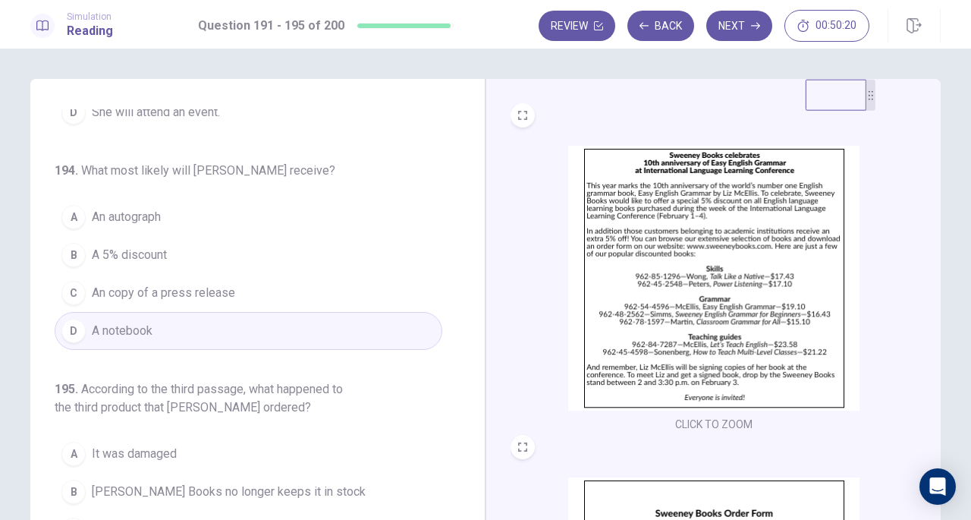
click at [93, 452] on span "It was damaged" at bounding box center [134, 454] width 85 height 18
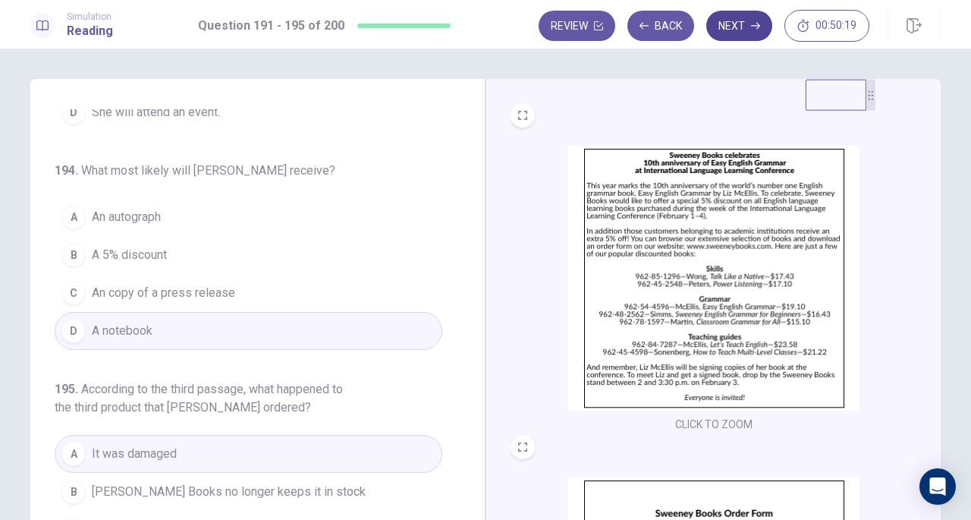
click at [743, 32] on button "Next" at bounding box center [740, 26] width 66 height 30
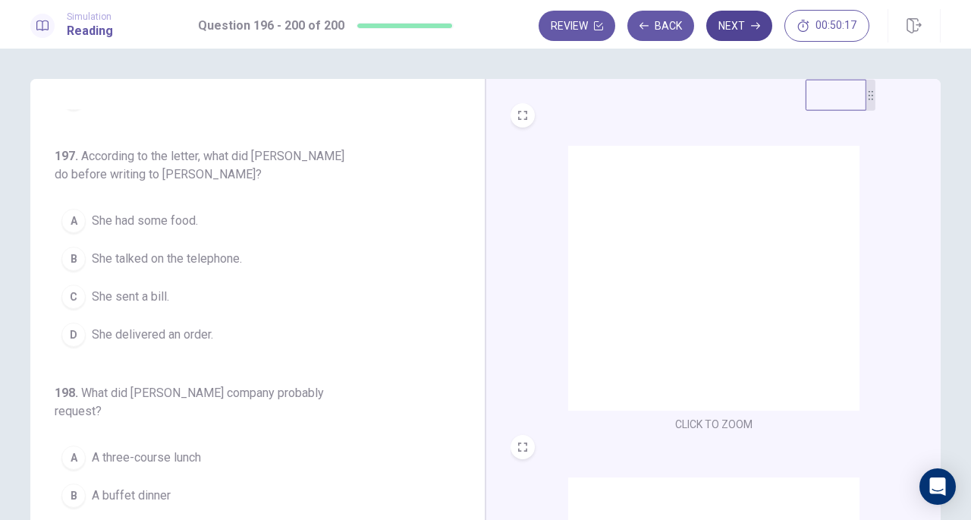
scroll to position [37, 0]
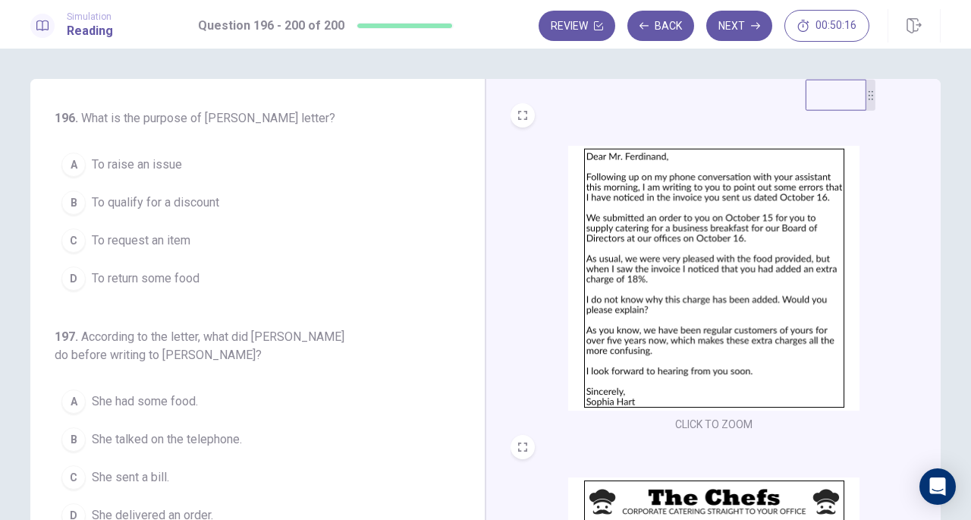
click at [87, 159] on button "A To raise an issue" at bounding box center [249, 165] width 388 height 38
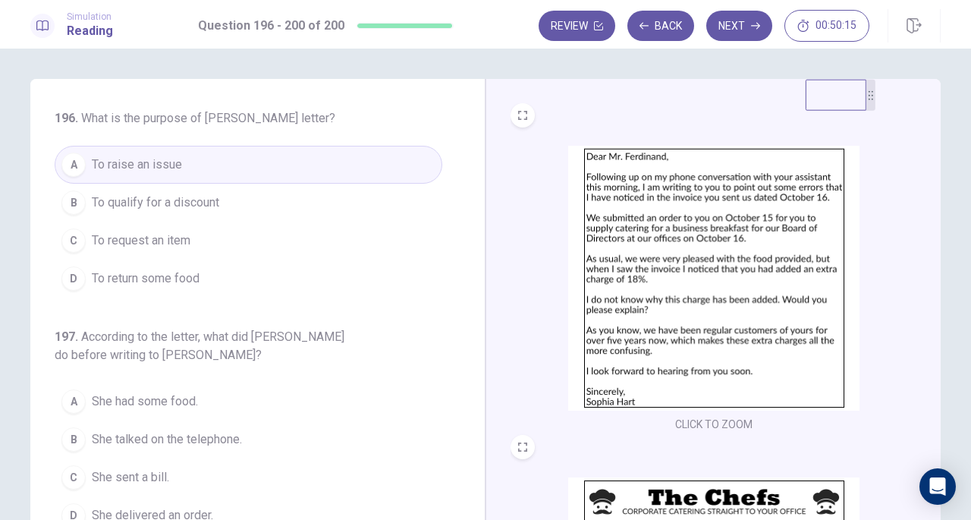
click at [77, 398] on div "A" at bounding box center [73, 401] width 24 height 24
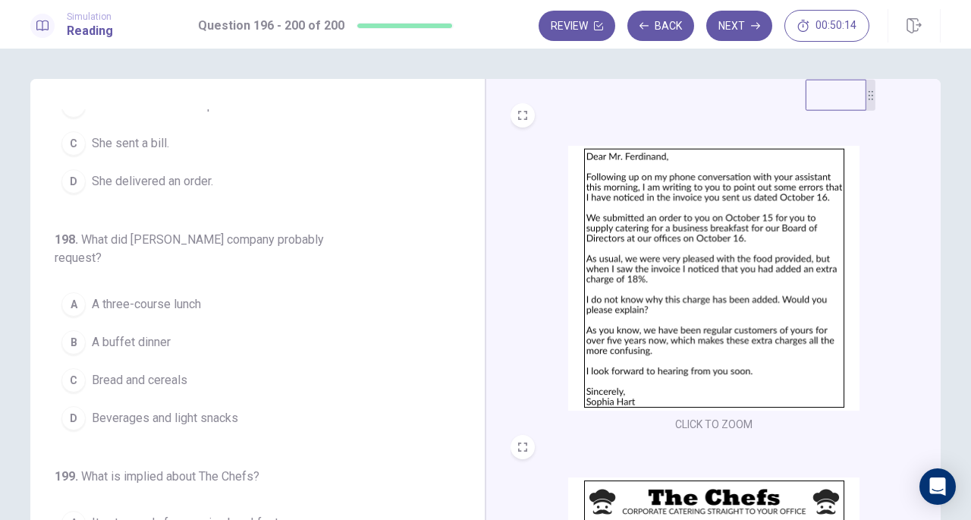
click at [68, 292] on div "A" at bounding box center [73, 304] width 24 height 24
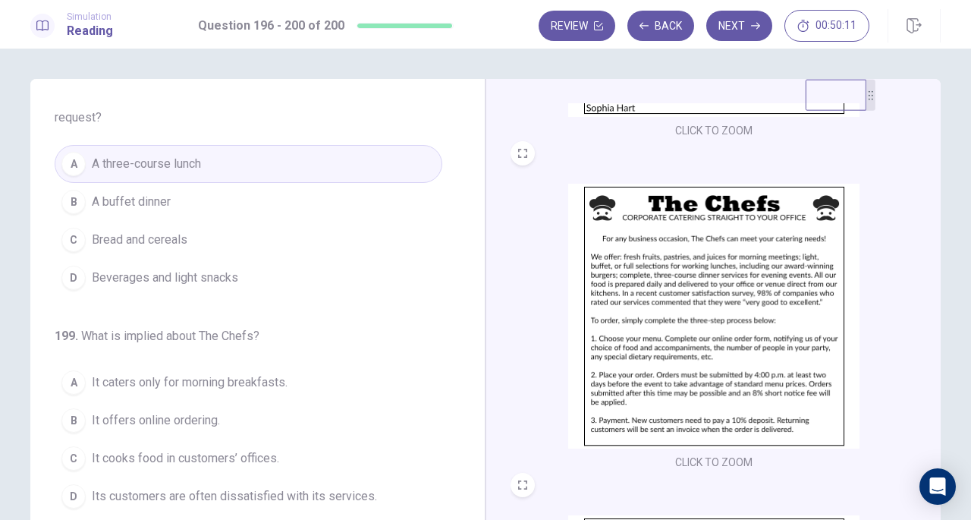
click at [71, 370] on div "A" at bounding box center [73, 382] width 24 height 24
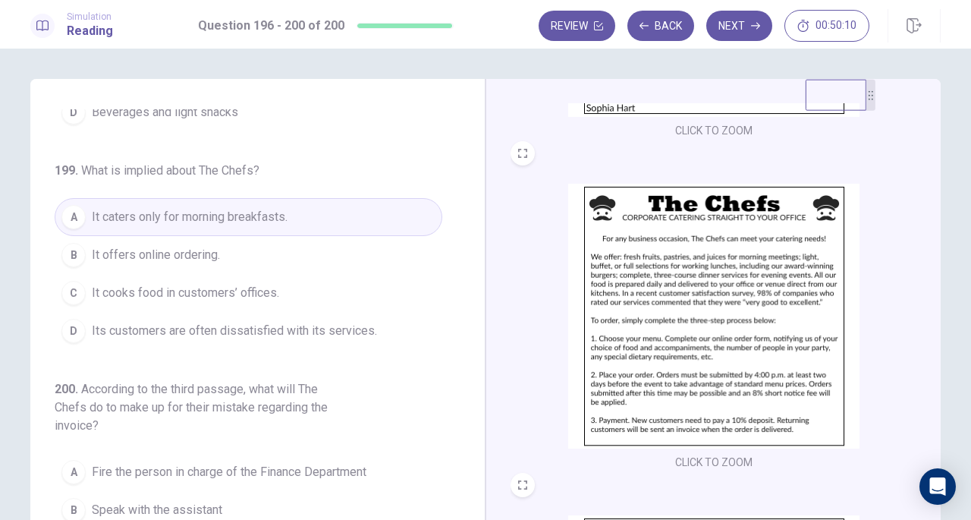
click at [78, 455] on button "A Fire the person in charge of the Finance Department" at bounding box center [249, 472] width 388 height 38
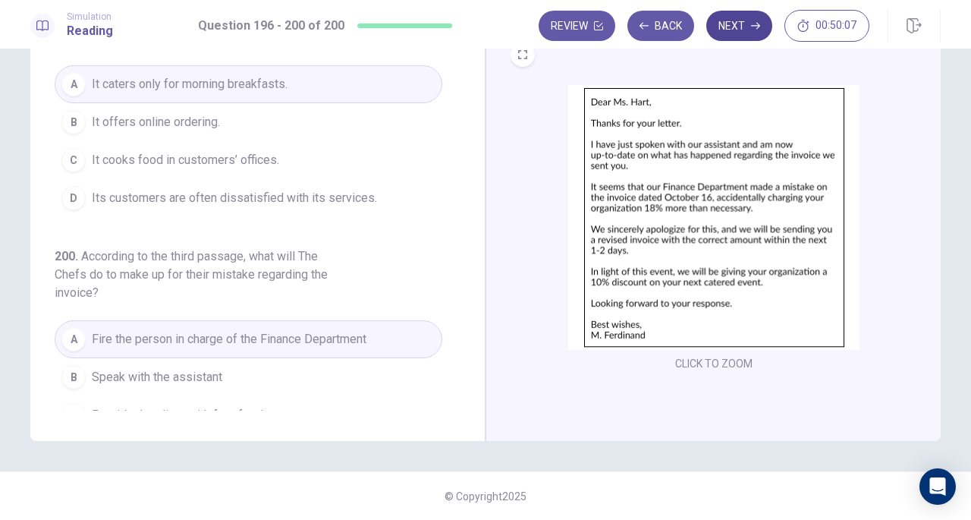
click at [760, 27] on icon "button" at bounding box center [755, 26] width 9 height 7
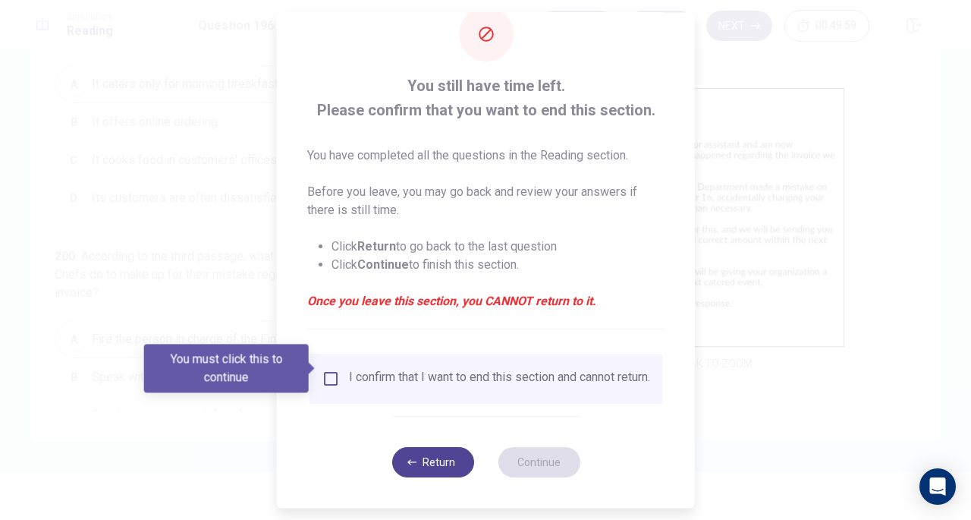
click at [451, 467] on button "Return" at bounding box center [433, 462] width 82 height 30
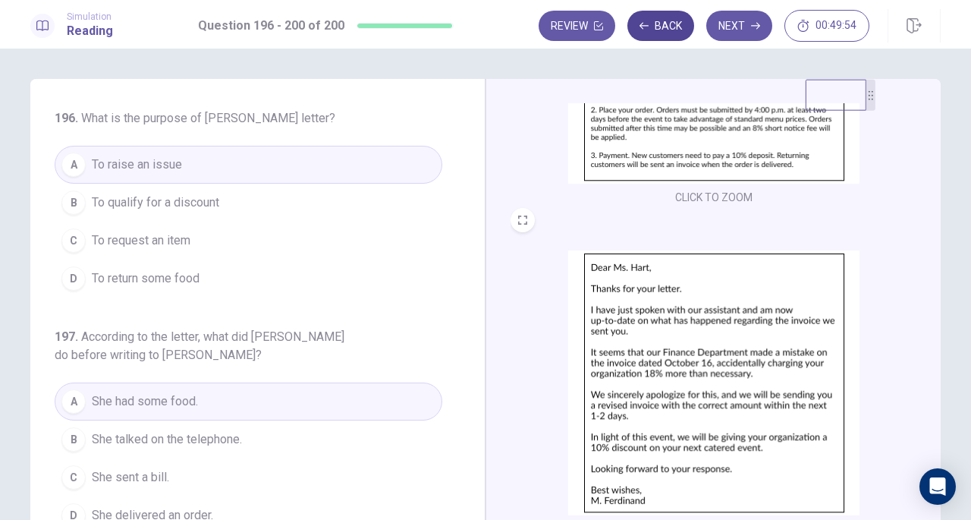
click at [669, 37] on button "Back" at bounding box center [661, 26] width 67 height 30
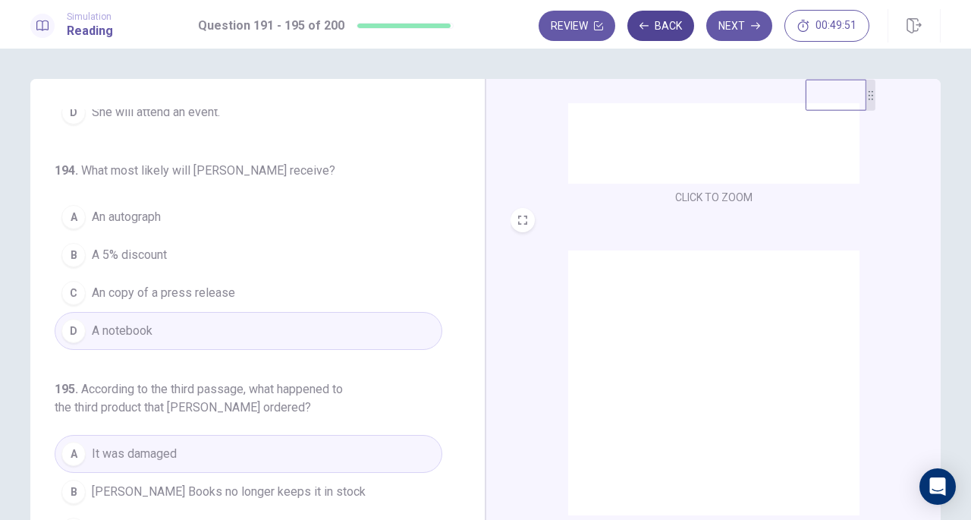
click at [672, 19] on button "Back" at bounding box center [661, 26] width 67 height 30
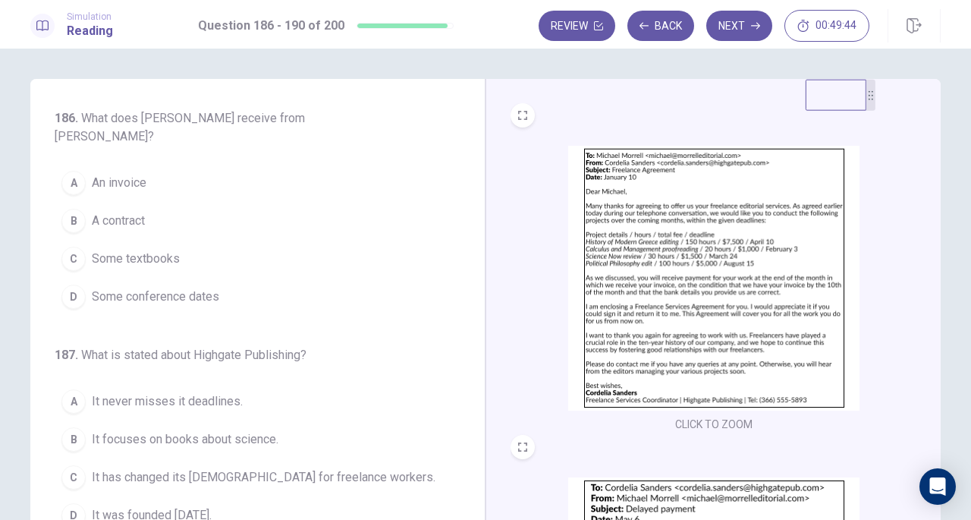
click at [68, 192] on div "A" at bounding box center [73, 183] width 24 height 24
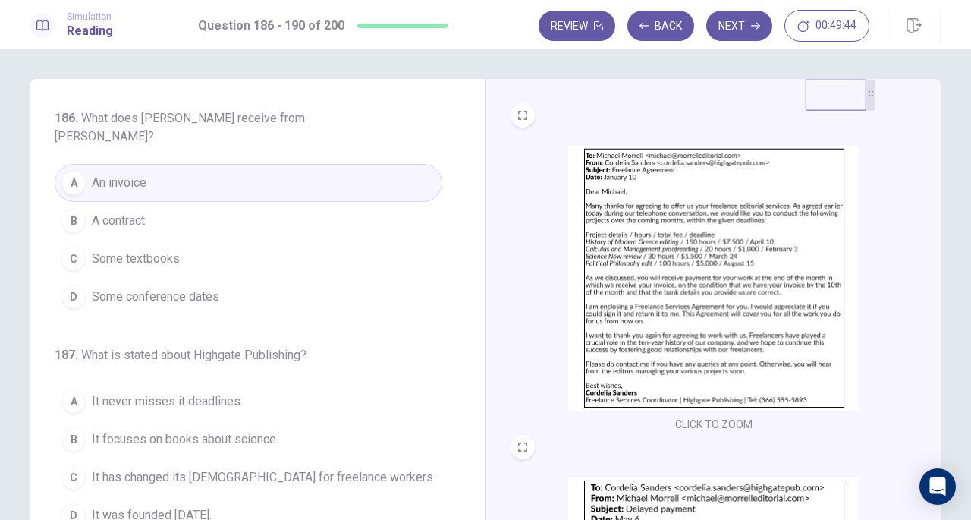
click at [78, 234] on button "B A contract" at bounding box center [249, 221] width 388 height 38
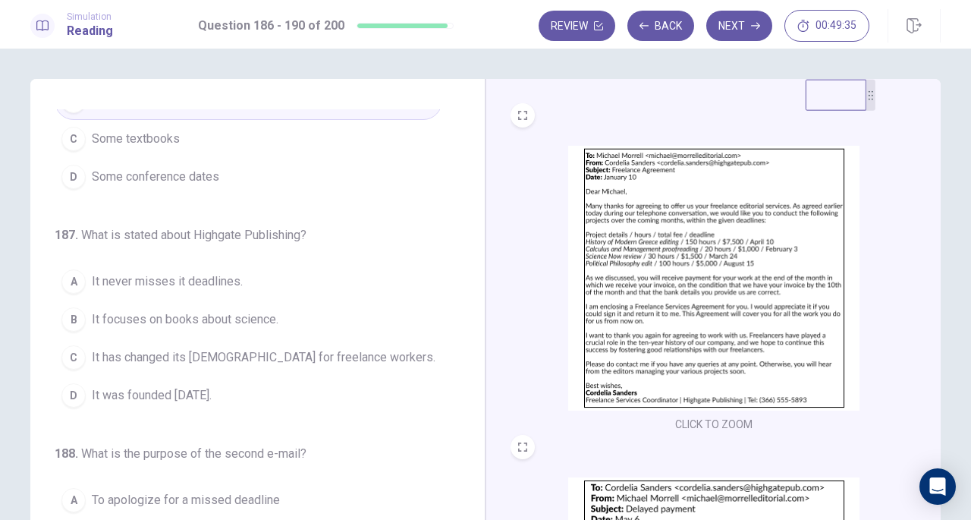
click at [74, 387] on div "D" at bounding box center [73, 395] width 24 height 24
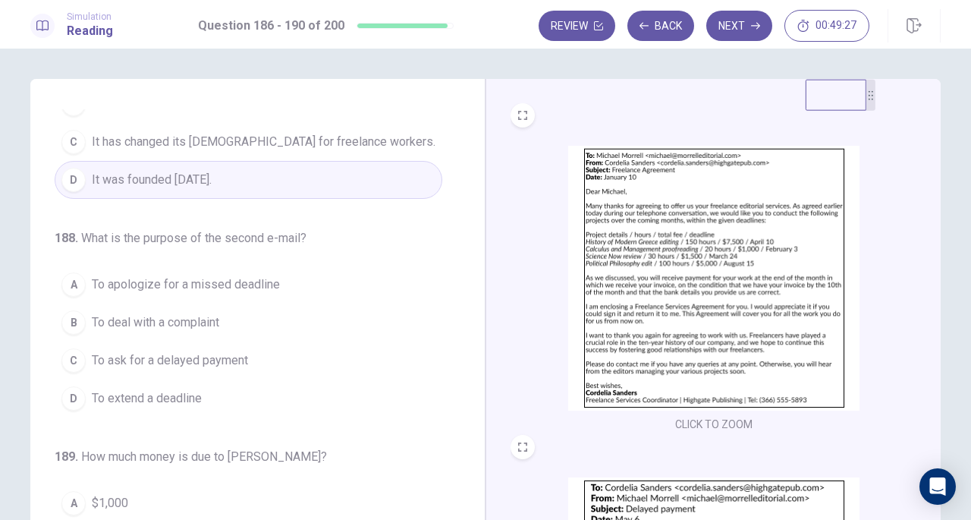
click at [74, 354] on div "C" at bounding box center [73, 360] width 24 height 24
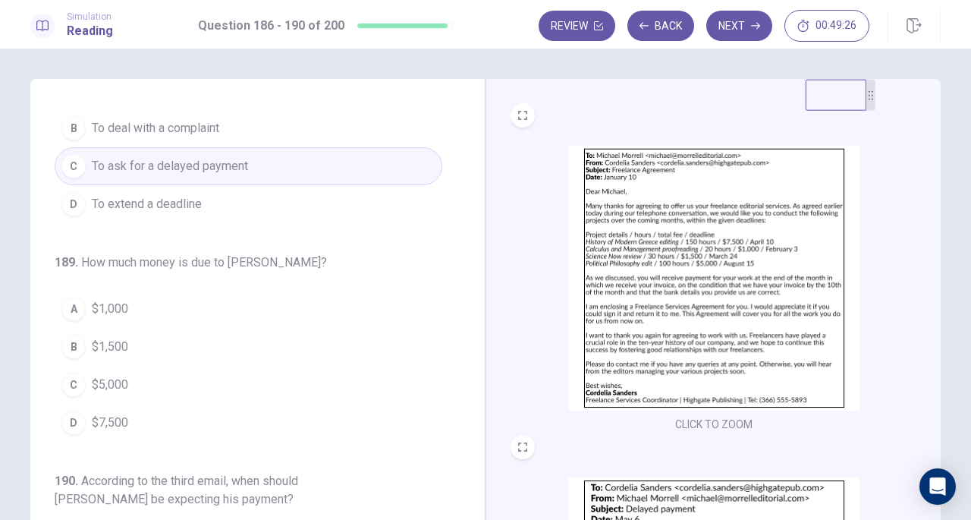
scroll to position [534, 0]
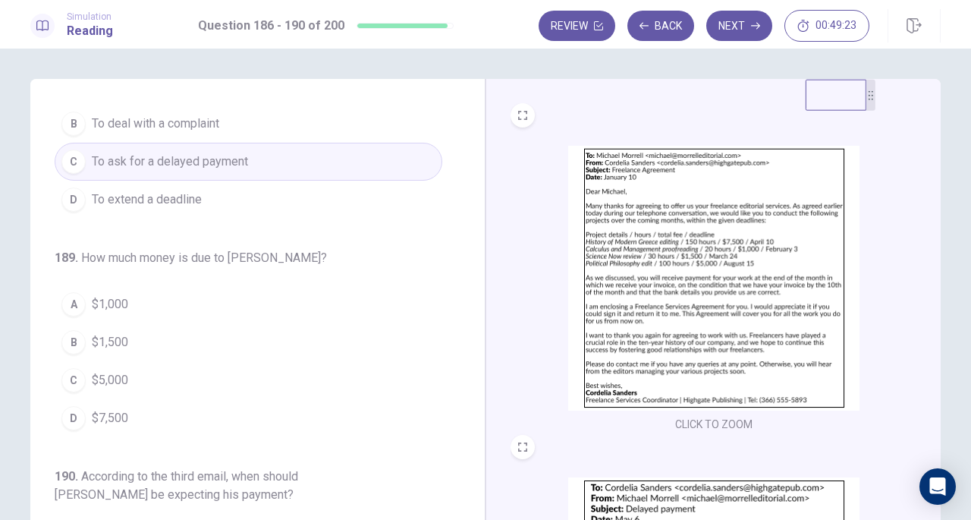
click at [73, 419] on div "D" at bounding box center [73, 418] width 24 height 24
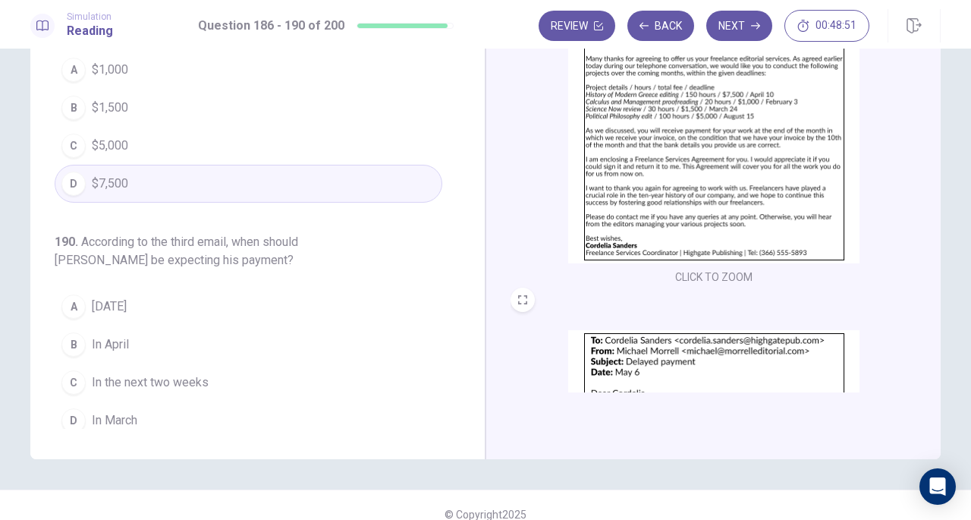
scroll to position [151, 0]
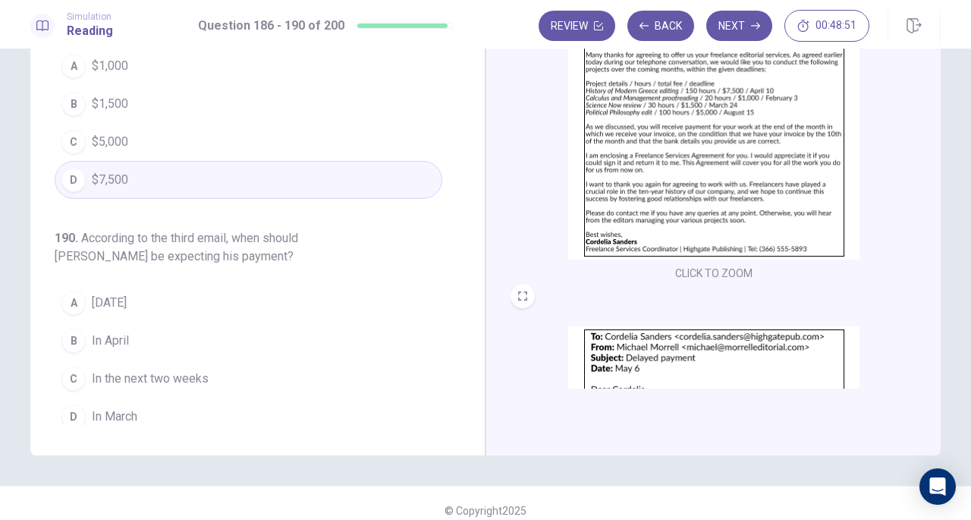
click at [77, 329] on div "B" at bounding box center [73, 341] width 24 height 24
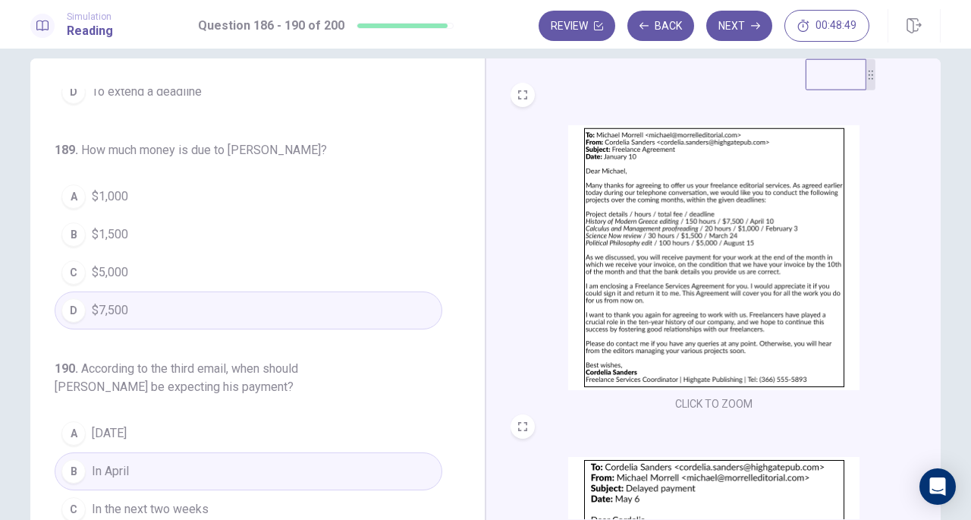
scroll to position [5, 0]
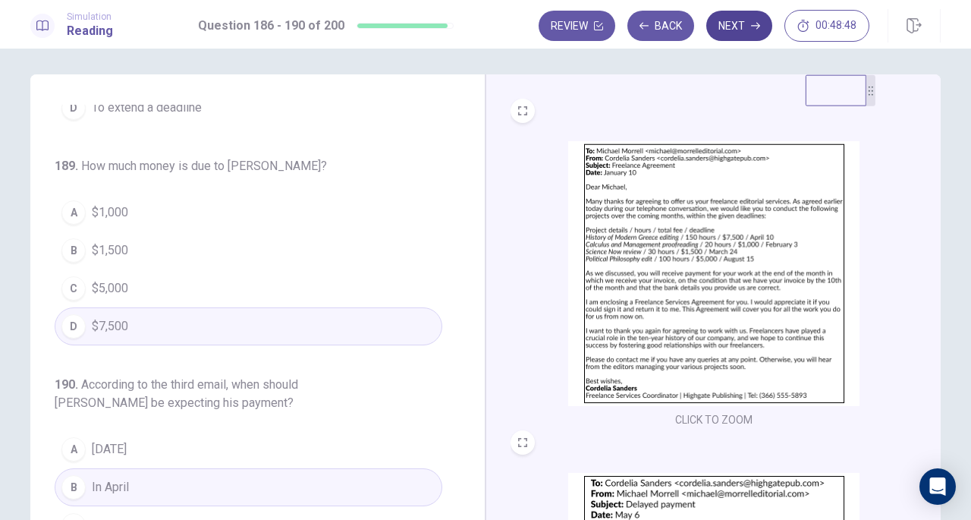
click at [736, 31] on button "Next" at bounding box center [740, 26] width 66 height 30
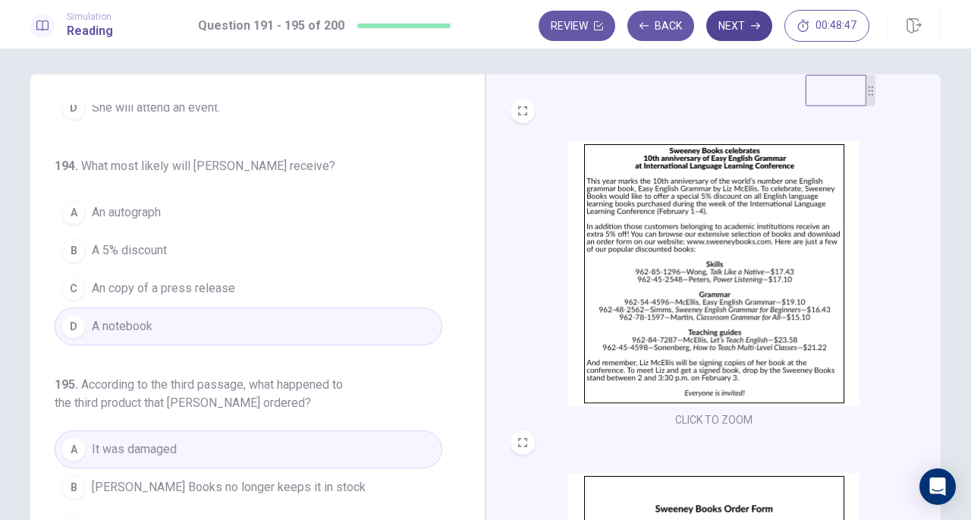
click at [754, 33] on button "Next" at bounding box center [740, 26] width 66 height 30
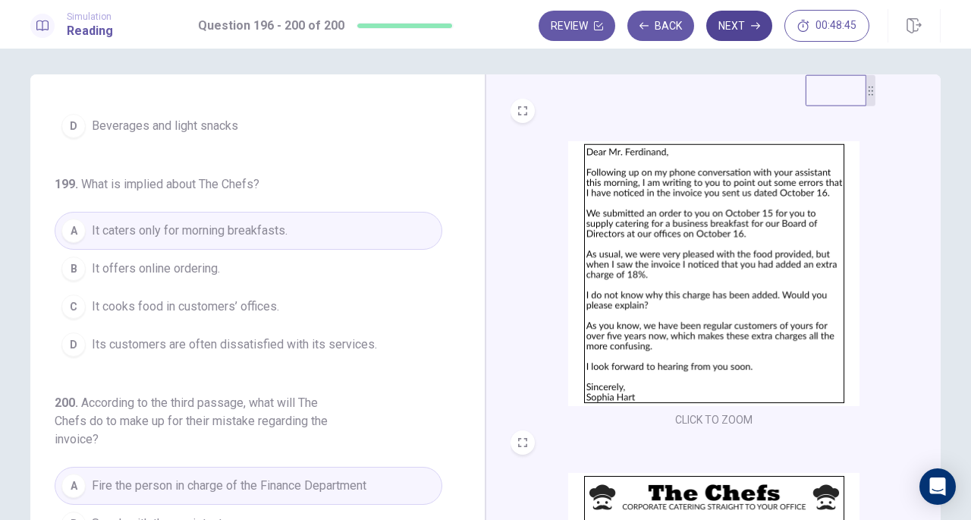
click at [763, 29] on button "Next" at bounding box center [740, 26] width 66 height 30
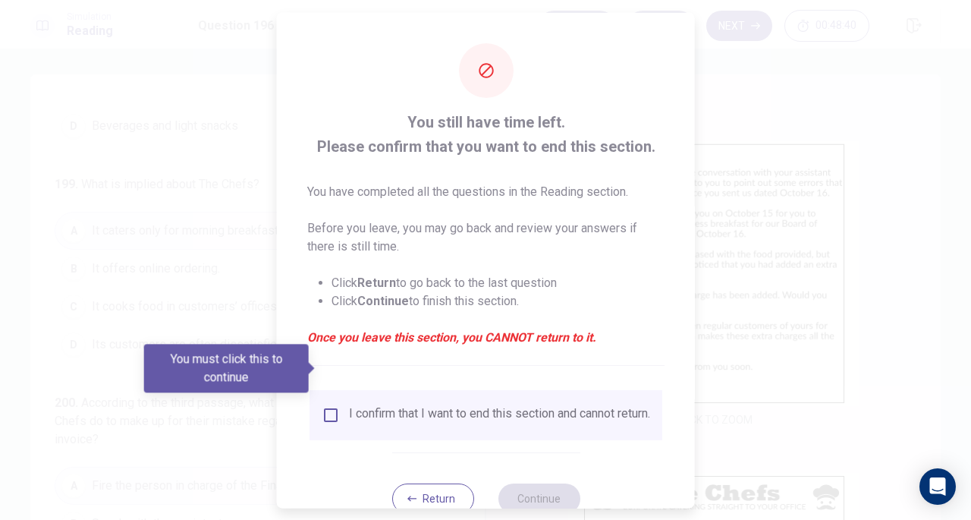
scroll to position [46, 0]
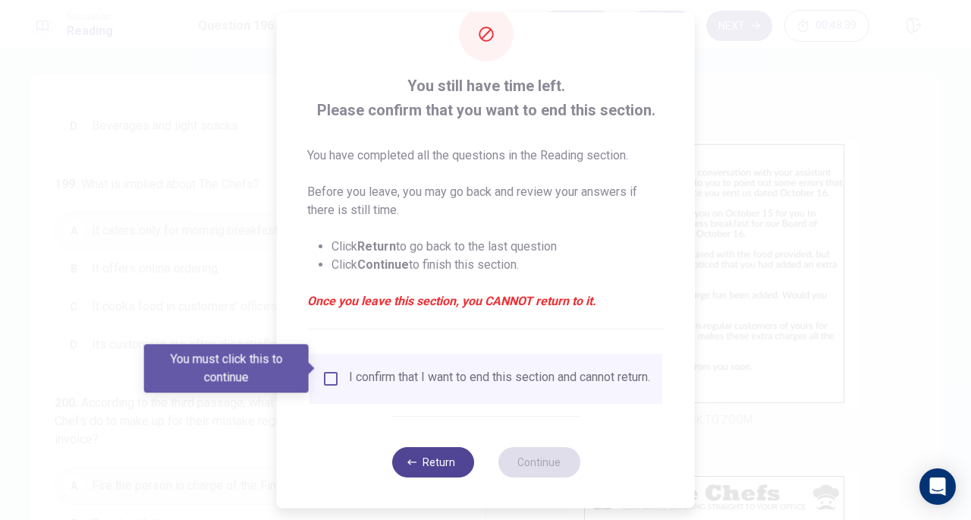
click at [448, 459] on button "Return" at bounding box center [433, 462] width 82 height 30
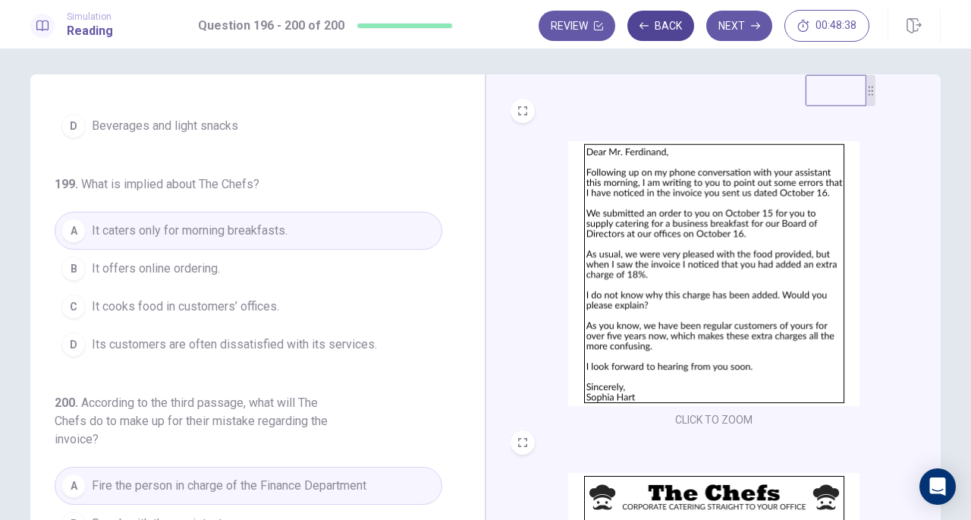
click at [660, 39] on button "Back" at bounding box center [661, 26] width 67 height 30
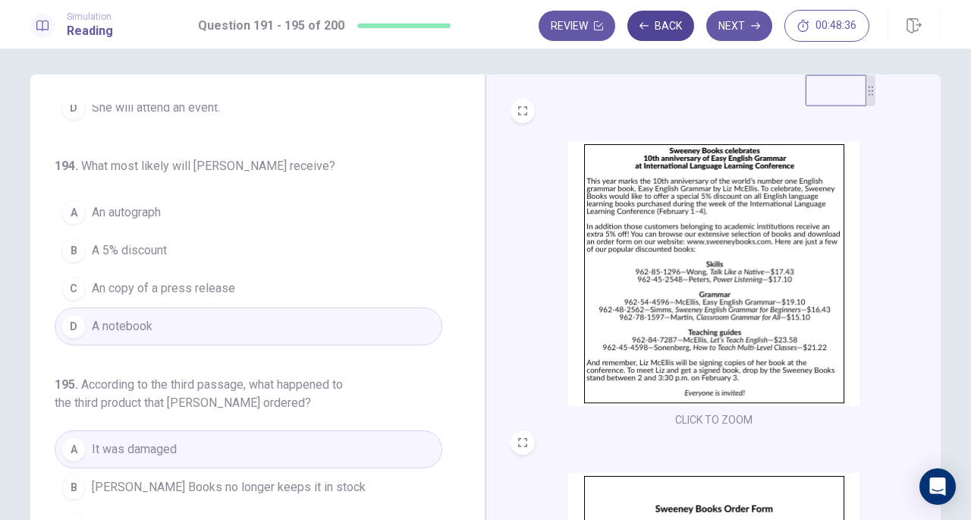
click at [671, 30] on button "Back" at bounding box center [661, 26] width 67 height 30
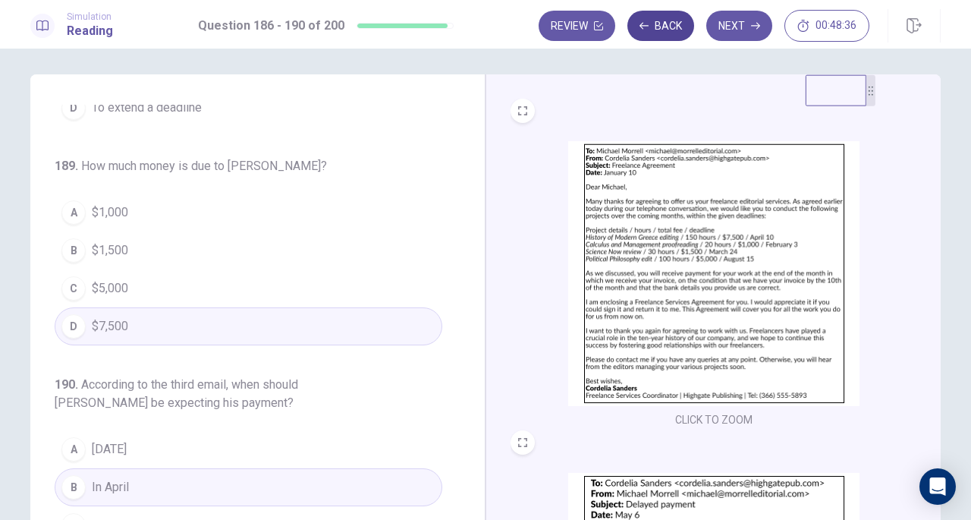
click at [666, 30] on button "Back" at bounding box center [661, 26] width 67 height 30
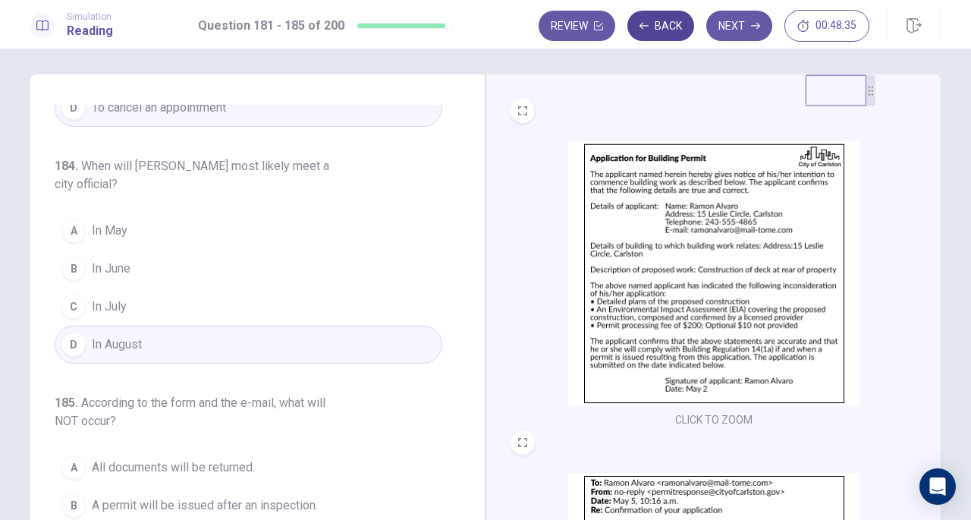
click at [674, 24] on button "Back" at bounding box center [661, 26] width 67 height 30
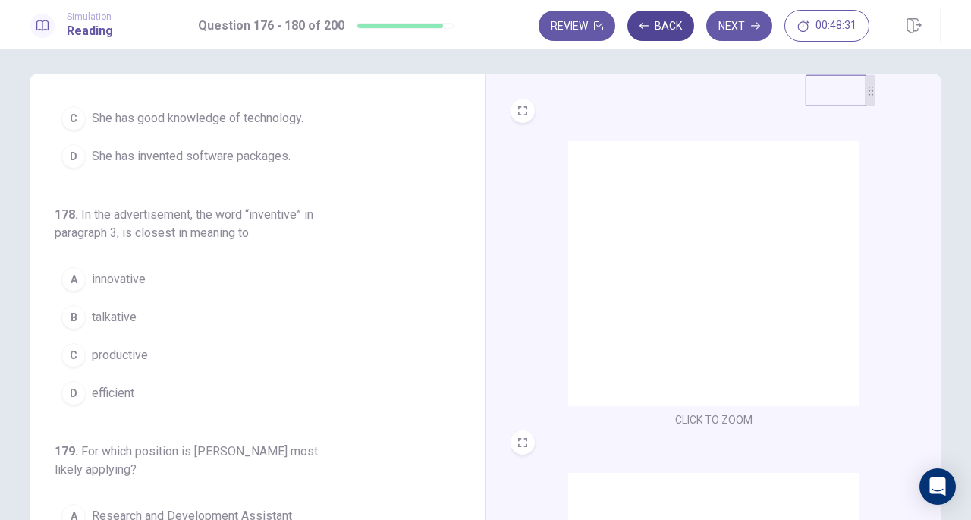
scroll to position [334, 0]
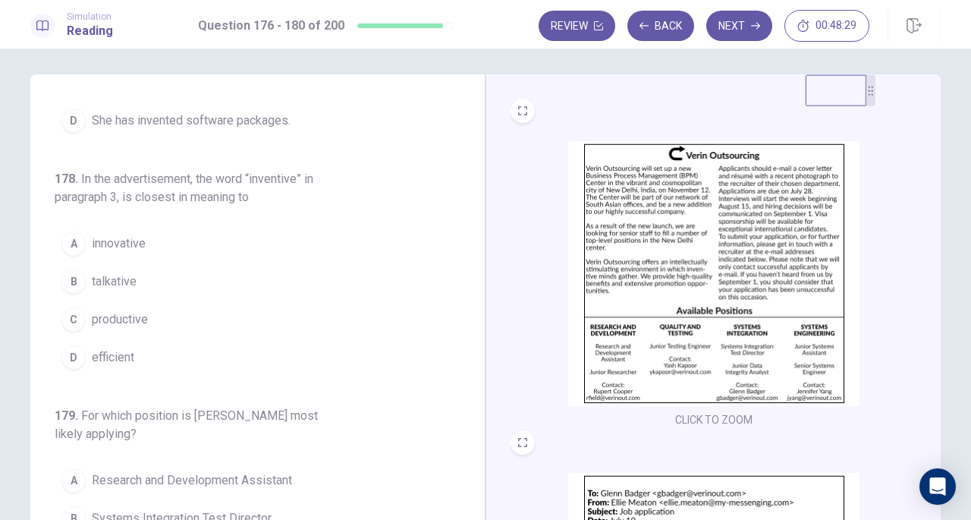
click at [106, 310] on span "productive" at bounding box center [120, 319] width 56 height 18
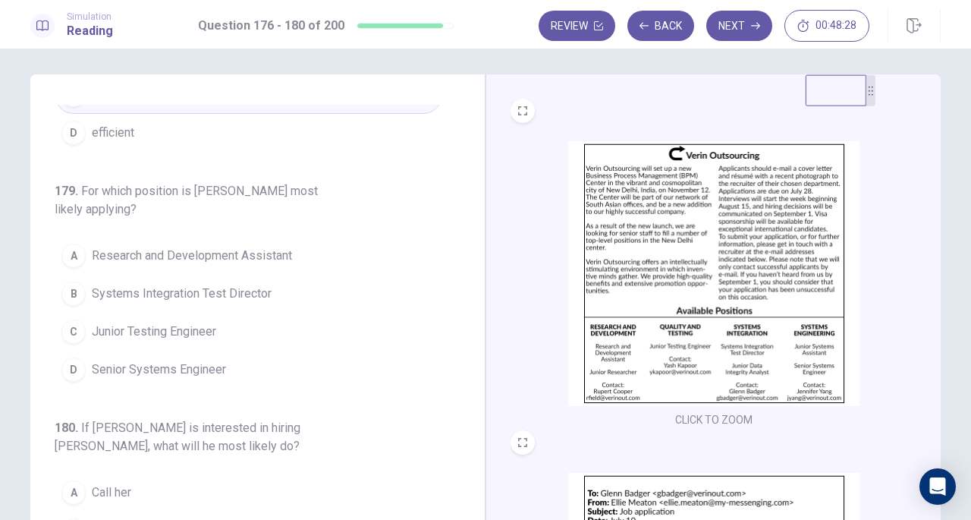
click at [105, 323] on span "Junior Testing Engineer" at bounding box center [154, 332] width 124 height 18
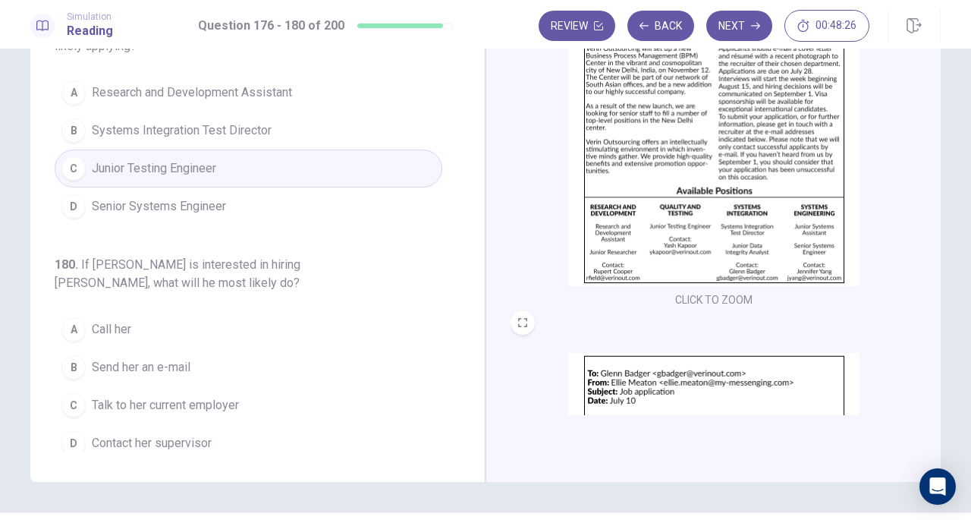
scroll to position [129, 0]
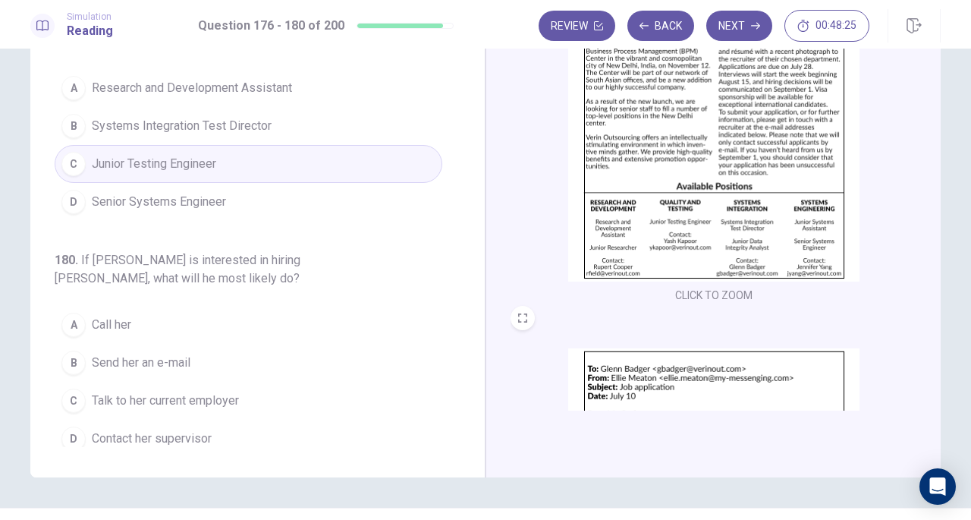
click at [132, 382] on button "C Talk to her current employer" at bounding box center [249, 401] width 388 height 38
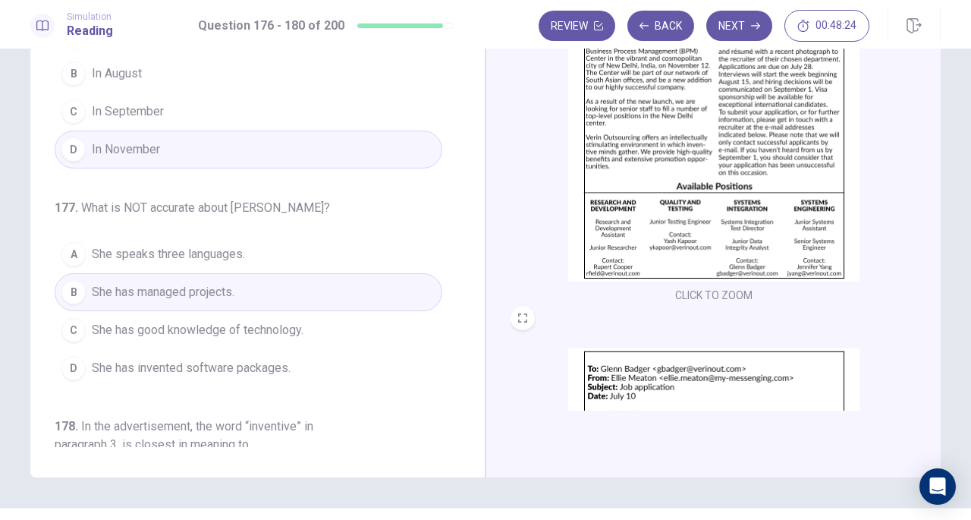
scroll to position [0, 0]
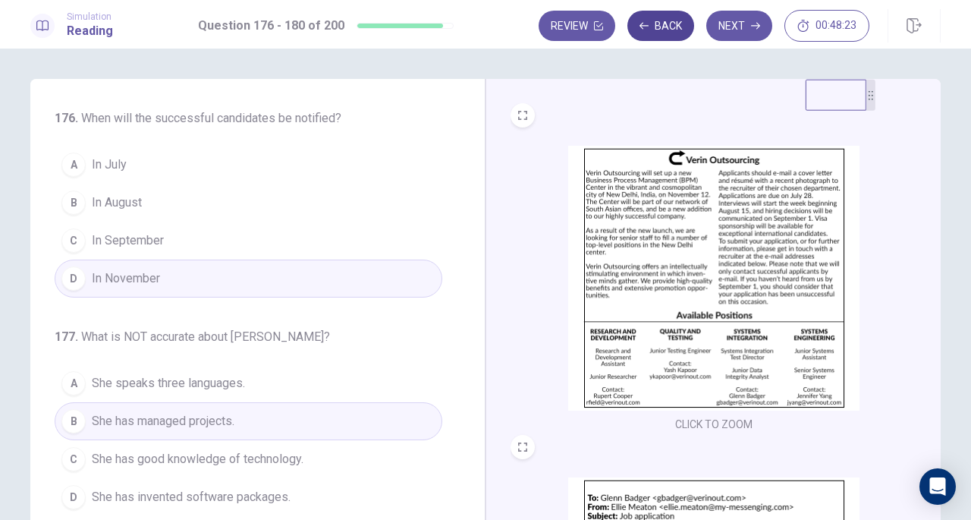
click at [672, 32] on button "Back" at bounding box center [661, 26] width 67 height 30
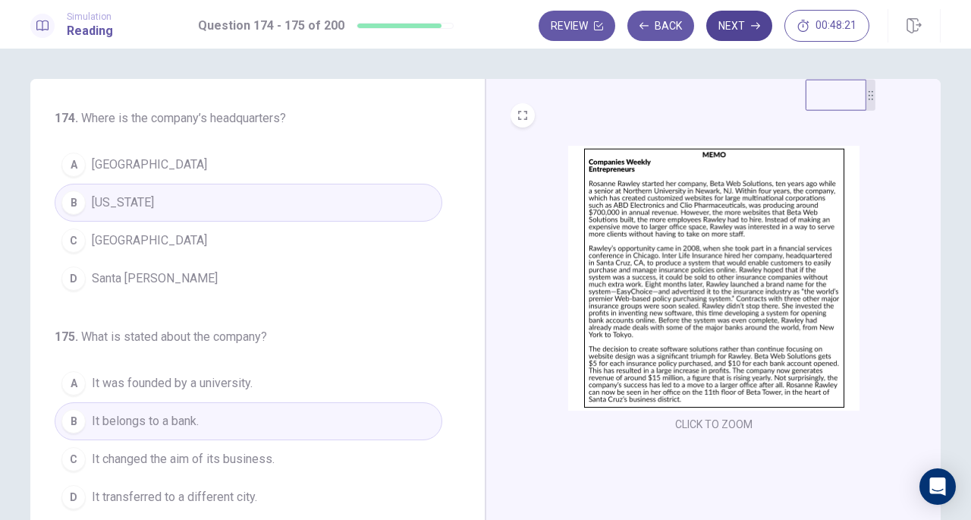
click at [742, 27] on button "Next" at bounding box center [740, 26] width 66 height 30
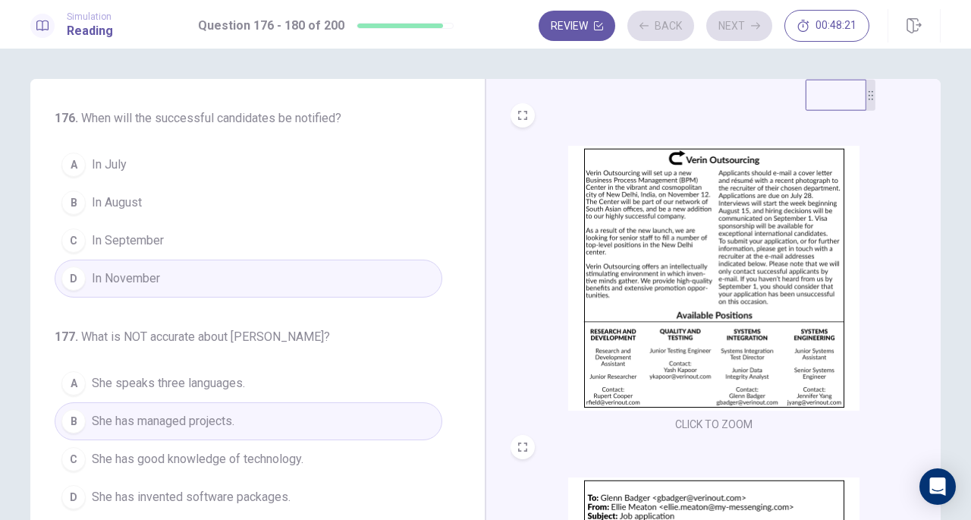
click at [748, 17] on div "Review Back Next 00:48:21" at bounding box center [704, 26] width 331 height 32
click at [750, 33] on button "Next" at bounding box center [740, 26] width 66 height 30
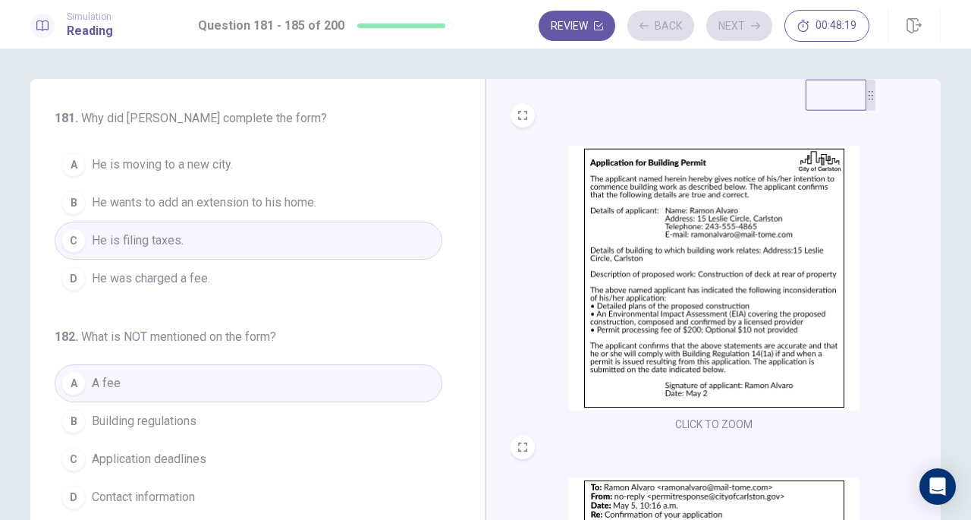
click at [748, 24] on div "Review Back Next 00:48:19" at bounding box center [704, 26] width 331 height 32
click at [745, 30] on button "Next" at bounding box center [740, 26] width 66 height 30
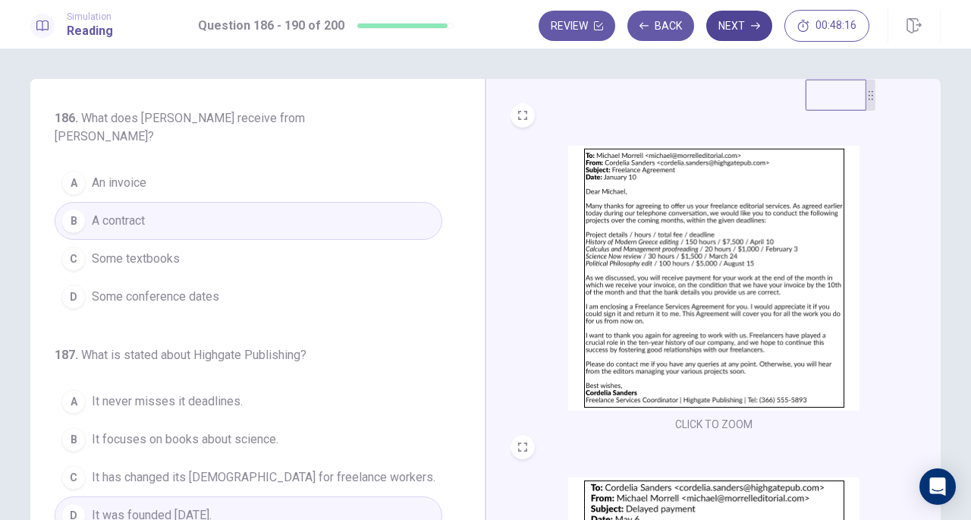
click at [750, 27] on button "Next" at bounding box center [740, 26] width 66 height 30
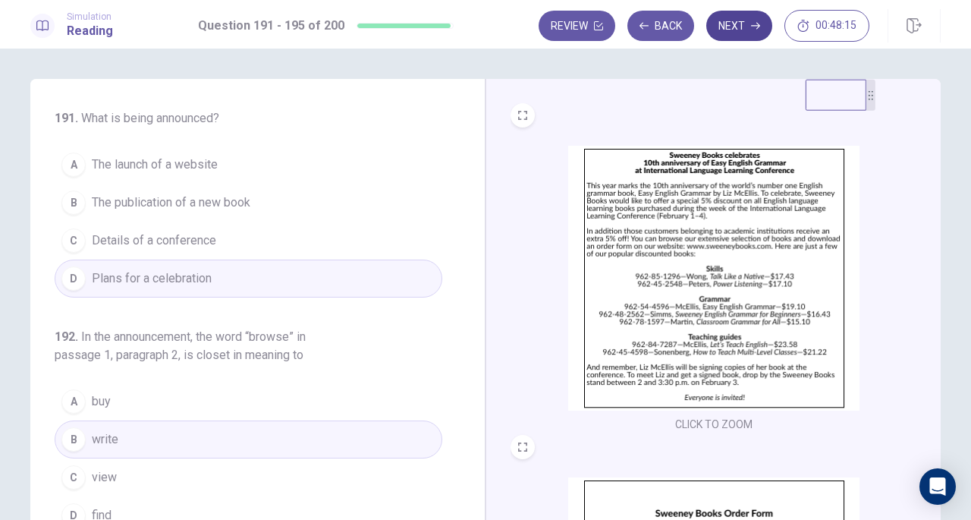
click at [757, 30] on button "Next" at bounding box center [740, 26] width 66 height 30
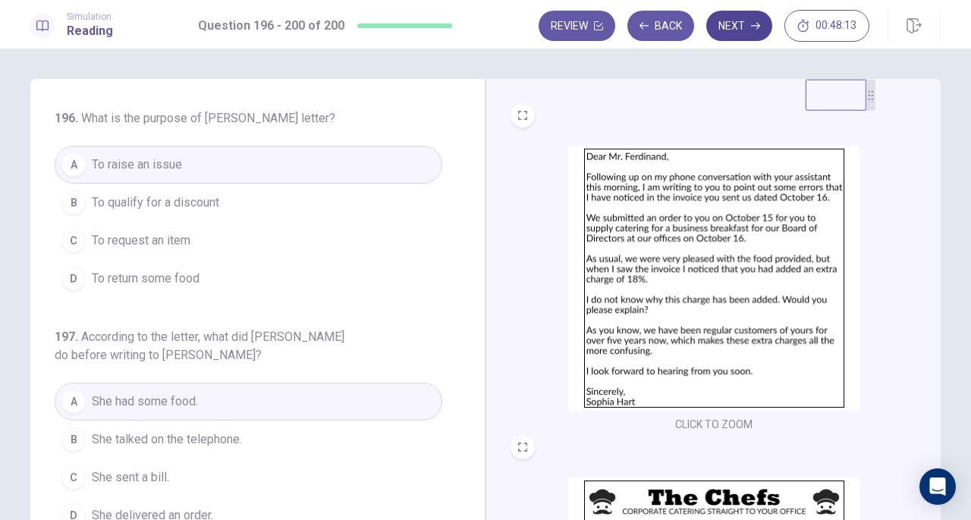
click at [745, 33] on button "Next" at bounding box center [740, 26] width 66 height 30
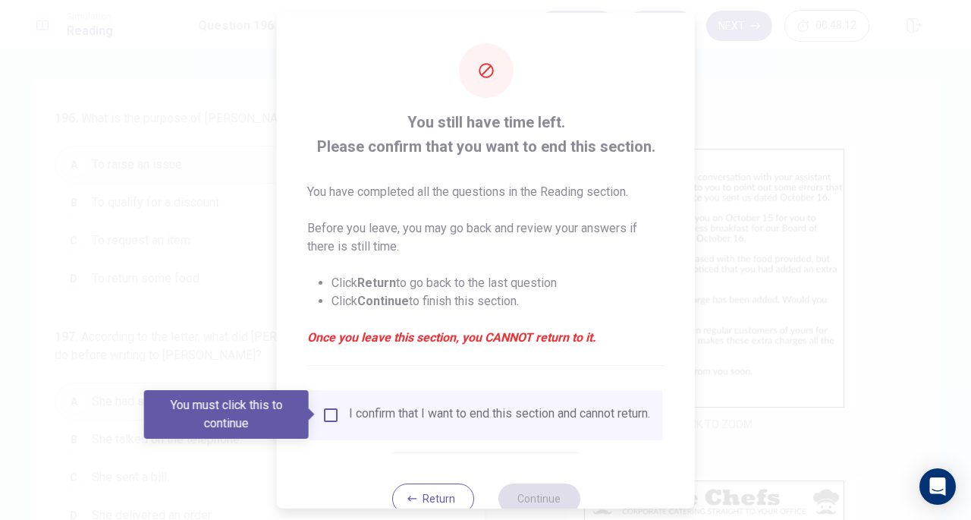
scroll to position [46, 0]
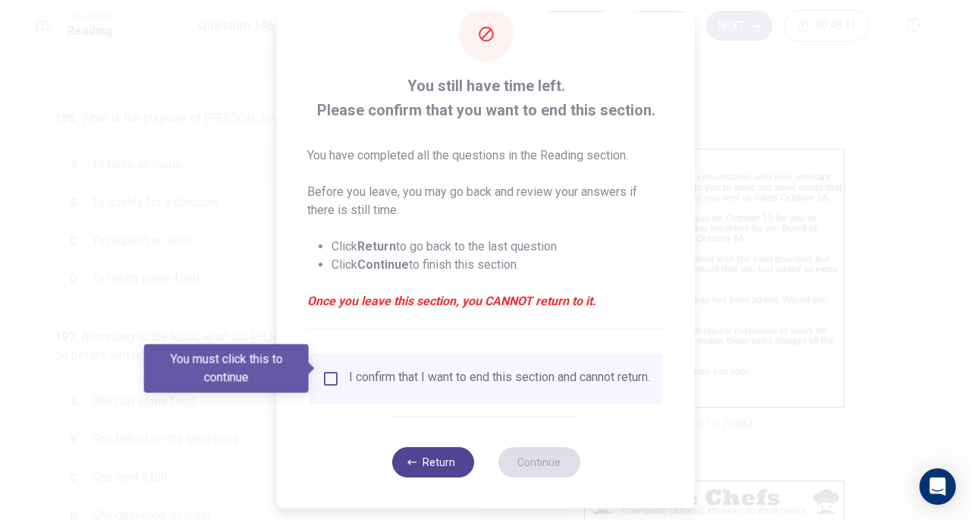
click at [442, 452] on button "Return" at bounding box center [433, 462] width 82 height 30
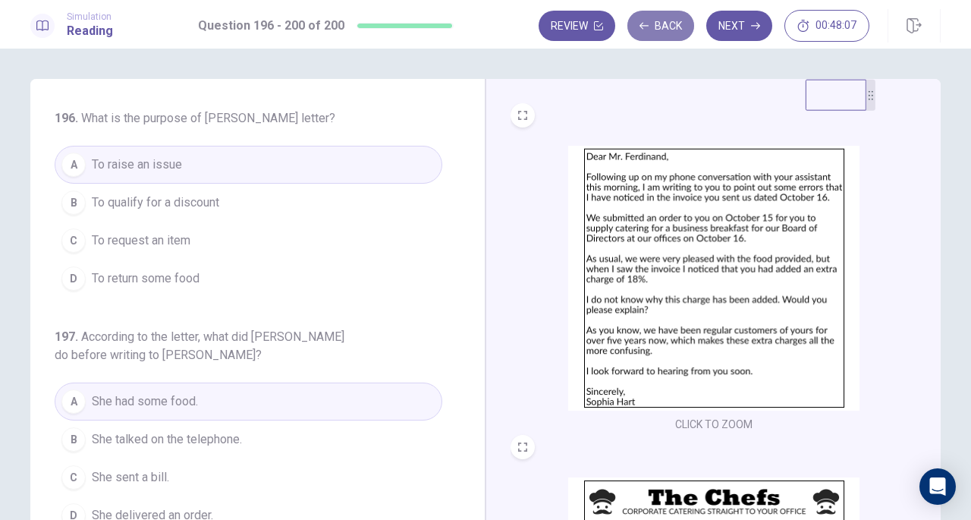
click at [659, 24] on button "Back" at bounding box center [661, 26] width 67 height 30
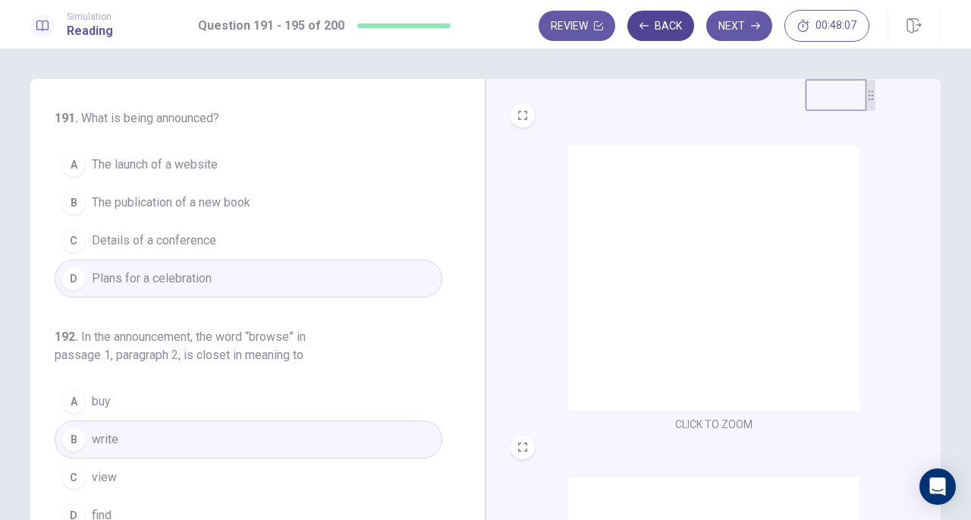
click at [659, 24] on button "Back" at bounding box center [661, 26] width 67 height 30
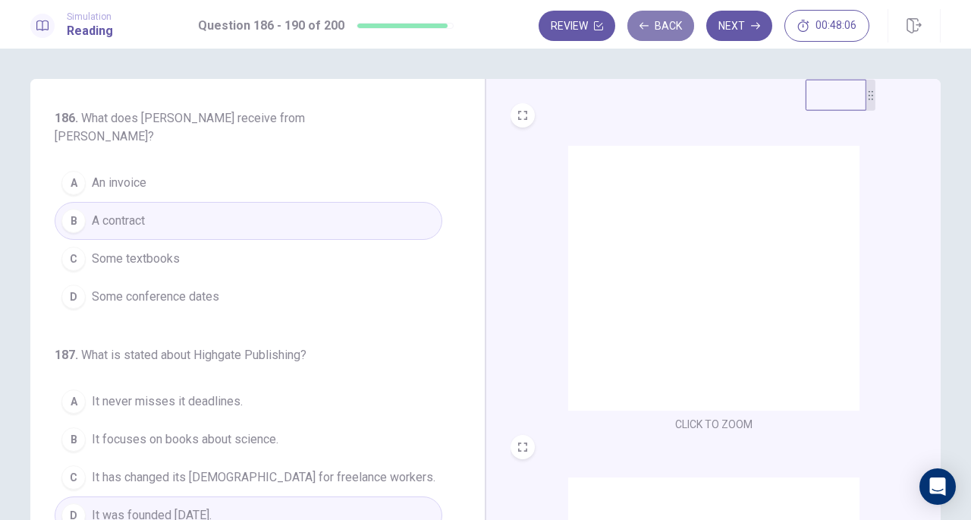
click at [659, 24] on button "Back" at bounding box center [661, 26] width 67 height 30
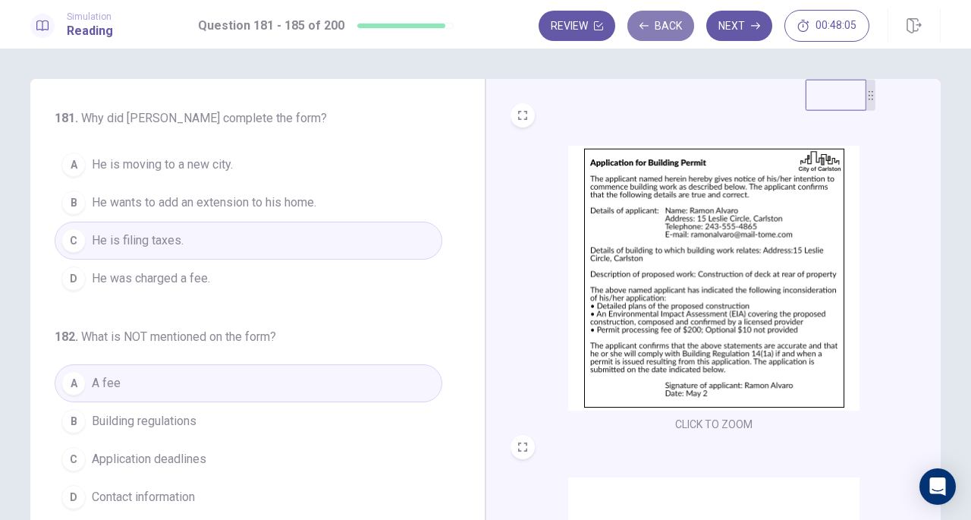
click at [659, 24] on button "Back" at bounding box center [661, 26] width 67 height 30
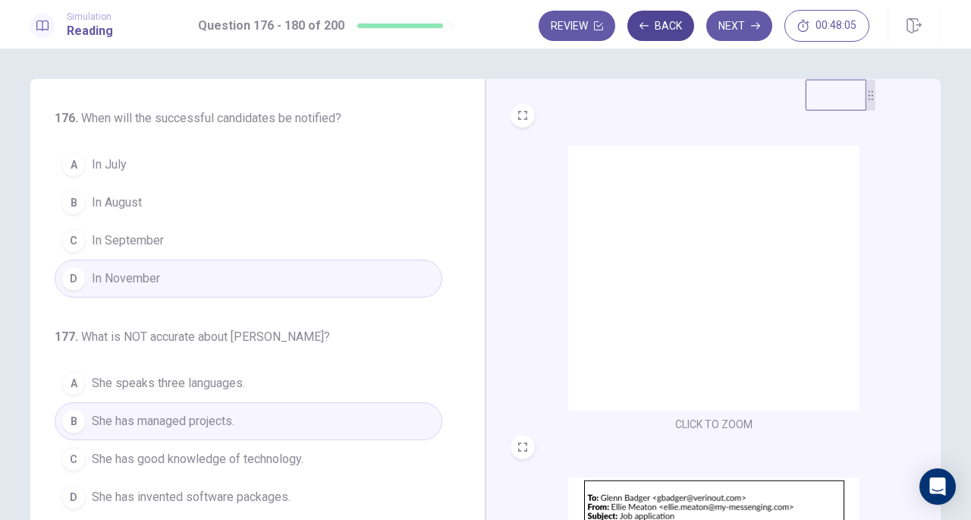
click at [659, 24] on button "Back" at bounding box center [661, 26] width 67 height 30
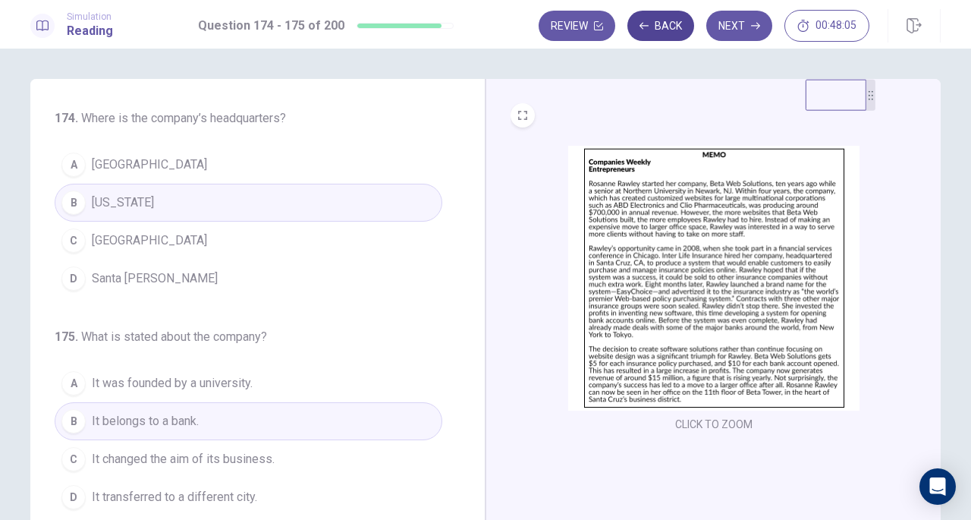
click at [659, 24] on button "Back" at bounding box center [661, 26] width 67 height 30
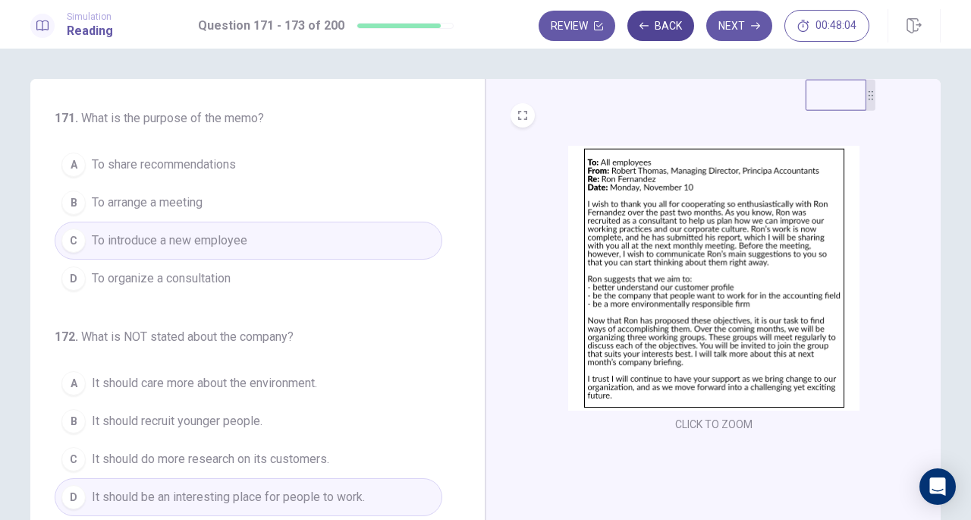
click at [659, 24] on button "Back" at bounding box center [661, 26] width 67 height 30
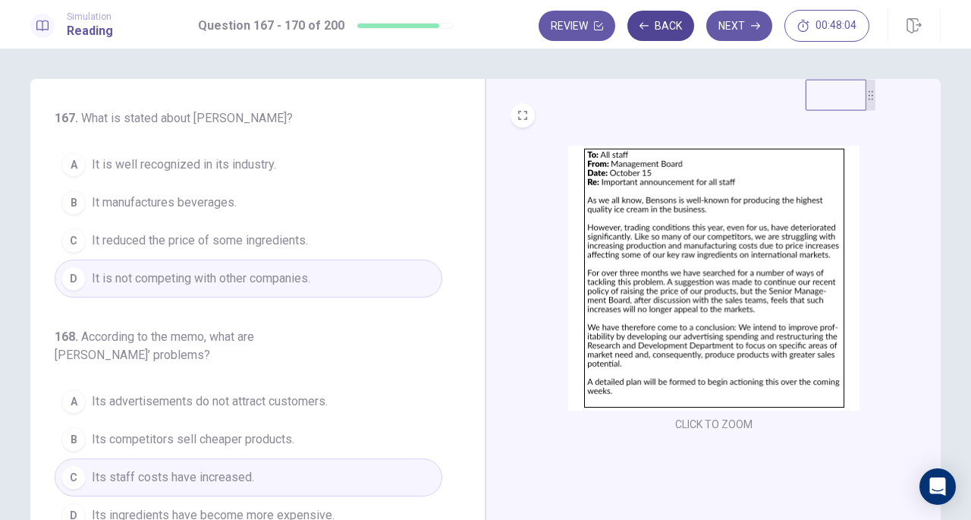
click at [659, 24] on button "Back" at bounding box center [661, 26] width 67 height 30
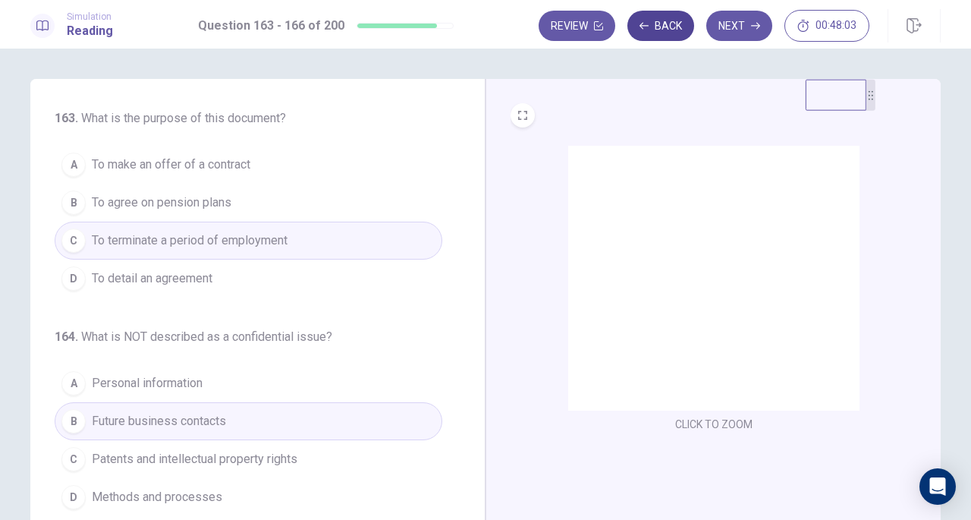
click at [659, 24] on button "Back" at bounding box center [661, 26] width 67 height 30
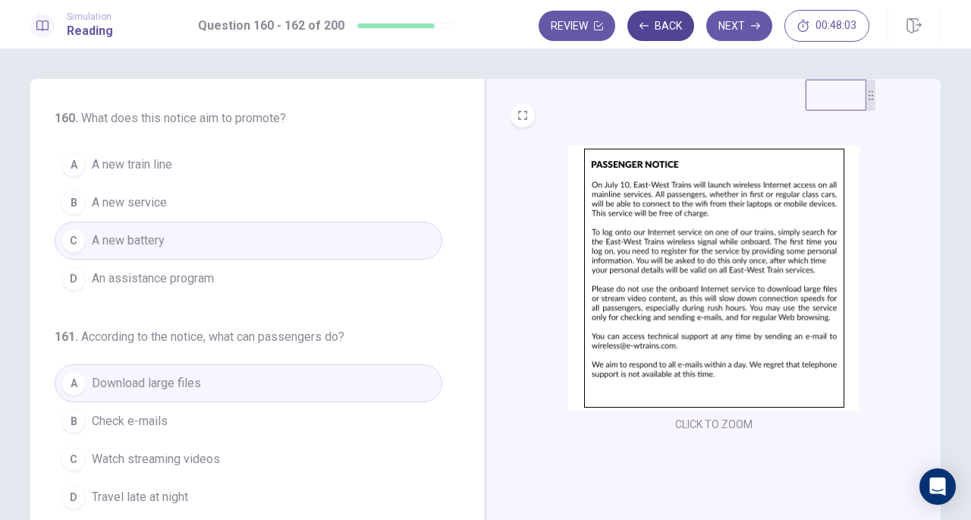
click at [659, 24] on button "Back" at bounding box center [661, 26] width 67 height 30
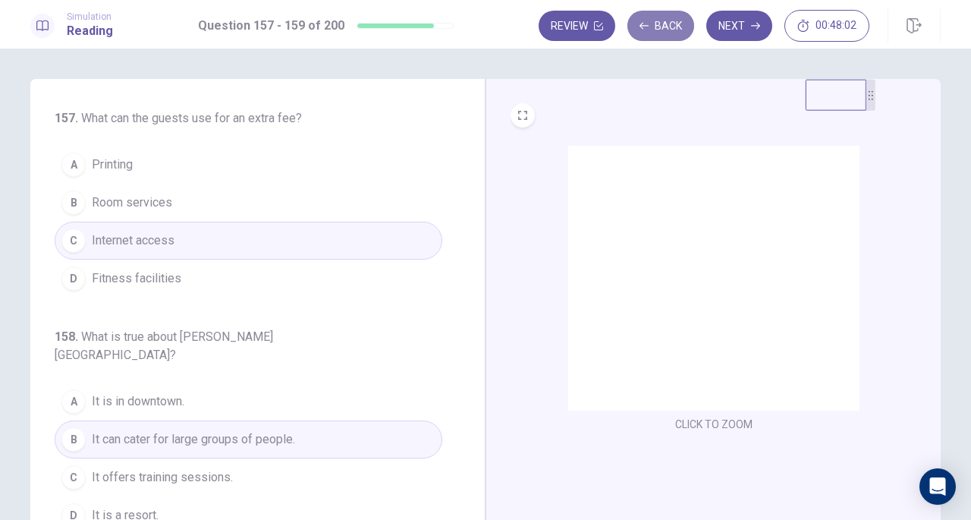
click at [659, 24] on button "Back" at bounding box center [661, 26] width 67 height 30
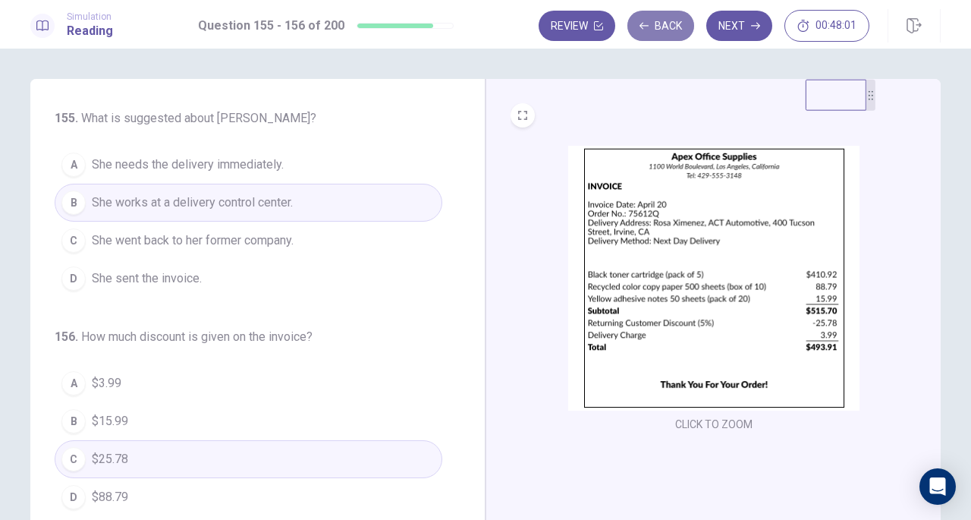
click at [659, 24] on button "Back" at bounding box center [661, 26] width 67 height 30
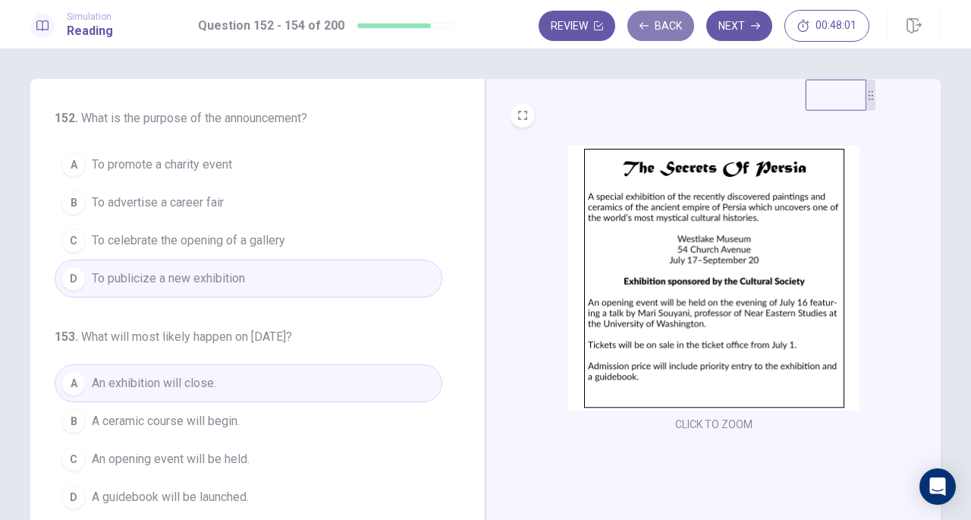
click at [659, 24] on button "Back" at bounding box center [661, 26] width 67 height 30
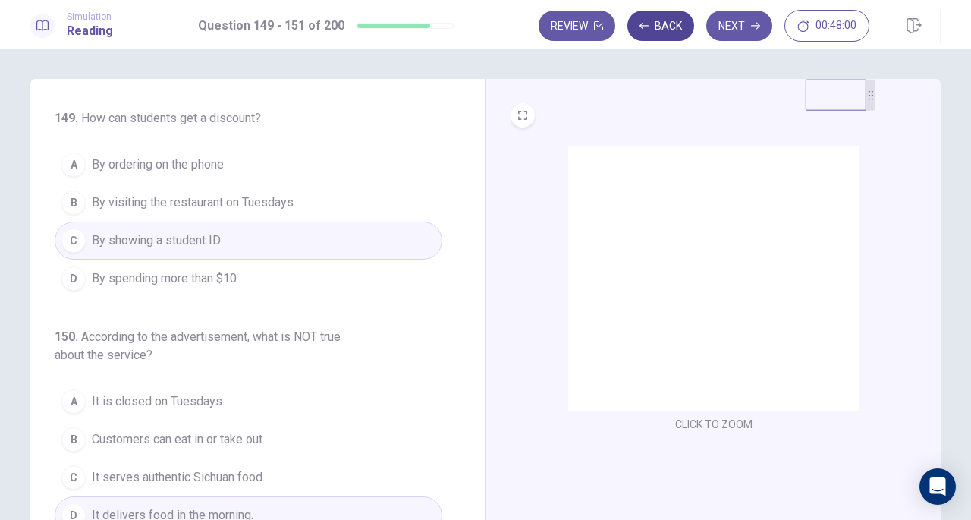
click at [659, 24] on button "Back" at bounding box center [661, 26] width 67 height 30
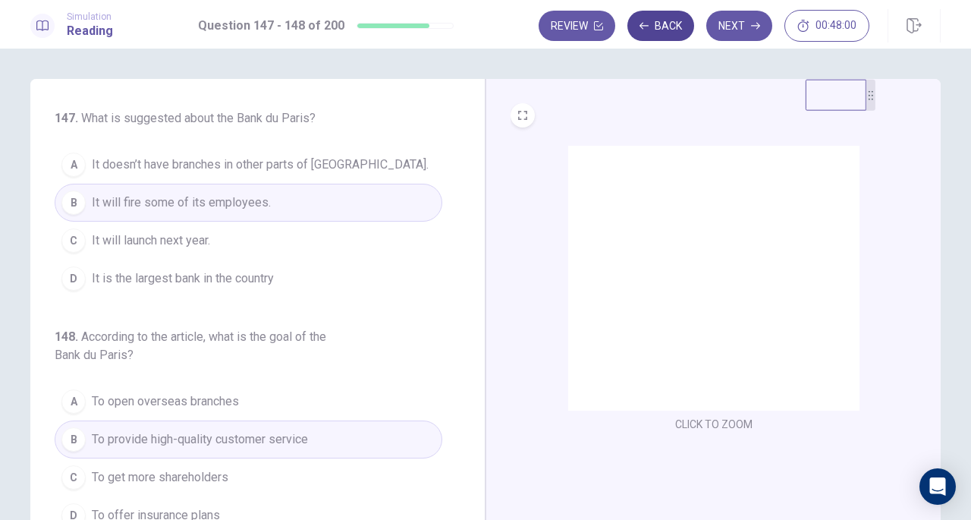
click at [659, 24] on button "Back" at bounding box center [661, 26] width 67 height 30
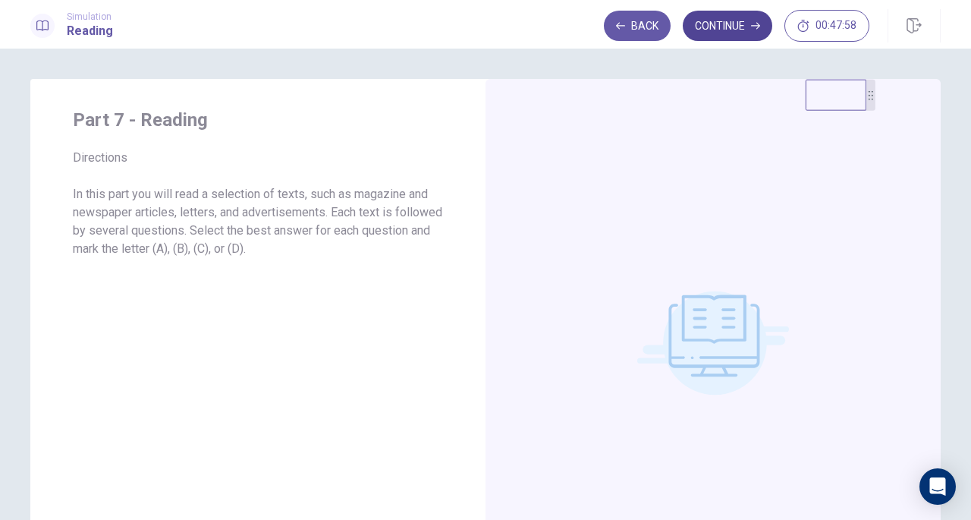
click at [697, 24] on button "Continue" at bounding box center [728, 26] width 90 height 30
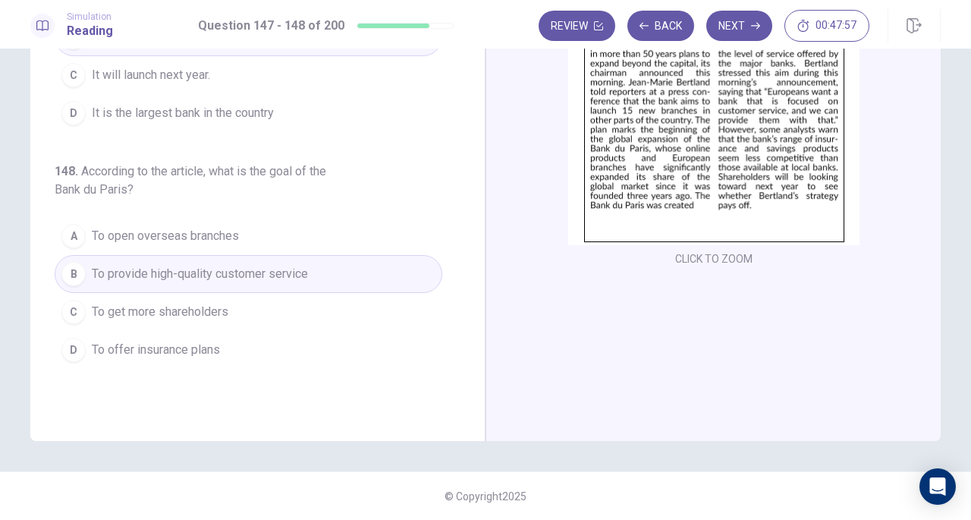
scroll to position [0, 0]
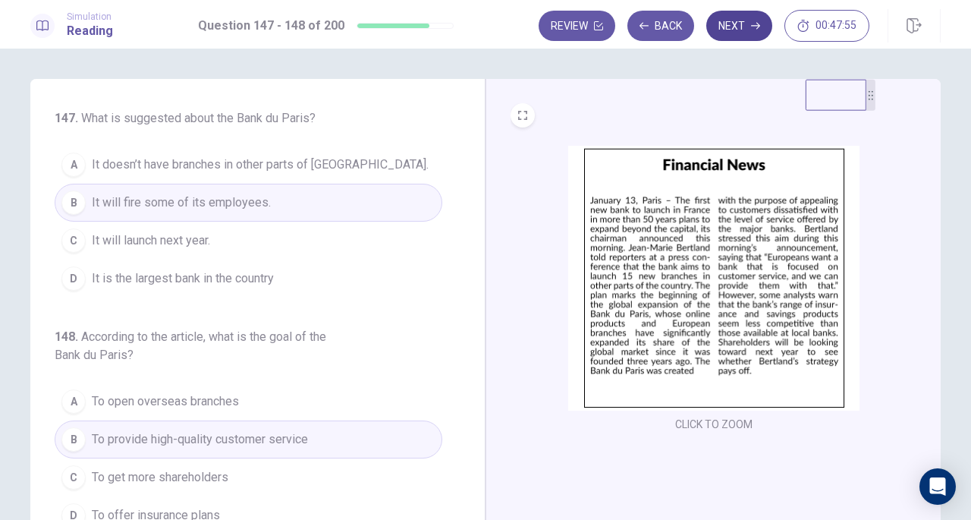
click at [728, 27] on button "Next" at bounding box center [740, 26] width 66 height 30
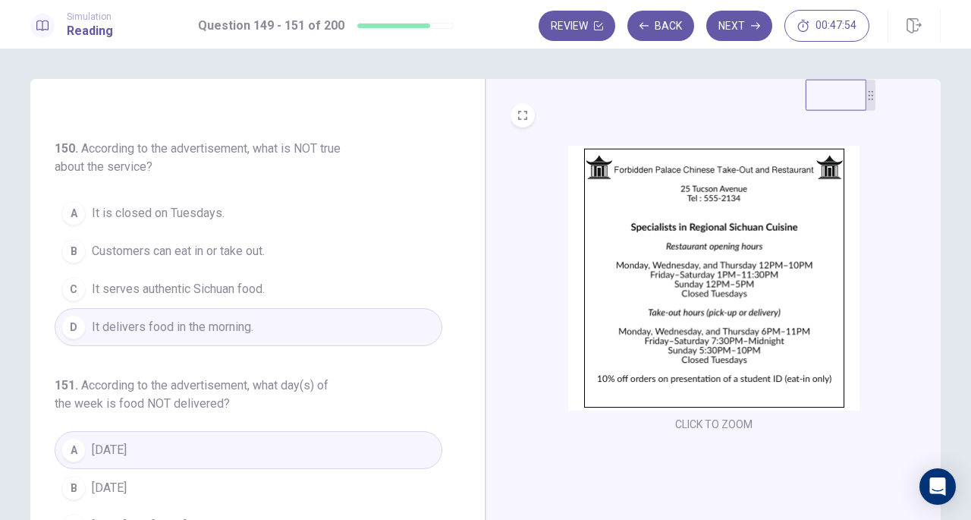
scroll to position [165, 0]
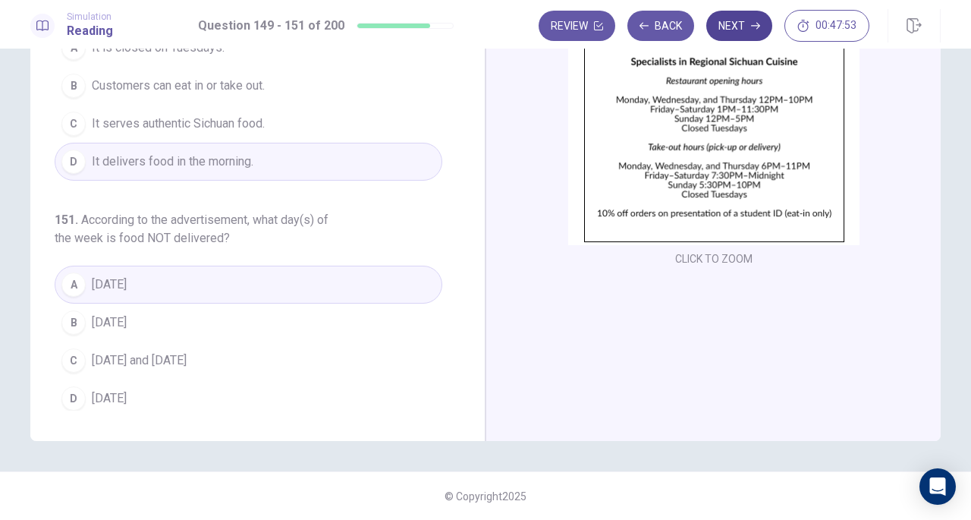
click at [742, 33] on button "Next" at bounding box center [740, 26] width 66 height 30
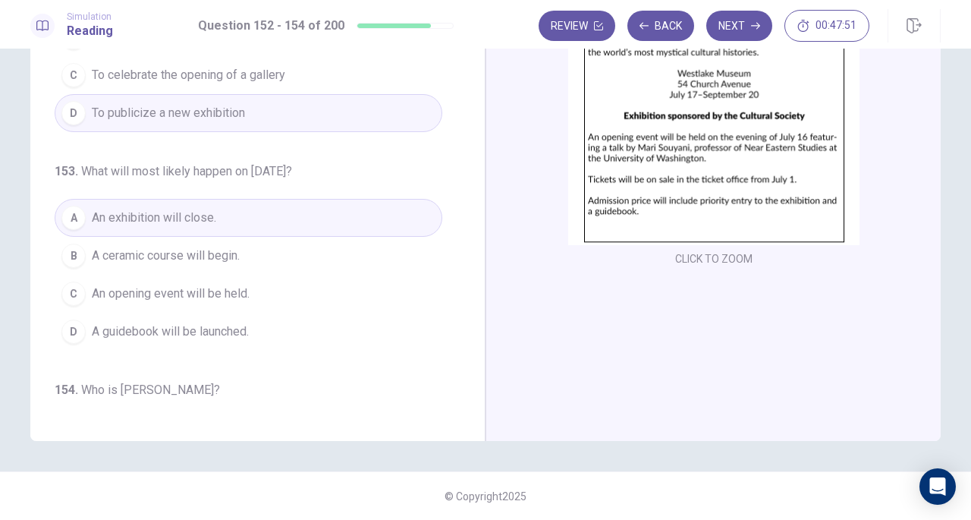
scroll to position [0, 0]
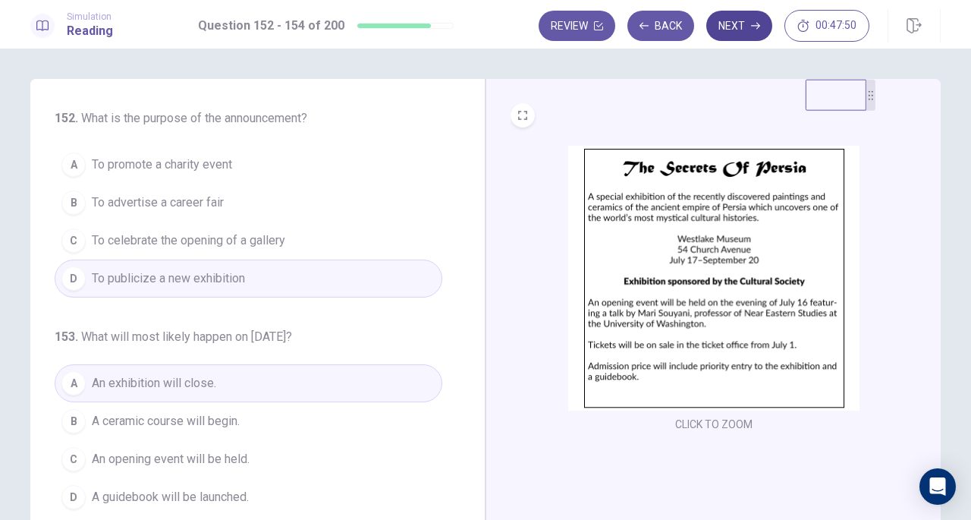
click at [746, 31] on button "Next" at bounding box center [740, 26] width 66 height 30
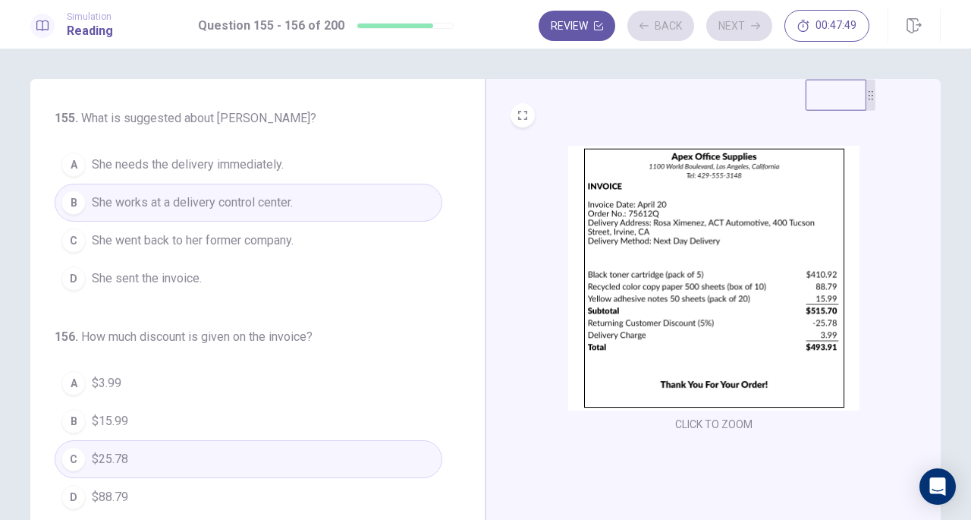
scroll to position [165, 0]
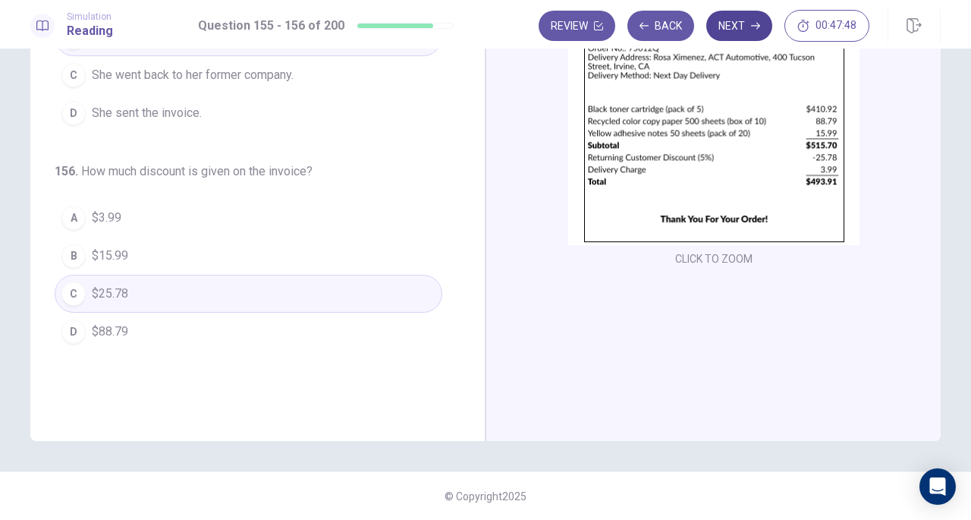
click at [736, 30] on button "Next" at bounding box center [740, 26] width 66 height 30
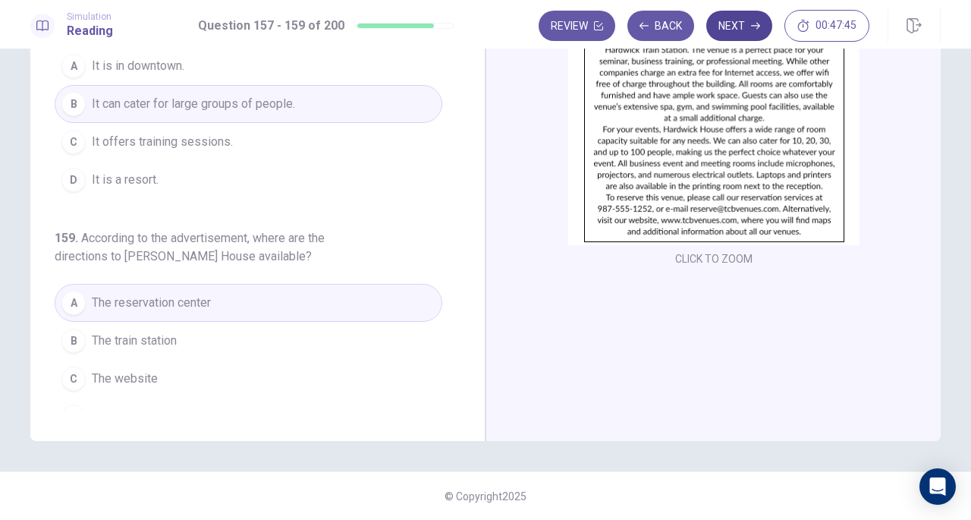
click at [737, 24] on button "Next" at bounding box center [740, 26] width 66 height 30
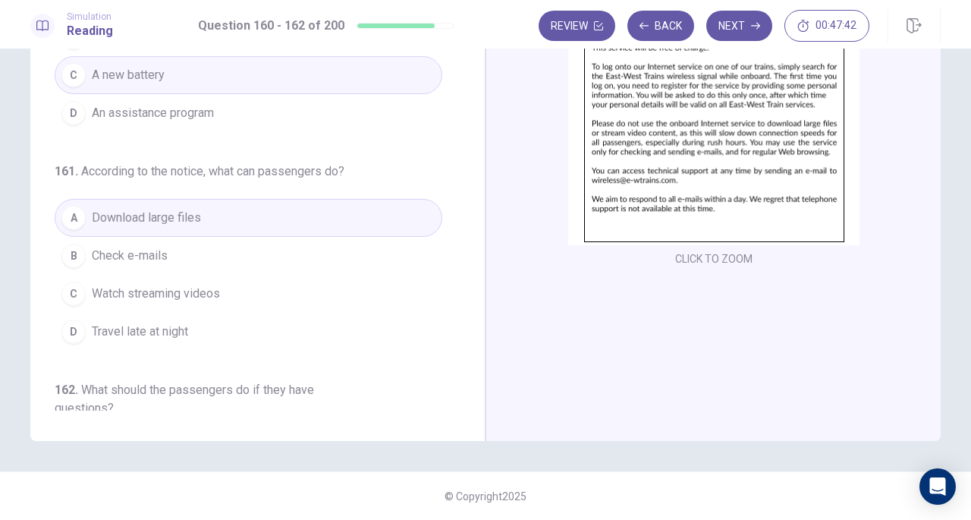
scroll to position [0, 0]
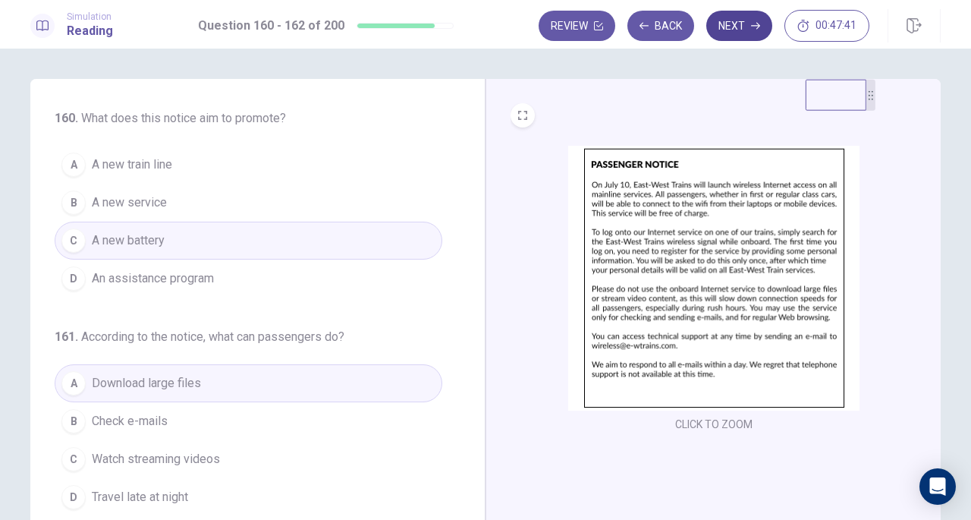
click at [751, 31] on button "Next" at bounding box center [740, 26] width 66 height 30
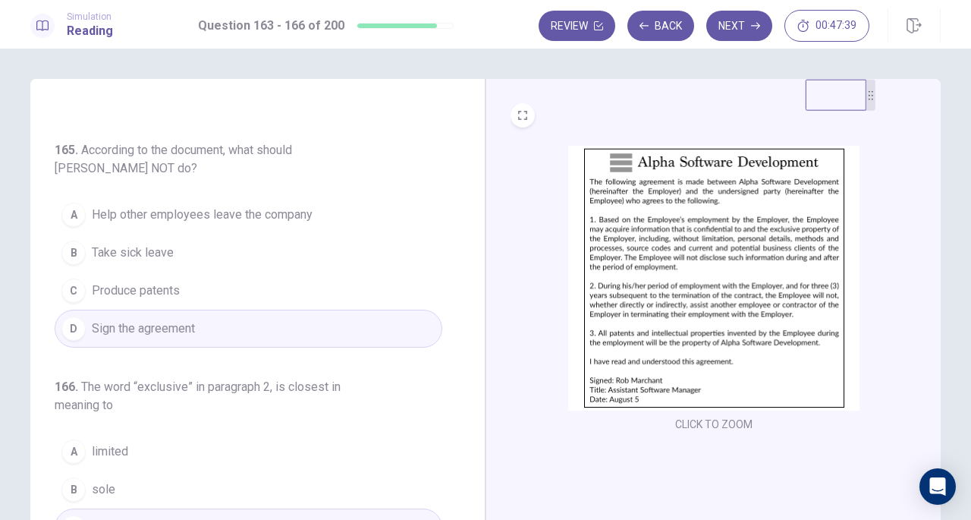
scroll to position [165, 0]
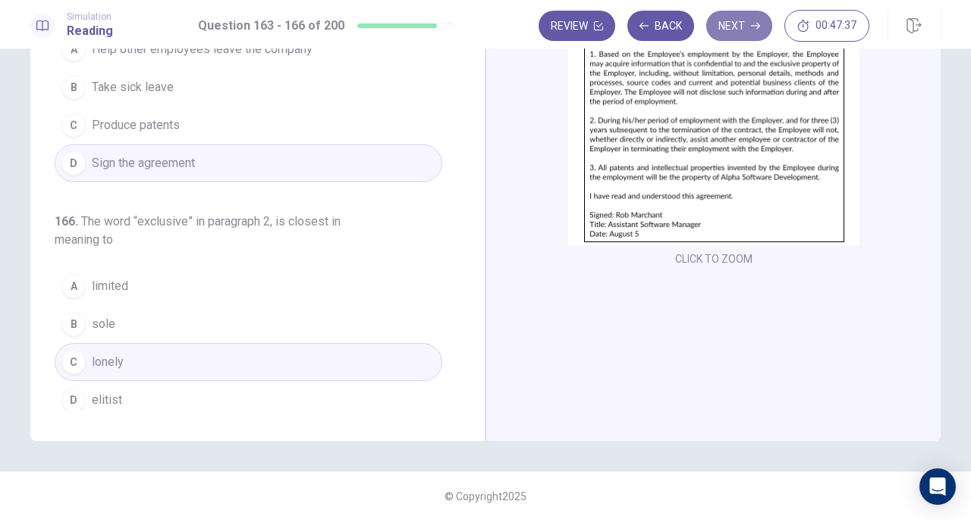
click at [729, 38] on button "Next" at bounding box center [740, 26] width 66 height 30
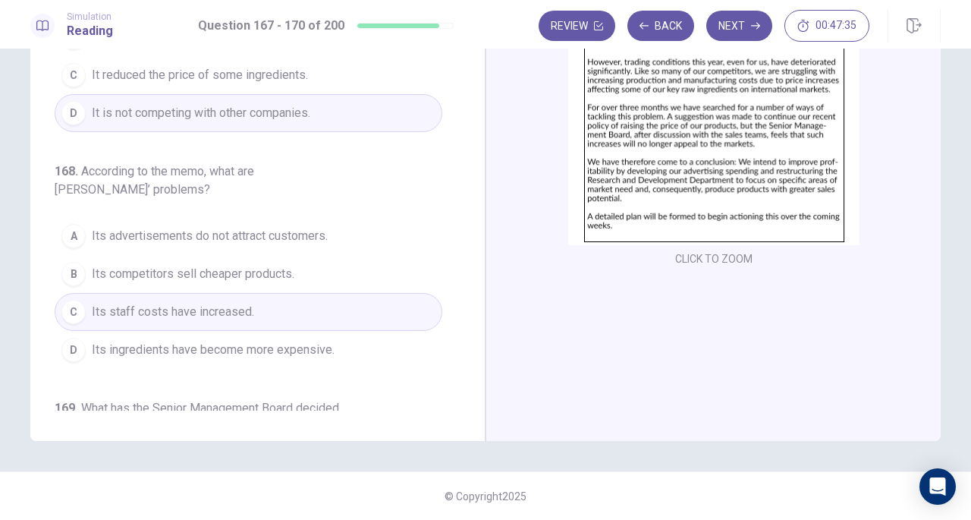
scroll to position [0, 0]
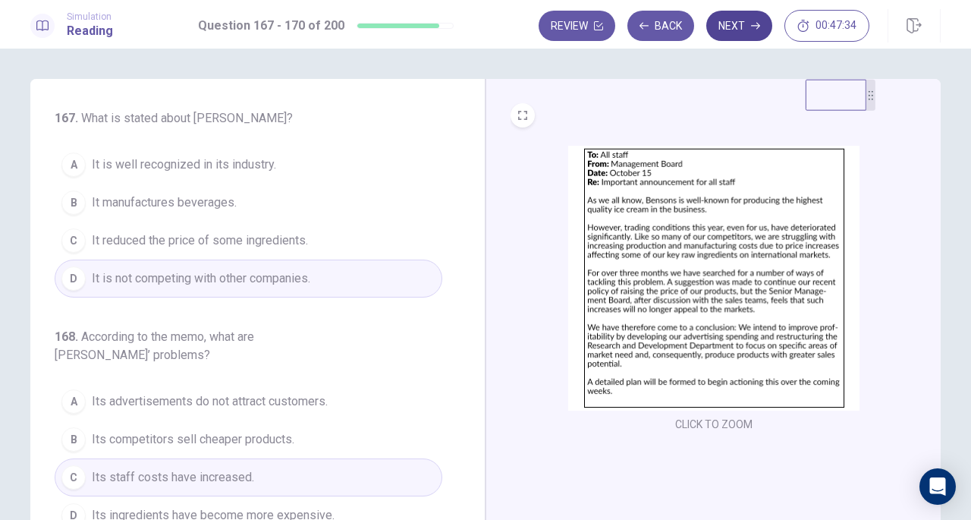
click at [743, 33] on button "Next" at bounding box center [740, 26] width 66 height 30
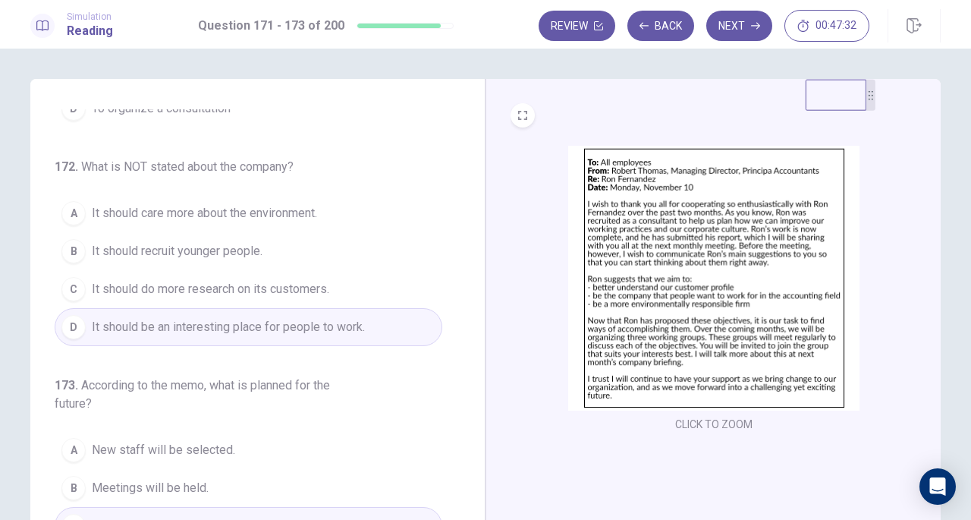
scroll to position [165, 0]
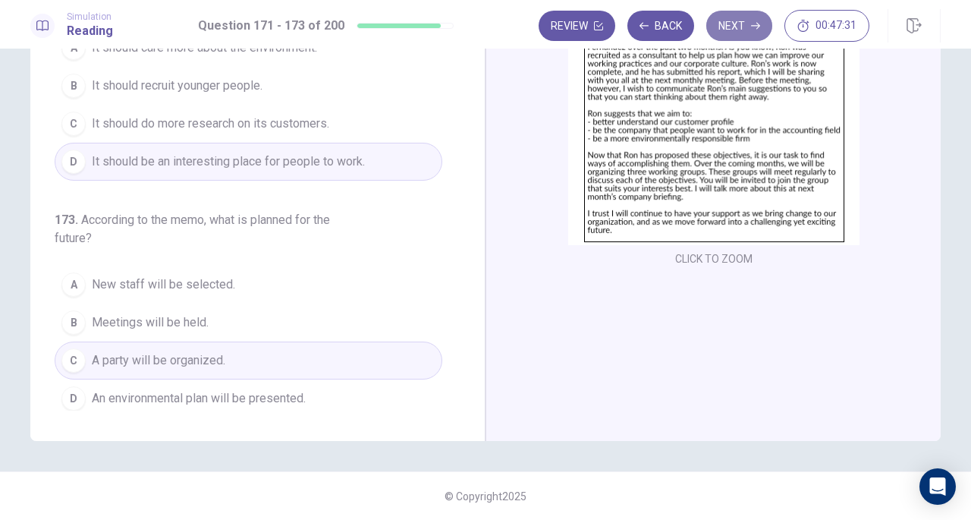
click at [744, 33] on button "Next" at bounding box center [740, 26] width 66 height 30
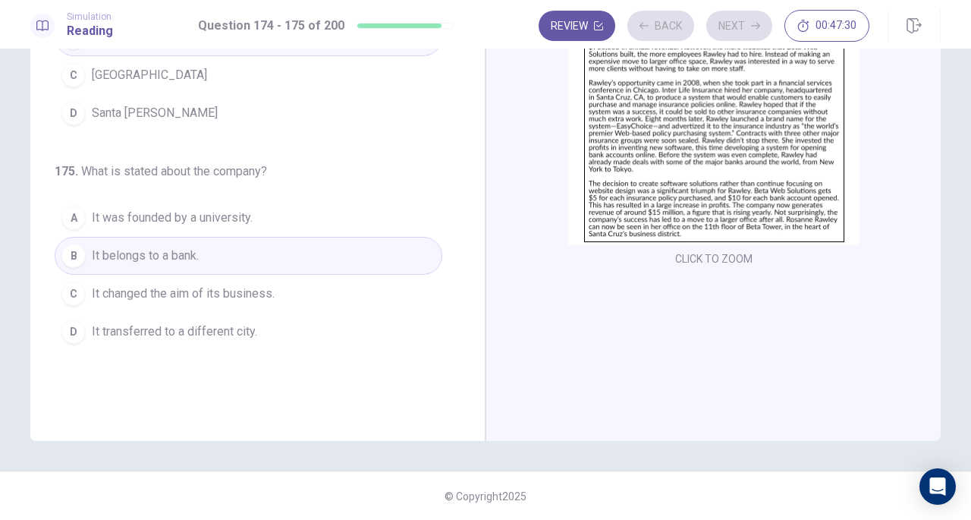
scroll to position [0, 0]
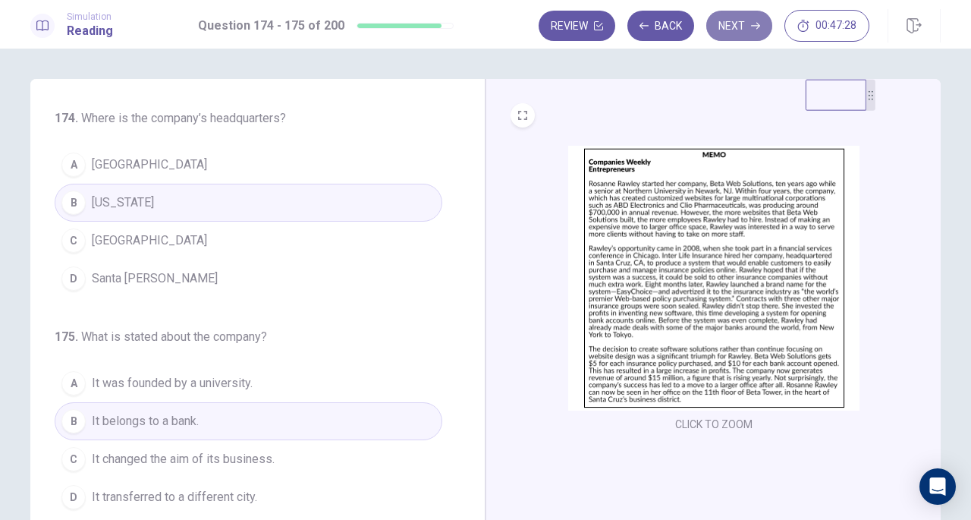
click at [740, 30] on button "Next" at bounding box center [740, 26] width 66 height 30
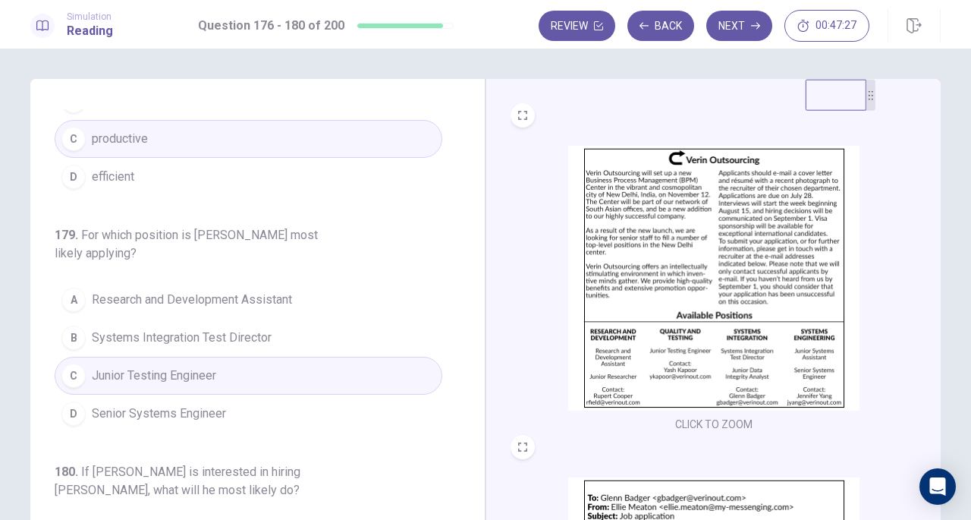
scroll to position [640, 0]
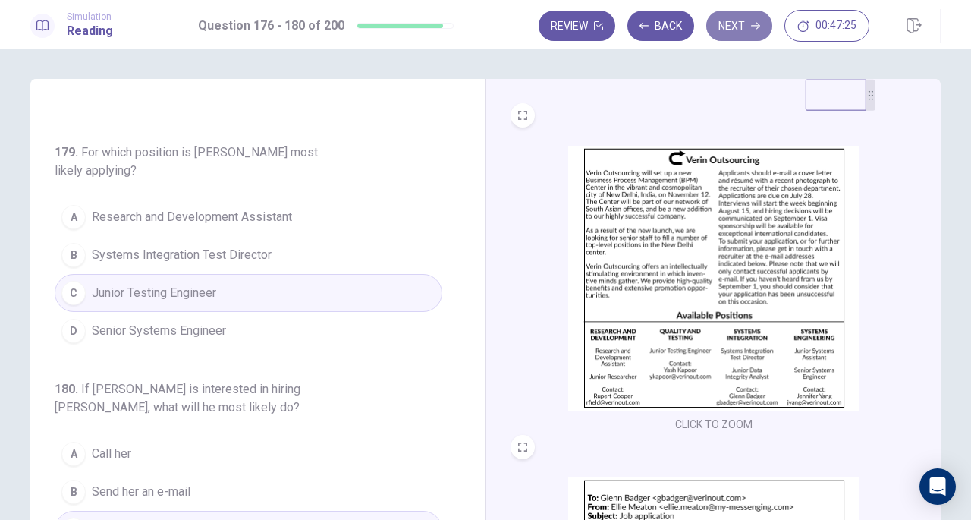
click at [757, 19] on button "Next" at bounding box center [740, 26] width 66 height 30
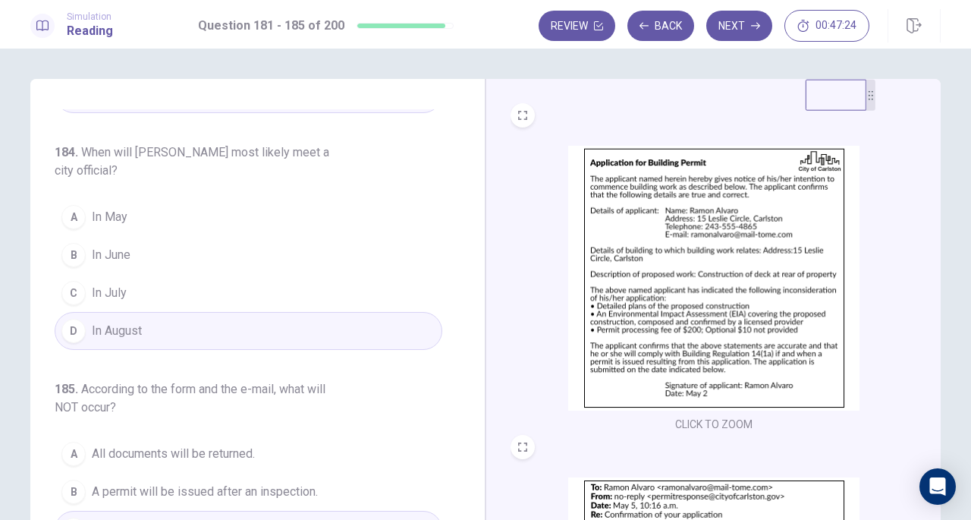
scroll to position [165, 0]
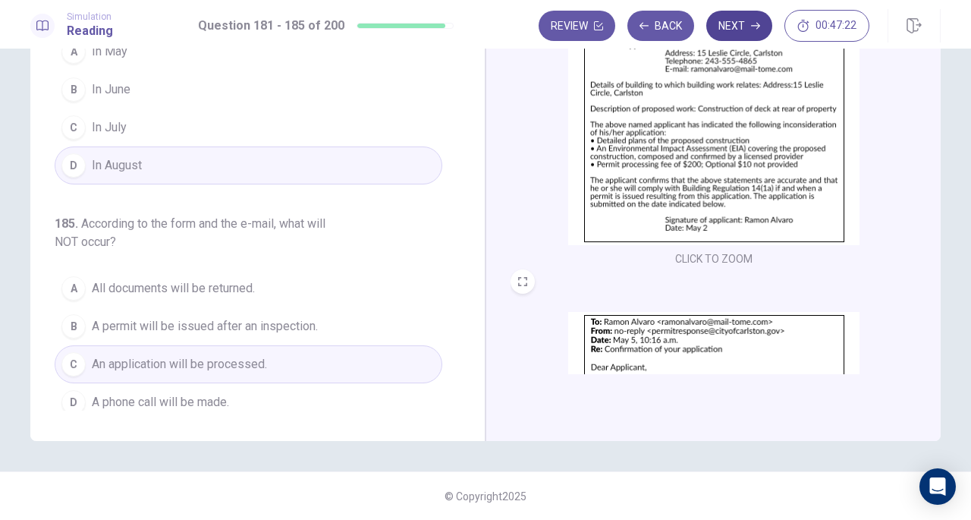
click at [741, 21] on button "Next" at bounding box center [740, 26] width 66 height 30
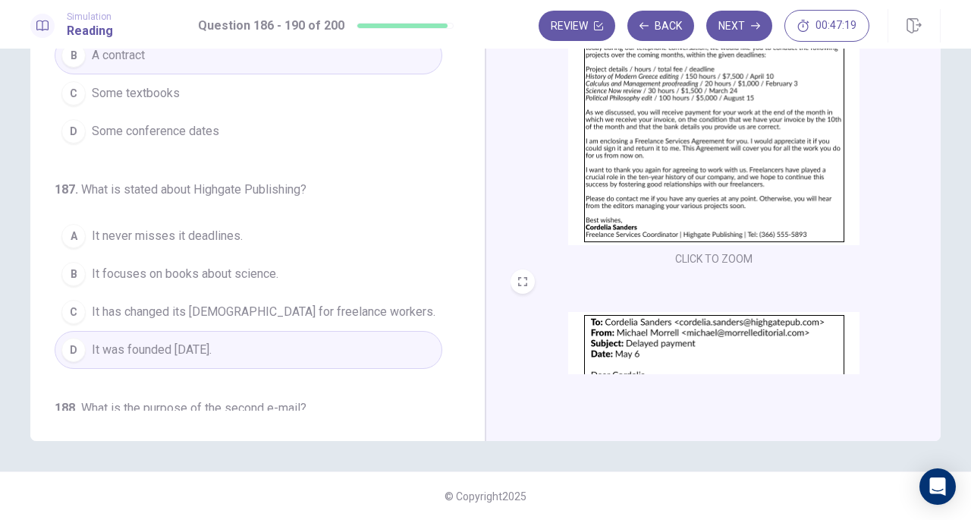
scroll to position [0, 0]
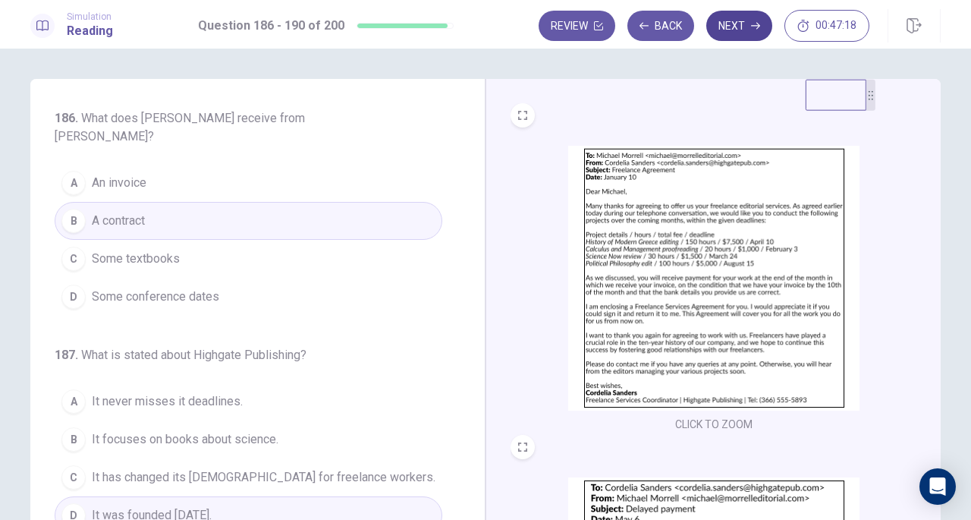
click at [731, 31] on button "Next" at bounding box center [740, 26] width 66 height 30
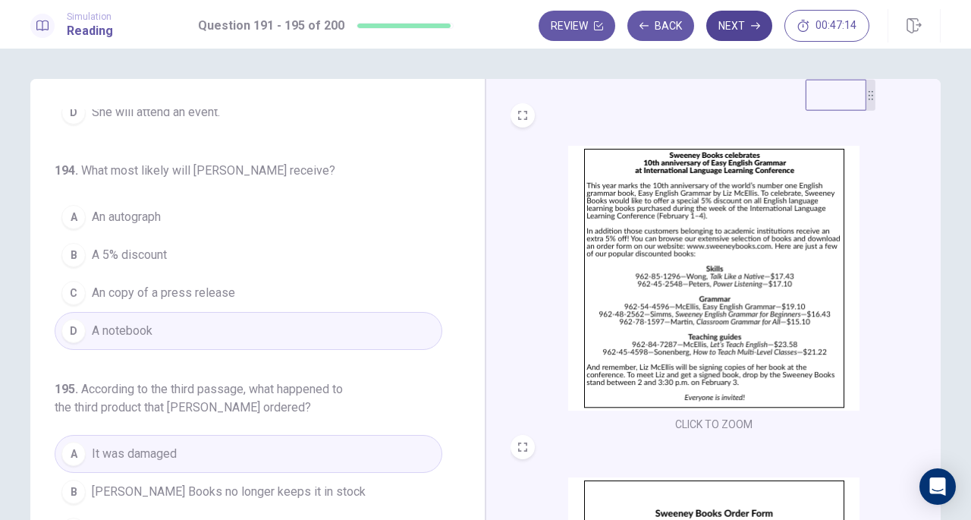
click at [733, 27] on button "Next" at bounding box center [740, 26] width 66 height 30
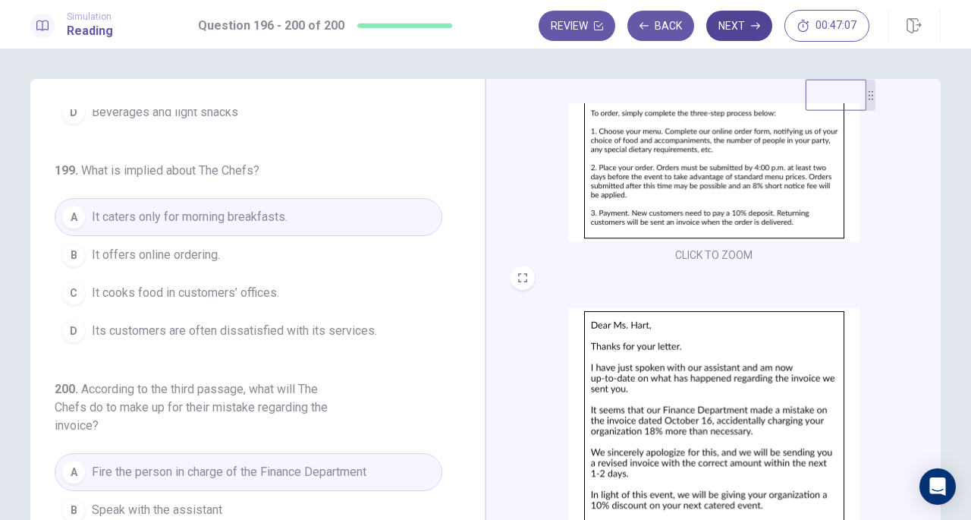
click at [735, 25] on button "Next" at bounding box center [740, 26] width 66 height 30
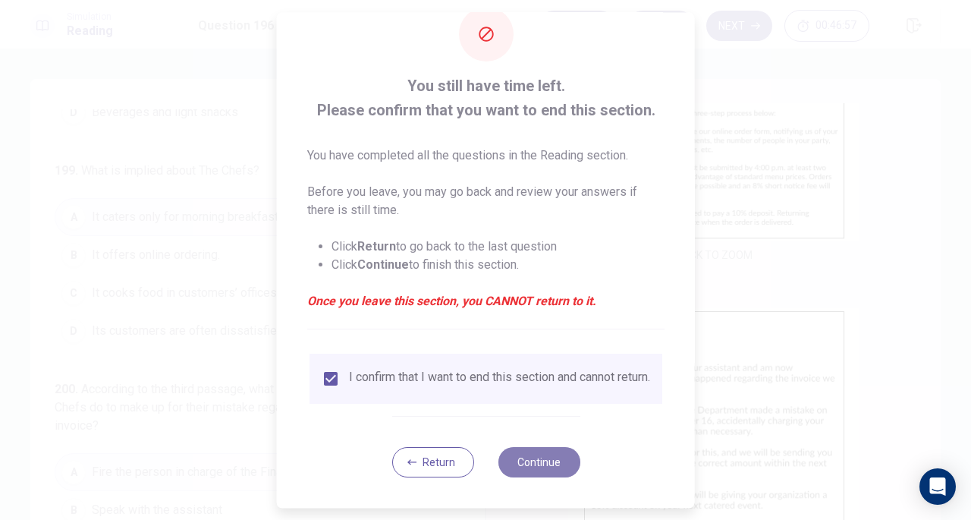
click at [505, 453] on button "Continue" at bounding box center [539, 462] width 82 height 30
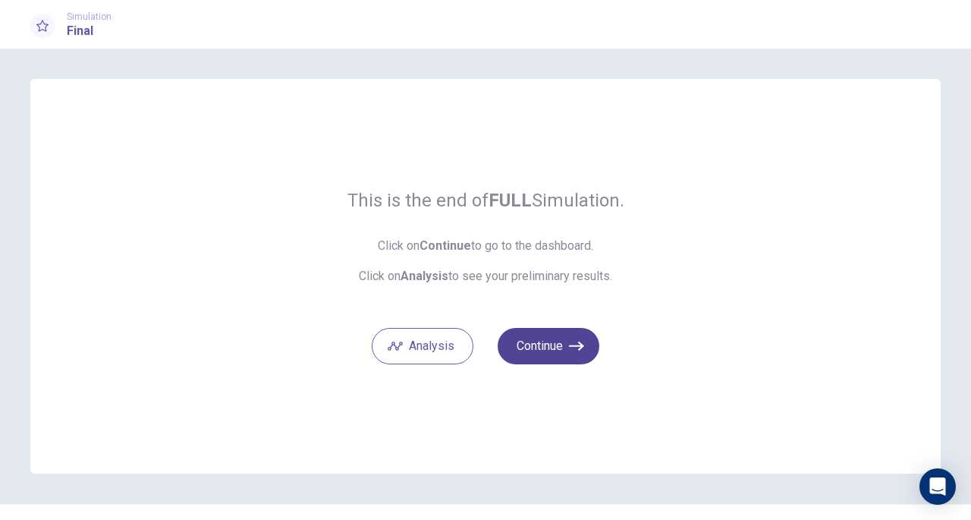
click at [569, 348] on icon "button" at bounding box center [576, 346] width 15 height 15
